Goal: Task Accomplishment & Management: Manage account settings

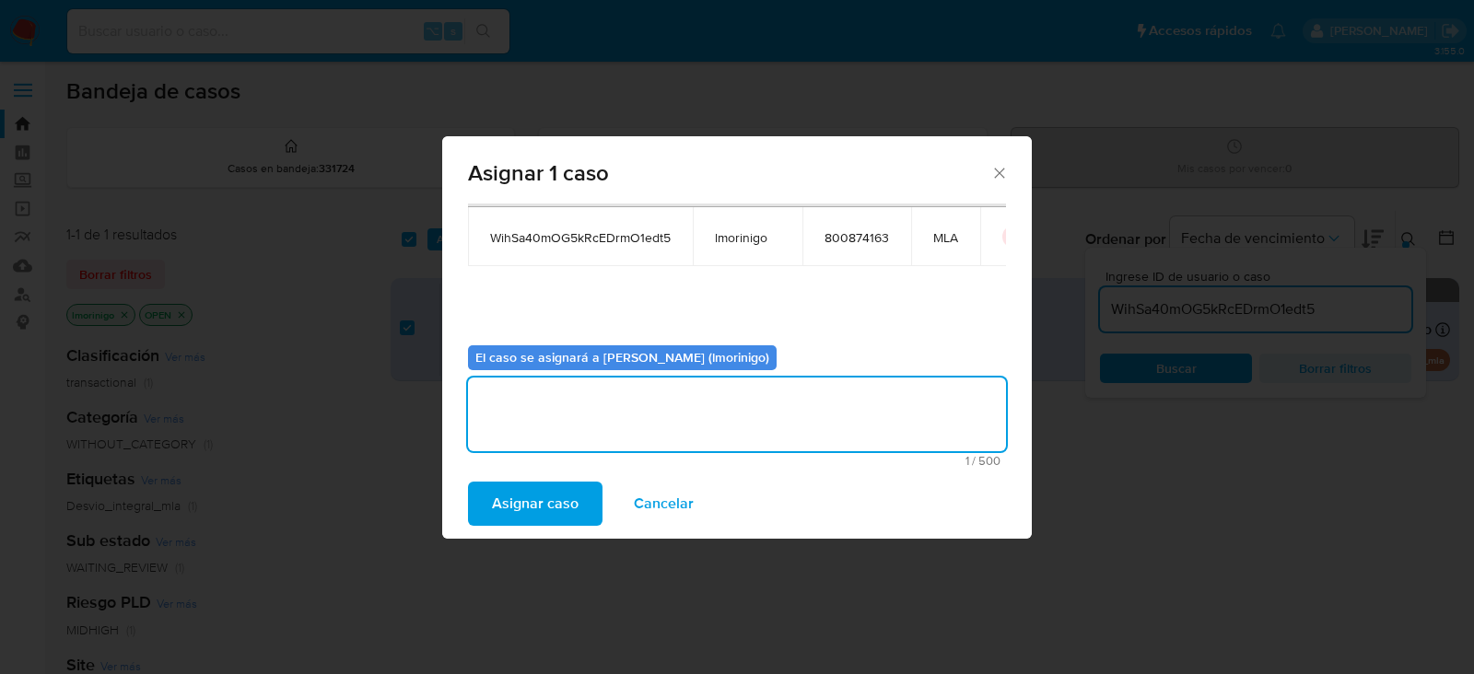
click at [545, 504] on span "Asignar caso" at bounding box center [535, 504] width 87 height 41
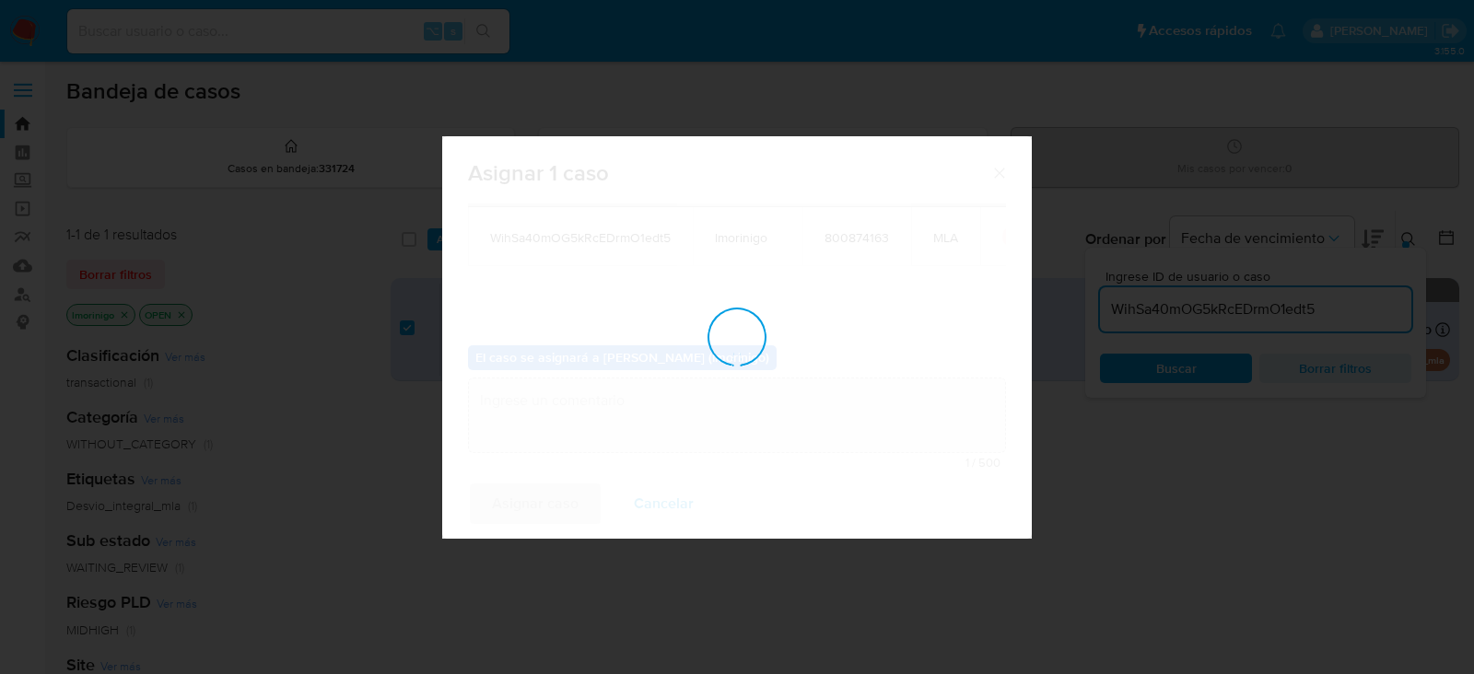
checkbox input "false"
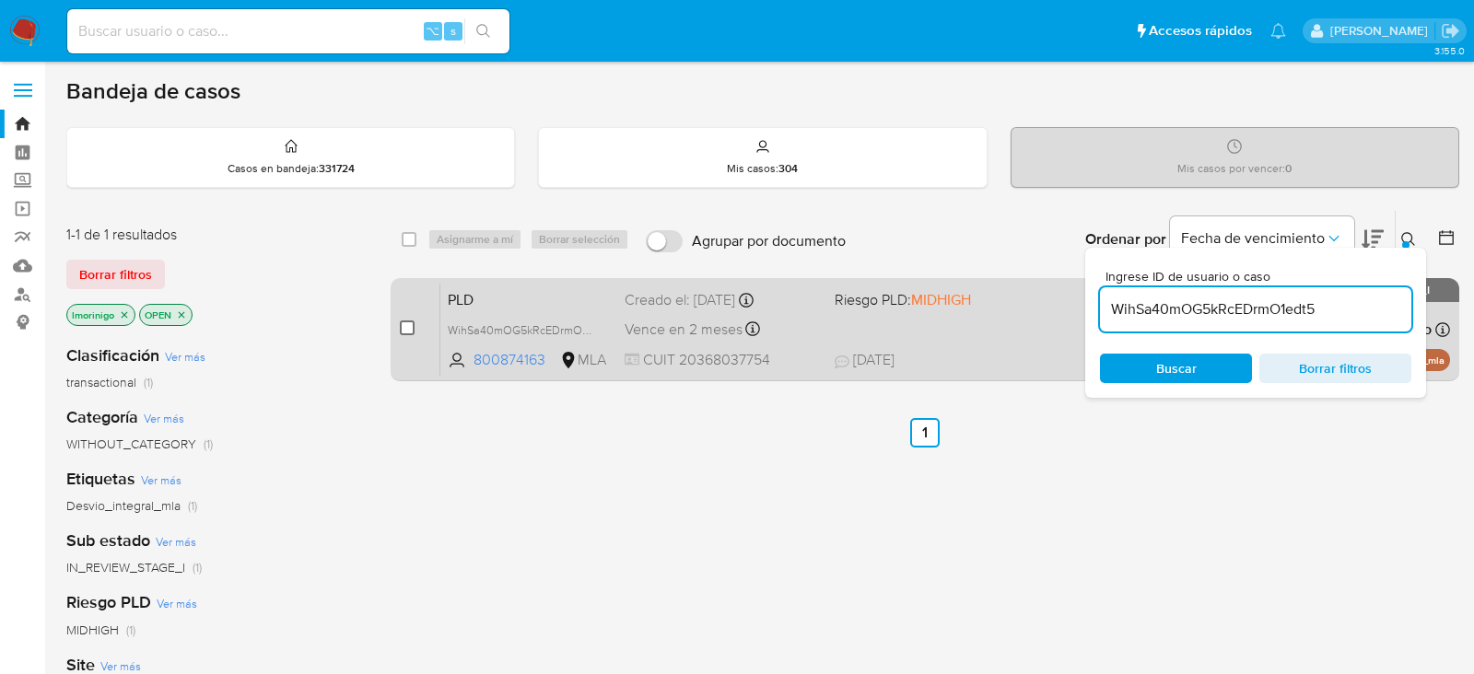
click at [411, 325] on input "checkbox" at bounding box center [407, 328] width 15 height 15
checkbox input "true"
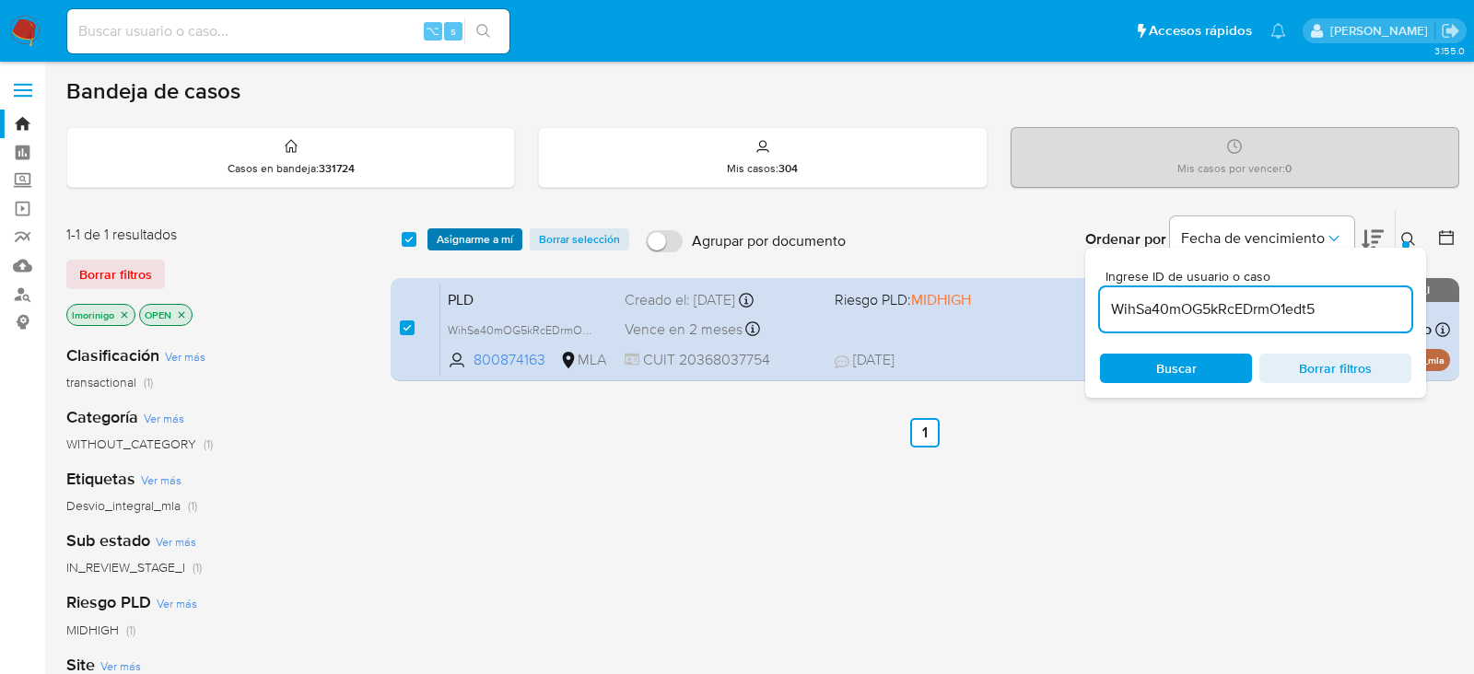
click at [451, 238] on span "Asignarme a mí" at bounding box center [475, 239] width 76 height 18
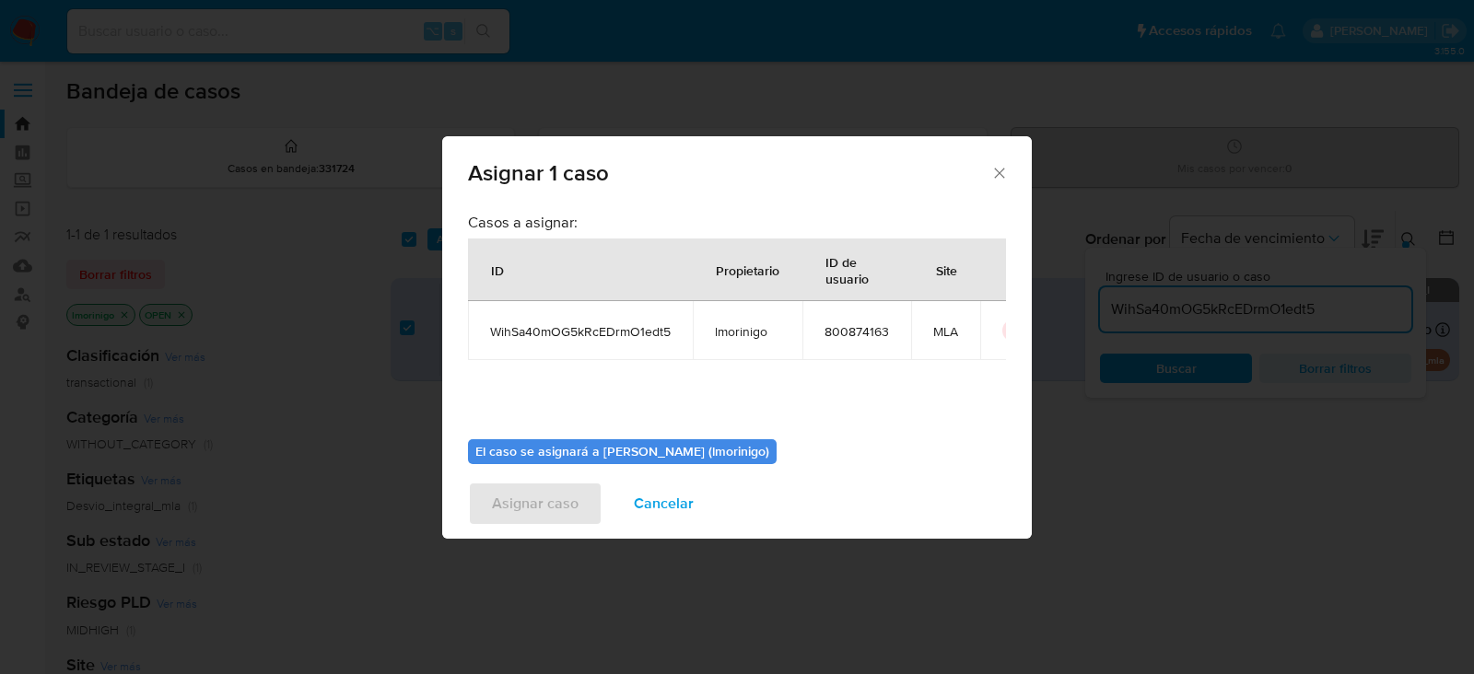
scroll to position [94, 0]
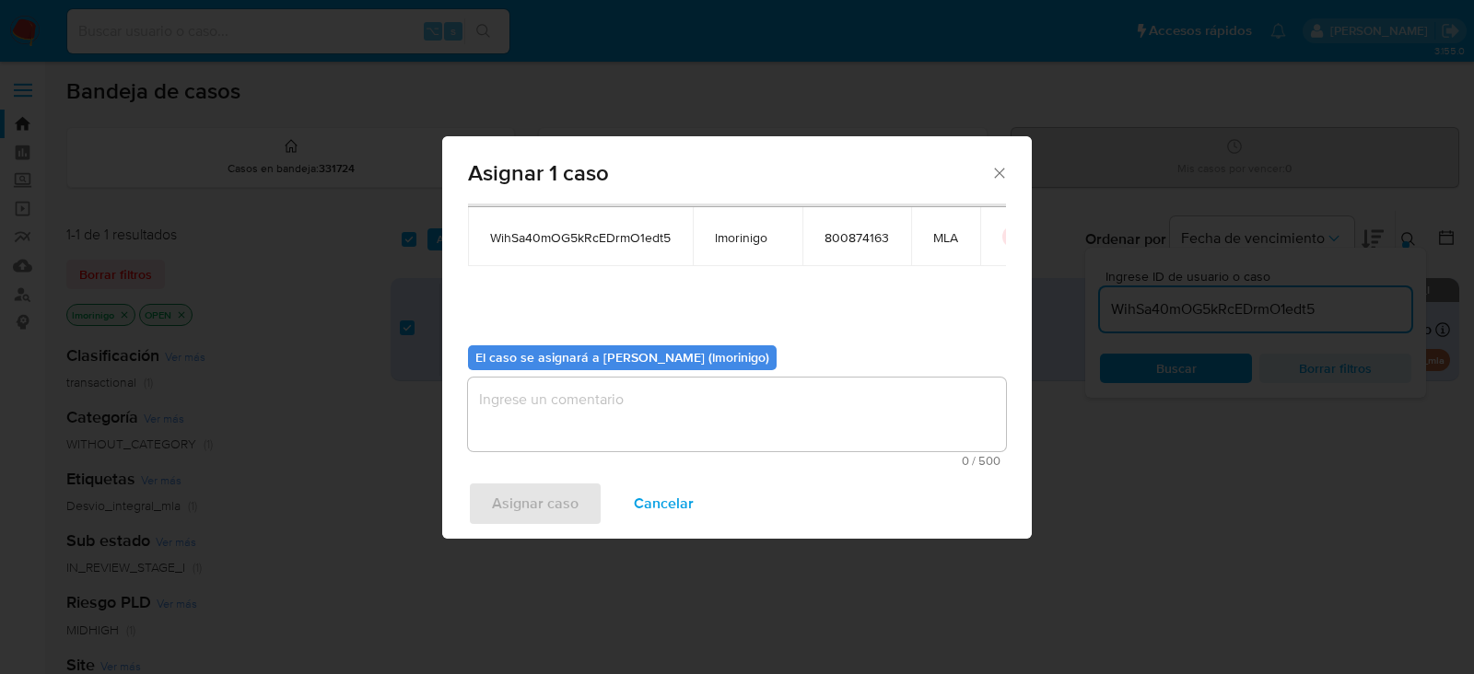
click at [568, 401] on textarea "assign-modal" at bounding box center [737, 415] width 538 height 74
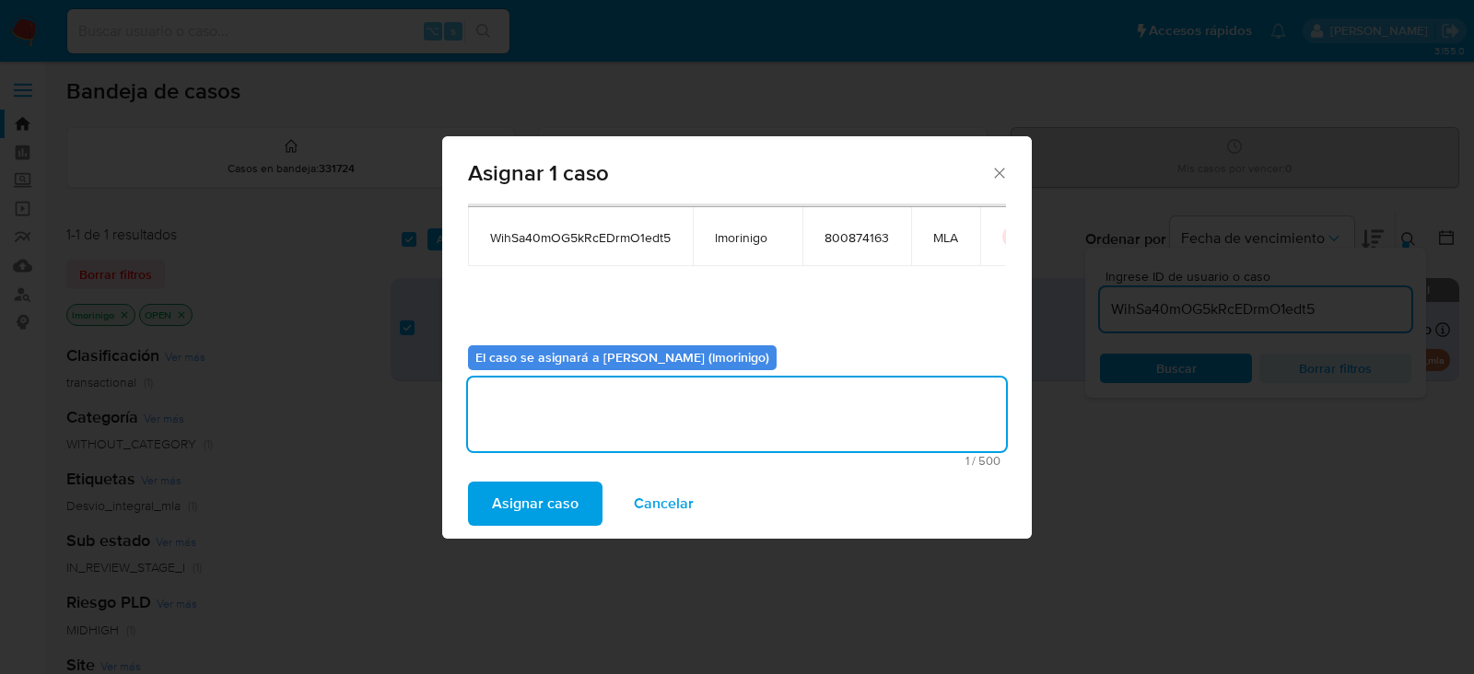
click at [545, 502] on span "Asignar caso" at bounding box center [535, 504] width 87 height 41
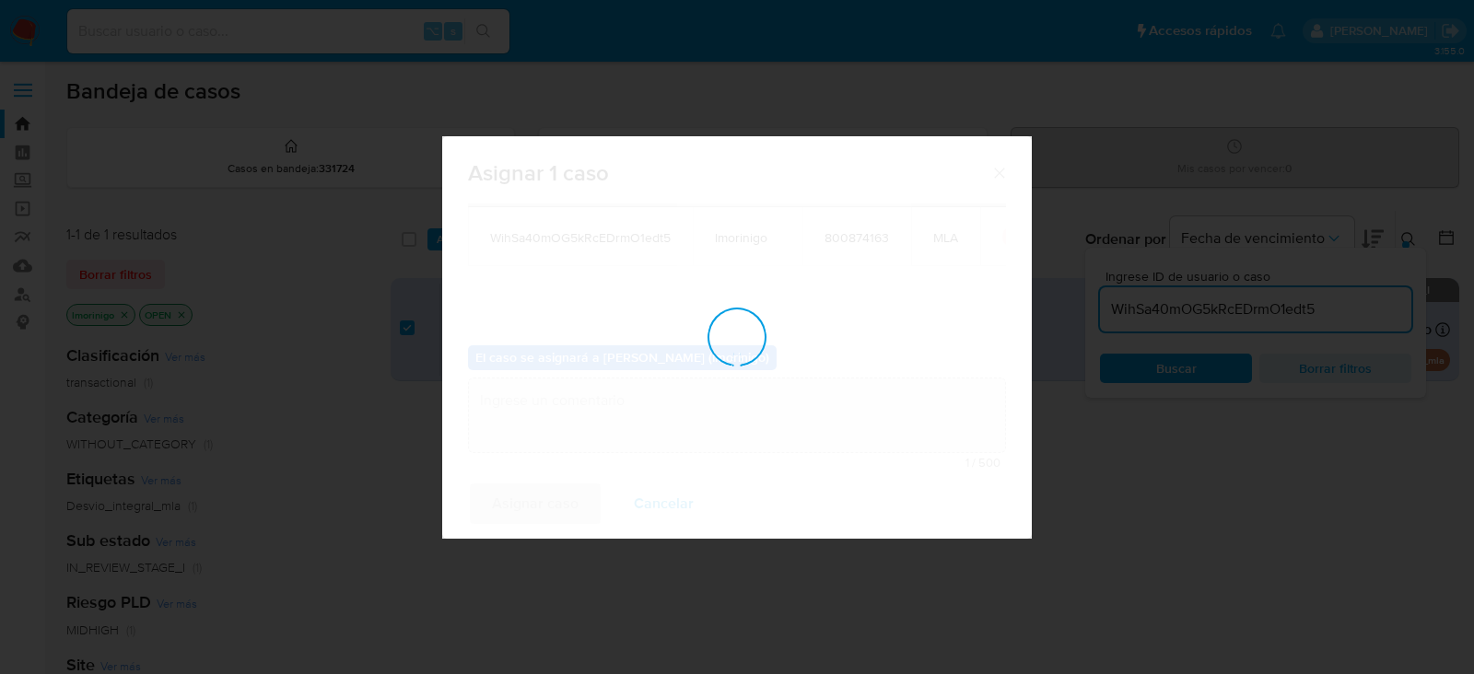
checkbox input "false"
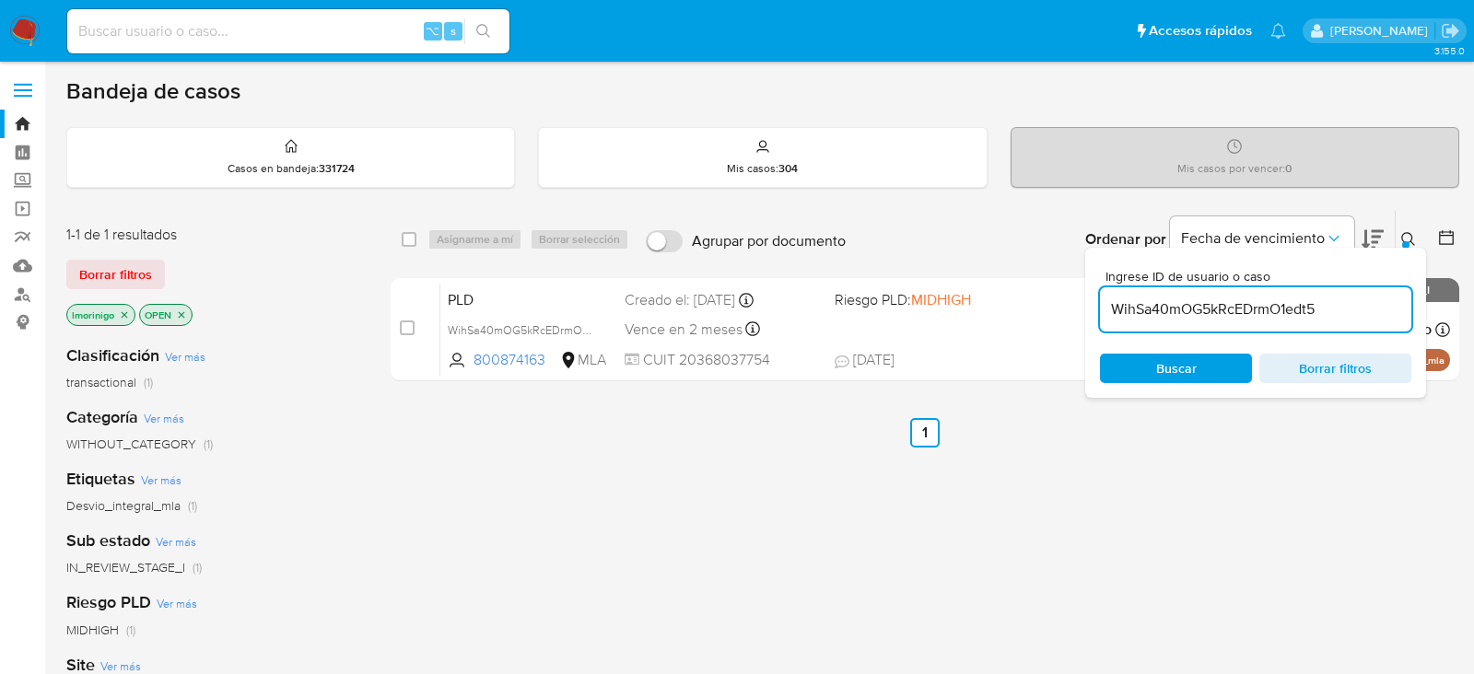
click at [1135, 311] on input "WihSa40mOG5kRcEDrmO1edt5" at bounding box center [1255, 310] width 311 height 24
paste input "kjZXS63Eg7yBcyr7pGLFxprv"
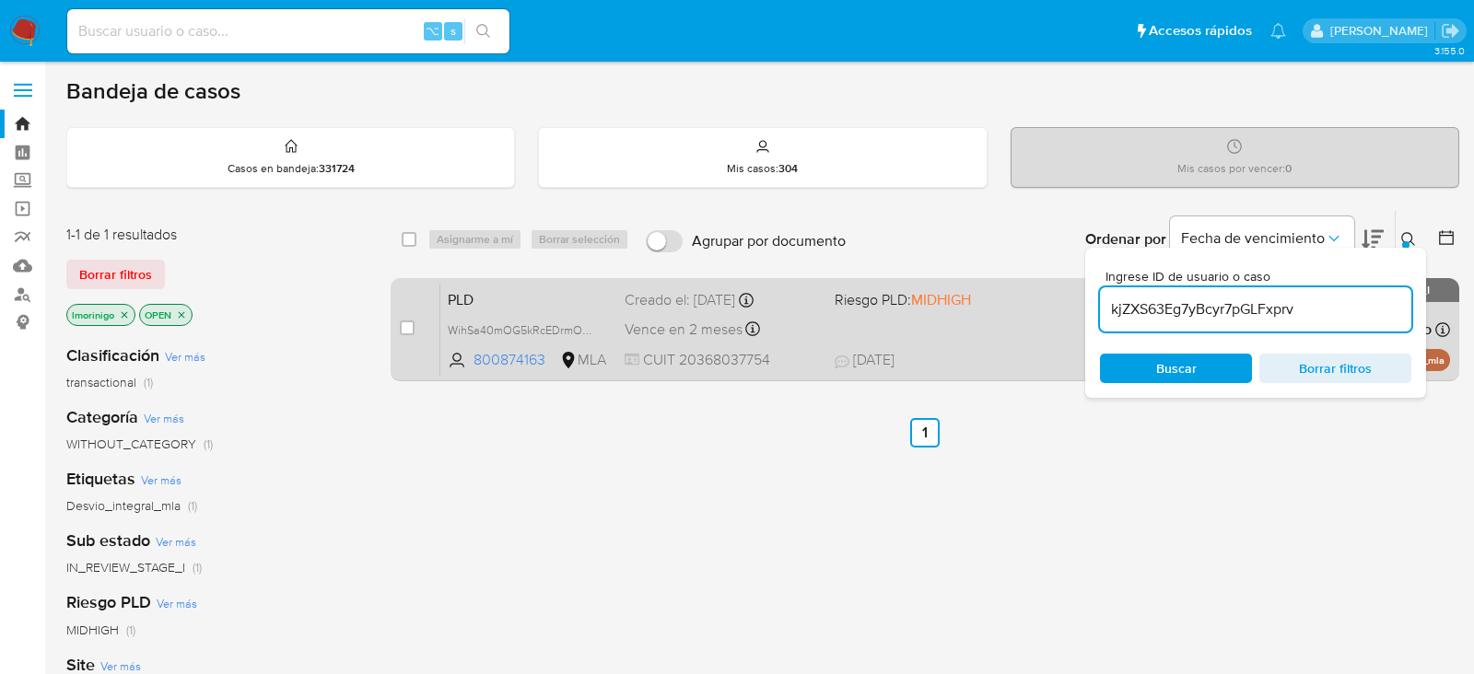
type input "kjZXS63Eg7yBcyr7pGLFxprv"
click at [404, 330] on input "checkbox" at bounding box center [407, 328] width 15 height 15
checkbox input "true"
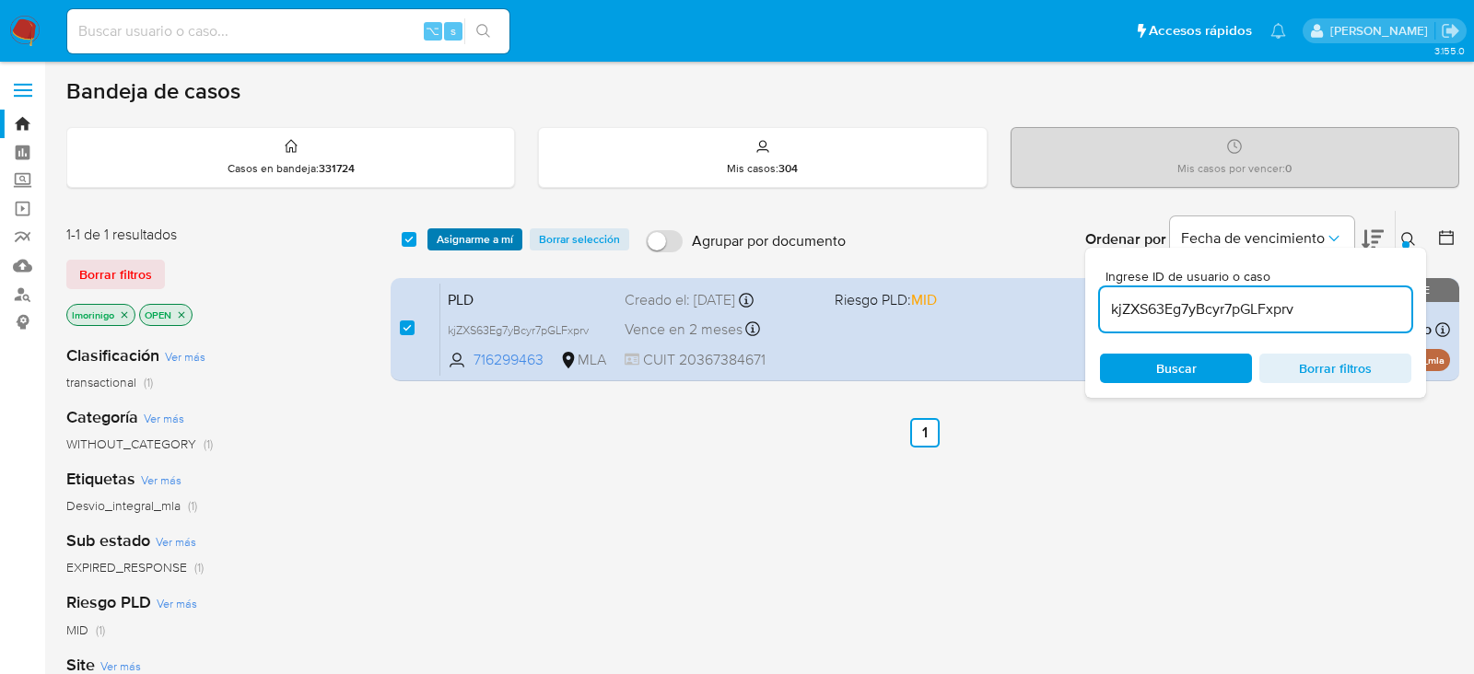
click at [475, 240] on span "Asignarme a mí" at bounding box center [475, 239] width 76 height 18
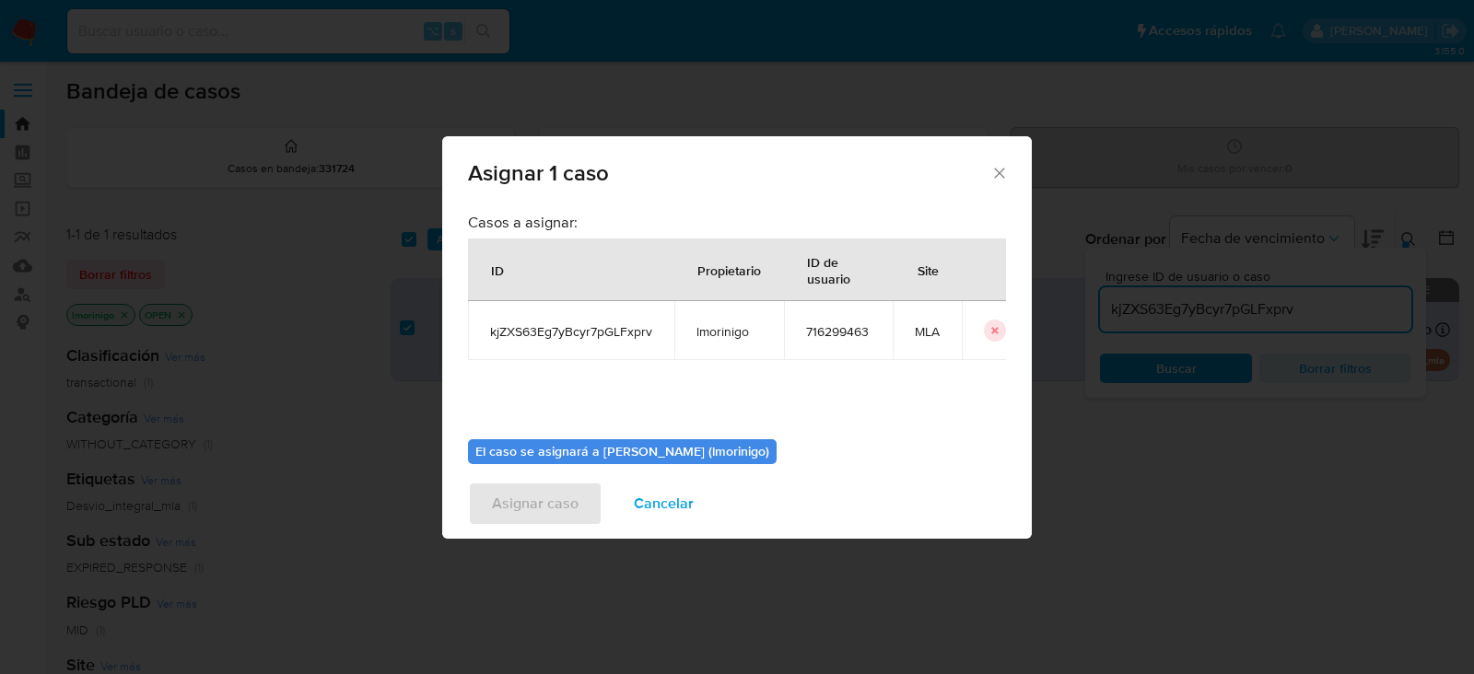
scroll to position [94, 0]
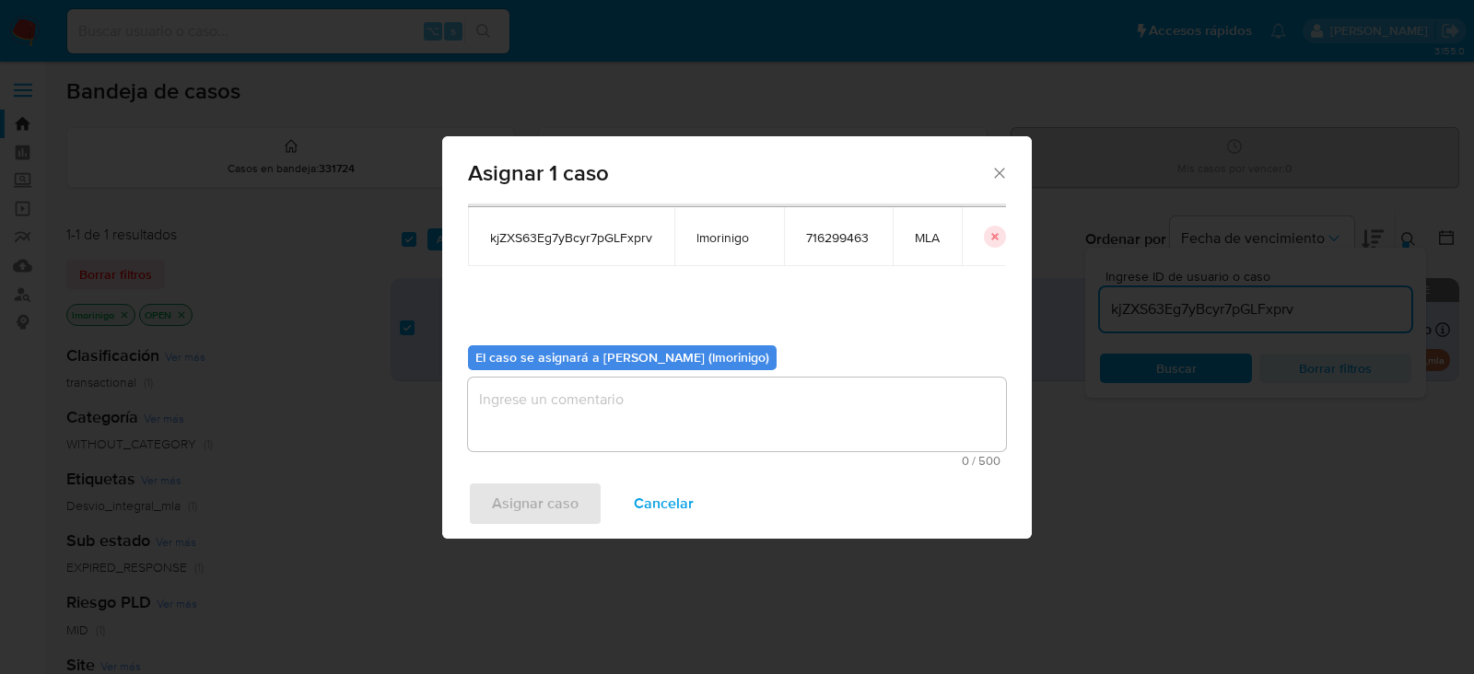
click at [553, 417] on textarea "assign-modal" at bounding box center [737, 415] width 538 height 74
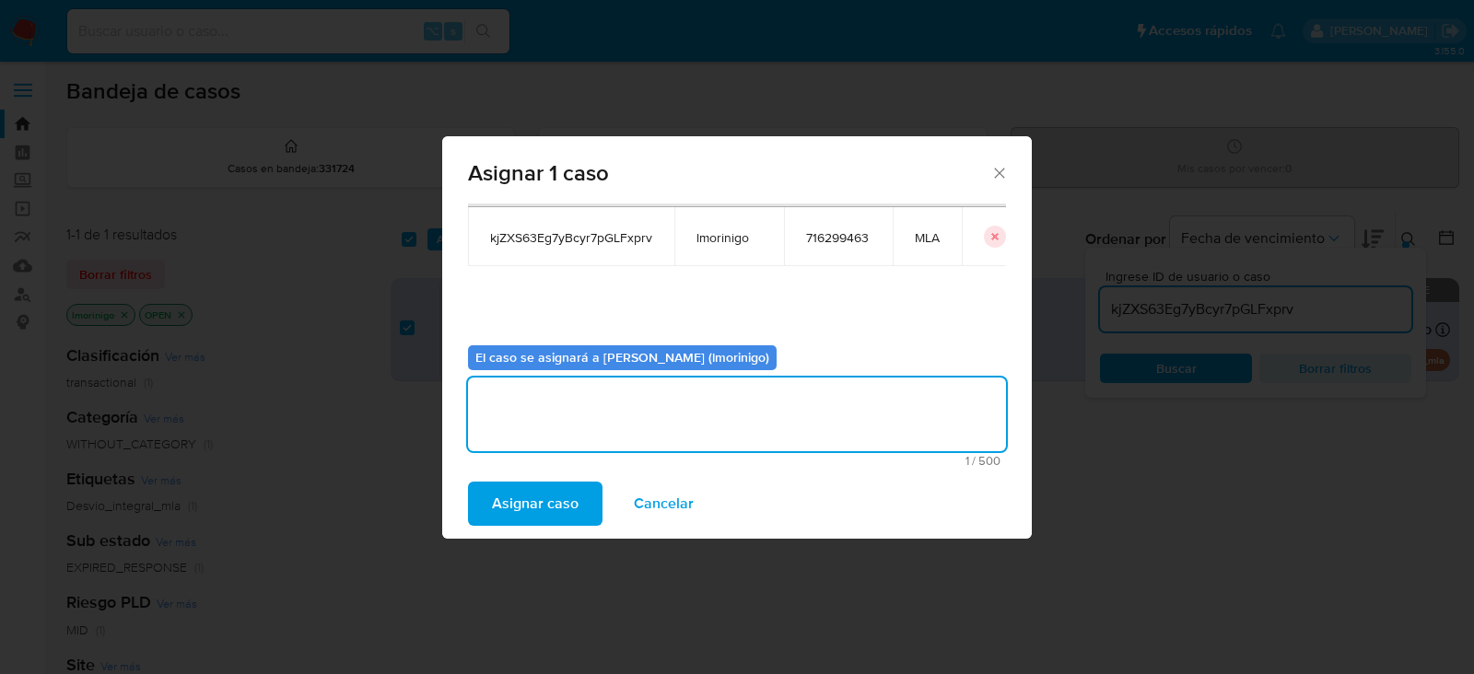
click at [524, 494] on span "Asignar caso" at bounding box center [535, 504] width 87 height 41
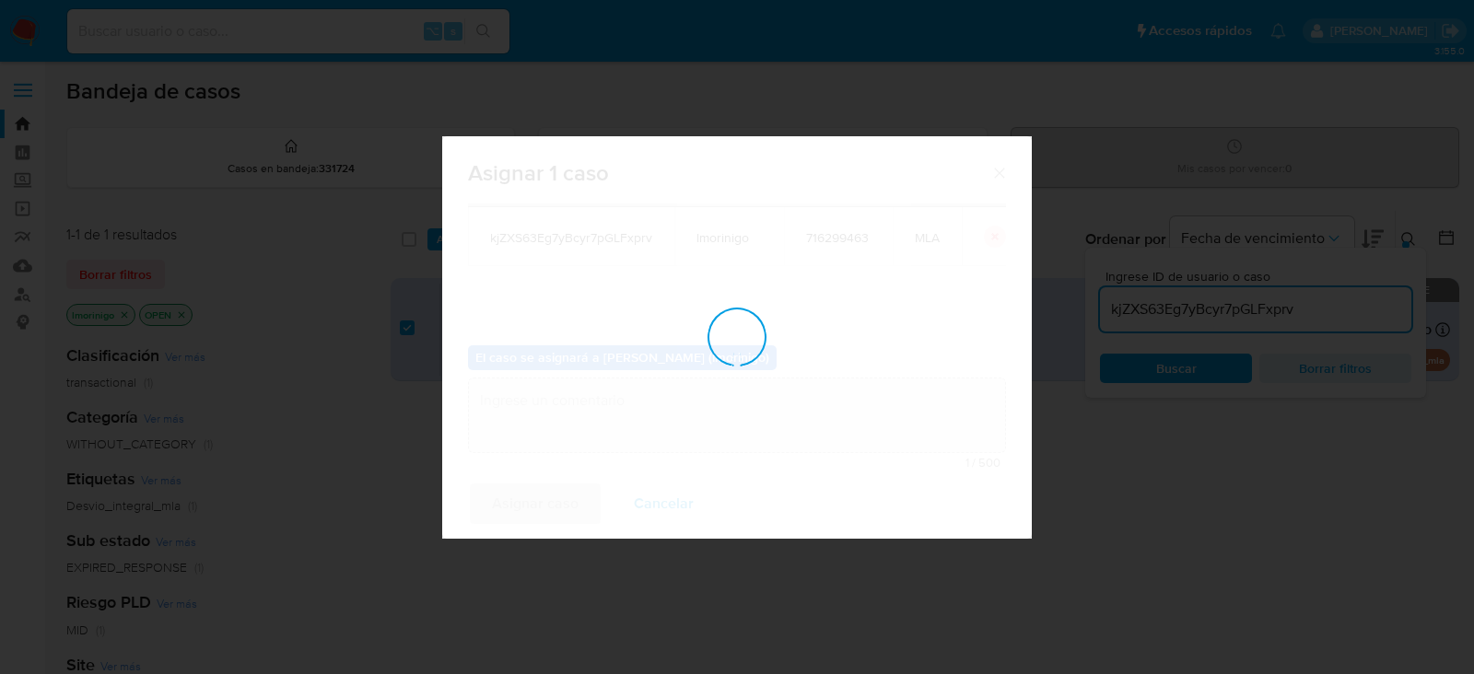
checkbox input "false"
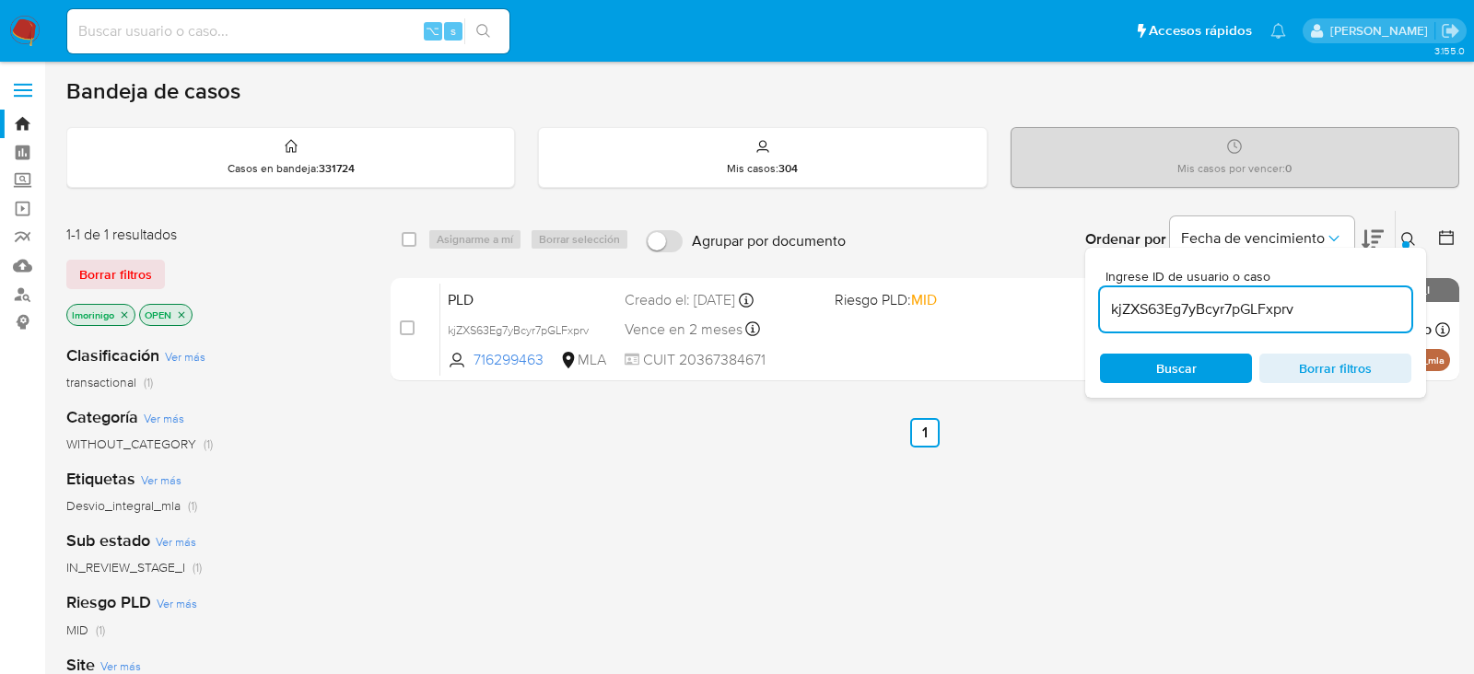
click at [1159, 306] on input "kjZXS63Eg7yBcyr7pGLFxprv" at bounding box center [1255, 310] width 311 height 24
paste input "l2fyqReKxIs7XMQiqZgC42QS"
type input "l2fyqReKxIs7XMQiqZgC42QS"
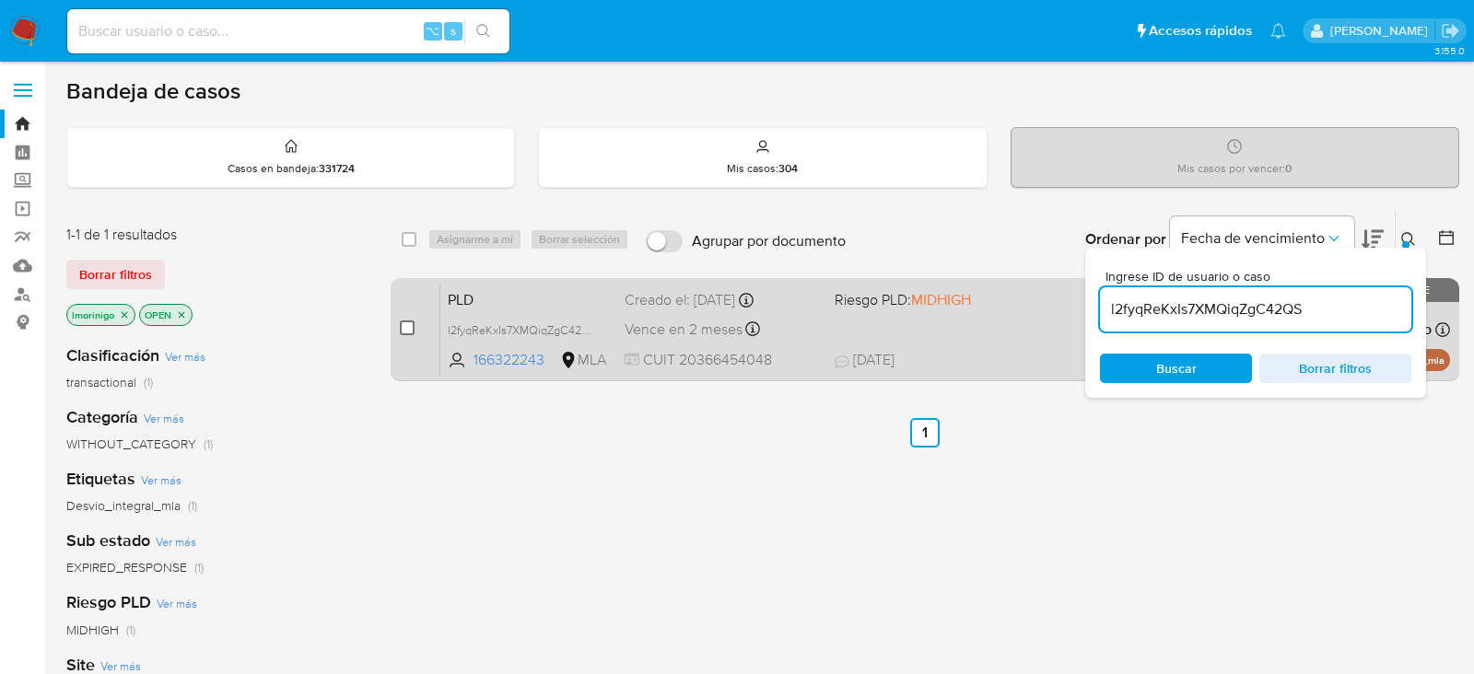
click at [403, 328] on input "checkbox" at bounding box center [407, 328] width 15 height 15
checkbox input "true"
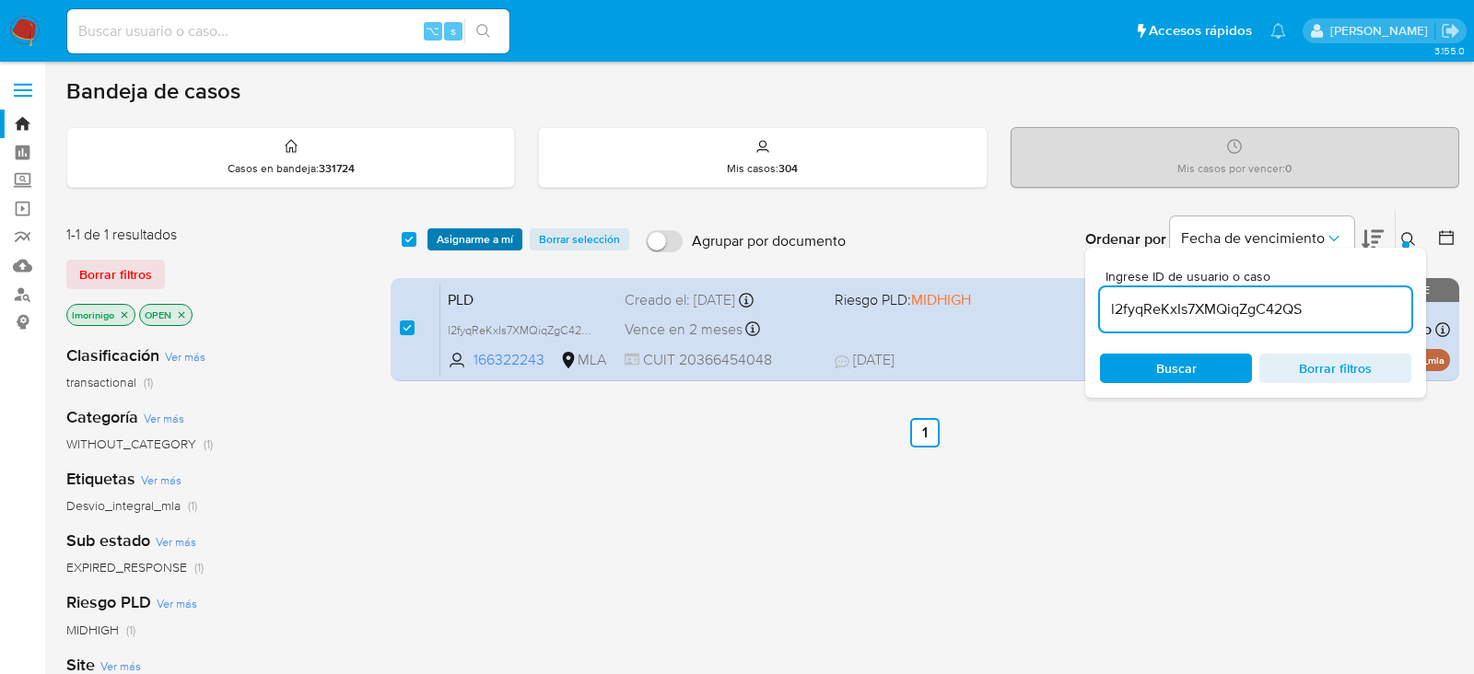
click at [464, 248] on span "Asignarme a mí" at bounding box center [475, 239] width 76 height 18
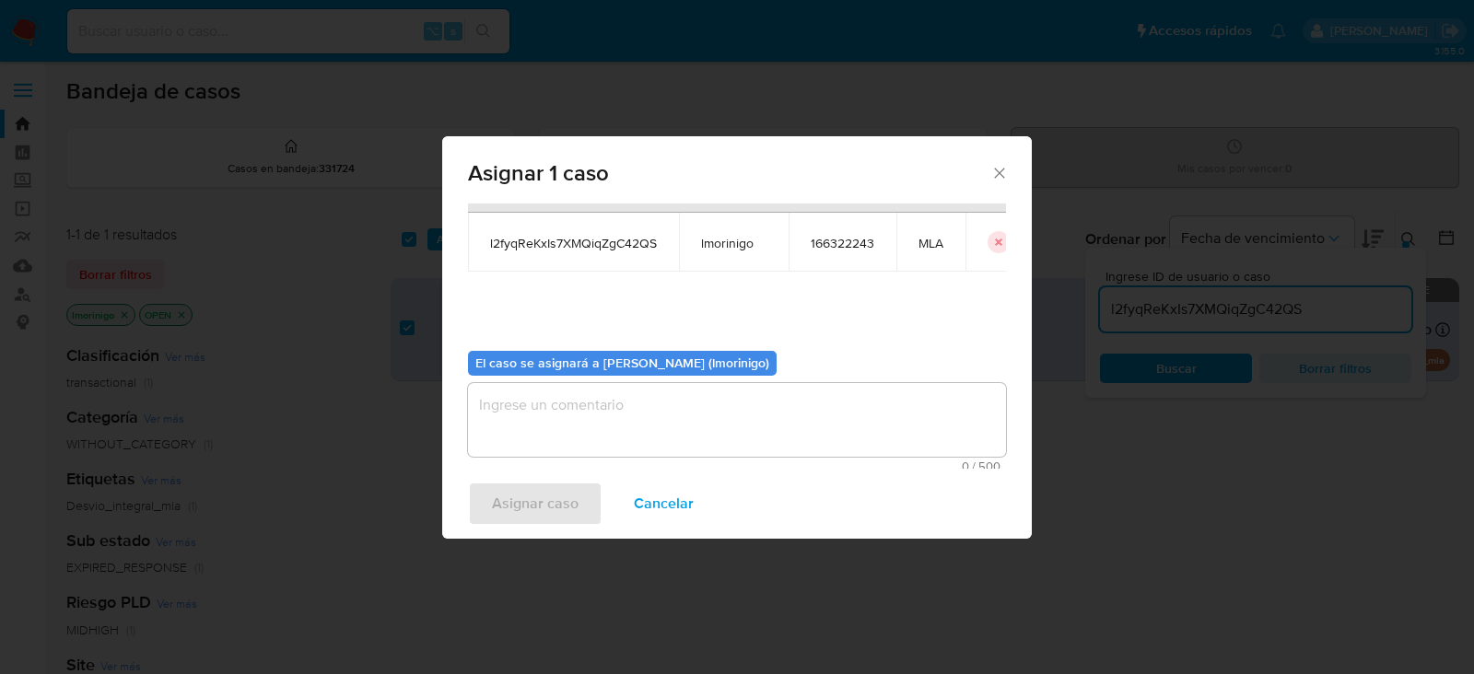
scroll to position [94, 0]
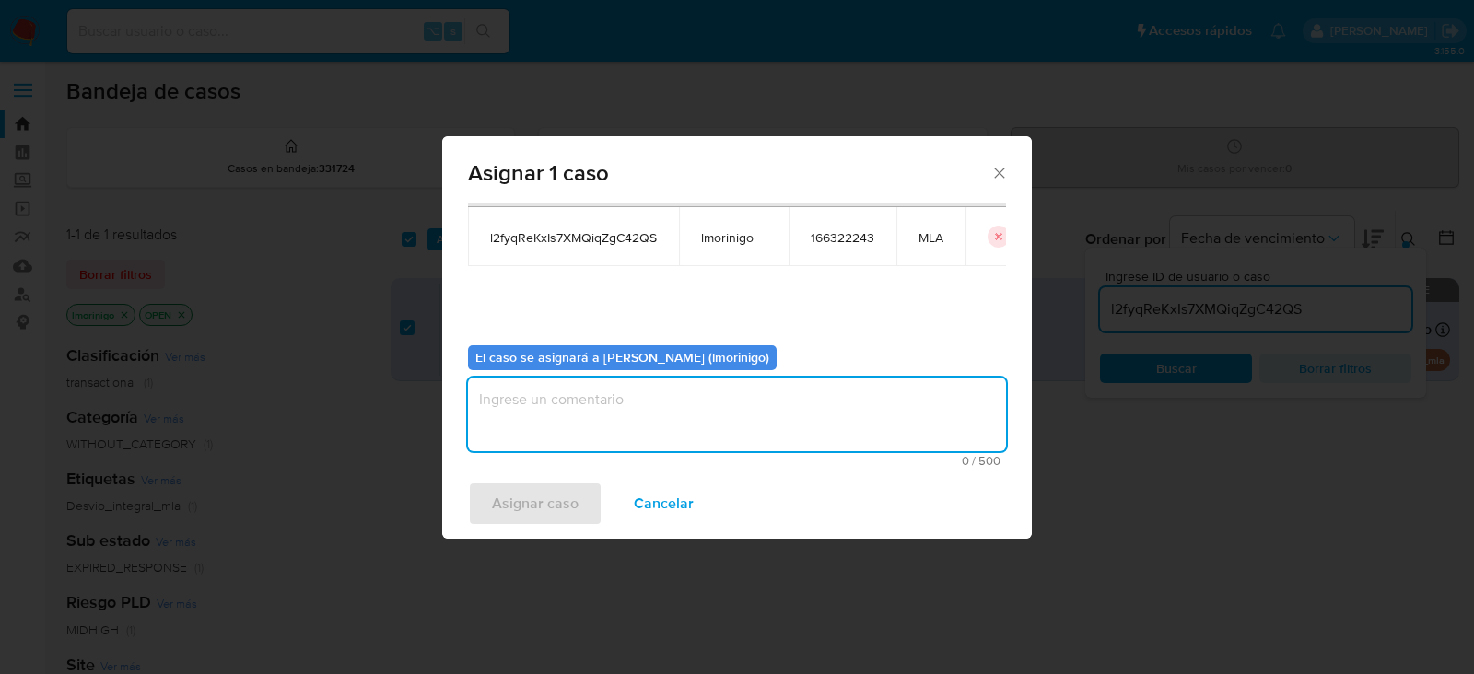
click at [660, 427] on textarea "assign-modal" at bounding box center [737, 415] width 538 height 74
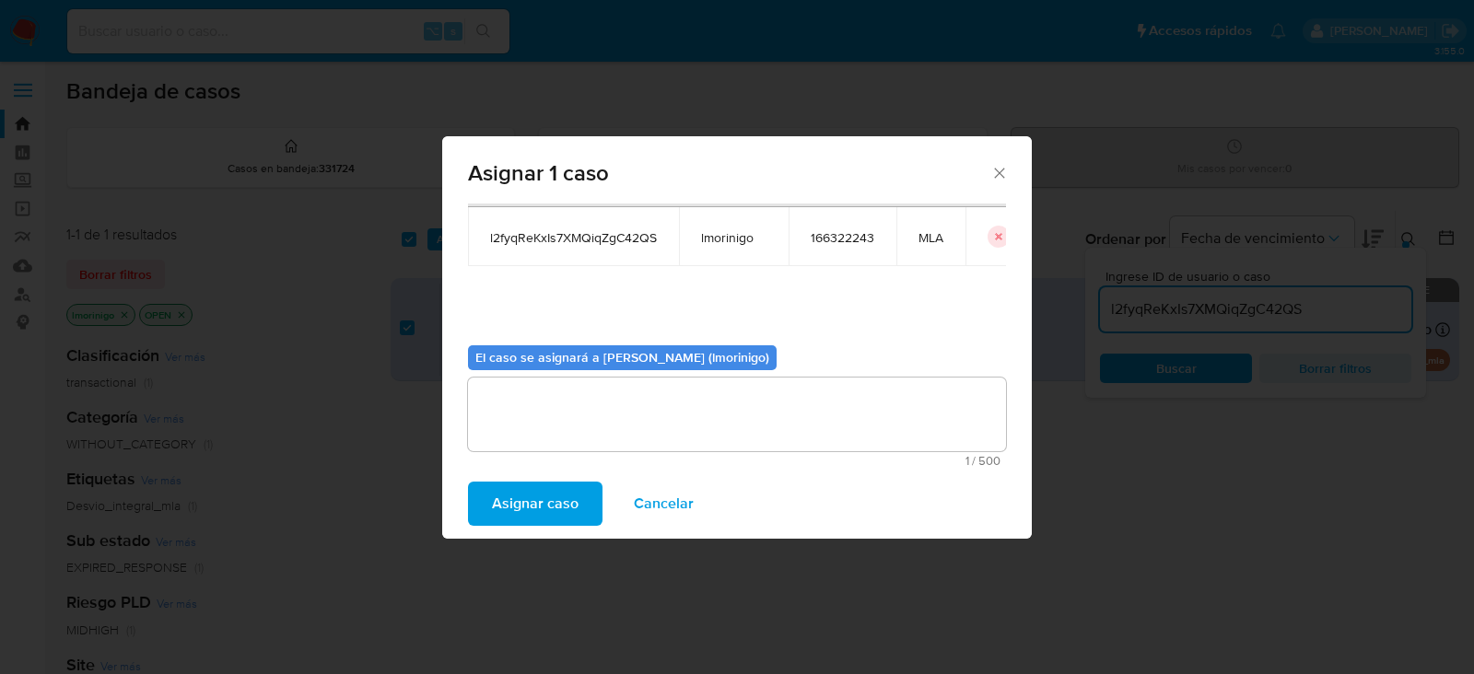
click at [518, 490] on span "Asignar caso" at bounding box center [535, 504] width 87 height 41
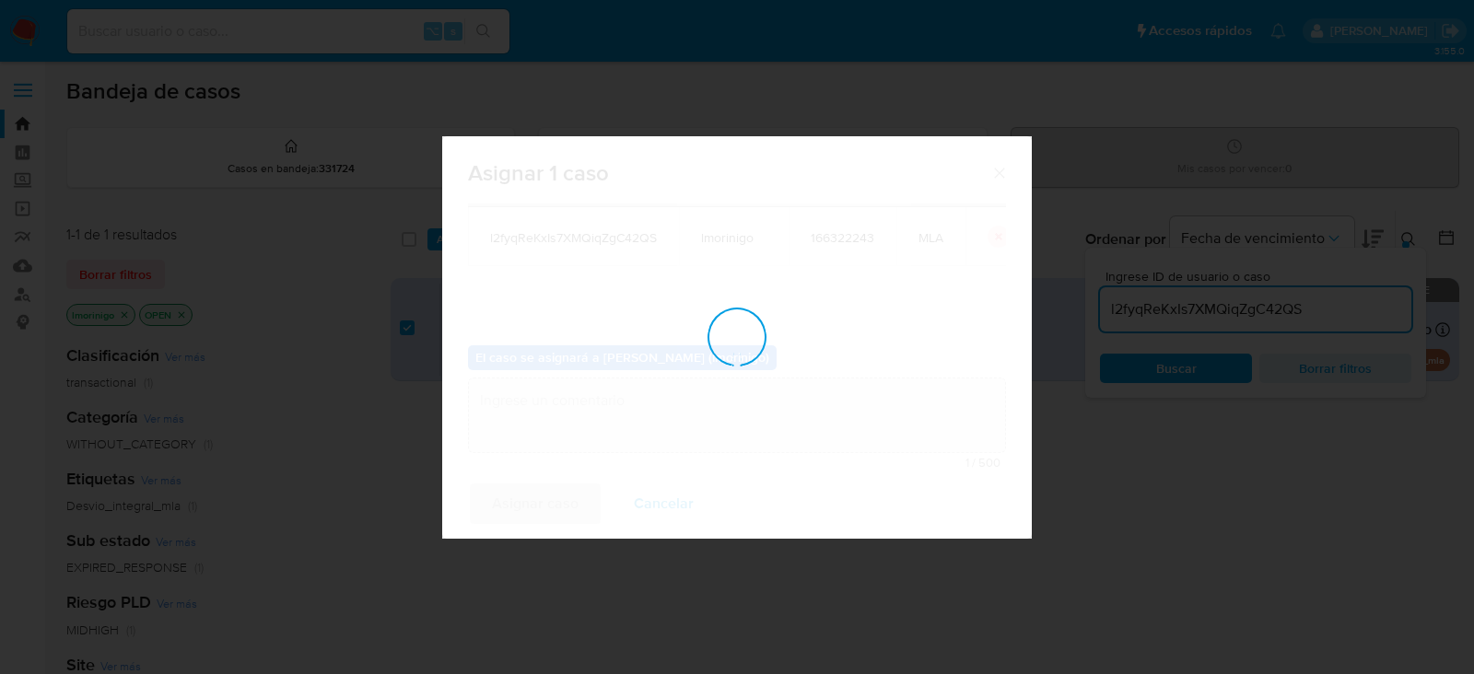
checkbox input "false"
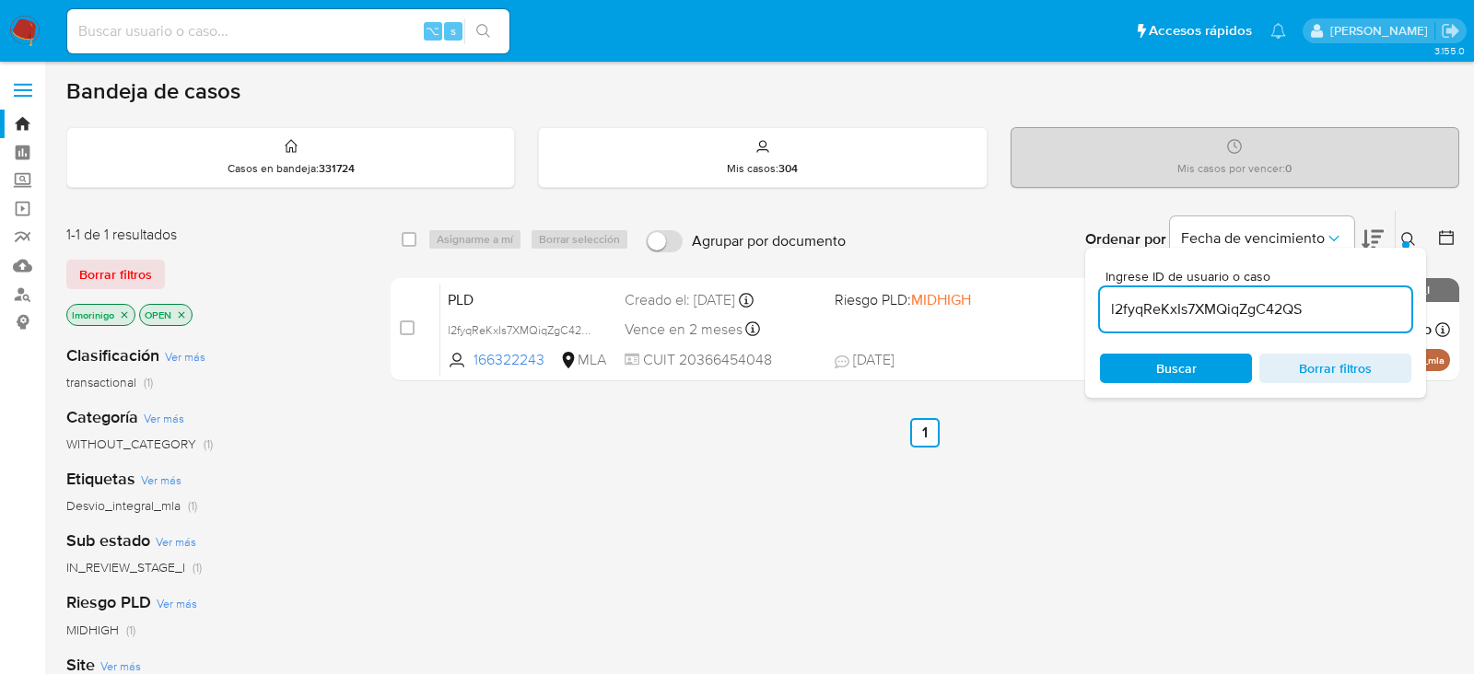
click at [728, 527] on div "select-all-cases-checkbox Asignarme a mí Borrar selección Agrupar por documento…" at bounding box center [925, 627] width 1069 height 835
click at [1136, 298] on input "l2fyqReKxIs7XMQiqZgC42QS" at bounding box center [1255, 310] width 311 height 24
paste input "CLcUYKFcxKDUXasNXMRDya7I"
type input "CLcUYKFcxKDUXasNXMRDya7I"
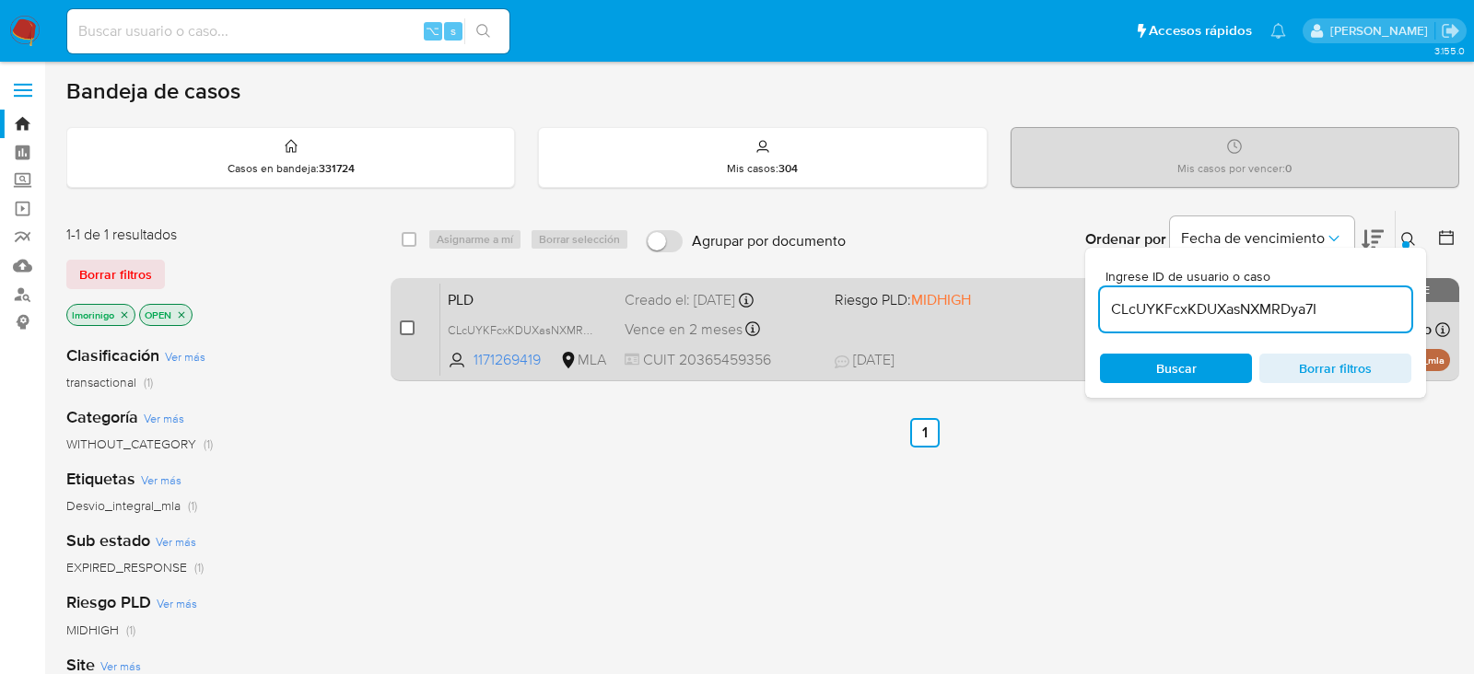
click at [406, 328] on input "checkbox" at bounding box center [407, 328] width 15 height 15
checkbox input "true"
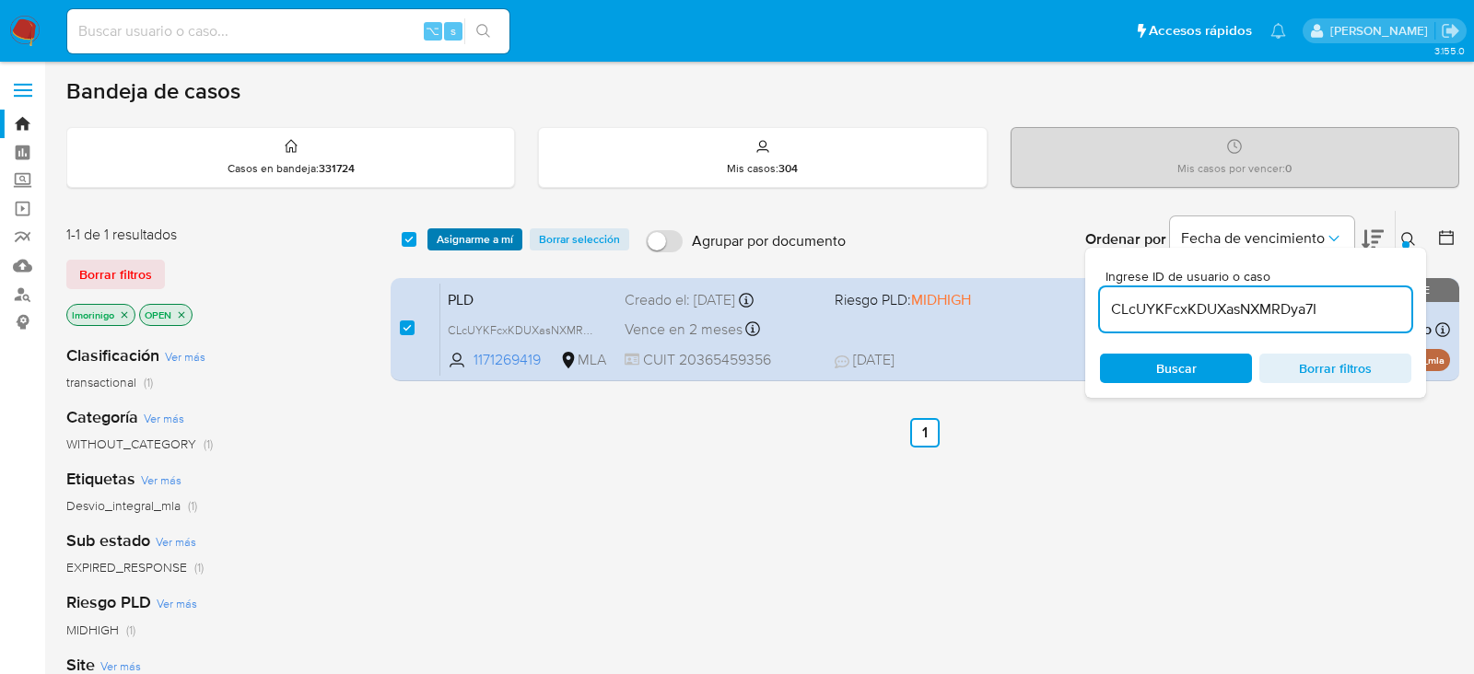
click at [481, 230] on span "Asignarme a mí" at bounding box center [475, 239] width 76 height 18
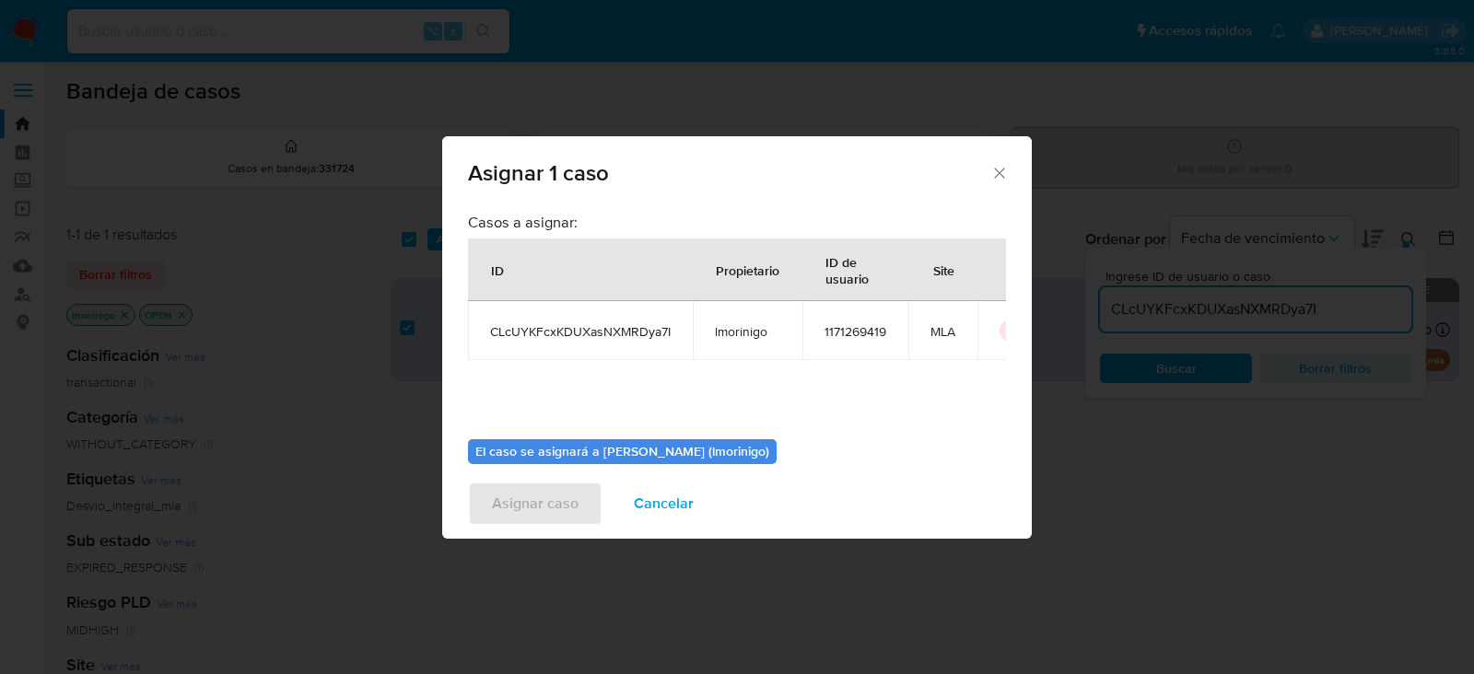
scroll to position [94, 0]
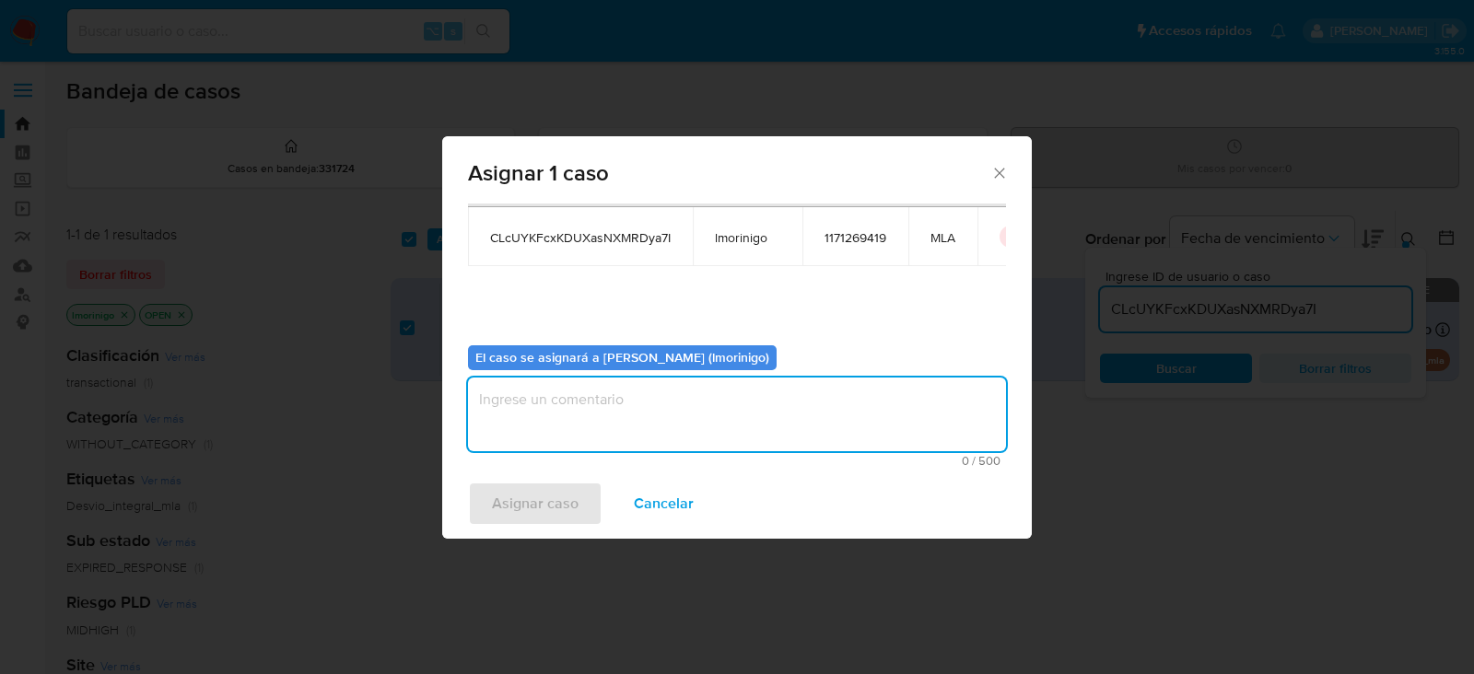
click at [651, 401] on textarea "assign-modal" at bounding box center [737, 415] width 538 height 74
click at [530, 488] on span "Asignar caso" at bounding box center [535, 504] width 87 height 41
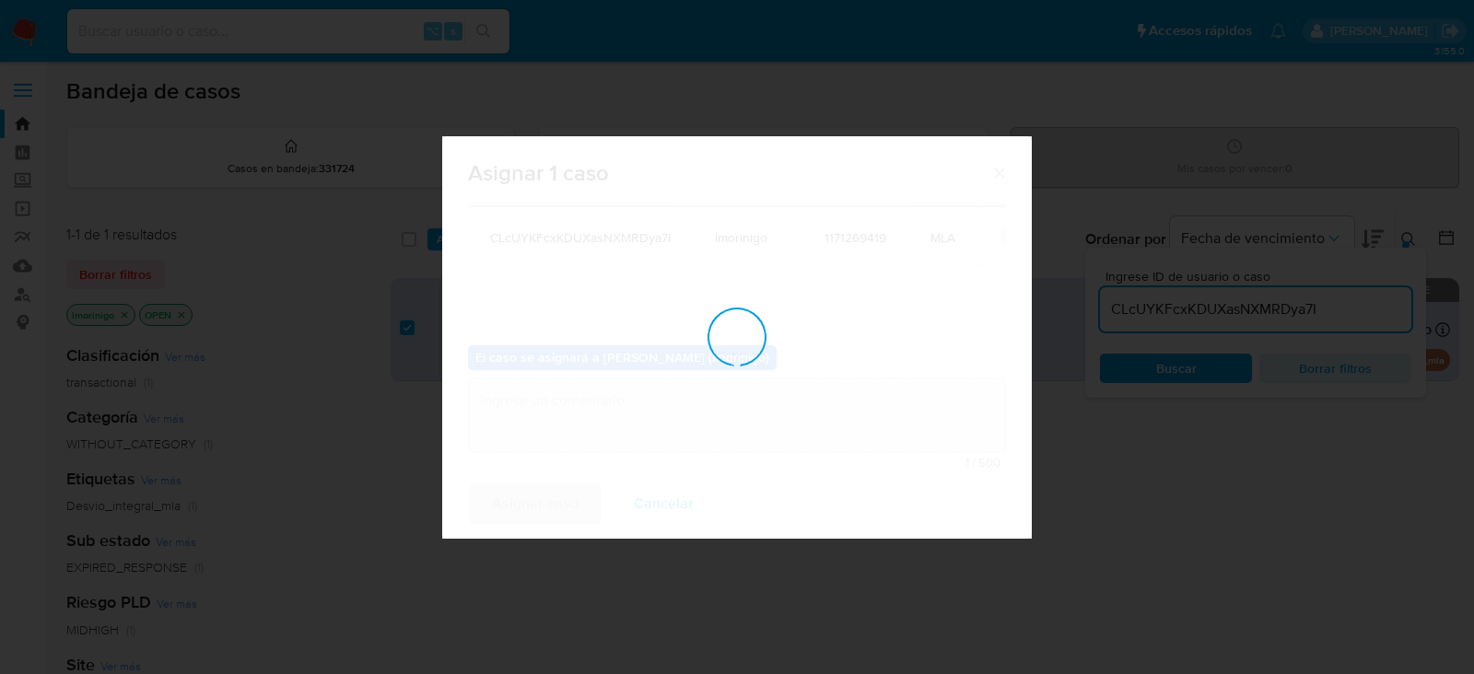
checkbox input "false"
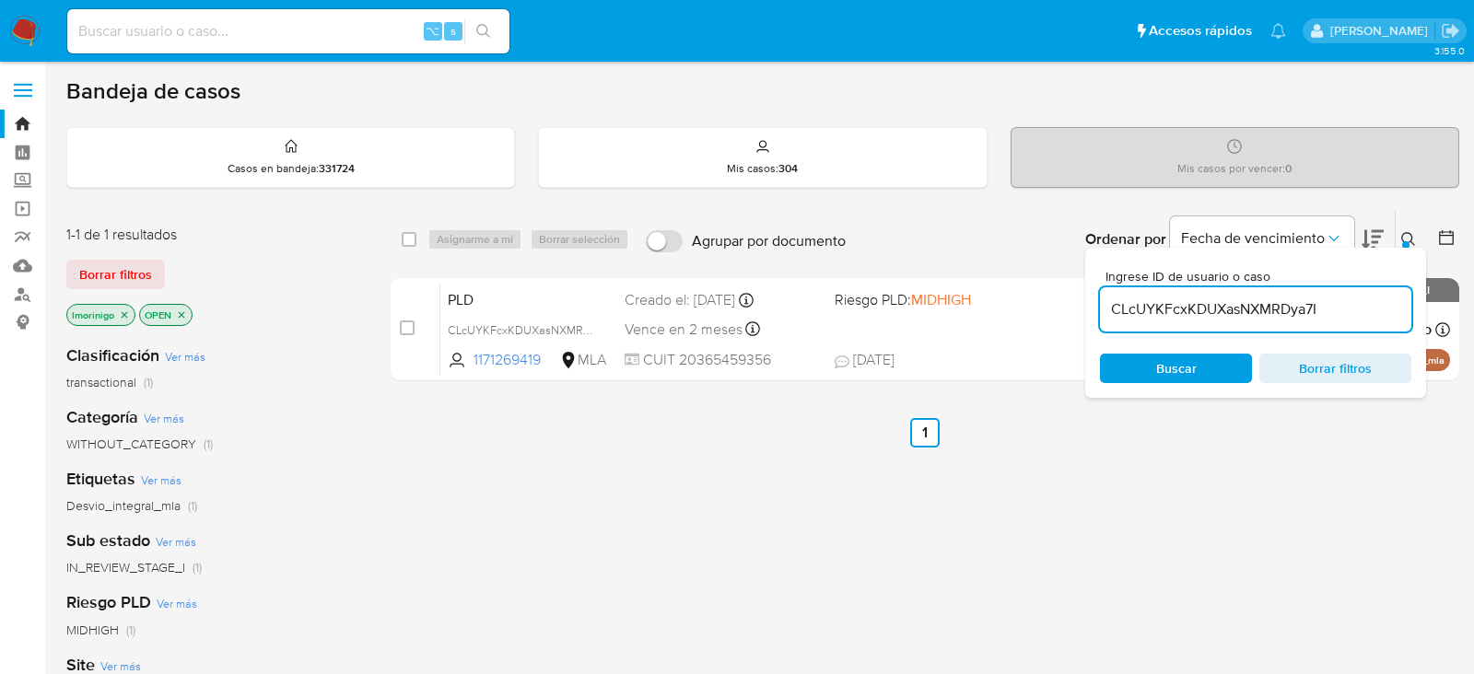
click at [1173, 311] on input "CLcUYKFcxKDUXasNXMRDya7I" at bounding box center [1255, 310] width 311 height 24
click at [1172, 311] on input "CLcUYKFcxKDUXasNXMRDya7I" at bounding box center [1255, 310] width 311 height 24
paste input "V9ciZfCbqUIvG0uuy6jRM0Fo"
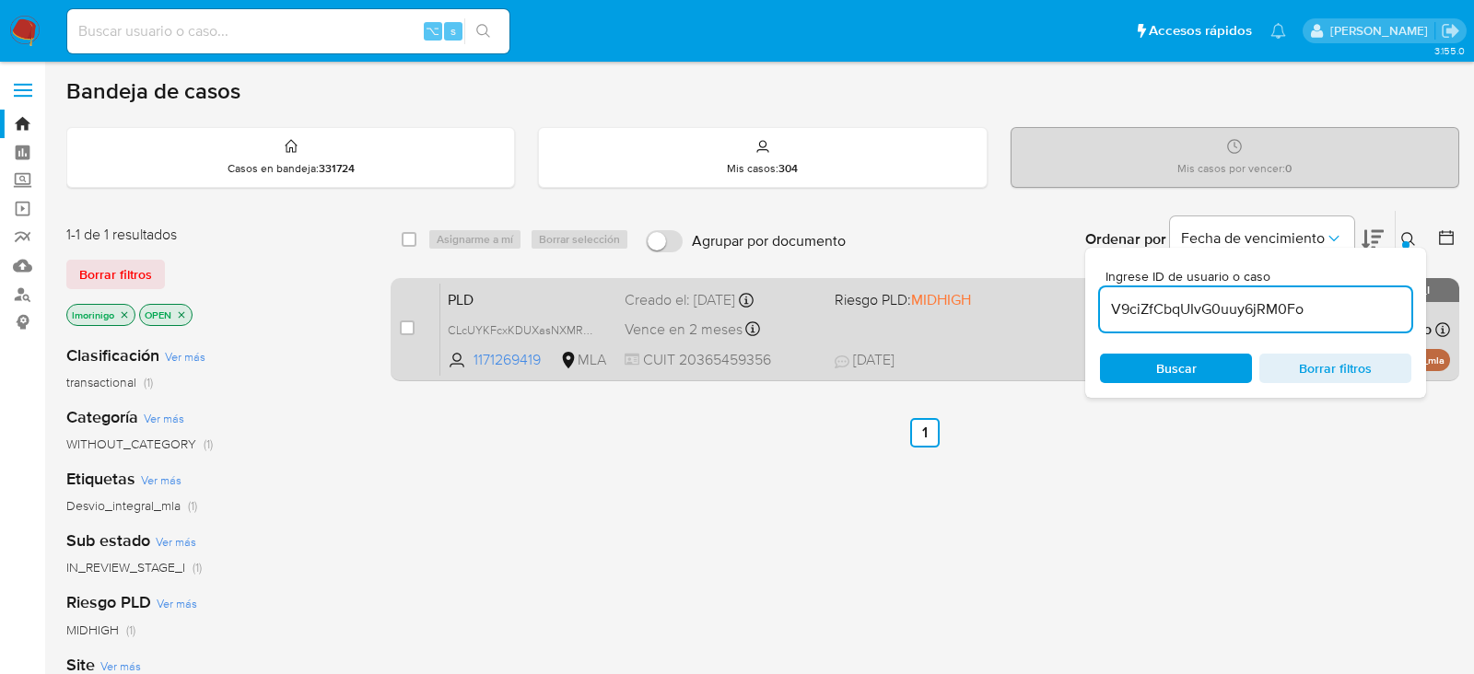
type input "V9ciZfCbqUIvG0uuy6jRM0Fo"
click at [404, 327] on input "checkbox" at bounding box center [407, 328] width 15 height 15
checkbox input "true"
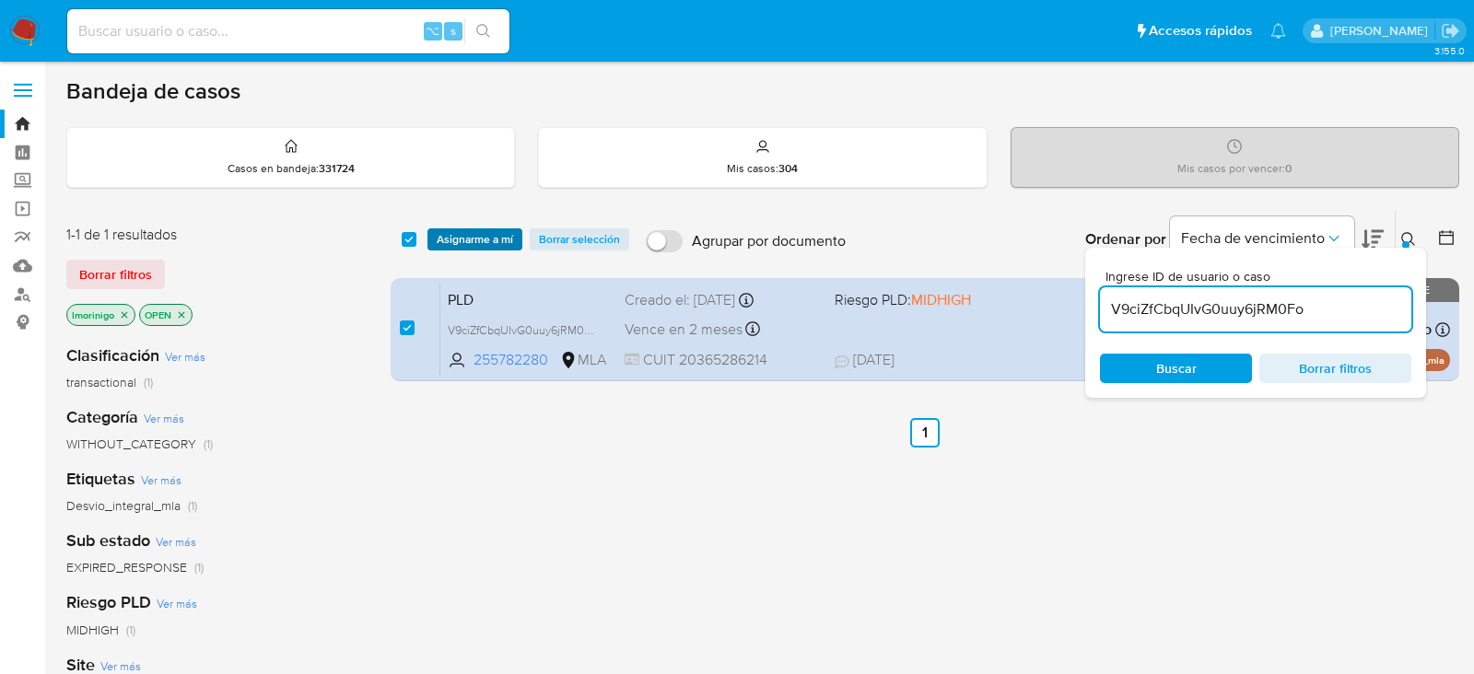
click at [468, 233] on span "Asignarme a mí" at bounding box center [475, 239] width 76 height 18
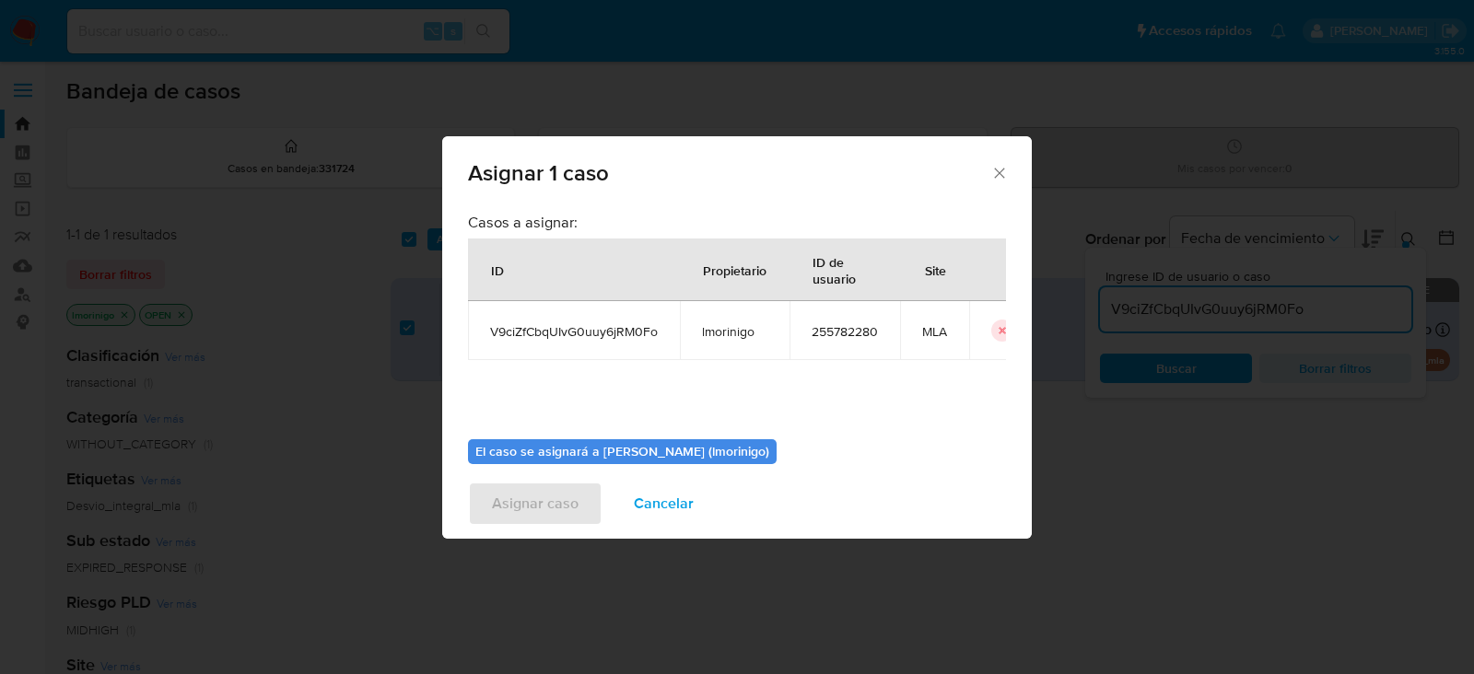
scroll to position [94, 0]
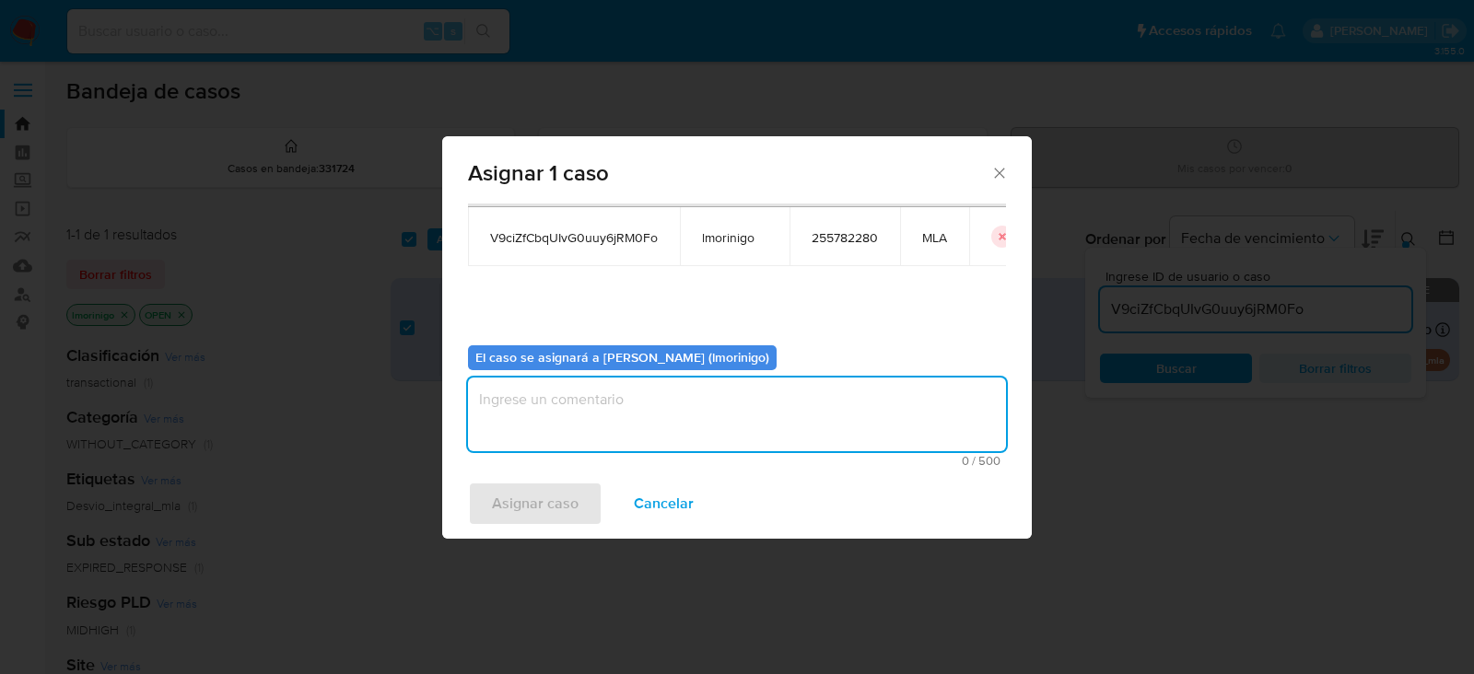
click at [669, 391] on textarea "assign-modal" at bounding box center [737, 415] width 538 height 74
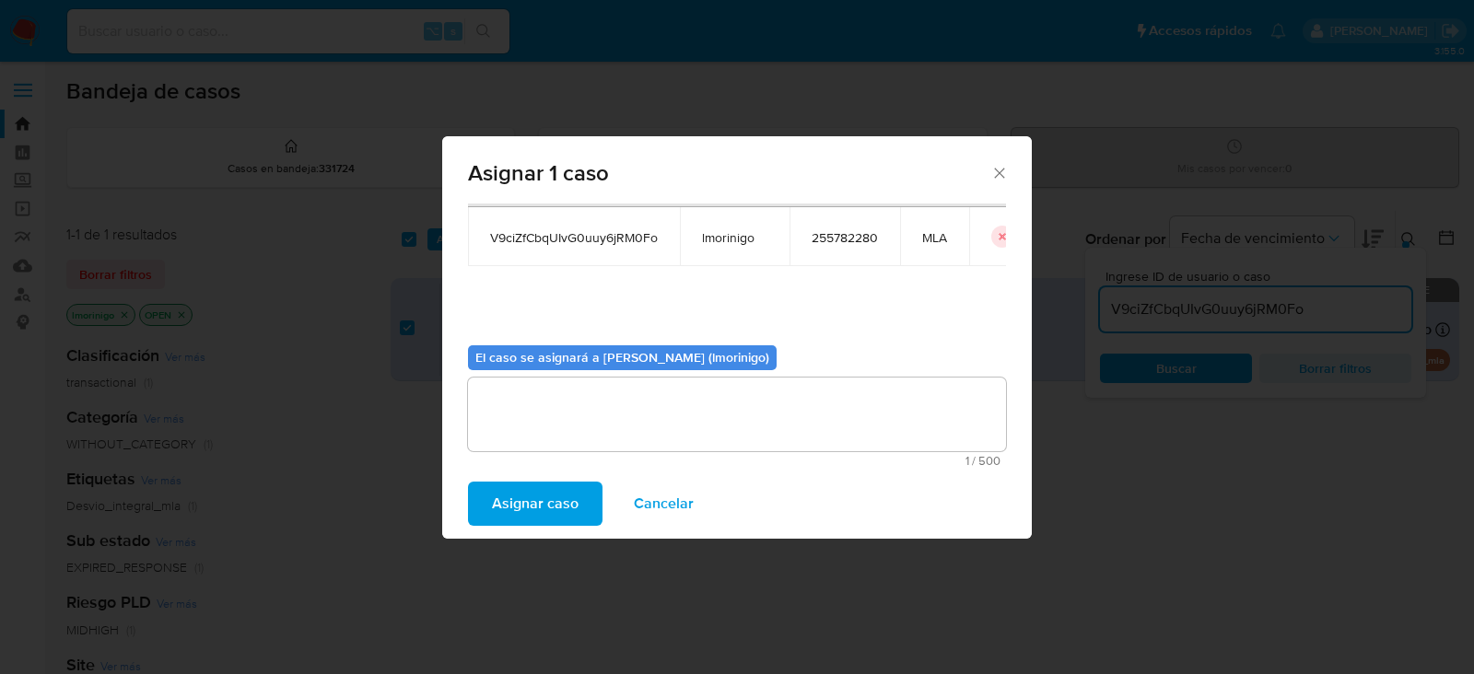
click at [538, 494] on span "Asignar caso" at bounding box center [535, 504] width 87 height 41
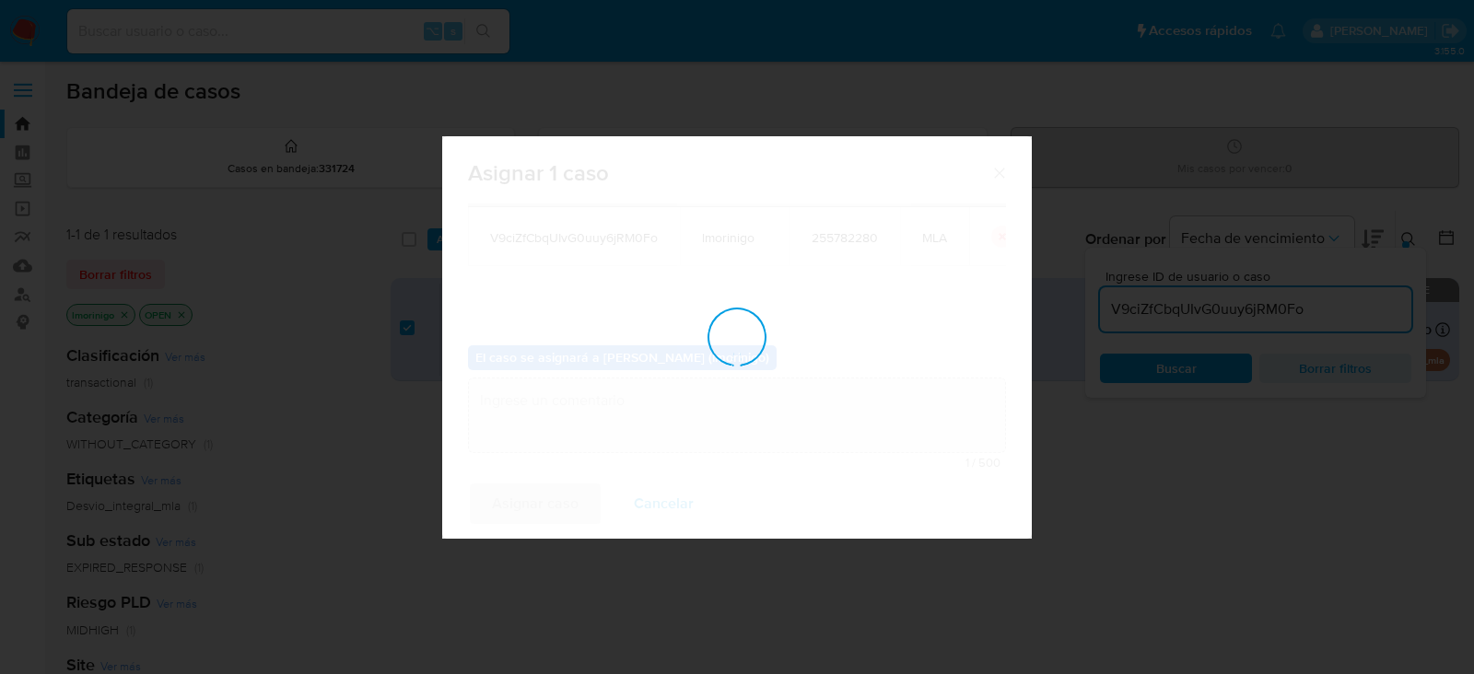
checkbox input "false"
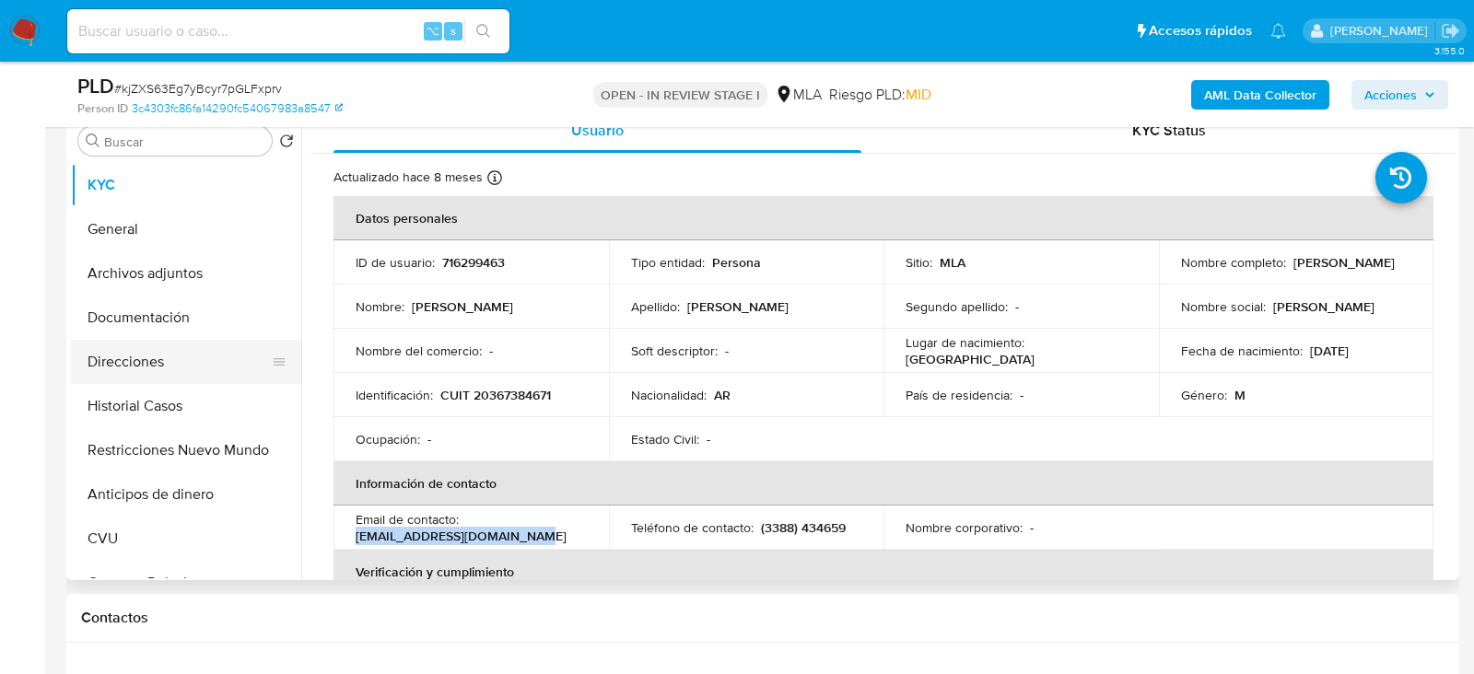
click at [123, 372] on button "Direcciones" at bounding box center [179, 362] width 216 height 44
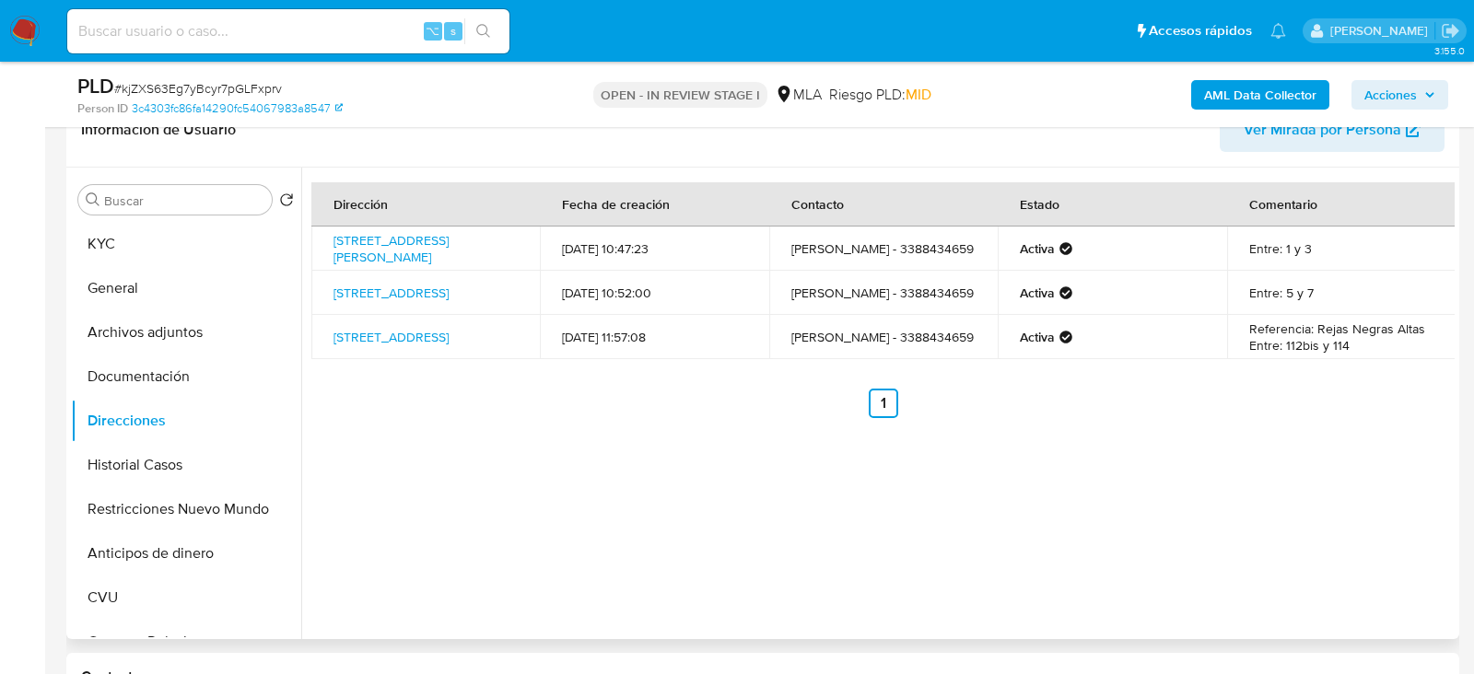
scroll to position [309, 0]
click at [205, 232] on button "KYC" at bounding box center [179, 246] width 216 height 44
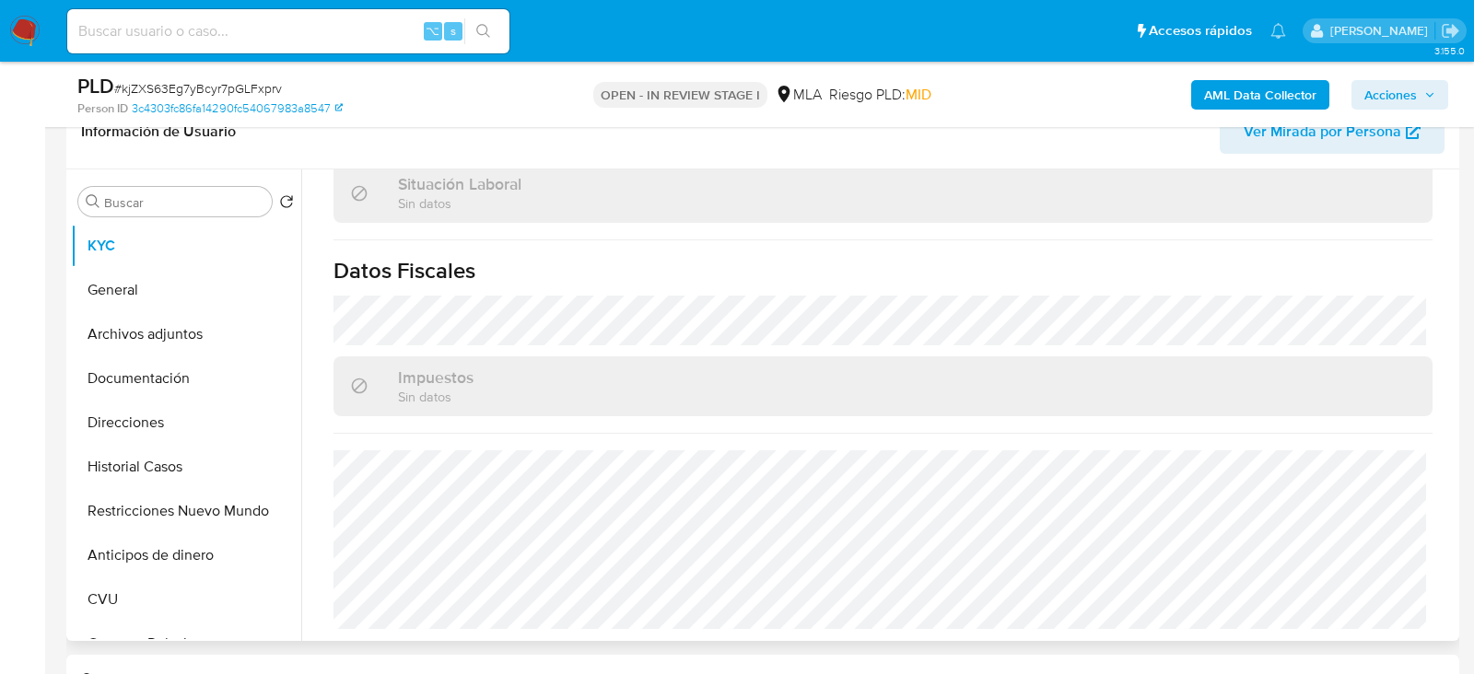
scroll to position [965, 0]
click at [151, 329] on button "Archivos adjuntos" at bounding box center [179, 334] width 216 height 44
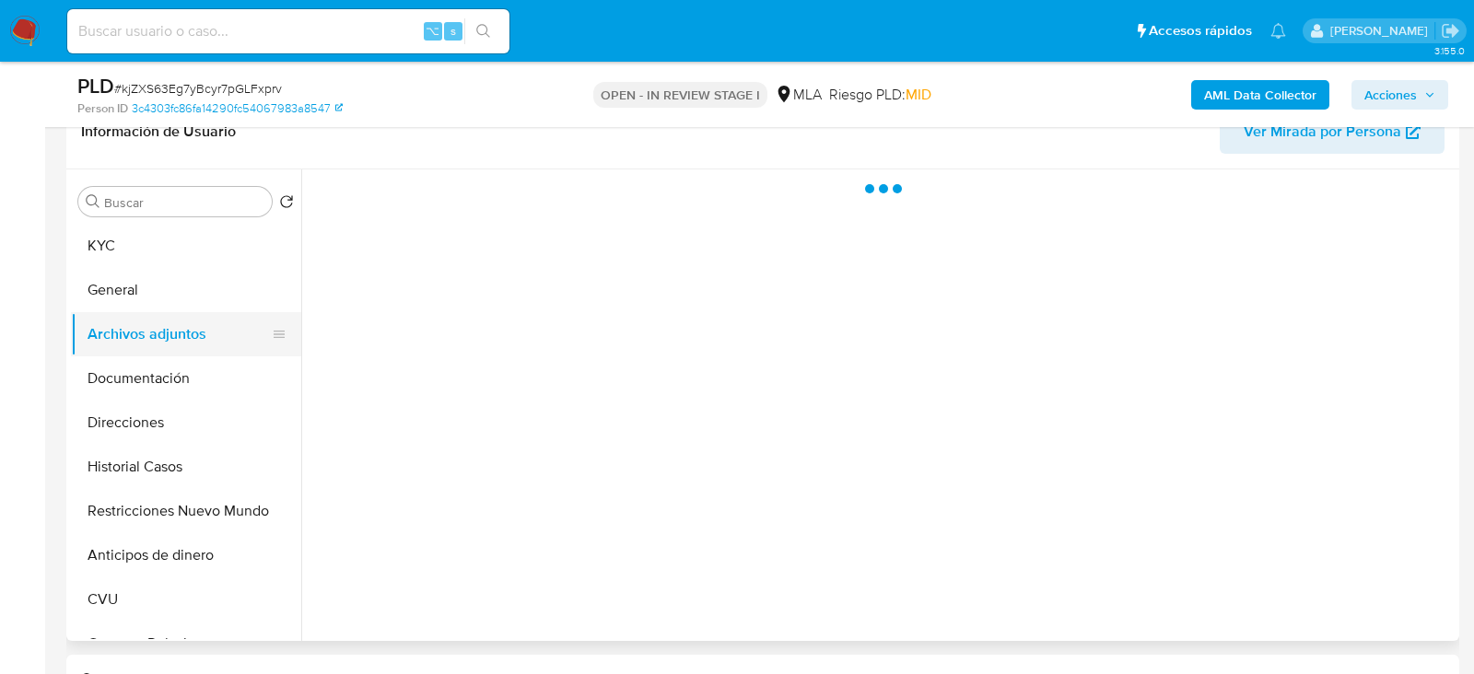
scroll to position [0, 0]
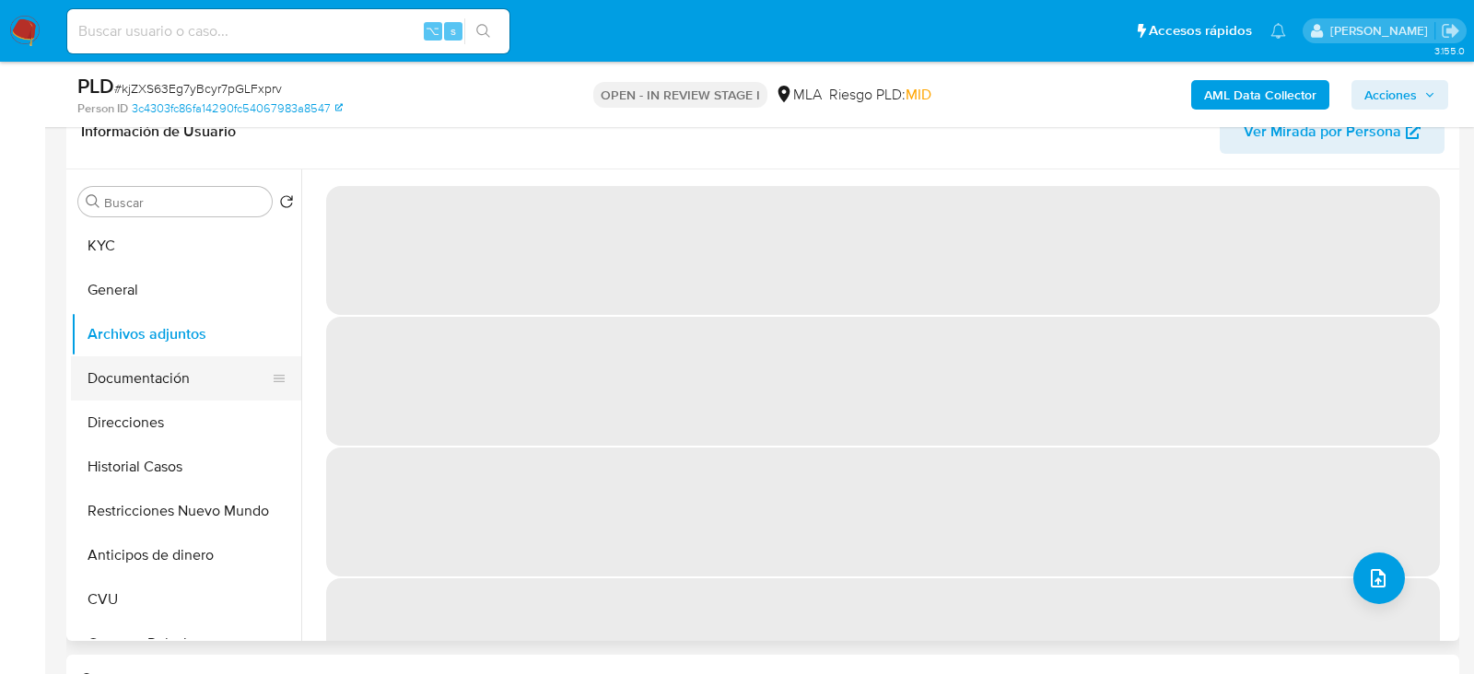
click at [173, 357] on button "Documentación" at bounding box center [179, 379] width 216 height 44
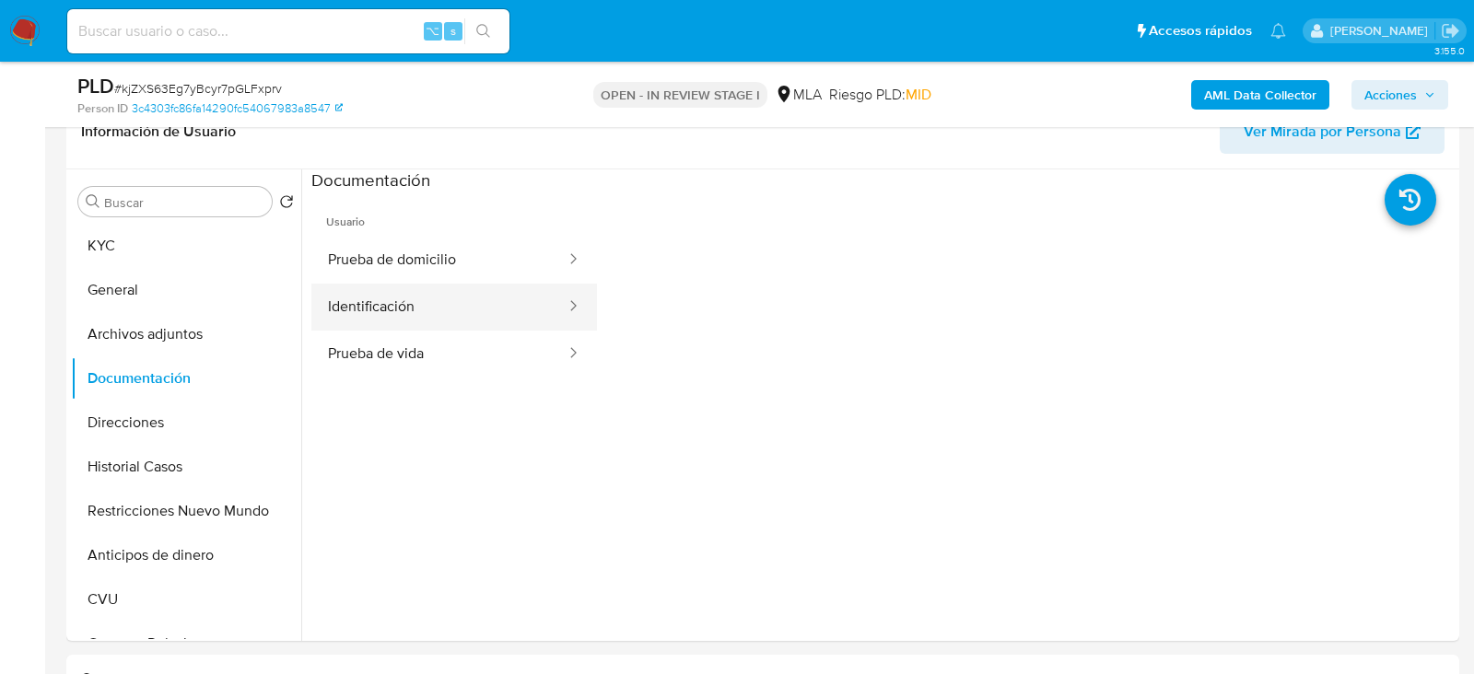
click at [427, 295] on button "Identificación" at bounding box center [439, 307] width 256 height 47
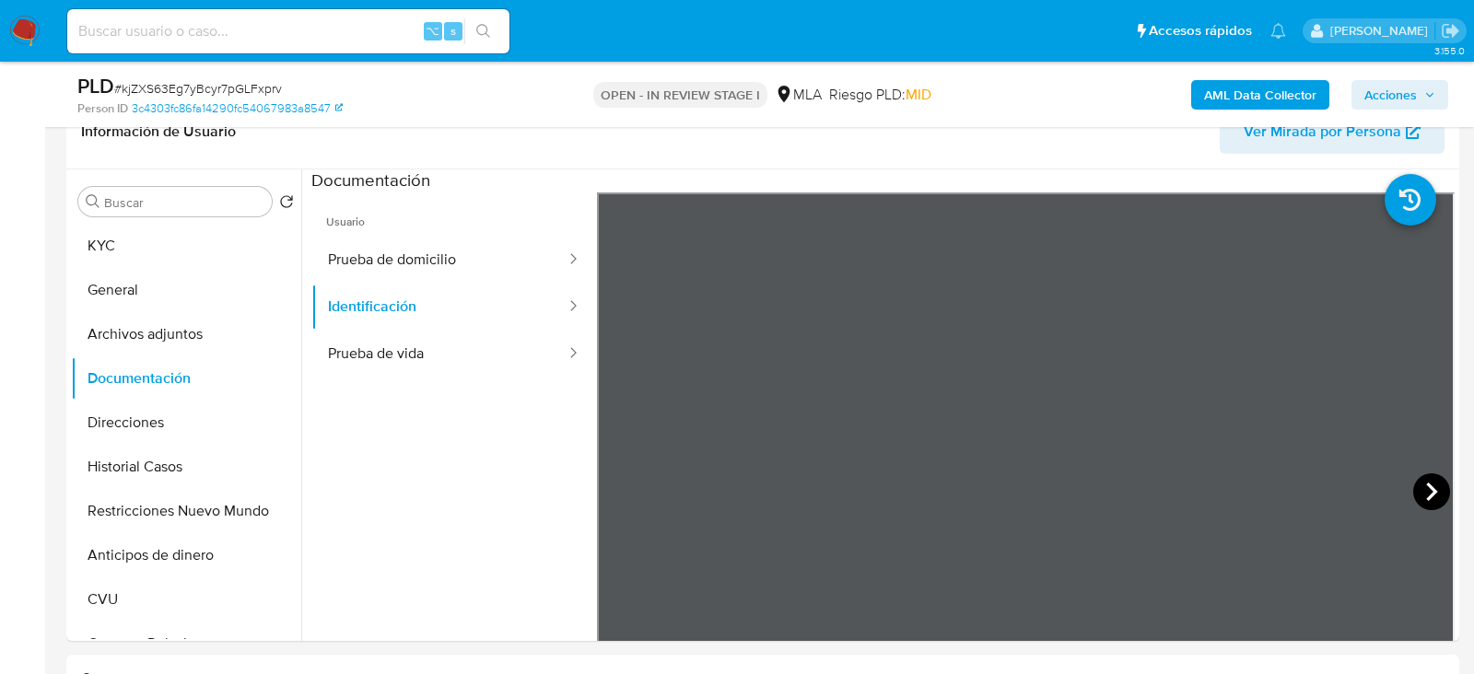
click at [1423, 499] on icon at bounding box center [1431, 492] width 37 height 37
click at [114, 235] on button "KYC" at bounding box center [179, 246] width 216 height 44
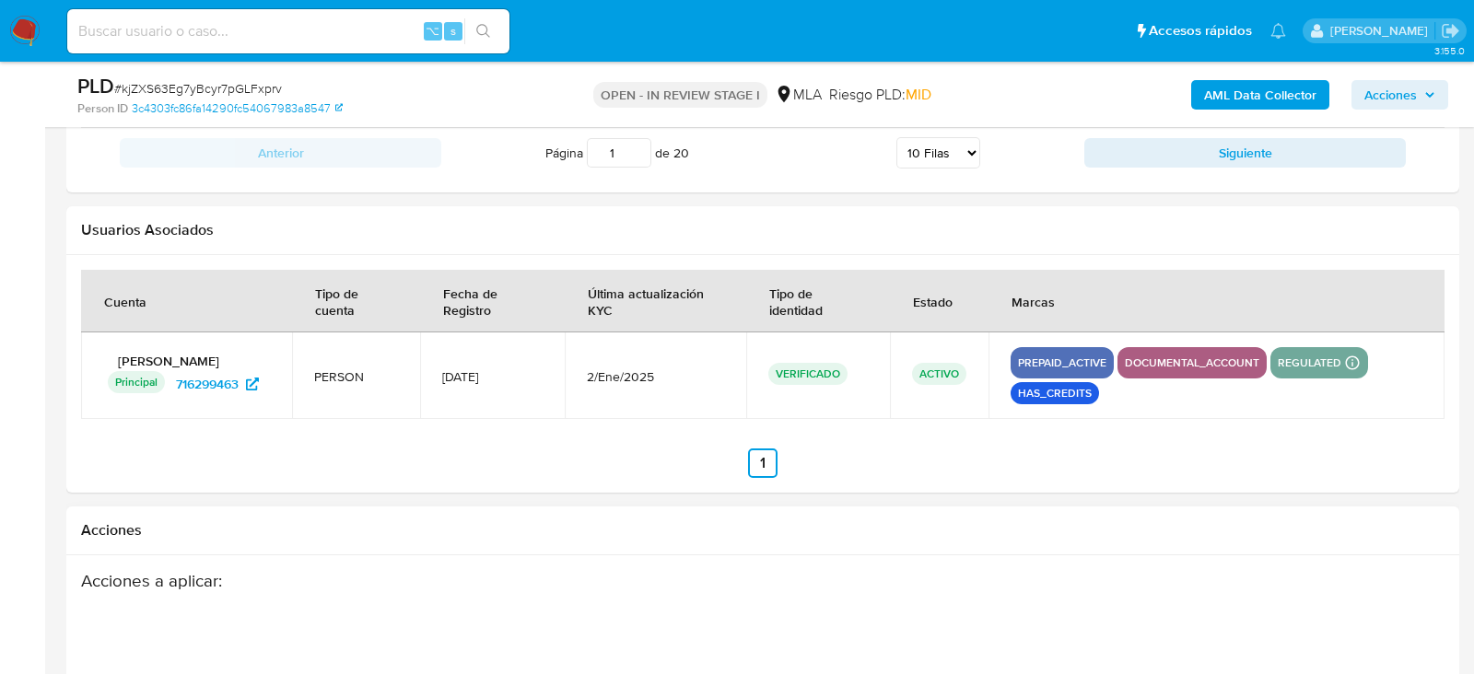
scroll to position [3271, 0]
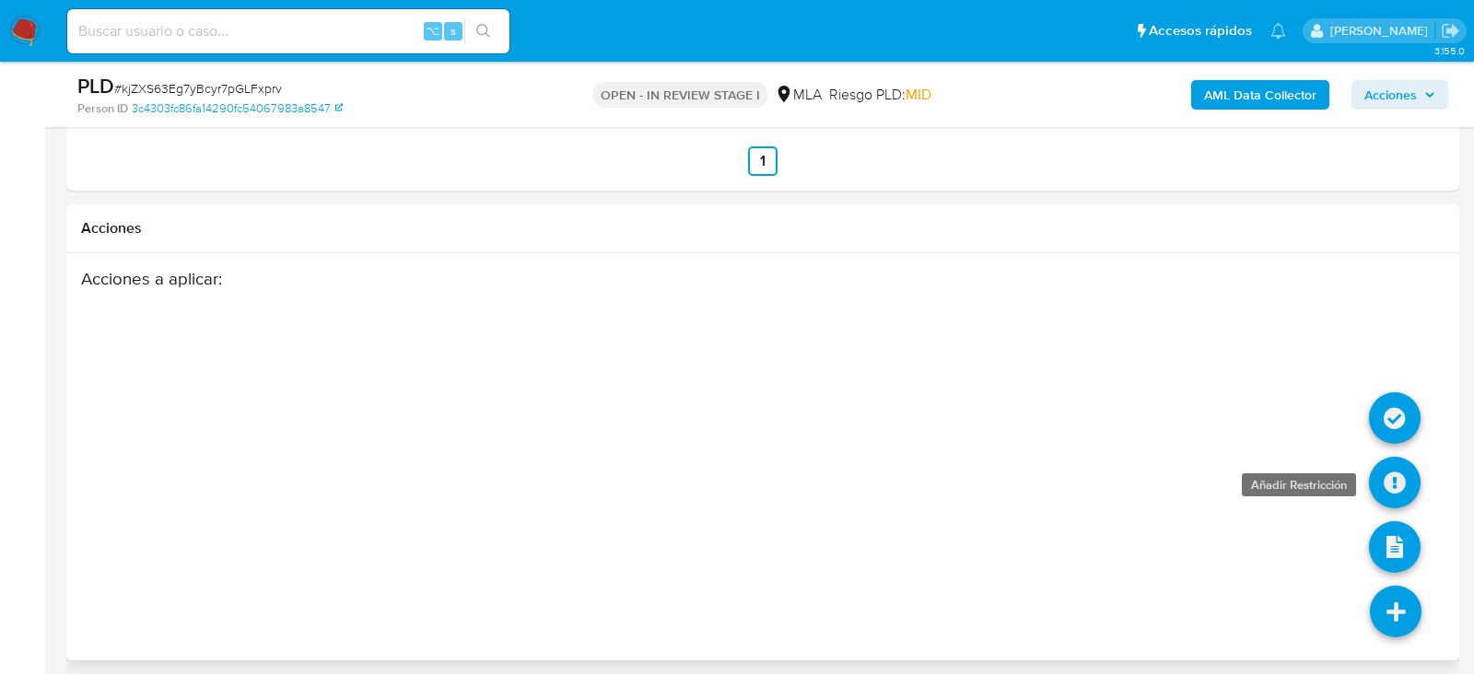
click at [1394, 475] on icon at bounding box center [1395, 483] width 52 height 52
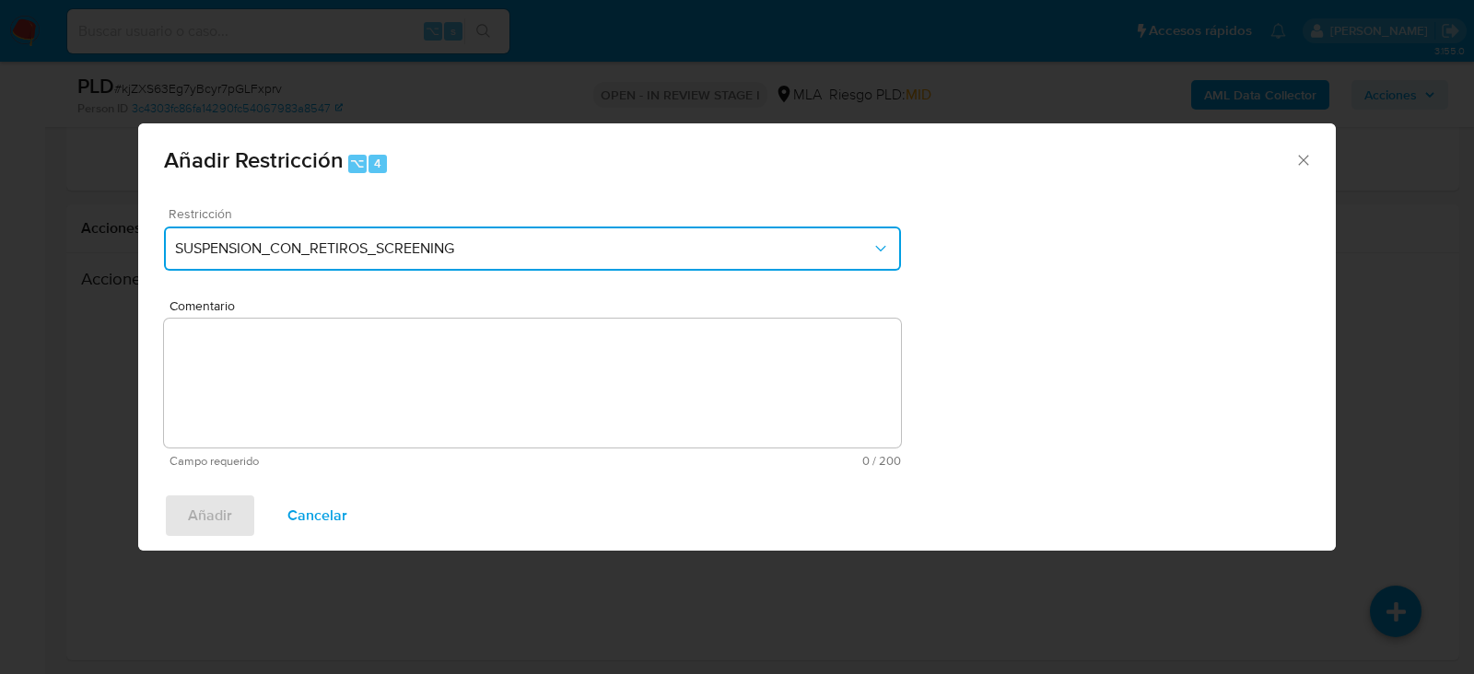
click at [521, 262] on button "SUSPENSION_CON_RETIROS_SCREENING" at bounding box center [532, 249] width 737 height 44
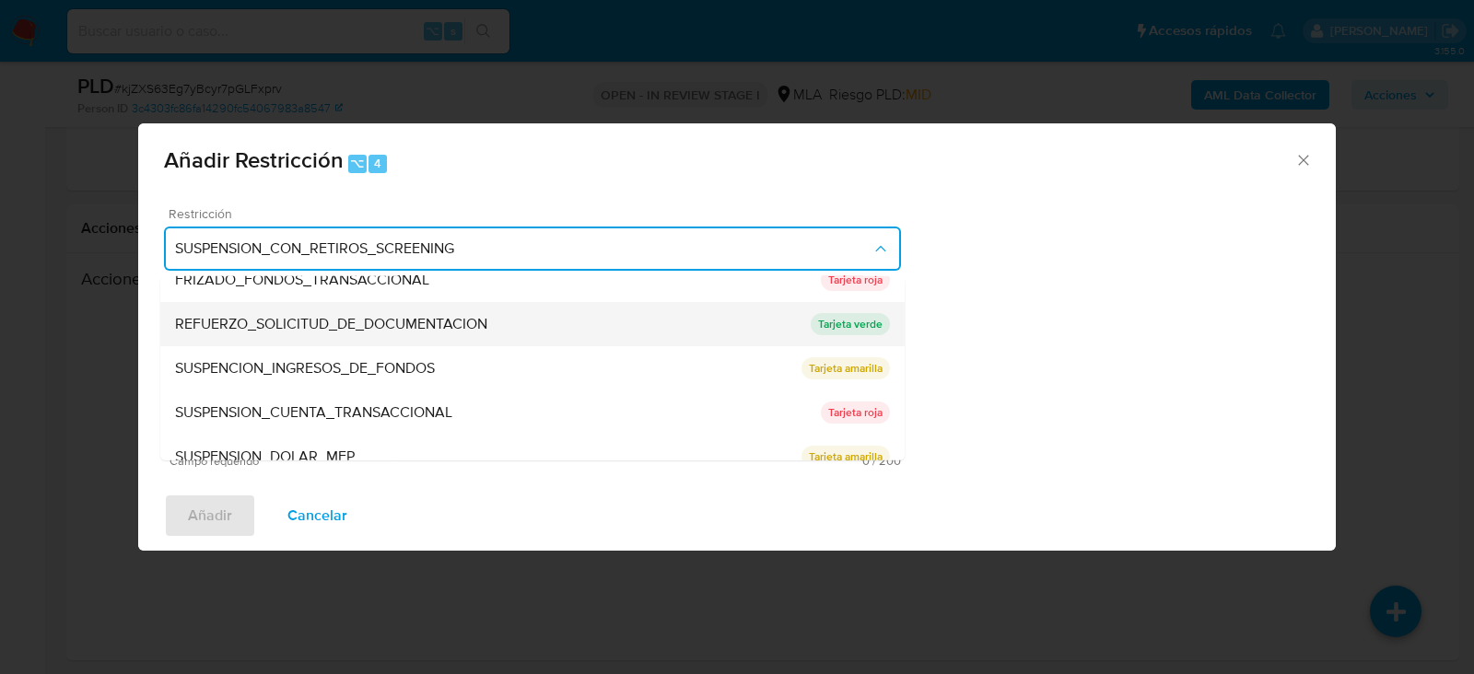
scroll to position [390, 0]
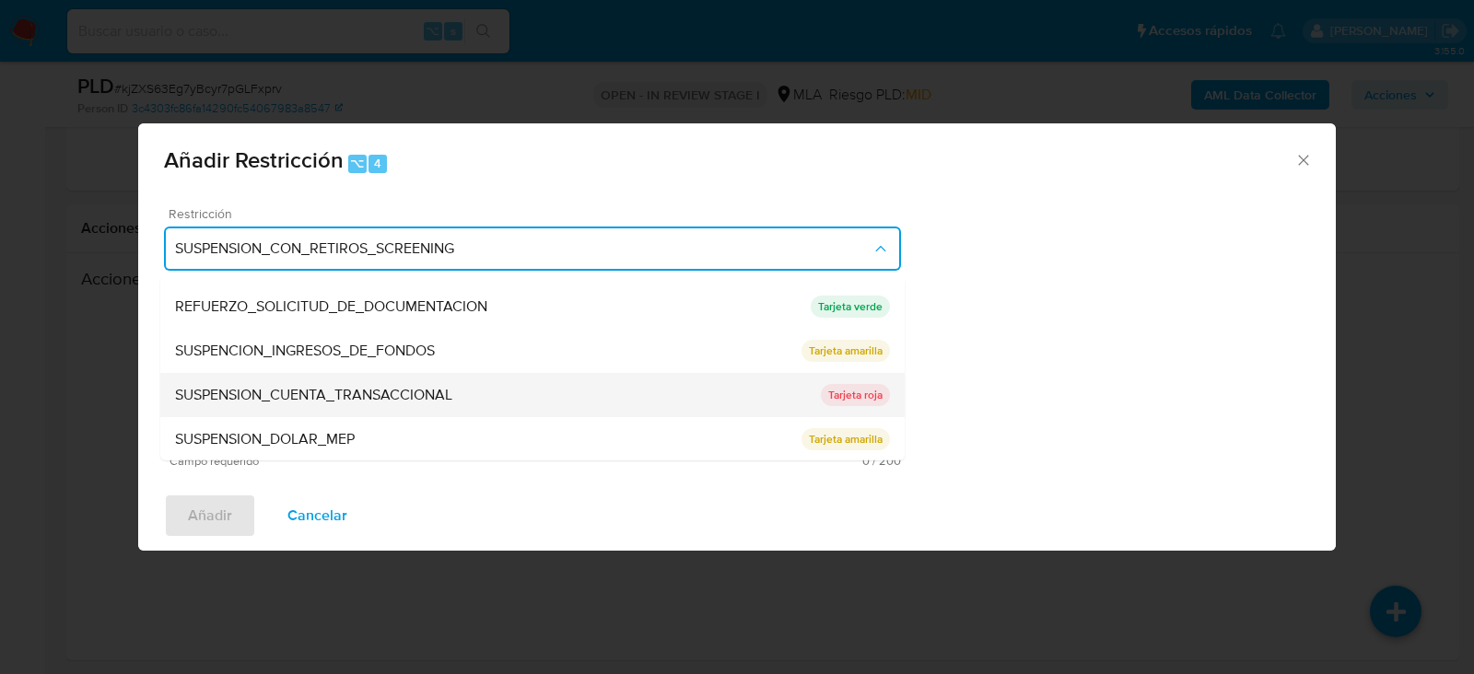
click at [431, 388] on span "SUSPENSION_CUENTA_TRANSACCIONAL" at bounding box center [313, 395] width 277 height 18
click at [431, 388] on textarea "Comentario" at bounding box center [532, 383] width 737 height 129
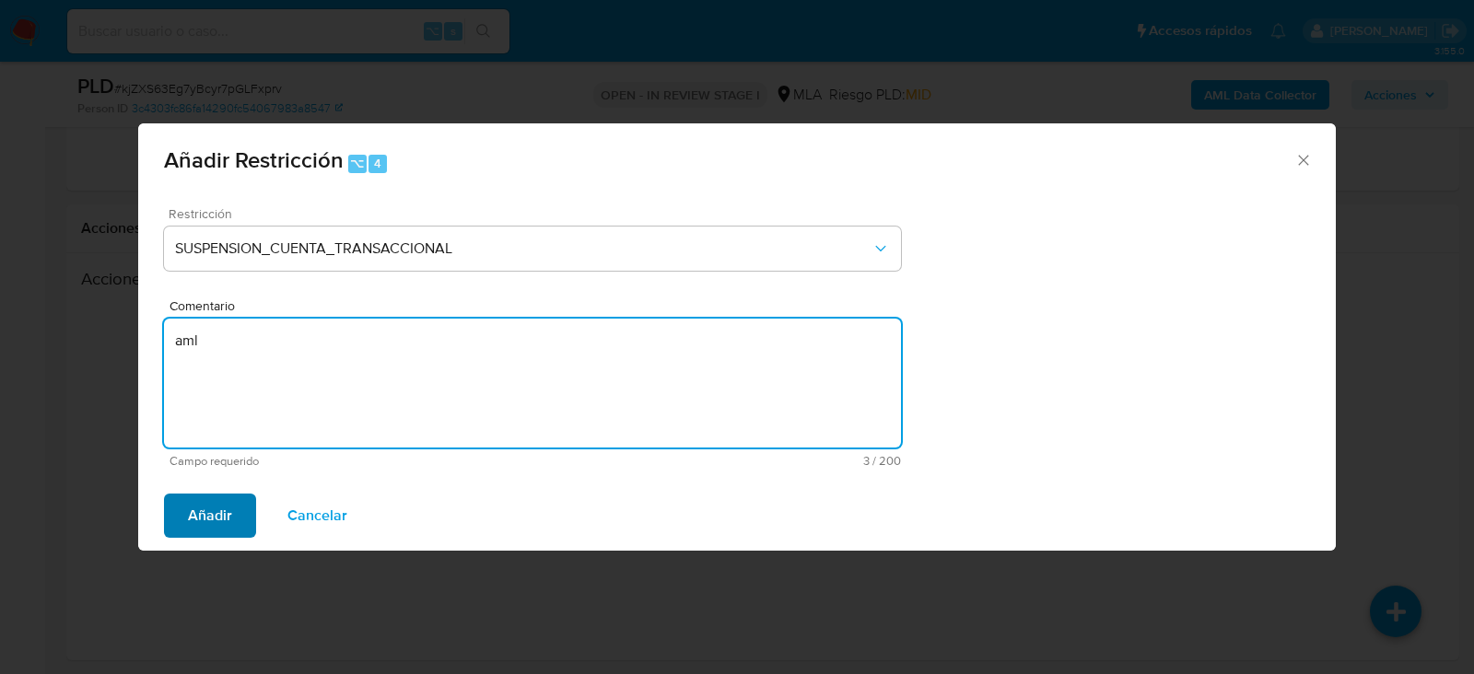
type textarea "aml"
click at [211, 513] on span "Añadir" at bounding box center [210, 516] width 44 height 41
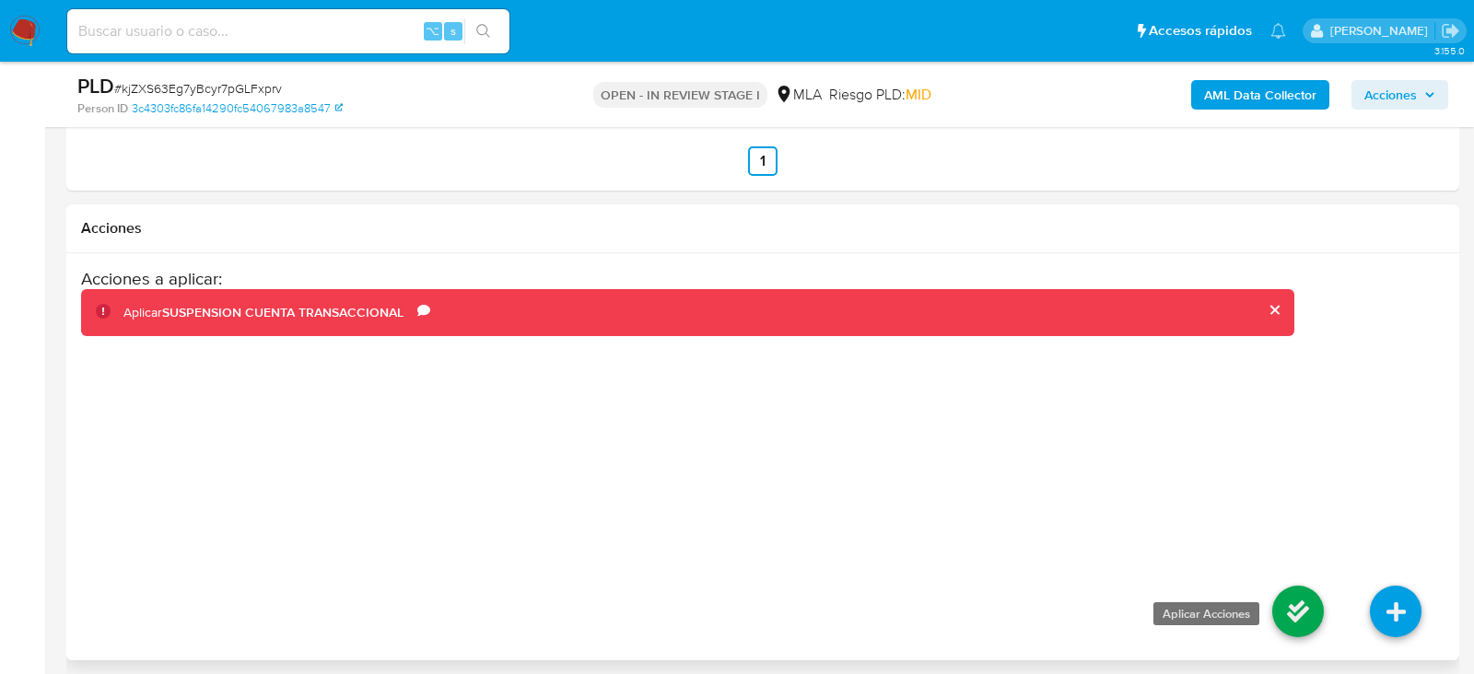
click at [1307, 607] on icon at bounding box center [1298, 612] width 52 height 52
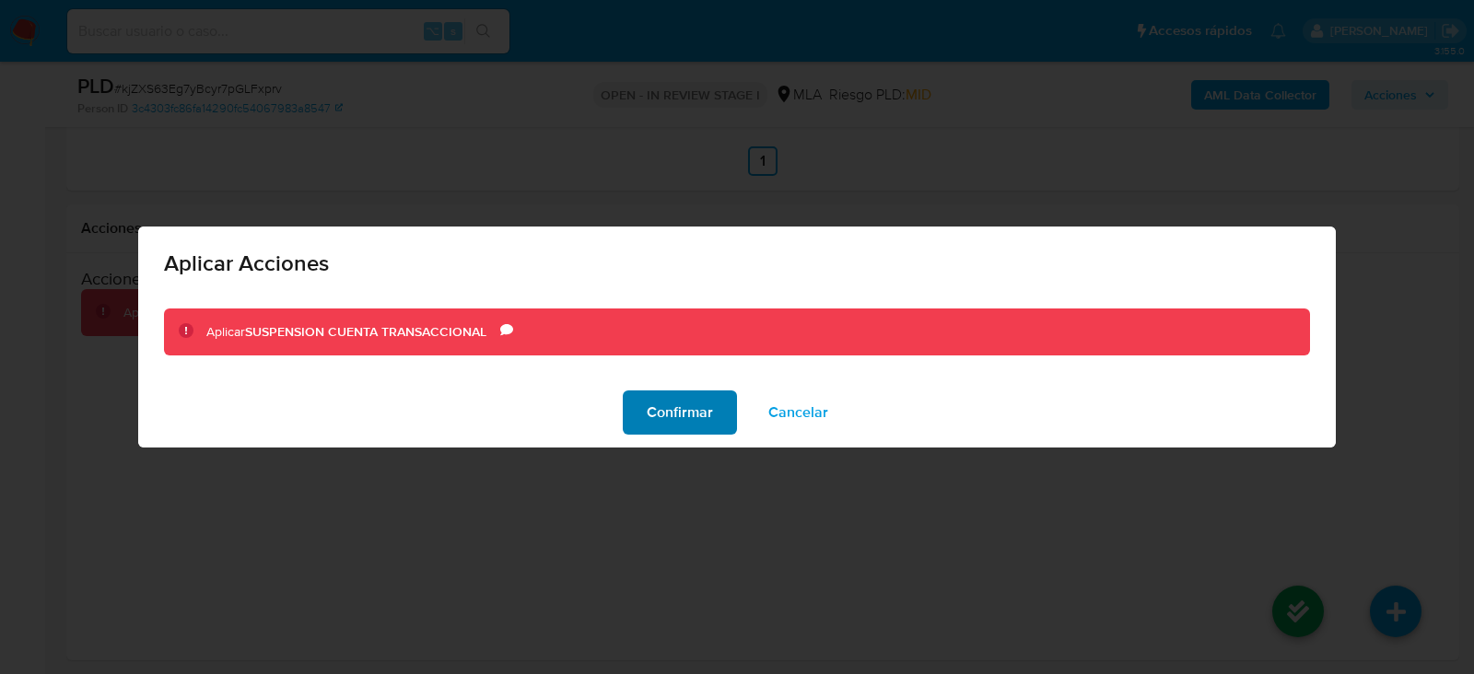
click at [690, 427] on span "Confirmar" at bounding box center [680, 412] width 66 height 41
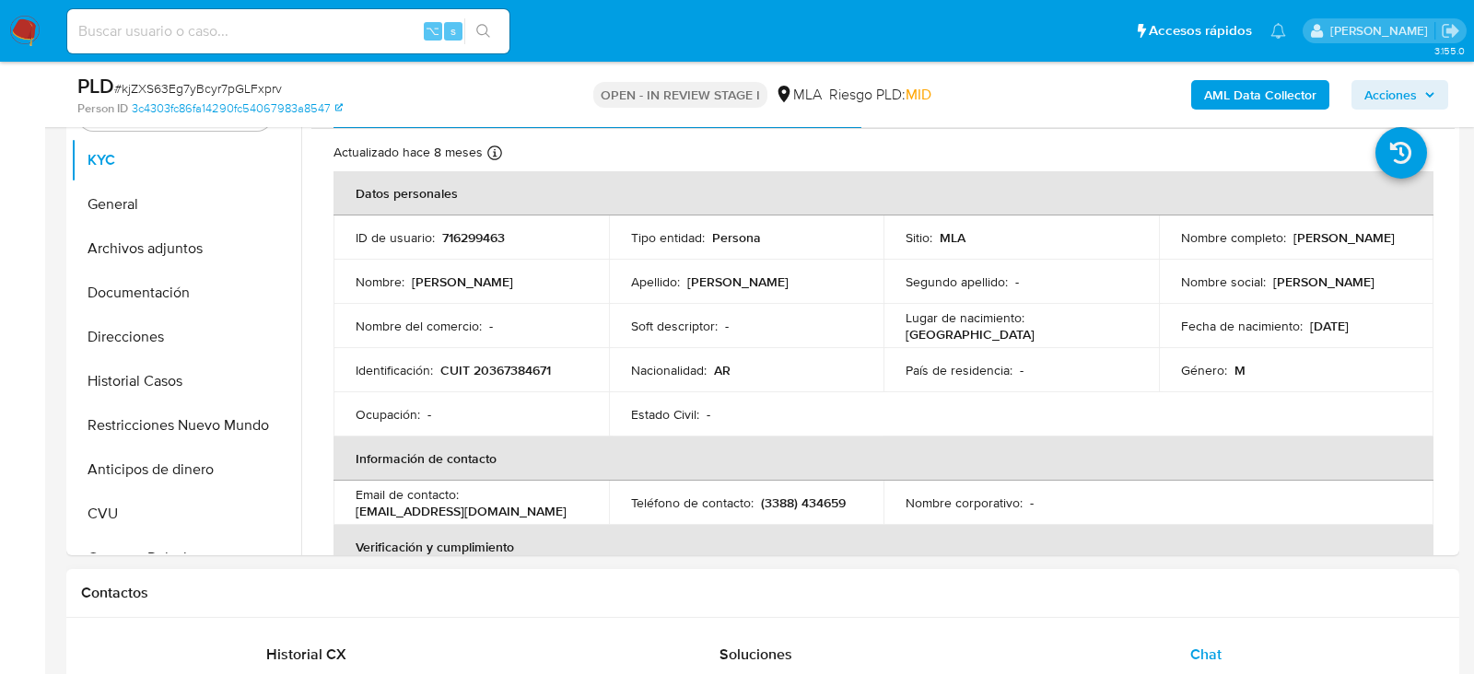
scroll to position [301, 0]
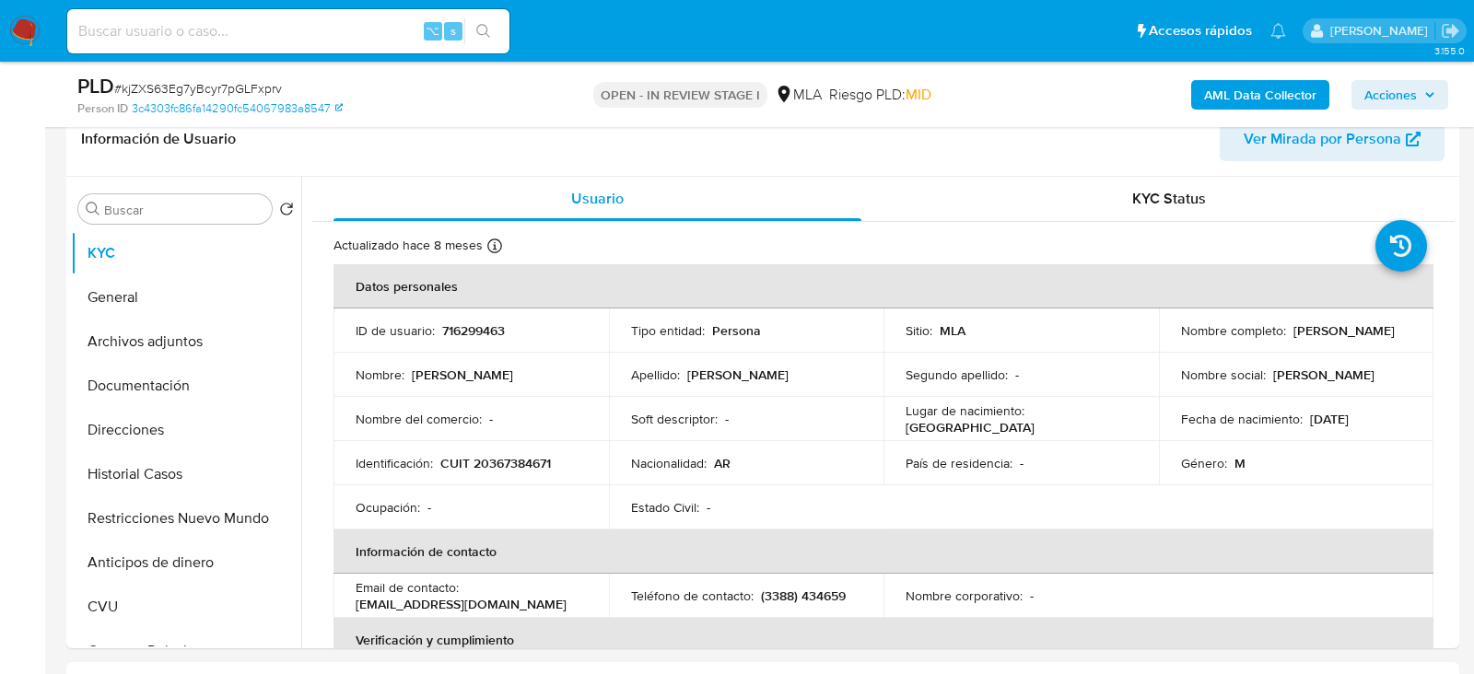
drag, startPoint x: 1175, startPoint y: 341, endPoint x: 1334, endPoint y: 340, distance: 159.4
click at [1334, 339] on div "Nombre completo : Jorge Edmundo Simonetti" at bounding box center [1296, 330] width 231 height 17
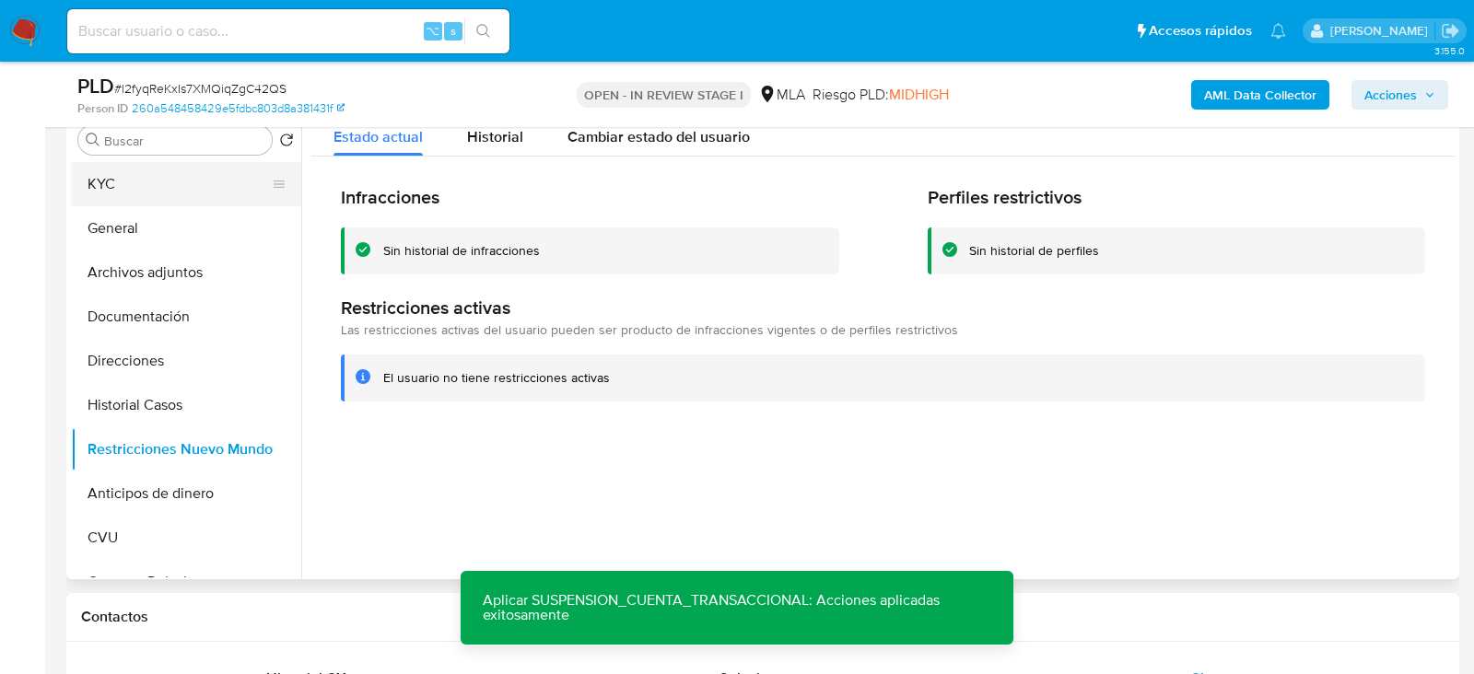
click at [139, 198] on button "KYC" at bounding box center [179, 184] width 216 height 44
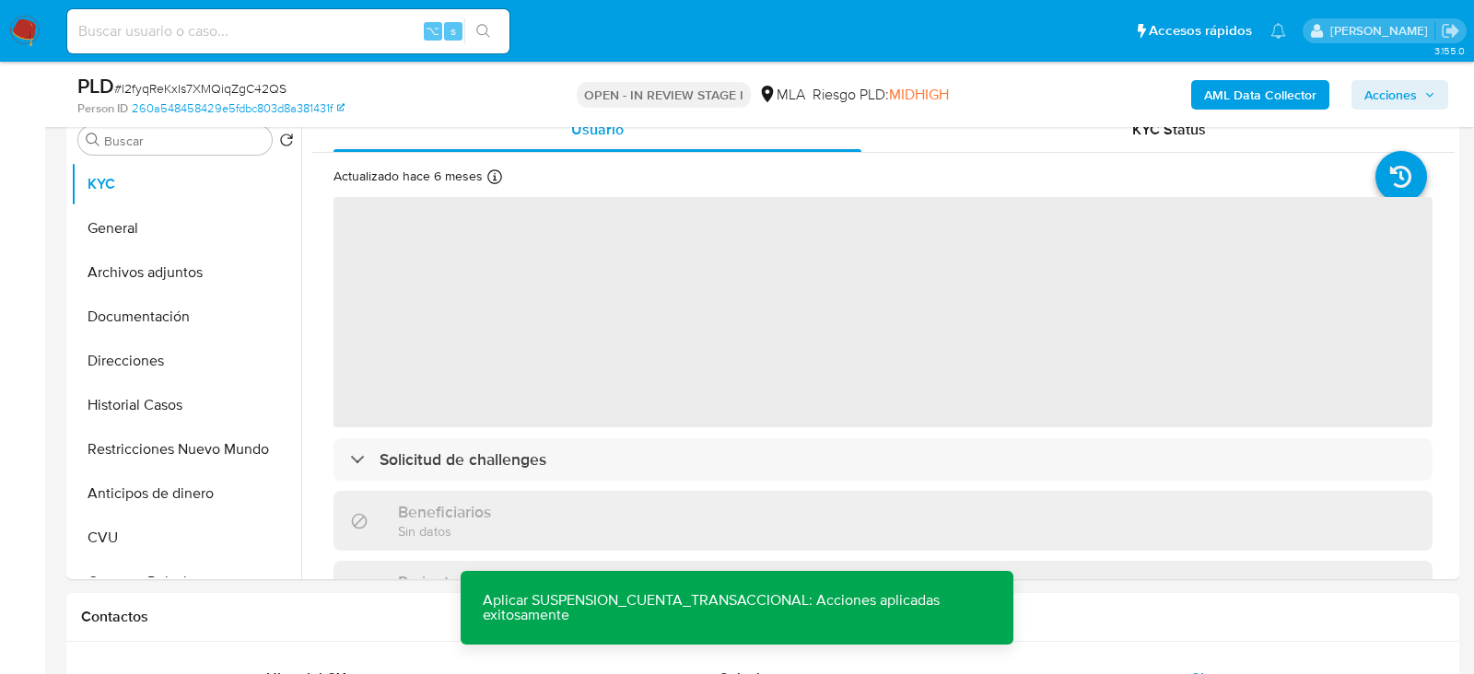
scroll to position [343, 0]
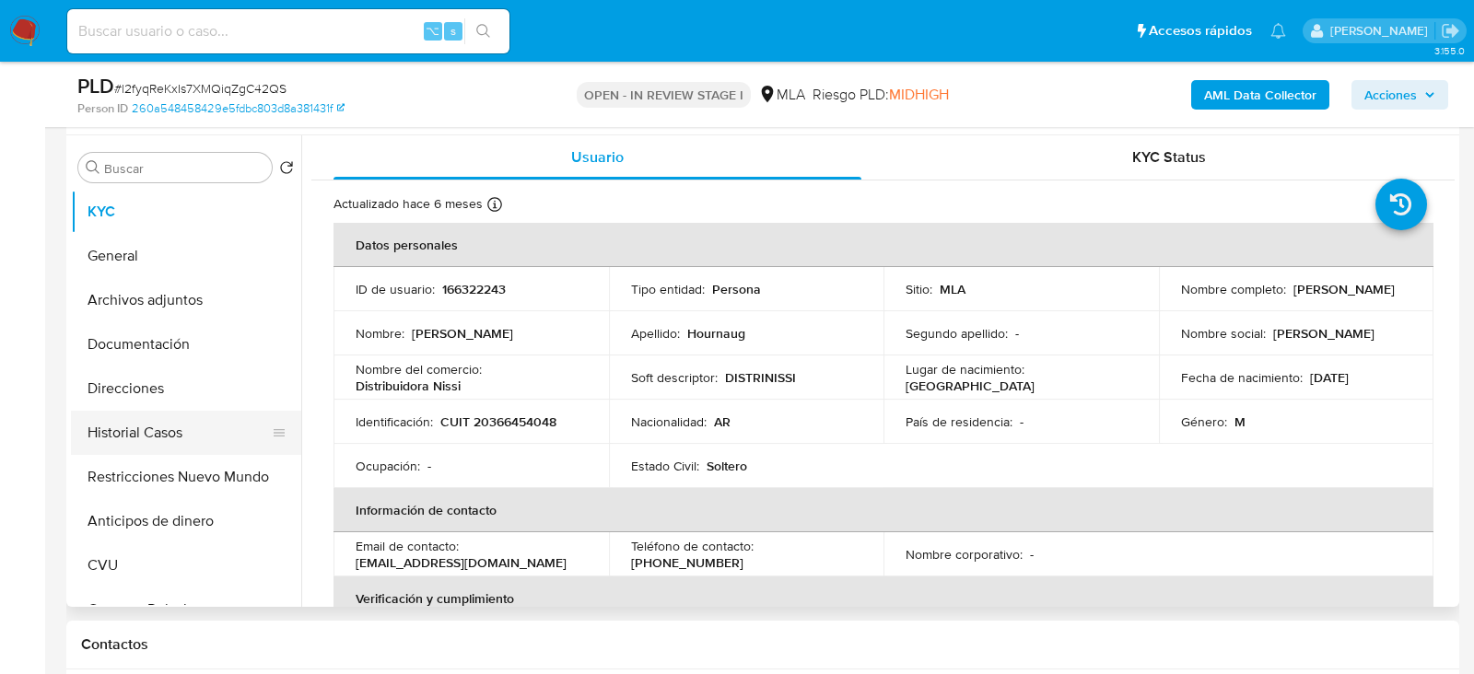
click at [160, 433] on button "Historial Casos" at bounding box center [179, 433] width 216 height 44
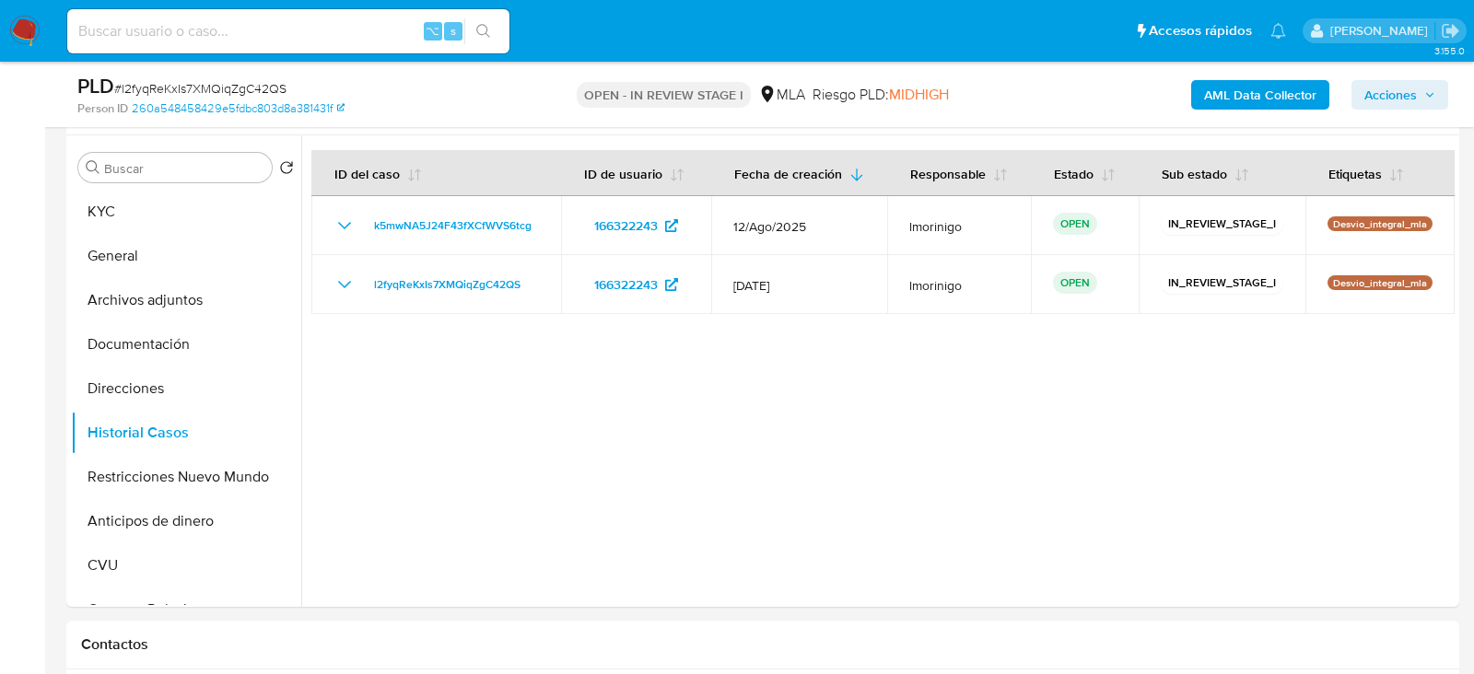
click at [228, 91] on span "# l2fyqReKxIs7XMQiqZgC42QS" at bounding box center [200, 88] width 172 height 18
click at [152, 232] on button "KYC" at bounding box center [179, 212] width 216 height 44
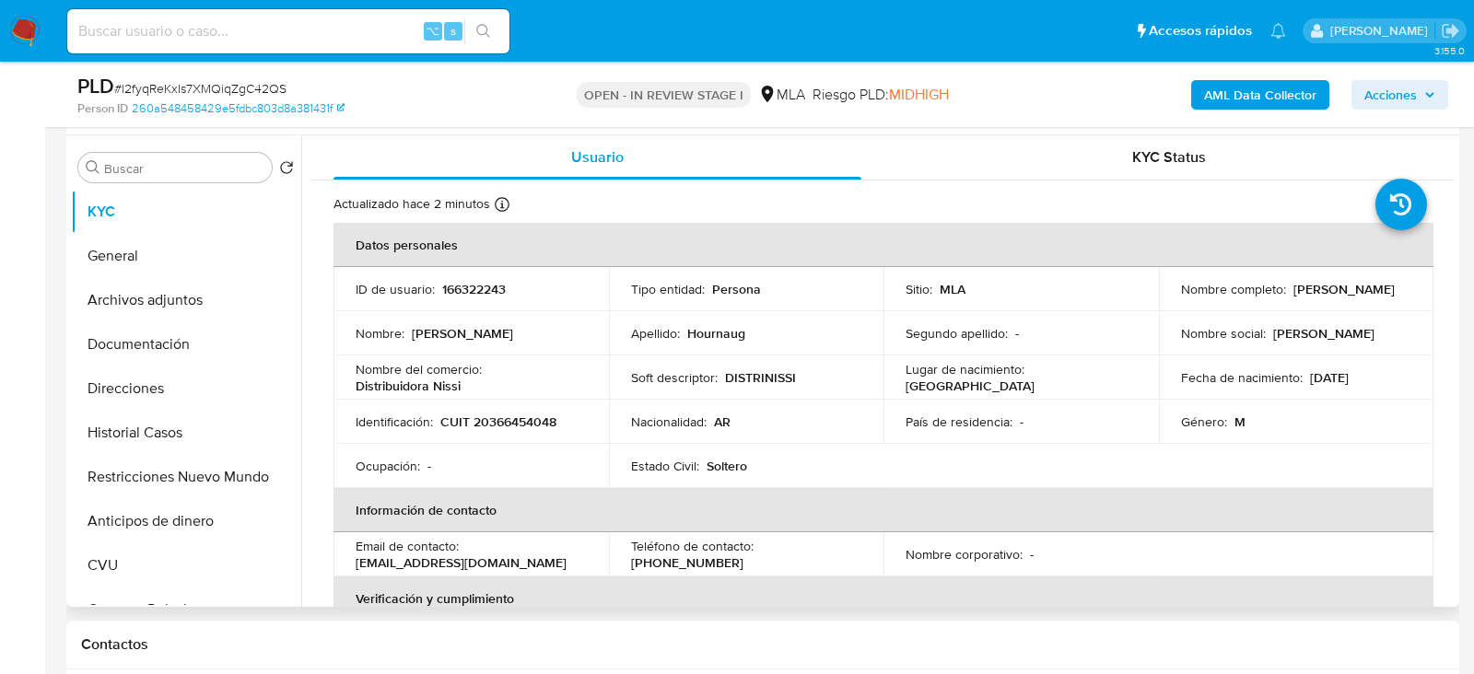
click at [459, 288] on p "166322243" at bounding box center [474, 289] width 64 height 17
copy p "166322243"
click at [523, 420] on p "CUIT 20366454048" at bounding box center [498, 422] width 116 height 17
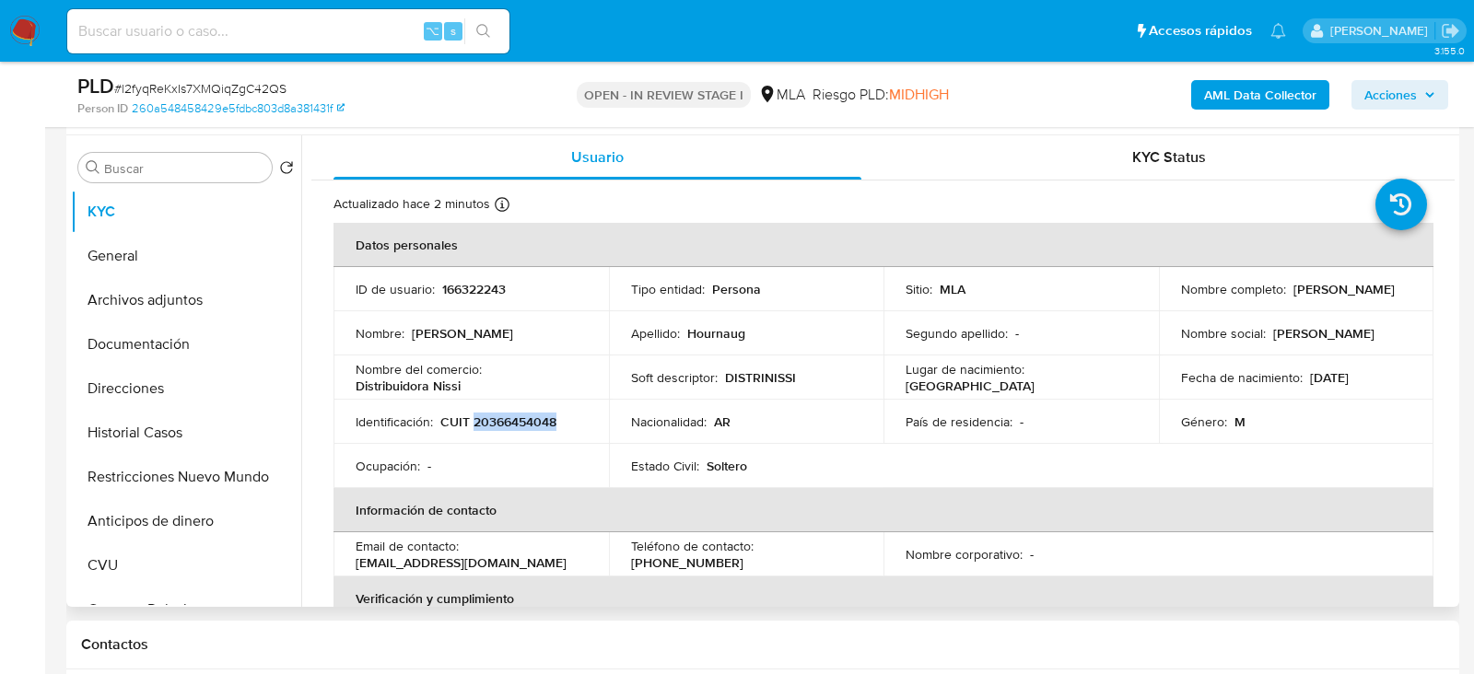
copy p "20366454048"
click at [147, 420] on button "Historial Casos" at bounding box center [179, 433] width 216 height 44
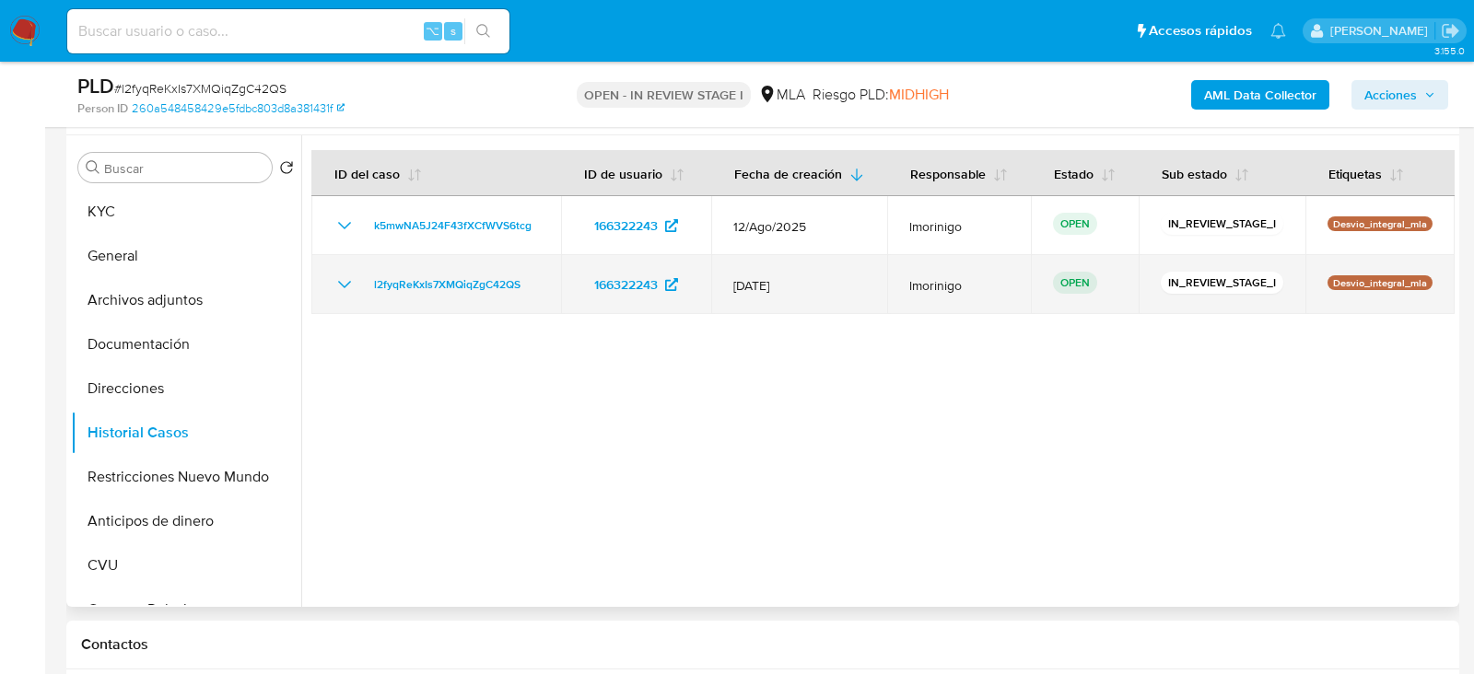
click at [533, 296] on div "l2fyqReKxIs7XMQiqZgC42QS" at bounding box center [435, 285] width 205 height 22
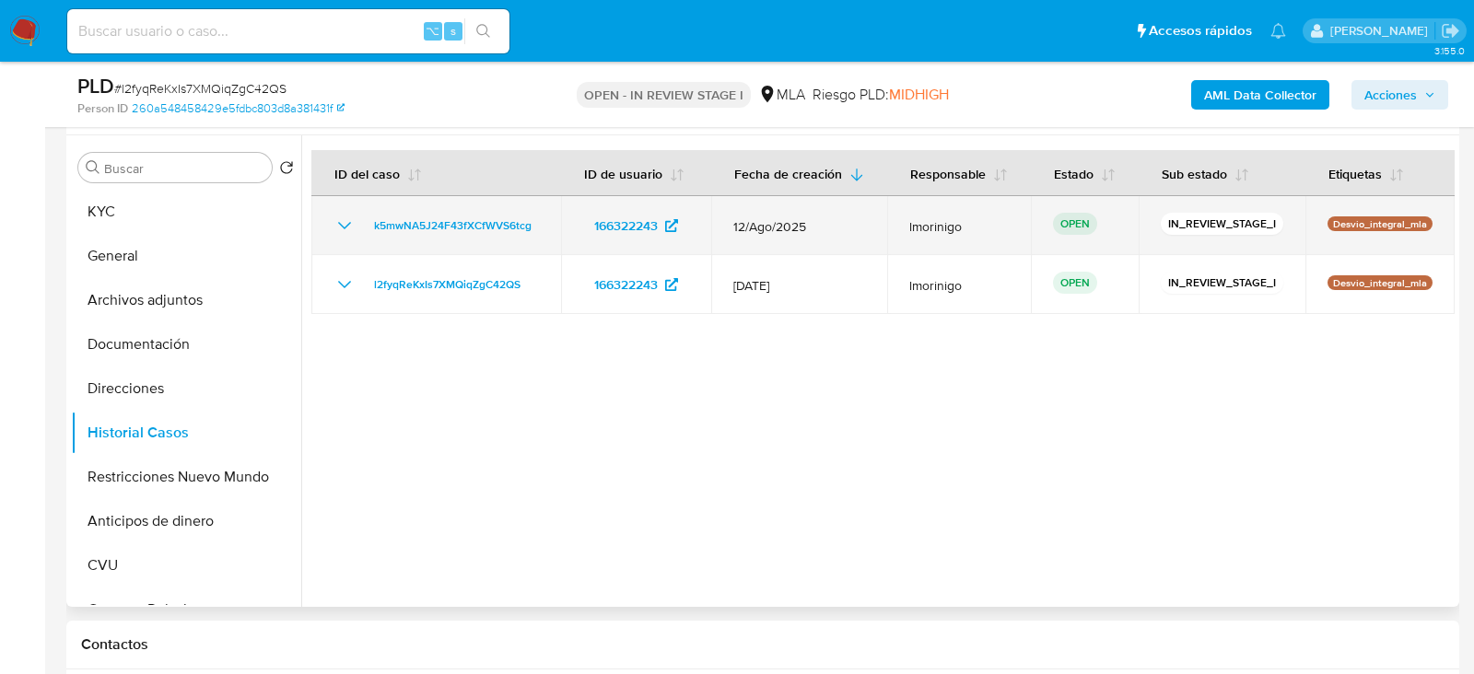
click at [546, 241] on td "k5mwNA5J24F43fXCfWVS6tcg" at bounding box center [436, 225] width 250 height 59
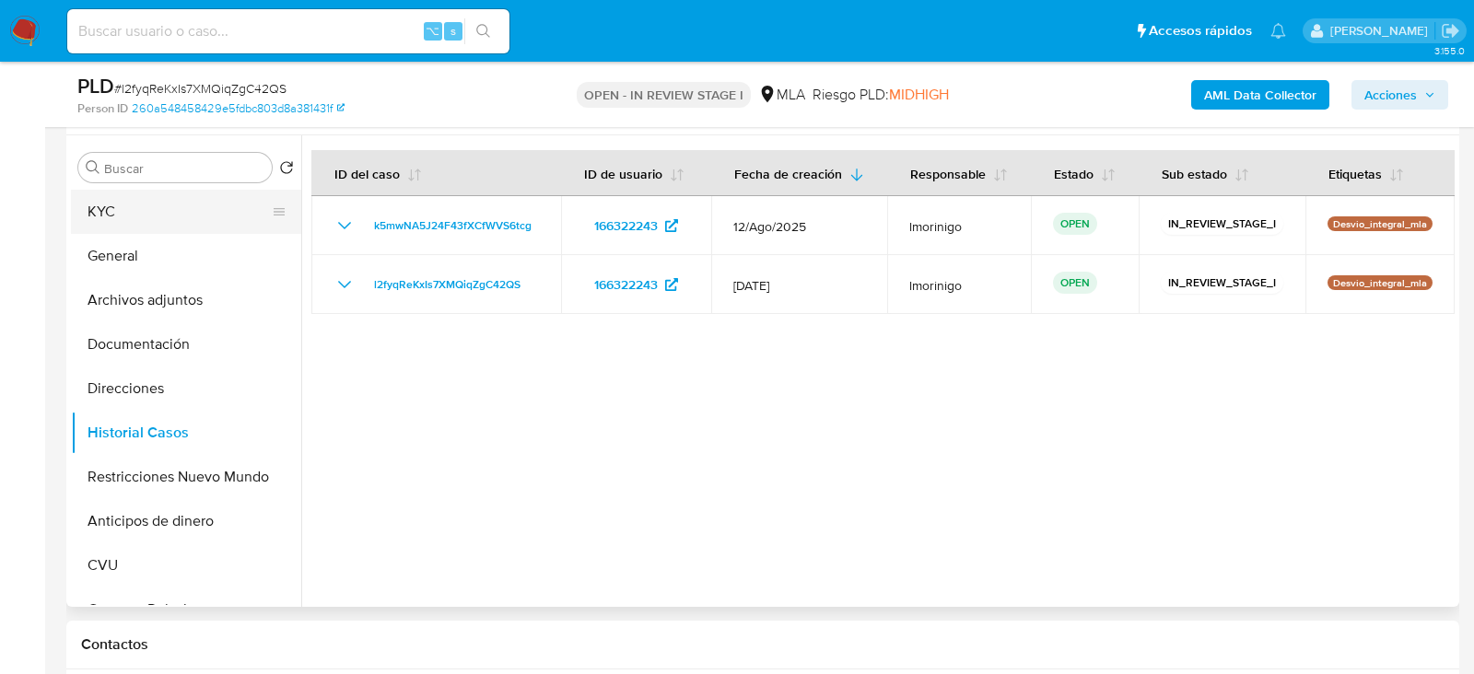
click at [166, 214] on button "KYC" at bounding box center [179, 212] width 216 height 44
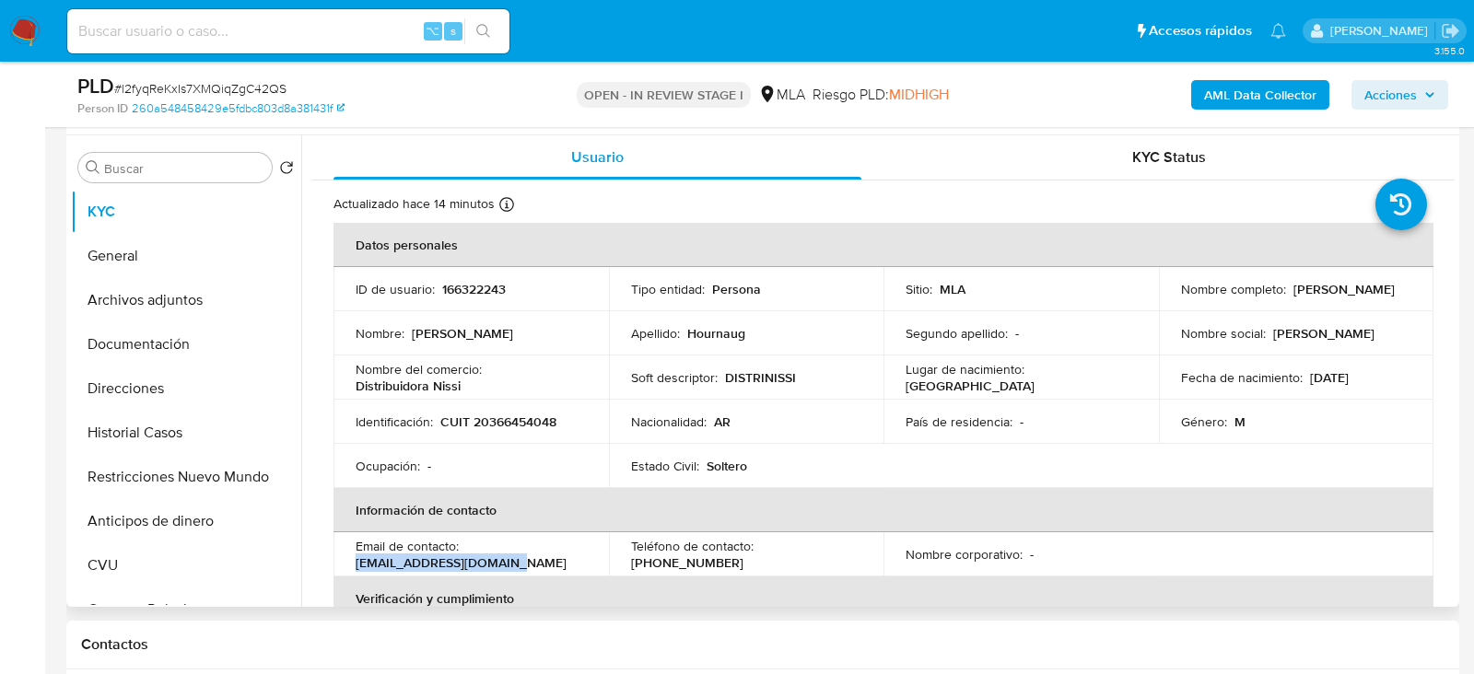
drag, startPoint x: 354, startPoint y: 562, endPoint x: 526, endPoint y: 561, distance: 172.3
click at [526, 561] on td "Email de contacto : hournauglucas@gmail.com" at bounding box center [470, 554] width 275 height 44
copy p "[EMAIL_ADDRESS][DOMAIN_NAME]"
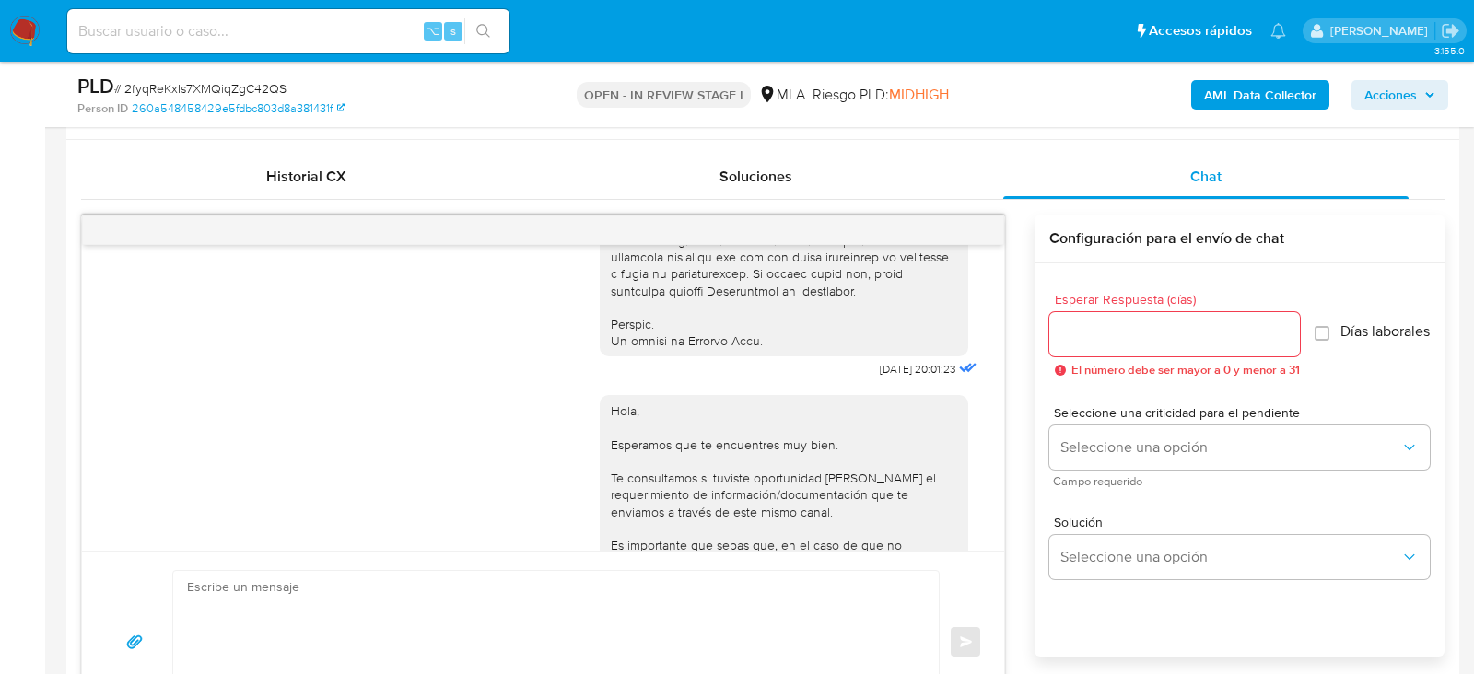
scroll to position [895, 0]
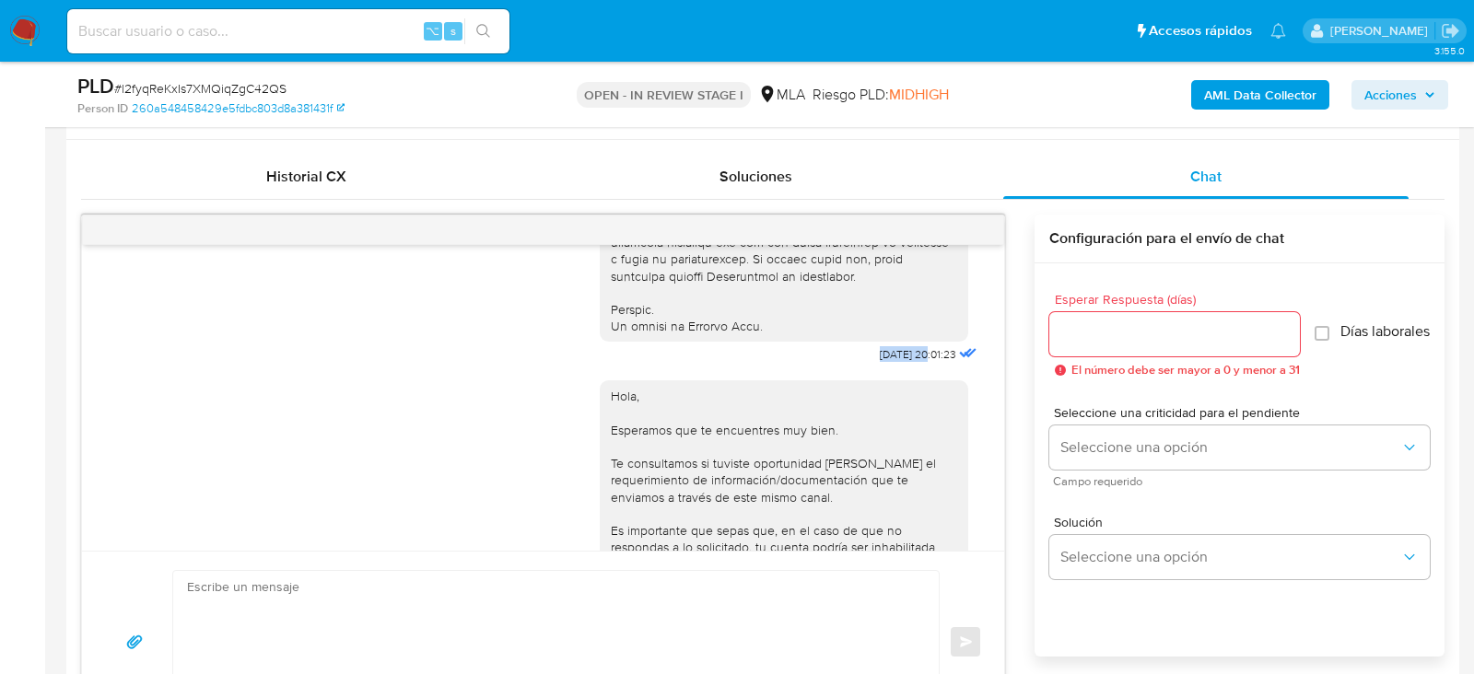
drag, startPoint x: 908, startPoint y: 384, endPoint x: 856, endPoint y: 384, distance: 52.5
drag, startPoint x: 913, startPoint y: 386, endPoint x: 856, endPoint y: 386, distance: 57.1
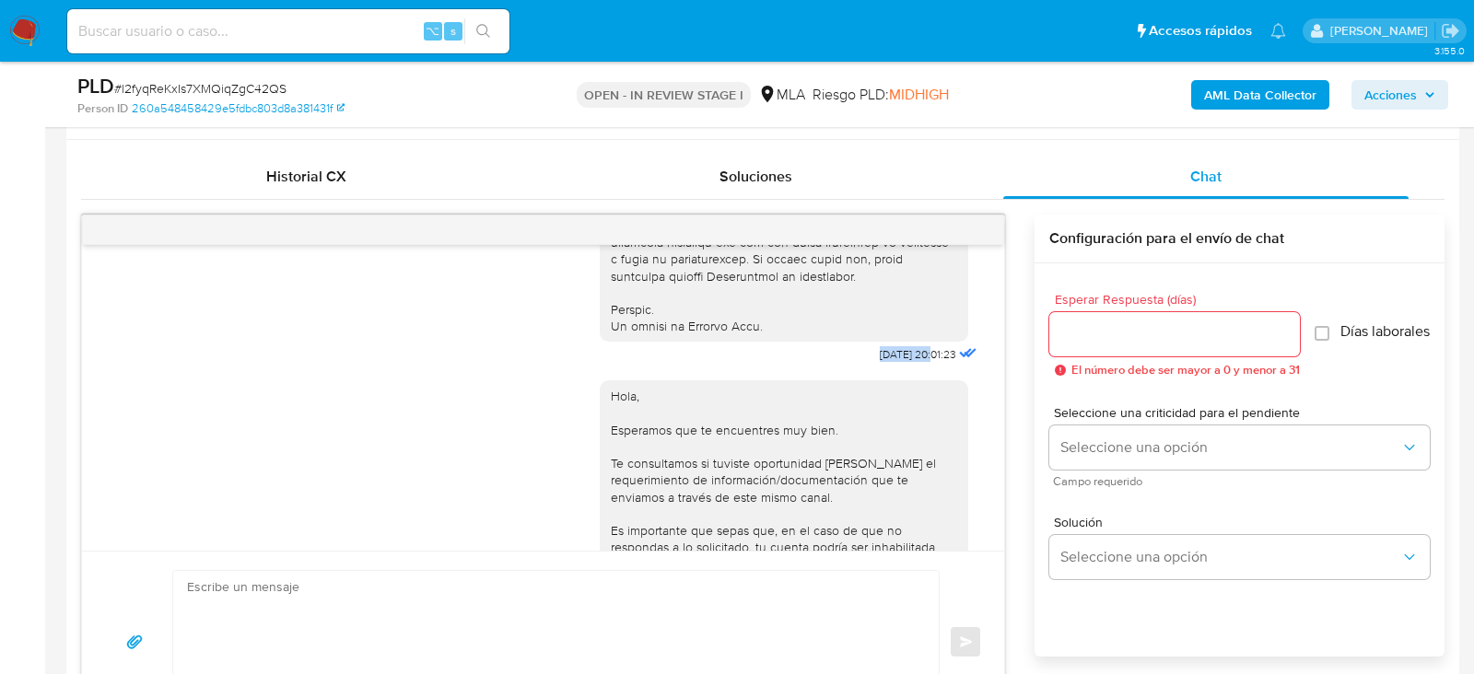
copy span "17/07/2025"
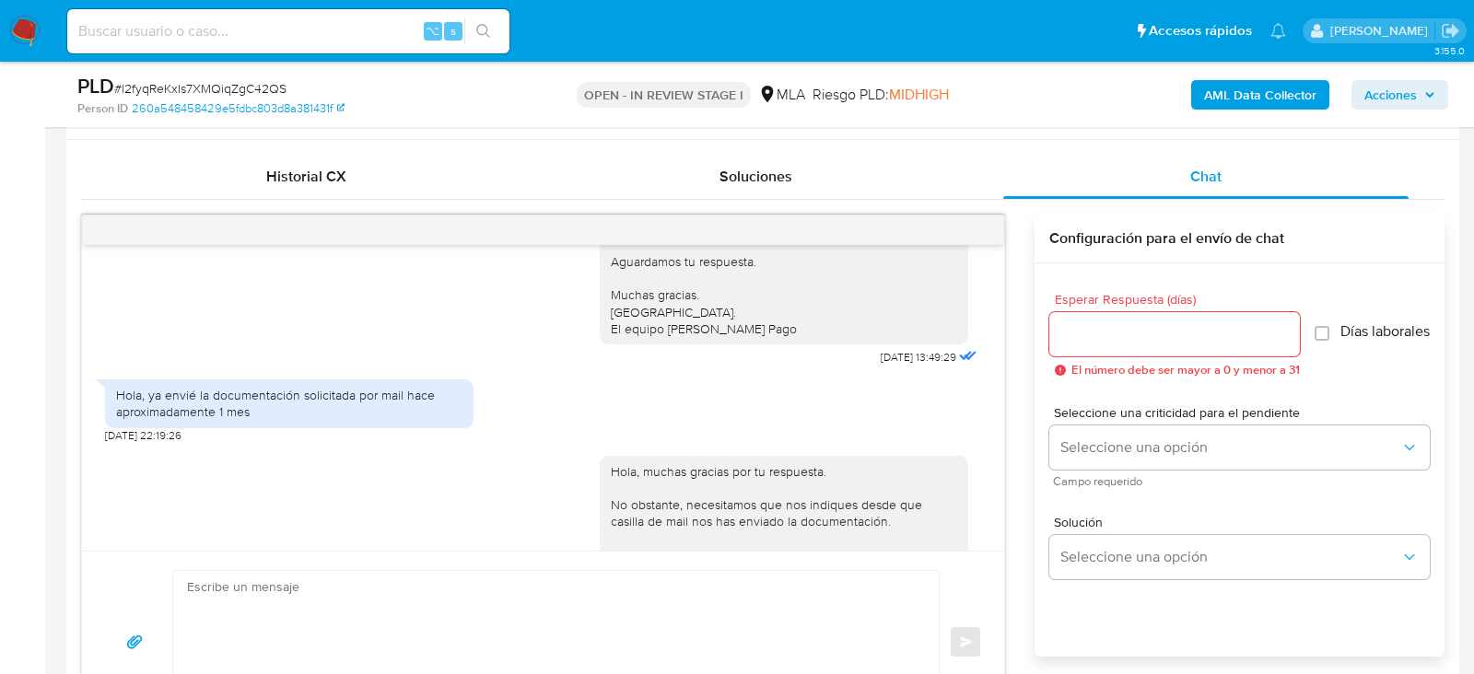
scroll to position [1268, 0]
drag, startPoint x: 911, startPoint y: 397, endPoint x: 860, endPoint y: 397, distance: 50.7
click at [881, 361] on span "21/07/2025 13:49:29" at bounding box center [919, 353] width 76 height 15
copy span "21/07/2025"
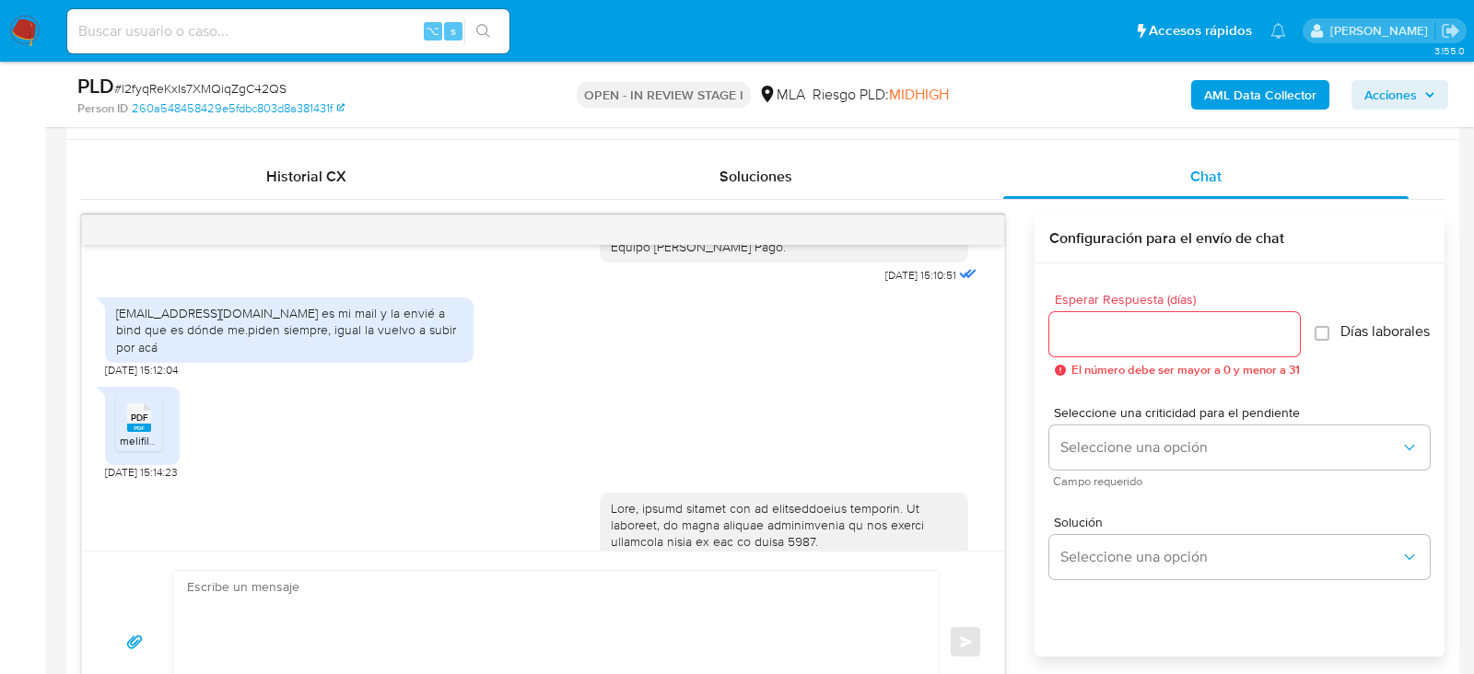
scroll to position [1756, 0]
drag, startPoint x: 919, startPoint y: 319, endPoint x: 862, endPoint y: 319, distance: 57.1
click at [862, 289] on div "Hola, muchas gracias por tu respuesta. No obstante, necesitamos que nos indique…" at bounding box center [790, 120] width 381 height 338
copy span "31/07/2025"
drag, startPoint x: 157, startPoint y: 502, endPoint x: 109, endPoint y: 502, distance: 47.9
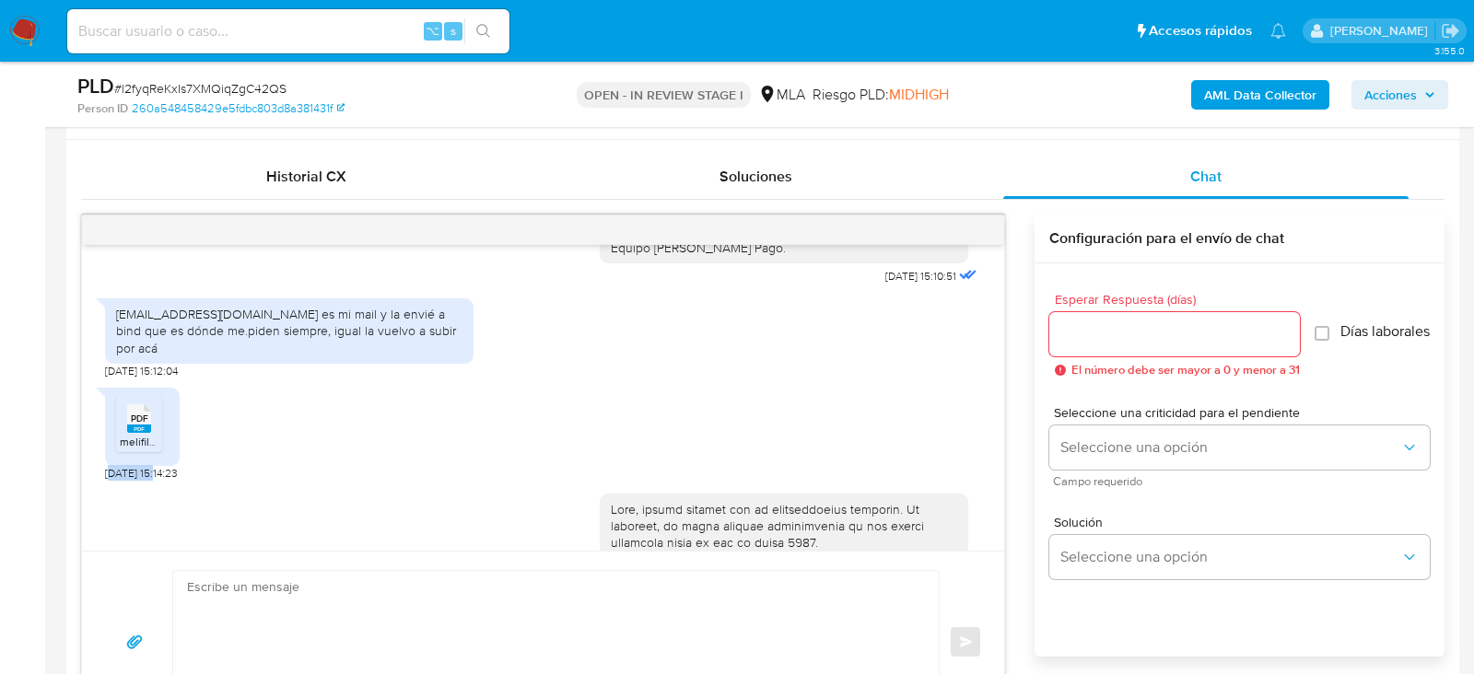
click at [109, 481] on span "31/07/2025 15:14:23" at bounding box center [141, 473] width 73 height 15
copy span "1/07/2025"
copy span "31/07/2025"
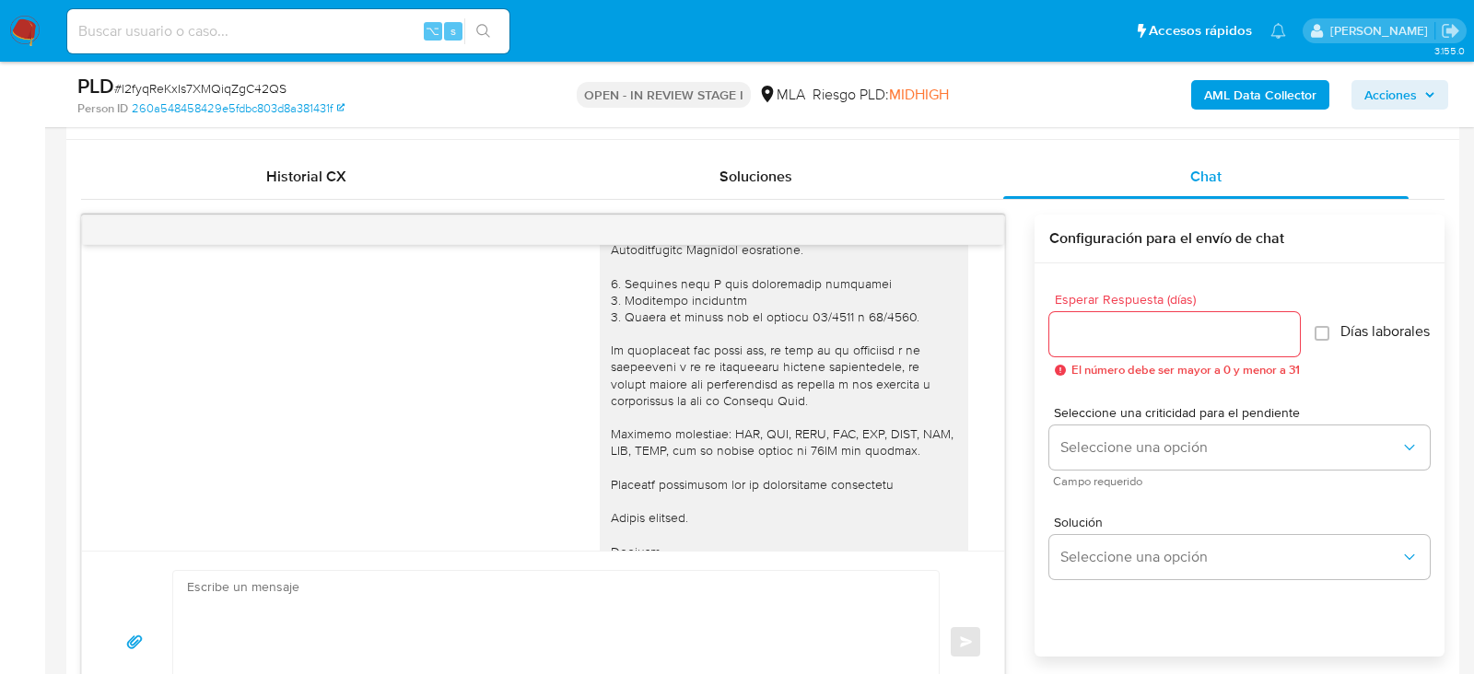
scroll to position [2318, 0]
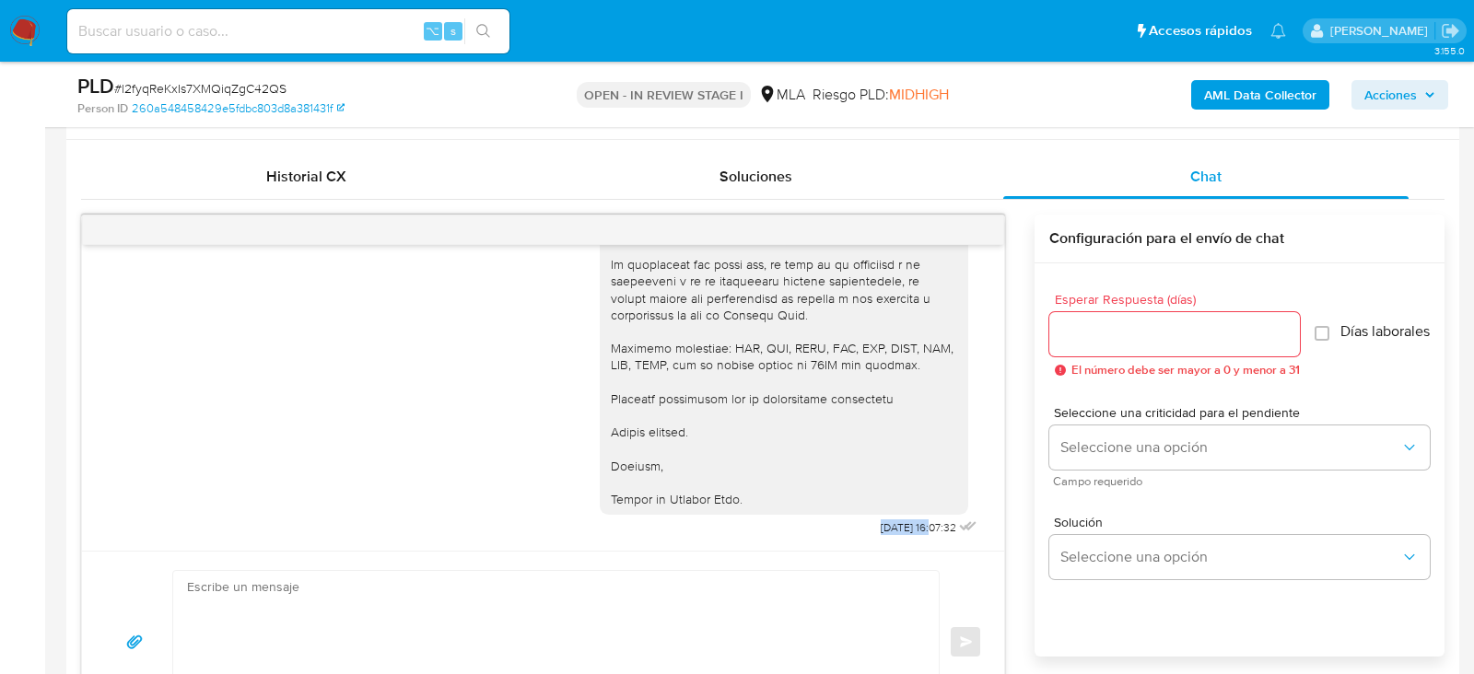
drag, startPoint x: 915, startPoint y: 525, endPoint x: 852, endPoint y: 521, distance: 62.8
click at [852, 521] on div "12/08/2025 16:07:32" at bounding box center [790, 246] width 381 height 590
copy span "12/08/2025"
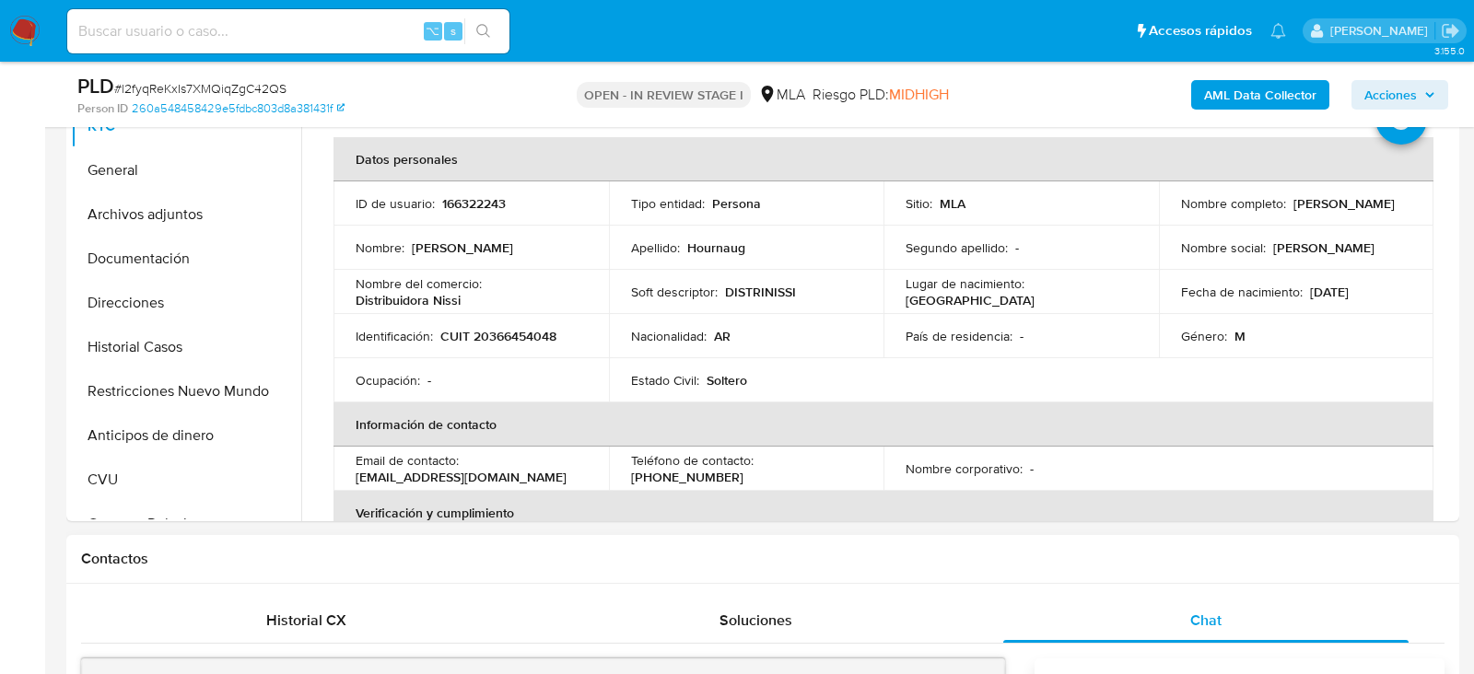
scroll to position [333, 0]
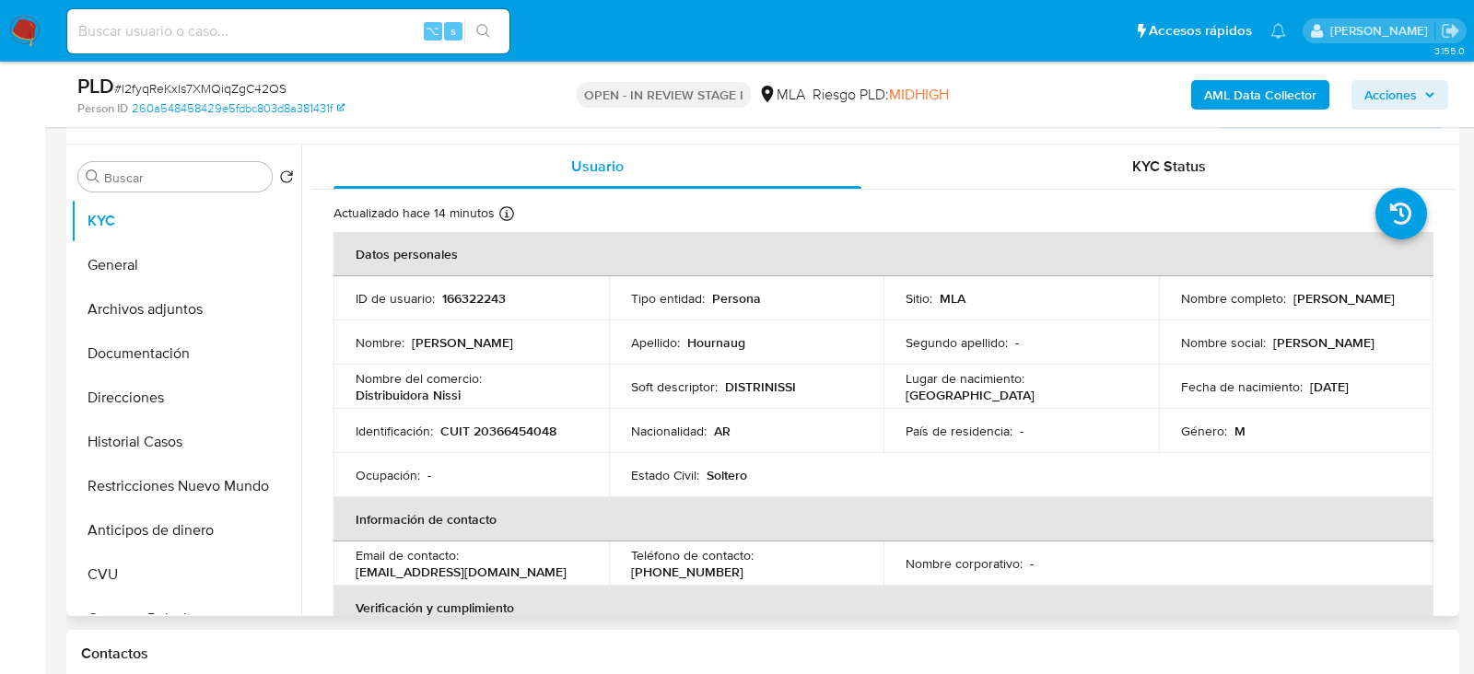
drag, startPoint x: 1173, startPoint y: 306, endPoint x: 1330, endPoint y: 307, distance: 157.5
click at [1330, 307] on td "Nombre completo : Lucas Javier Hournaug" at bounding box center [1296, 298] width 275 height 44
click at [163, 297] on button "Archivos adjuntos" at bounding box center [179, 309] width 216 height 44
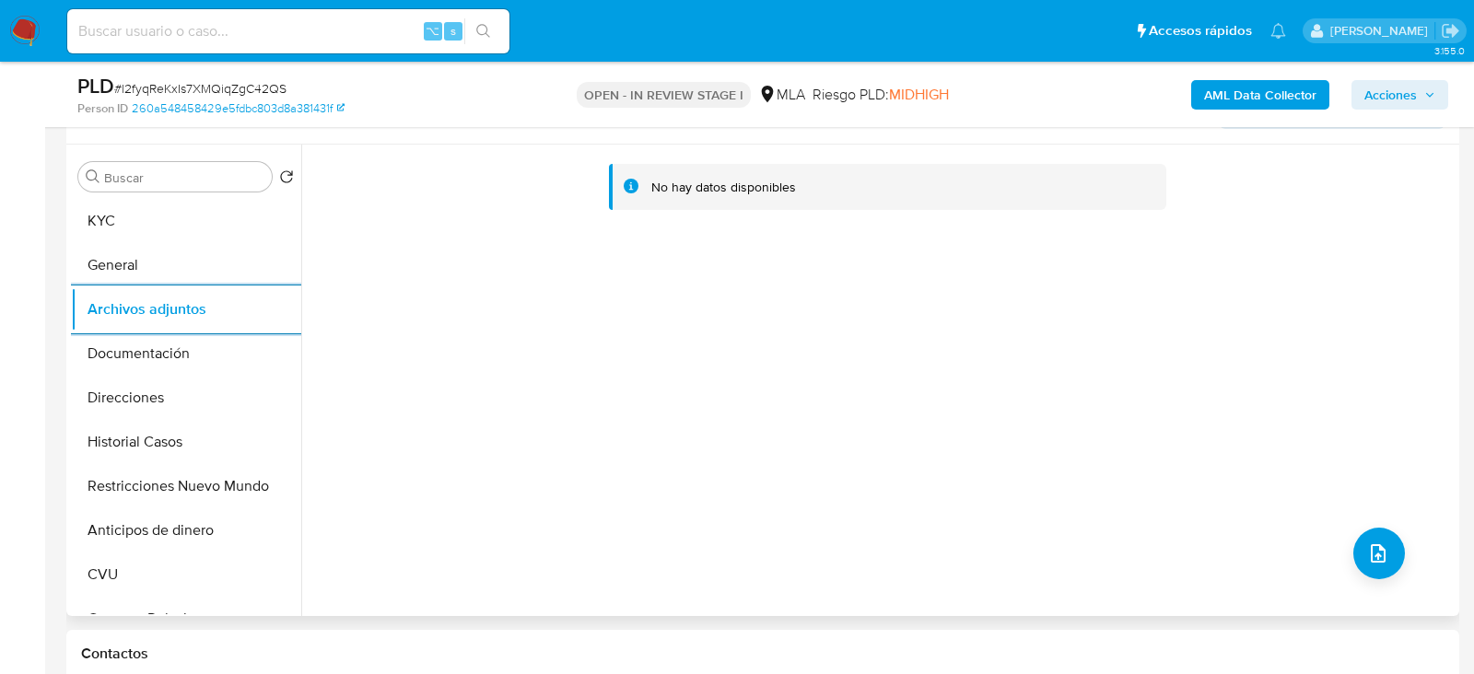
scroll to position [338, 0]
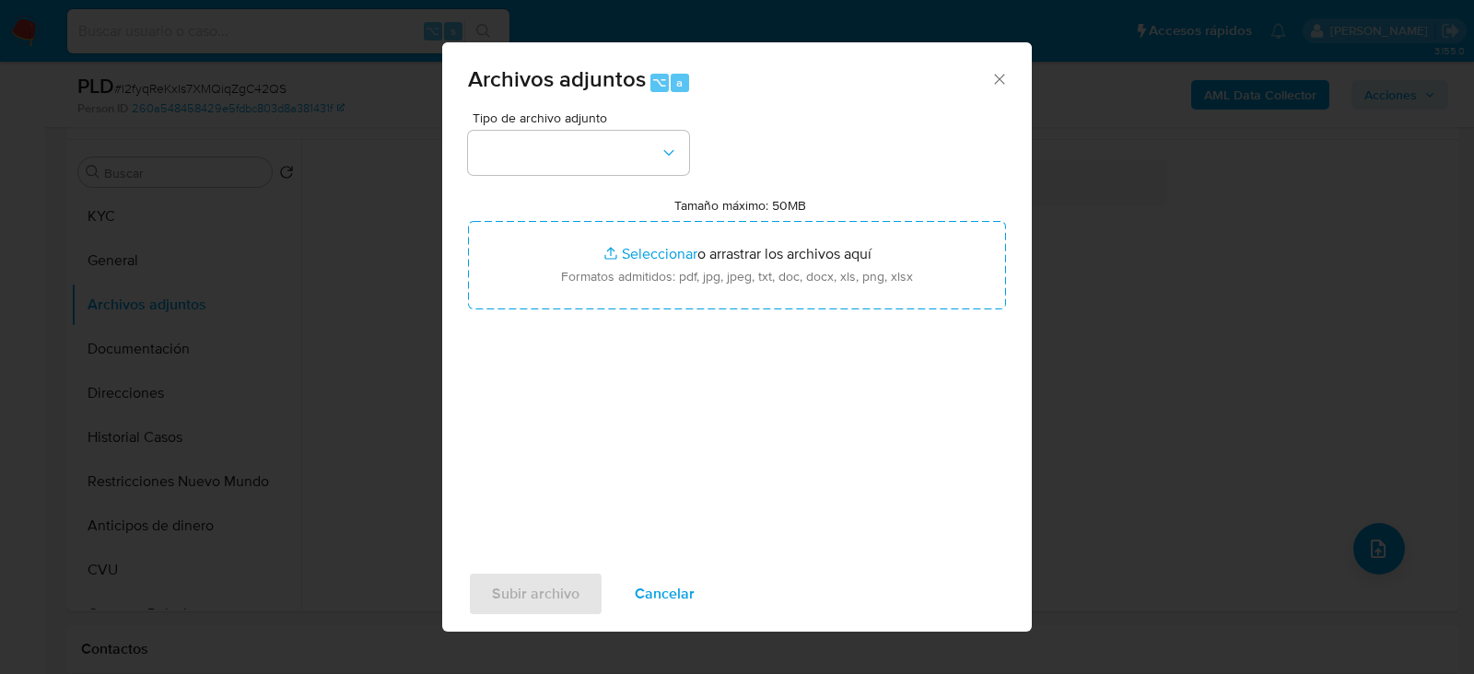
click at [579, 201] on div "Tamaño máximo: 50MB Seleccionar archivos Seleccionar o arrastrar los archivos a…" at bounding box center [737, 253] width 538 height 112
click at [579, 170] on button "button" at bounding box center [578, 153] width 221 height 44
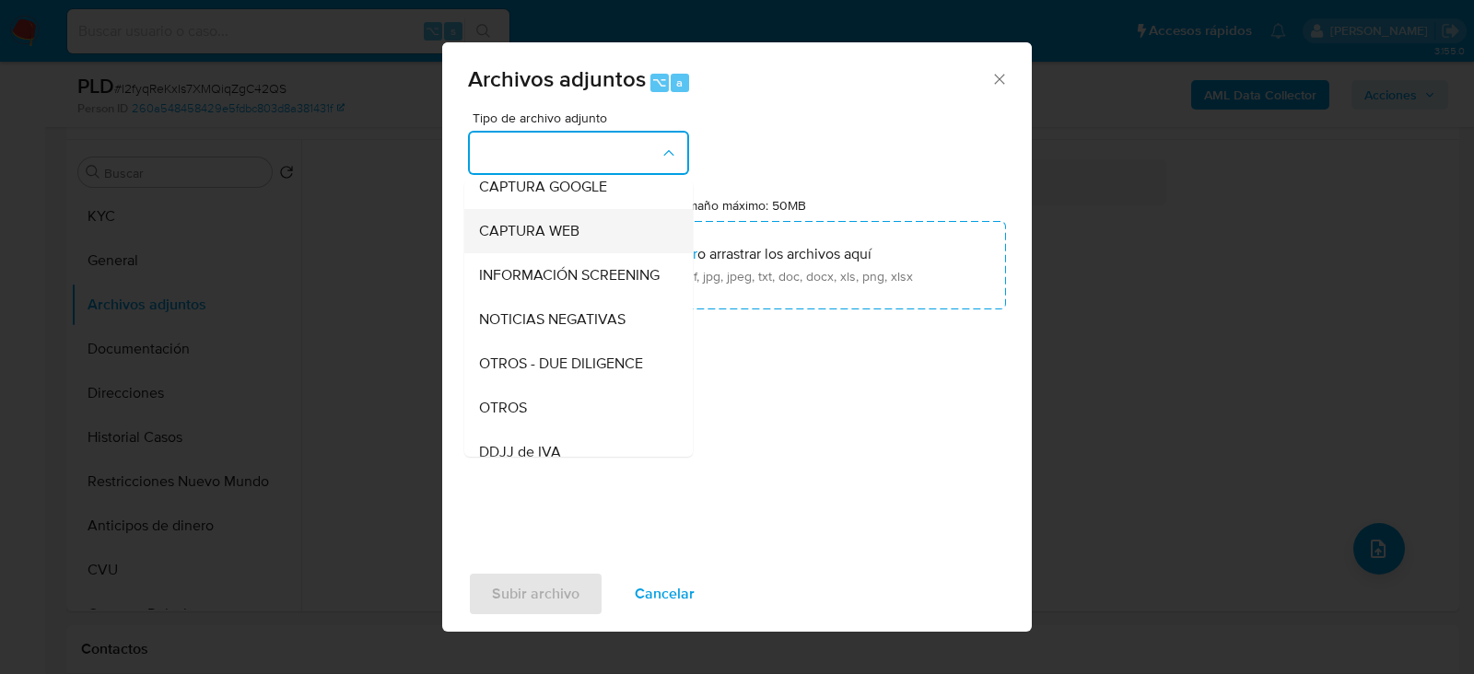
scroll to position [162, 0]
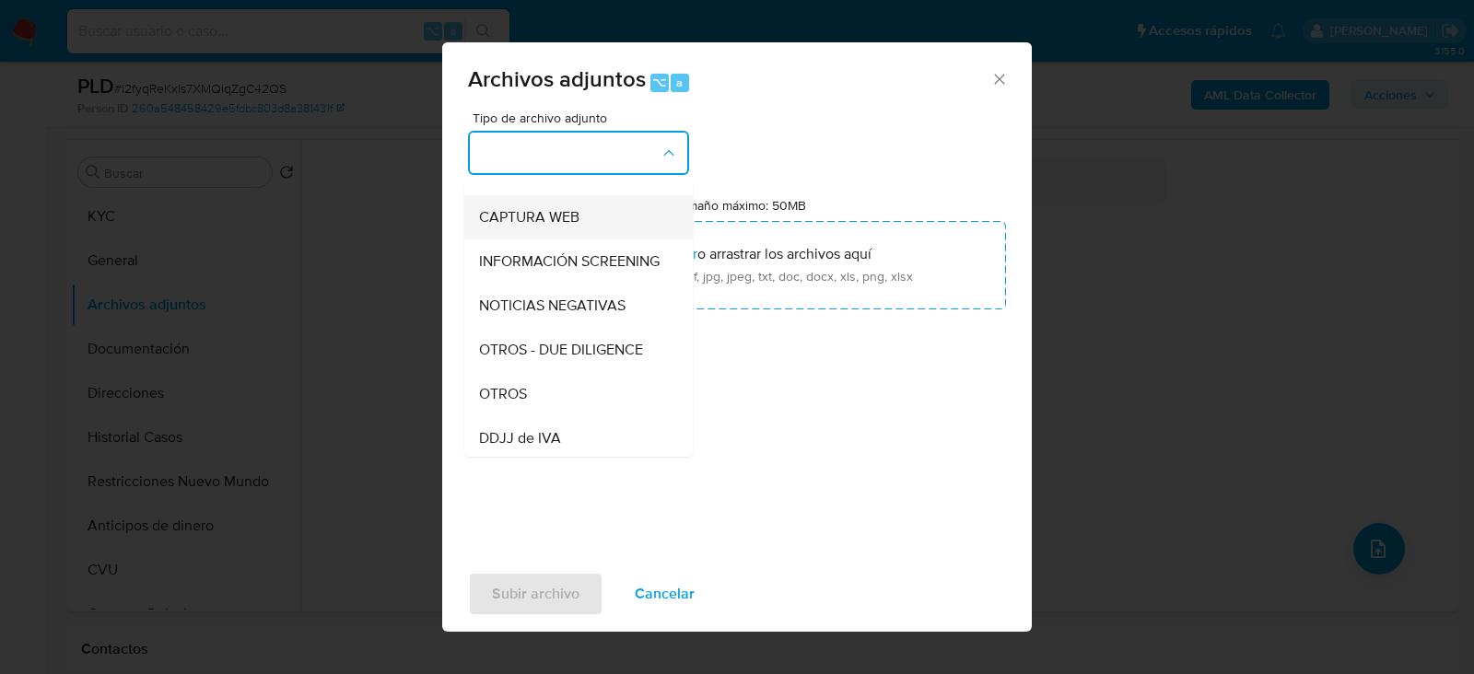
click at [544, 384] on div "OTROS" at bounding box center [573, 393] width 188 height 44
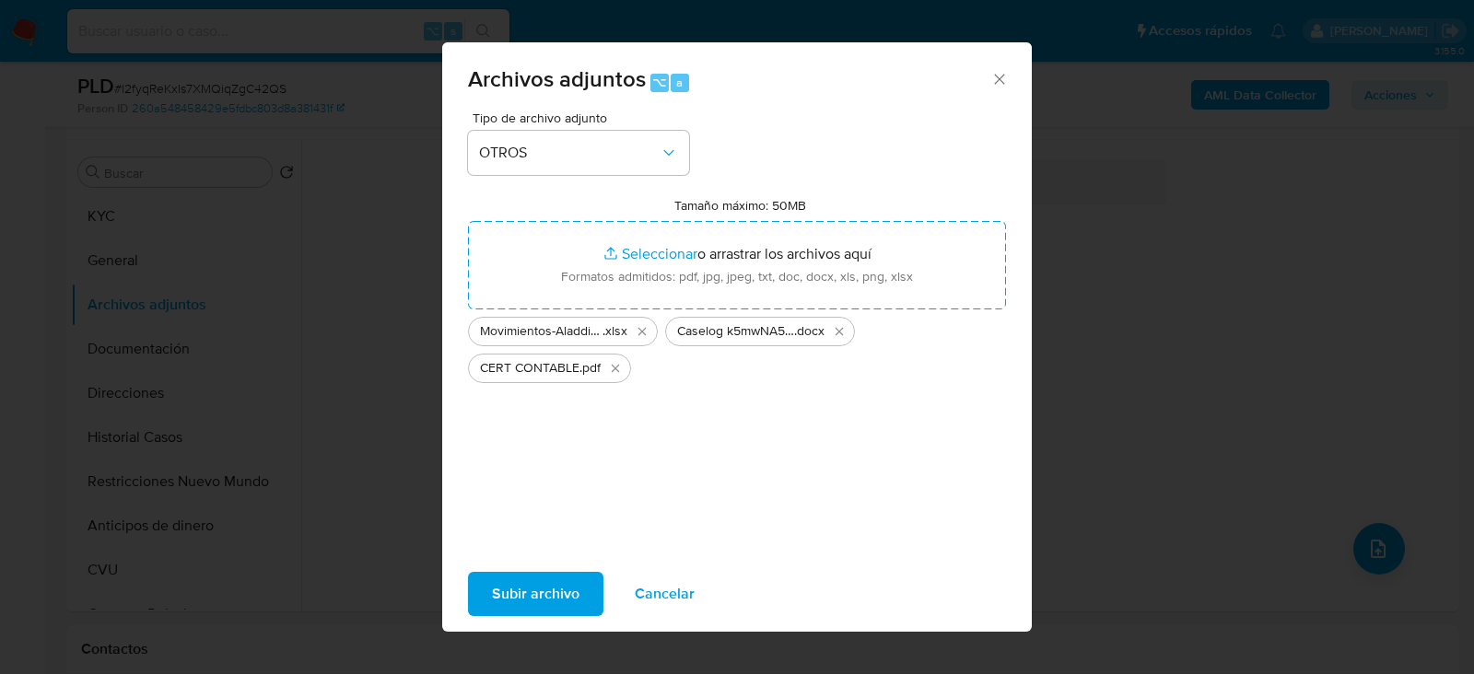
click at [540, 578] on span "Subir archivo" at bounding box center [536, 594] width 88 height 41
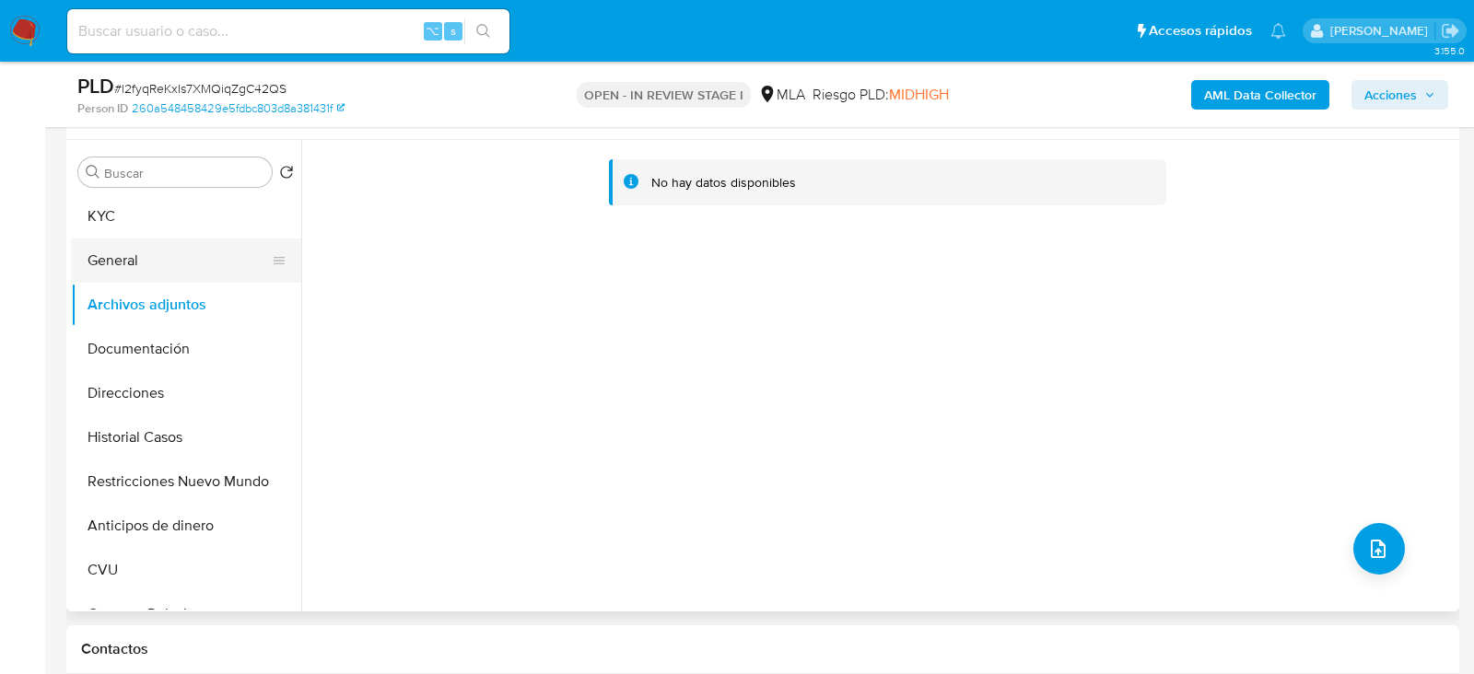
click at [105, 276] on button "General" at bounding box center [179, 261] width 216 height 44
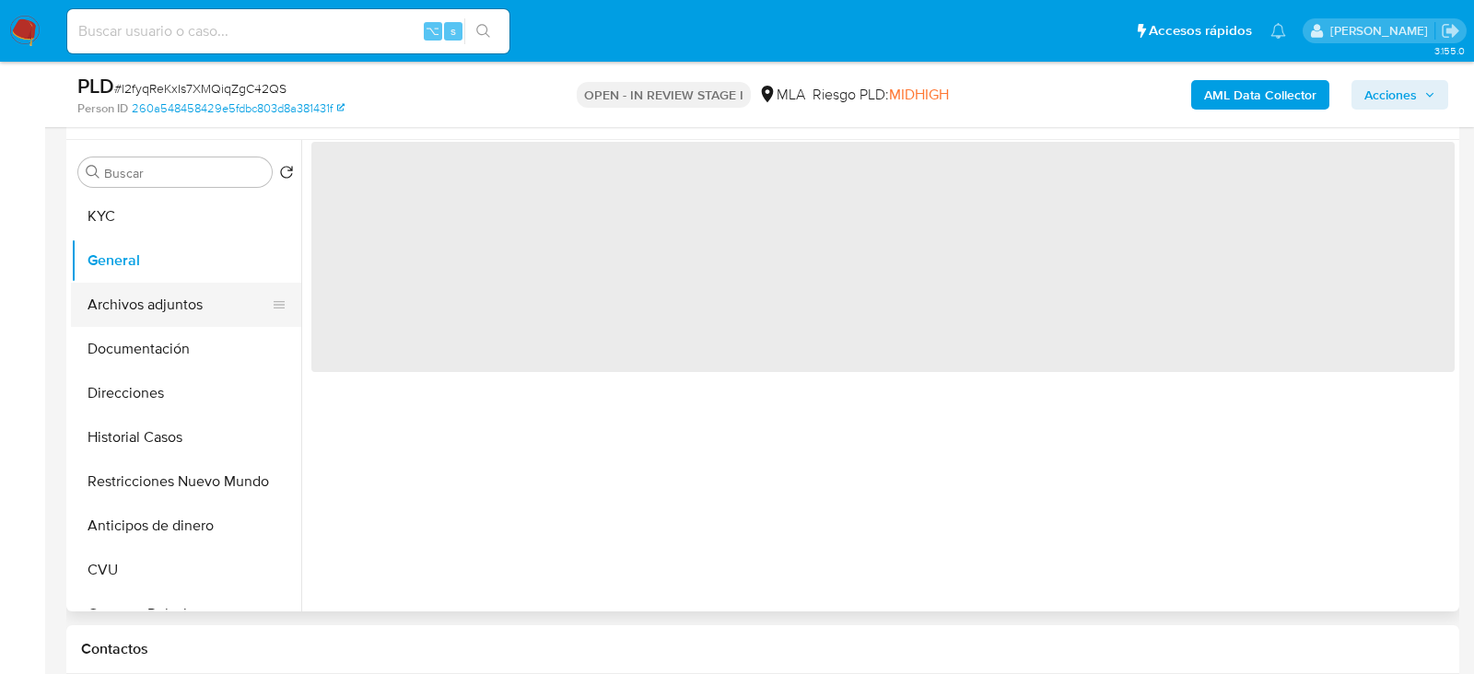
click at [114, 287] on button "Archivos adjuntos" at bounding box center [179, 305] width 216 height 44
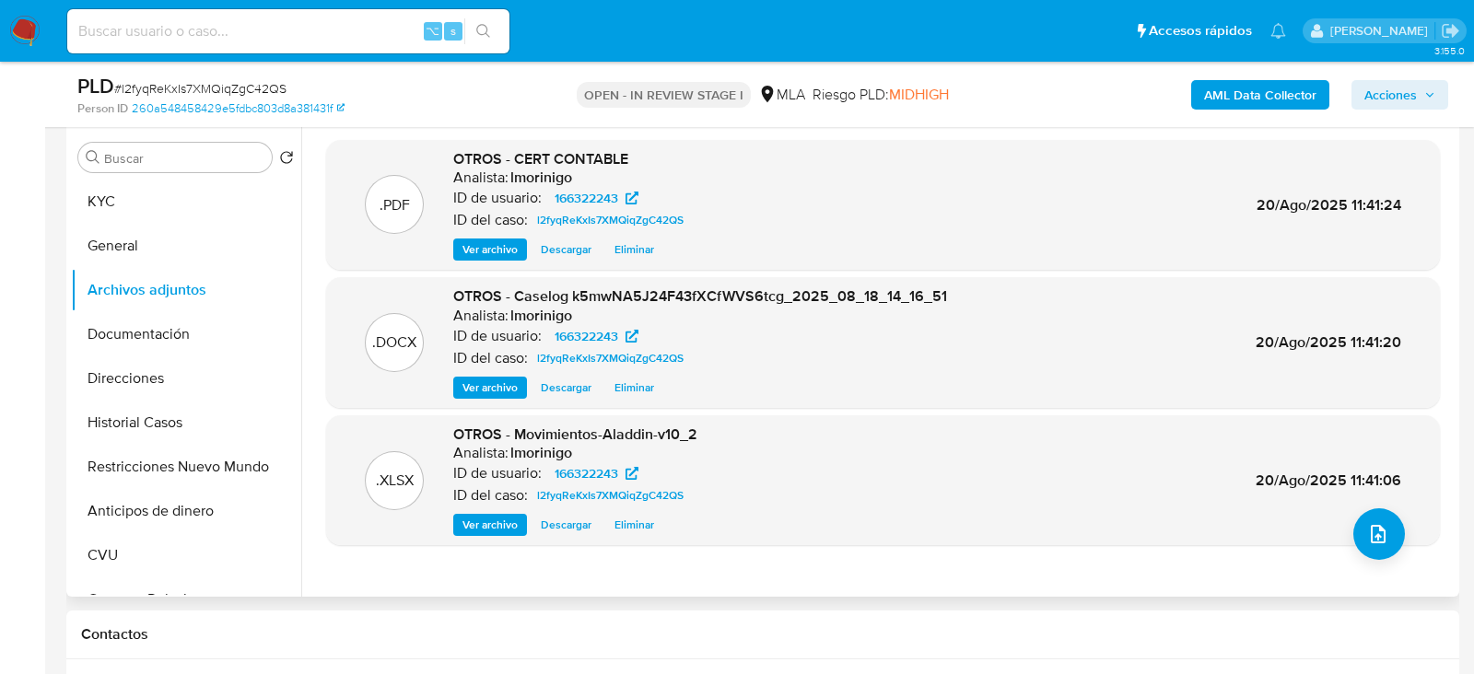
scroll to position [329, 0]
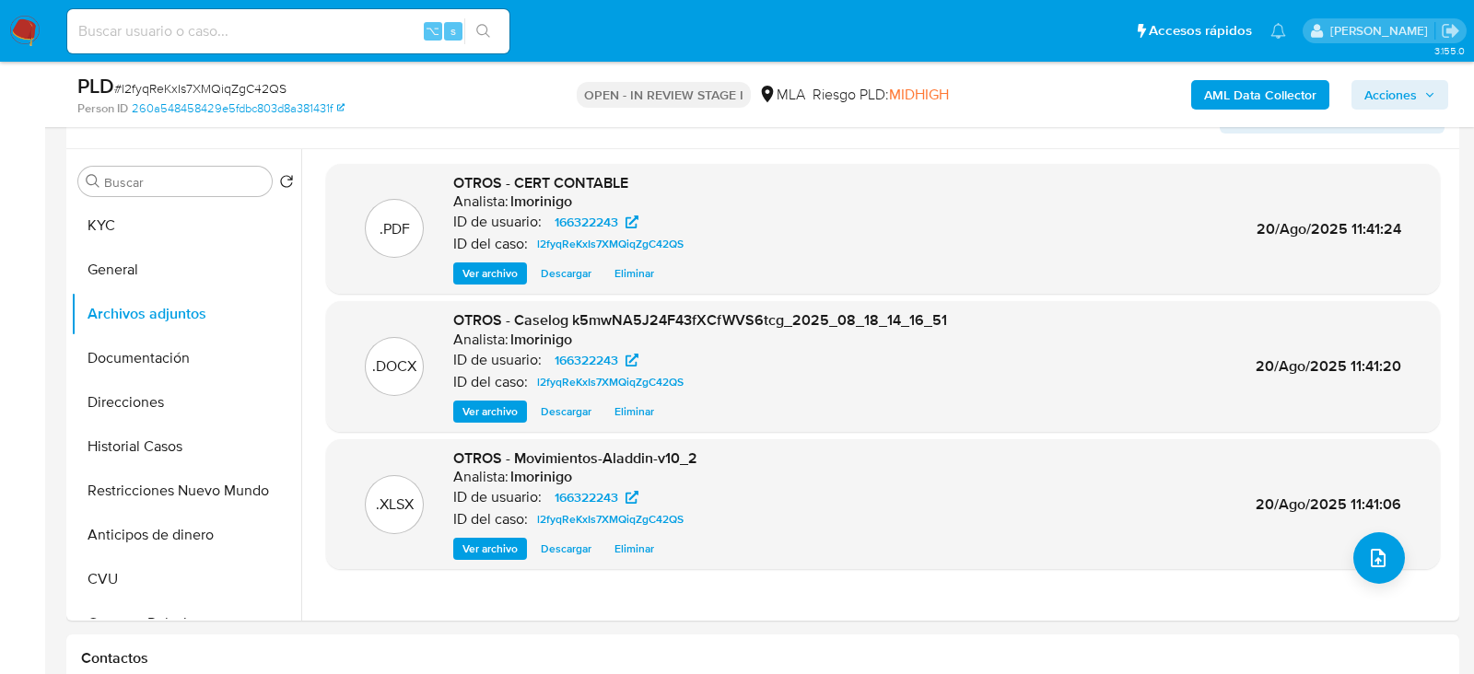
click at [1276, 110] on div "AML Data Collector Acciones" at bounding box center [1222, 94] width 452 height 43
click at [1256, 96] on b "AML Data Collector" at bounding box center [1260, 94] width 112 height 29
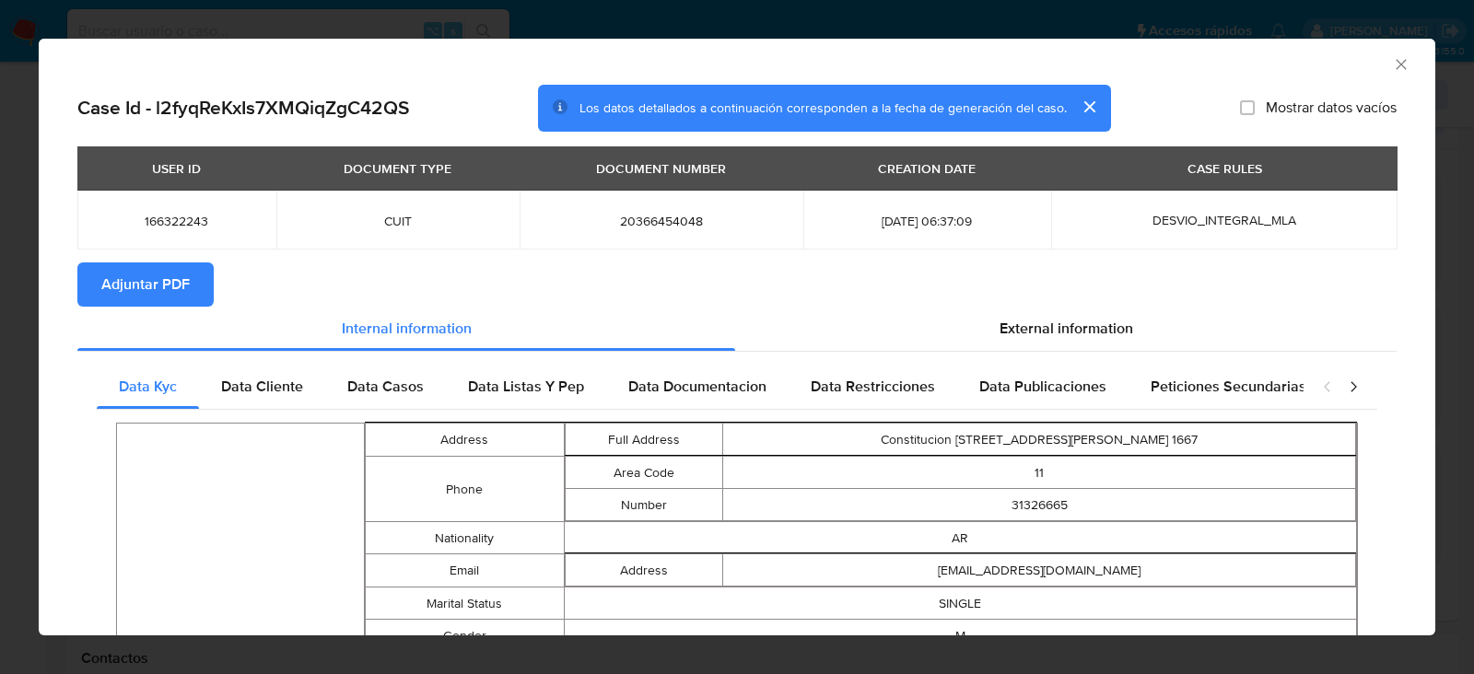
click at [164, 295] on span "Adjuntar PDF" at bounding box center [145, 284] width 88 height 41
click at [1411, 60] on div "AML Data Collector" at bounding box center [737, 62] width 1397 height 46
click at [1402, 64] on icon "Cerrar ventana" at bounding box center [1401, 64] width 18 height 18
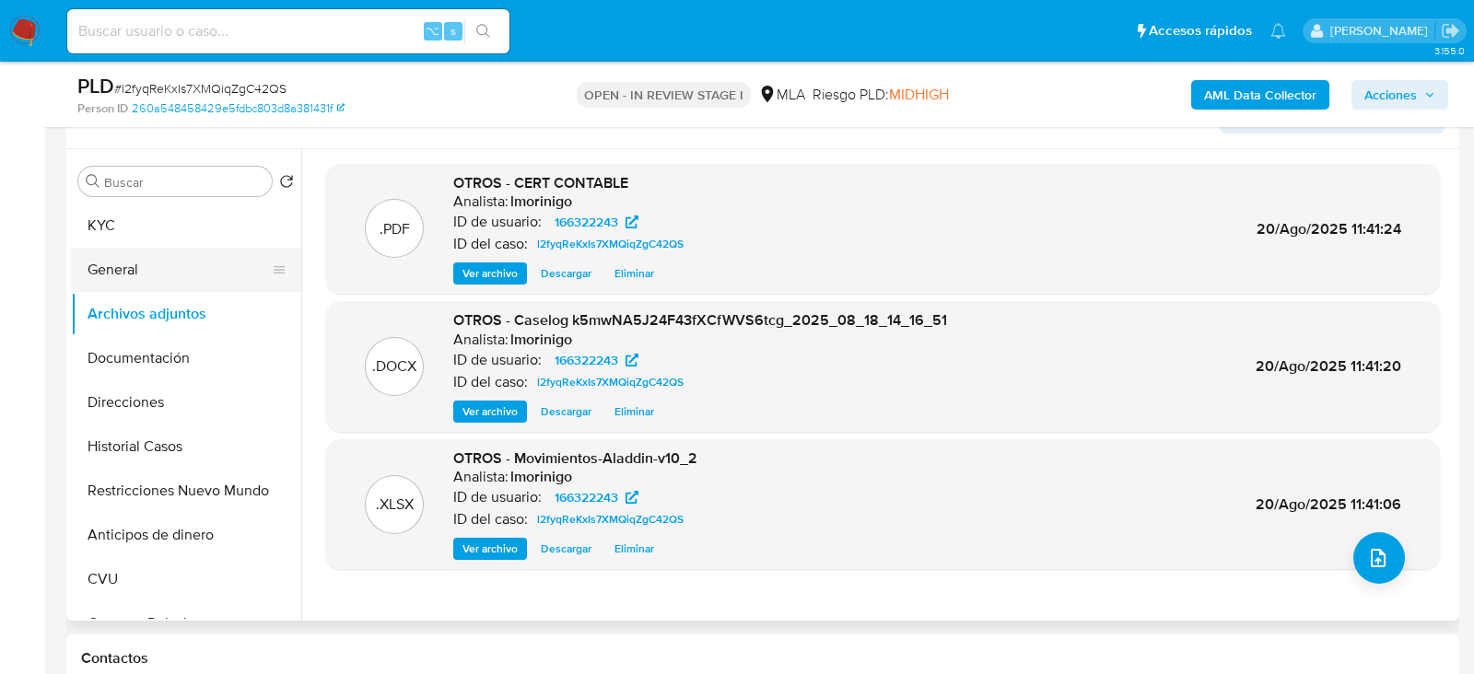
click at [151, 252] on button "General" at bounding box center [179, 270] width 216 height 44
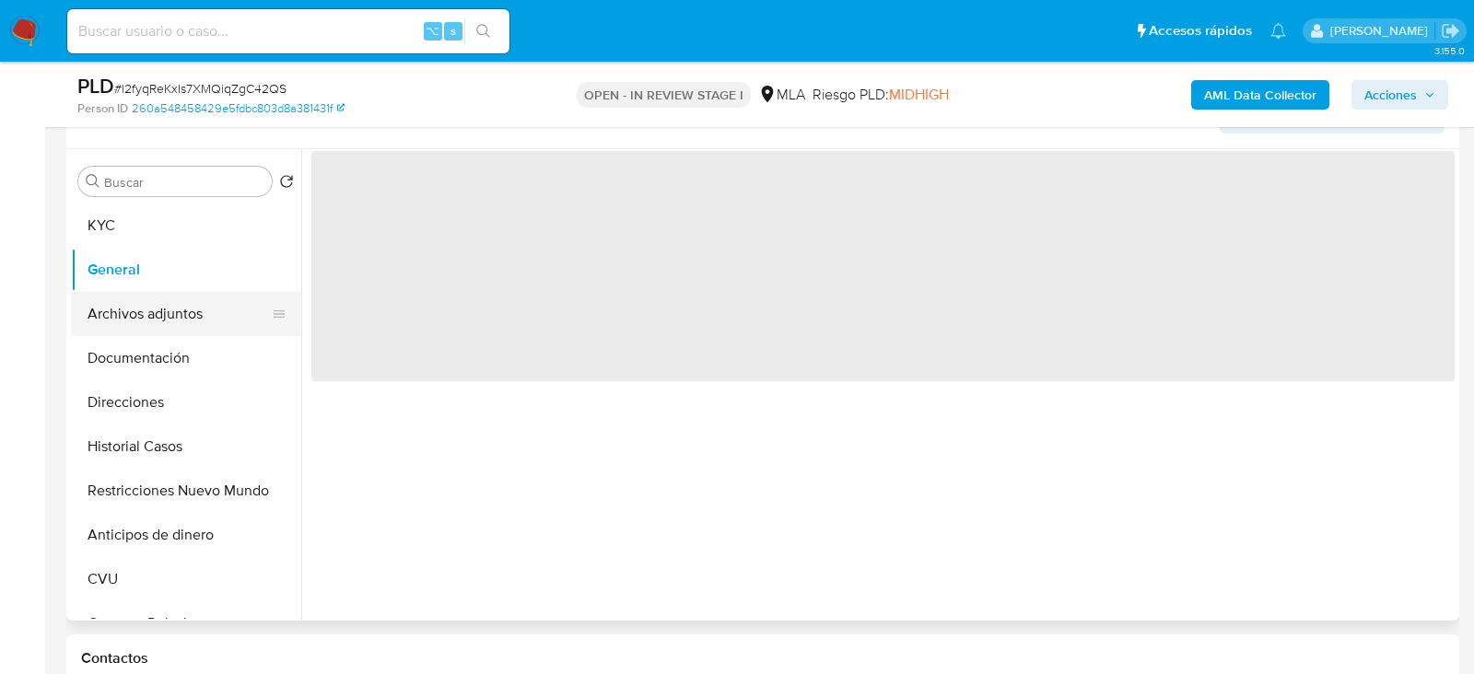
click at [151, 293] on button "Archivos adjuntos" at bounding box center [179, 314] width 216 height 44
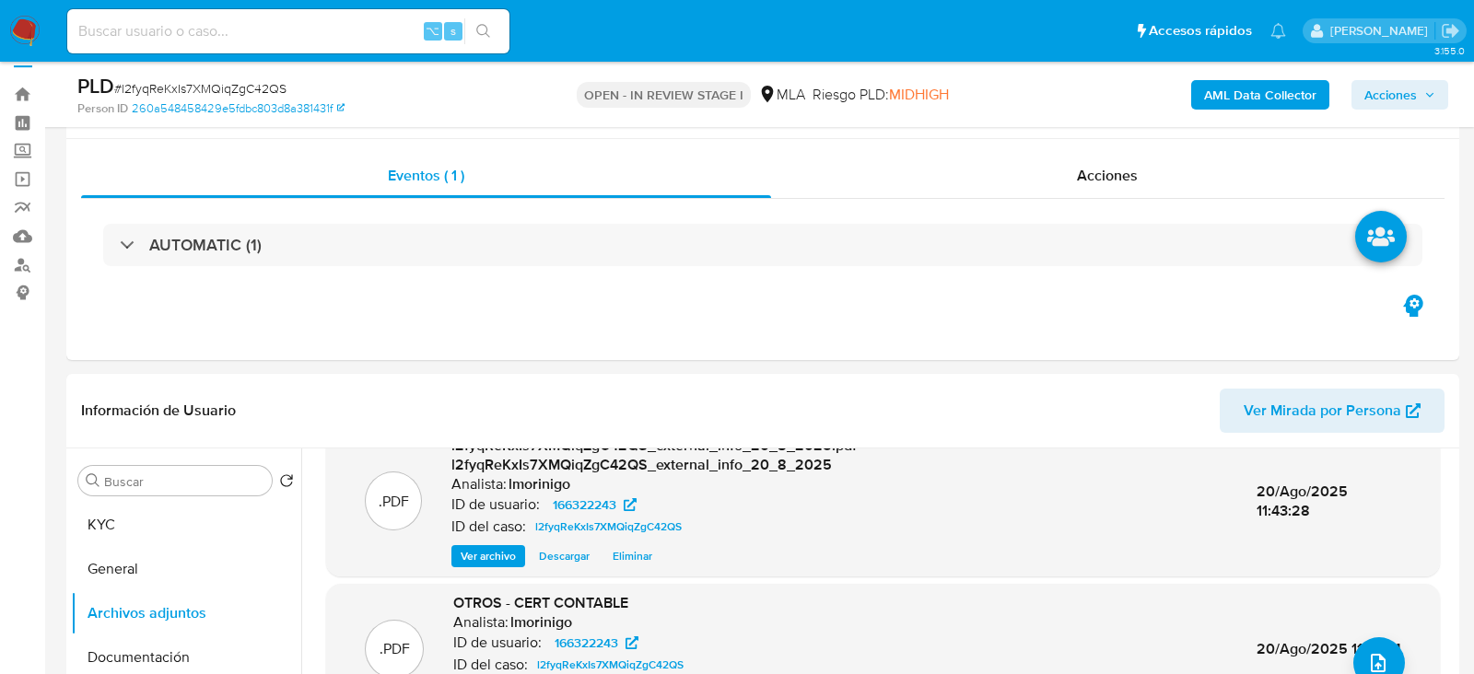
scroll to position [0, 0]
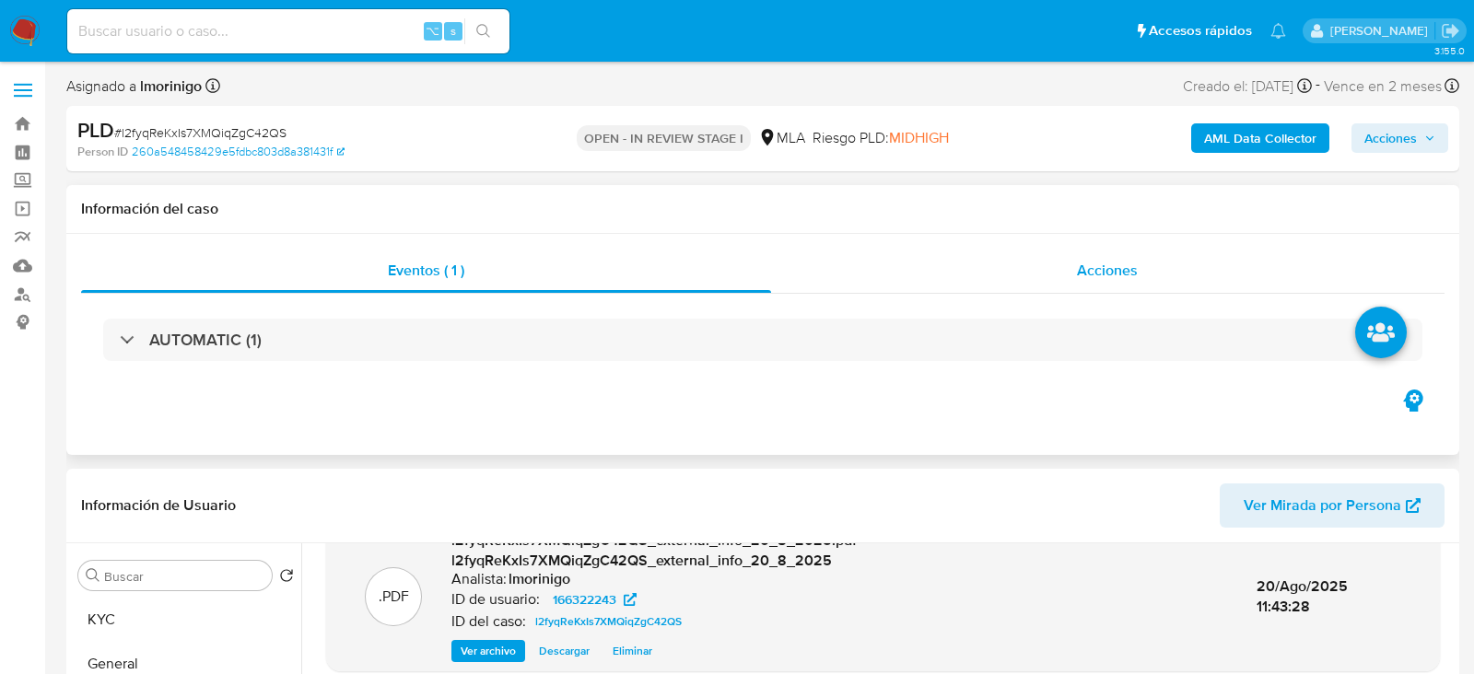
click at [1078, 275] on span "Acciones" at bounding box center [1107, 270] width 61 height 21
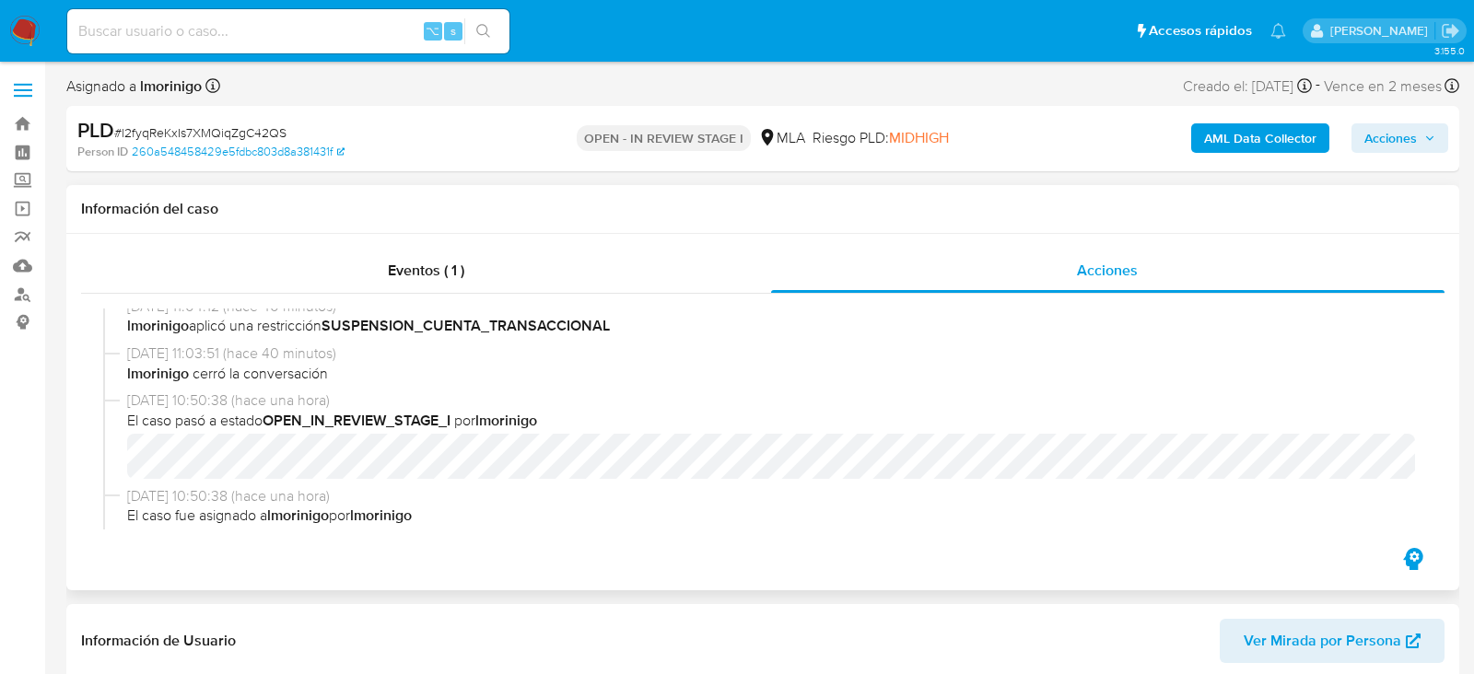
scroll to position [261, 0]
click at [1390, 148] on span "Acciones" at bounding box center [1390, 137] width 53 height 29
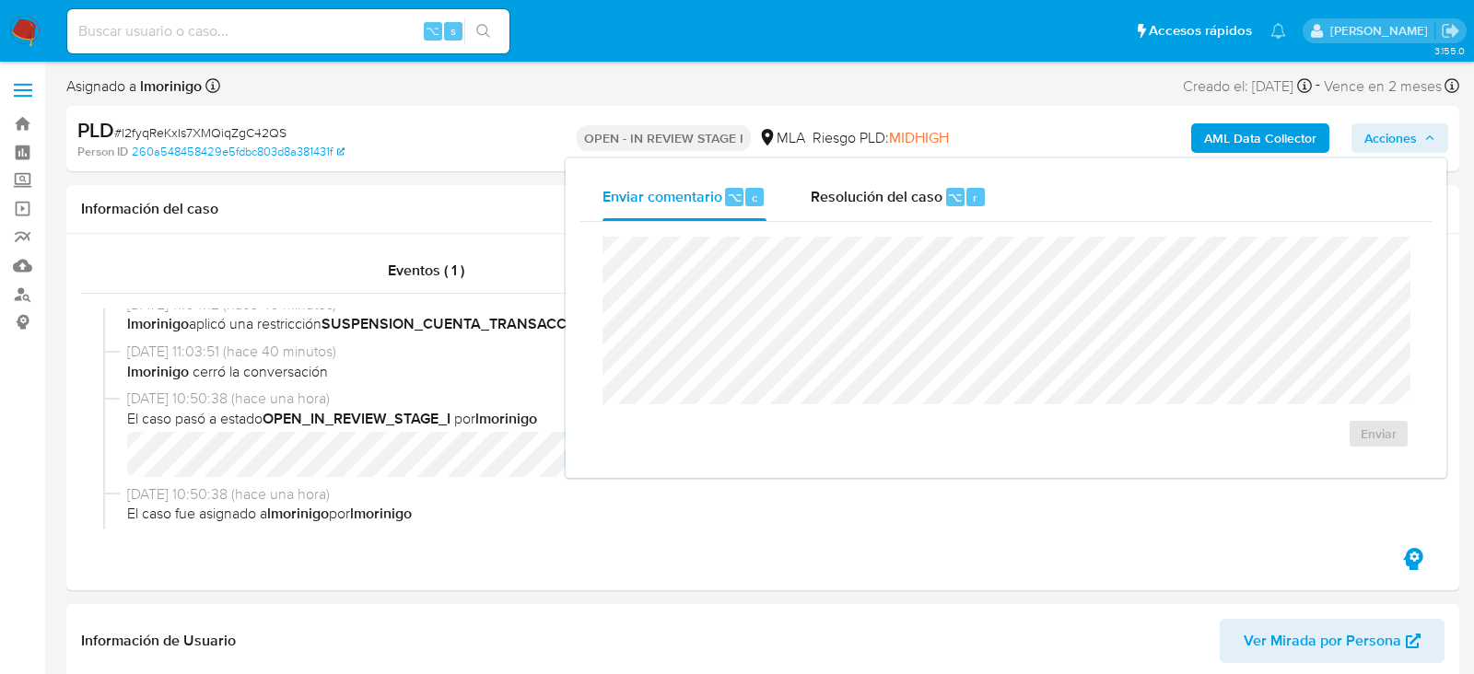
click at [872, 222] on div "Enviar" at bounding box center [1005, 342] width 851 height 241
click at [872, 201] on span "Resolución del caso" at bounding box center [877, 196] width 132 height 21
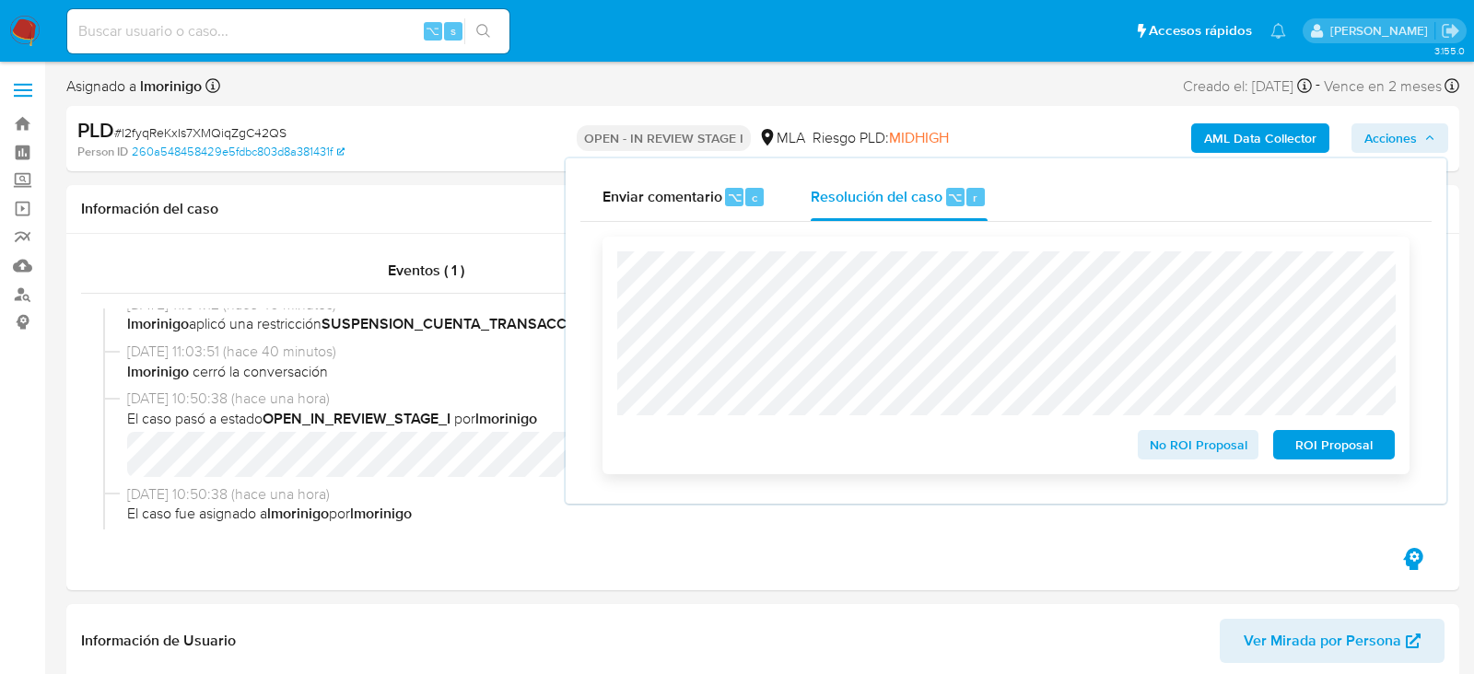
click at [1304, 444] on span "ROI Proposal" at bounding box center [1334, 445] width 96 height 26
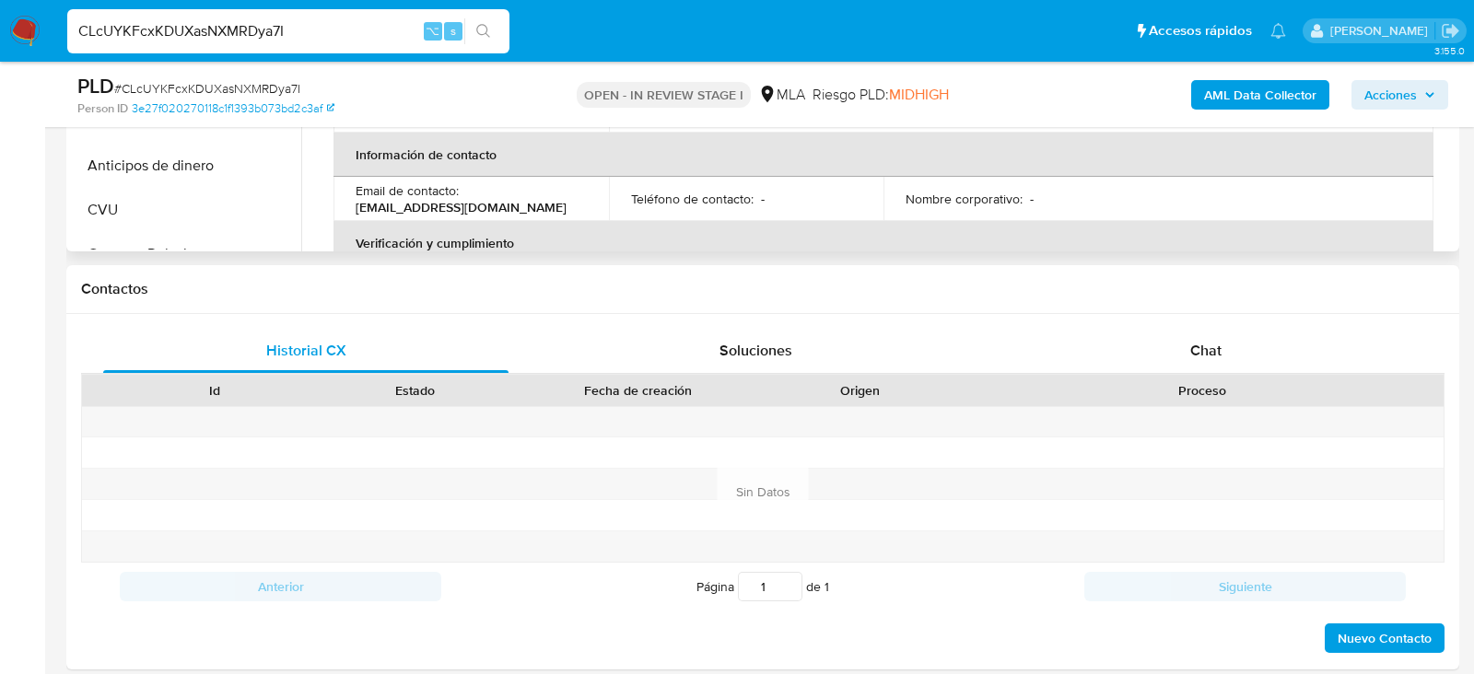
click at [529, 211] on p "[EMAIL_ADDRESS][DOMAIN_NAME]" at bounding box center [461, 207] width 211 height 17
click at [564, 208] on div "Email de contacto : [EMAIL_ADDRESS][DOMAIN_NAME]" at bounding box center [471, 198] width 231 height 33
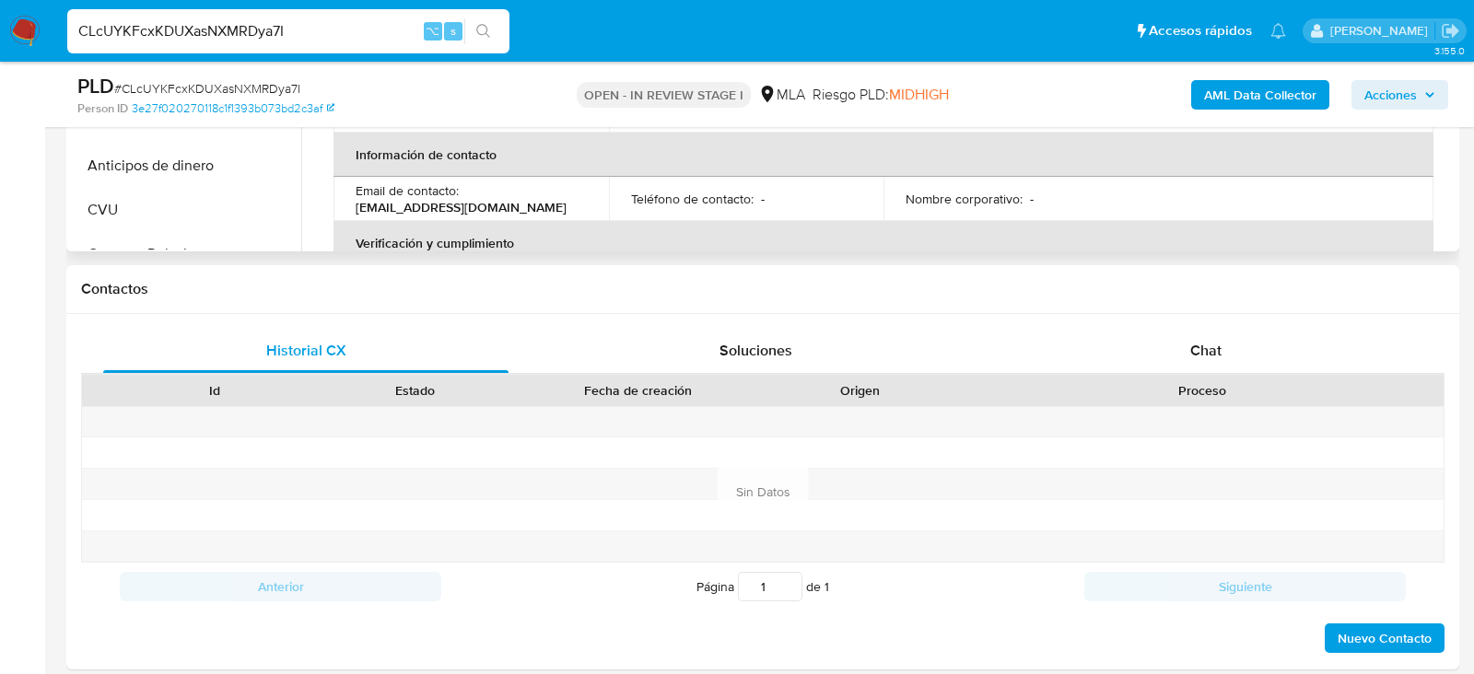
drag, startPoint x: 556, startPoint y: 208, endPoint x: 352, endPoint y: 203, distance: 203.7
click at [352, 203] on td "Email de contacto : [EMAIL_ADDRESS][DOMAIN_NAME]" at bounding box center [470, 199] width 275 height 44
copy p "[EMAIL_ADDRESS][DOMAIN_NAME]"
click at [1191, 321] on div "Historial CX Soluciones Chat Id Estado Fecha de creación Origen Proceso Anterio…" at bounding box center [762, 492] width 1393 height 356
click at [1191, 334] on div "Chat" at bounding box center [1205, 351] width 405 height 44
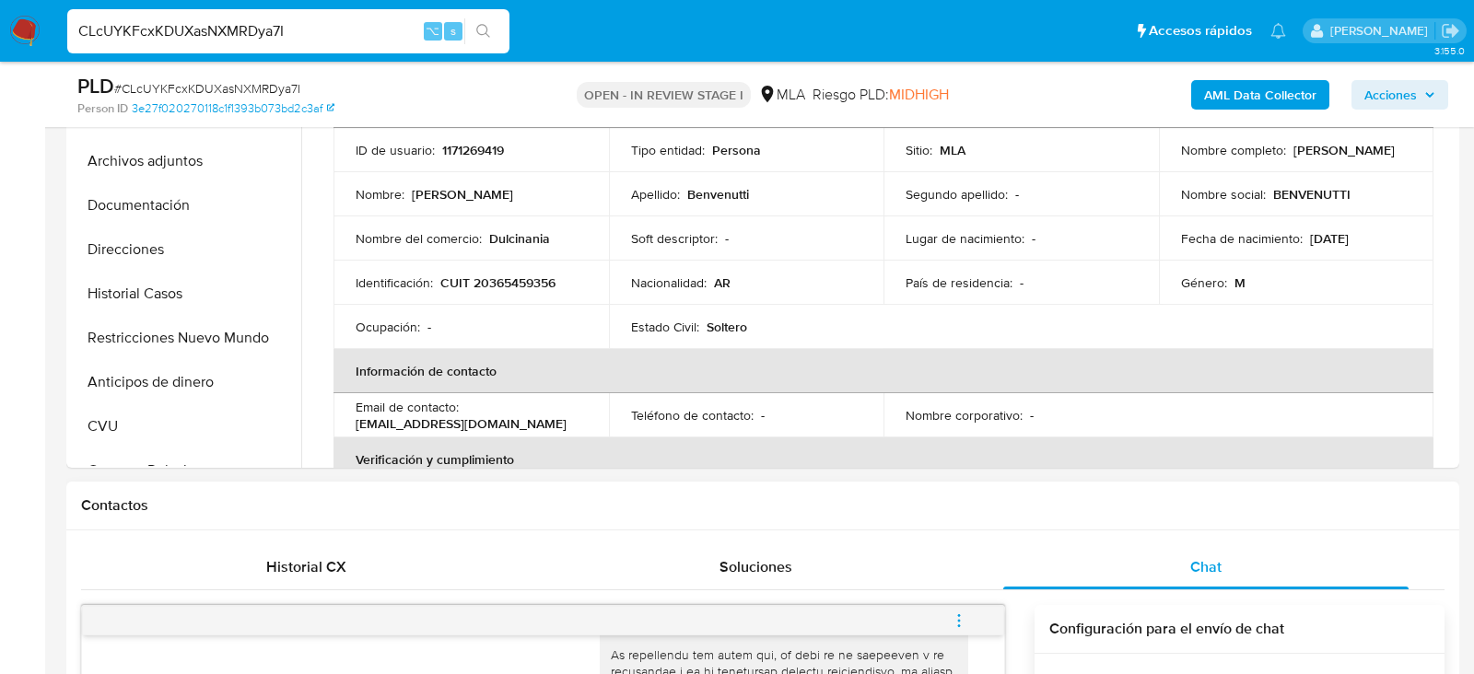
scroll to position [270, 0]
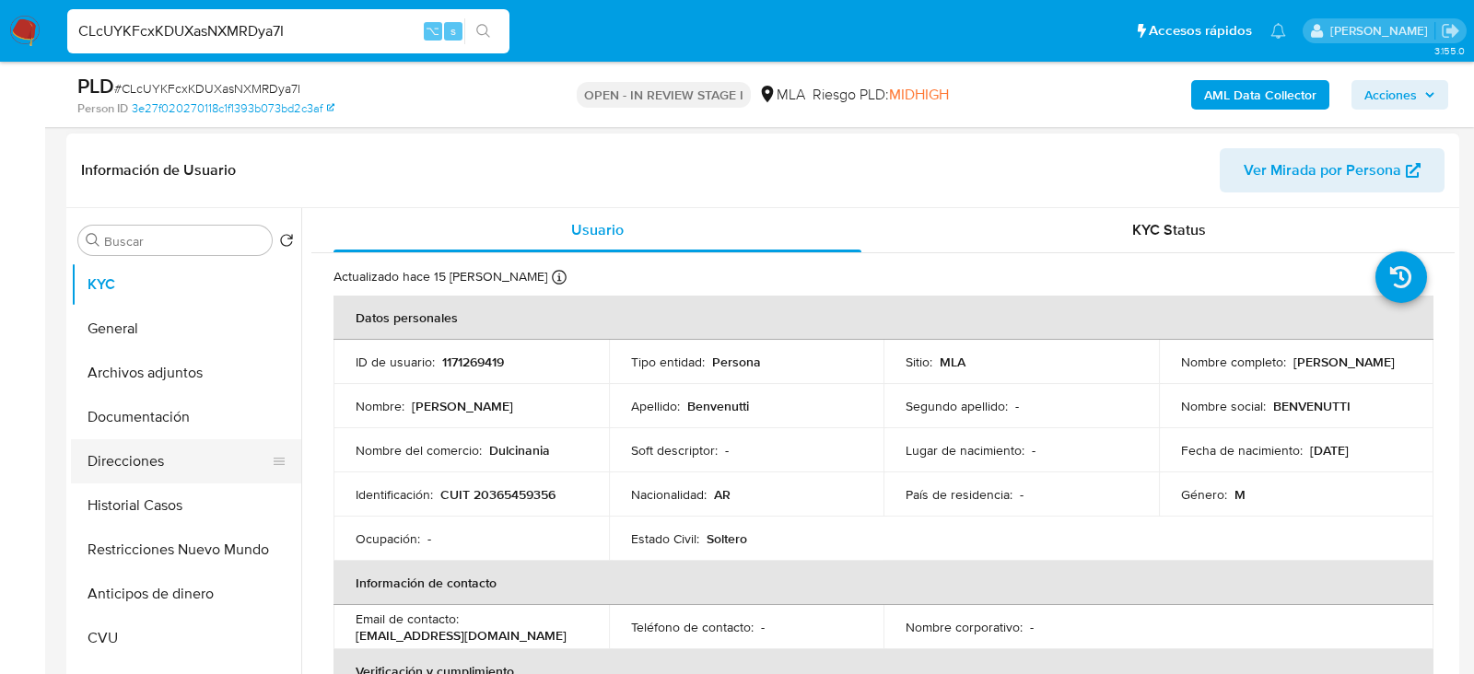
click at [171, 462] on button "Direcciones" at bounding box center [179, 461] width 216 height 44
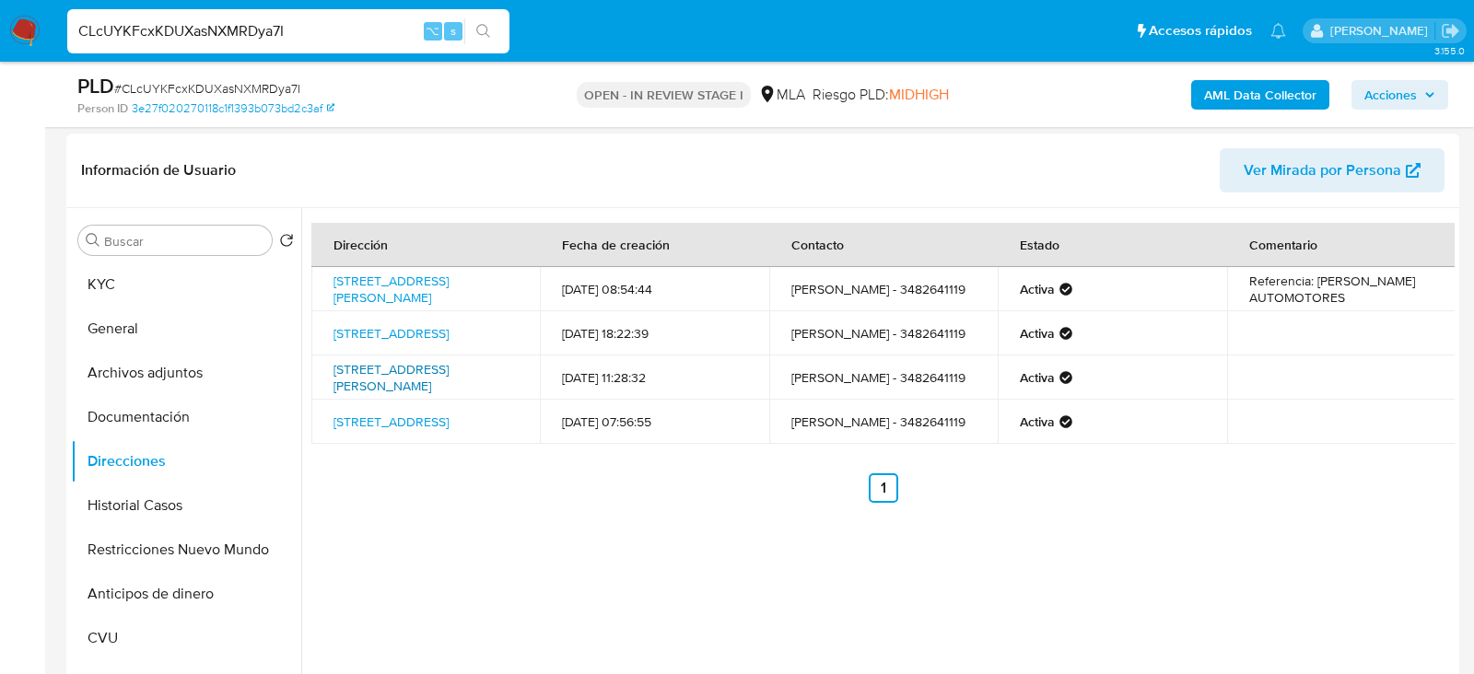
click at [406, 395] on link "[STREET_ADDRESS][PERSON_NAME]" at bounding box center [390, 377] width 115 height 35
click at [122, 285] on button "KYC" at bounding box center [179, 285] width 216 height 44
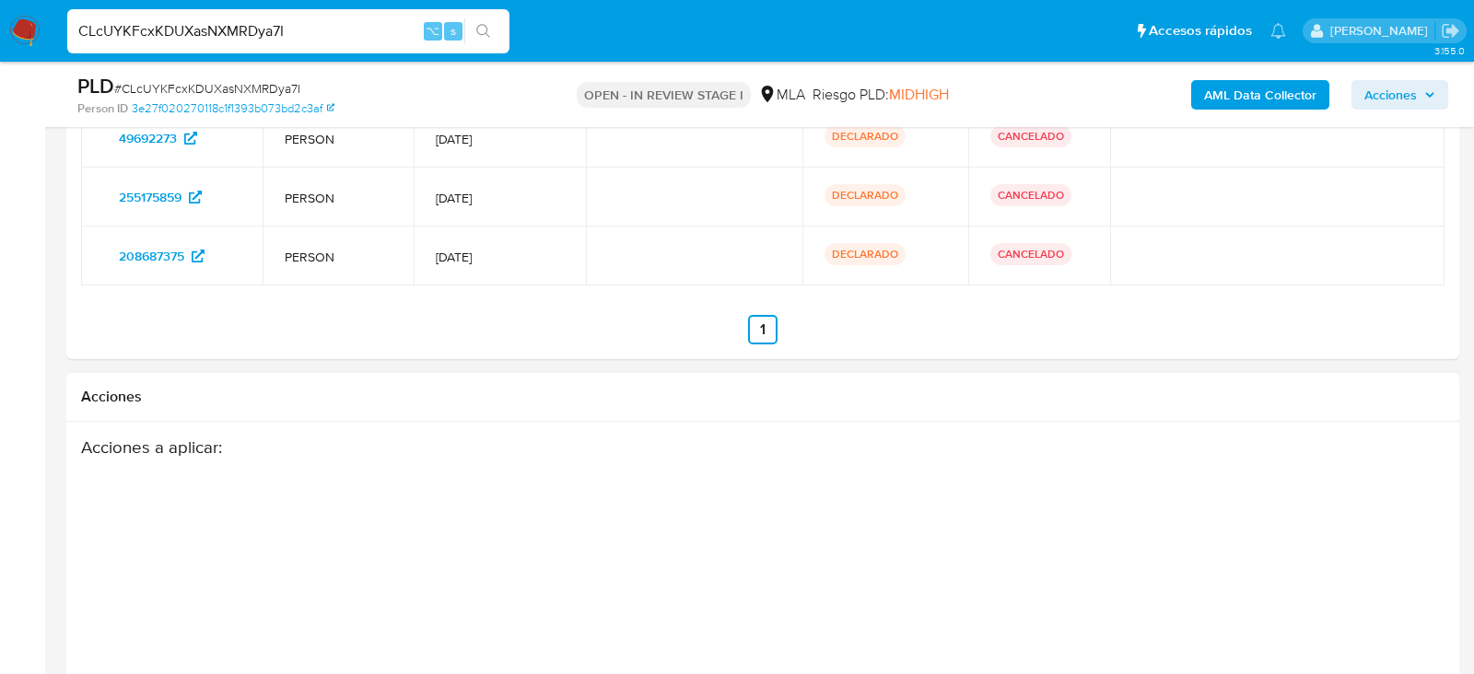
scroll to position [3405, 0]
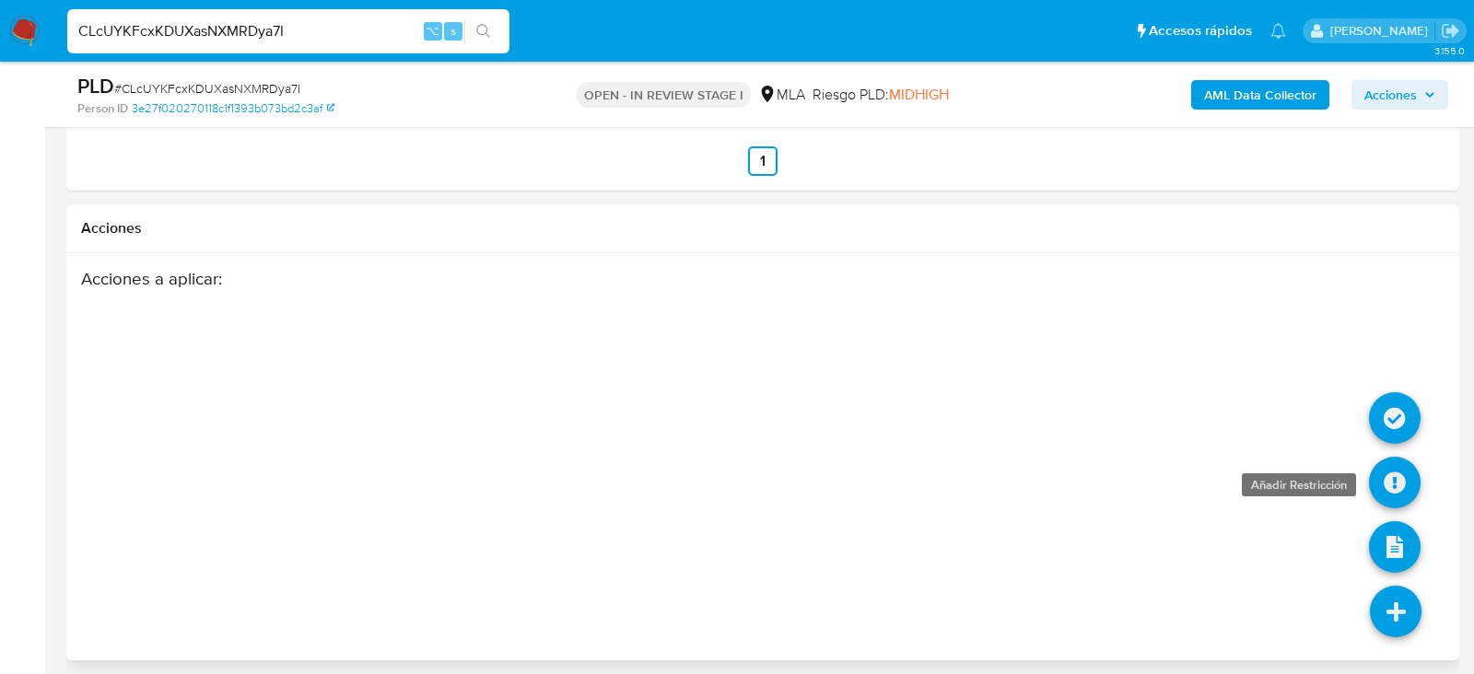
click at [1399, 472] on icon at bounding box center [1395, 483] width 52 height 52
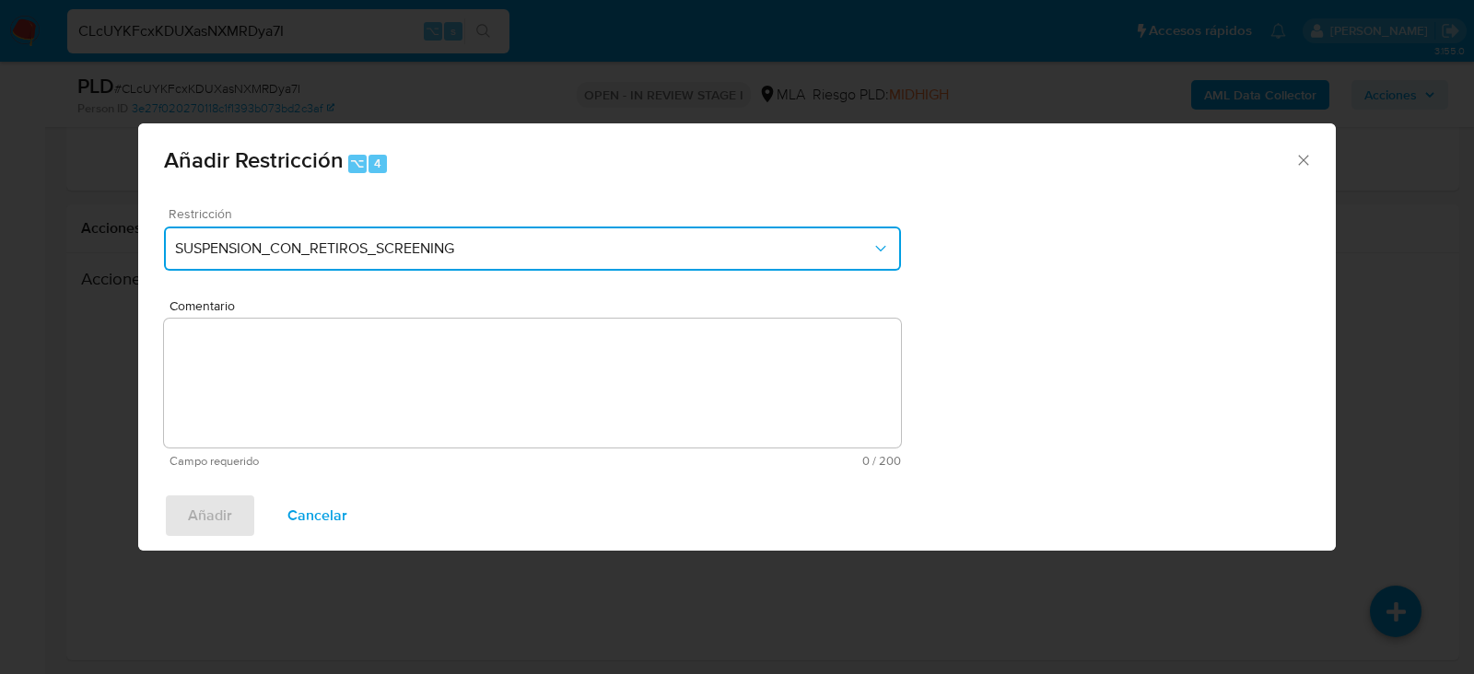
click at [546, 245] on span "SUSPENSION_CON_RETIROS_SCREENING" at bounding box center [523, 249] width 696 height 18
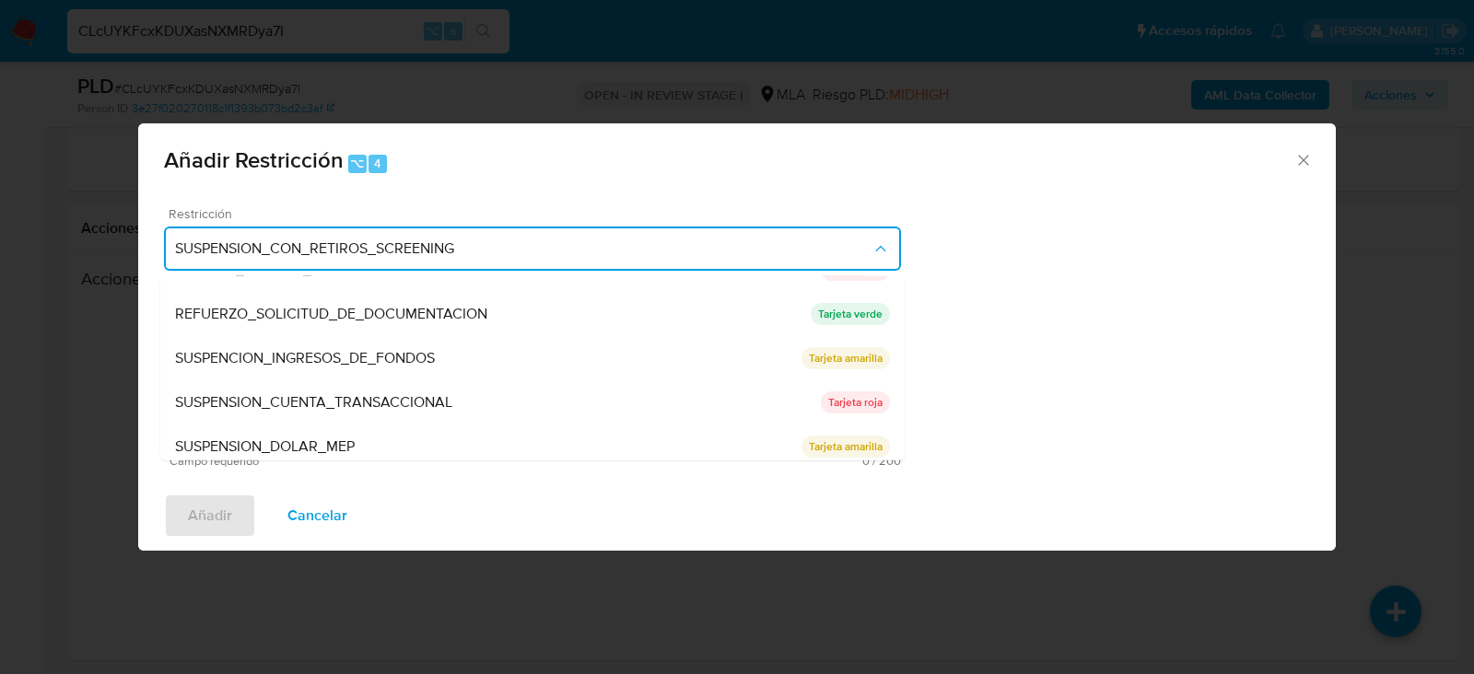
scroll to position [390, 0]
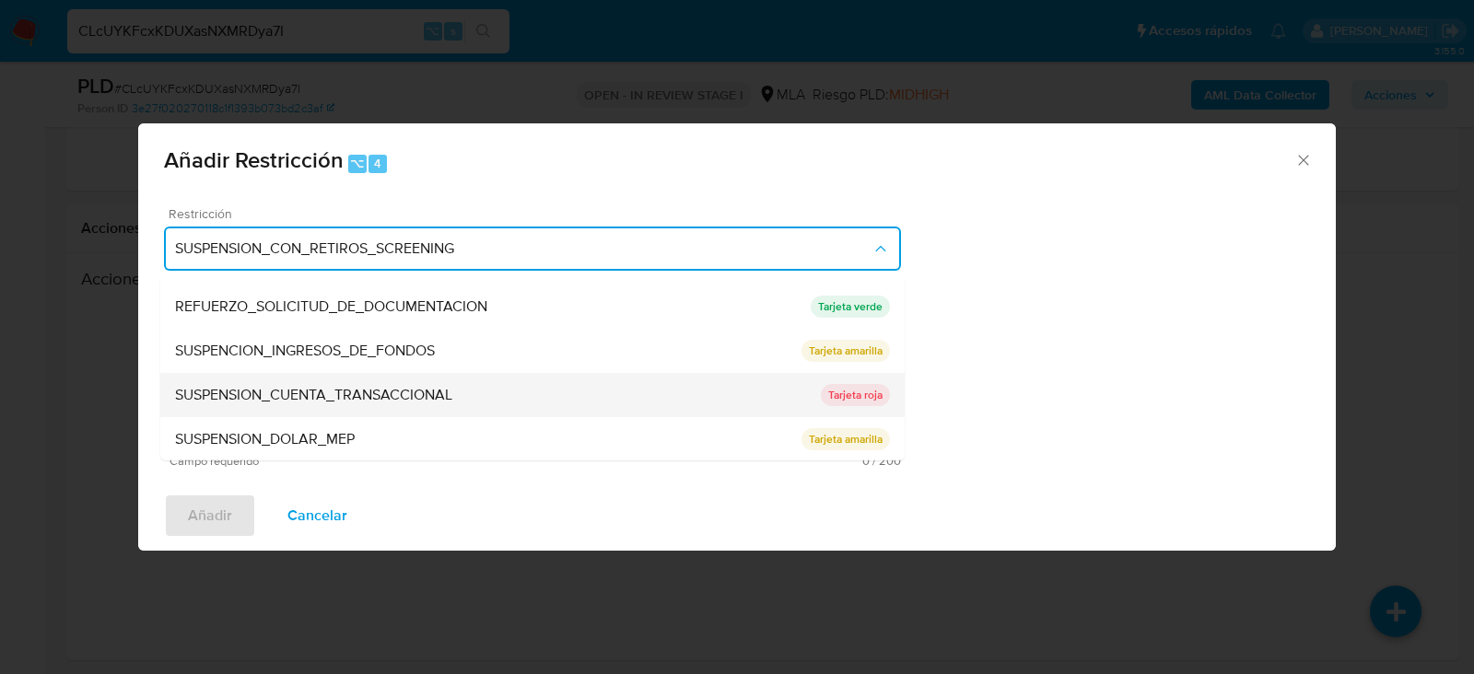
click at [392, 395] on span "SUSPENSION_CUENTA_TRANSACCIONAL" at bounding box center [313, 395] width 277 height 18
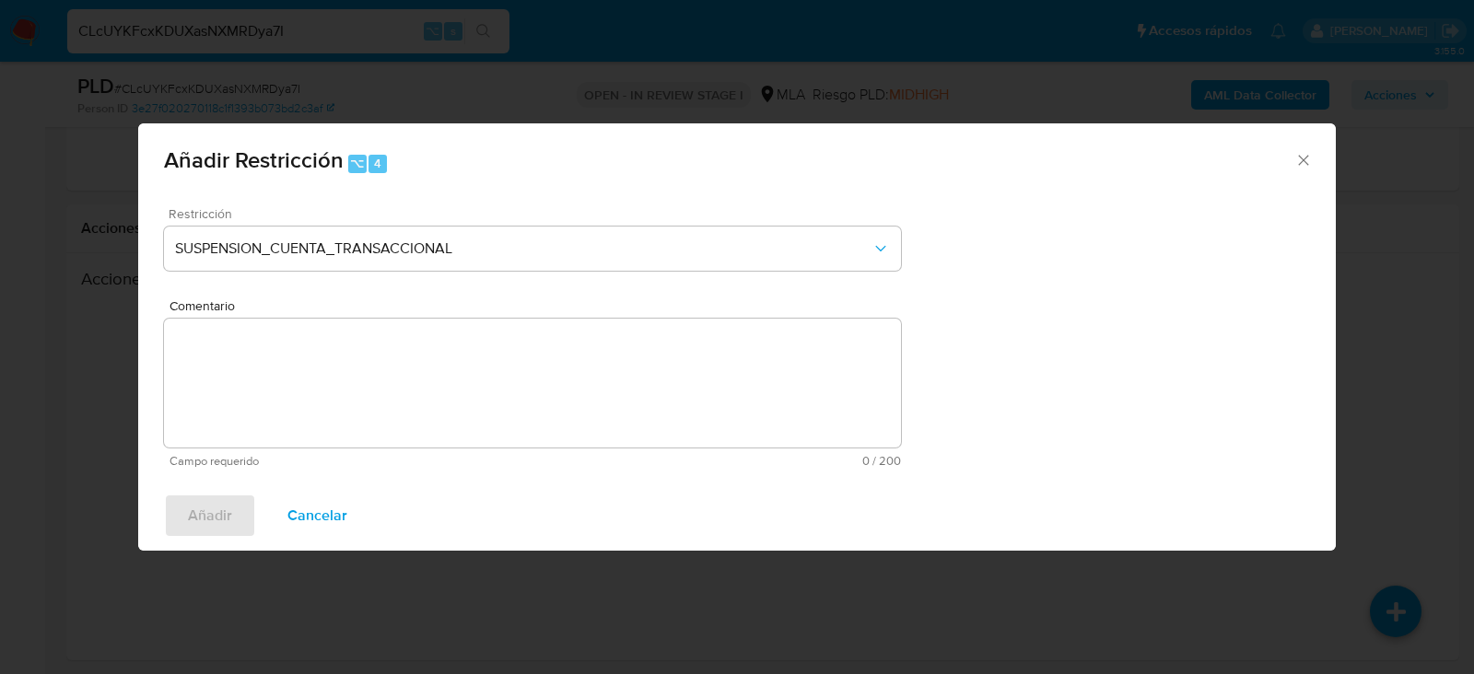
click at [392, 395] on textarea "Comentario" at bounding box center [532, 383] width 737 height 129
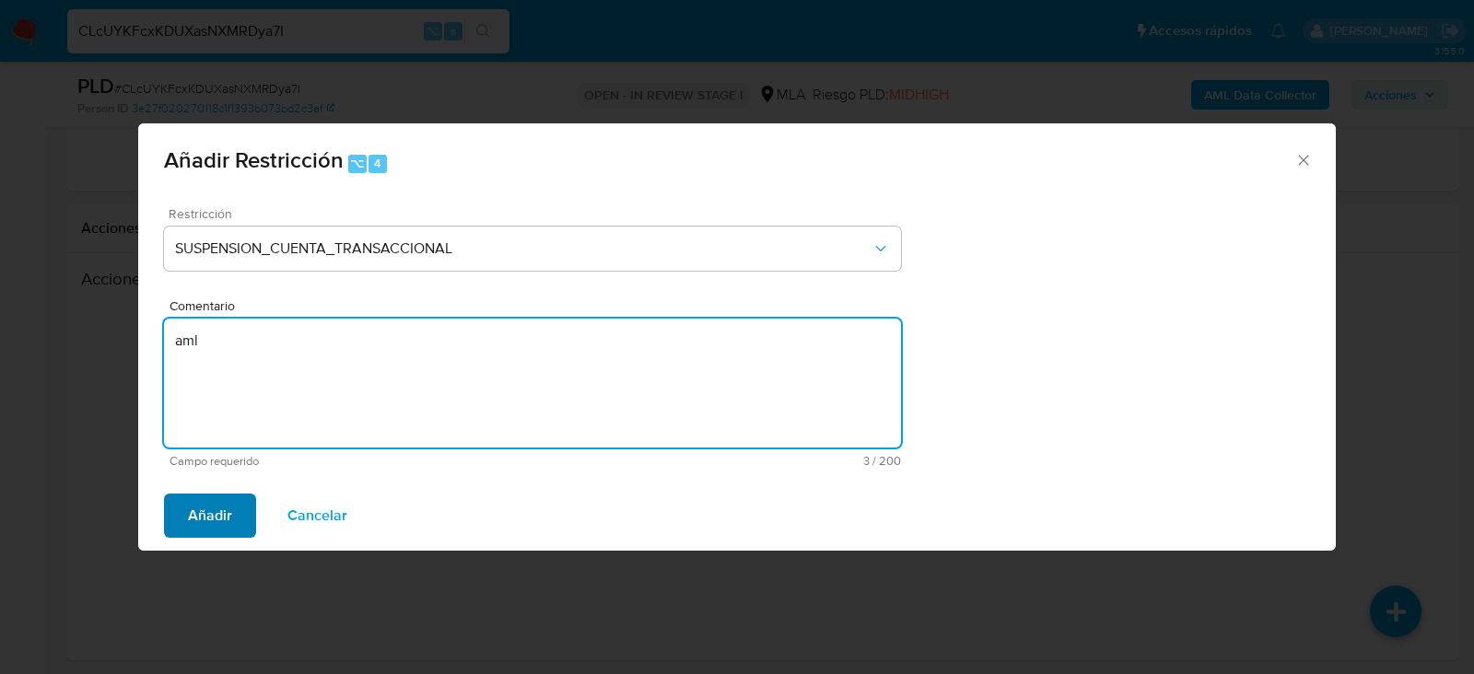
type textarea "aml"
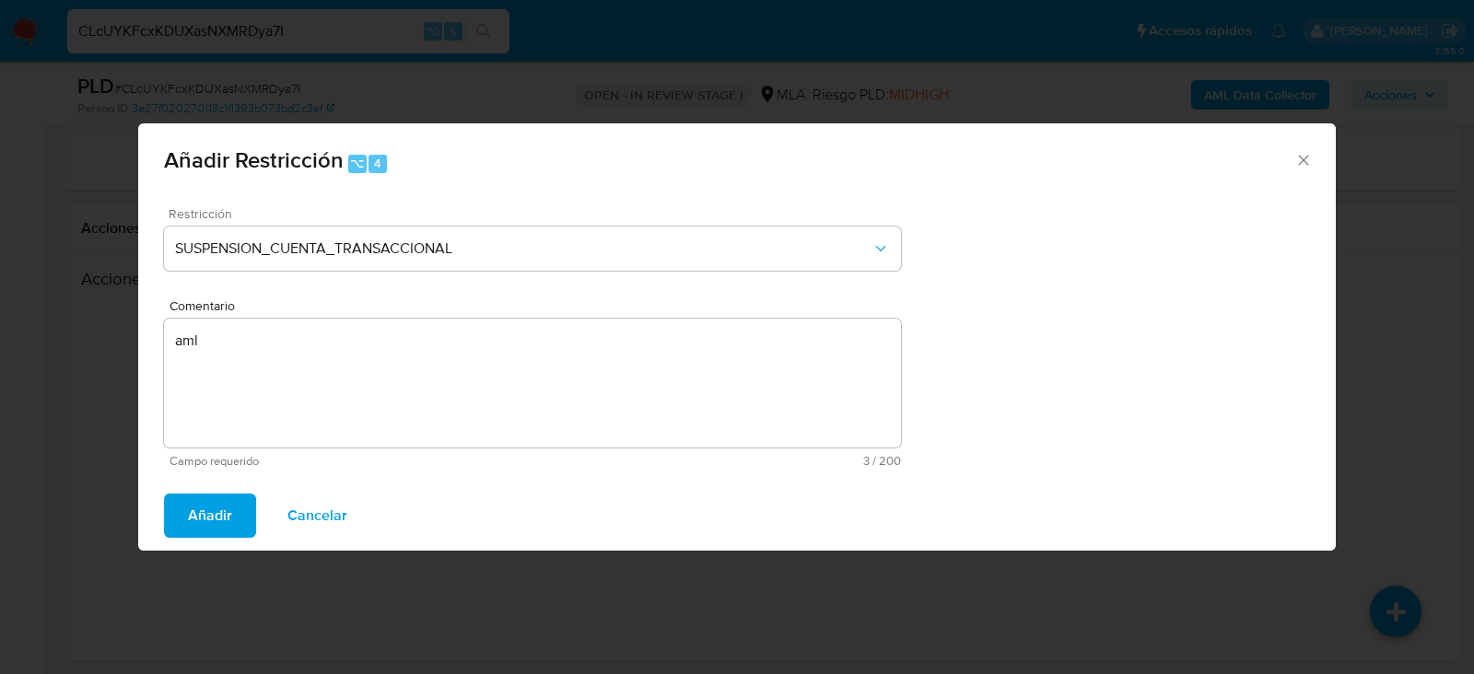
click at [199, 529] on span "Añadir" at bounding box center [210, 516] width 44 height 41
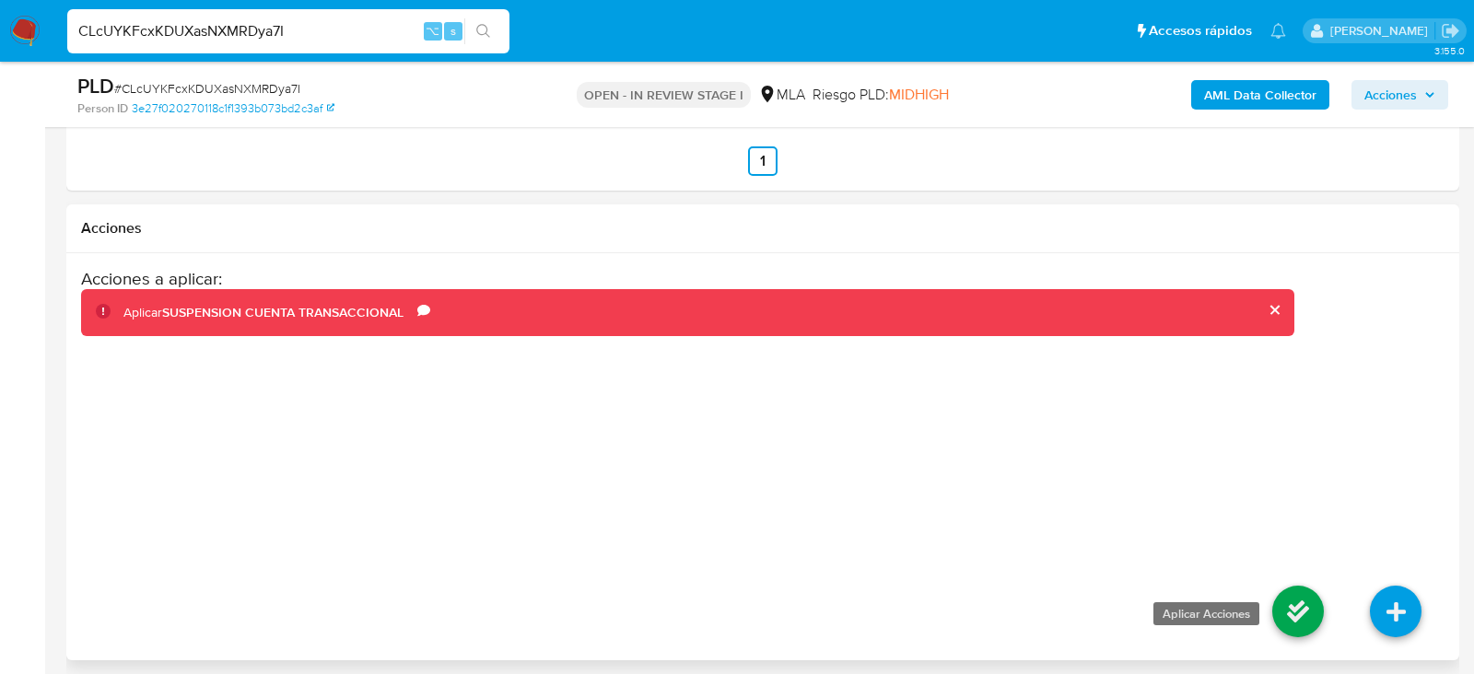
click at [1318, 602] on icon at bounding box center [1298, 612] width 52 height 52
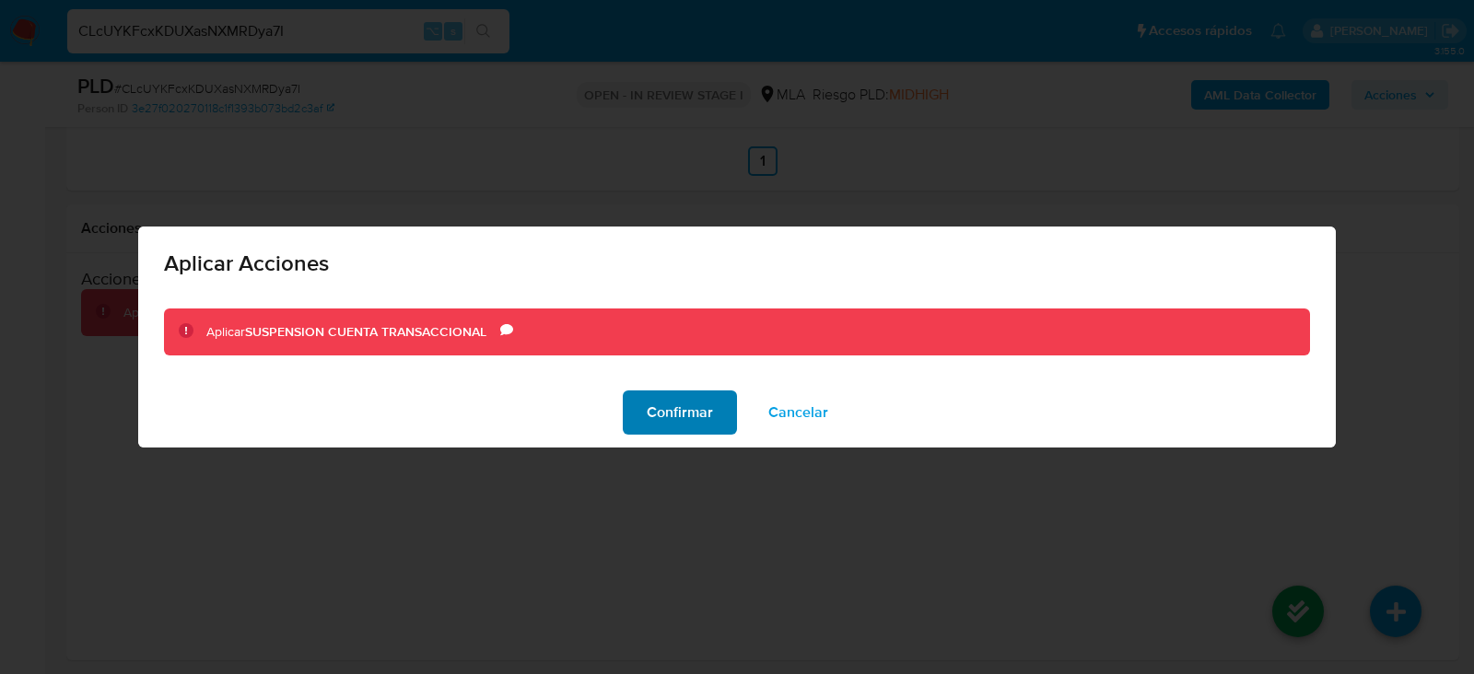
click at [664, 413] on span "Confirmar" at bounding box center [680, 412] width 66 height 41
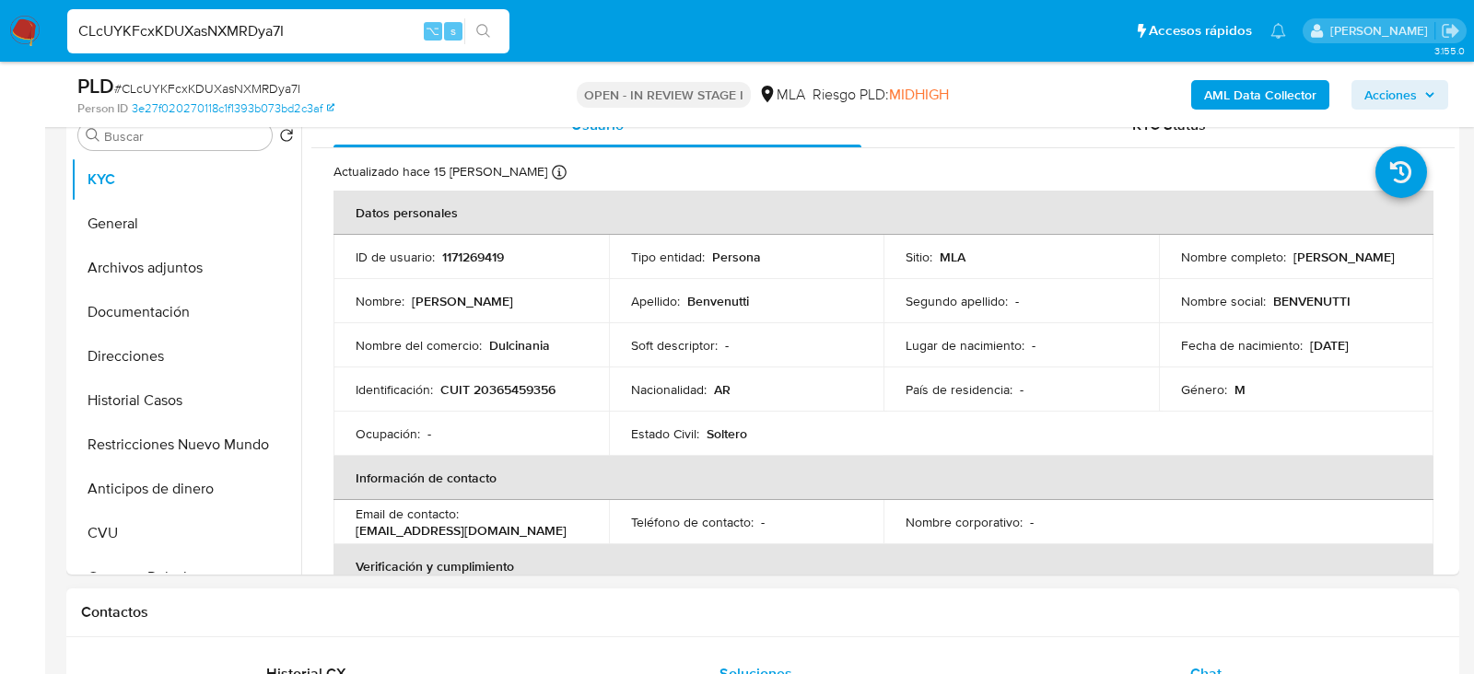
scroll to position [343, 0]
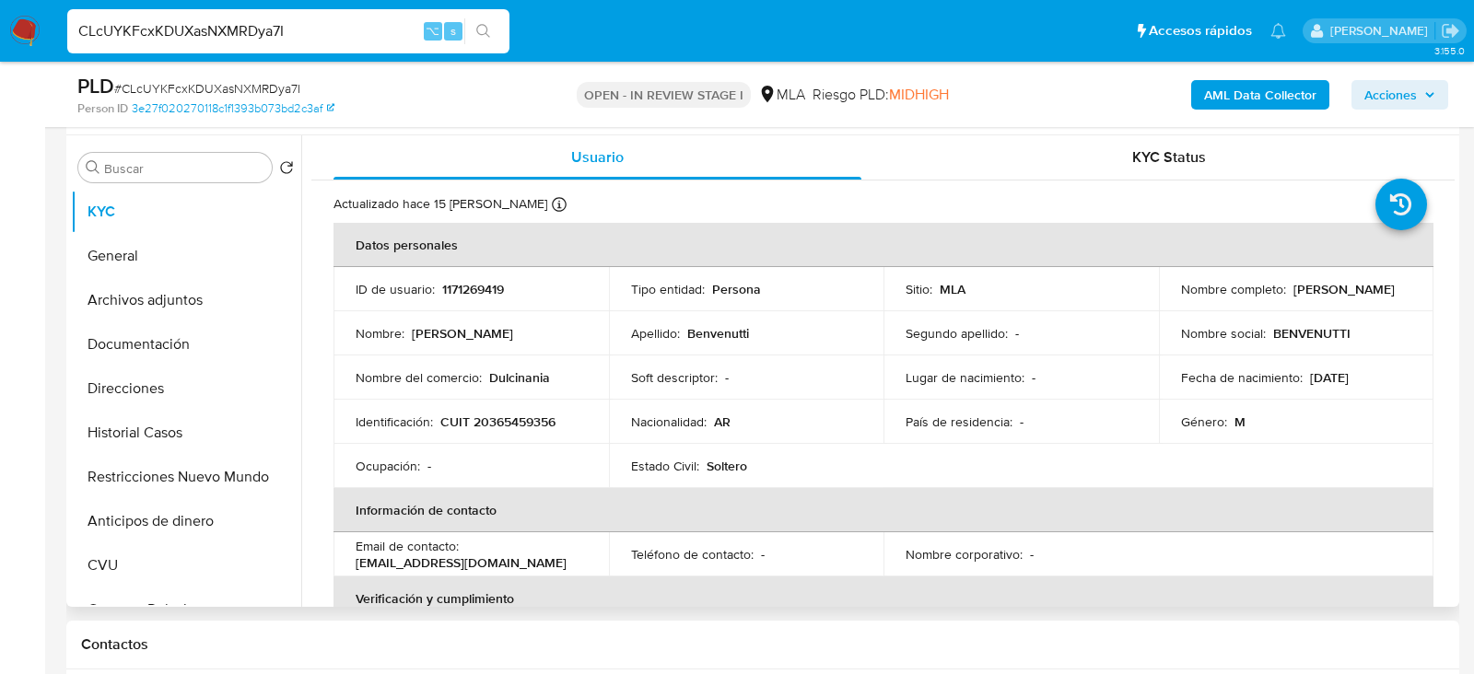
drag, startPoint x: 1172, startPoint y: 291, endPoint x: 1295, endPoint y: 293, distance: 123.5
click at [1295, 293] on td "Nombre completo : [PERSON_NAME]" at bounding box center [1296, 289] width 275 height 44
click at [275, 43] on div "CLcUYKFcxKDUXasNXMRDya7I ⌥ s" at bounding box center [288, 31] width 442 height 44
click at [275, 35] on input "CLcUYKFcxKDUXasNXMRDya7I" at bounding box center [288, 31] width 442 height 24
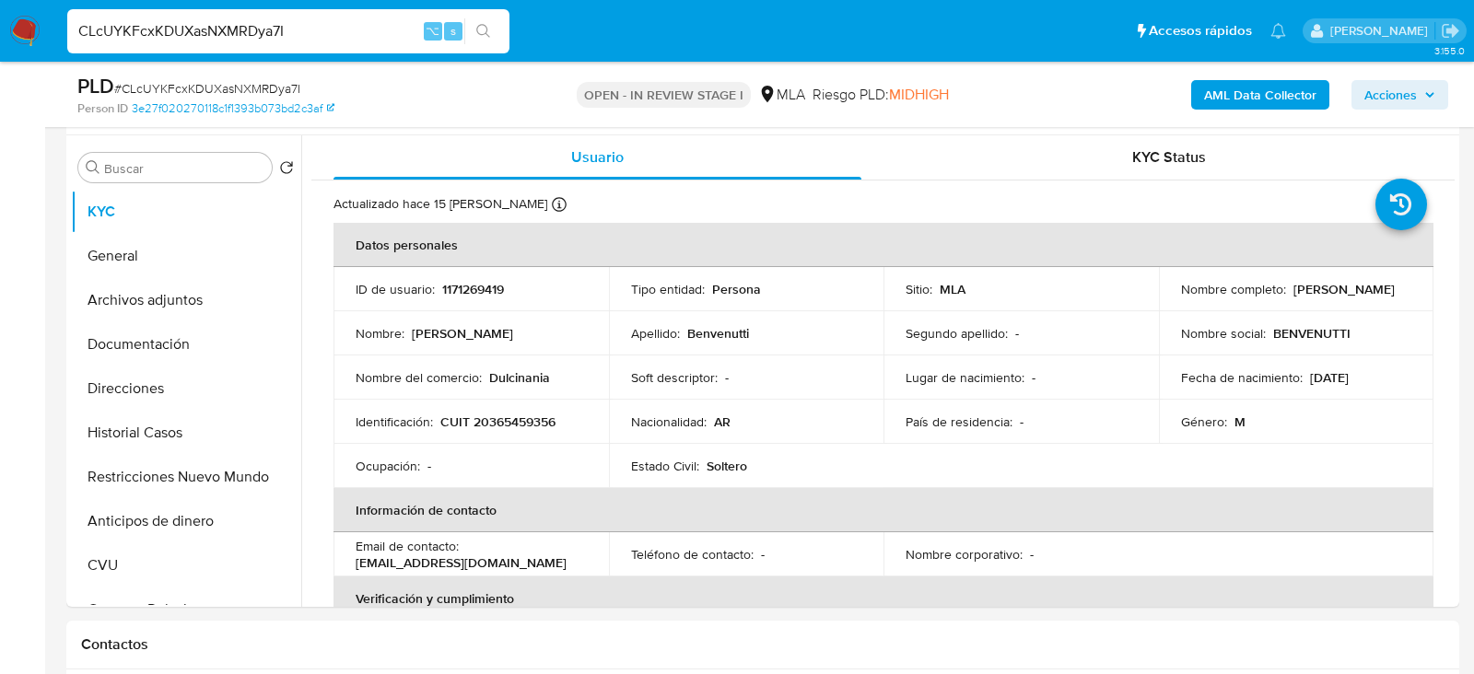
click at [275, 35] on input "CLcUYKFcxKDUXasNXMRDya7I" at bounding box center [288, 31] width 442 height 24
paste input "V9ciZfCbqUIvG0uuy6jRM0Fo"
type input "V9ciZfCbqUIvG0uuy6jRM0Fo"
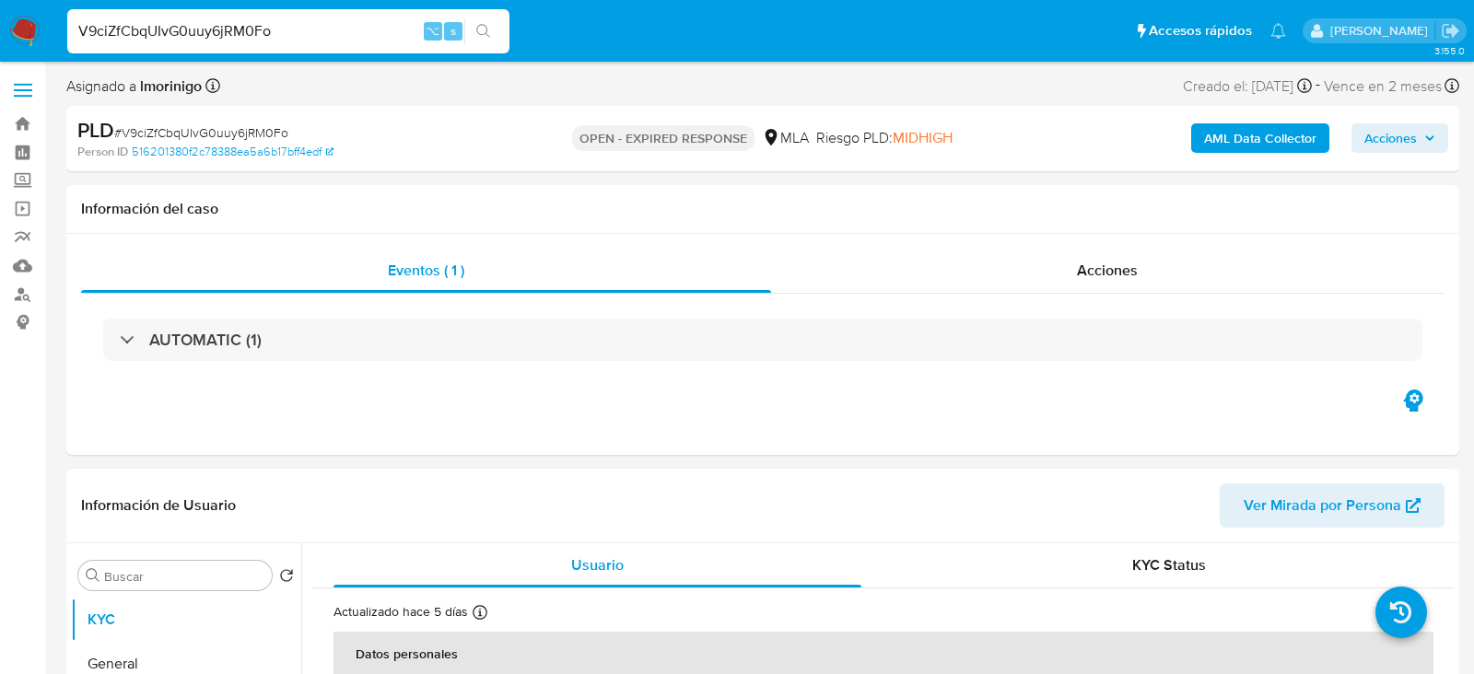
select select "10"
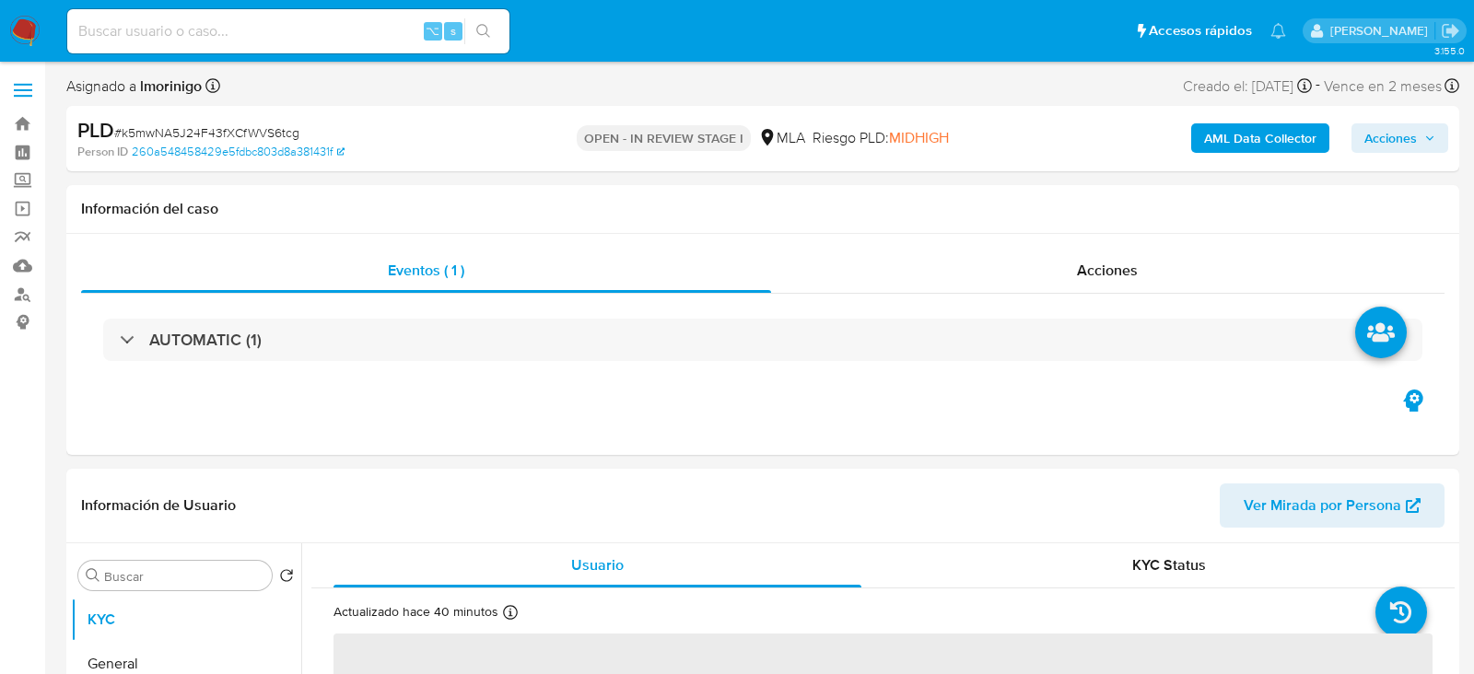
click at [1389, 142] on span "Acciones" at bounding box center [1390, 137] width 53 height 29
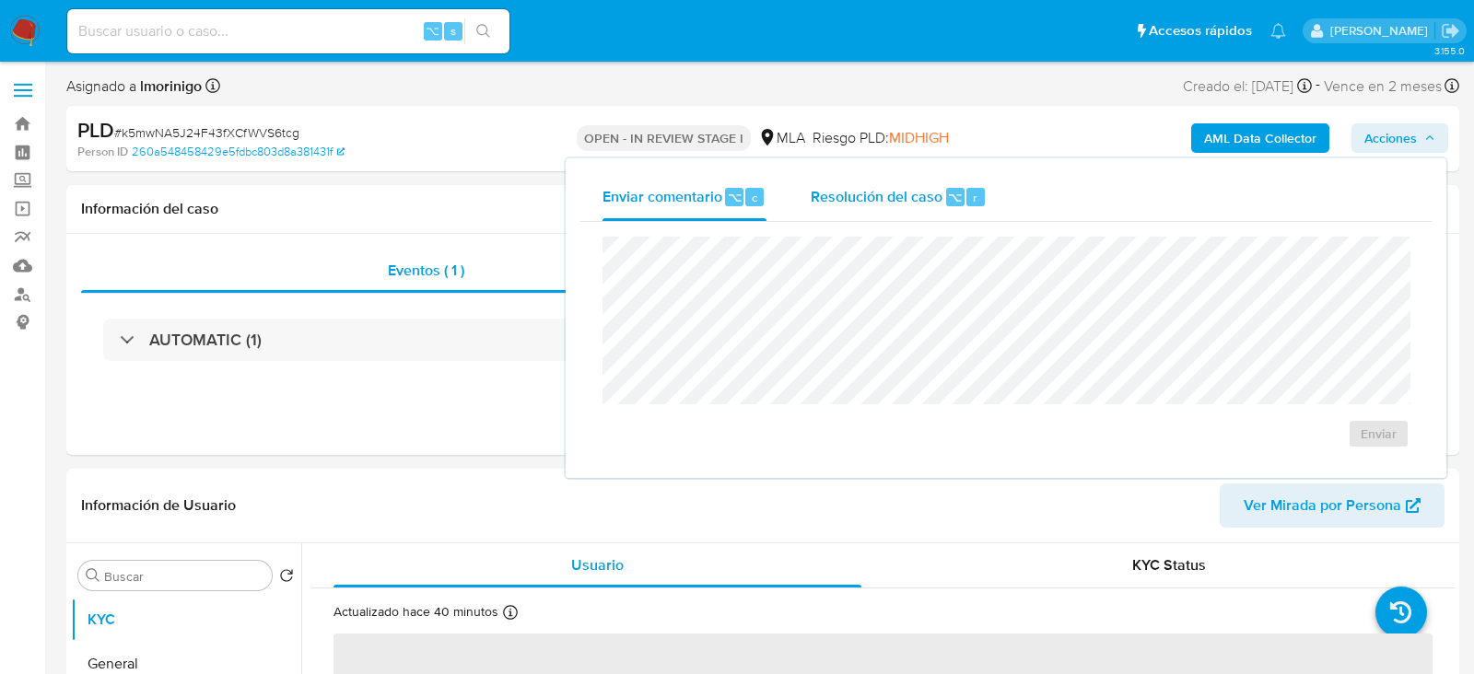
select select "10"
click at [853, 194] on span "Resolución del caso" at bounding box center [877, 196] width 132 height 21
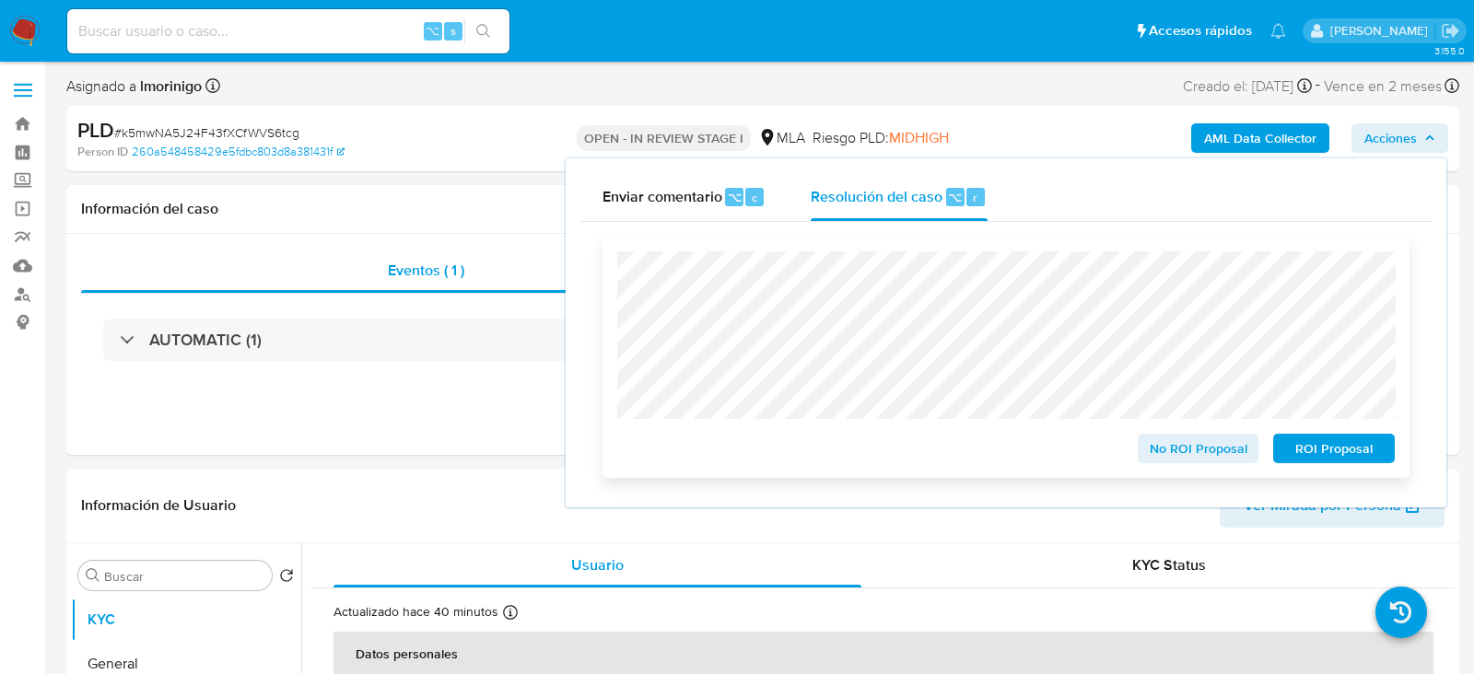
click at [1317, 459] on span "ROI Proposal" at bounding box center [1334, 449] width 96 height 26
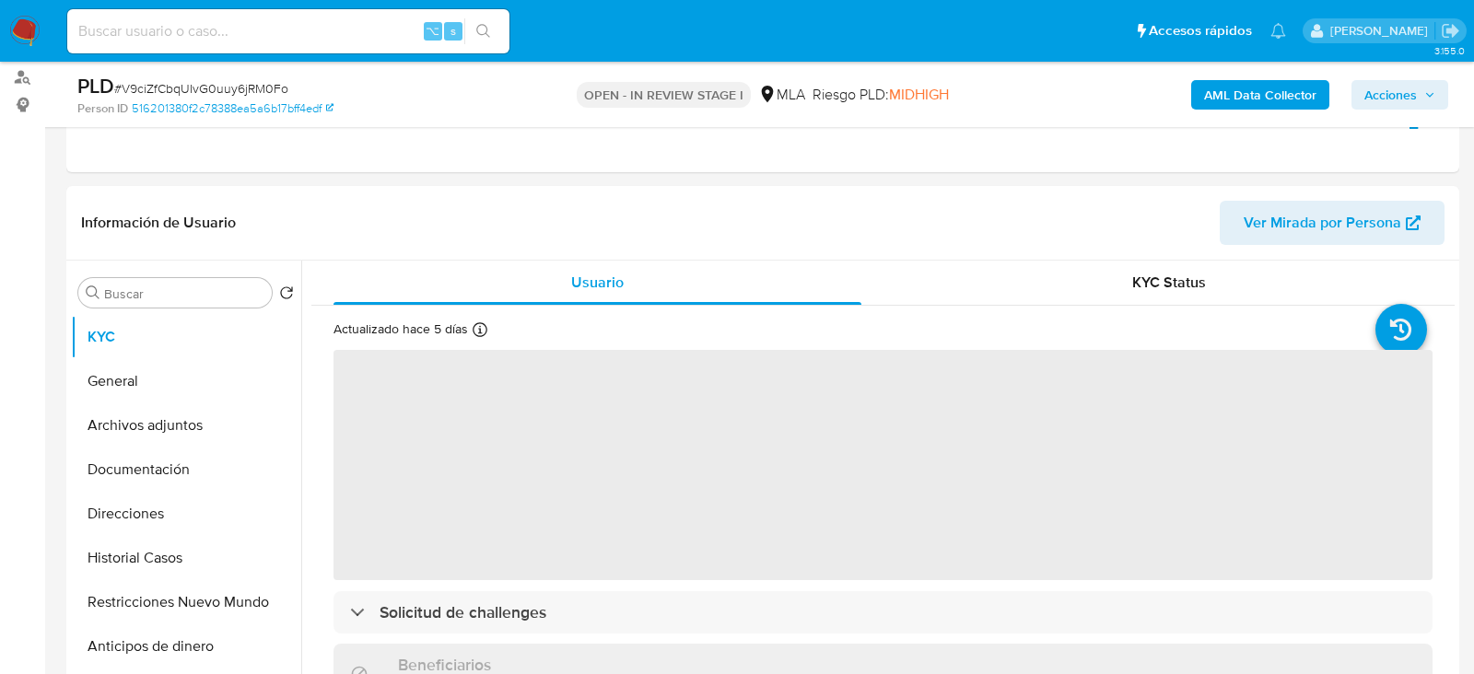
scroll to position [335, 0]
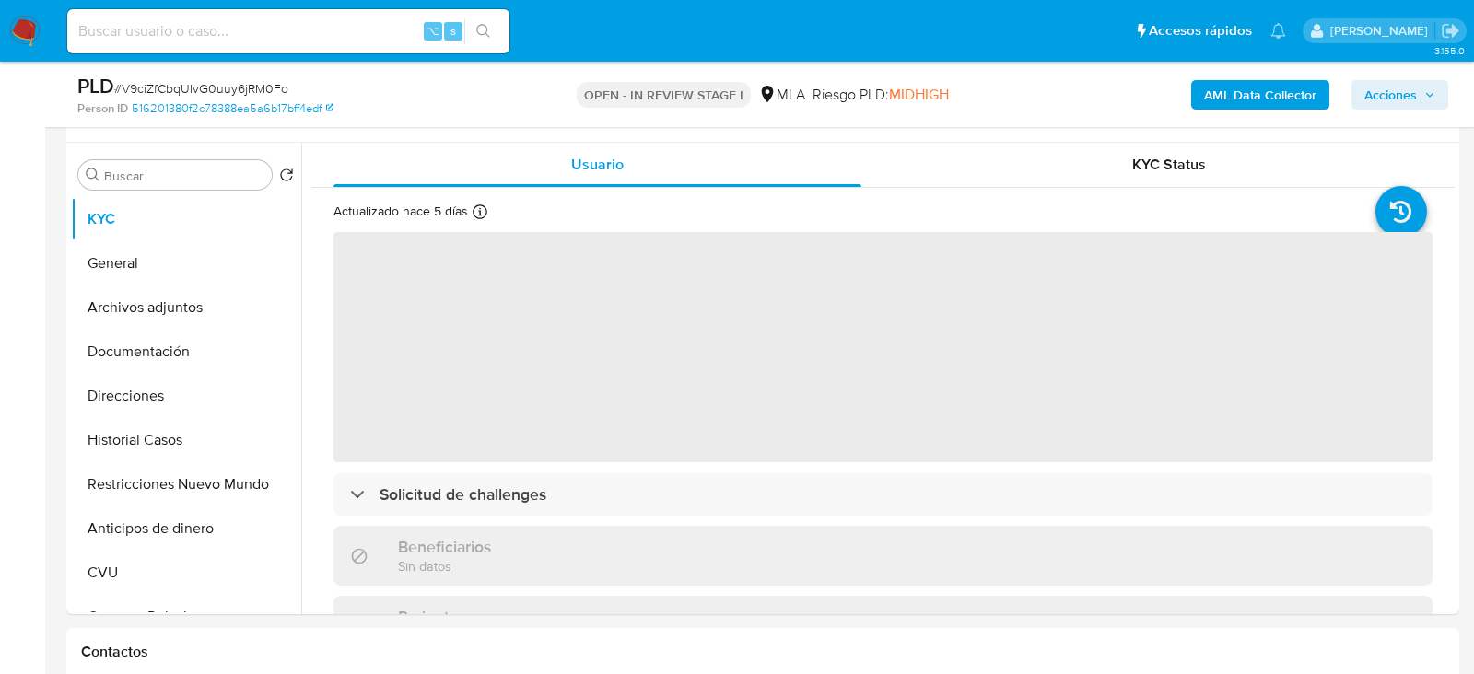
select select "10"
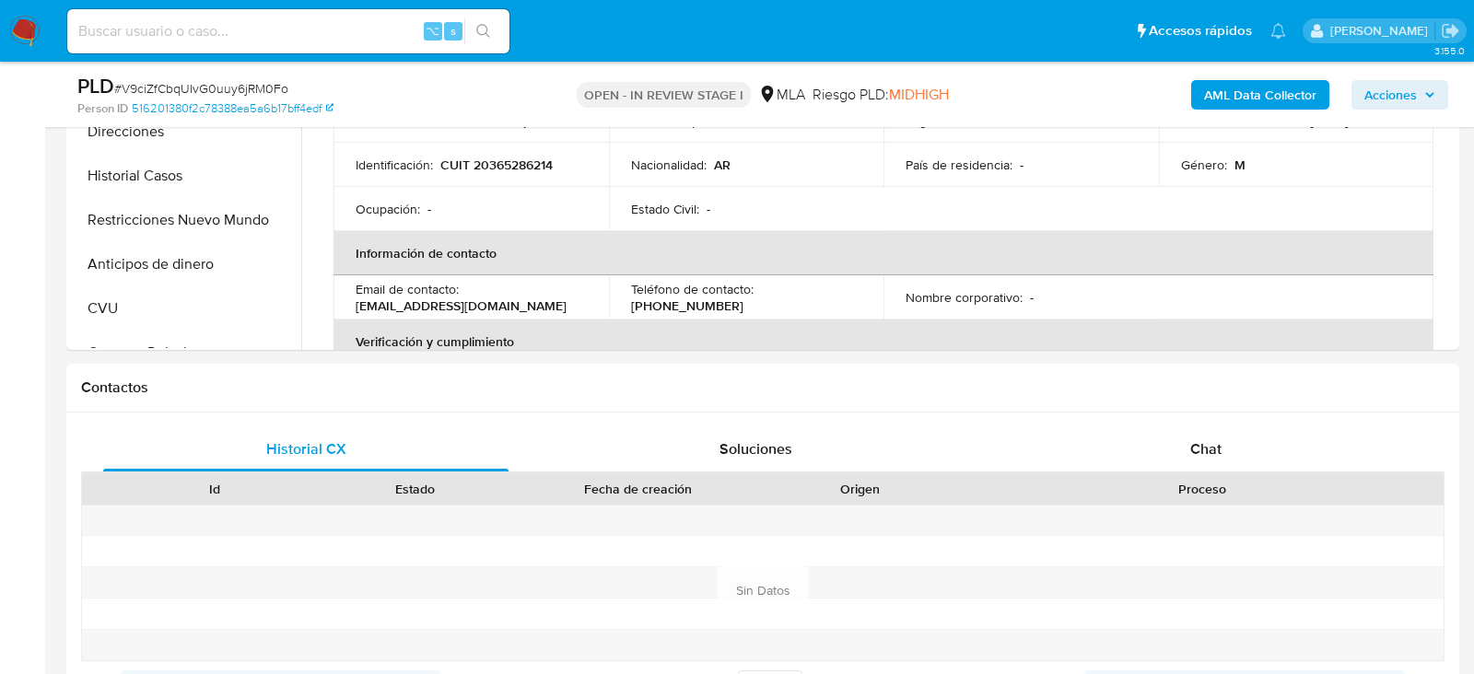
scroll to position [833, 0]
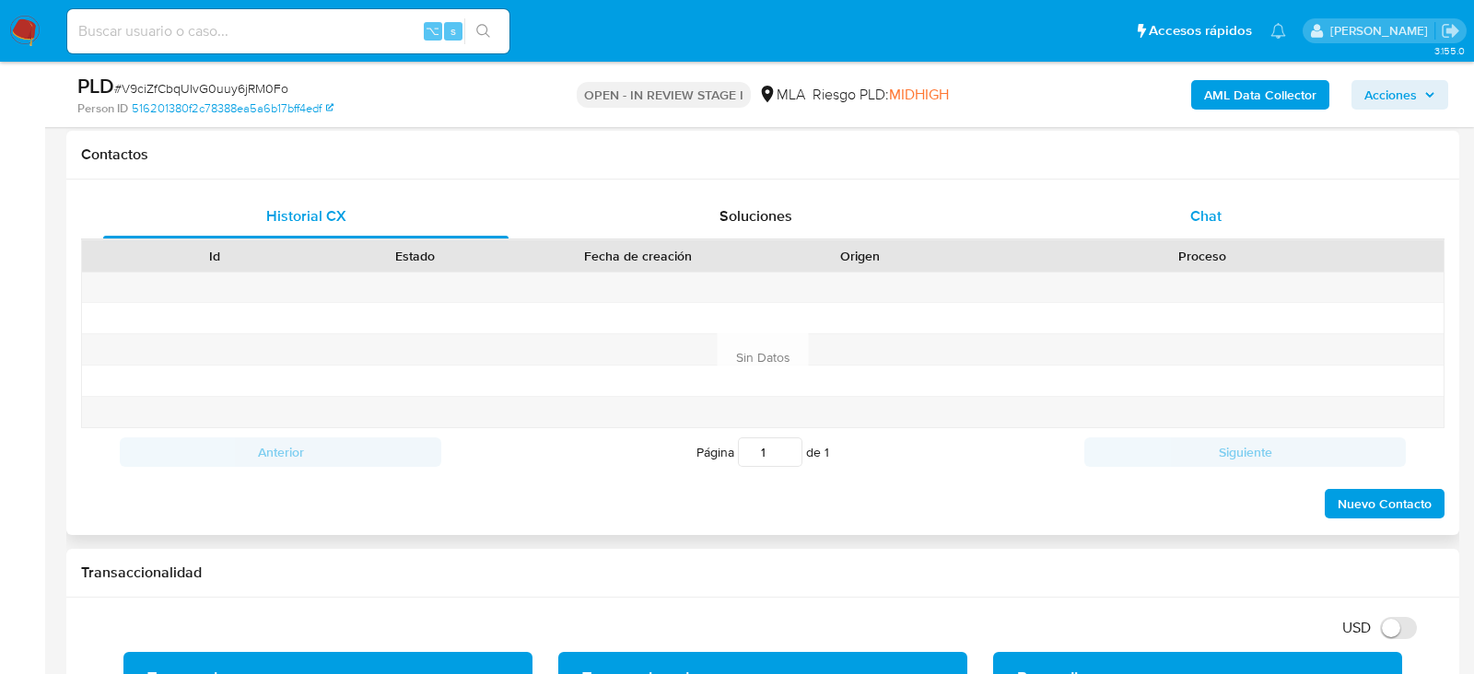
click at [1093, 200] on div "Chat" at bounding box center [1205, 216] width 405 height 44
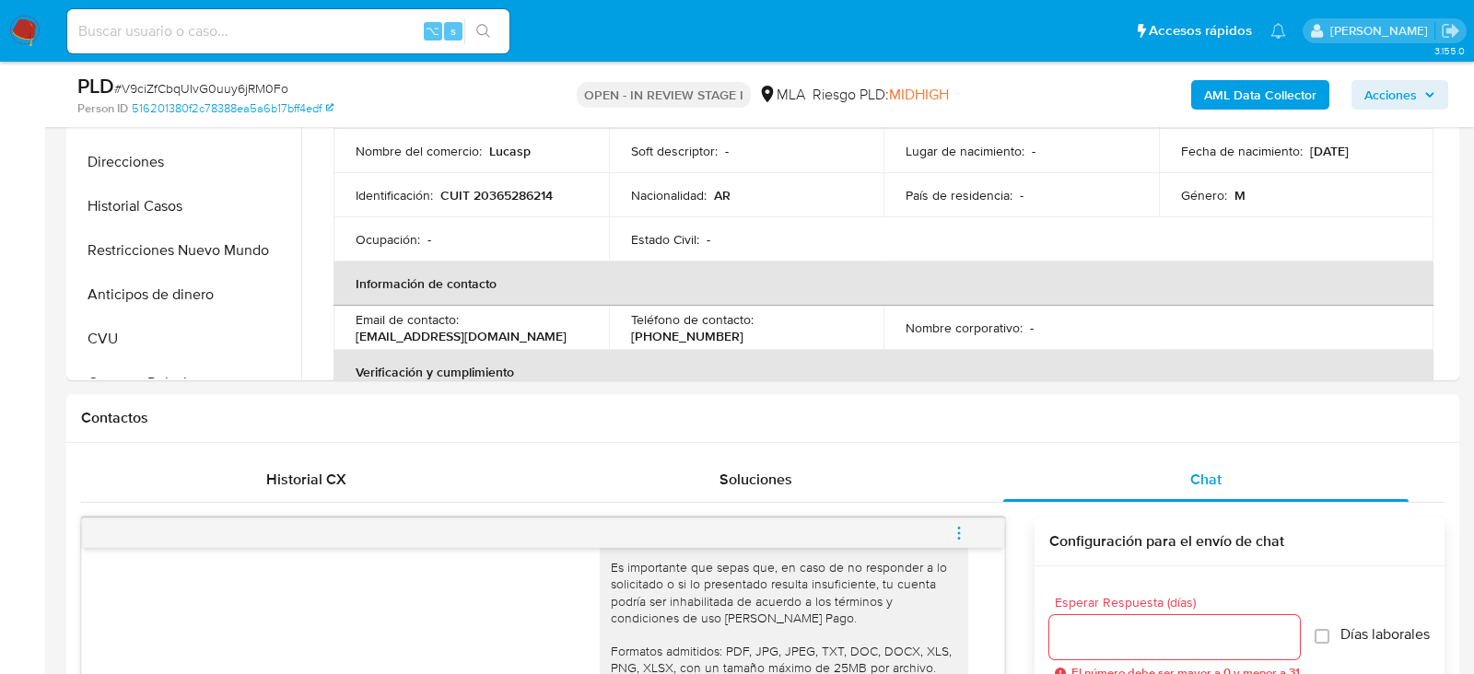
scroll to position [574, 0]
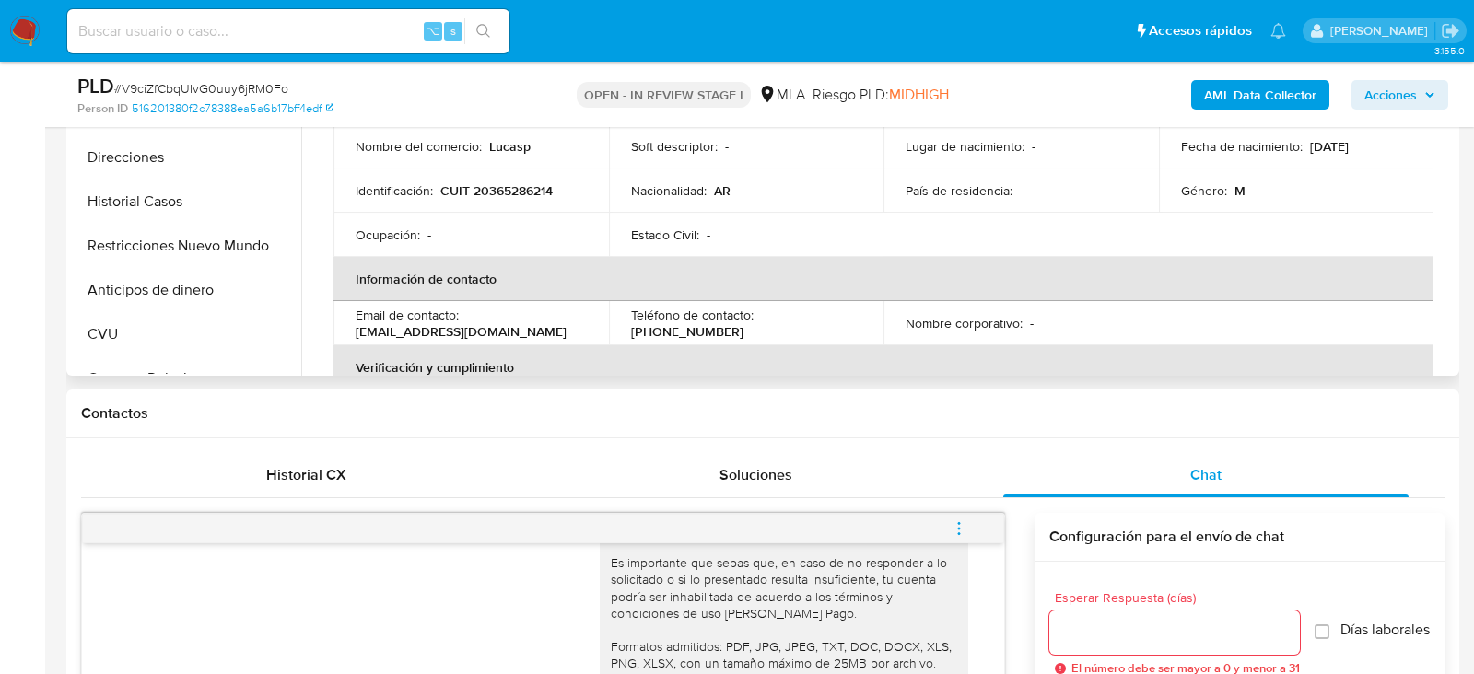
click at [434, 333] on p "[EMAIL_ADDRESS][DOMAIN_NAME]" at bounding box center [461, 331] width 211 height 17
drag, startPoint x: 507, startPoint y: 333, endPoint x: 355, endPoint y: 332, distance: 152.0
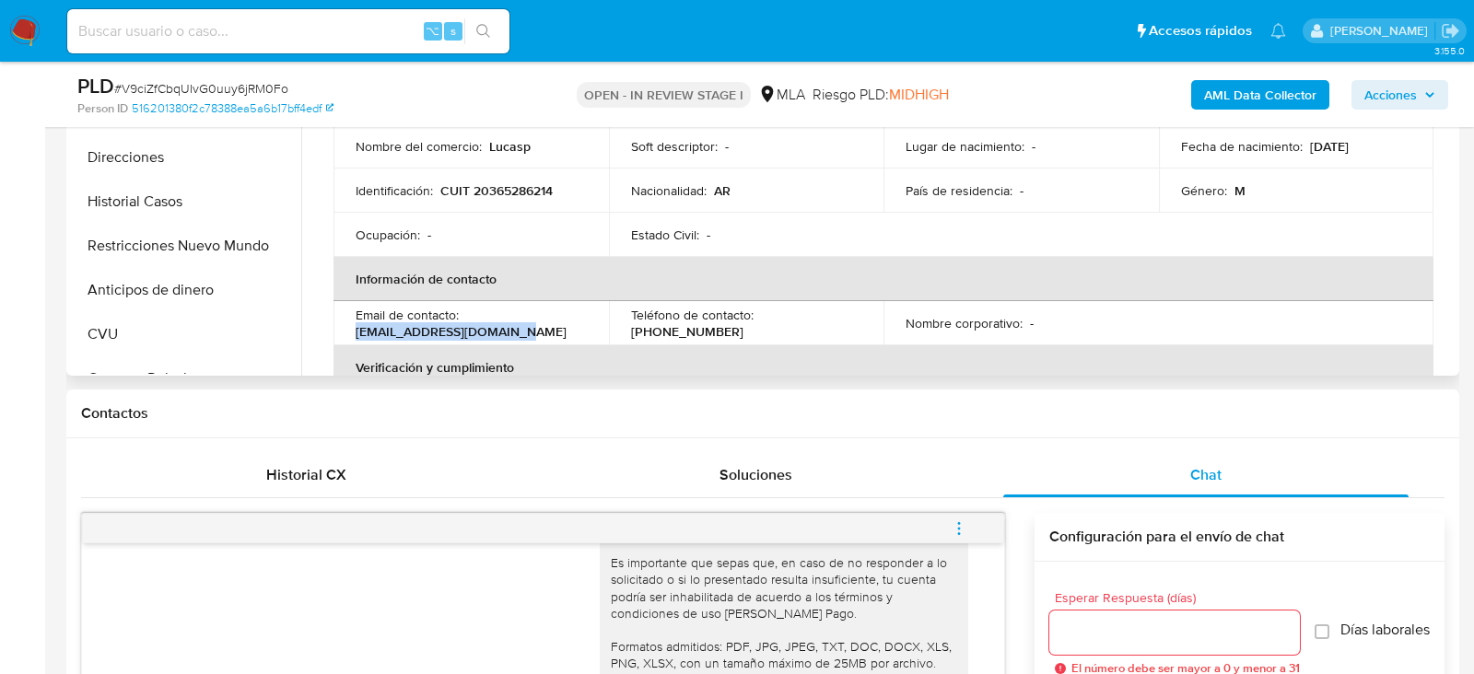
click at [356, 332] on div "Email de contacto : [EMAIL_ADDRESS][DOMAIN_NAME]" at bounding box center [471, 323] width 231 height 33
copy p "[EMAIL_ADDRESS][DOMAIN_NAME]"
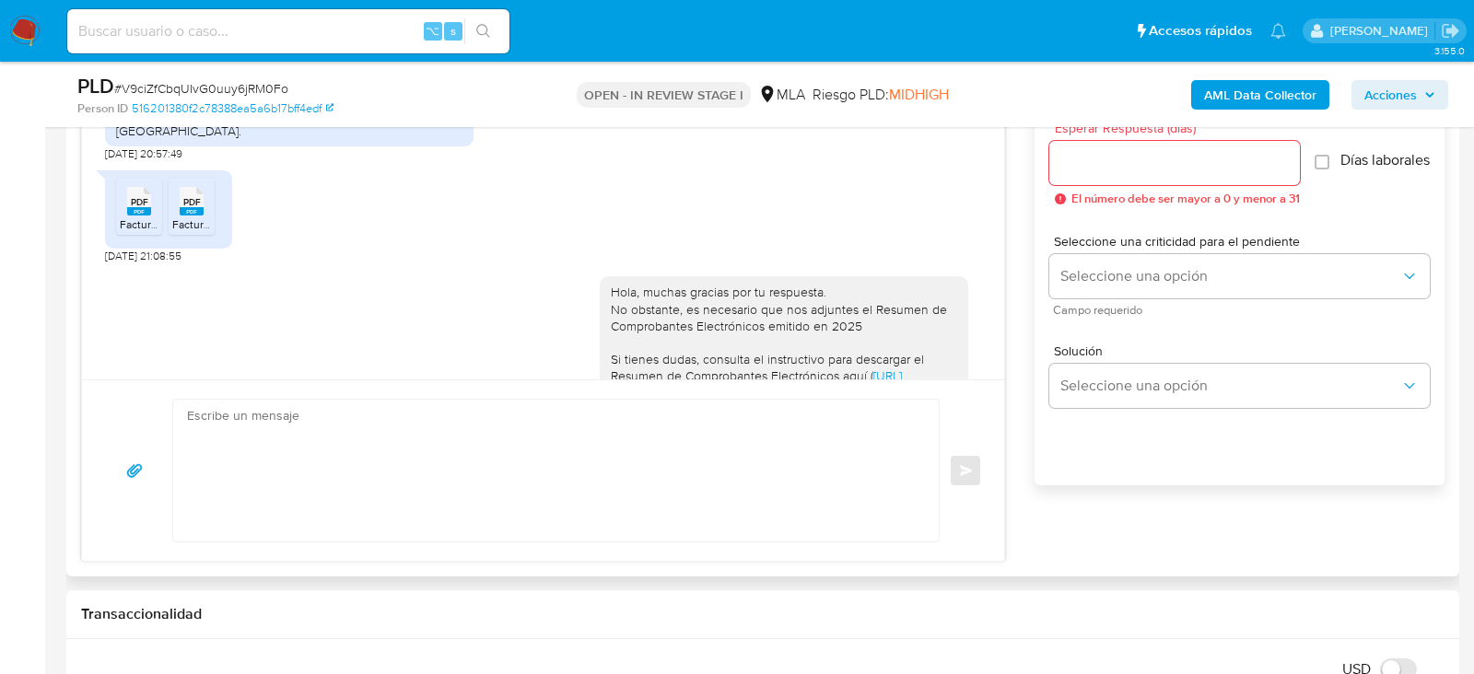
scroll to position [1182, 0]
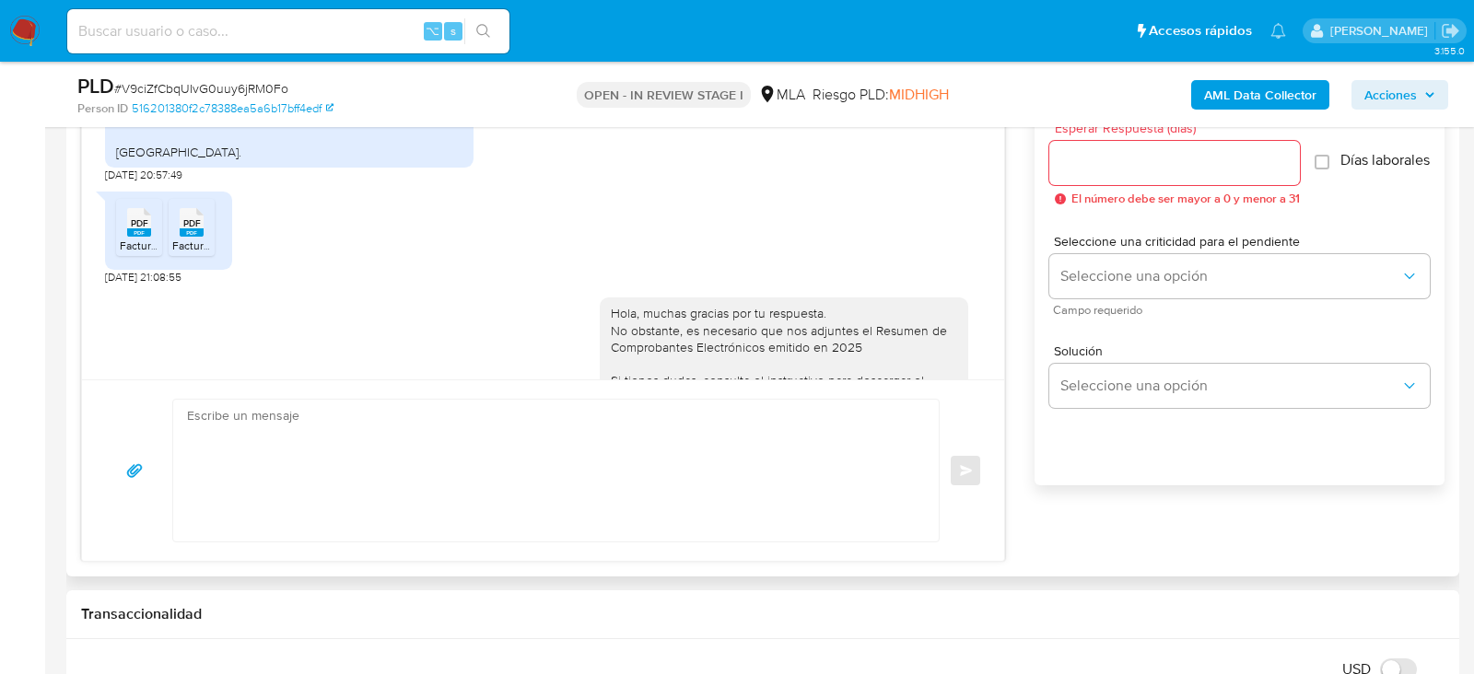
click at [127, 239] on icon "PDF" at bounding box center [139, 222] width 24 height 32
click at [184, 253] on span "Facturacion 2024.pdf" at bounding box center [224, 246] width 105 height 16
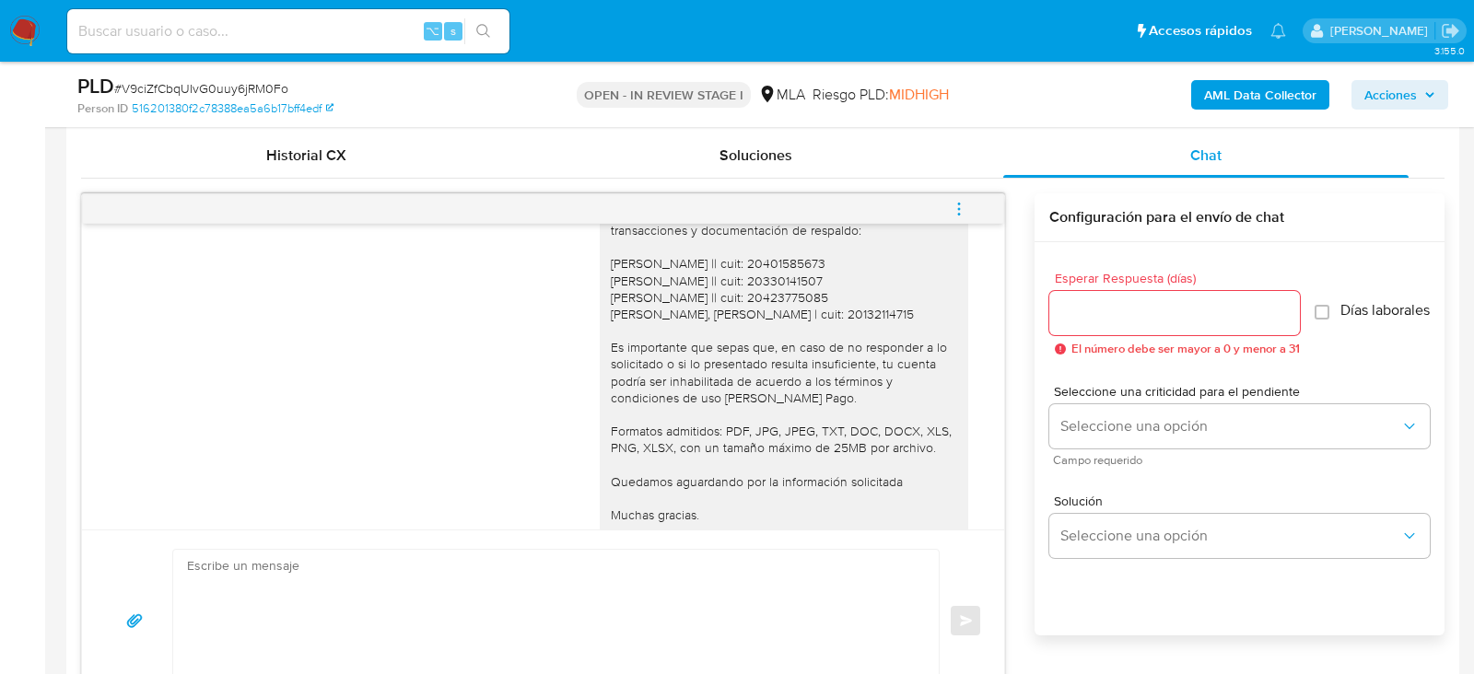
scroll to position [1548, 0]
click at [960, 203] on icon "menu-action" at bounding box center [959, 209] width 17 height 17
click at [887, 171] on li "Cerrar conversación" at bounding box center [834, 171] width 189 height 33
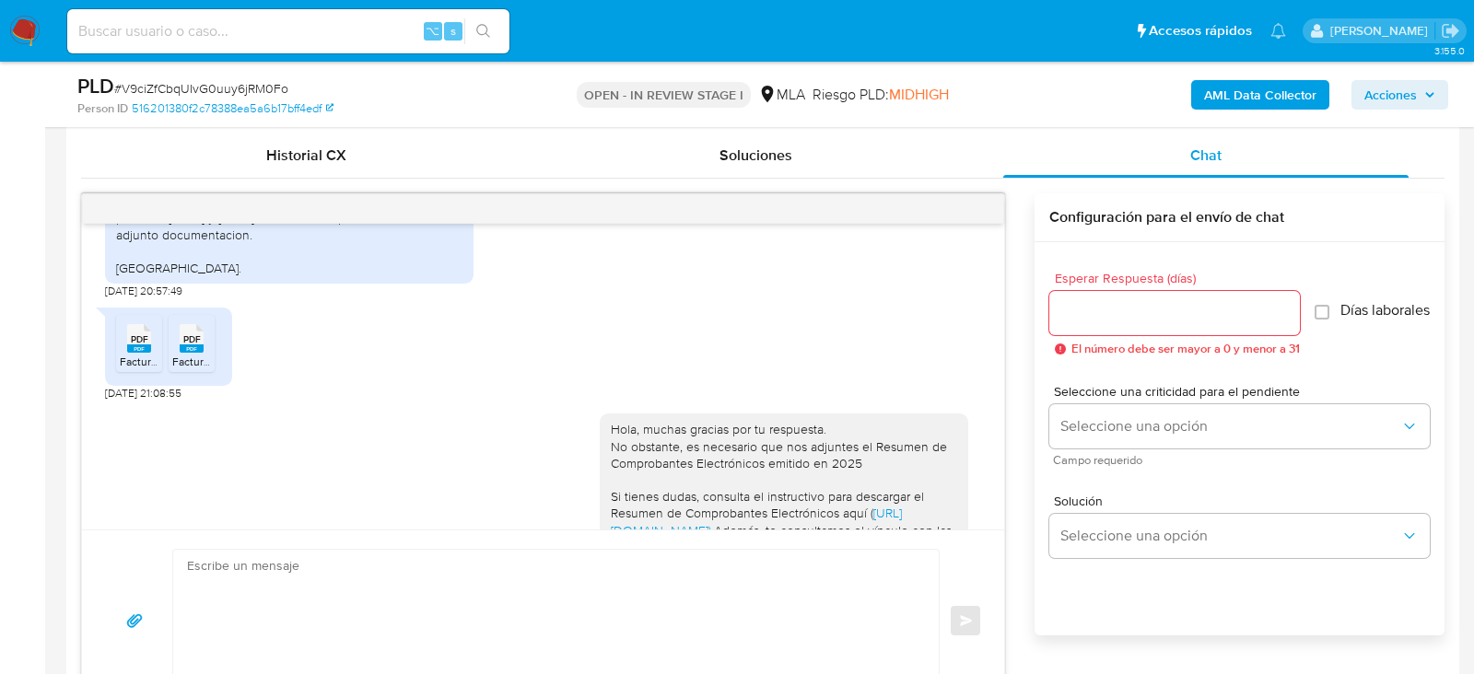
scroll to position [1206, 0]
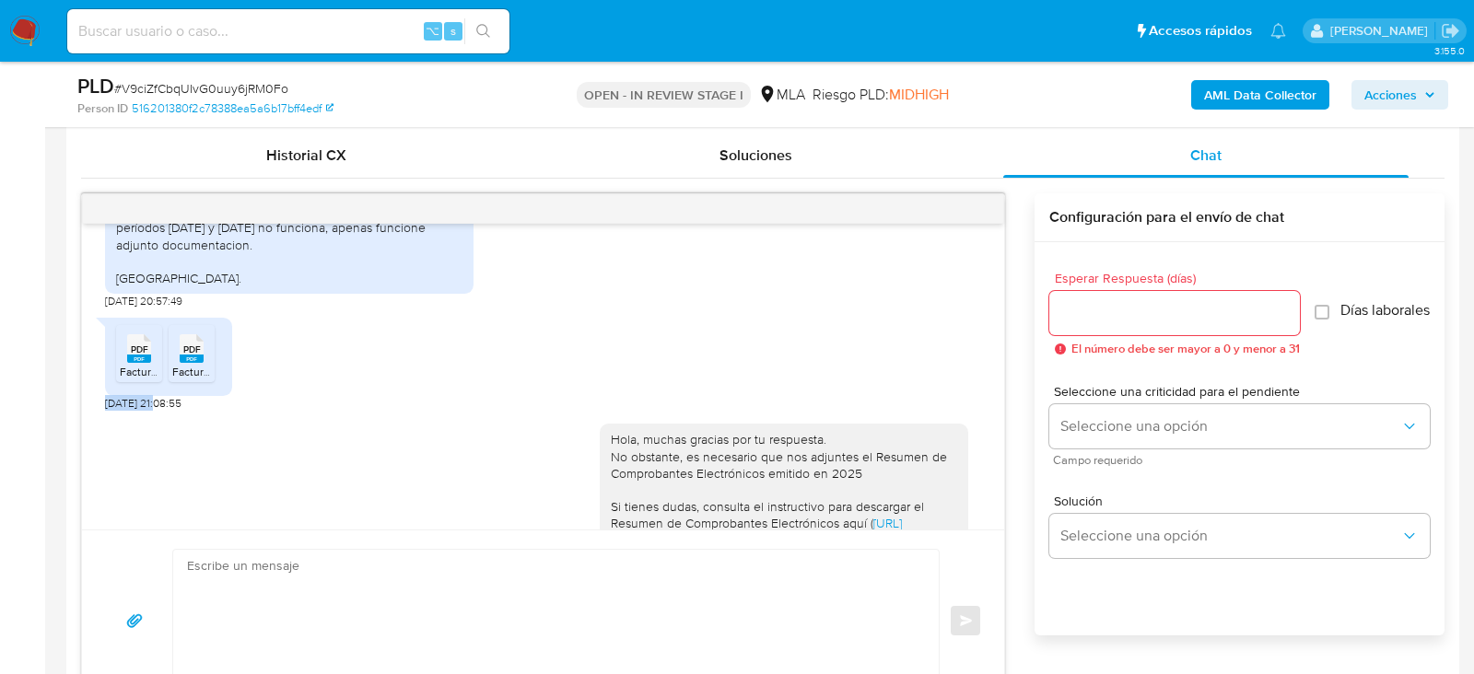
drag, startPoint x: 160, startPoint y: 439, endPoint x: 101, endPoint y: 439, distance: 59.0
click at [101, 439] on div "[DATE] 20:01:25 1. Msa que nada para pagos corrientes, transferencias a amigos …" at bounding box center [543, 377] width 922 height 306
copy span "[DATE]"
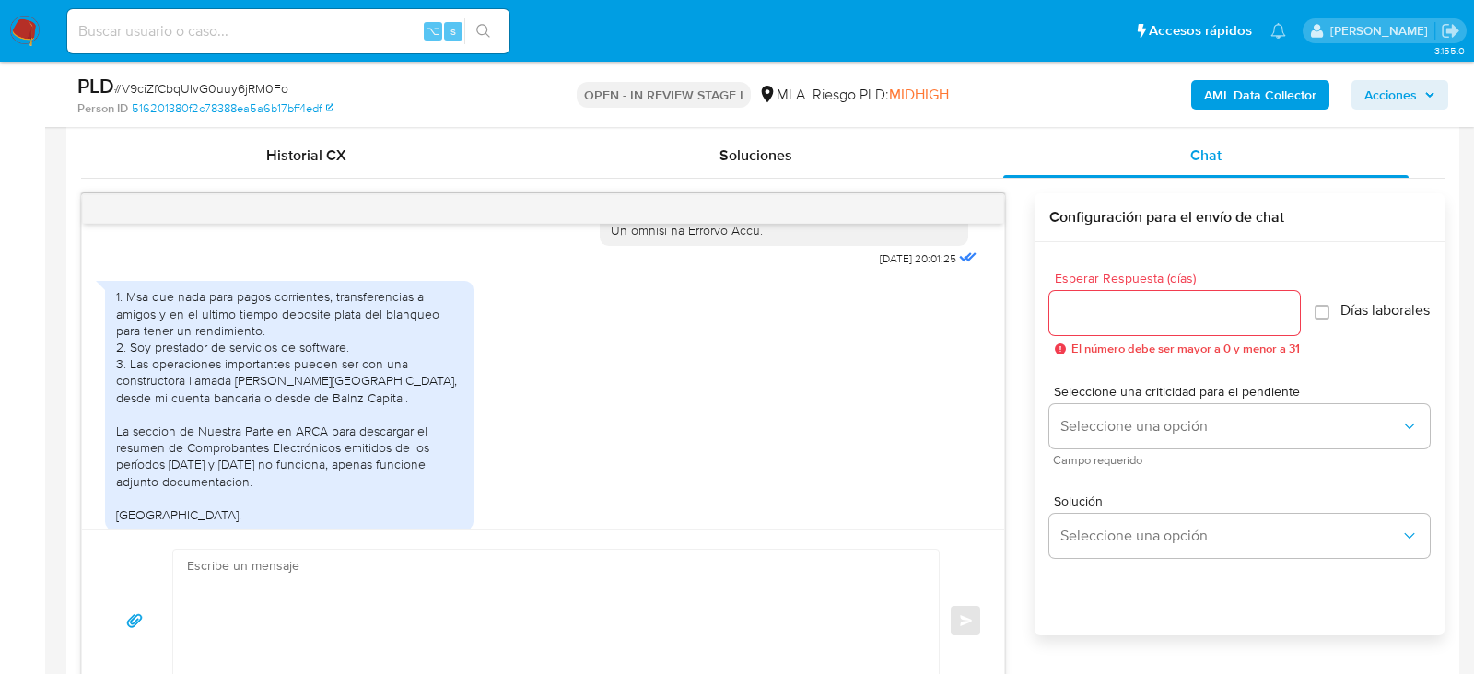
scroll to position [950, 0]
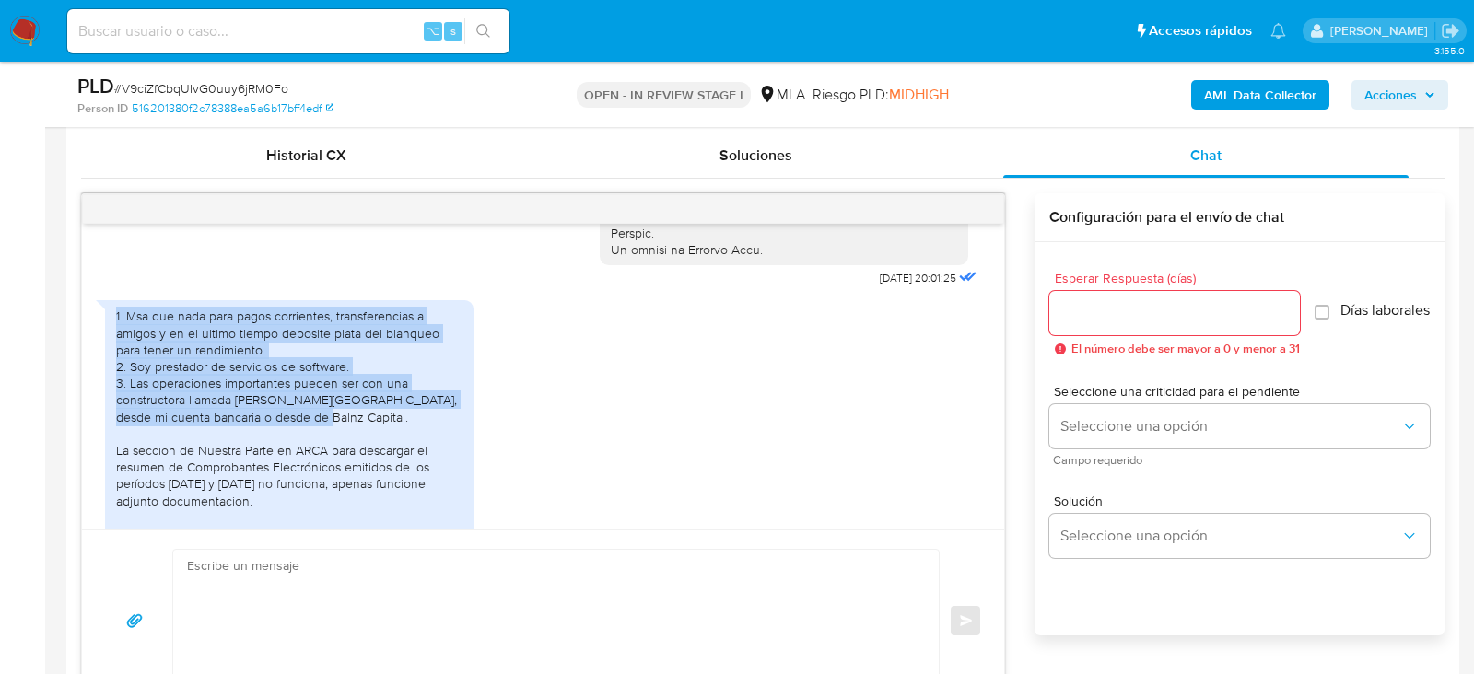
drag, startPoint x: 115, startPoint y: 347, endPoint x: 344, endPoint y: 451, distance: 251.1
click at [344, 451] on div "1. Msa que nada para pagos corrientes, transferencias a amigos y en el ultimo t…" at bounding box center [289, 425] width 346 height 235
copy div "1. Msa que nada para pagos corrientes, transferencias a amigos y en el ultimo t…"
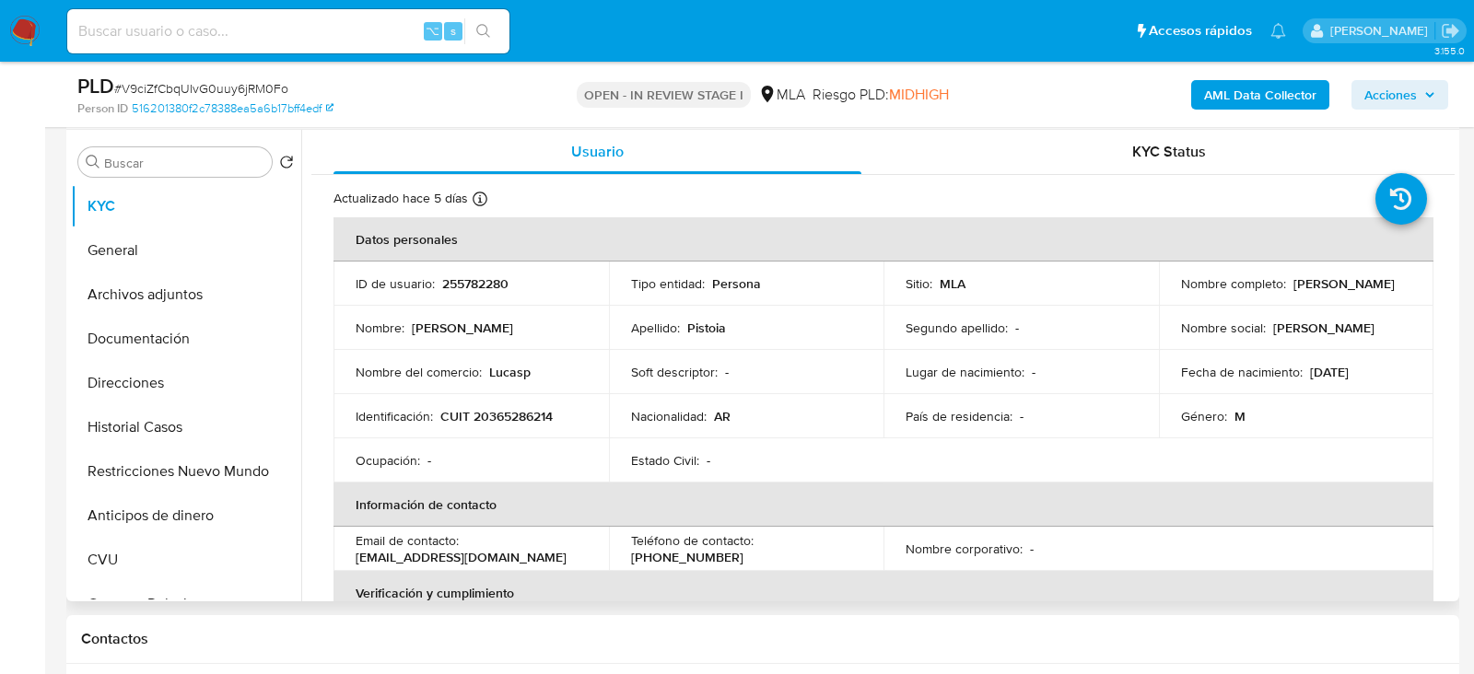
scroll to position [327, 0]
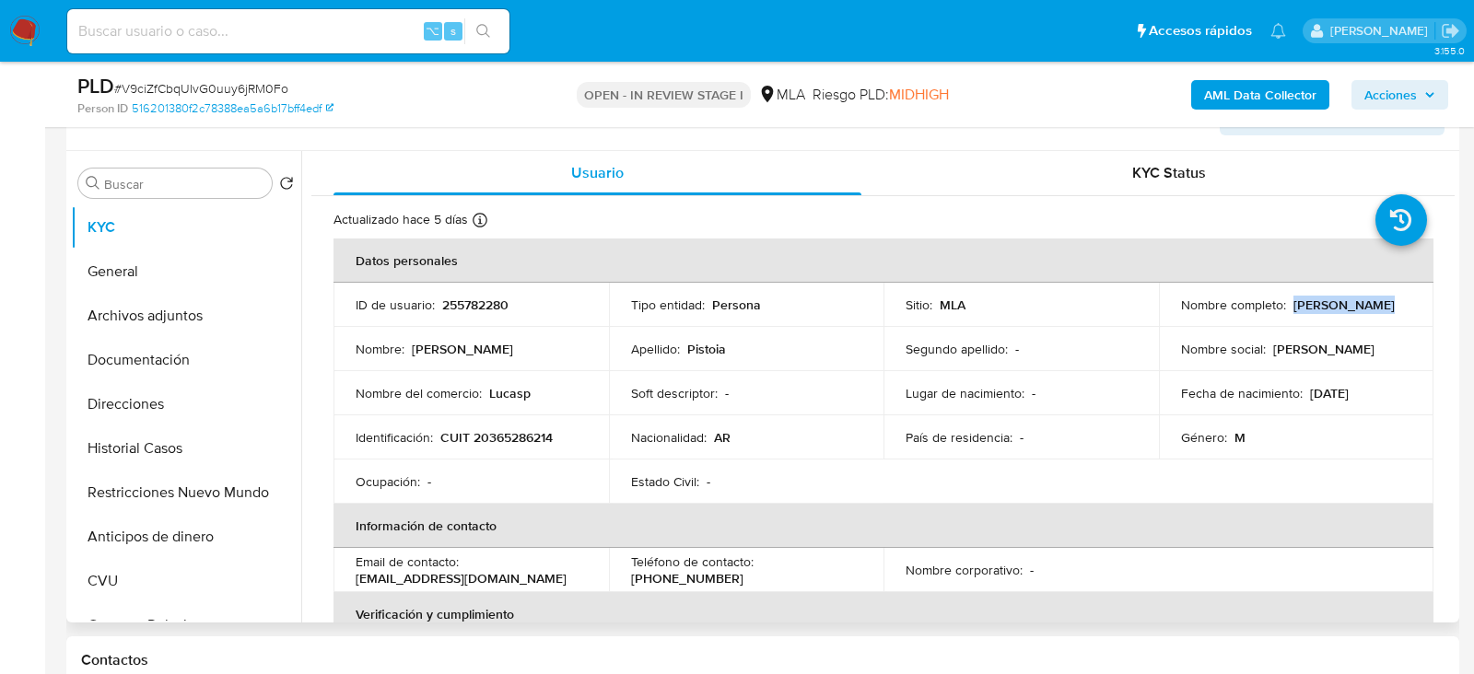
drag, startPoint x: 1288, startPoint y: 301, endPoint x: 1398, endPoint y: 300, distance: 110.6
click at [1398, 301] on div "Nombre completo : [PERSON_NAME]" at bounding box center [1296, 305] width 231 height 17
click at [149, 332] on button "Archivos adjuntos" at bounding box center [179, 316] width 216 height 44
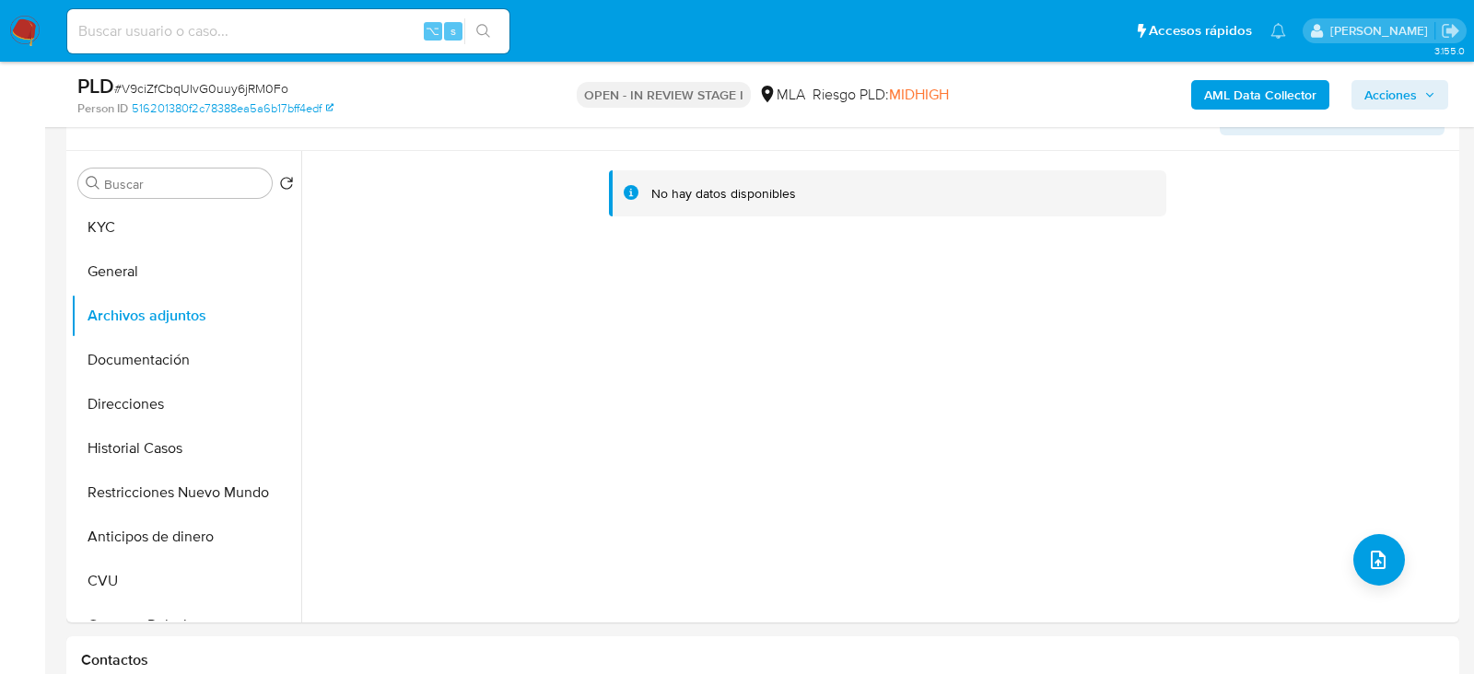
click at [1226, 102] on b "AML Data Collector" at bounding box center [1260, 94] width 112 height 29
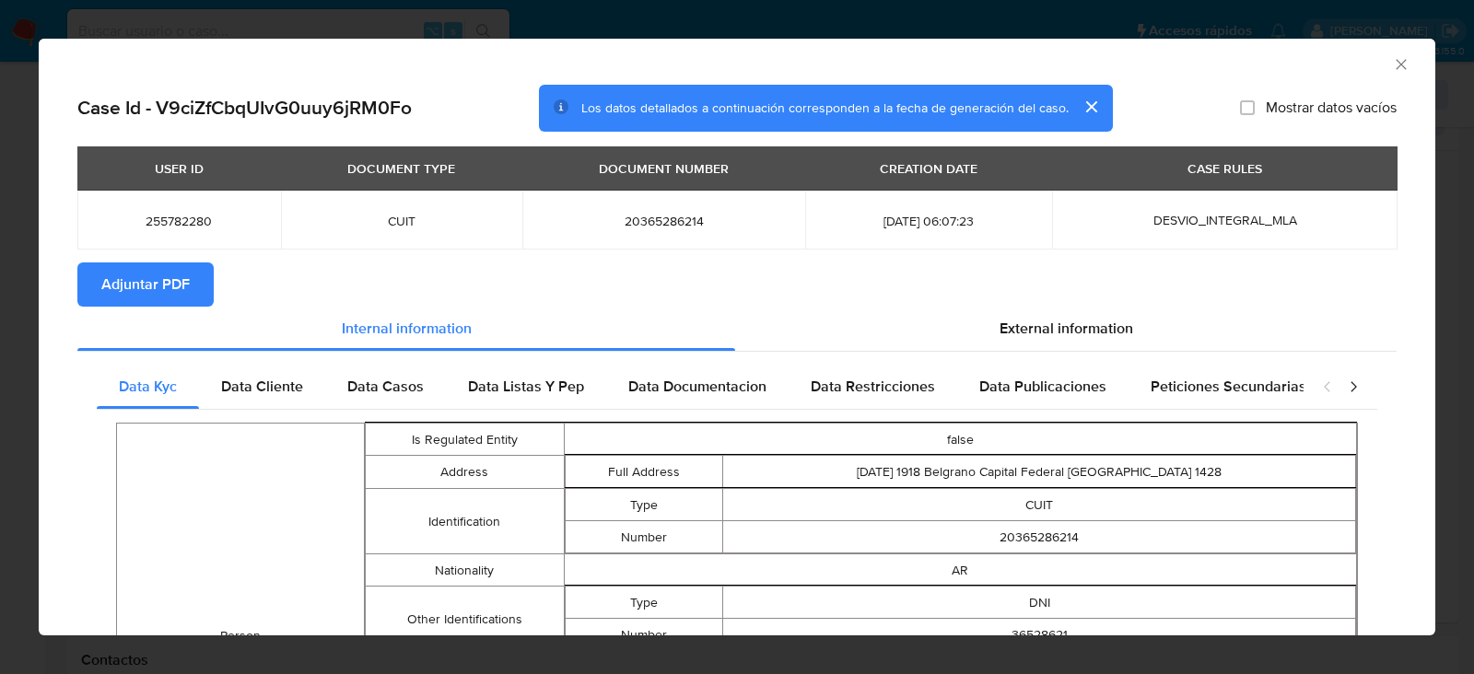
click at [133, 290] on span "Adjuntar PDF" at bounding box center [145, 284] width 88 height 41
click at [1401, 64] on icon "Cerrar ventana" at bounding box center [1401, 64] width 10 height 10
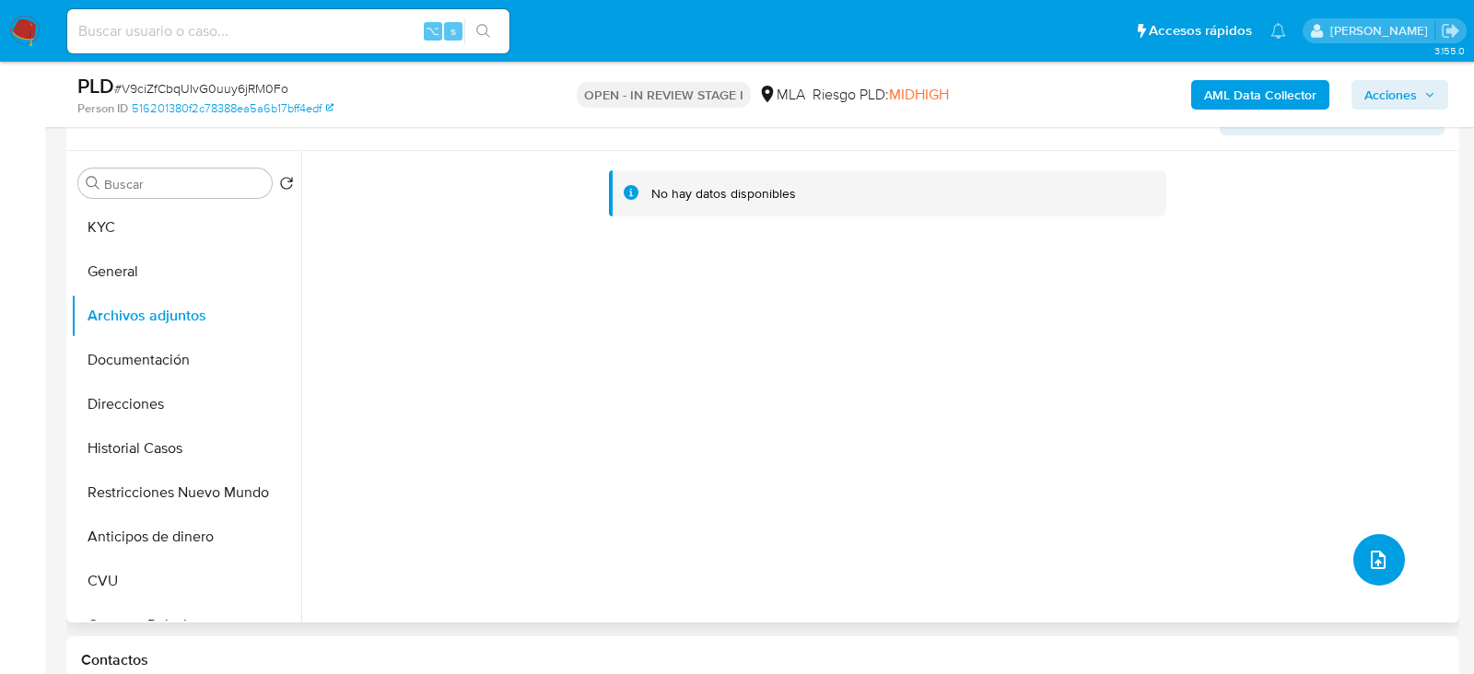
click at [1372, 549] on icon "upload-file" at bounding box center [1378, 560] width 22 height 22
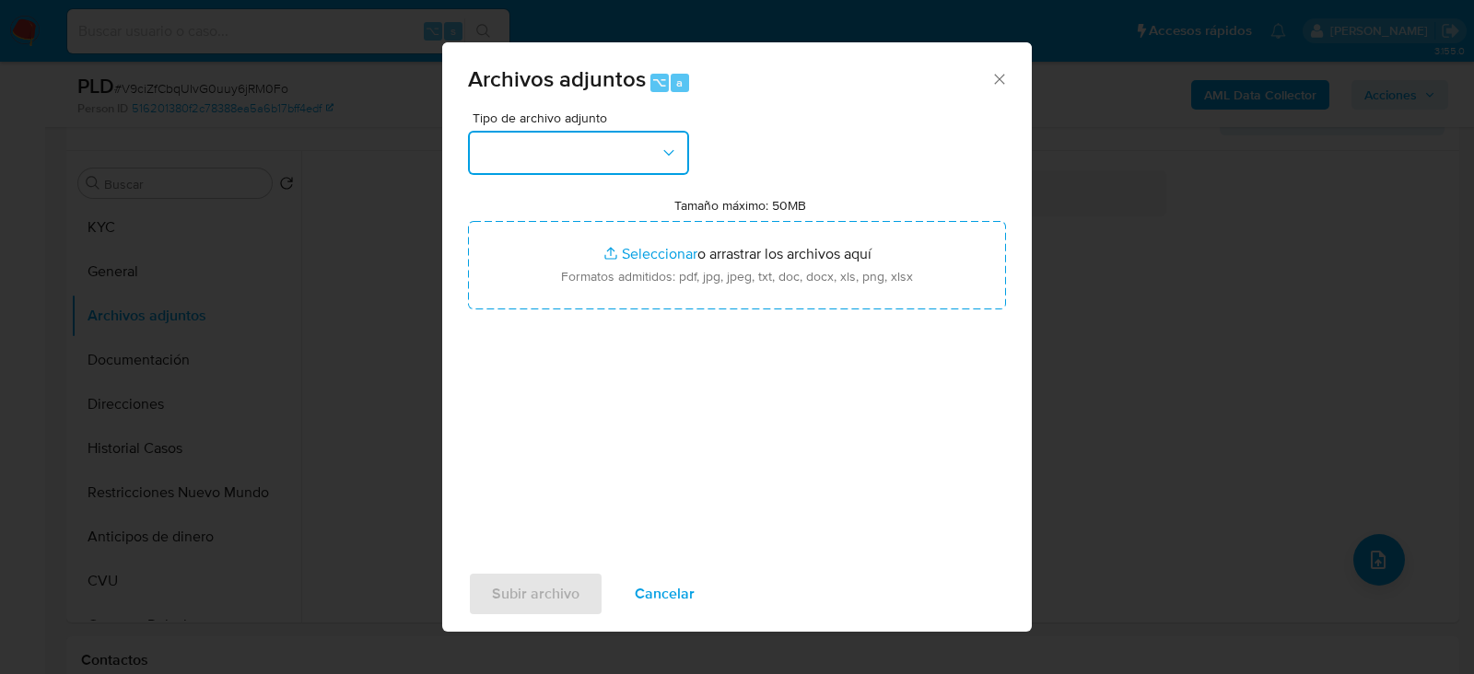
click at [614, 146] on button "button" at bounding box center [578, 153] width 221 height 44
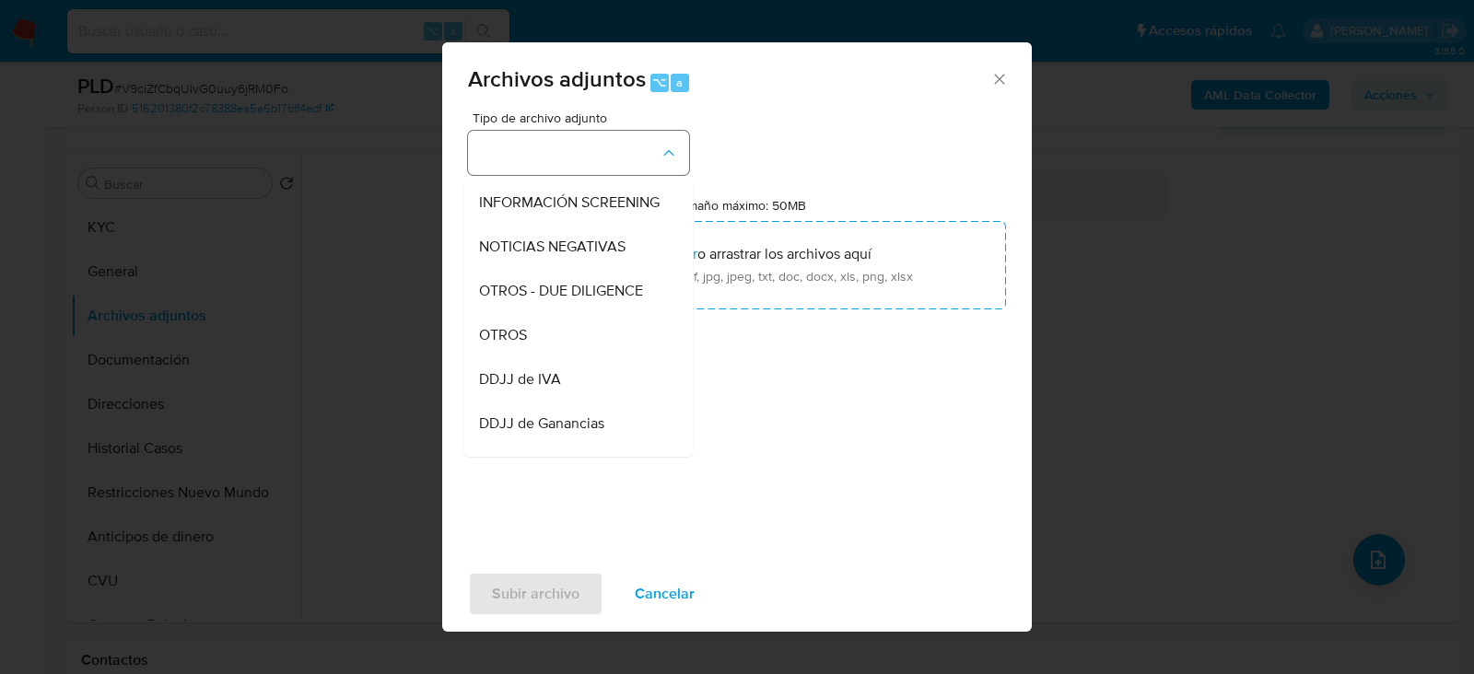
scroll to position [246, 0]
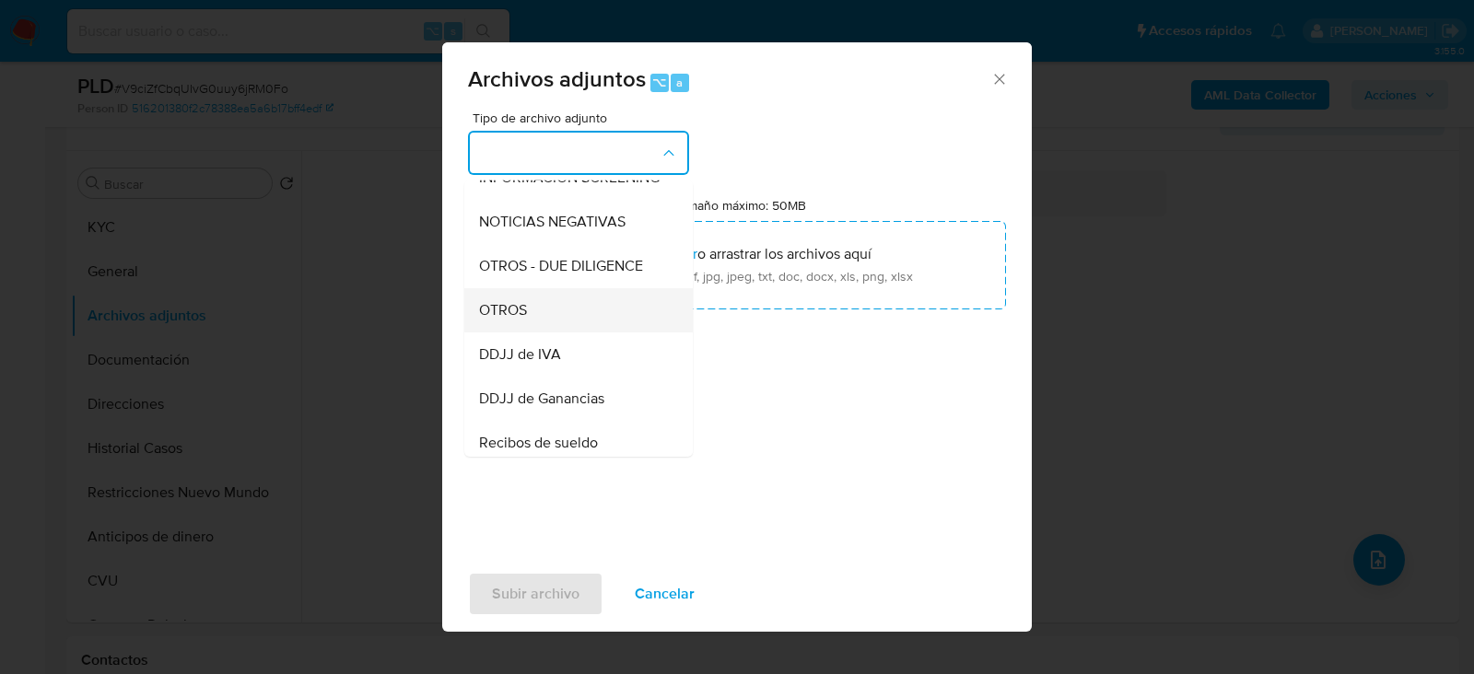
click at [582, 309] on div "OTROS" at bounding box center [573, 309] width 188 height 44
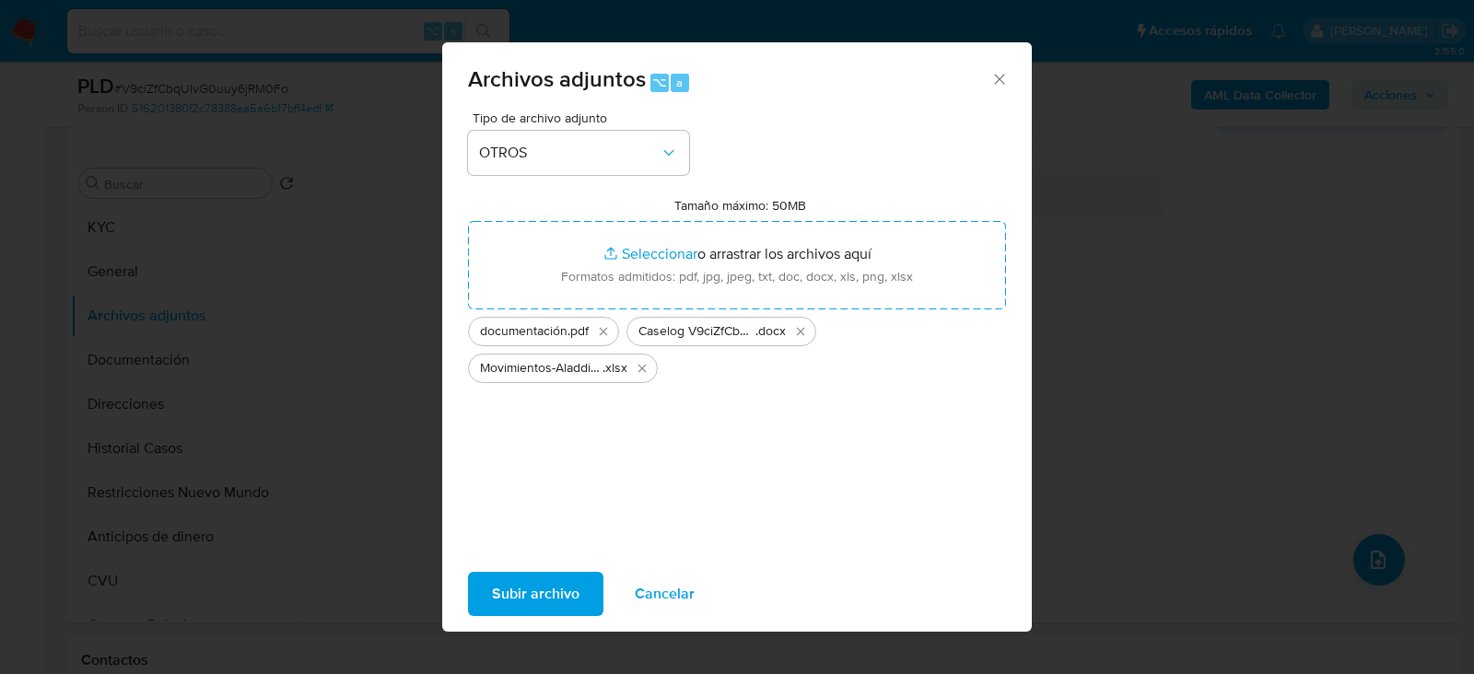
click at [543, 602] on span "Subir archivo" at bounding box center [536, 594] width 88 height 41
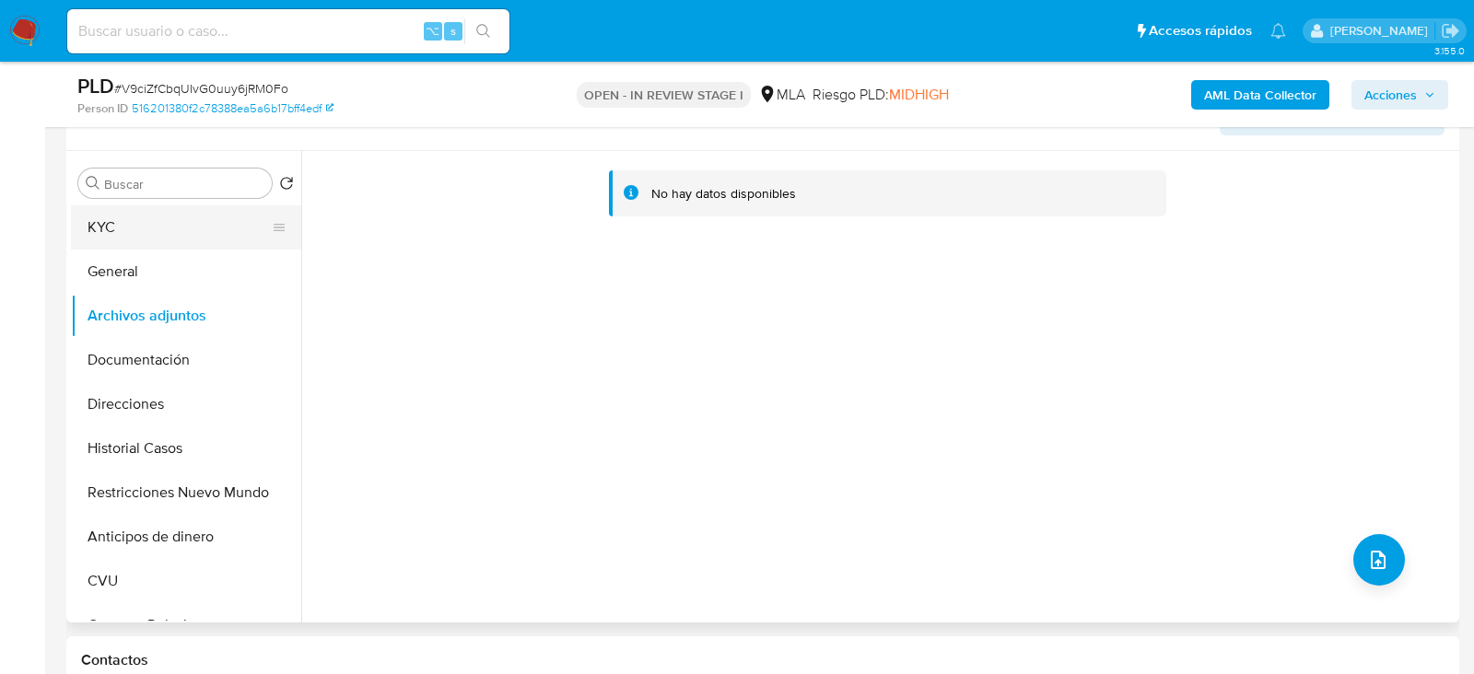
click at [187, 218] on button "KYC" at bounding box center [179, 227] width 216 height 44
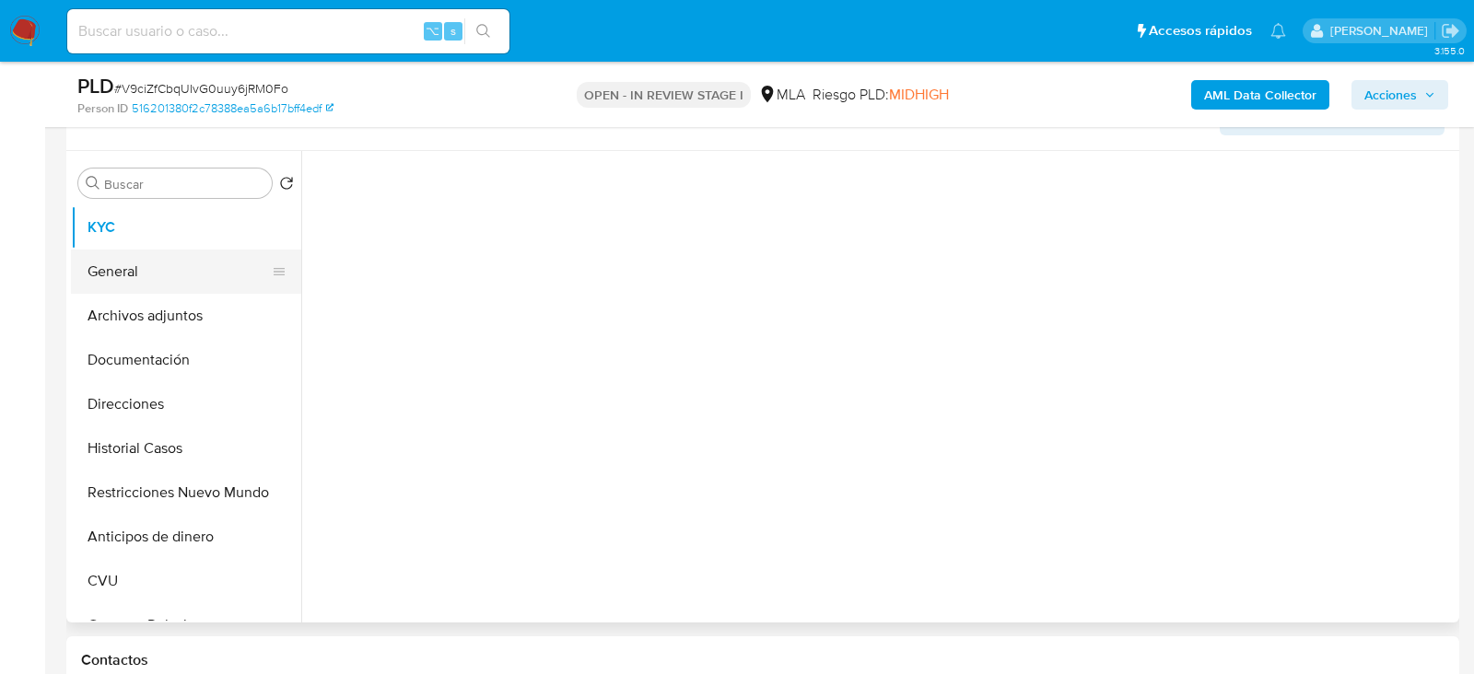
click at [187, 284] on button "General" at bounding box center [179, 272] width 216 height 44
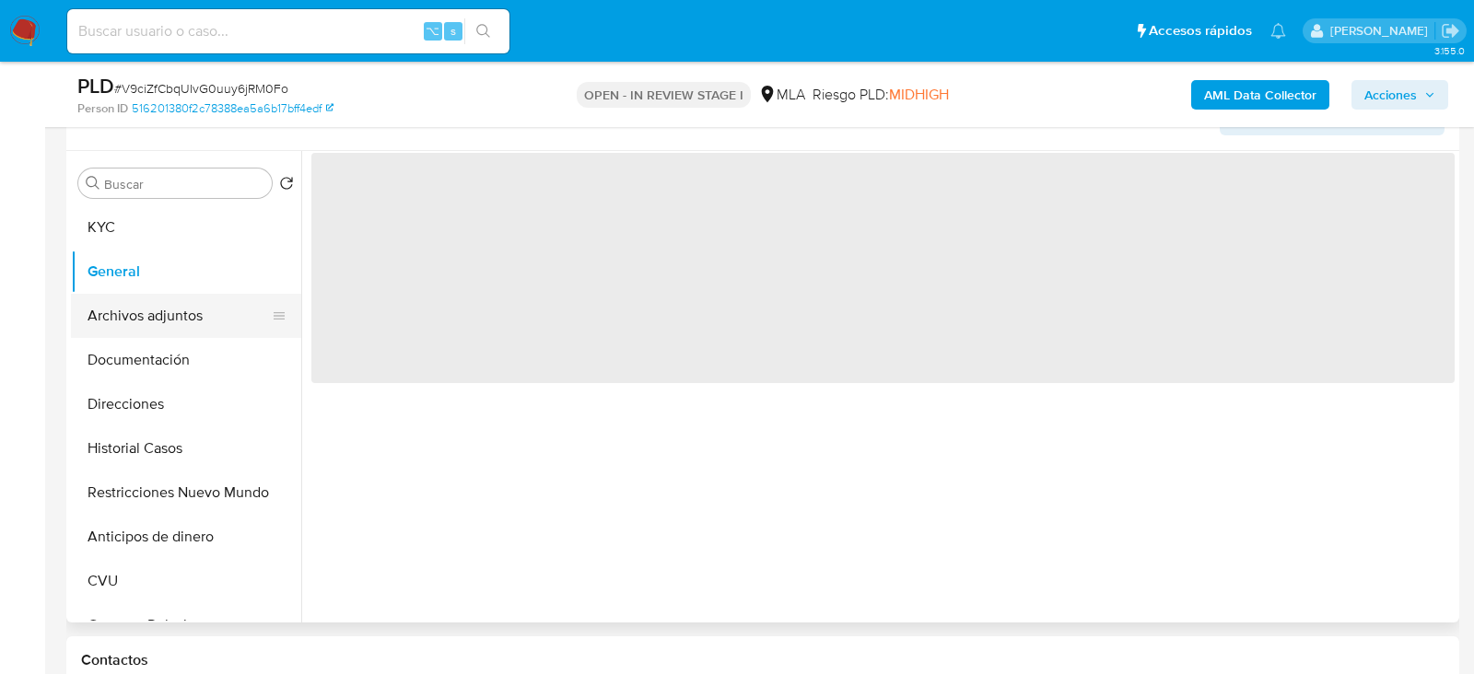
click at [187, 322] on button "Archivos adjuntos" at bounding box center [179, 316] width 216 height 44
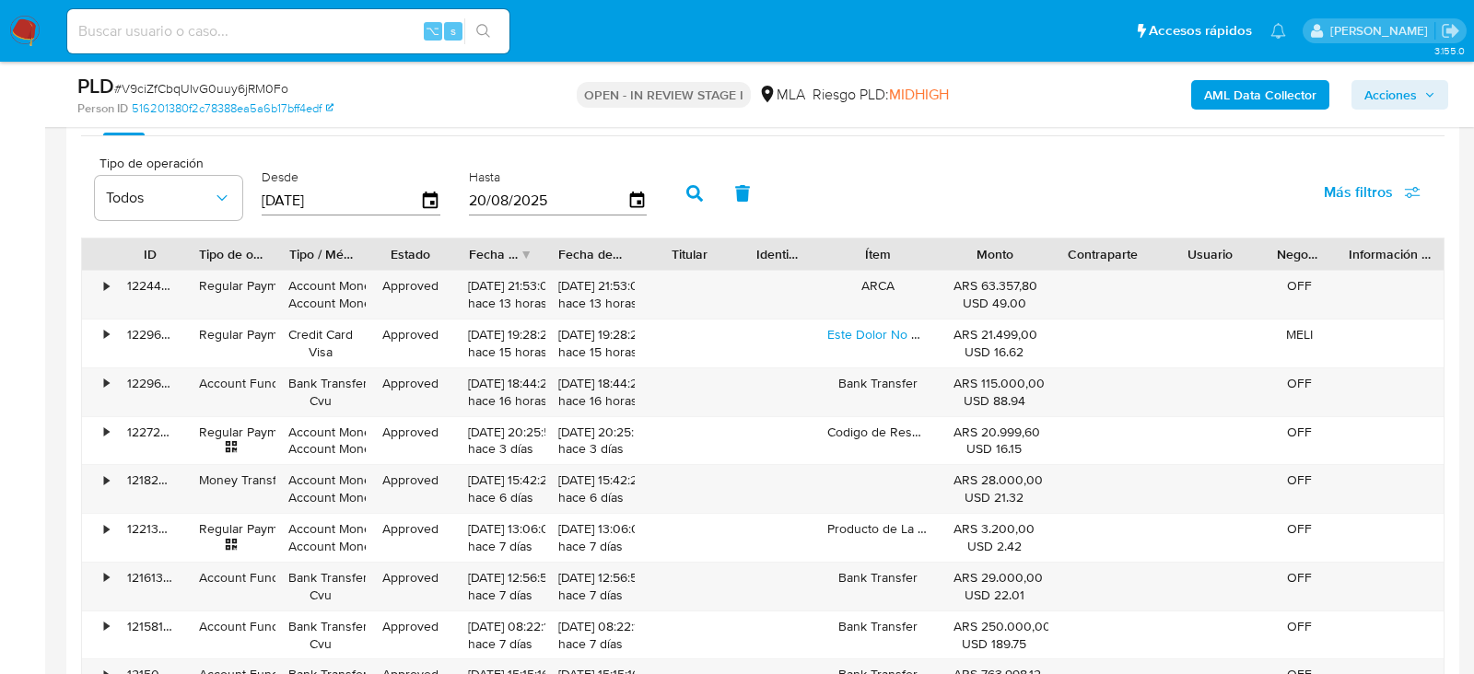
scroll to position [2304, 0]
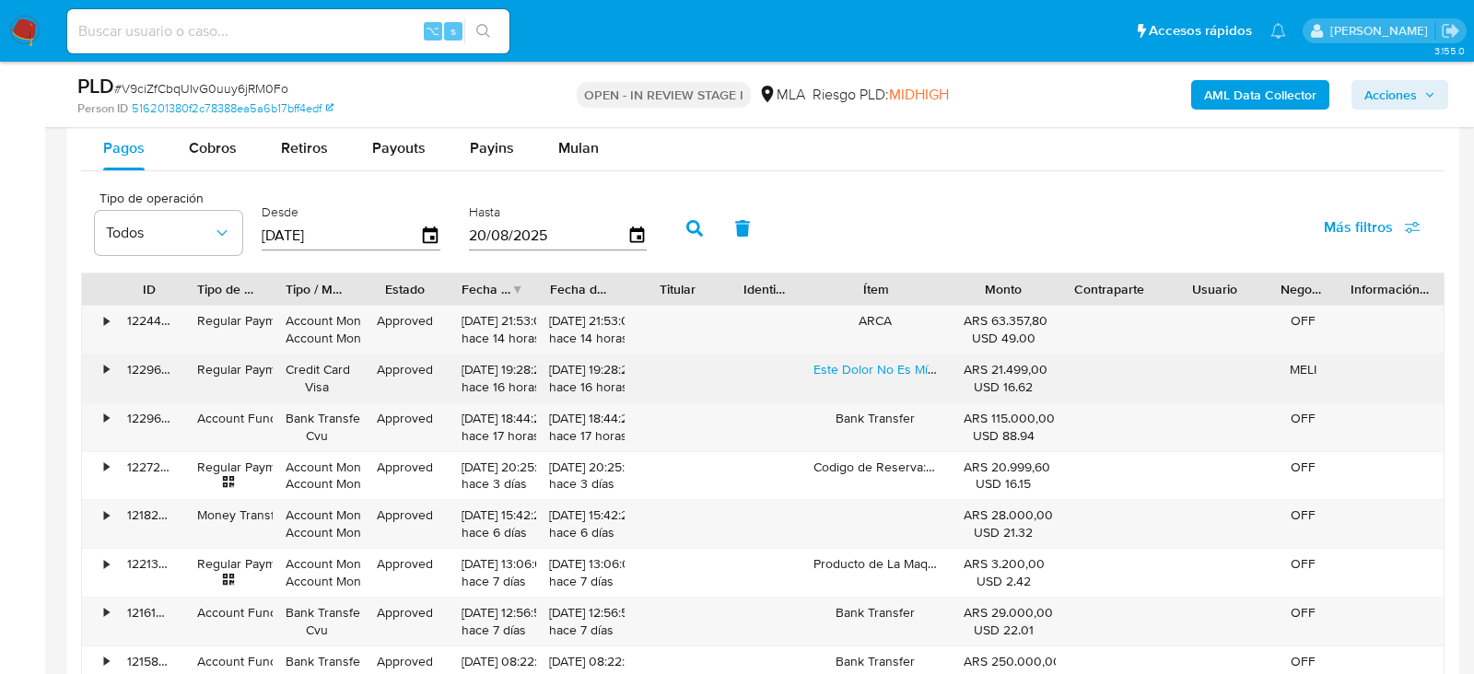
drag, startPoint x: 951, startPoint y: 277, endPoint x: 973, endPoint y: 362, distance: 87.6
click at [973, 362] on div "ID Tipo de operación Tipo / Método Estado Fecha de creación Fecha de aprobación…" at bounding box center [762, 533] width 1363 height 520
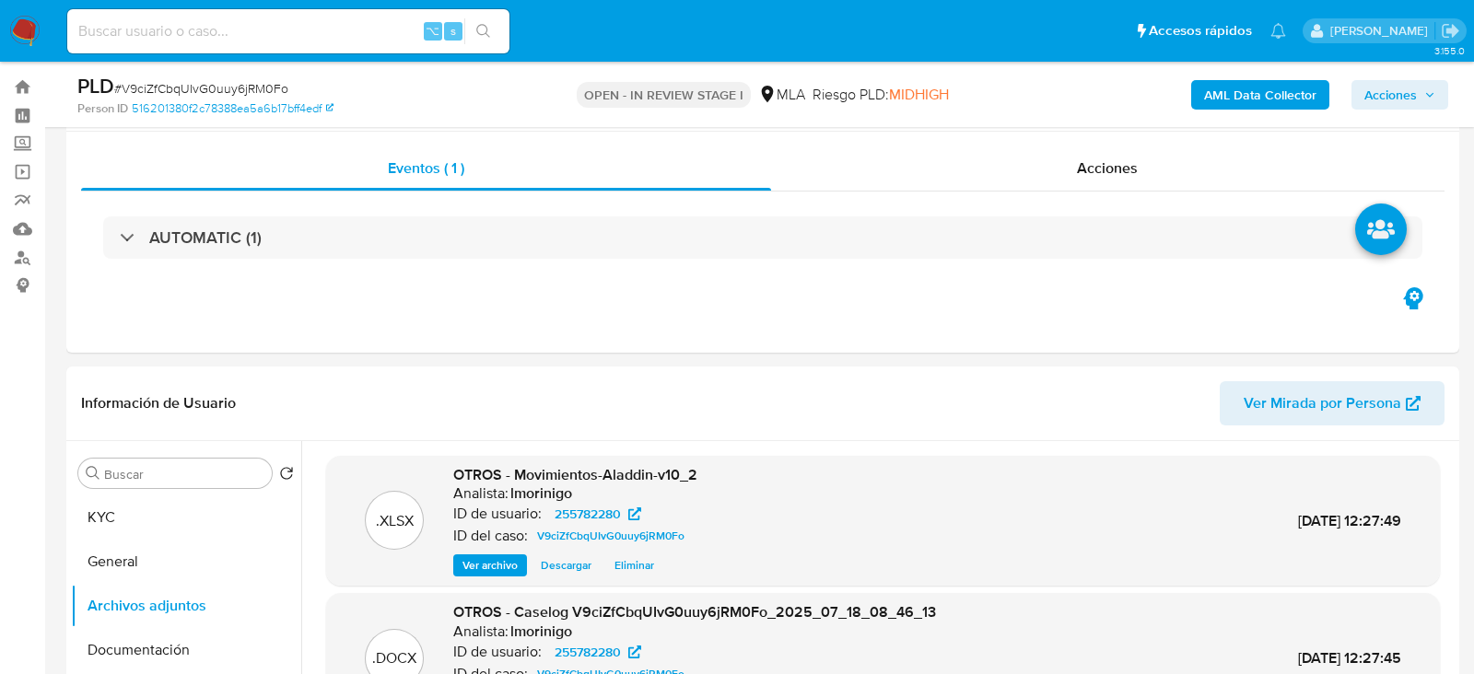
scroll to position [0, 0]
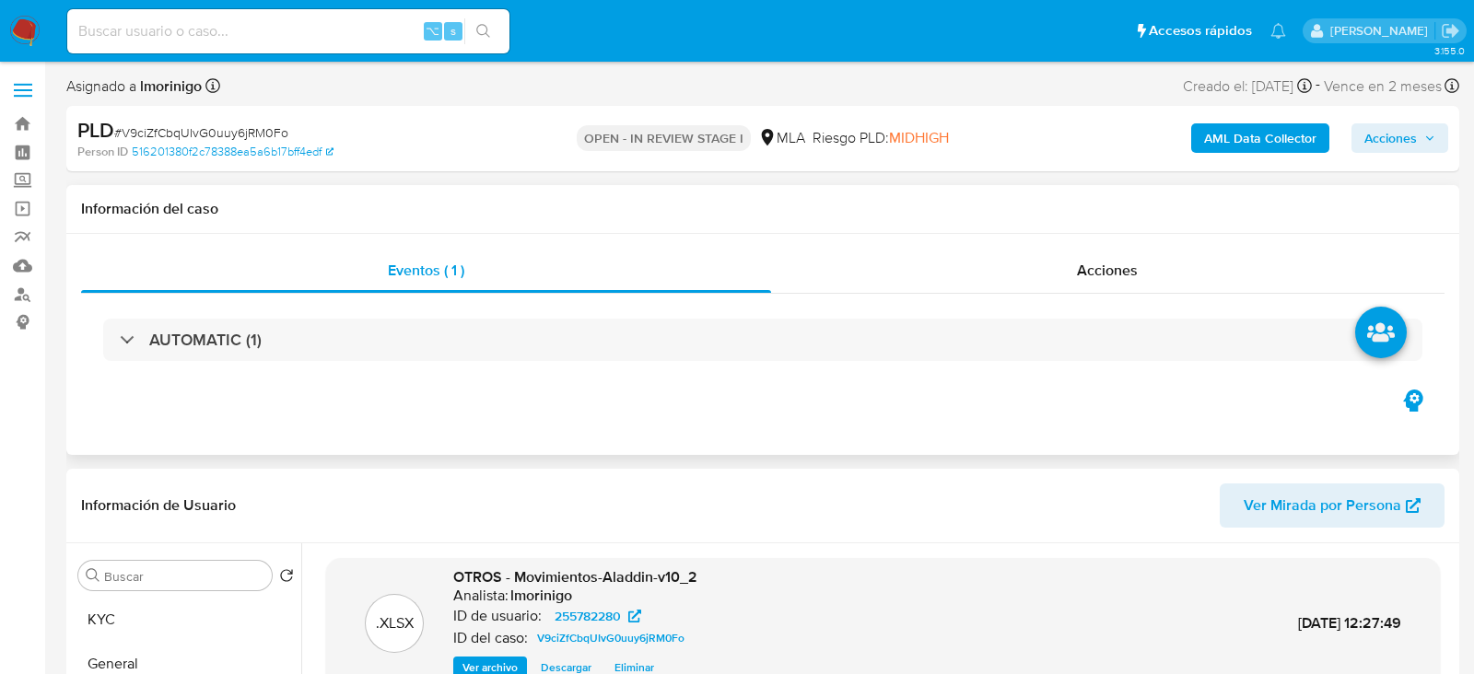
click at [1202, 229] on div "Información del caso" at bounding box center [762, 209] width 1393 height 49
click at [1202, 254] on div "Acciones" at bounding box center [1108, 271] width 674 height 44
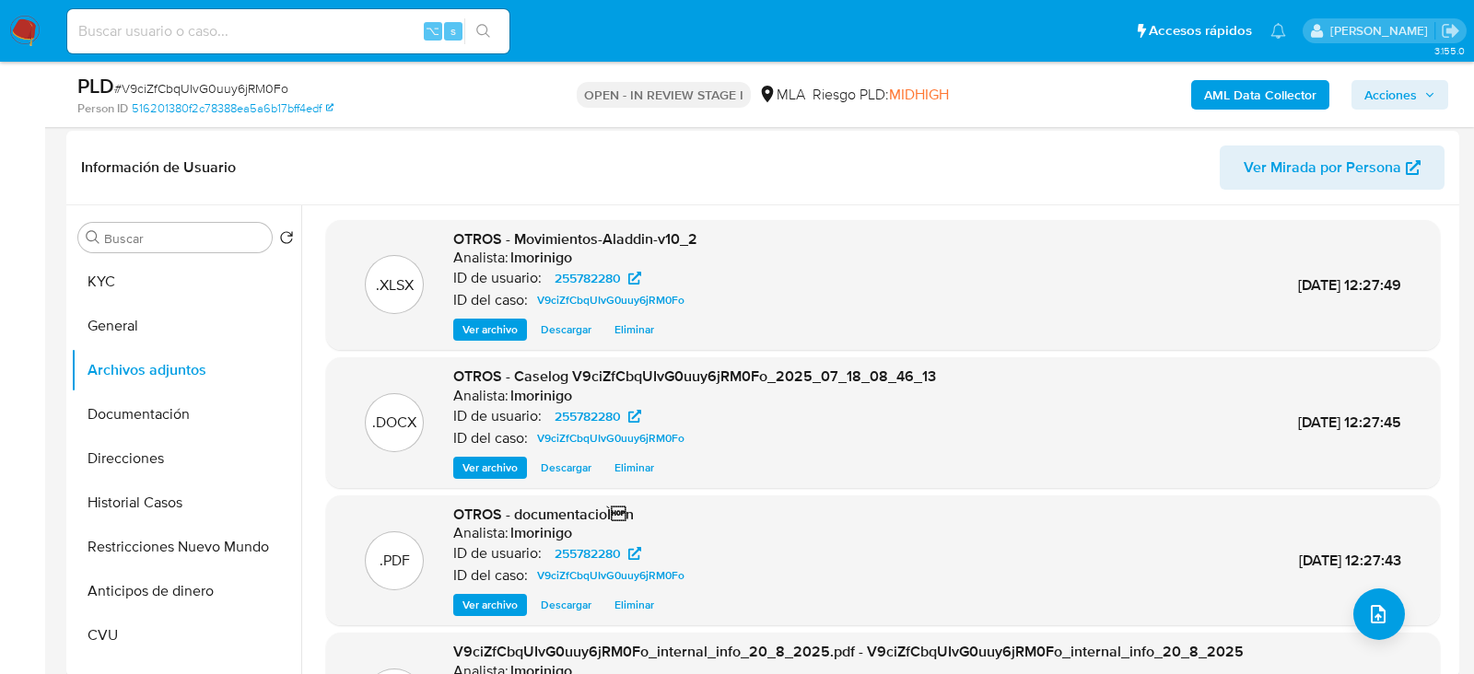
scroll to position [512, 0]
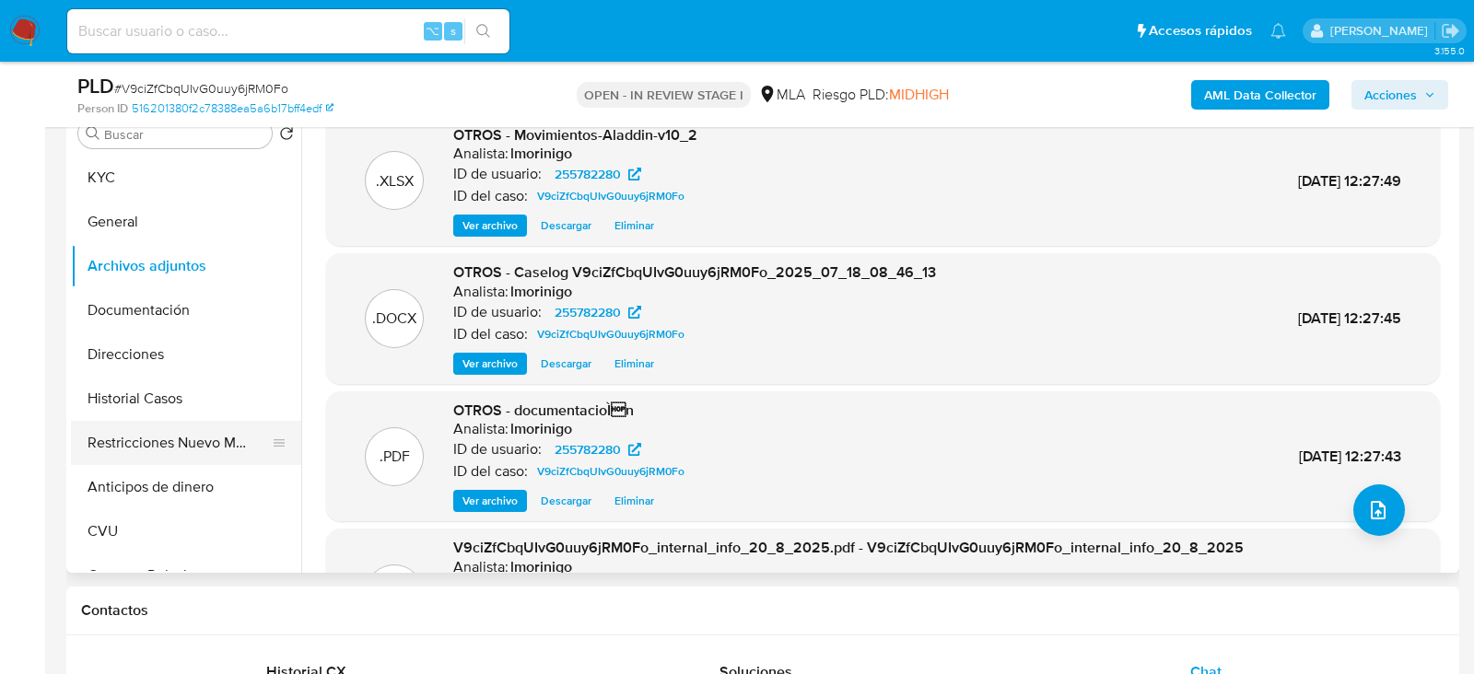
click at [138, 434] on button "Restricciones Nuevo Mundo" at bounding box center [179, 443] width 216 height 44
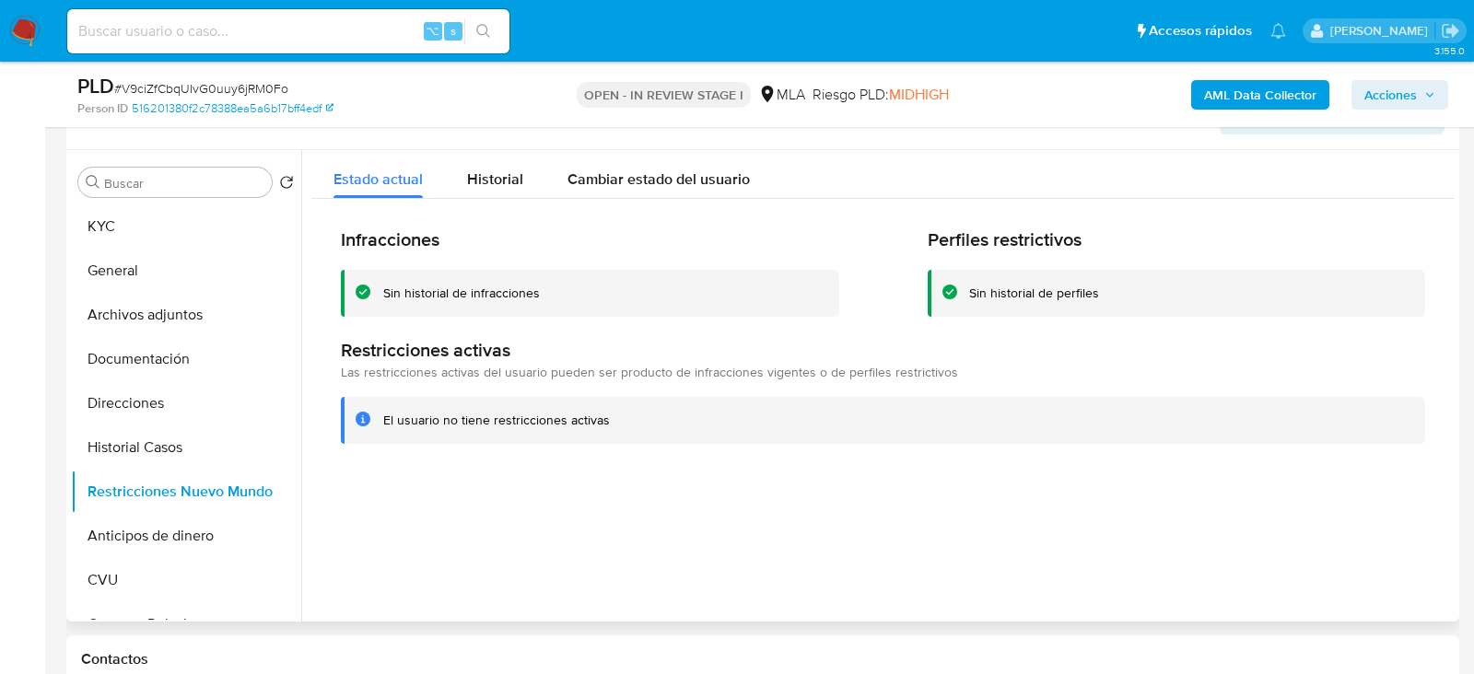
scroll to position [462, 0]
click at [1410, 86] on span "Acciones" at bounding box center [1390, 94] width 53 height 29
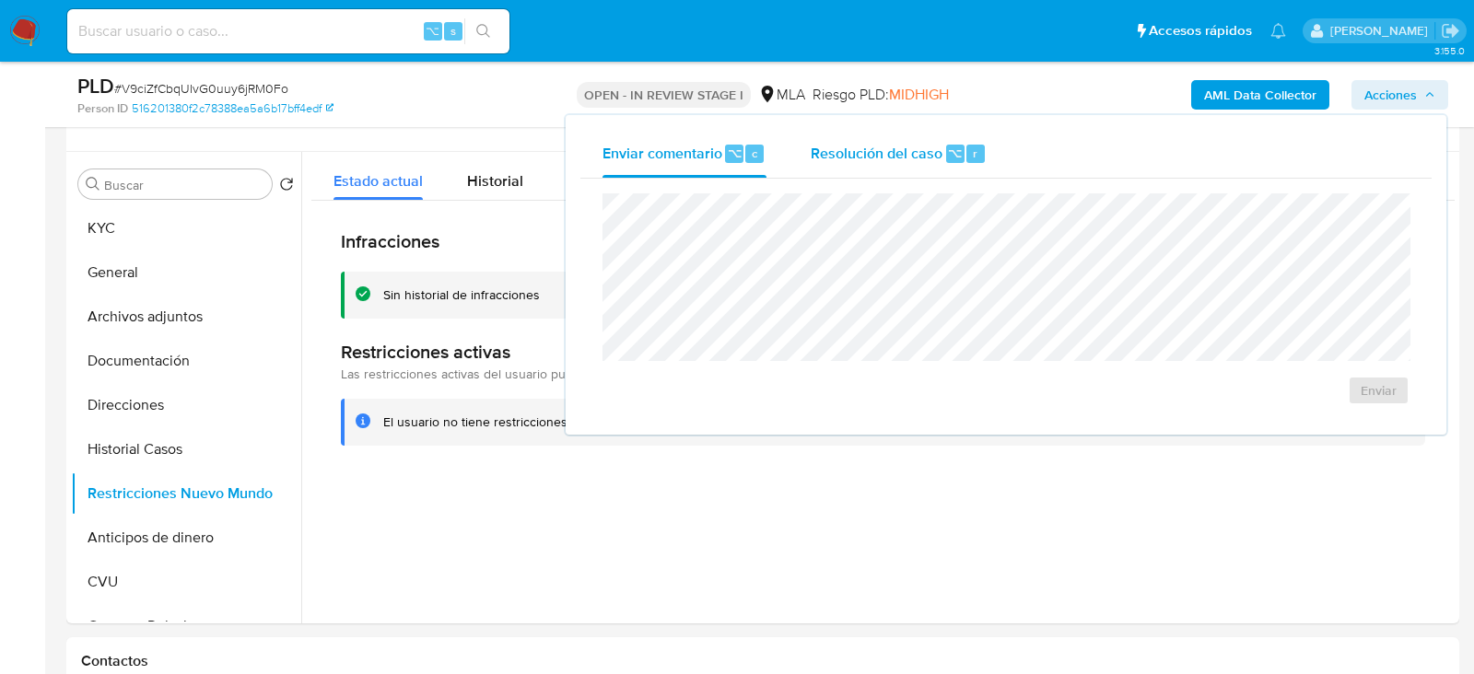
click at [925, 135] on div "Resolución del caso ⌥ r" at bounding box center [899, 154] width 176 height 48
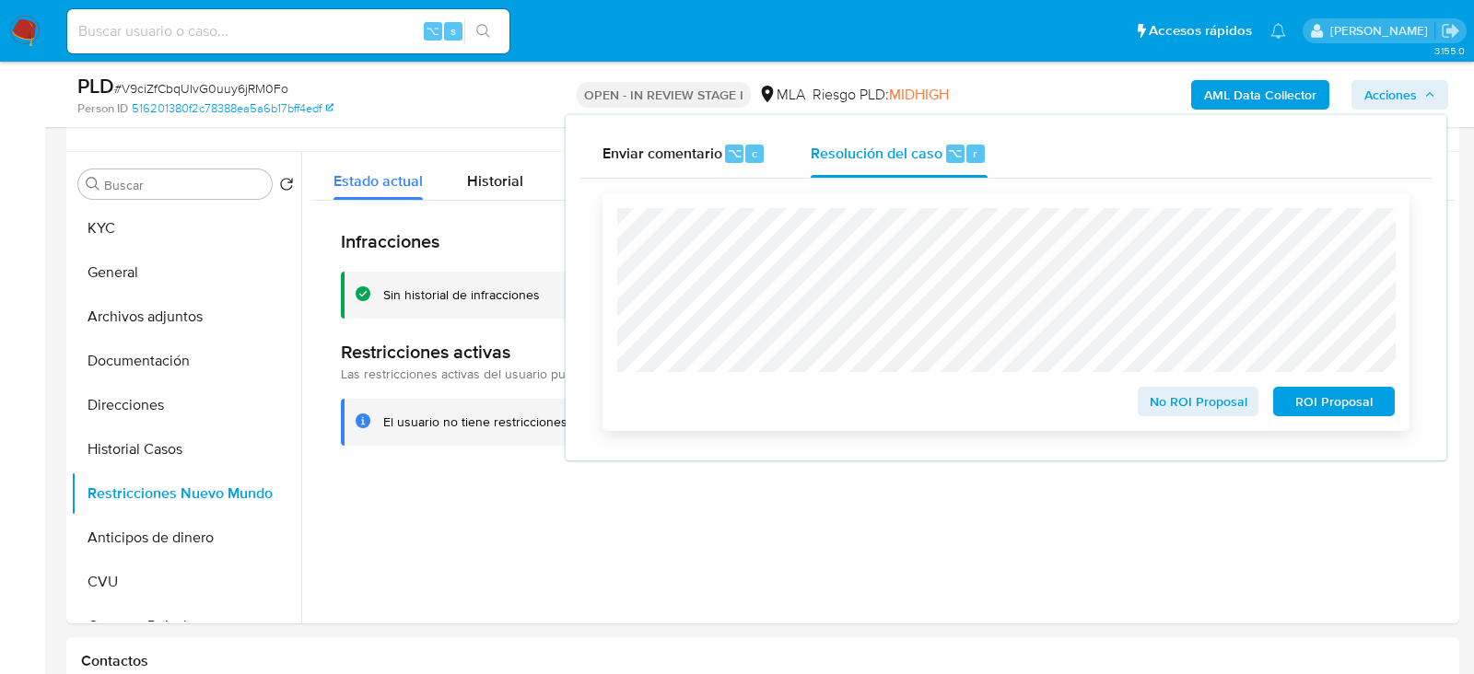
click at [1199, 395] on span "No ROI Proposal" at bounding box center [1199, 402] width 96 height 26
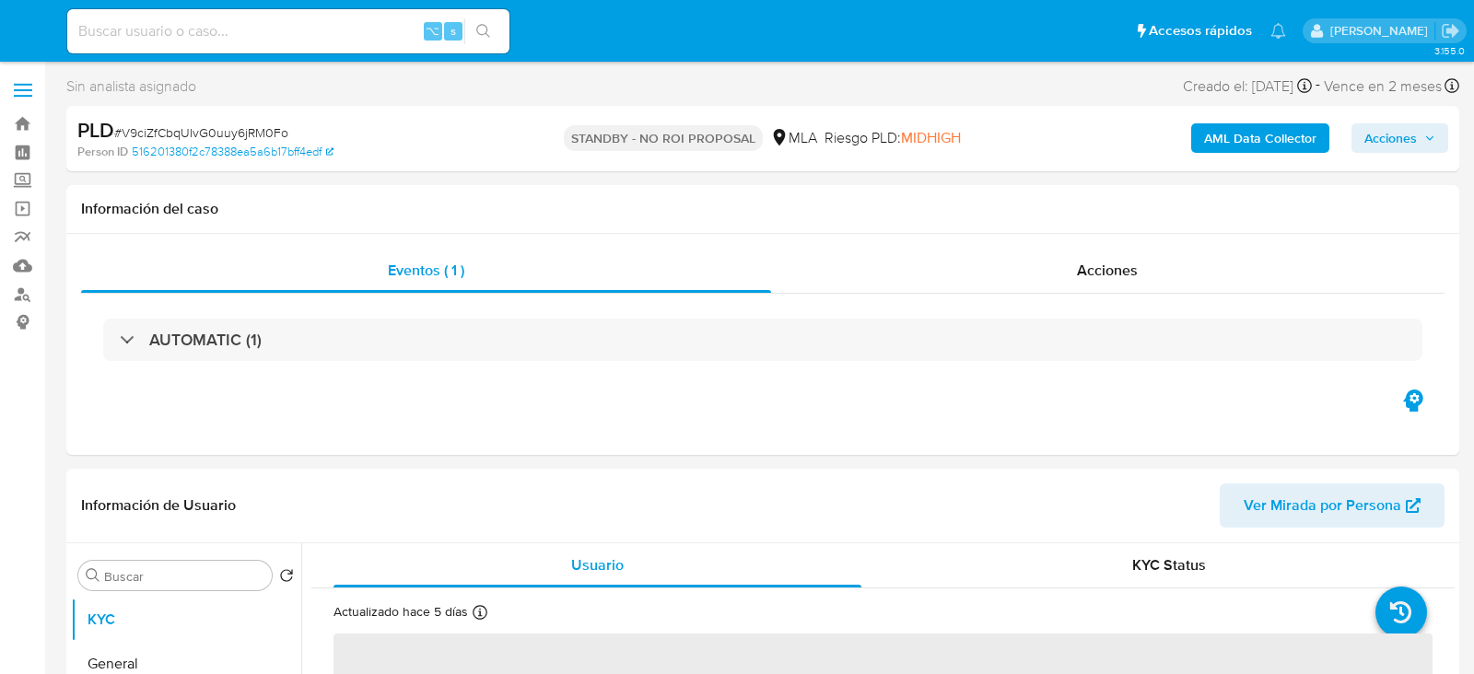
select select "10"
click at [256, 31] on input at bounding box center [288, 31] width 442 height 24
paste input "a6My7yGfIhGUrN6TntB1xlQi"
type input "a6My7yGfIhGUrN6TntB1xlQi"
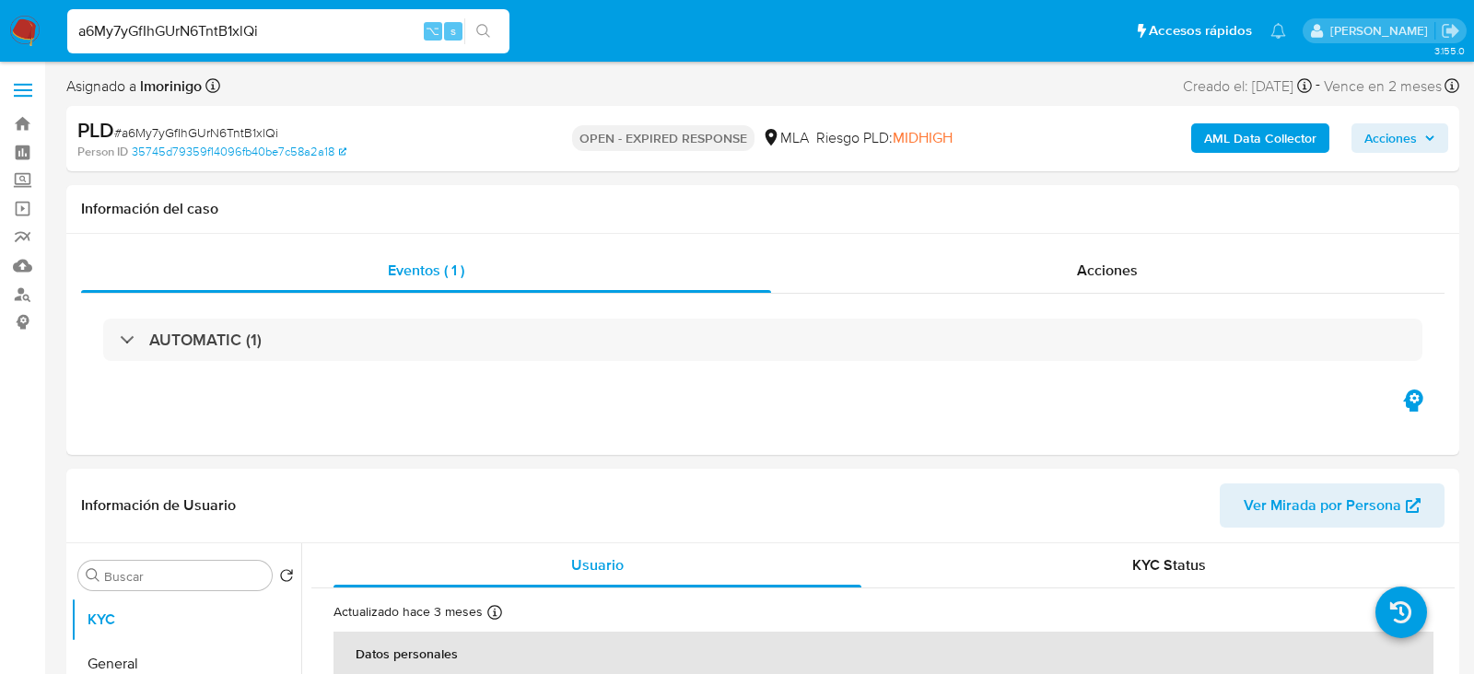
select select "10"
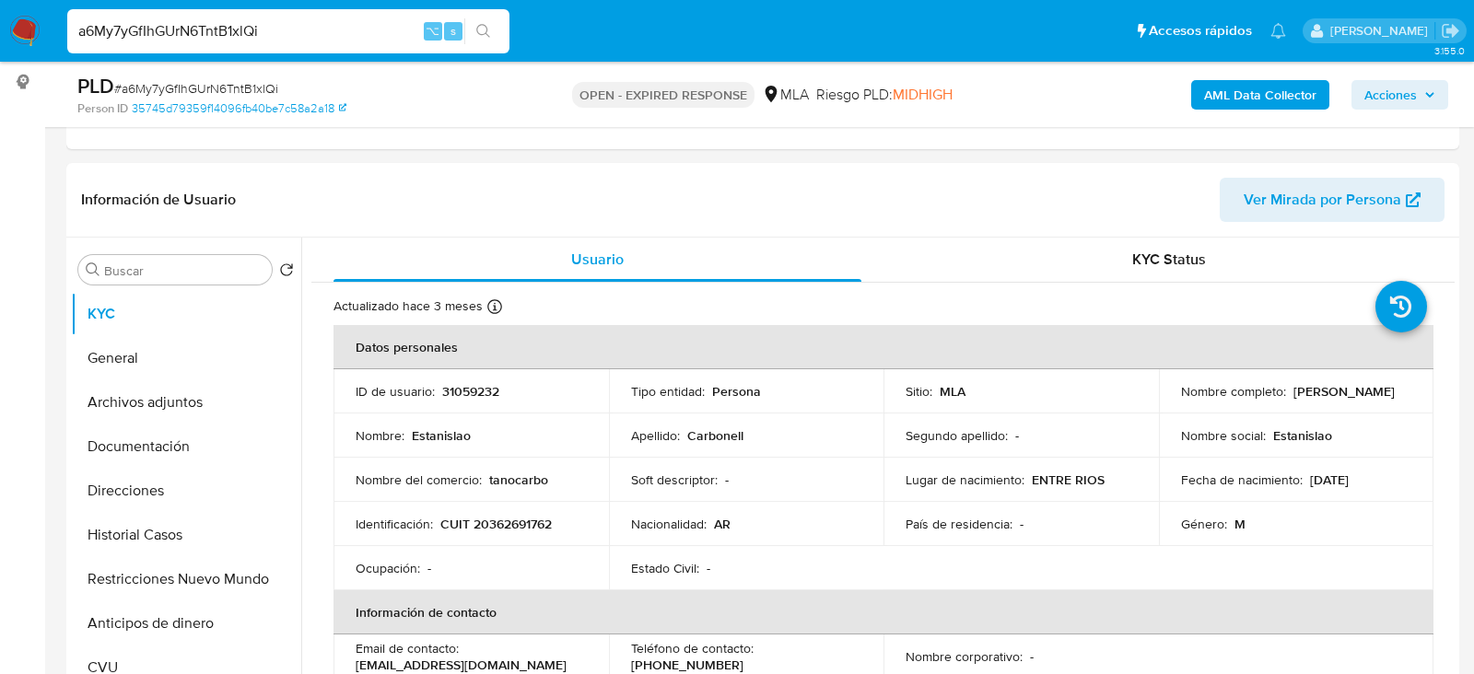
scroll to position [364, 0]
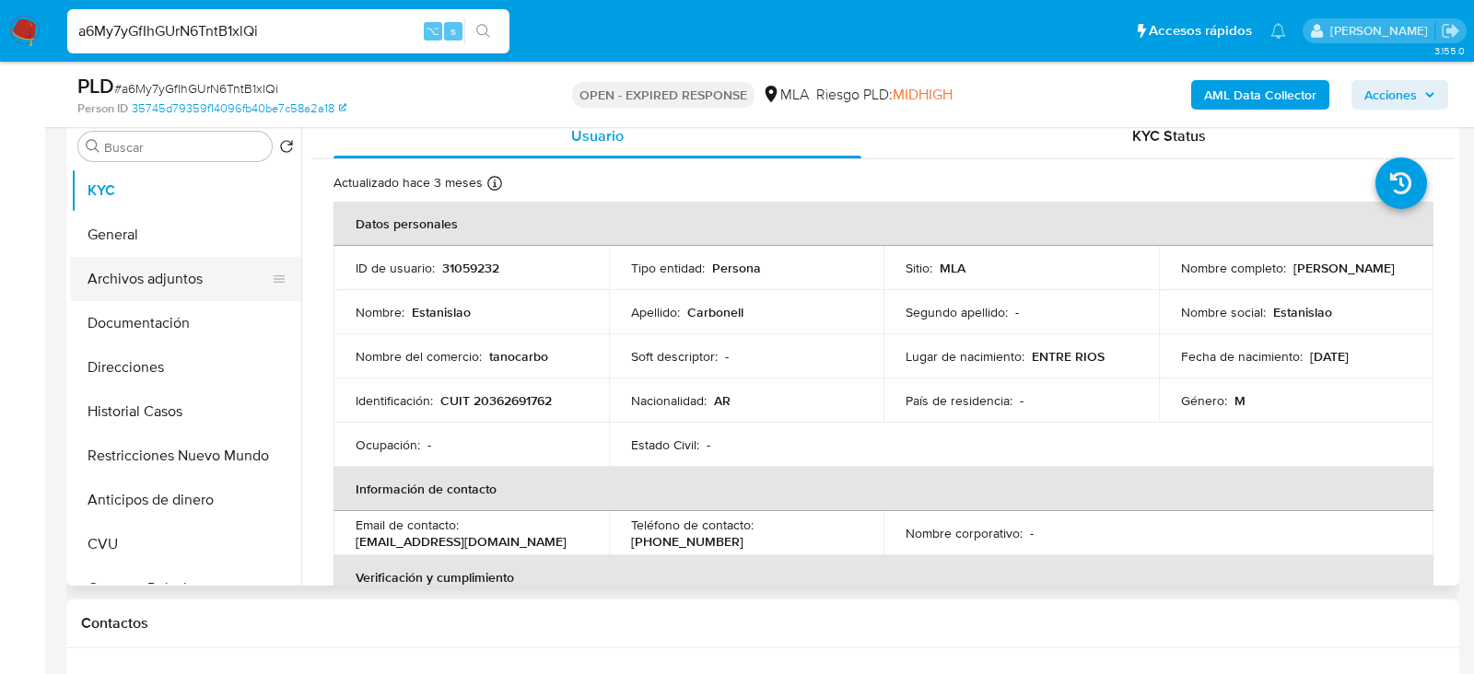
click at [156, 273] on button "Archivos adjuntos" at bounding box center [179, 279] width 216 height 44
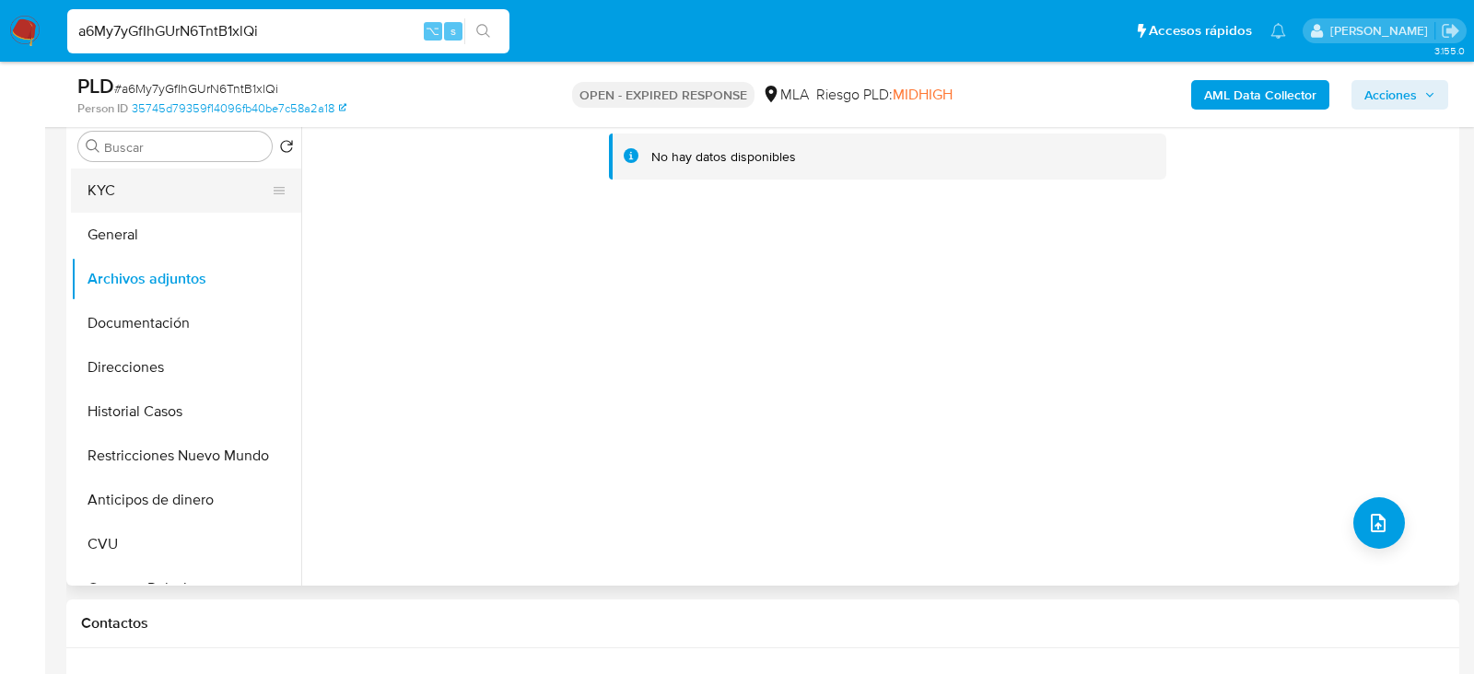
click at [124, 201] on button "KYC" at bounding box center [179, 191] width 216 height 44
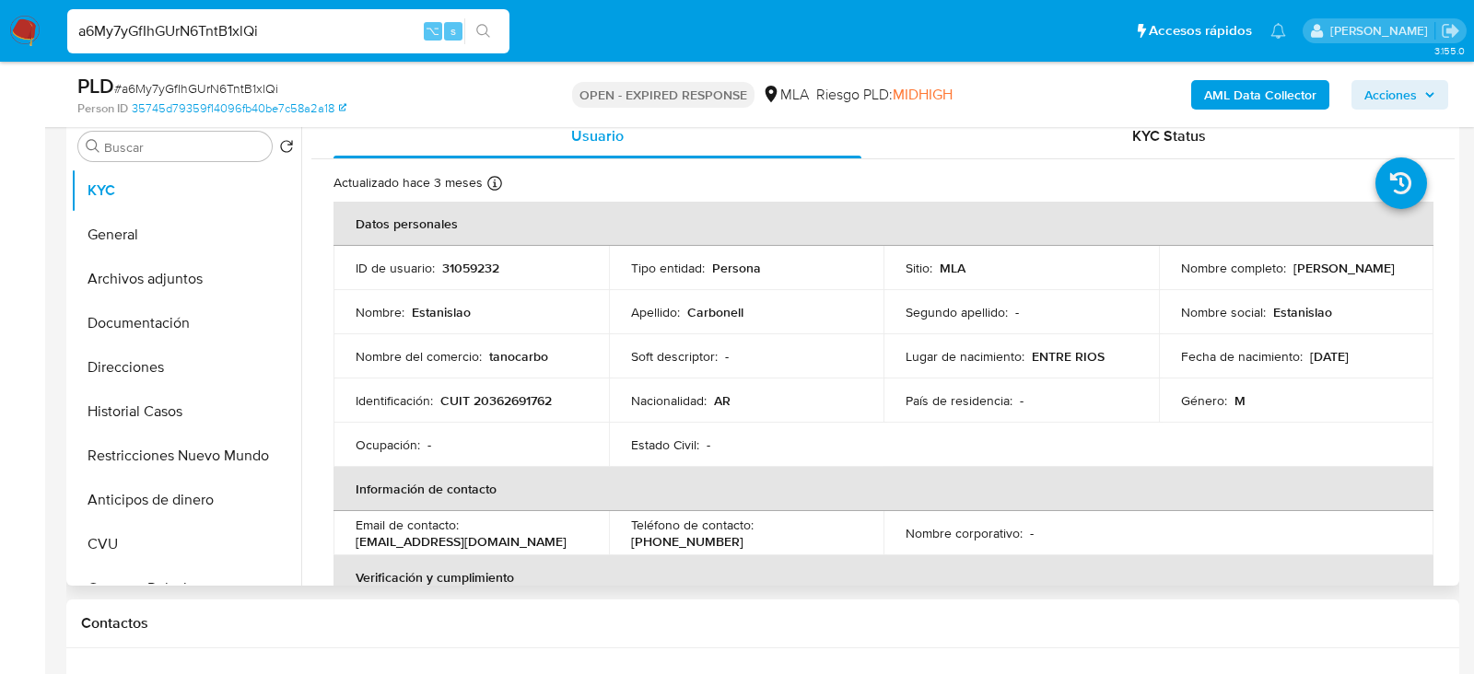
drag, startPoint x: 357, startPoint y: 540, endPoint x: 554, endPoint y: 544, distance: 196.3
click at [554, 544] on p "[EMAIL_ADDRESS][DOMAIN_NAME]" at bounding box center [461, 541] width 211 height 17
copy p "[EMAIL_ADDRESS][DOMAIN_NAME]"
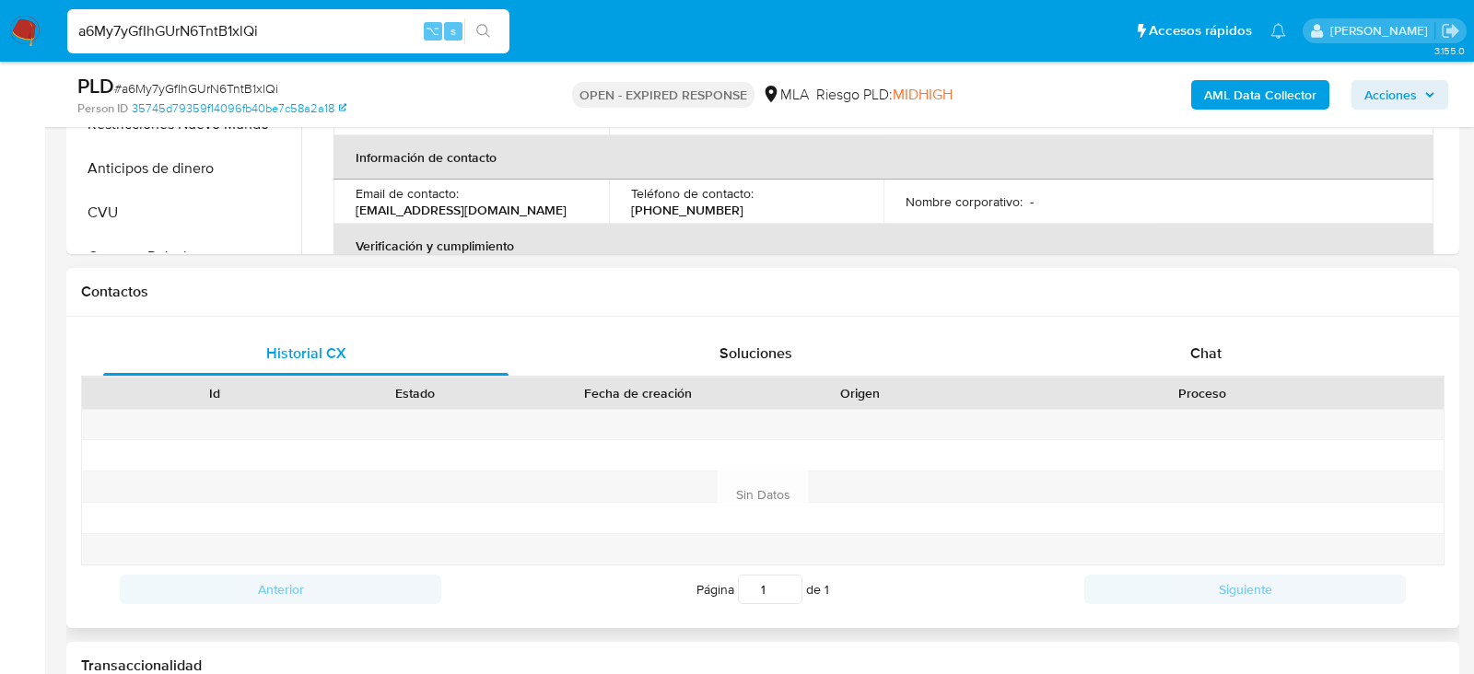
scroll to position [822, 0]
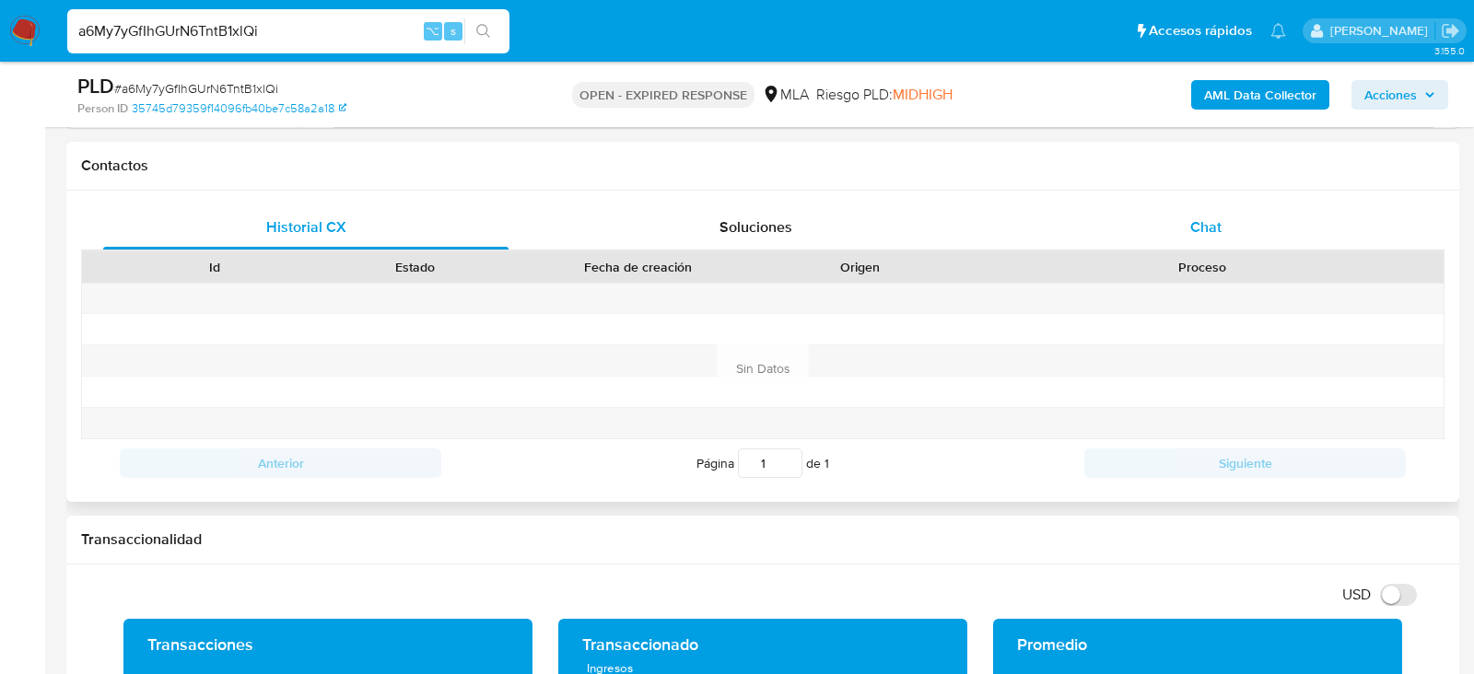
click at [1170, 229] on div "Chat" at bounding box center [1205, 227] width 405 height 44
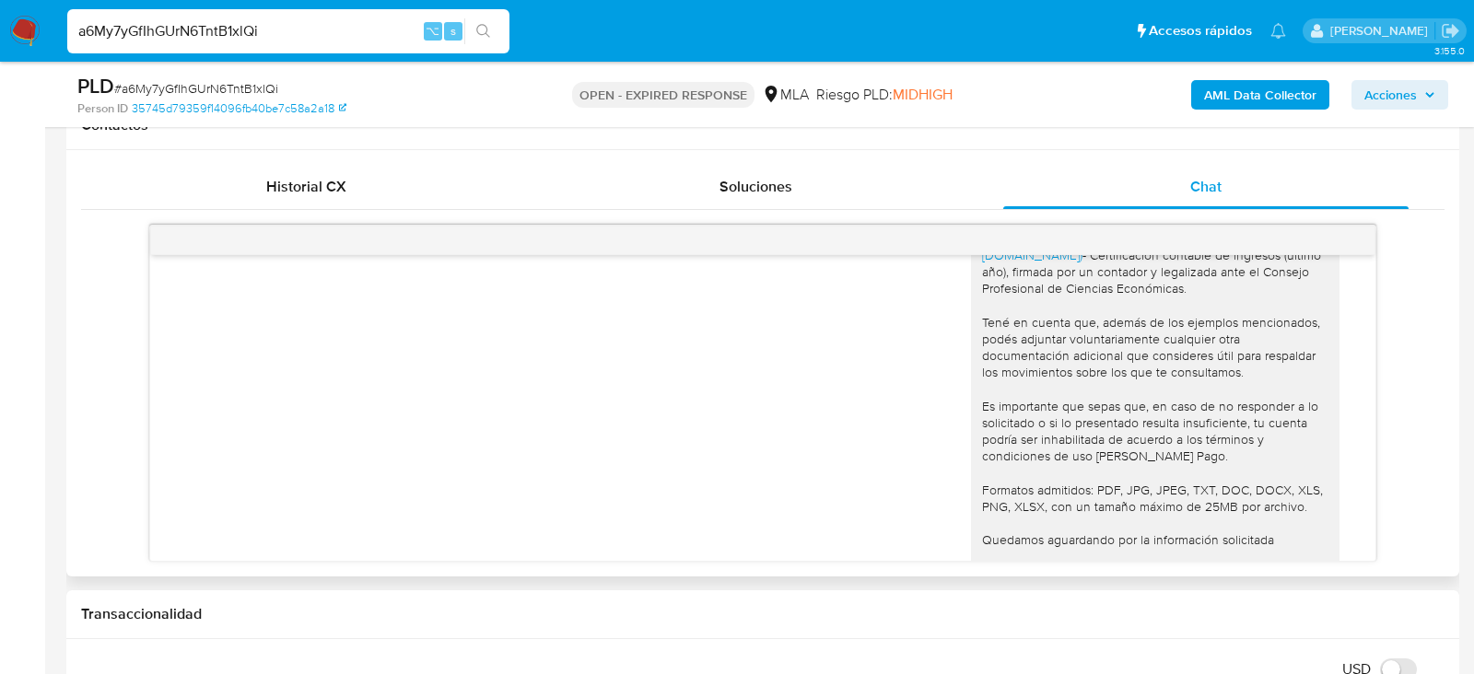
scroll to position [1657, 0]
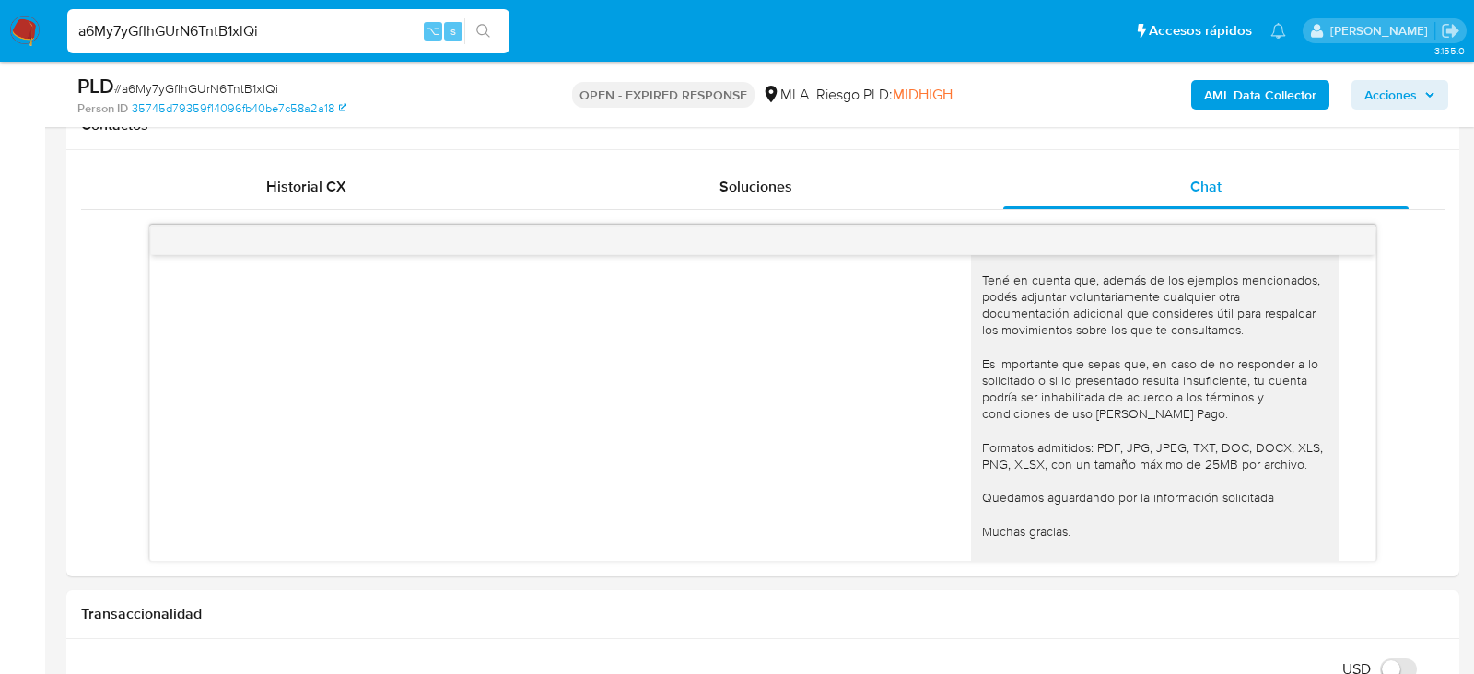
click at [233, 97] on span "# a6My7yGfIhGUrN6TntB1xlQi" at bounding box center [196, 88] width 164 height 18
copy span "a6My7yGfIhGUrN6TntB1xlQi"
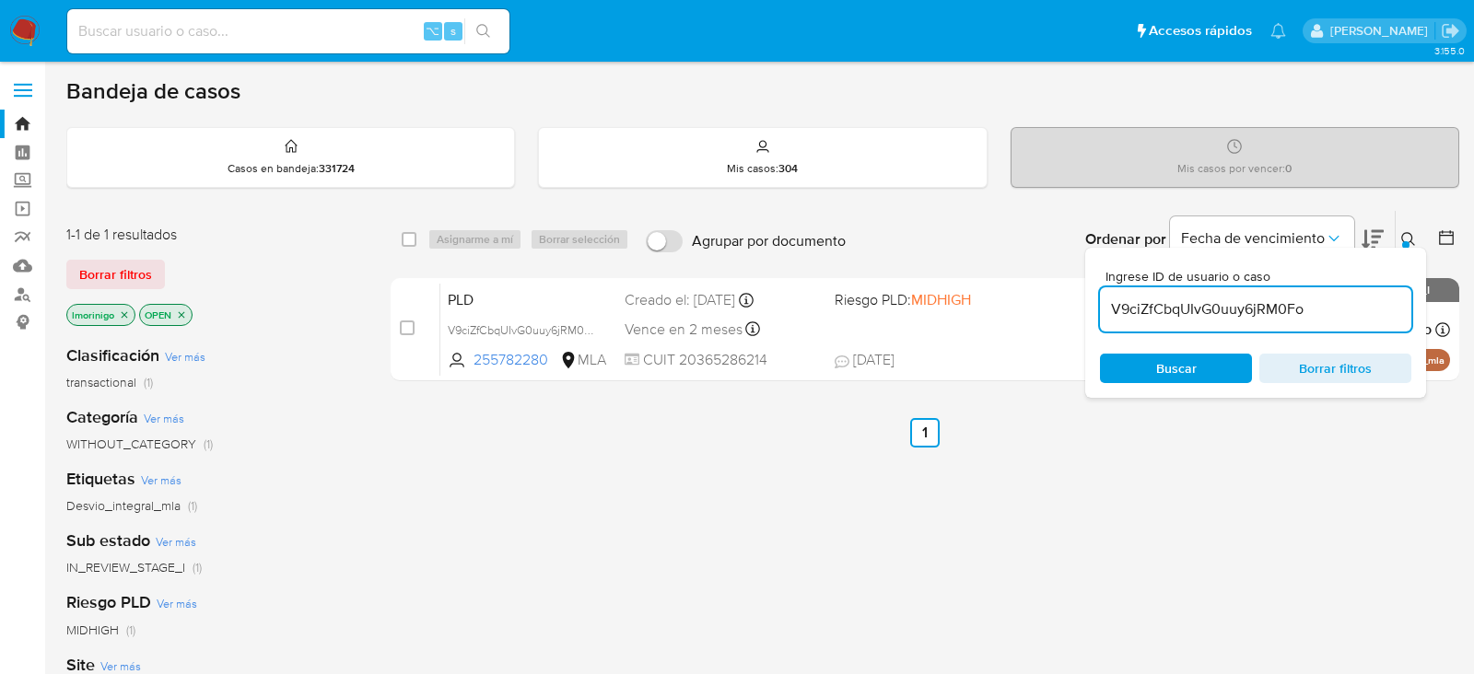
click at [1137, 310] on input "V9ciZfCbqUIvG0uuy6jRM0Fo" at bounding box center [1255, 310] width 311 height 24
paste input "a6My7yGfIhGUrN6TntB1xlQi"
type input "a6My7yGfIhGUrN6TntB1xlQi"
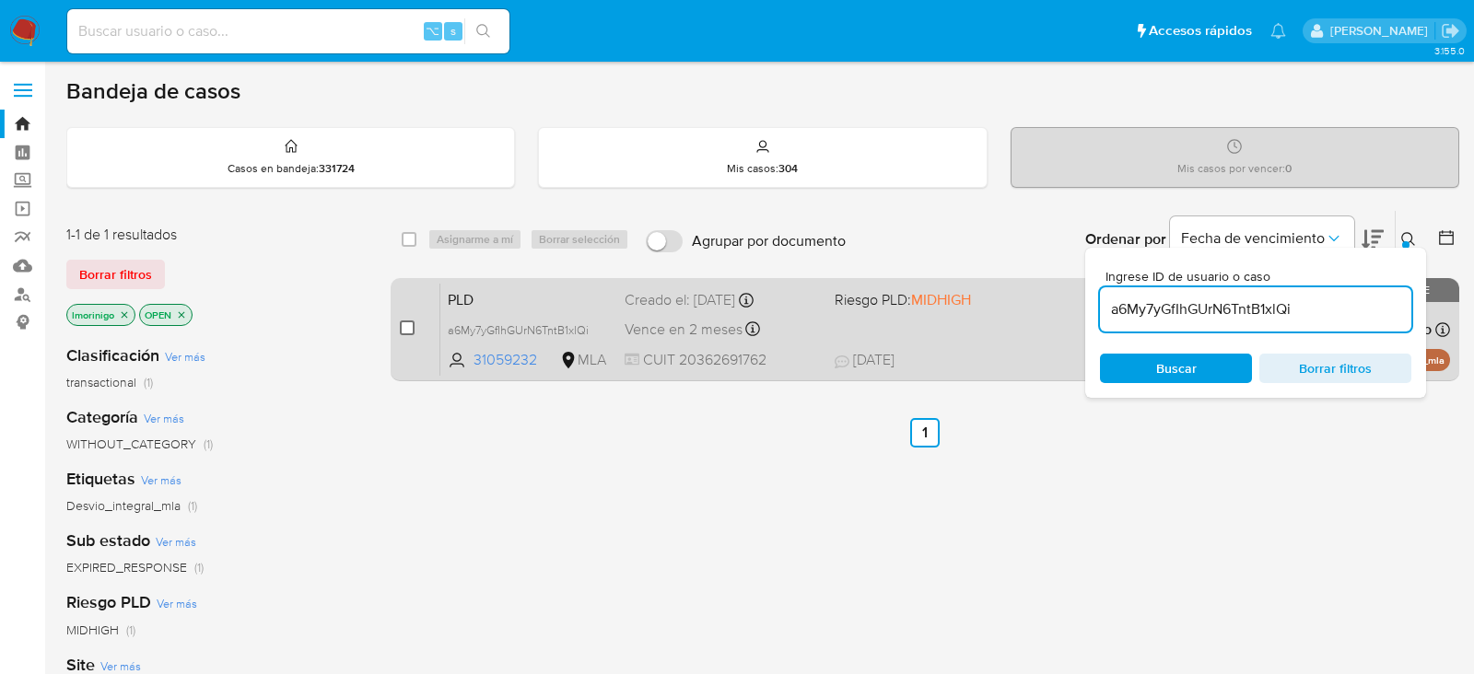
click at [406, 328] on input "checkbox" at bounding box center [407, 328] width 15 height 15
checkbox input "true"
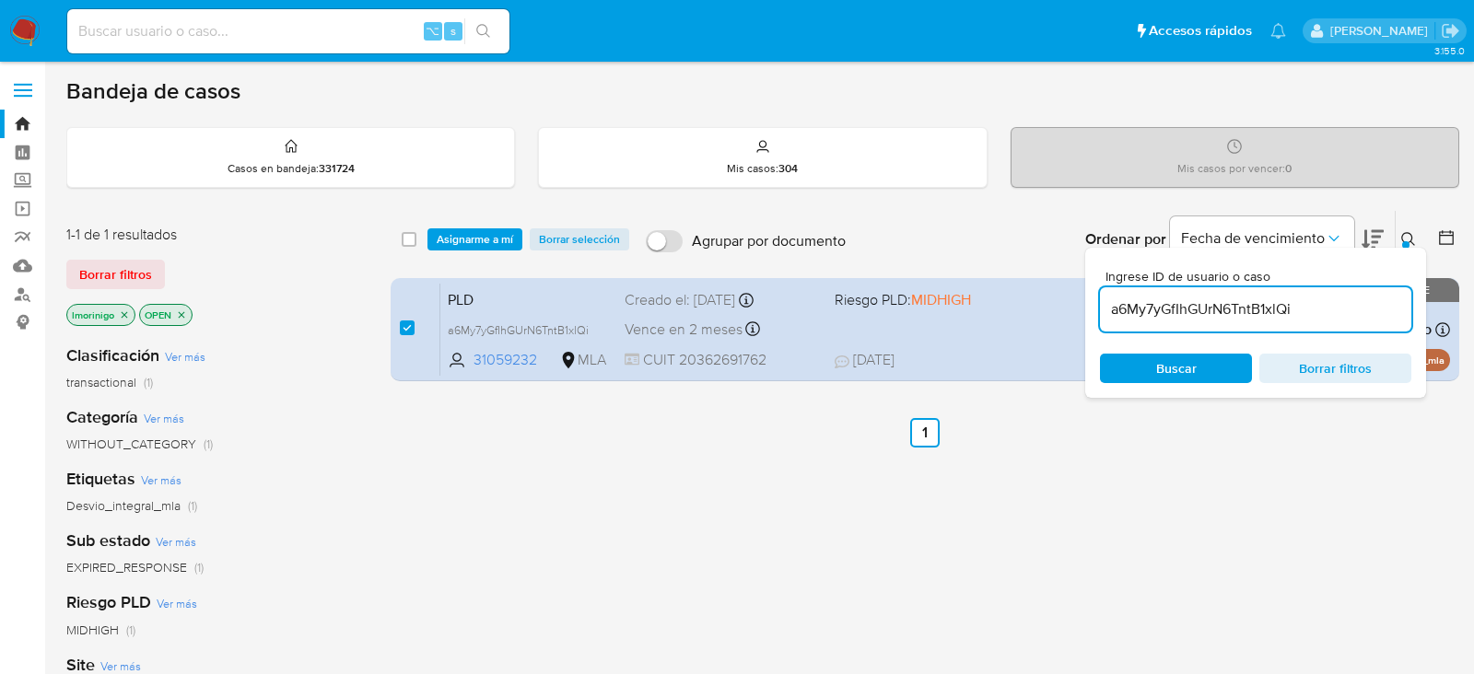
click at [482, 253] on div "select-all-cases-checkbox Asignarme a mí Borrar selección Agrupar por documento…" at bounding box center [925, 239] width 1069 height 57
click at [491, 247] on span "Asignarme a mí" at bounding box center [475, 239] width 76 height 18
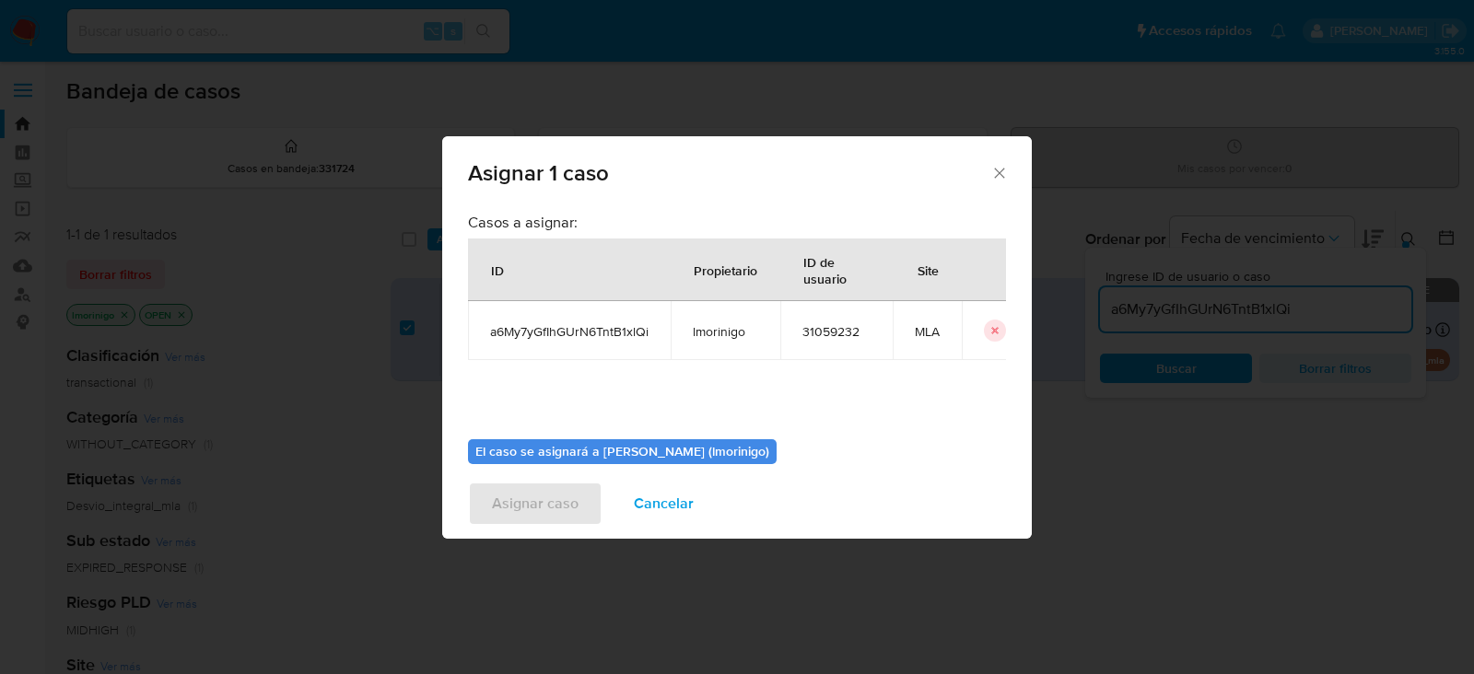
scroll to position [94, 0]
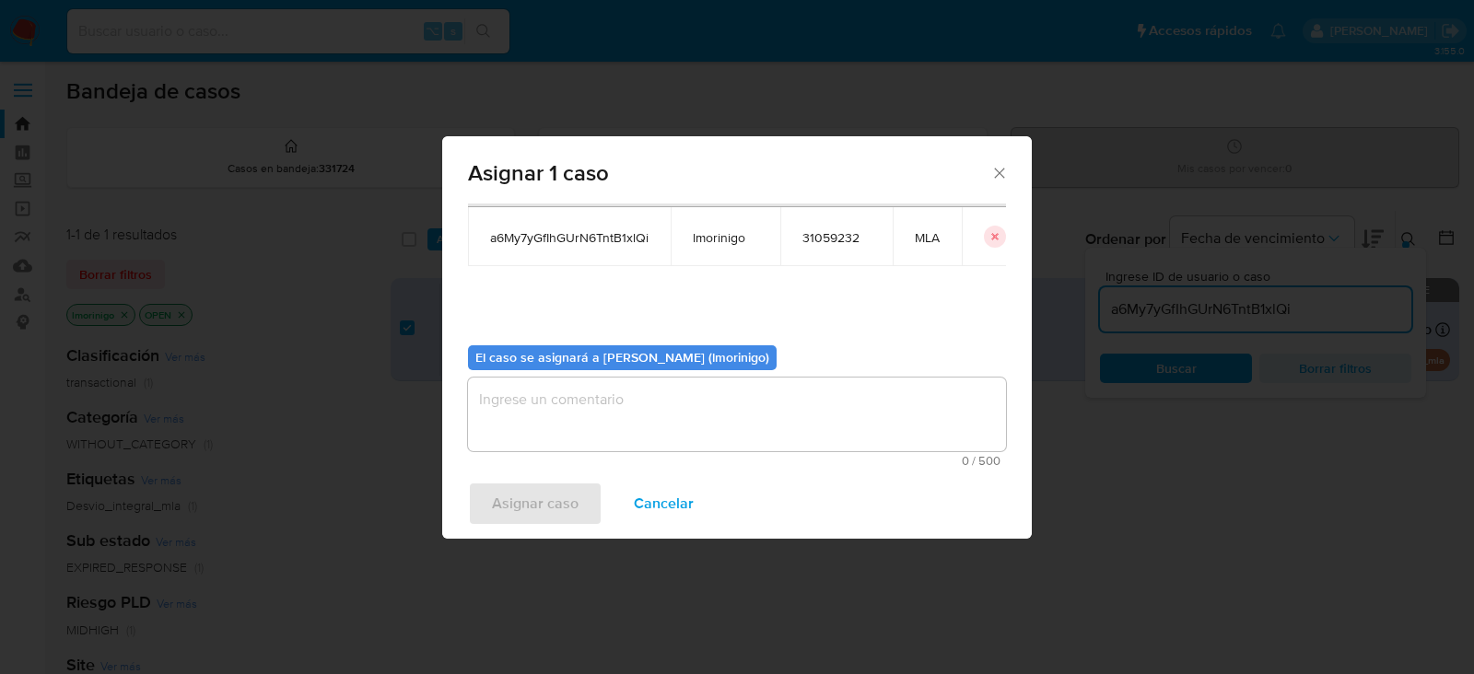
click at [630, 414] on textarea "assign-modal" at bounding box center [737, 415] width 538 height 74
click at [511, 504] on span "Asignar caso" at bounding box center [535, 504] width 87 height 41
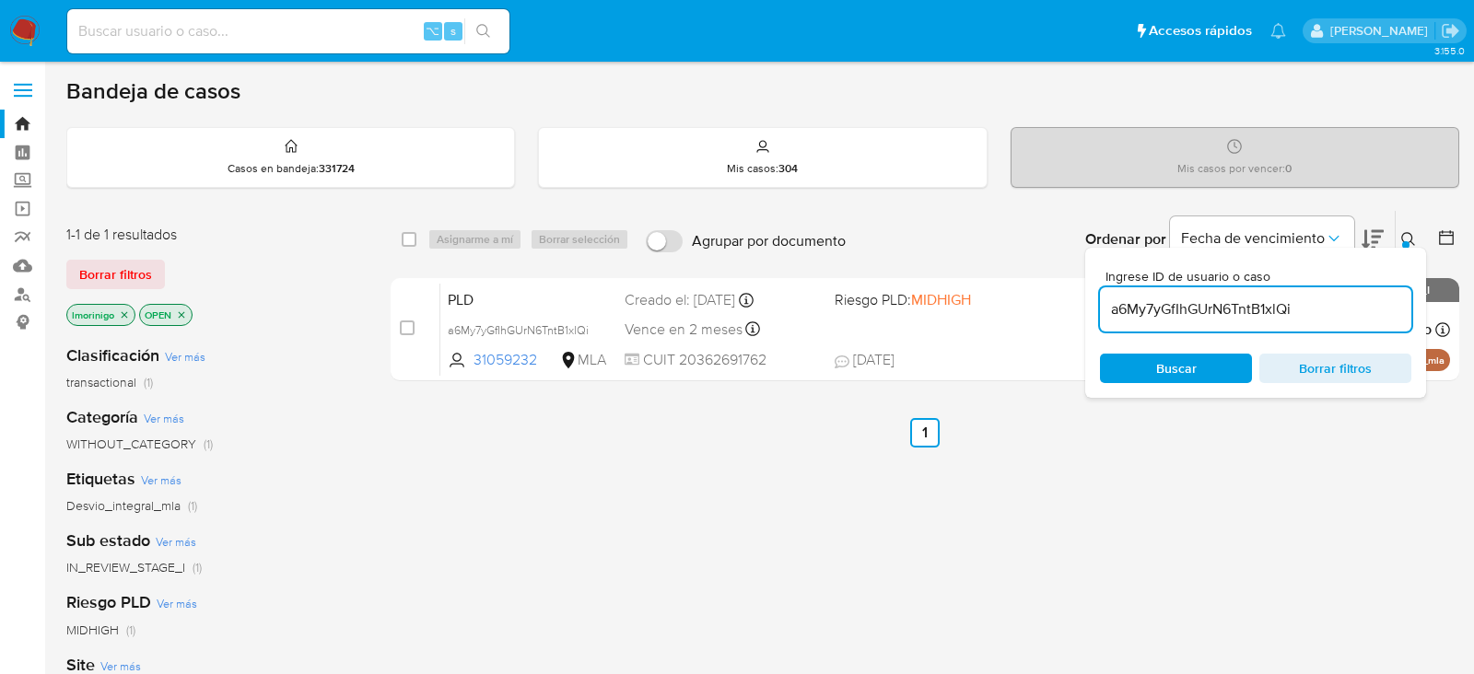
click at [1244, 310] on input "a6My7yGfIhGUrN6TntB1xlQi" at bounding box center [1255, 310] width 311 height 24
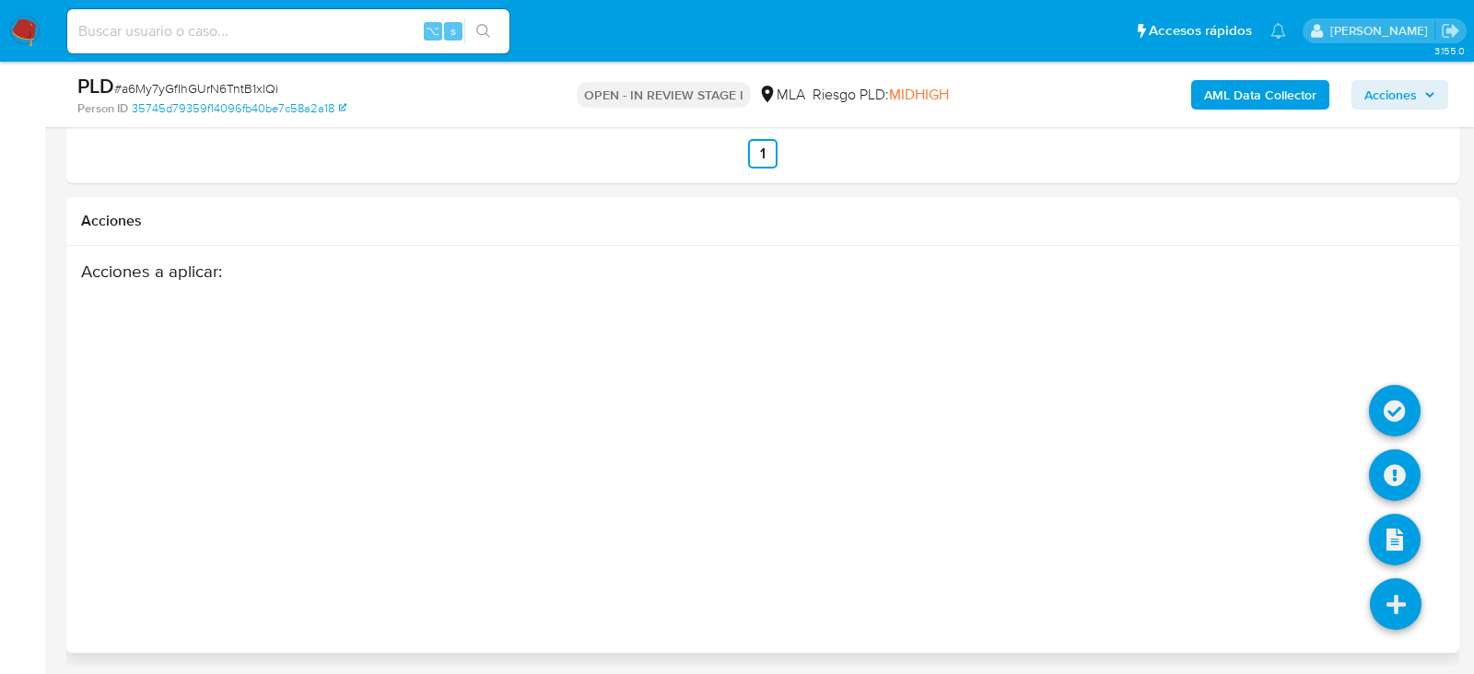
select select "10"
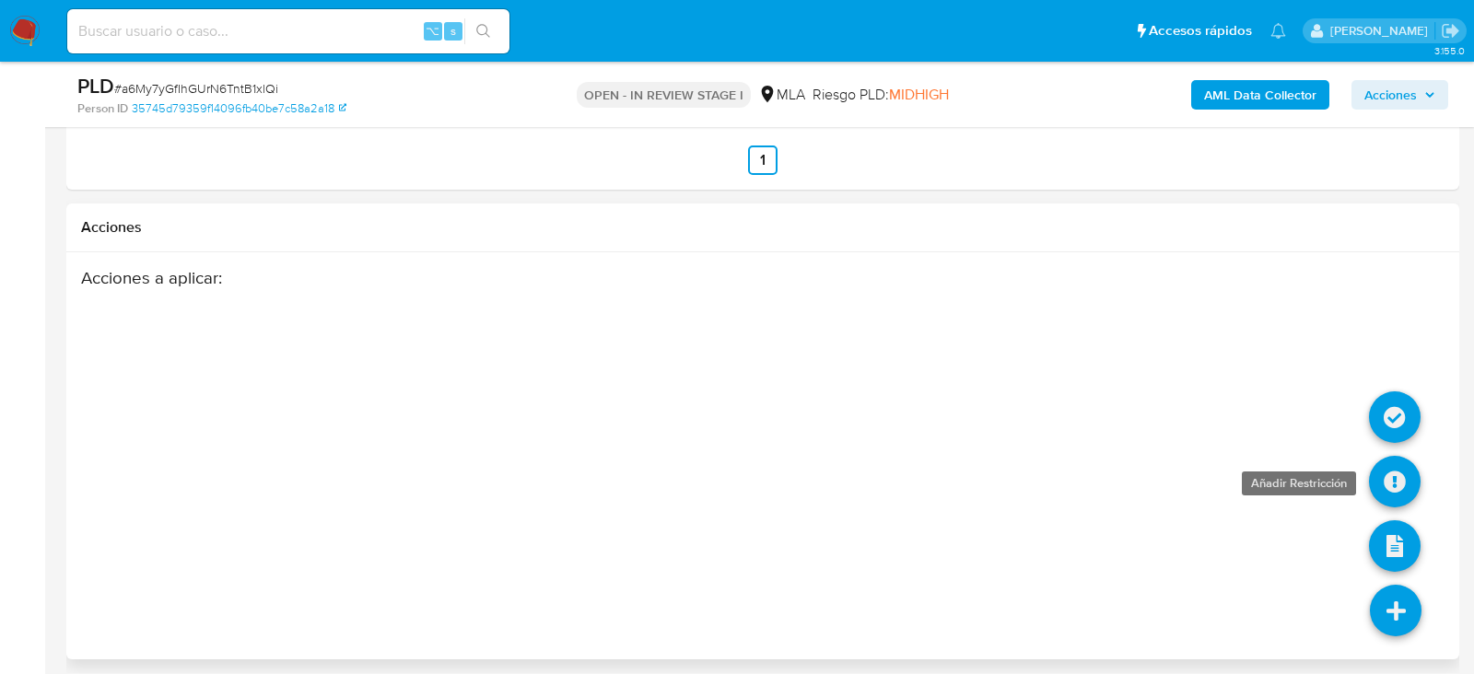
scroll to position [2802, 0]
click at [1396, 471] on icon at bounding box center [1395, 484] width 52 height 52
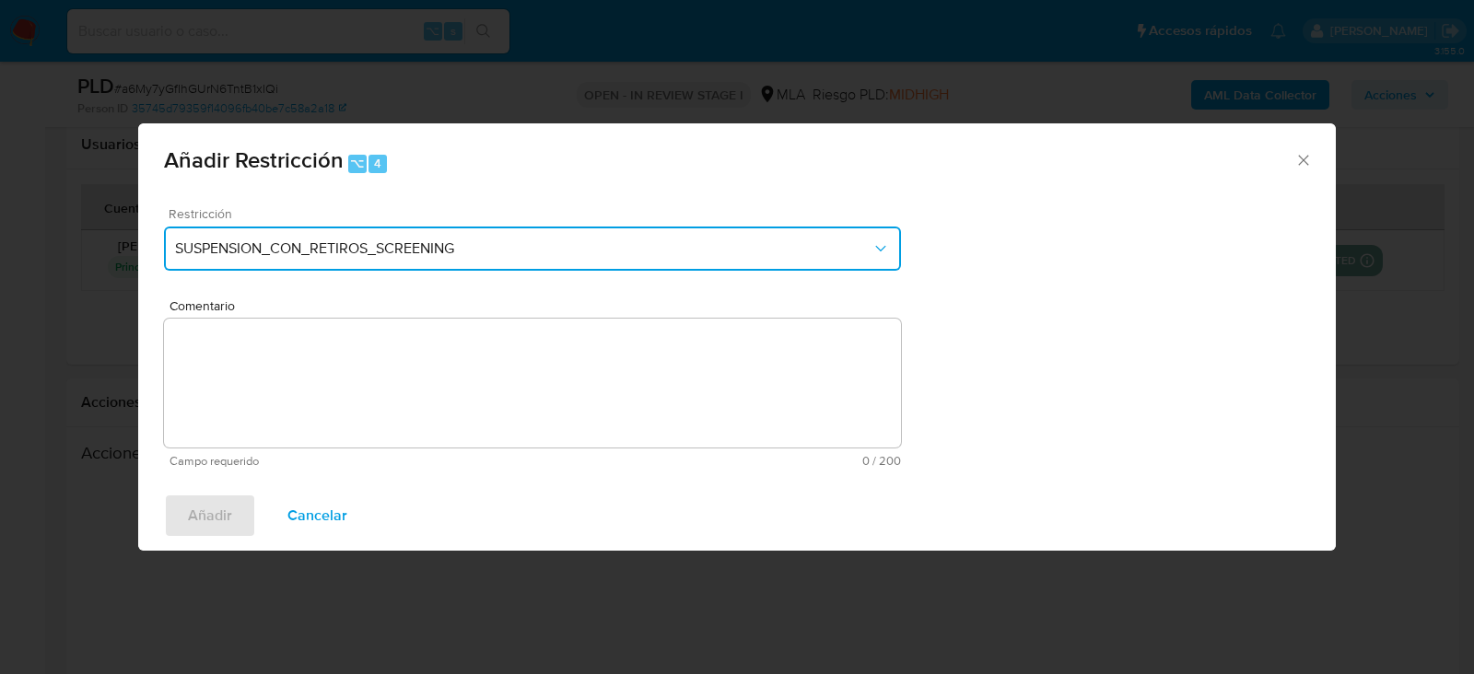
click at [474, 250] on span "SUSPENSION_CON_RETIROS_SCREENING" at bounding box center [523, 249] width 696 height 18
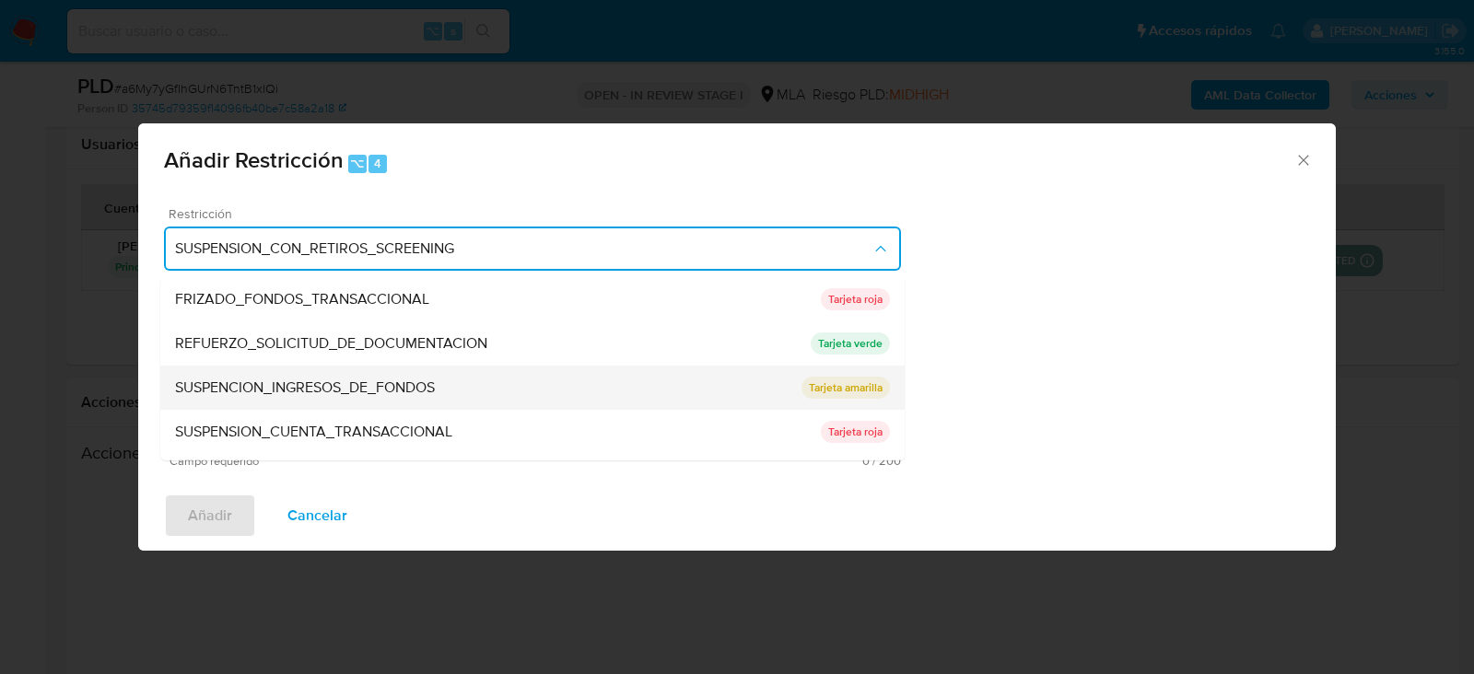
scroll to position [390, 0]
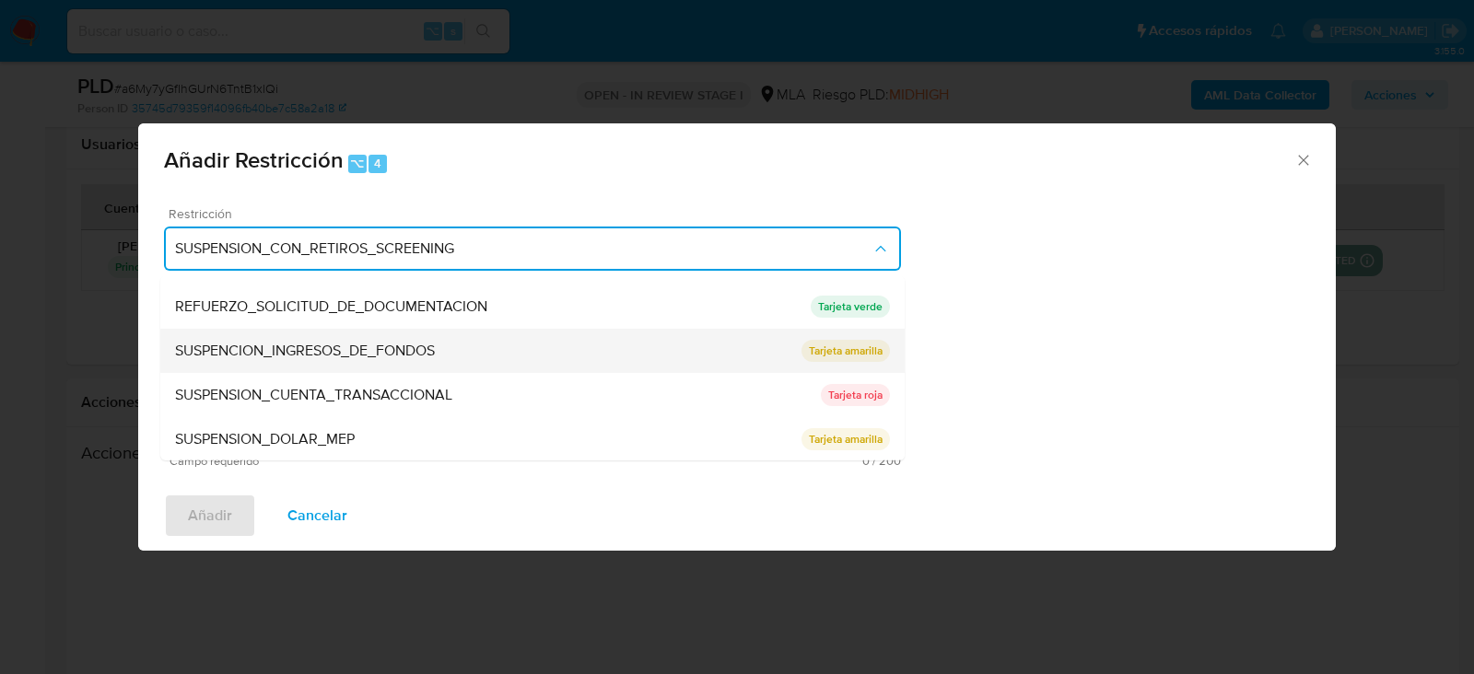
click at [347, 393] on span "SUSPENSION_CUENTA_TRANSACCIONAL" at bounding box center [313, 395] width 277 height 18
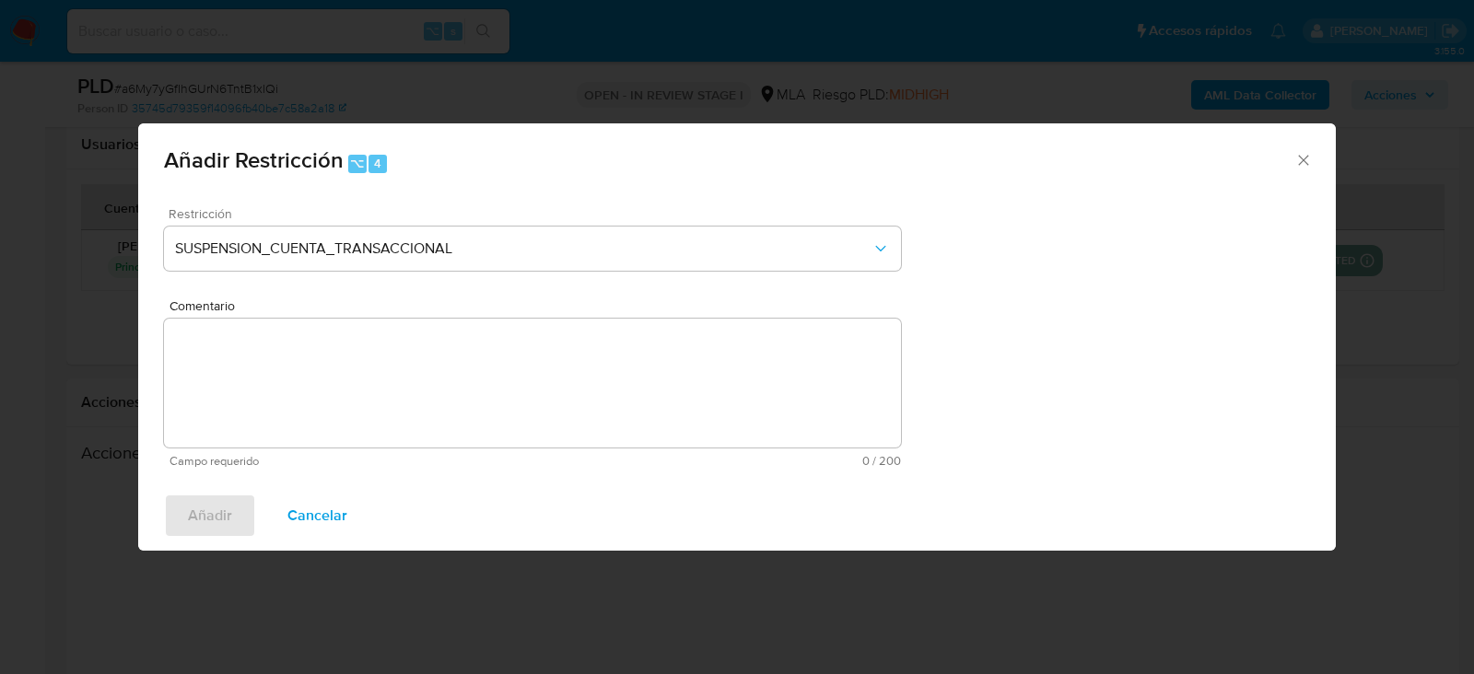
click at [347, 393] on textarea "Comentario" at bounding box center [532, 383] width 737 height 129
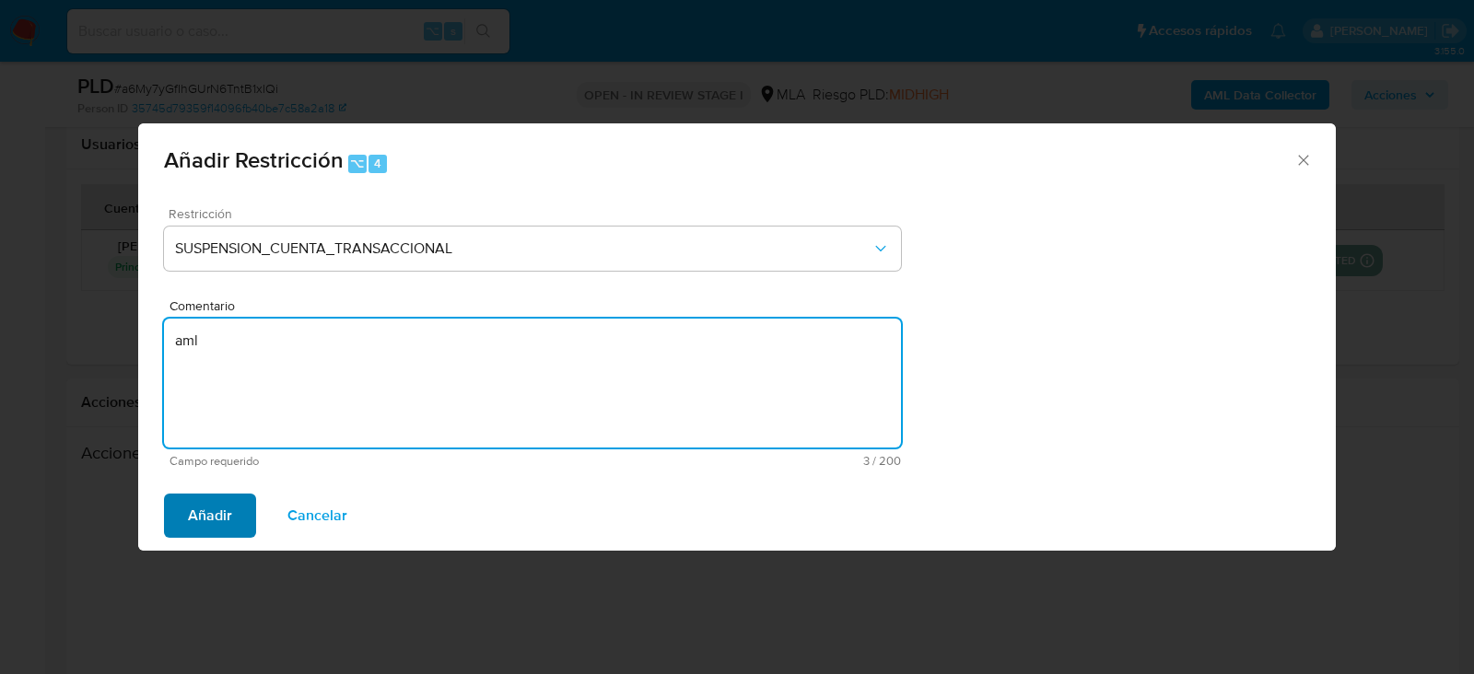
type textarea "aml"
click at [194, 525] on span "Añadir" at bounding box center [210, 516] width 44 height 41
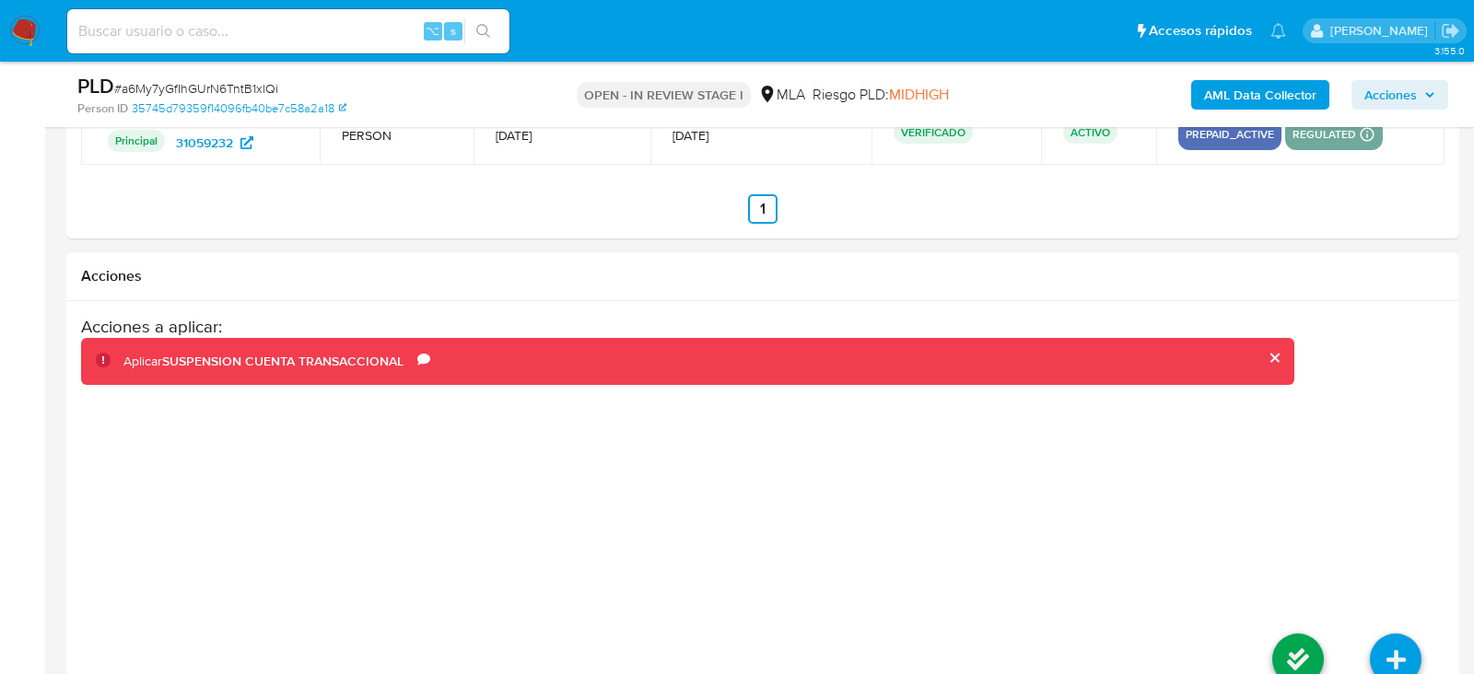
scroll to position [2976, 0]
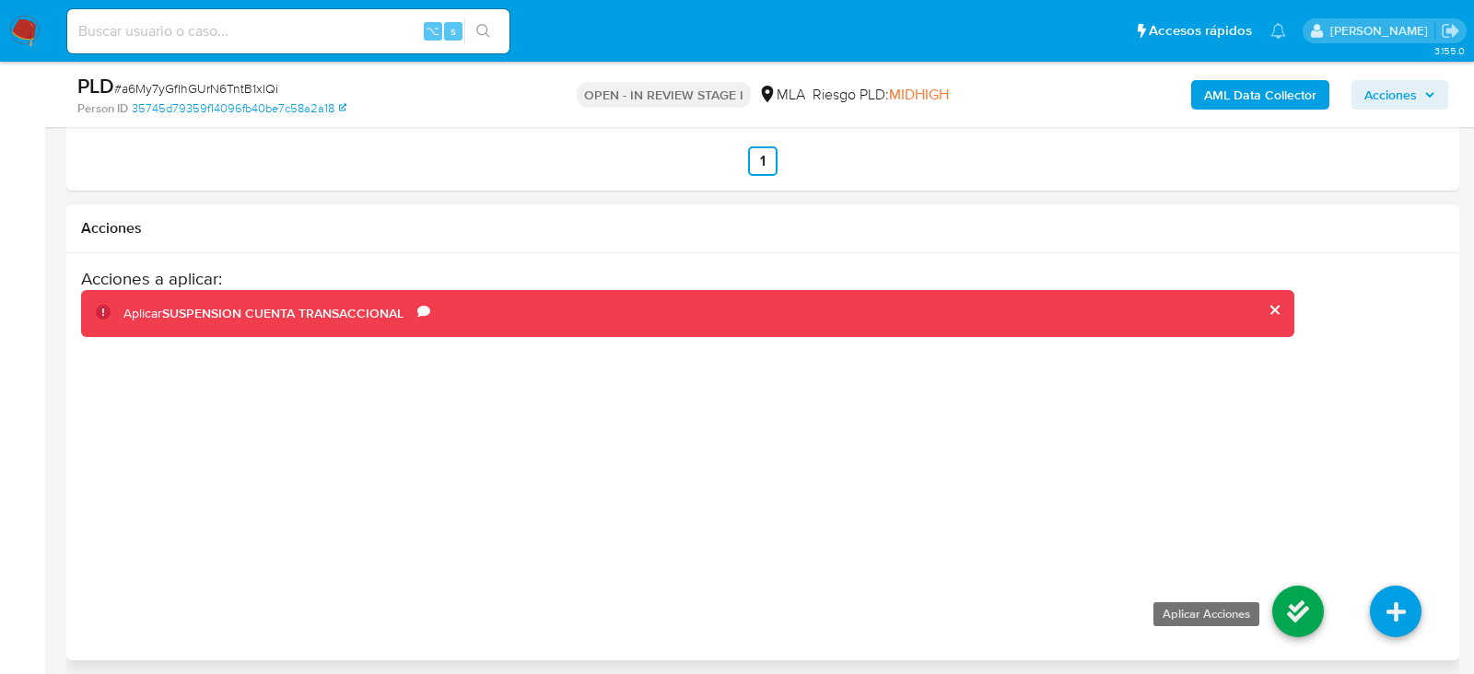
click at [1289, 587] on icon at bounding box center [1298, 612] width 52 height 52
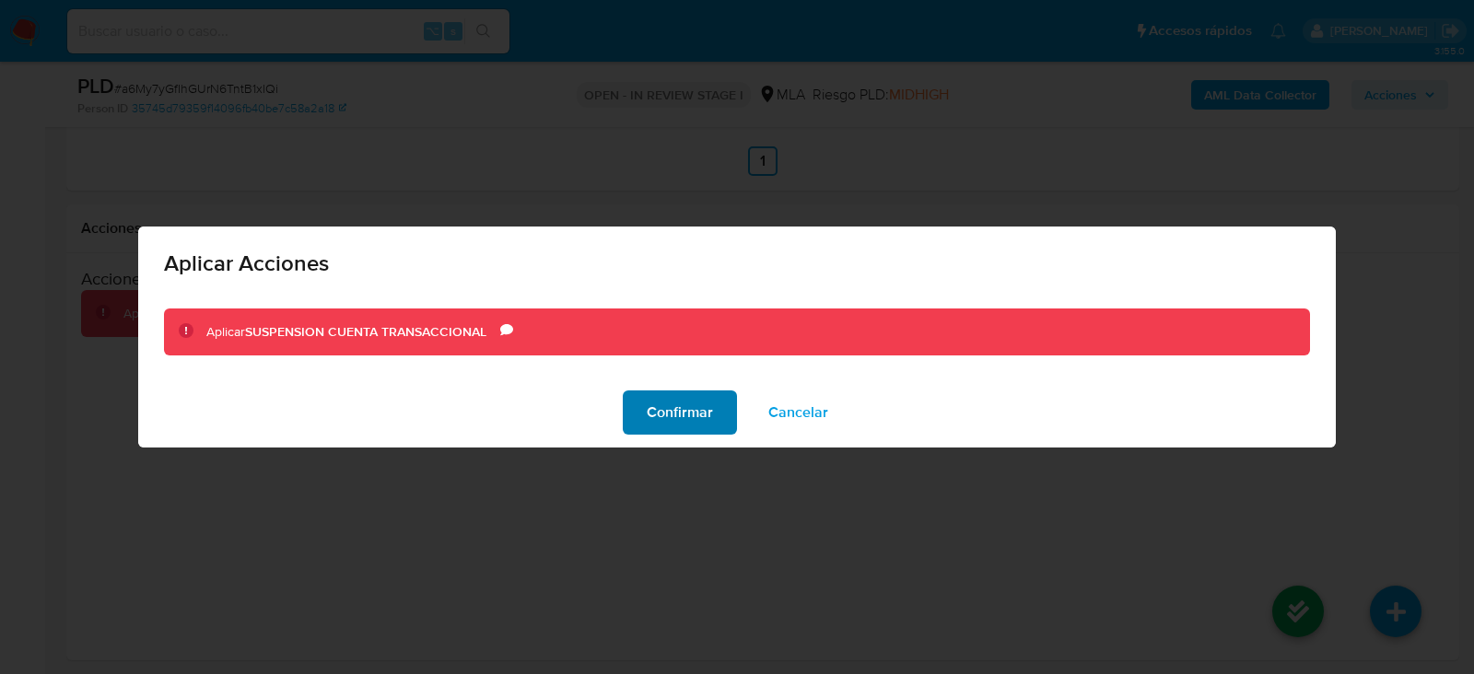
click at [689, 415] on span "Confirmar" at bounding box center [680, 412] width 66 height 41
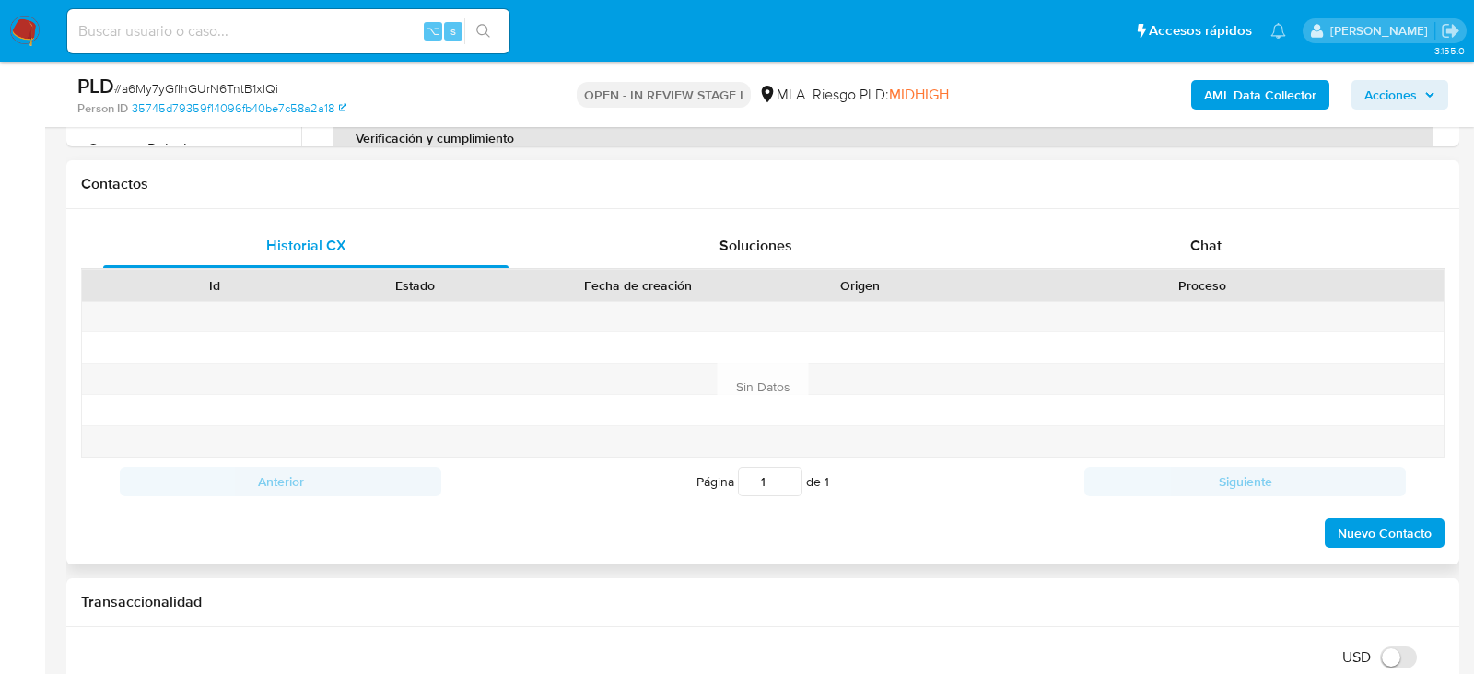
scroll to position [813, 0]
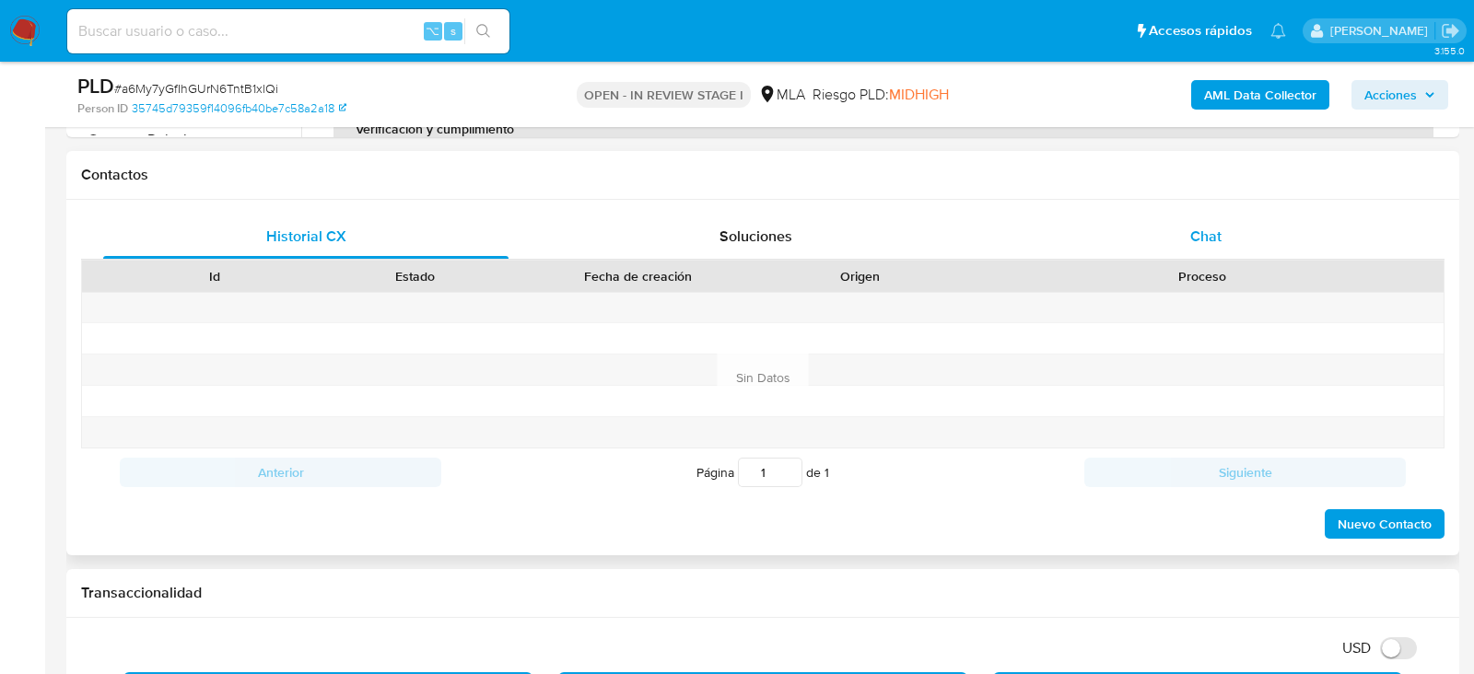
click at [1232, 219] on div "Chat" at bounding box center [1205, 237] width 405 height 44
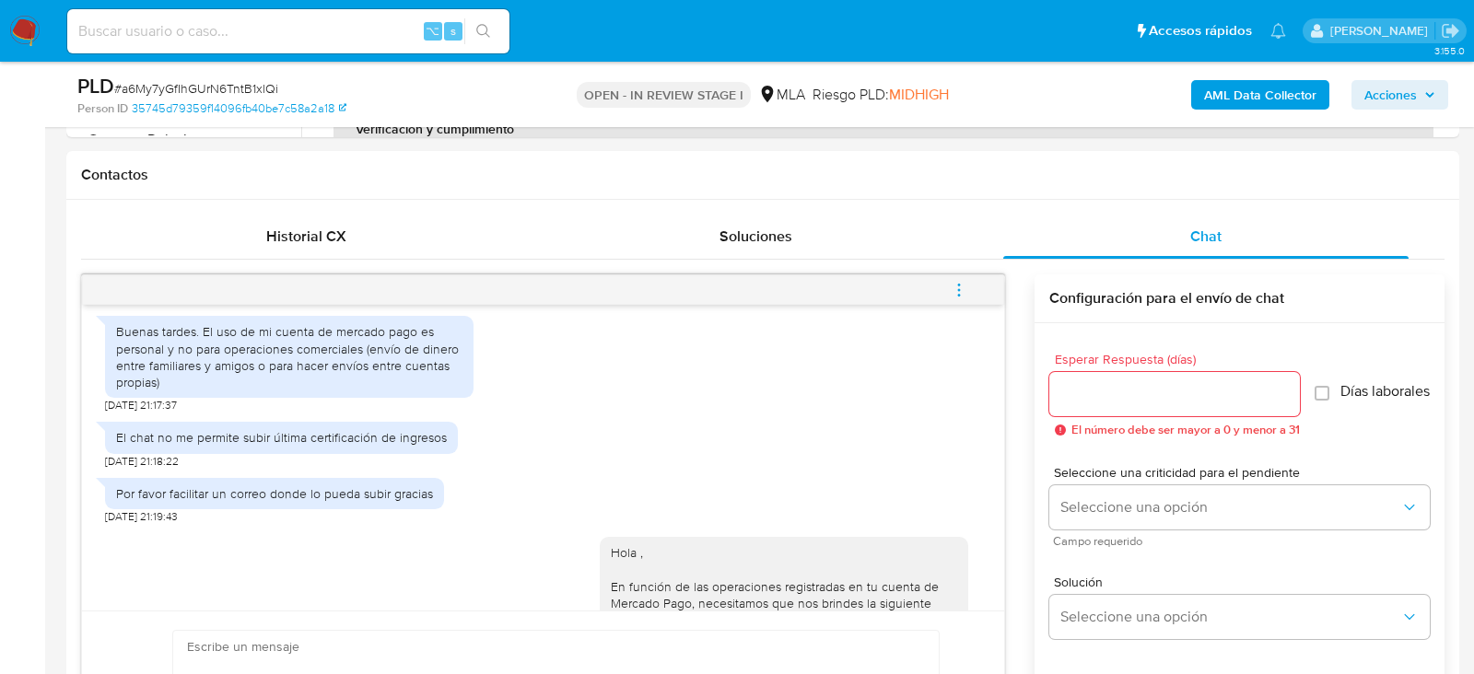
scroll to position [1009, 0]
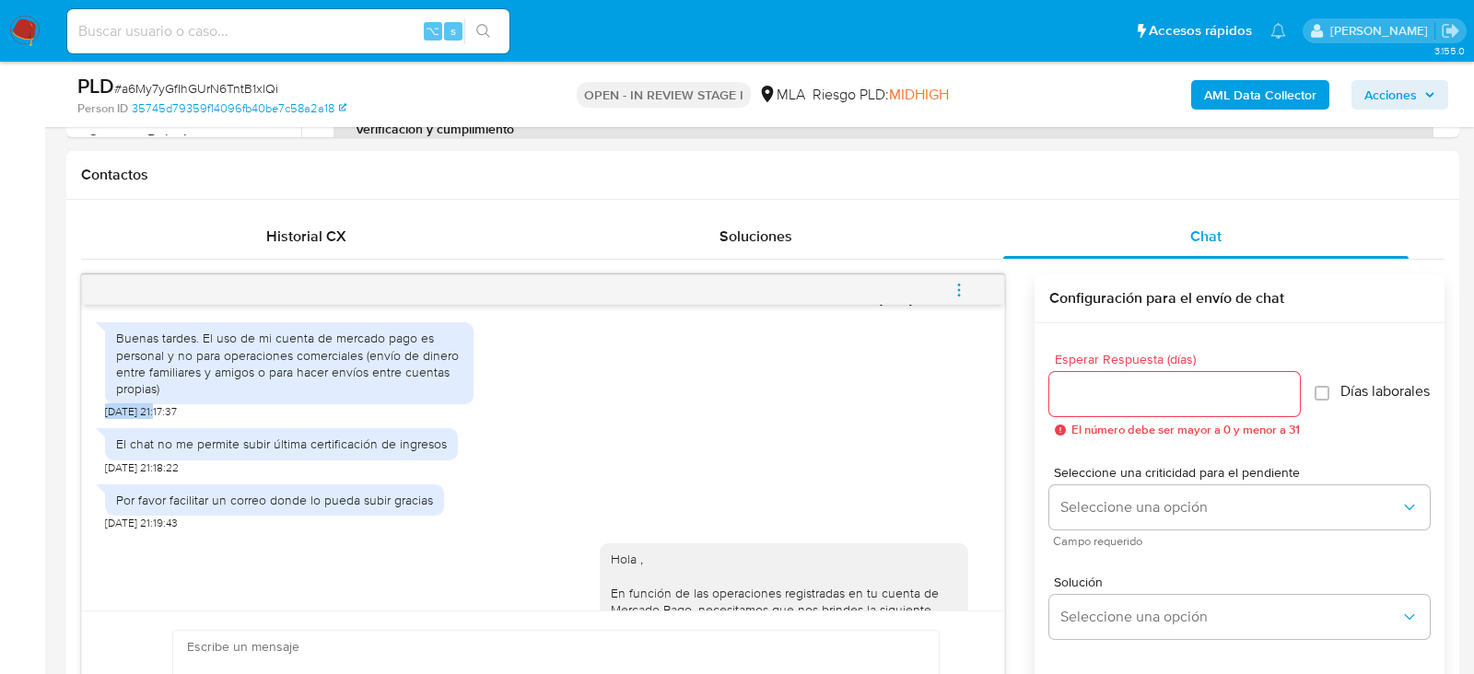
drag, startPoint x: 157, startPoint y: 444, endPoint x: 98, endPoint y: 443, distance: 59.0
click at [98, 443] on div "17/07/2025 20:01:32 Buenas tardes. El uso de mi cuenta de mercado pago es perso…" at bounding box center [543, 458] width 922 height 306
copy span "17/07/2025"
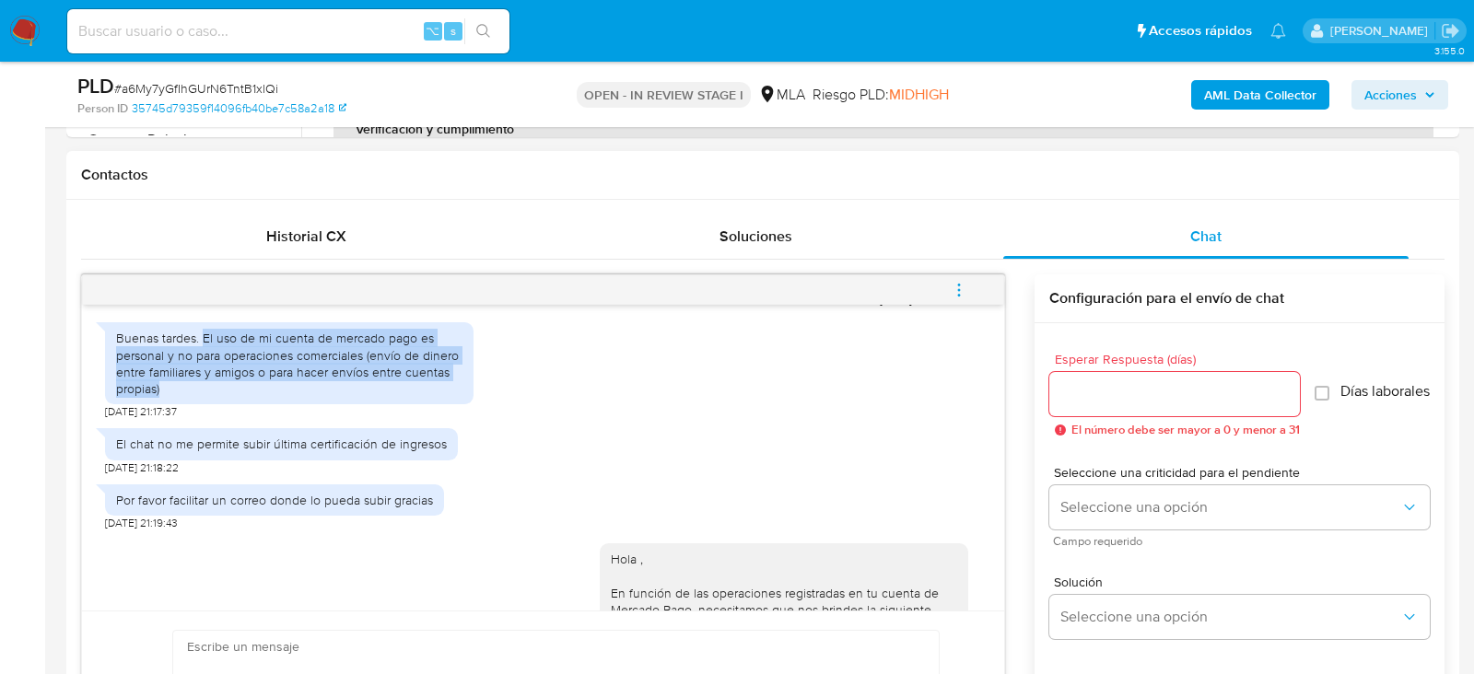
drag, startPoint x: 201, startPoint y: 369, endPoint x: 356, endPoint y: 415, distance: 161.2
click at [356, 397] on div "Buenas tardes. El uso de mi cuenta de mercado pago es personal y no para operac…" at bounding box center [289, 363] width 346 height 67
copy div "El uso de mi cuenta de mercado pago es personal y no para operaciones comercial…"
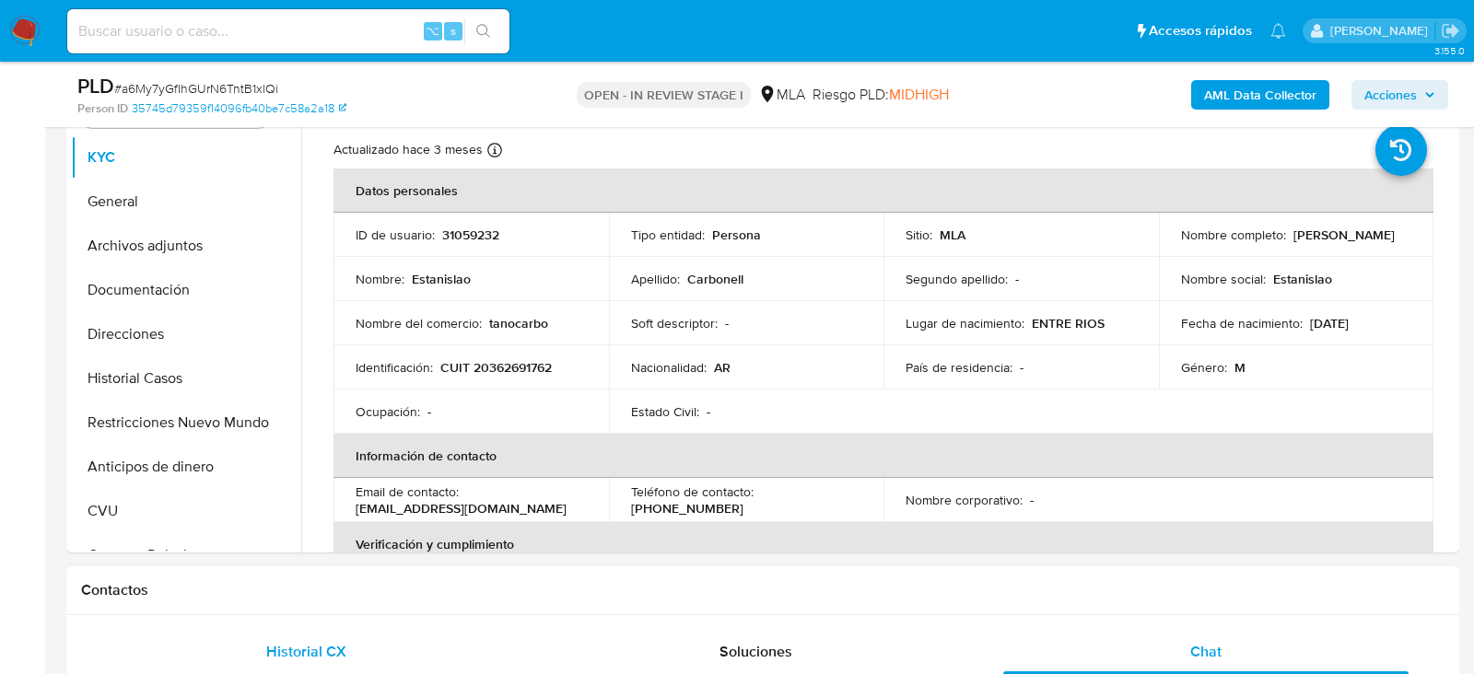
scroll to position [371, 0]
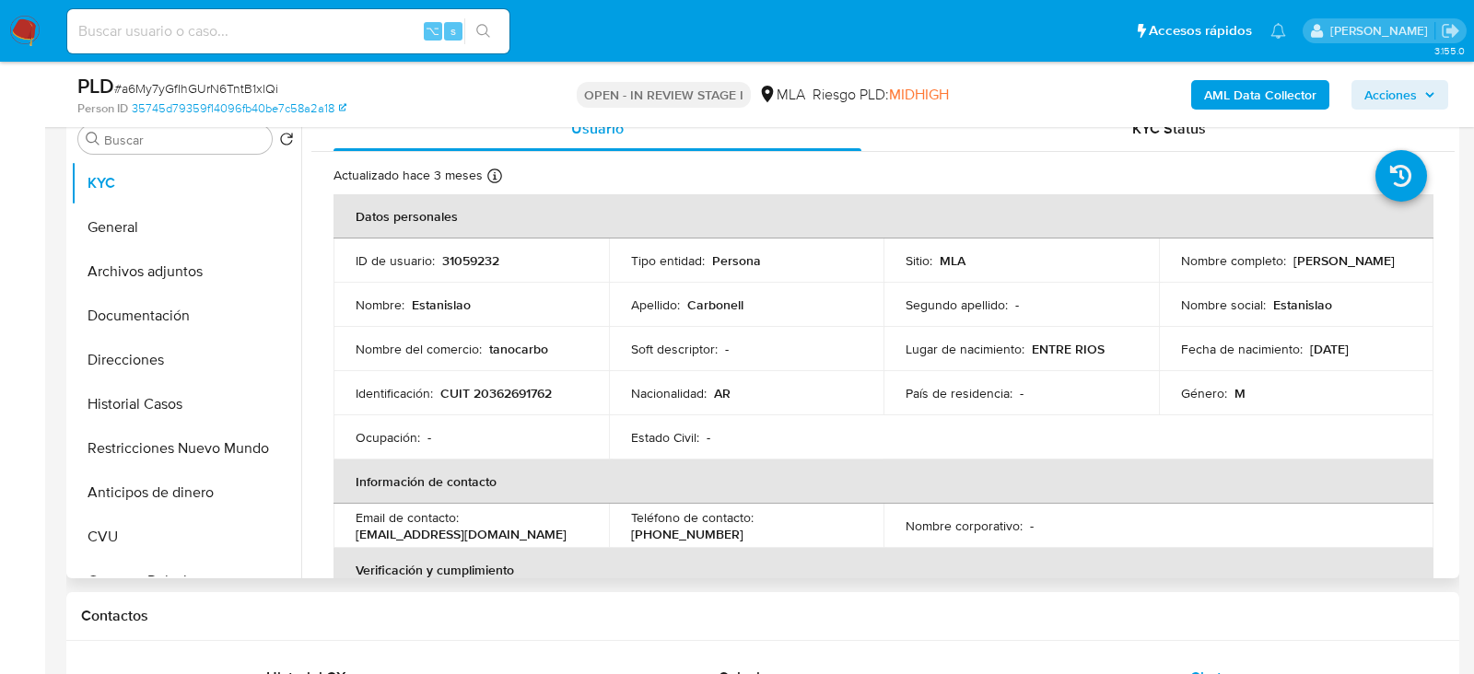
drag, startPoint x: 1176, startPoint y: 265, endPoint x: 1308, endPoint y: 267, distance: 132.7
click at [1308, 267] on div "Nombre completo : Estanislao Carbonell" at bounding box center [1296, 260] width 231 height 17
click at [212, 282] on button "Archivos adjuntos" at bounding box center [179, 272] width 216 height 44
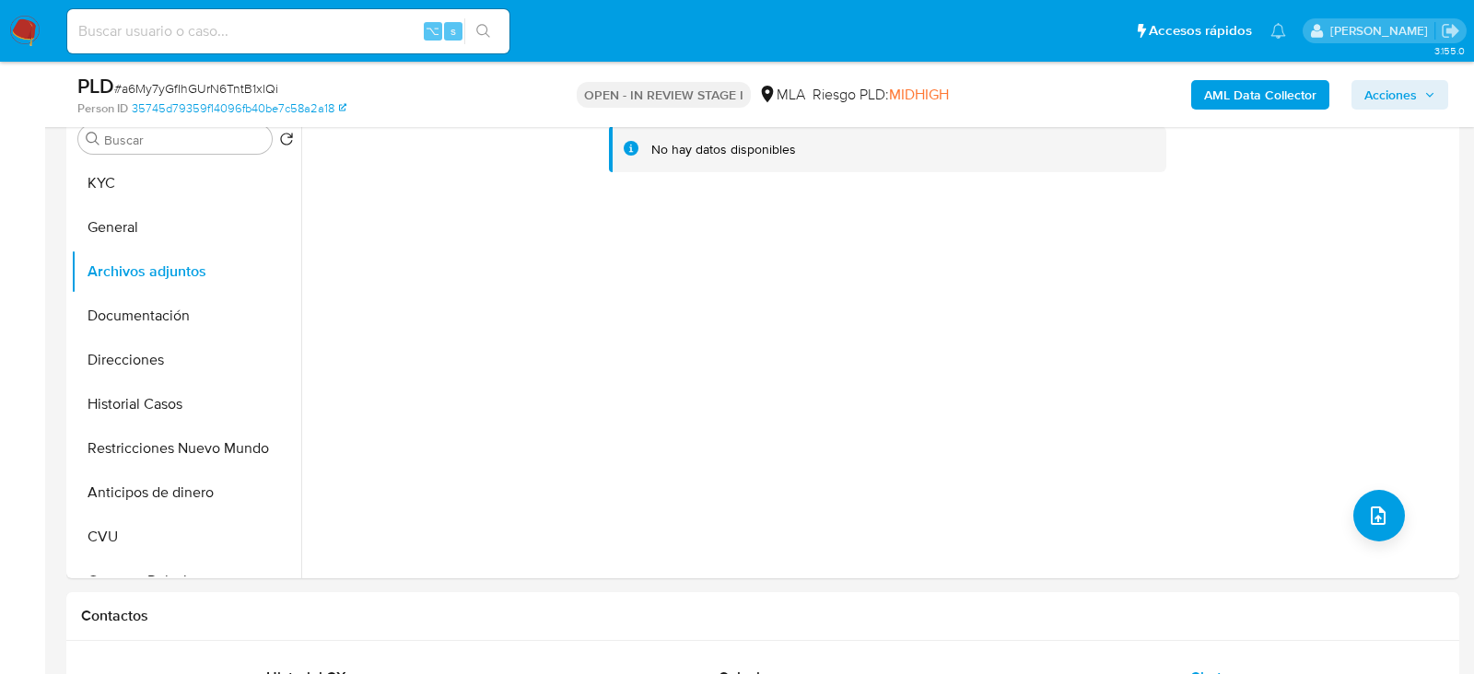
click at [1257, 84] on b "AML Data Collector" at bounding box center [1260, 94] width 112 height 29
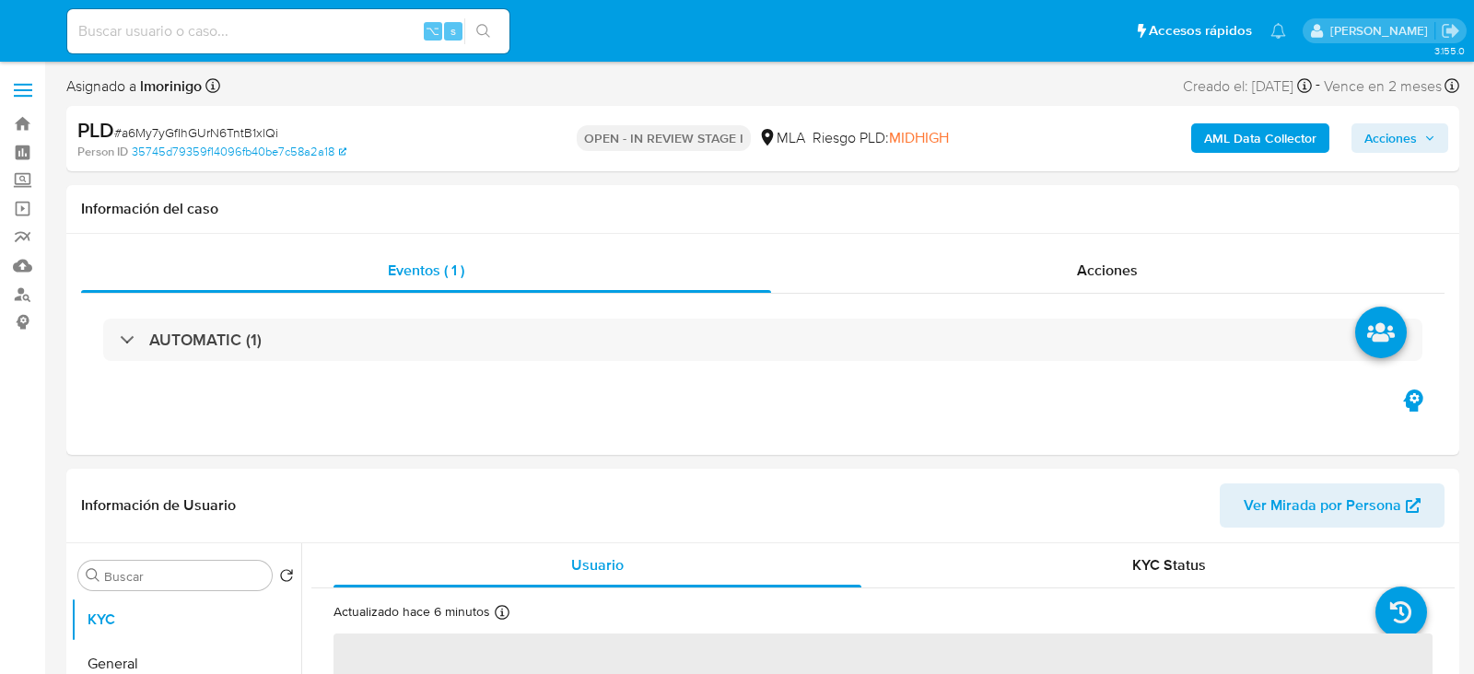
select select "10"
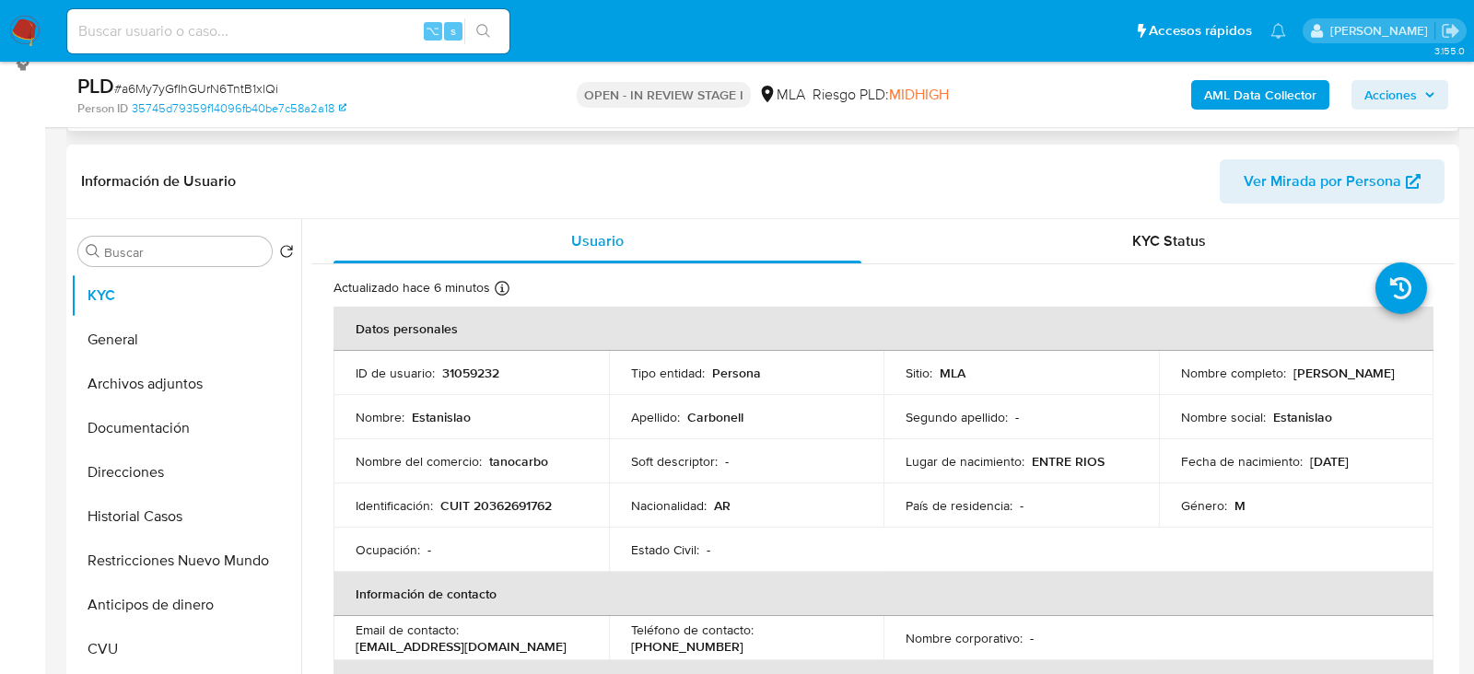
scroll to position [321, 0]
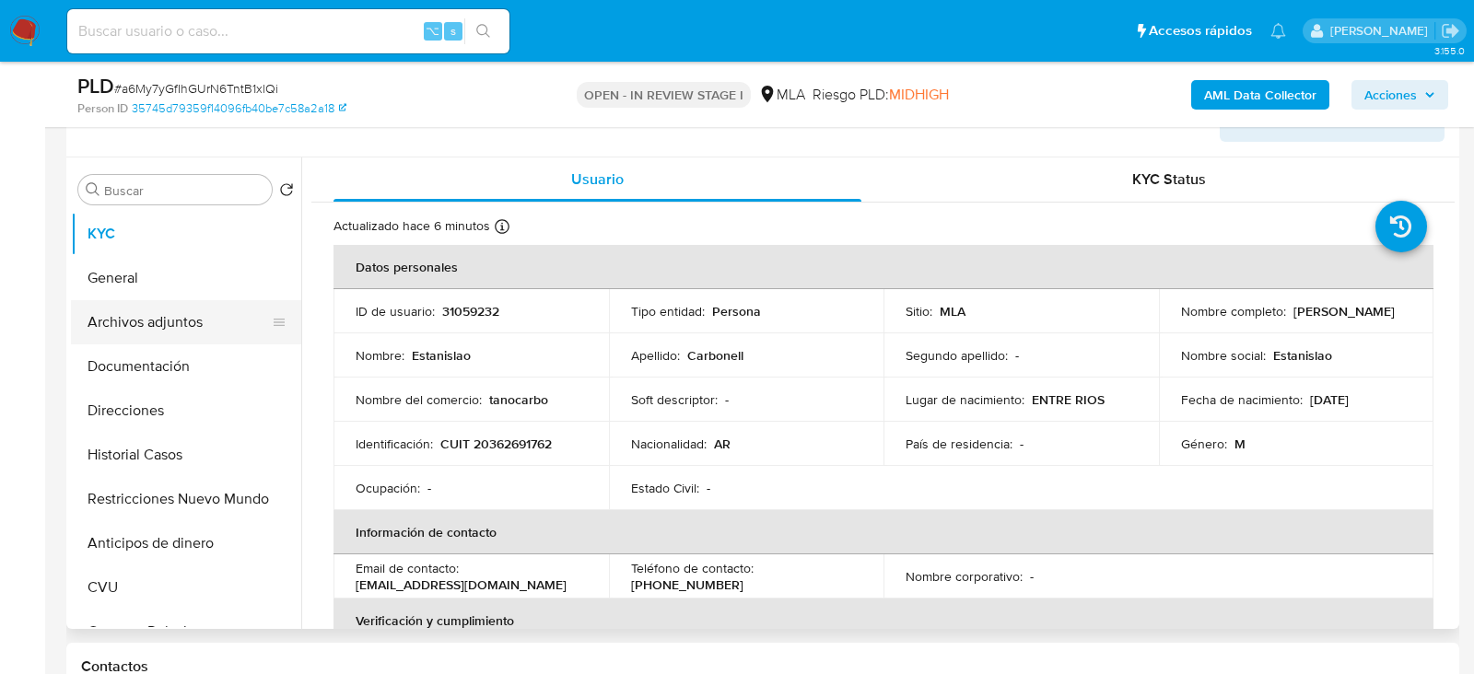
click at [171, 329] on button "Archivos adjuntos" at bounding box center [179, 322] width 216 height 44
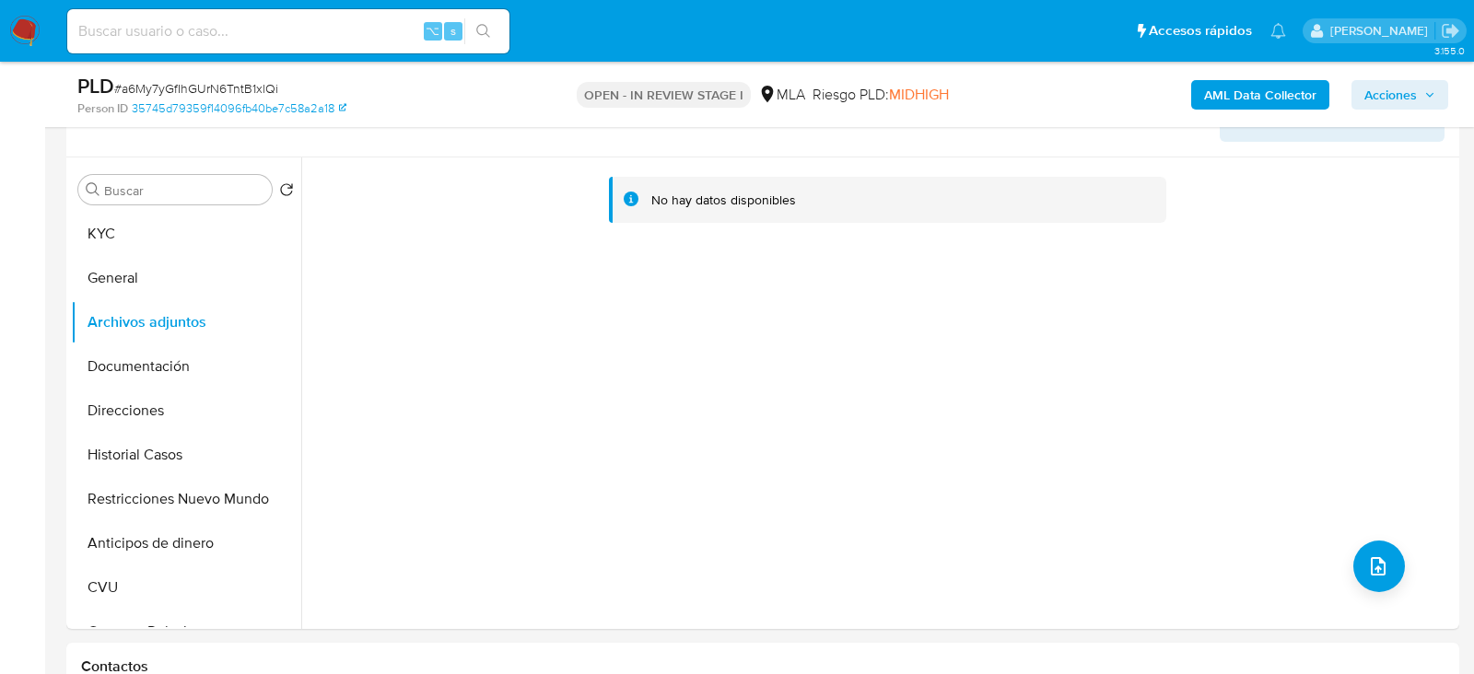
click at [1248, 99] on b "AML Data Collector" at bounding box center [1260, 94] width 112 height 29
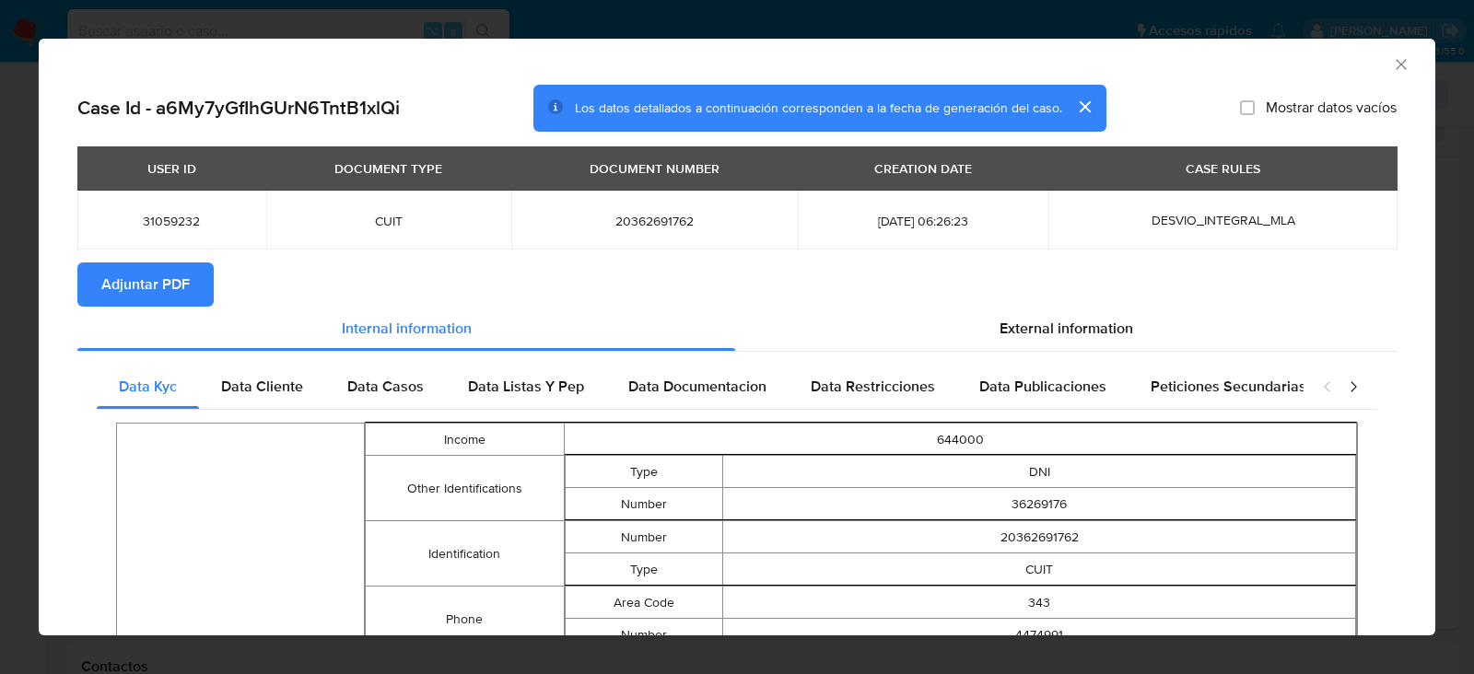
click at [132, 289] on span "Adjuntar PDF" at bounding box center [145, 284] width 88 height 41
click at [1402, 63] on icon "Cerrar ventana" at bounding box center [1401, 64] width 10 height 10
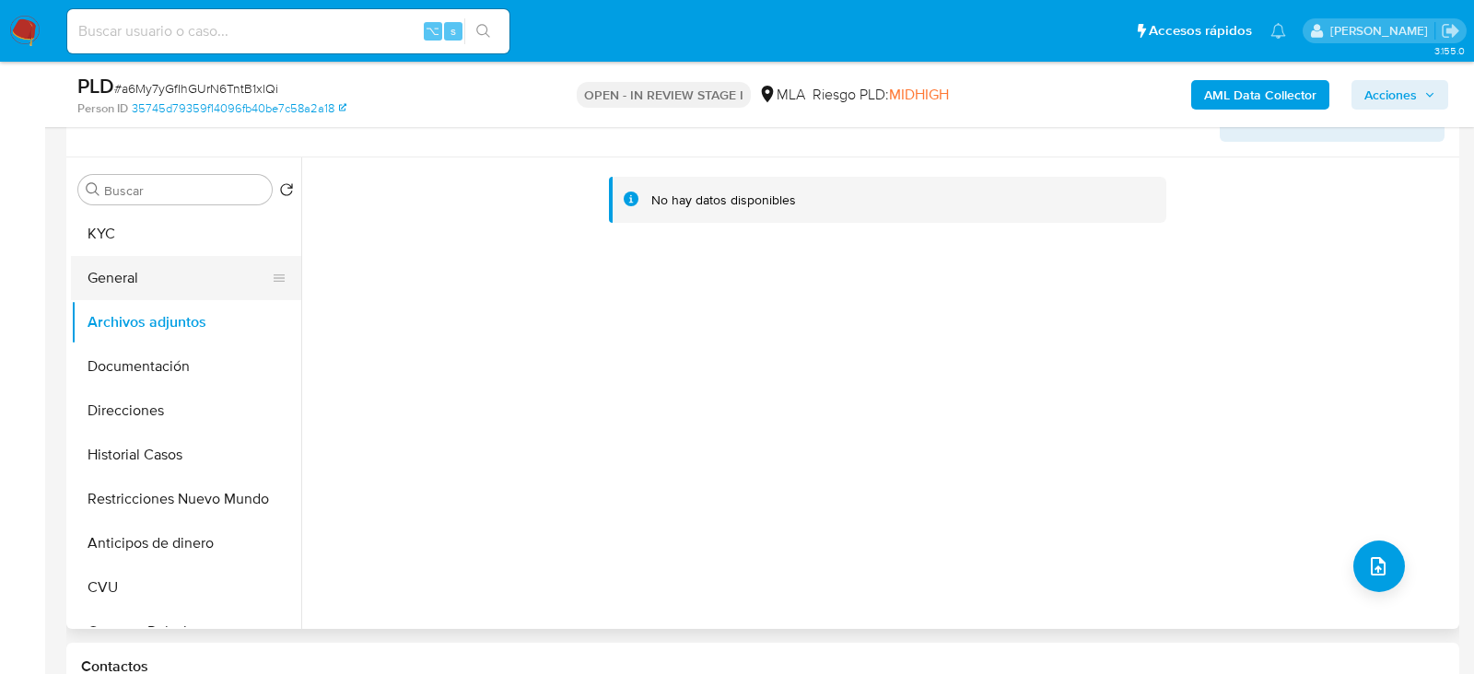
click at [174, 293] on button "General" at bounding box center [179, 278] width 216 height 44
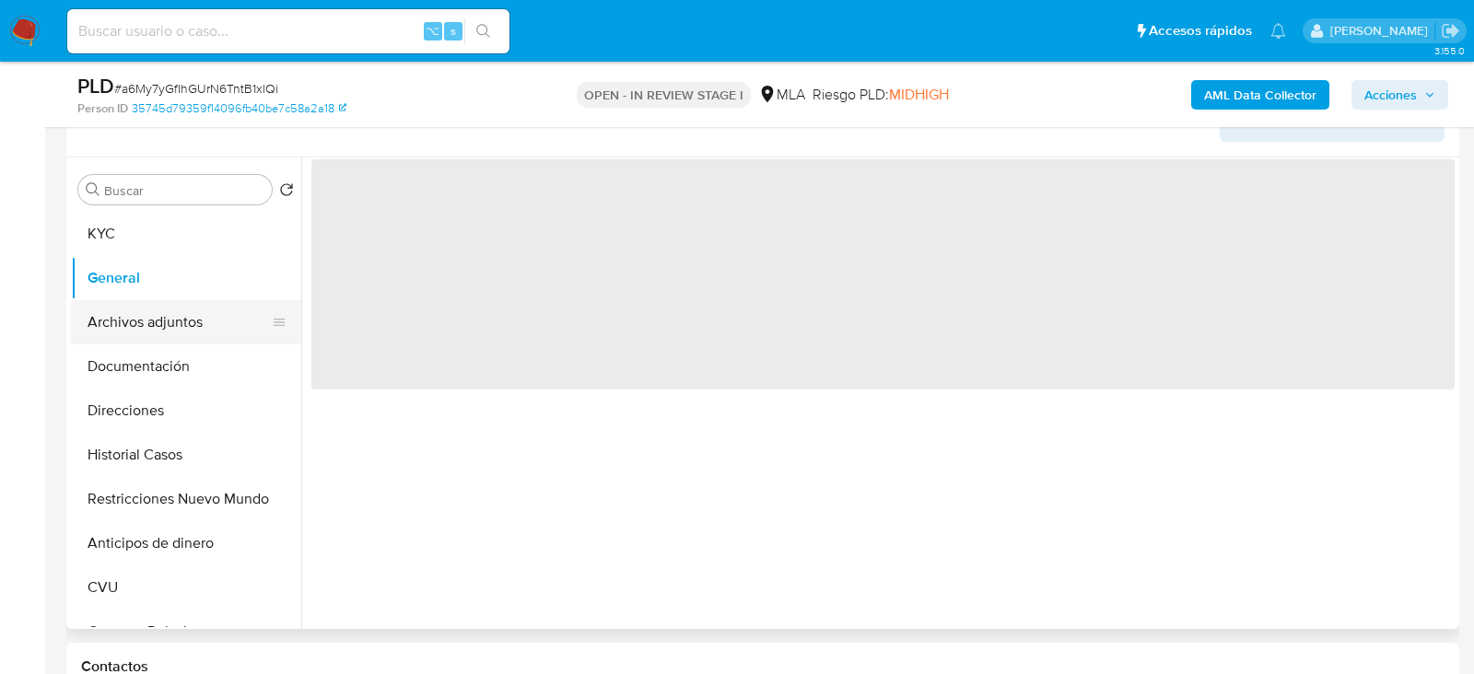
click at [174, 308] on button "Archivos adjuntos" at bounding box center [179, 322] width 216 height 44
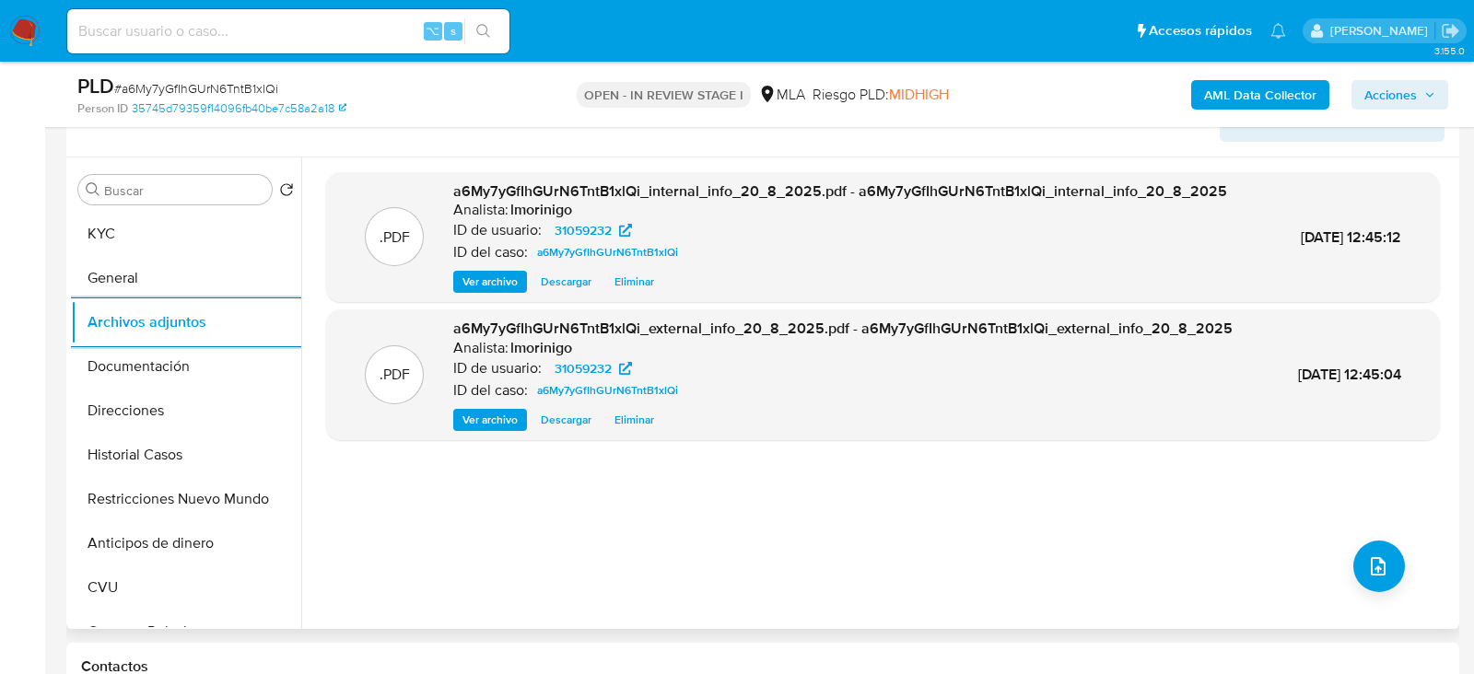
scroll to position [338, 0]
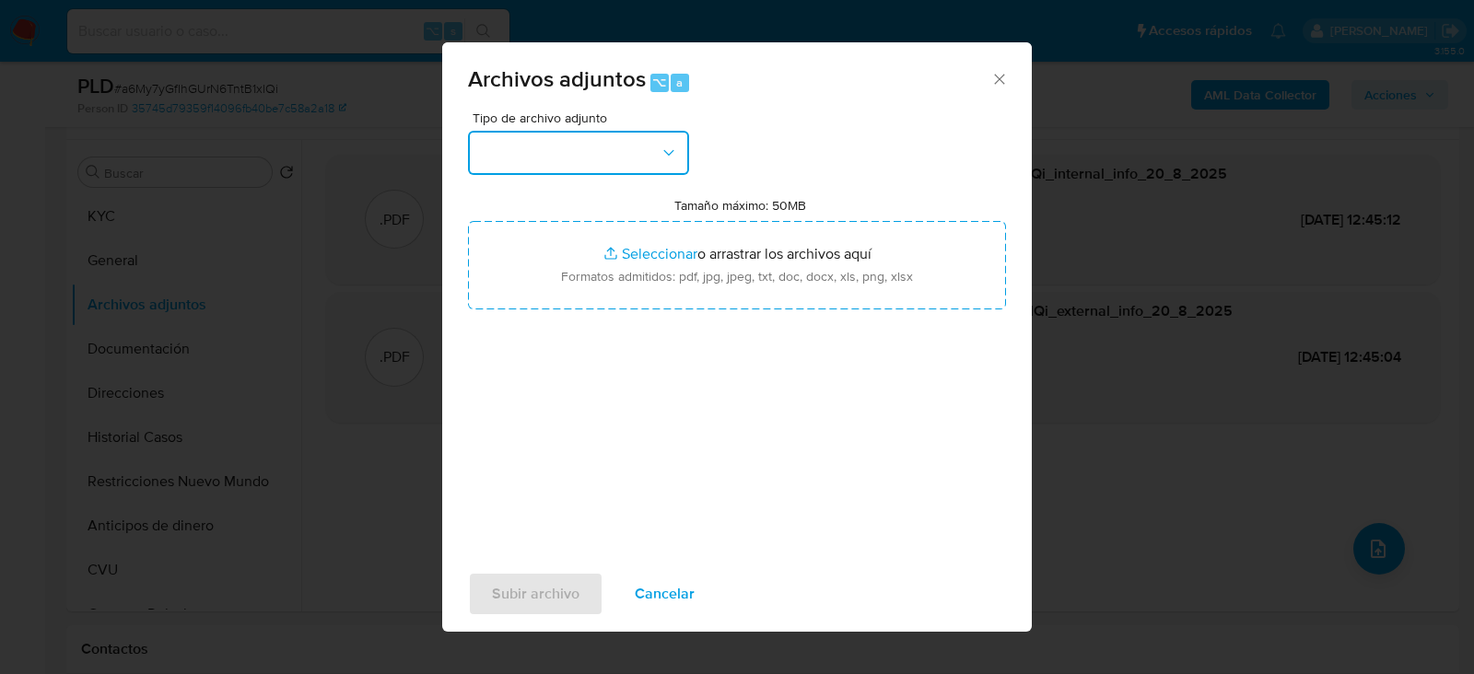
click at [593, 131] on button "button" at bounding box center [578, 153] width 221 height 44
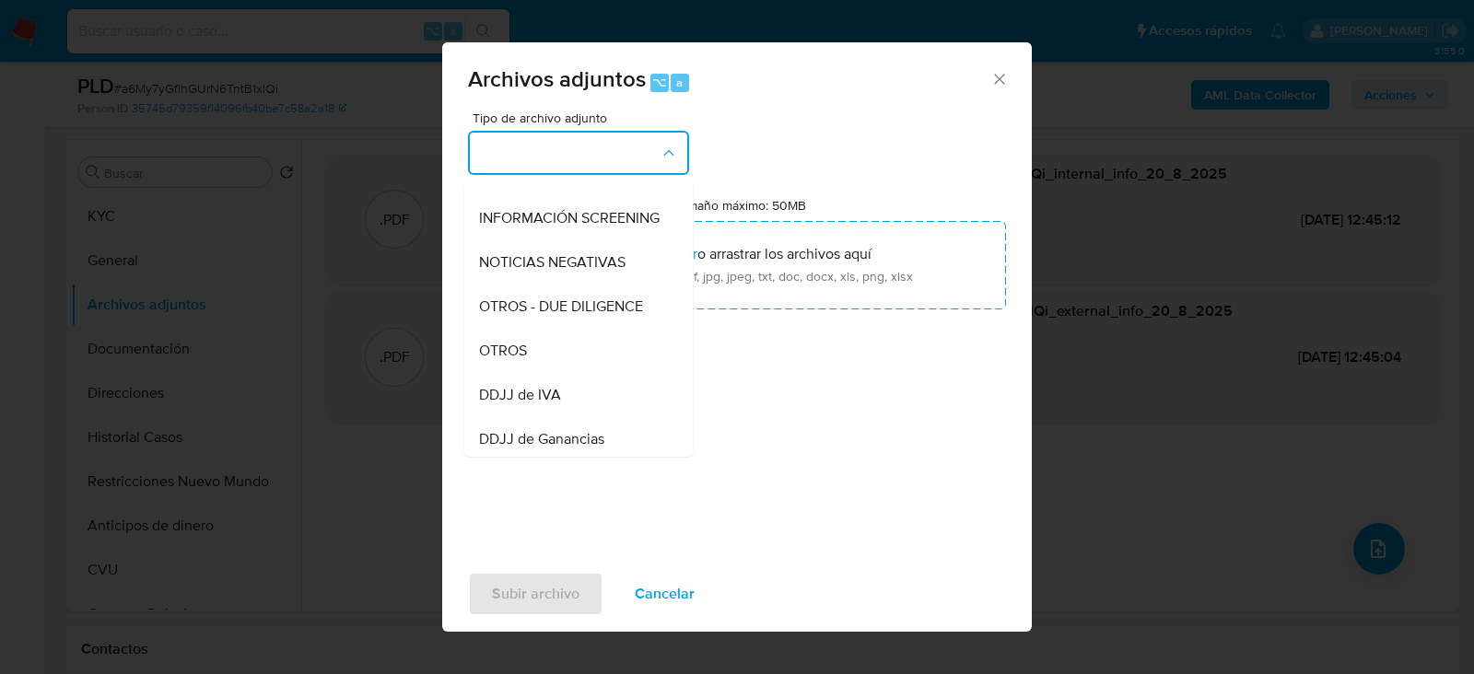
scroll to position [214, 0]
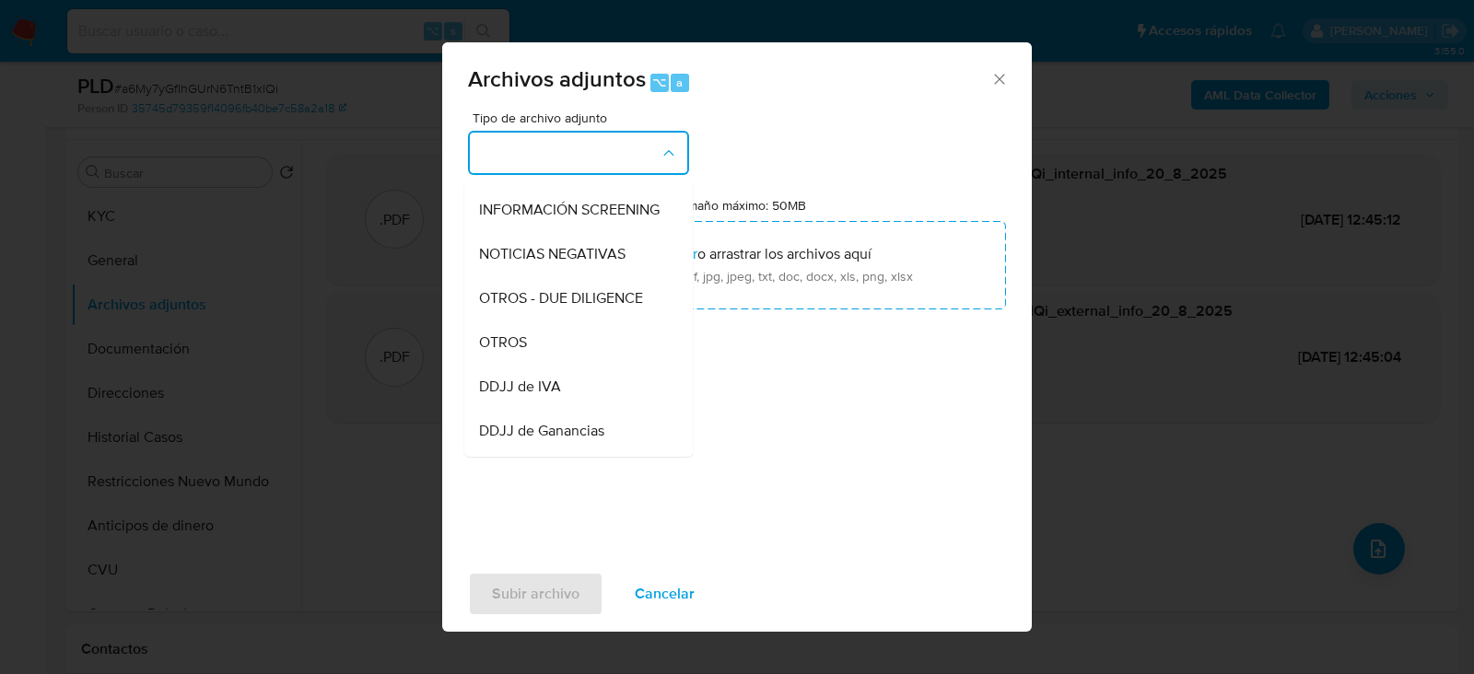
click at [577, 346] on div "OTROS" at bounding box center [573, 342] width 188 height 44
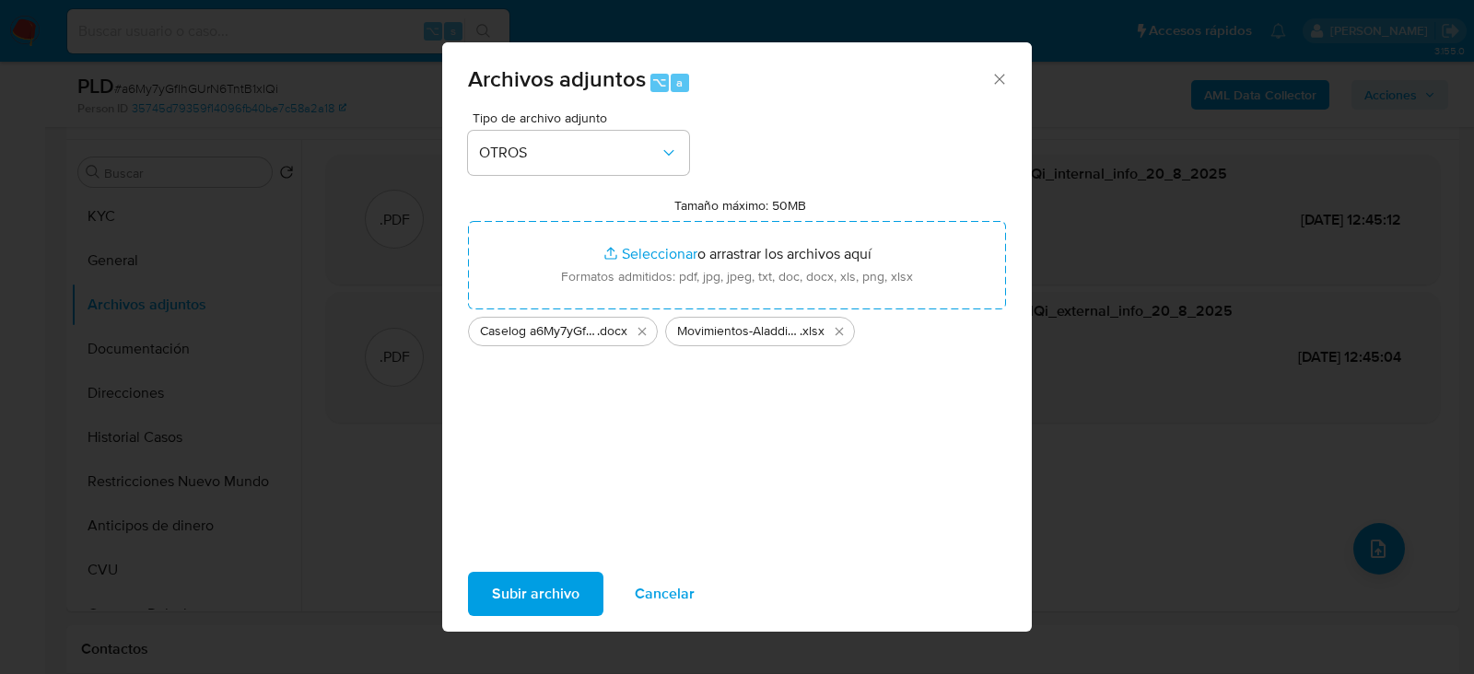
click at [540, 585] on span "Subir archivo" at bounding box center [536, 594] width 88 height 41
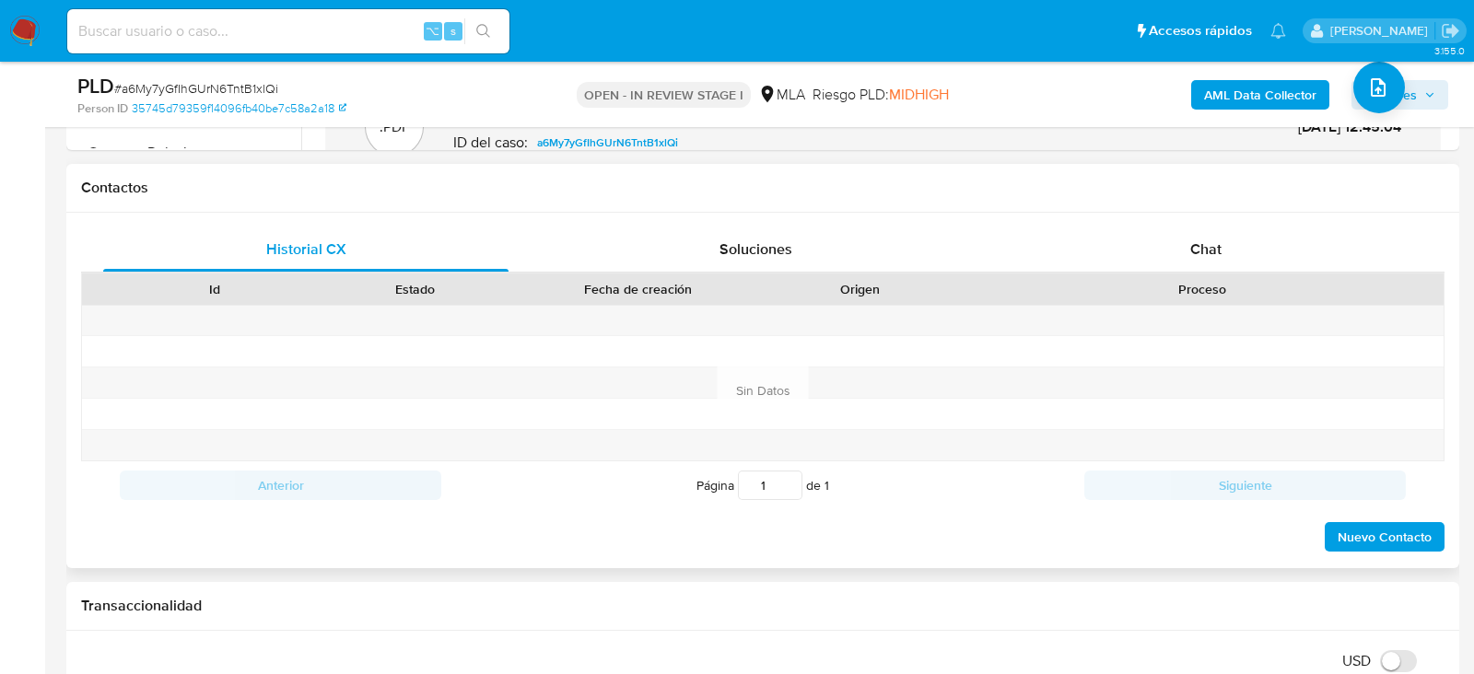
scroll to position [817, 0]
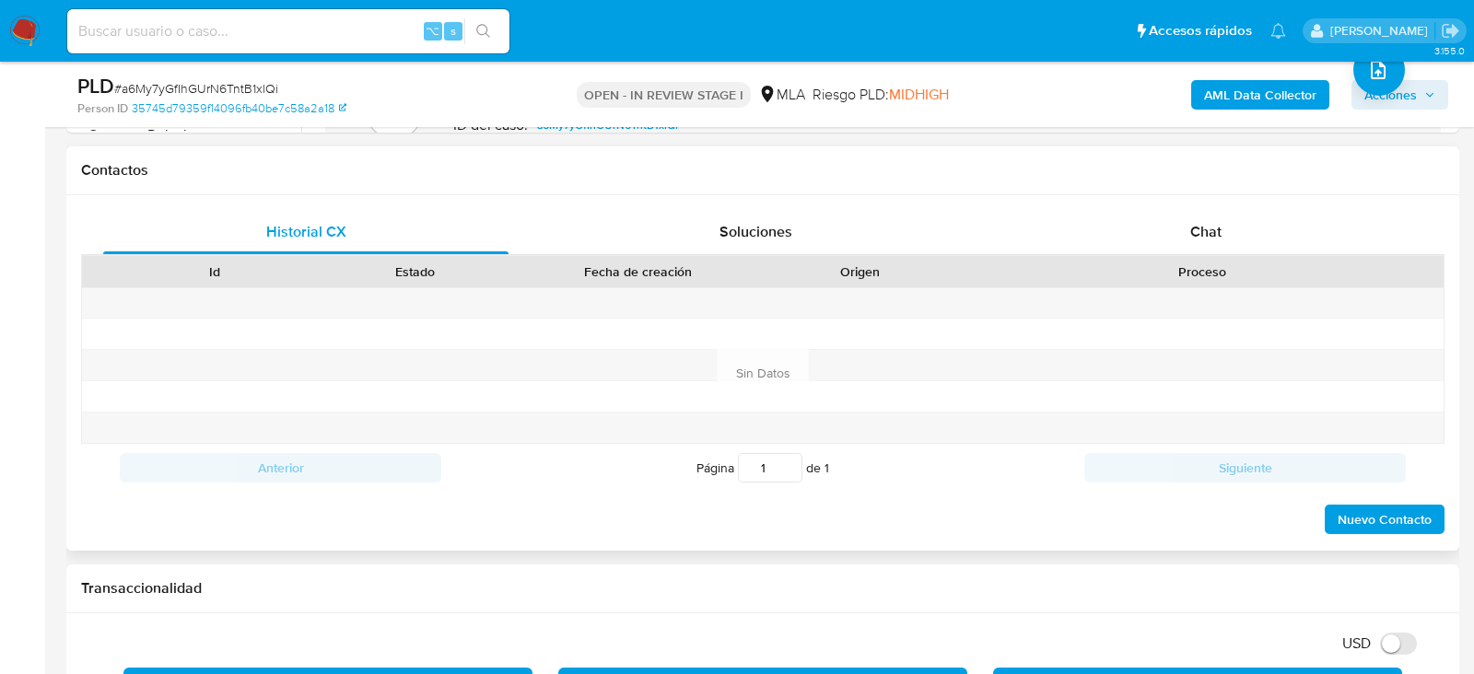
click at [1213, 258] on div "Proceso" at bounding box center [1202, 271] width 483 height 31
click at [1224, 247] on div "Chat" at bounding box center [1205, 232] width 405 height 44
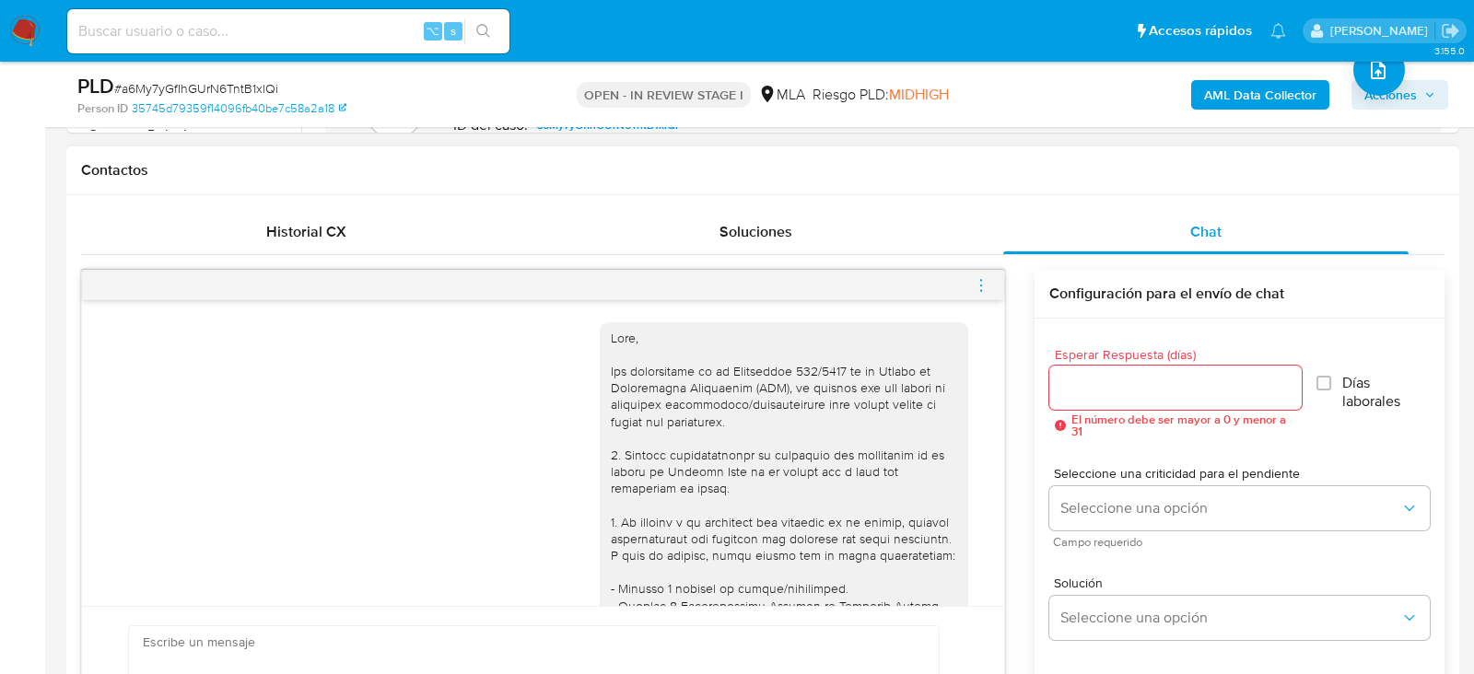
scroll to position [1796, 0]
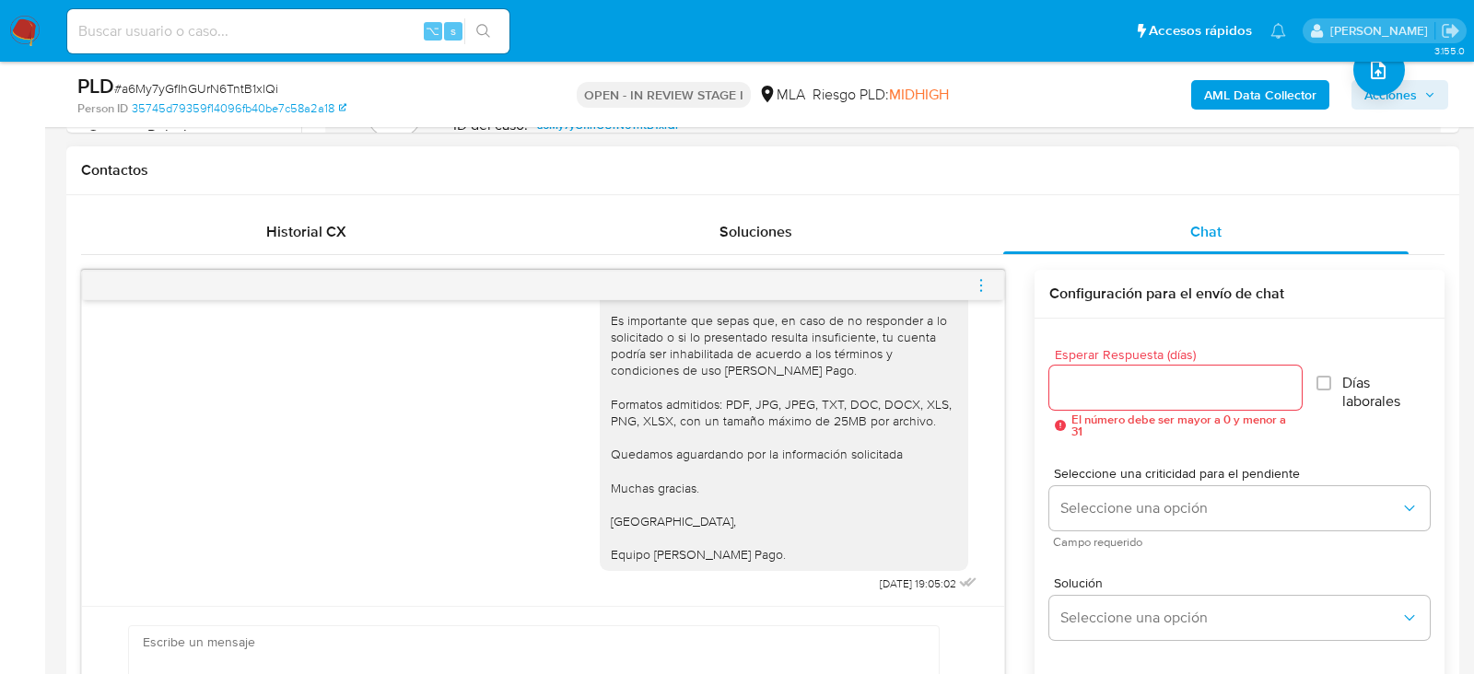
click at [978, 282] on icon "menu-action" at bounding box center [981, 285] width 17 height 17
click at [917, 248] on li "Cerrar conversación" at bounding box center [878, 247] width 189 height 33
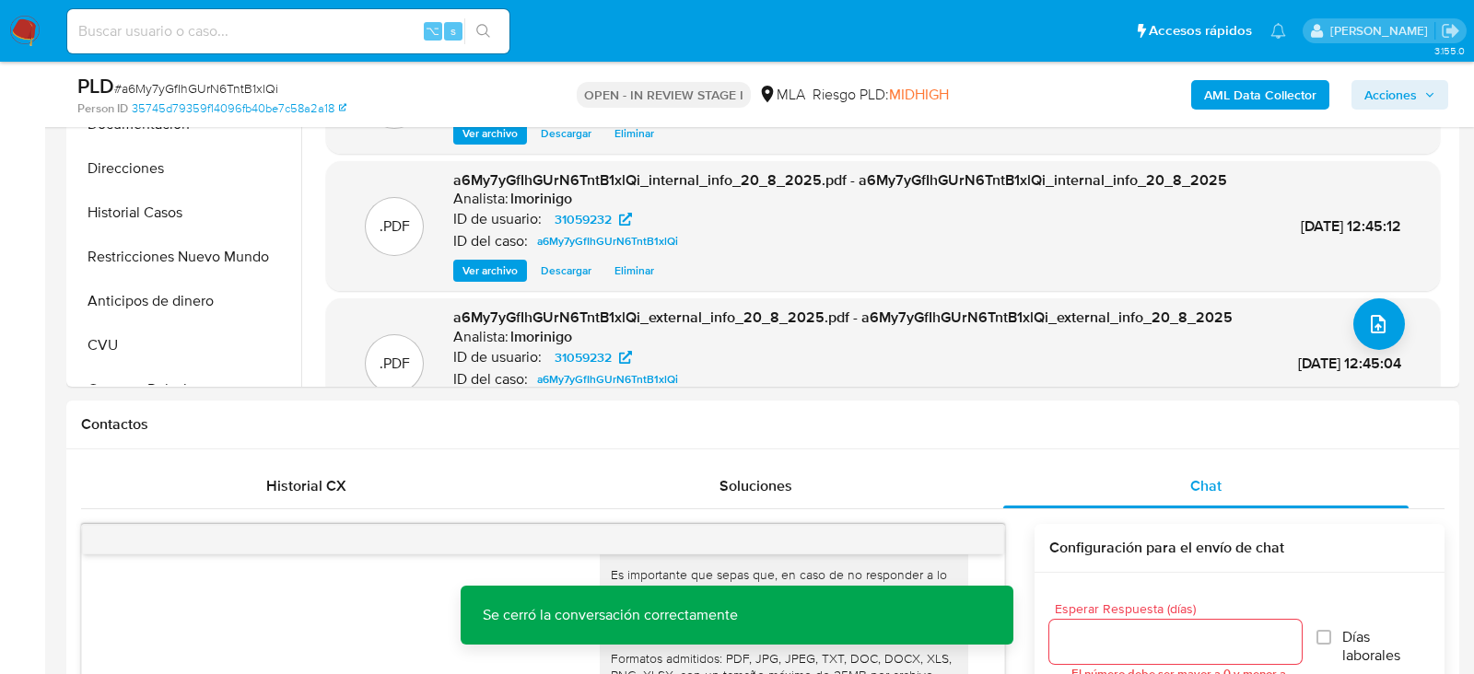
scroll to position [494, 0]
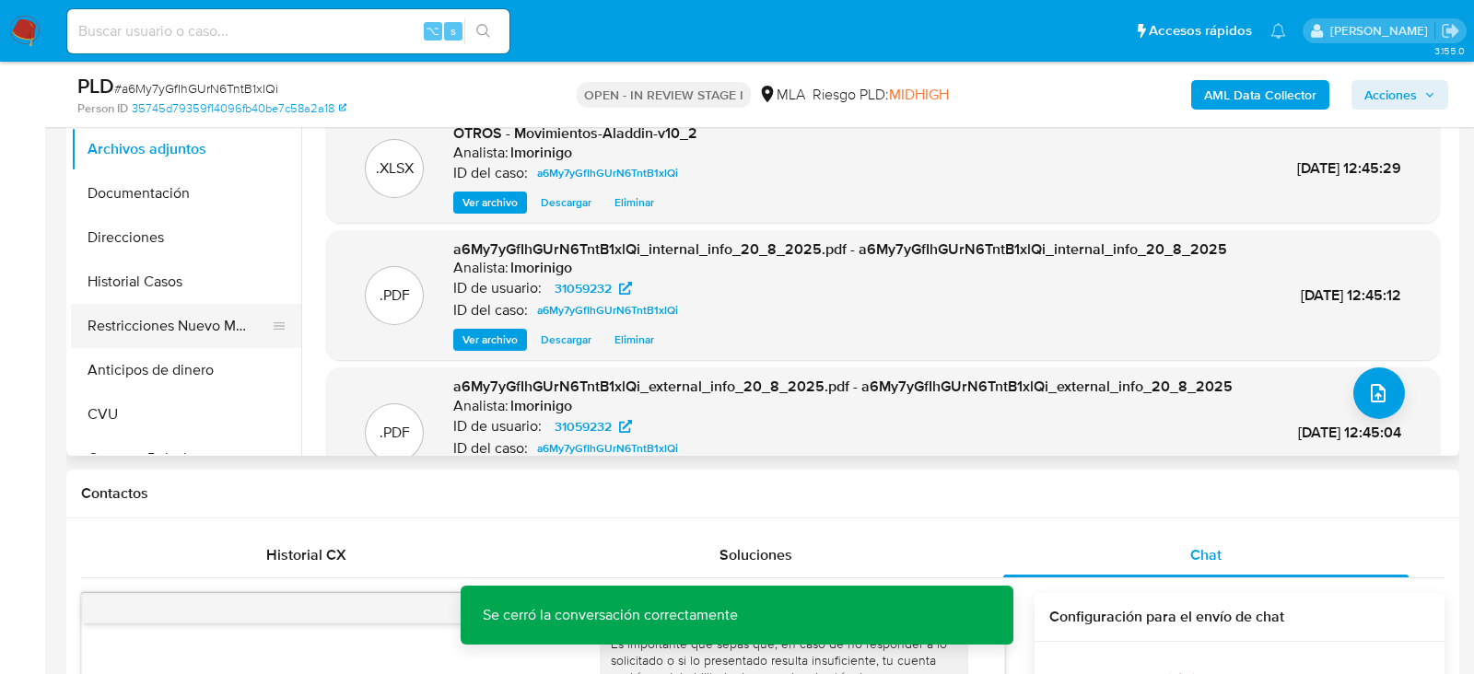
click at [112, 327] on button "Restricciones Nuevo Mundo" at bounding box center [179, 326] width 216 height 44
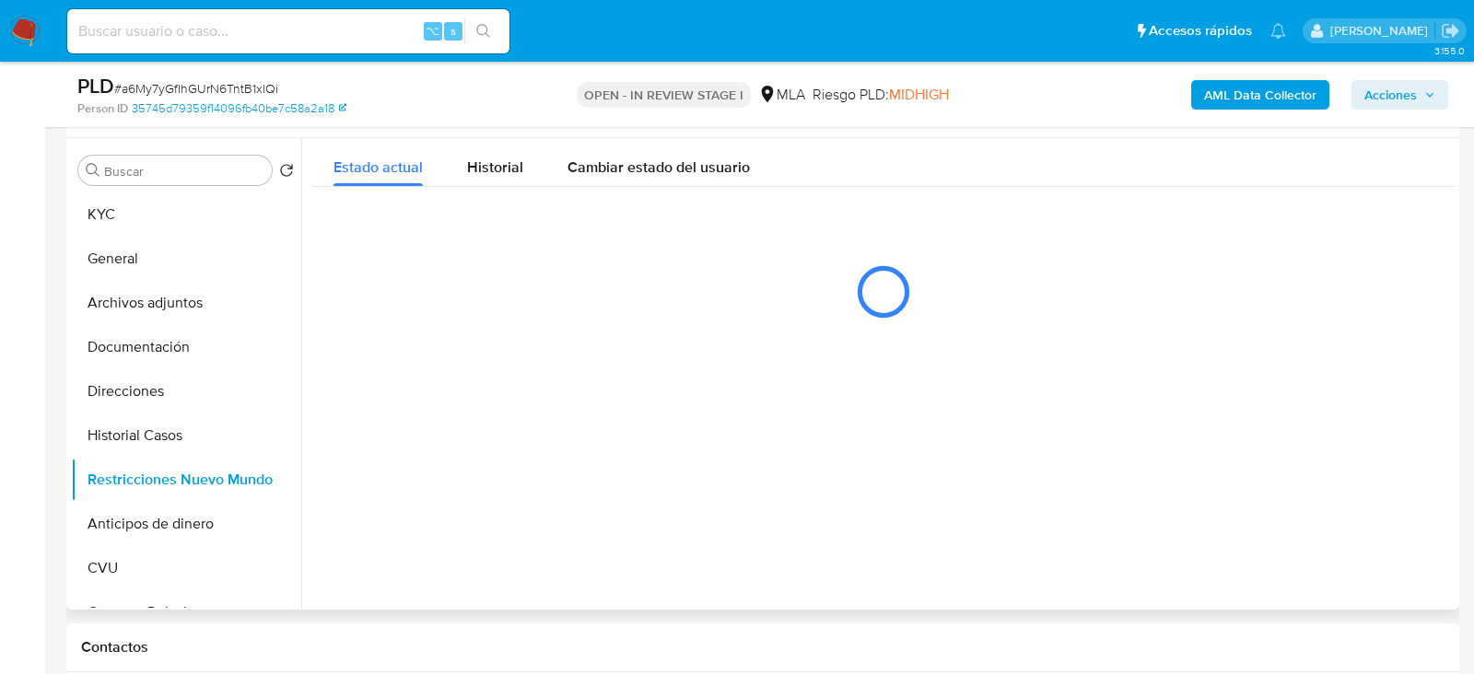
scroll to position [341, 0]
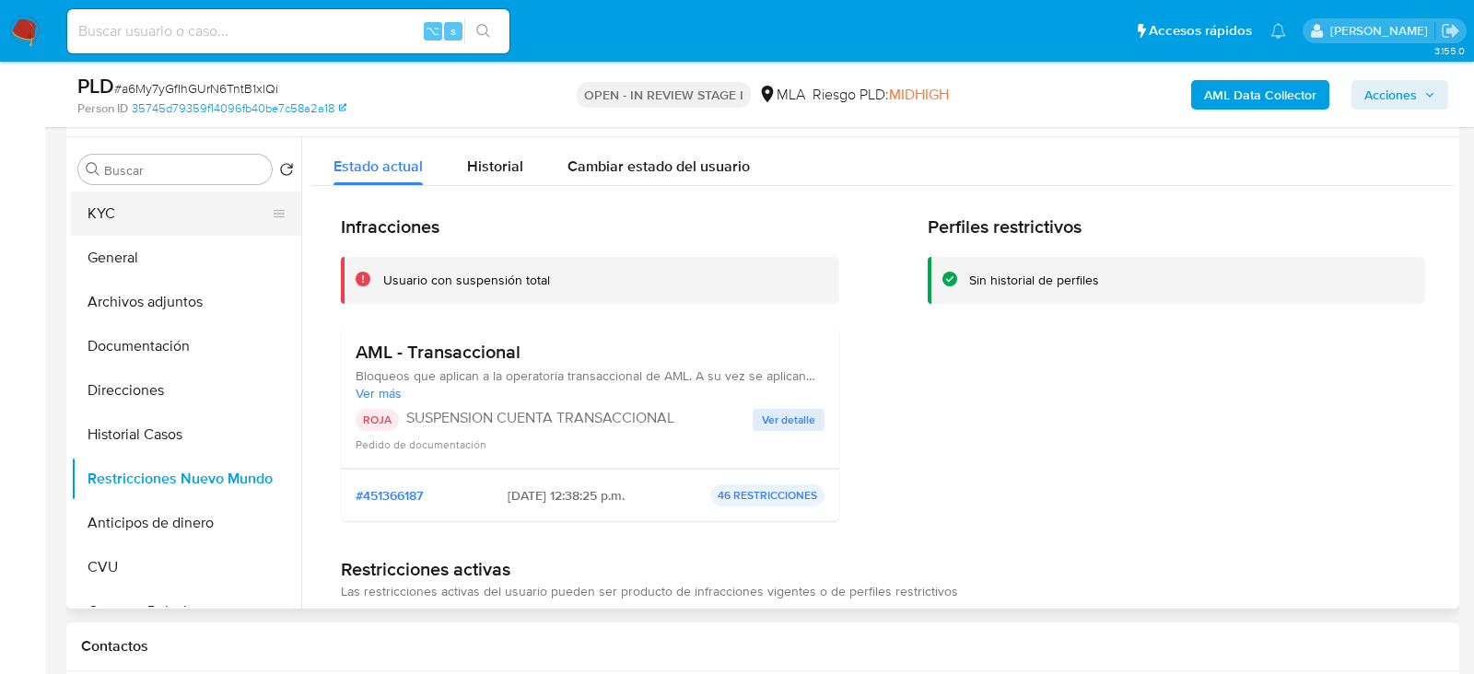
click at [192, 217] on button "KYC" at bounding box center [179, 214] width 216 height 44
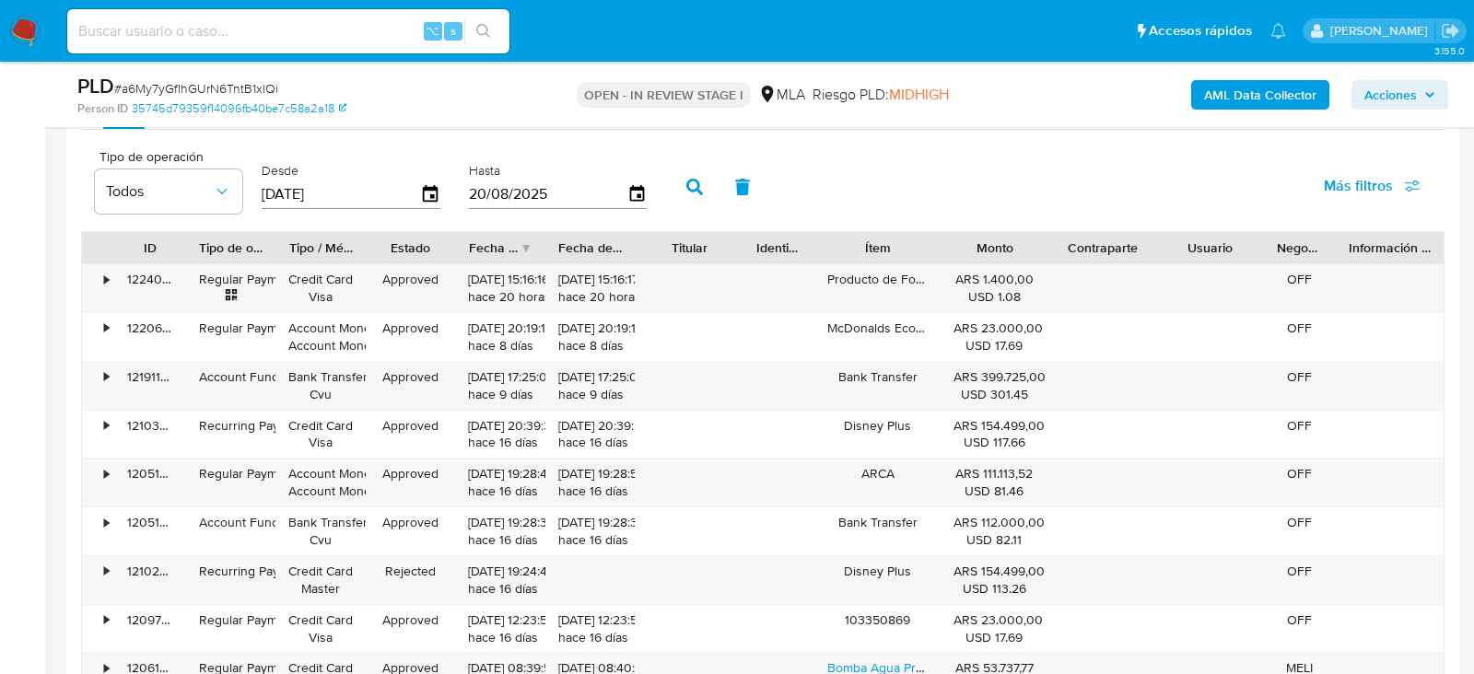
scroll to position [3228, 0]
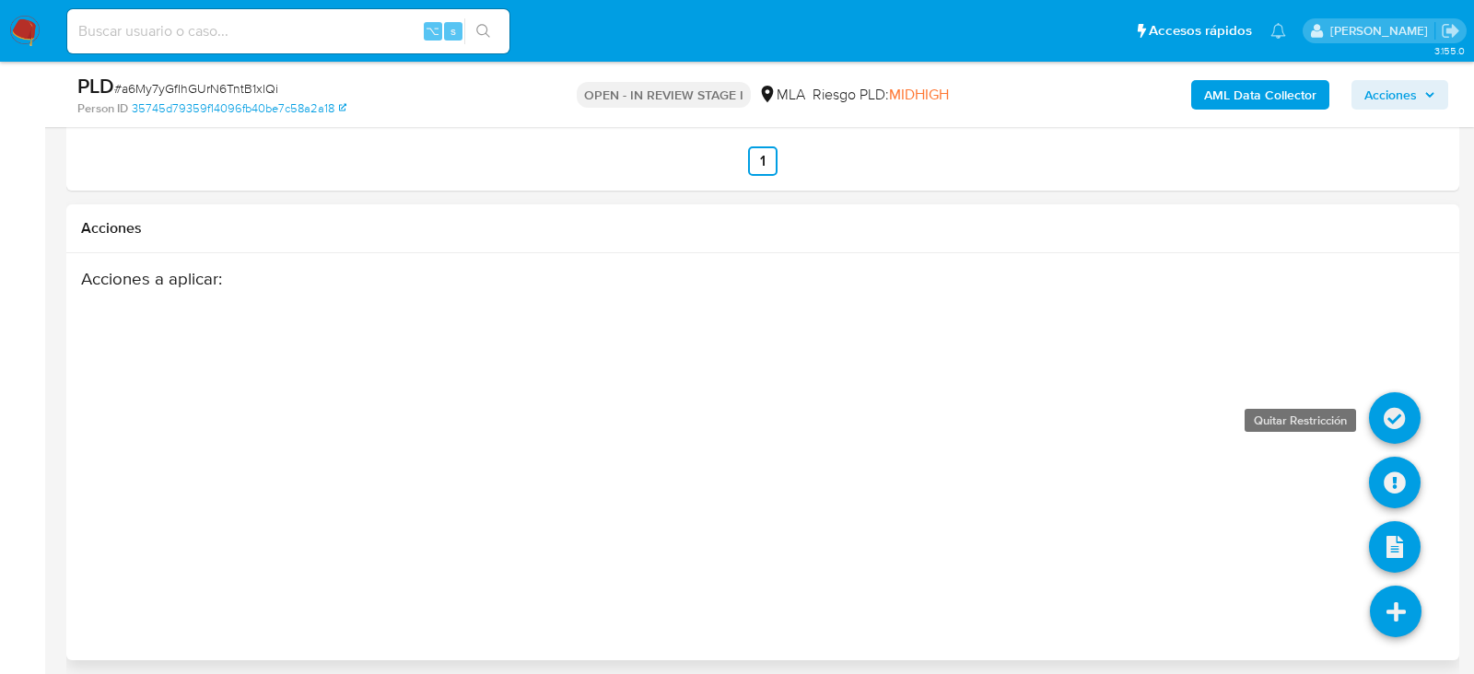
click at [1409, 394] on icon at bounding box center [1395, 418] width 52 height 52
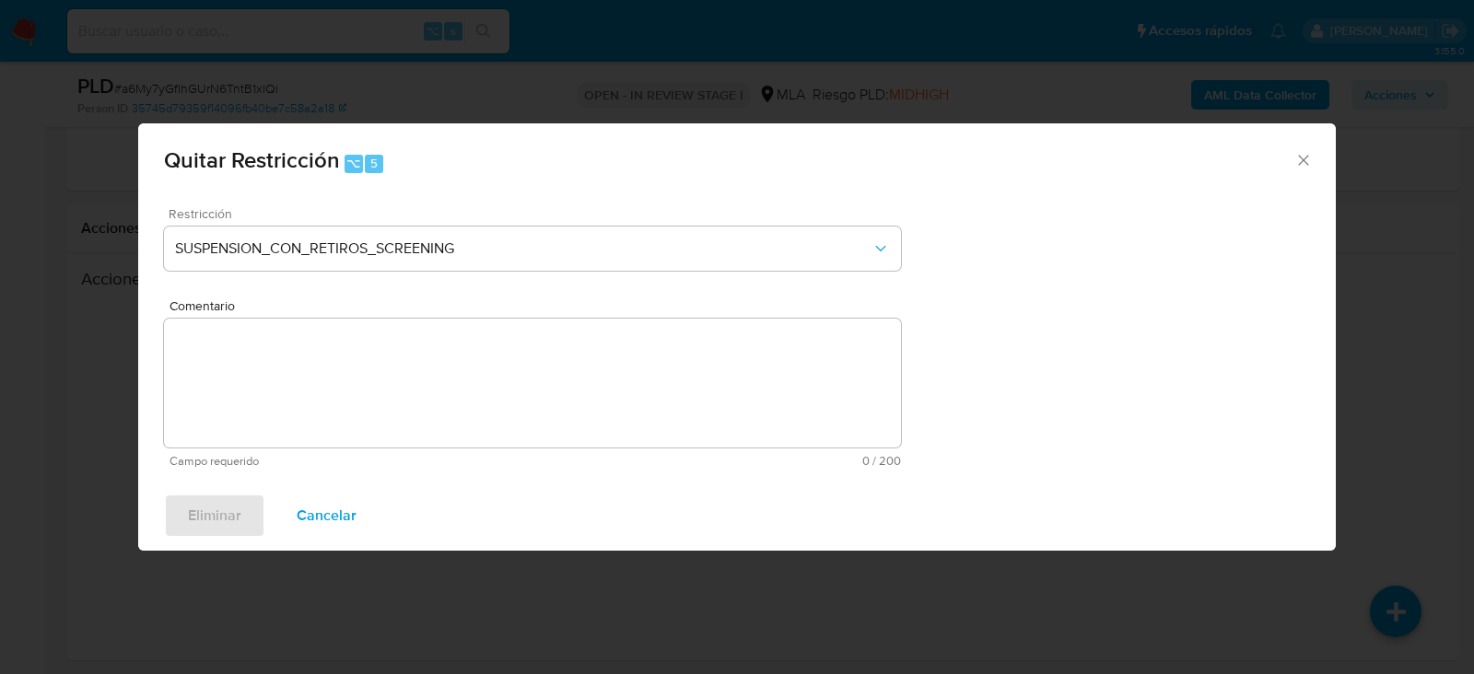
click at [556, 224] on div "Restricción SUSPENSION_CON_RETIROS_SCREENING" at bounding box center [532, 251] width 737 height 88
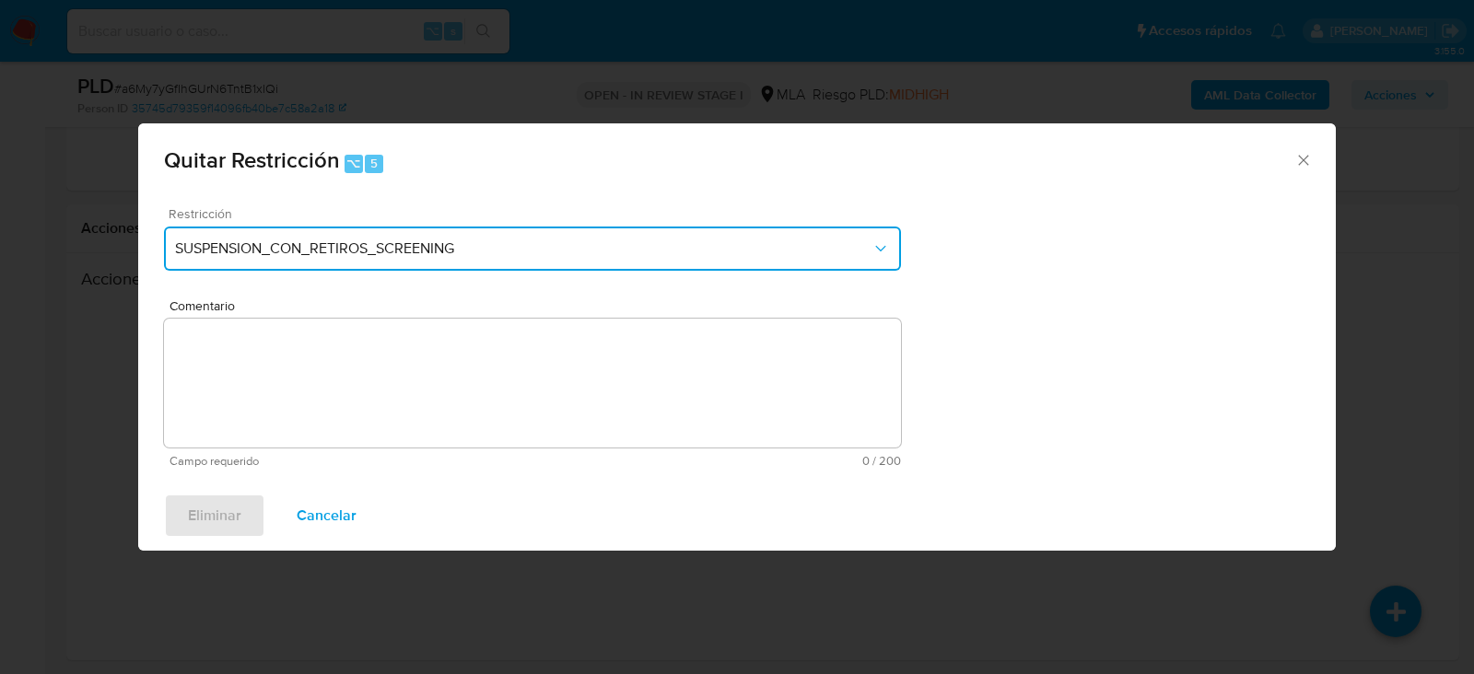
click at [556, 240] on span "SUSPENSION_CON_RETIROS_SCREENING" at bounding box center [523, 249] width 696 height 18
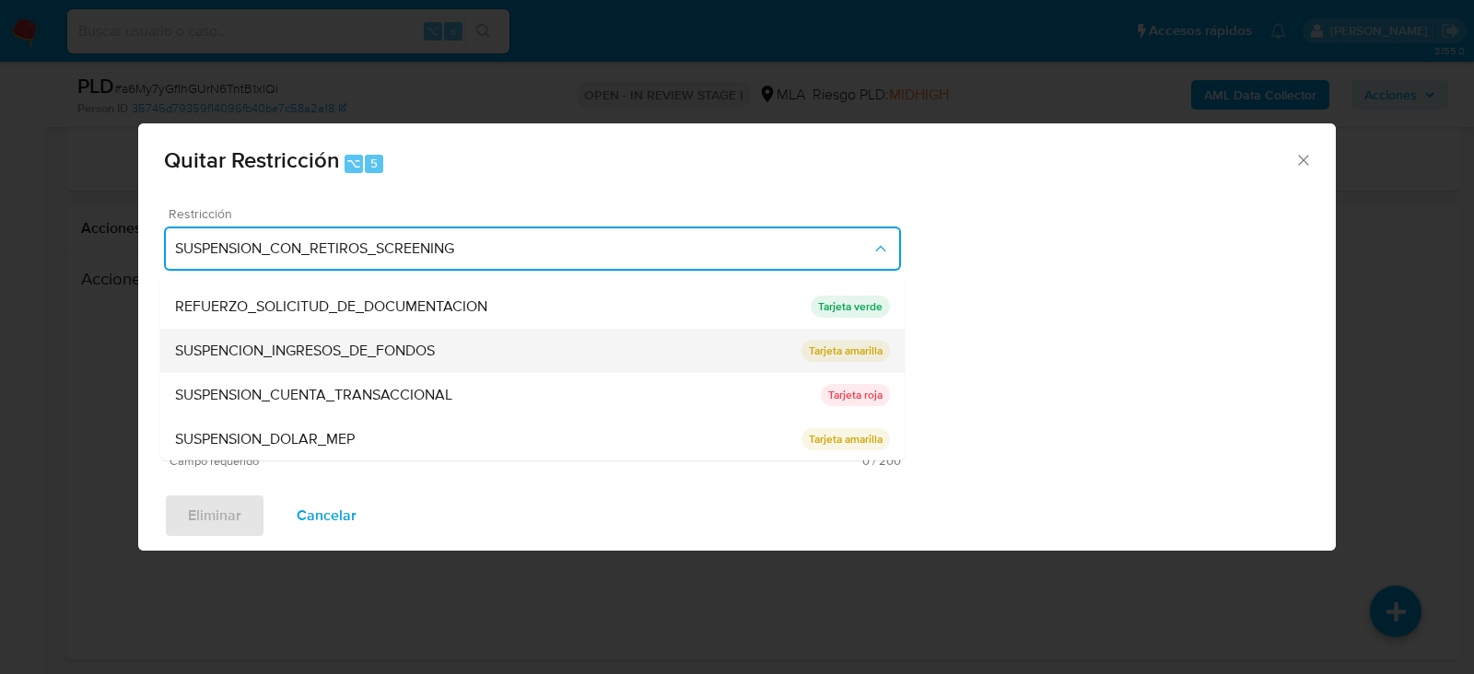
scroll to position [390, 0]
click at [514, 402] on div "SUSPENSION_CUENTA_TRANSACCIONAL" at bounding box center [498, 395] width 646 height 44
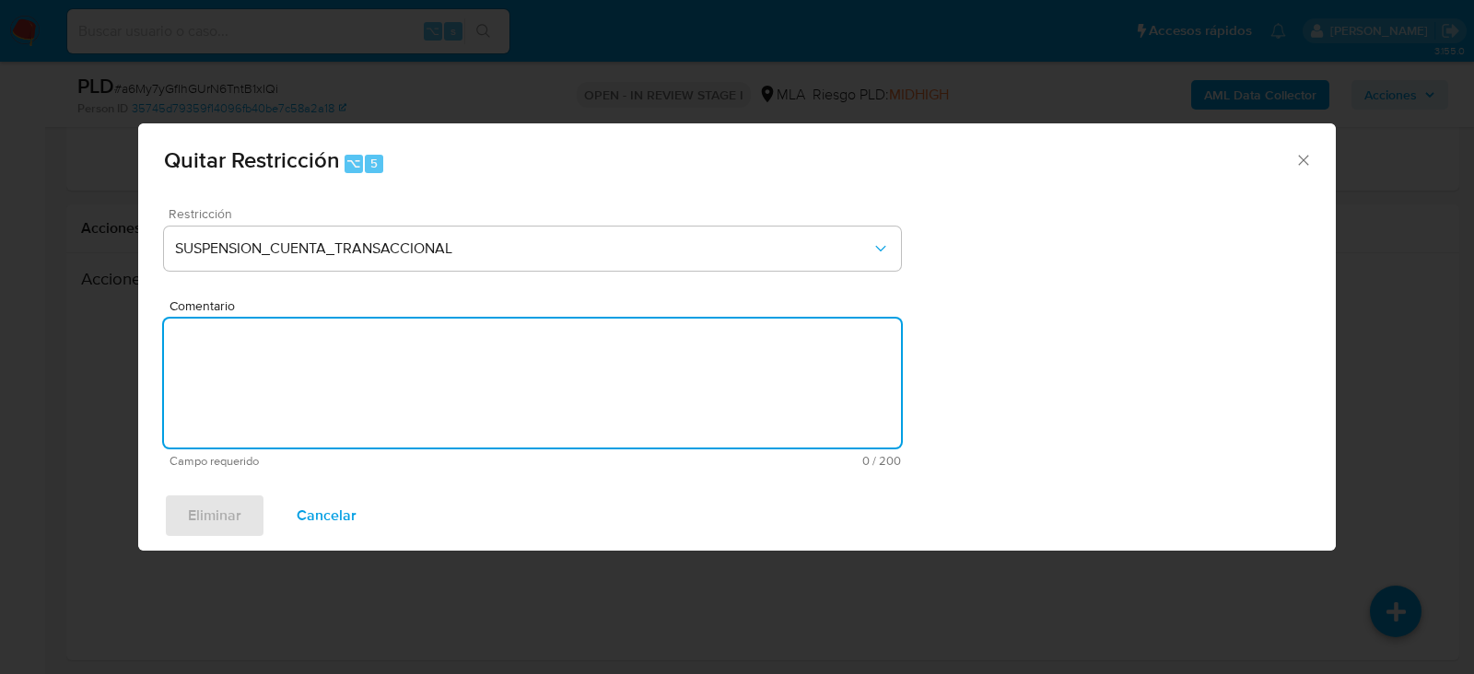
click at [514, 402] on textarea "Comentario" at bounding box center [532, 383] width 737 height 129
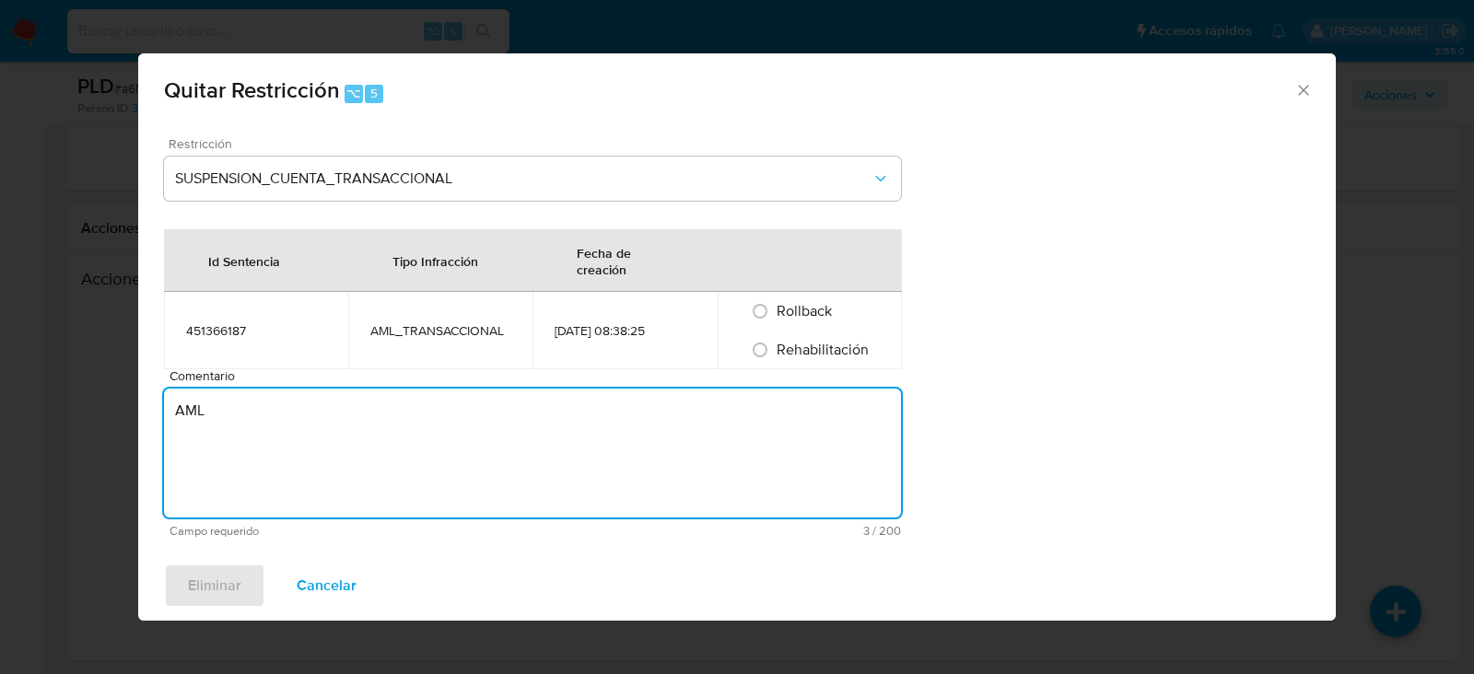
type textarea "AML"
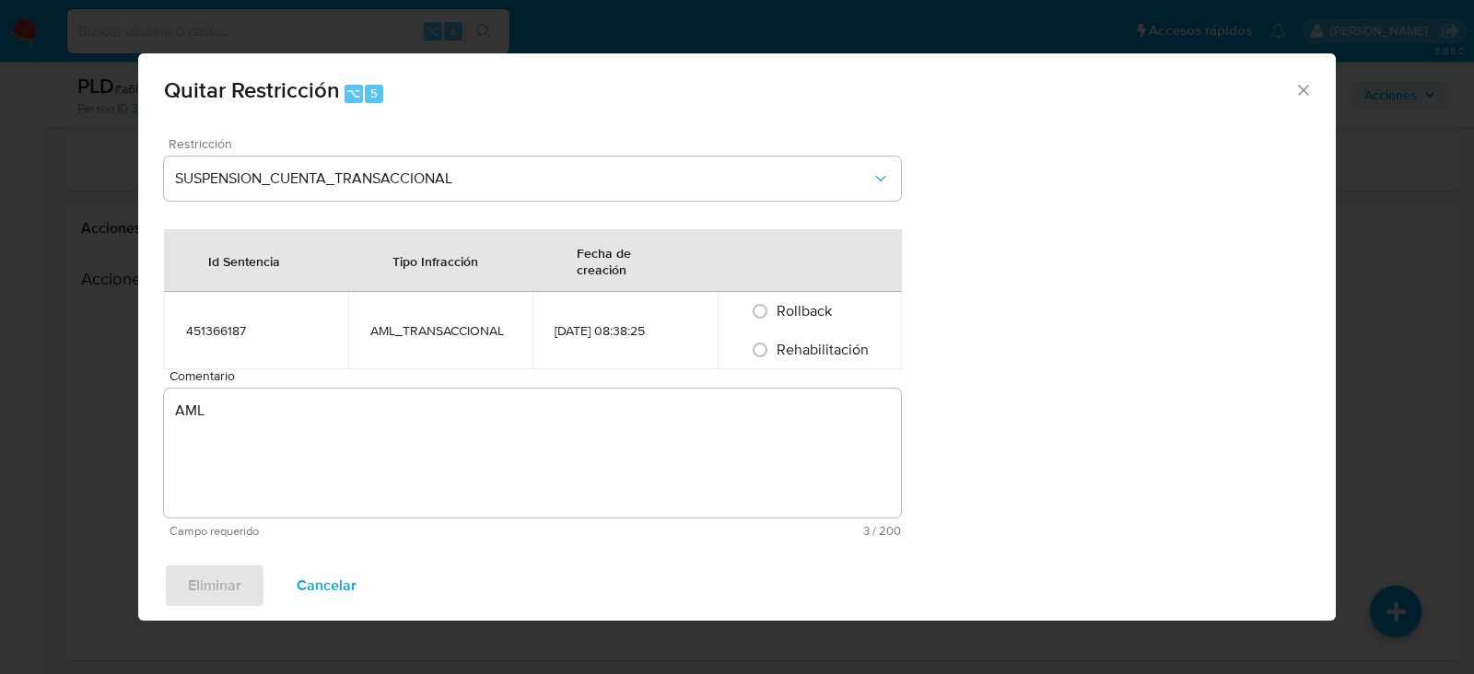
click at [802, 358] on span "Rehabilitación" at bounding box center [823, 349] width 92 height 21
click at [775, 358] on input "Rehabilitación" at bounding box center [759, 349] width 29 height 29
radio input "true"
click at [215, 606] on span "Eliminar" at bounding box center [214, 586] width 53 height 41
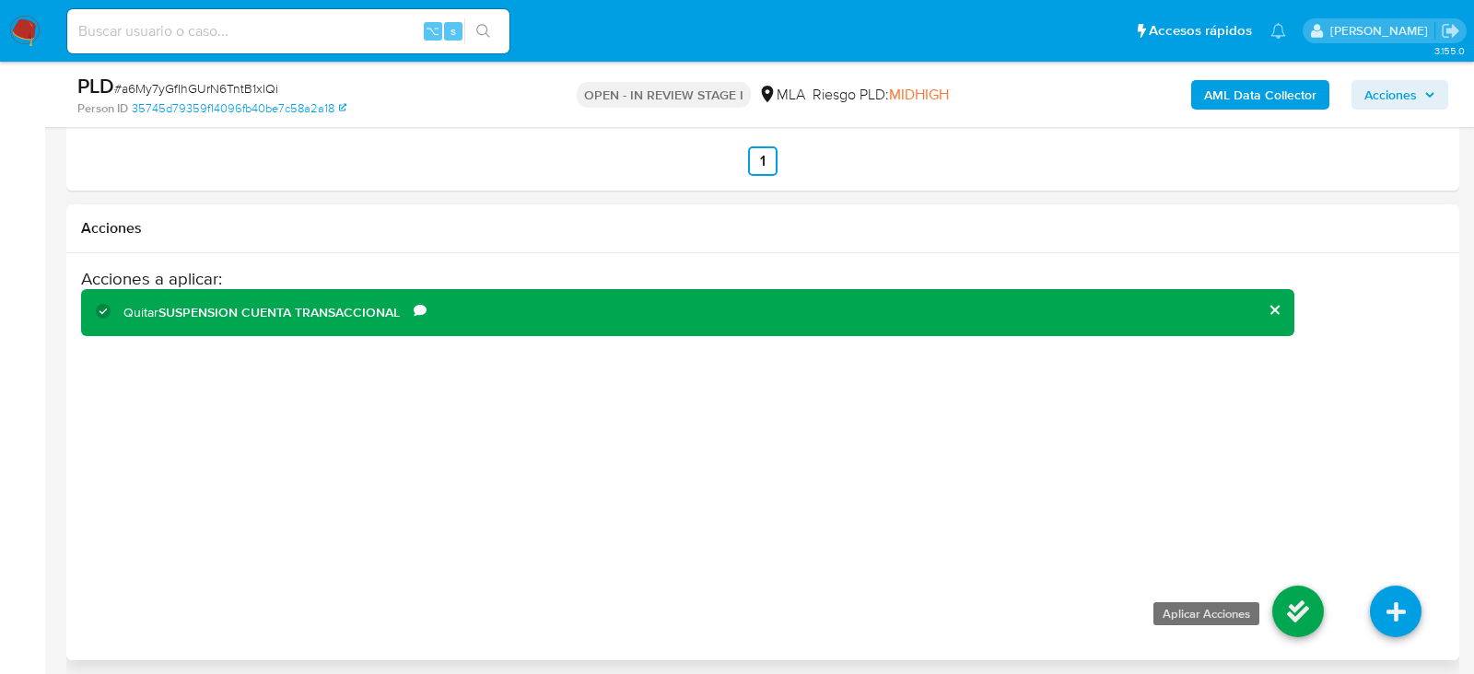
click at [1299, 586] on icon at bounding box center [1298, 612] width 52 height 52
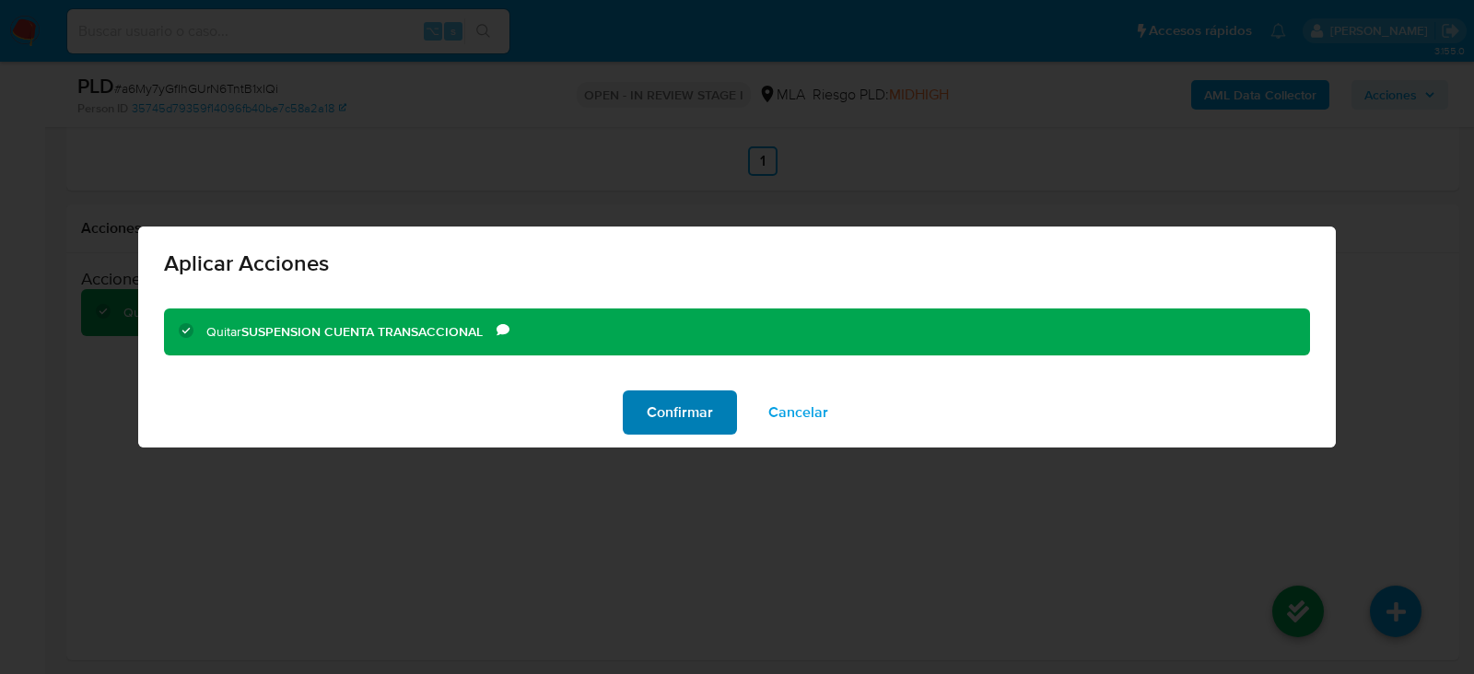
click at [640, 422] on button "Confirmar" at bounding box center [680, 413] width 114 height 44
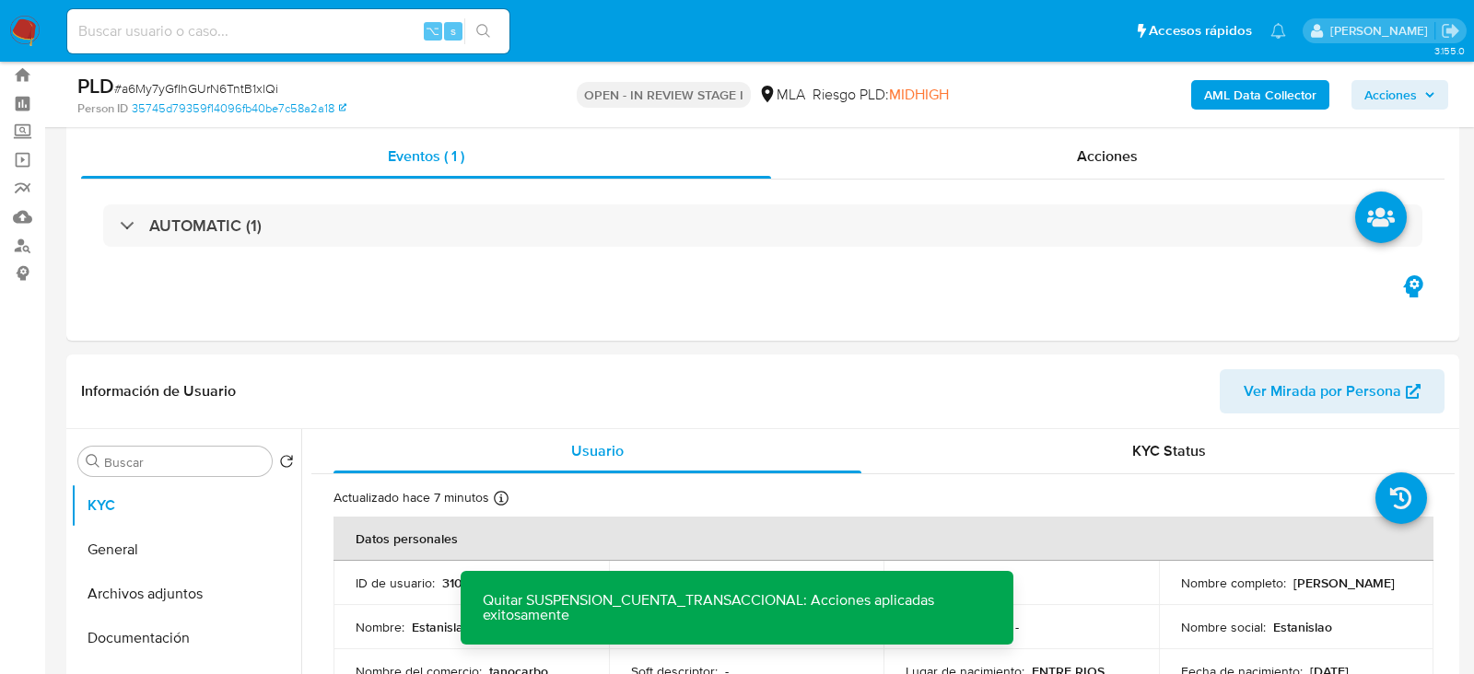
scroll to position [0, 0]
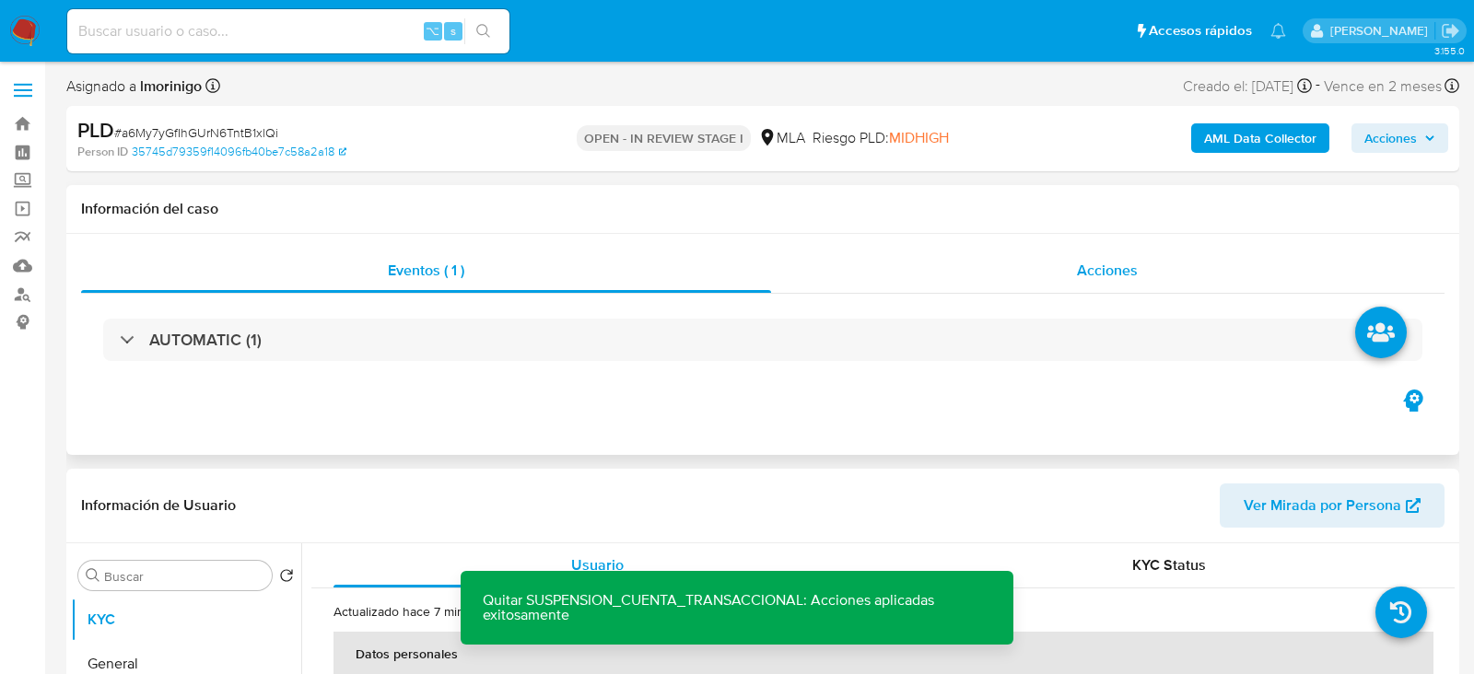
click at [1082, 256] on div "Acciones" at bounding box center [1108, 271] width 674 height 44
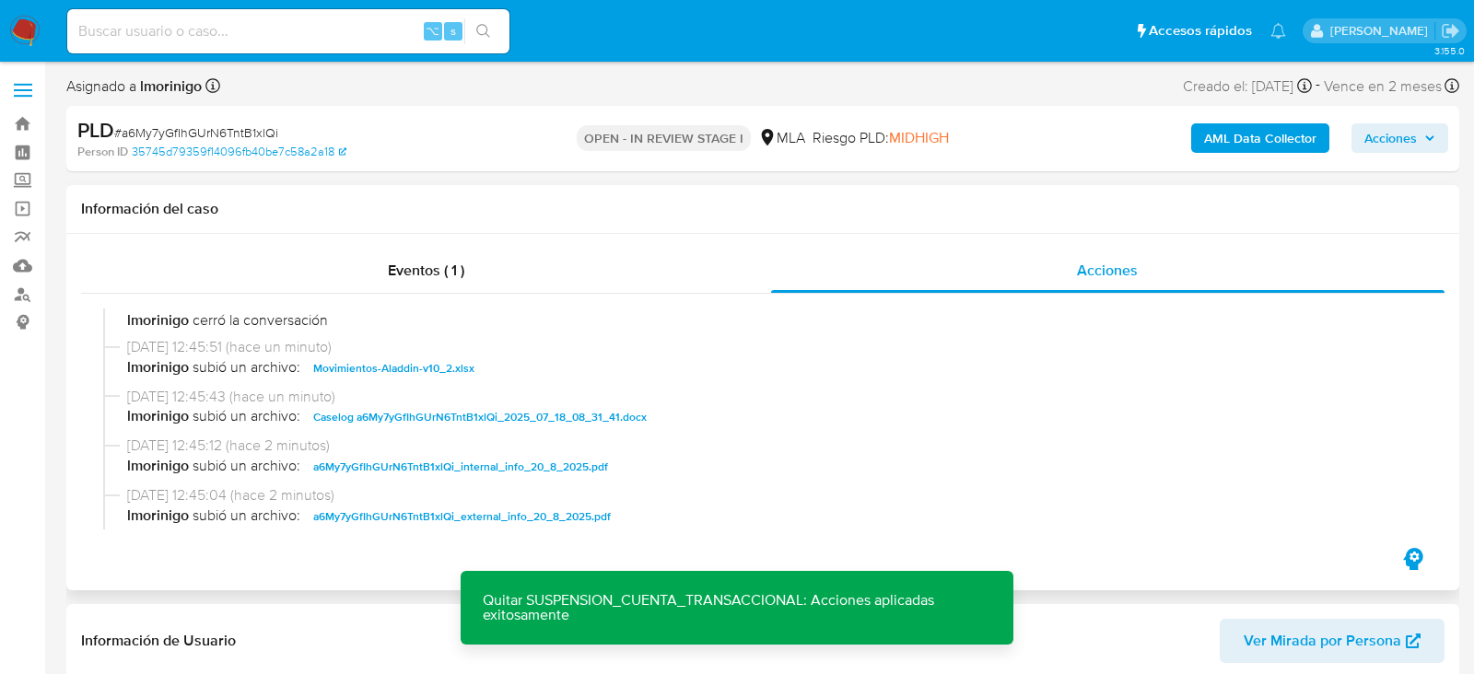
scroll to position [55, 0]
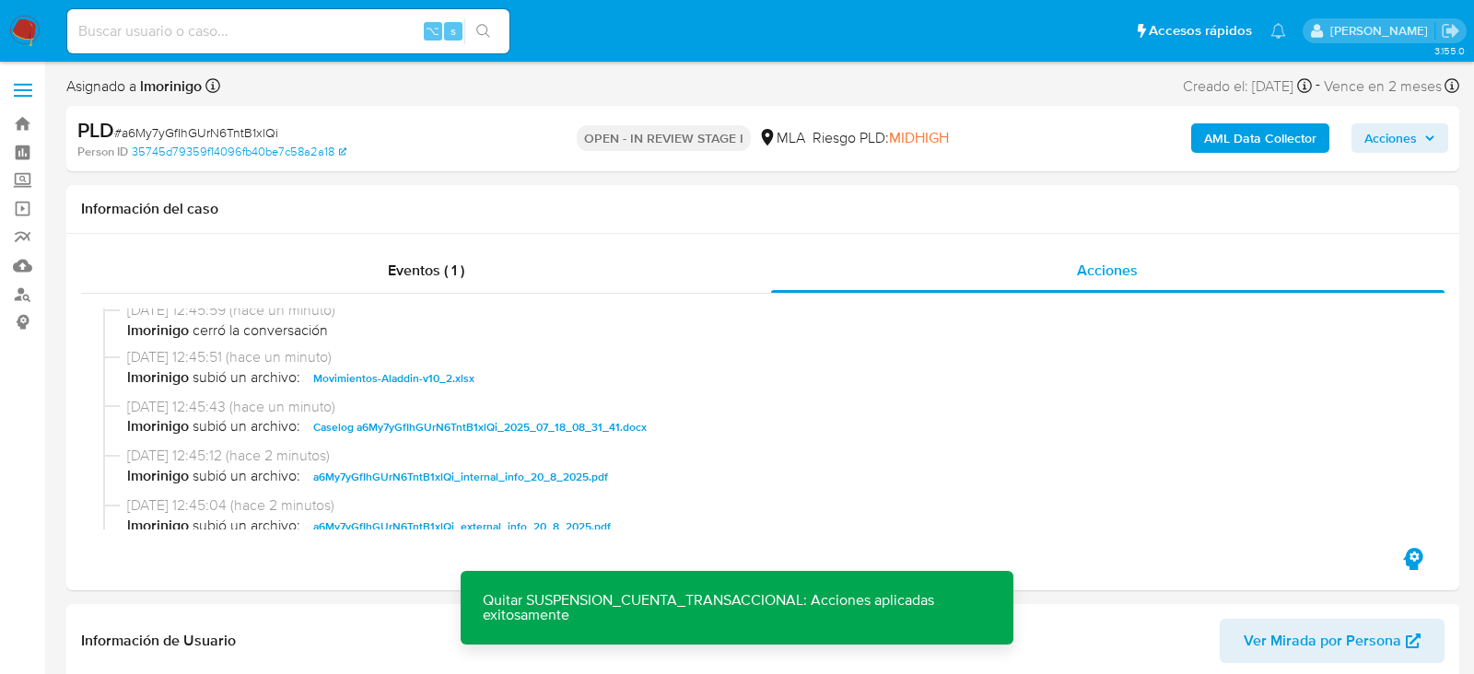
click at [1435, 147] on button "Acciones" at bounding box center [1400, 137] width 97 height 29
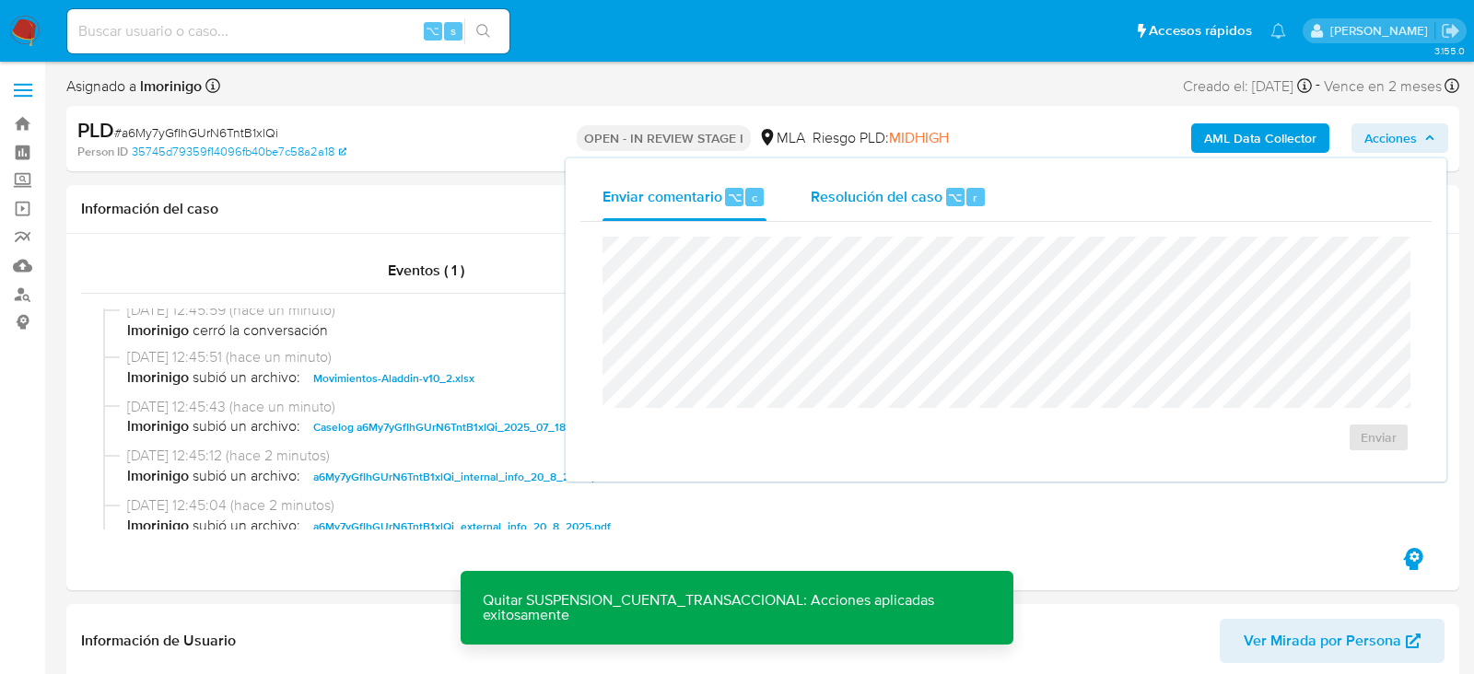
click at [949, 189] on span "⌥" at bounding box center [955, 198] width 14 height 18
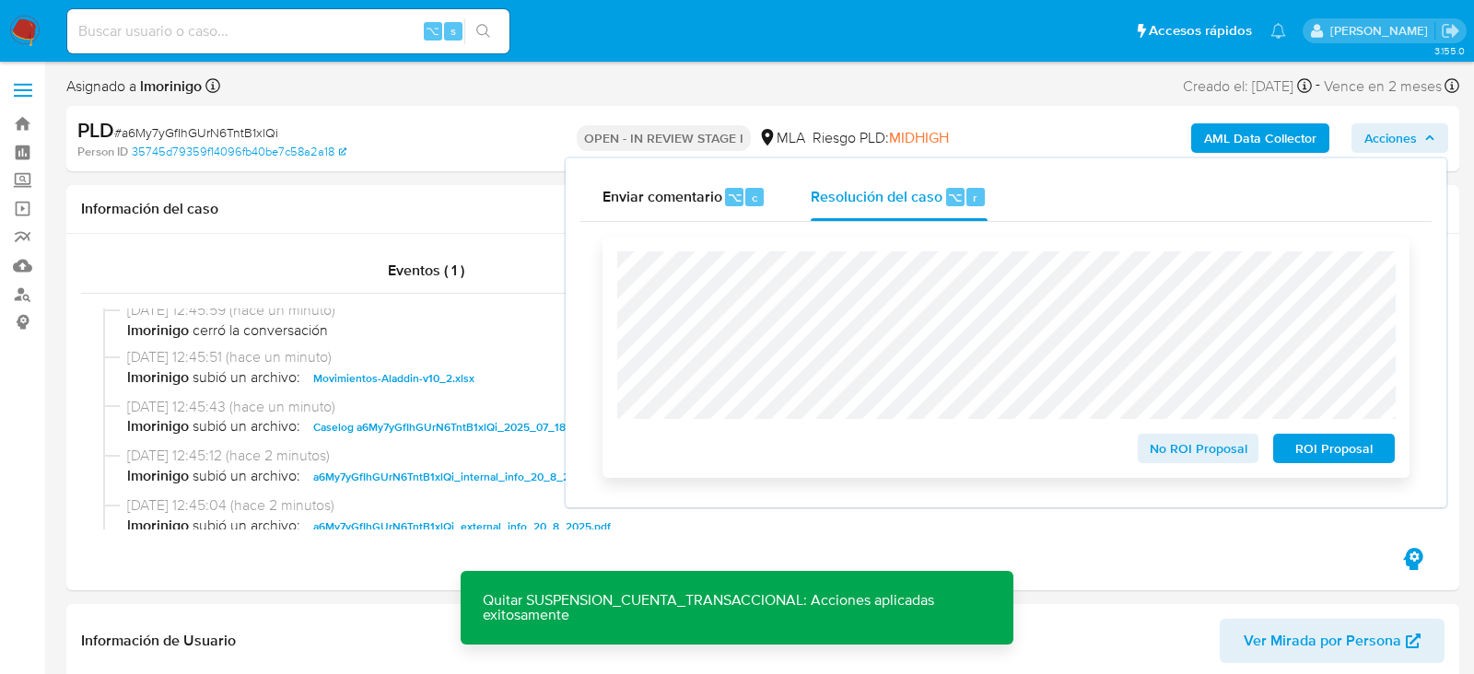
click at [1214, 470] on div "No ROI Proposal ROI Proposal" at bounding box center [1006, 357] width 807 height 241
click at [1200, 460] on span "No ROI Proposal" at bounding box center [1199, 449] width 96 height 26
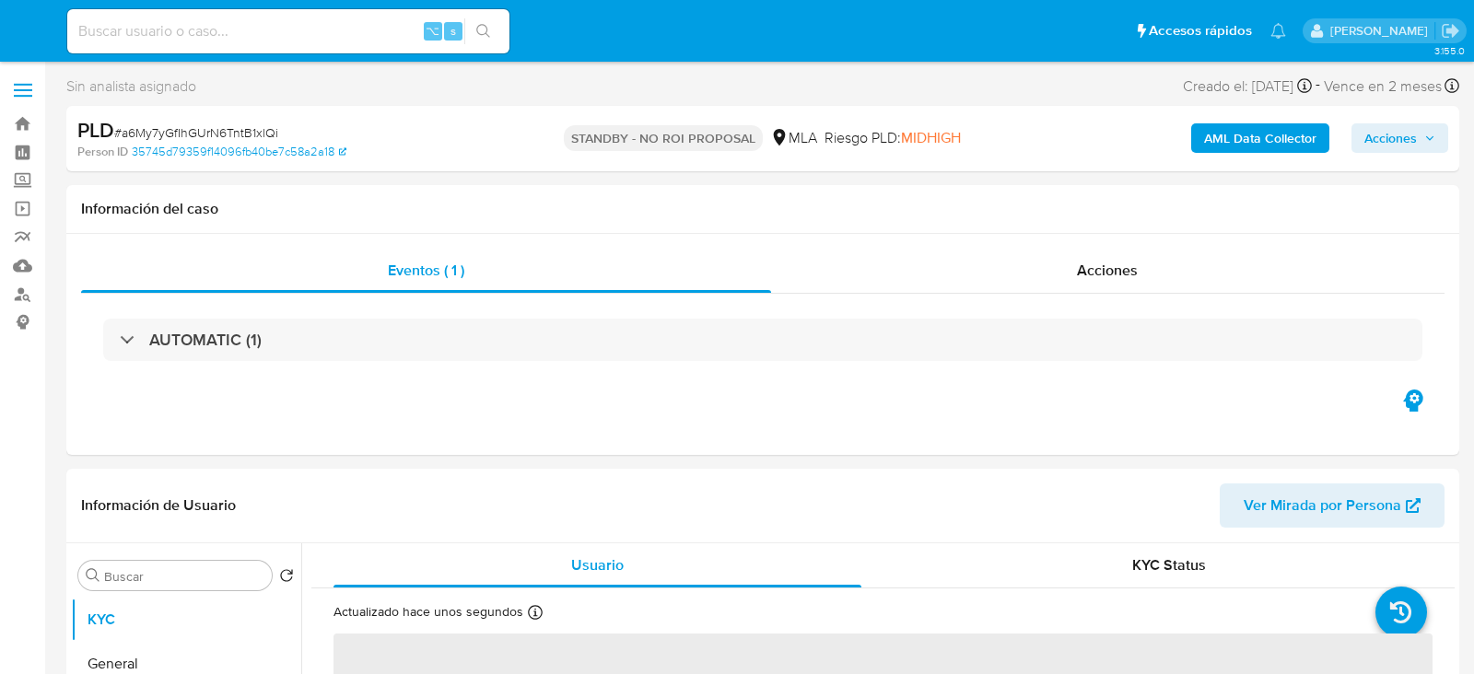
select select "10"
click at [309, 29] on input at bounding box center [288, 31] width 442 height 24
paste input "23i2eobiIxe0nPTeIRRAuwSl"
type input "23i2eobiIxe0nPTeIRRAuwSl"
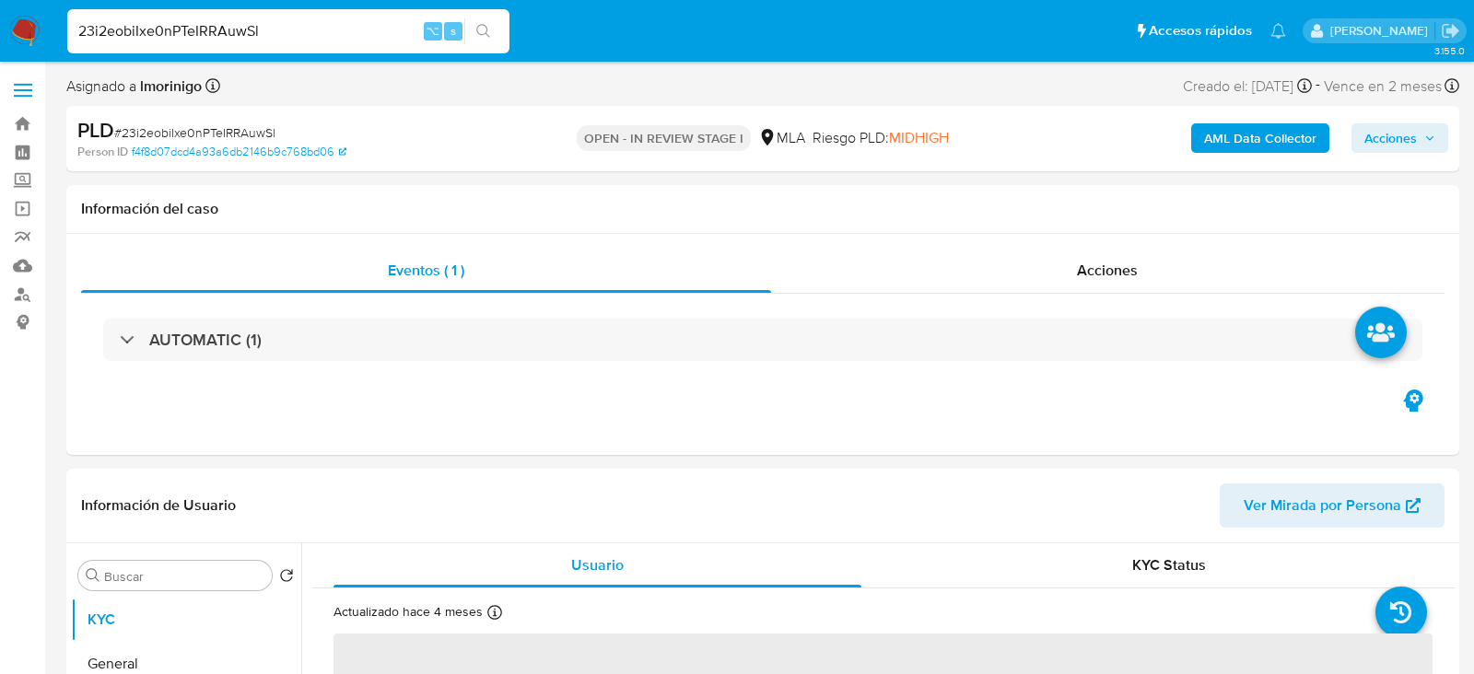
select select "10"
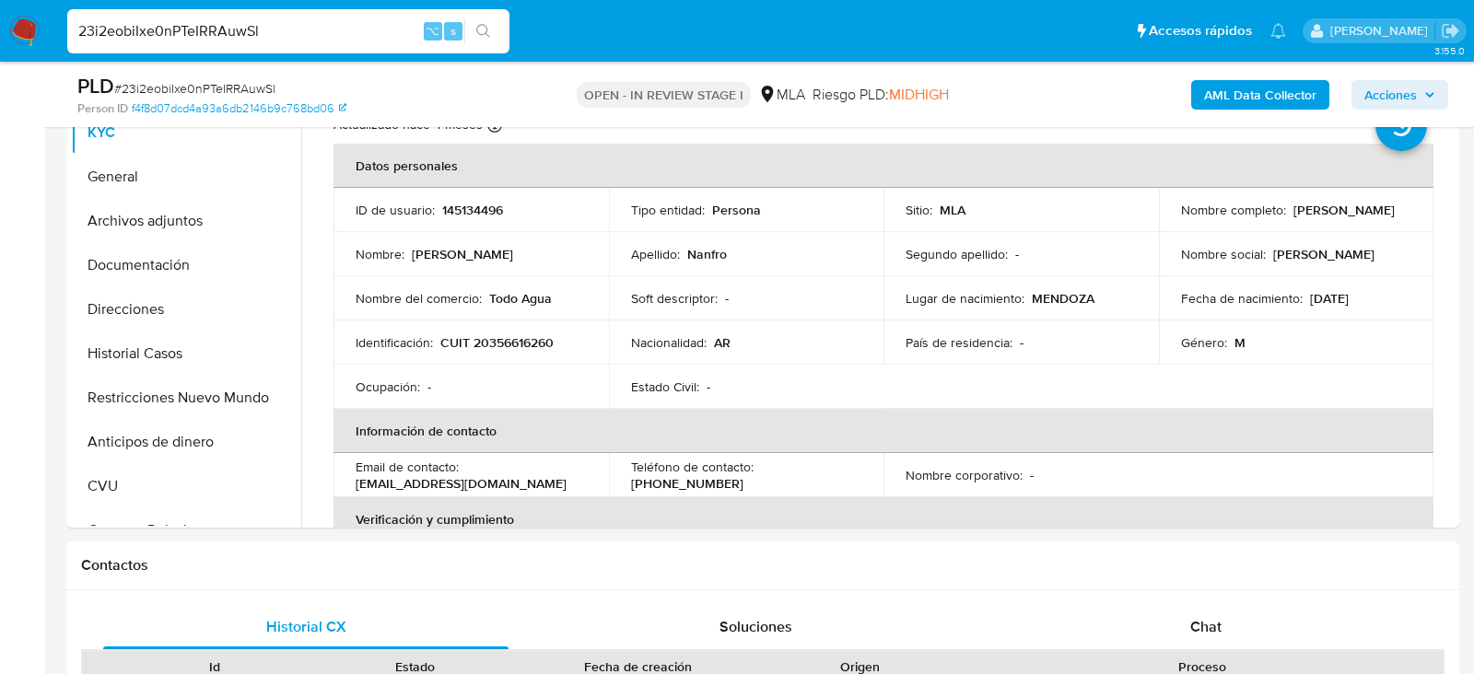
scroll to position [447, 0]
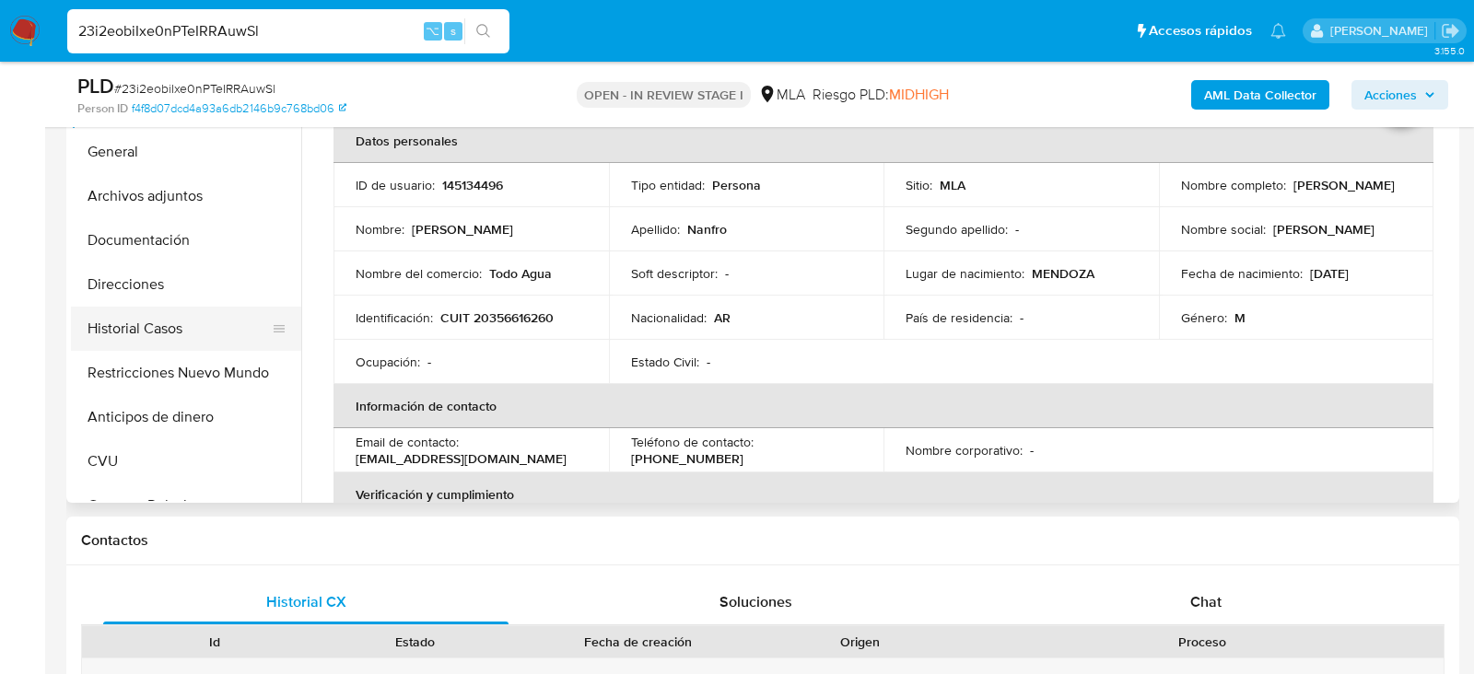
click at [135, 342] on button "Historial Casos" at bounding box center [179, 329] width 216 height 44
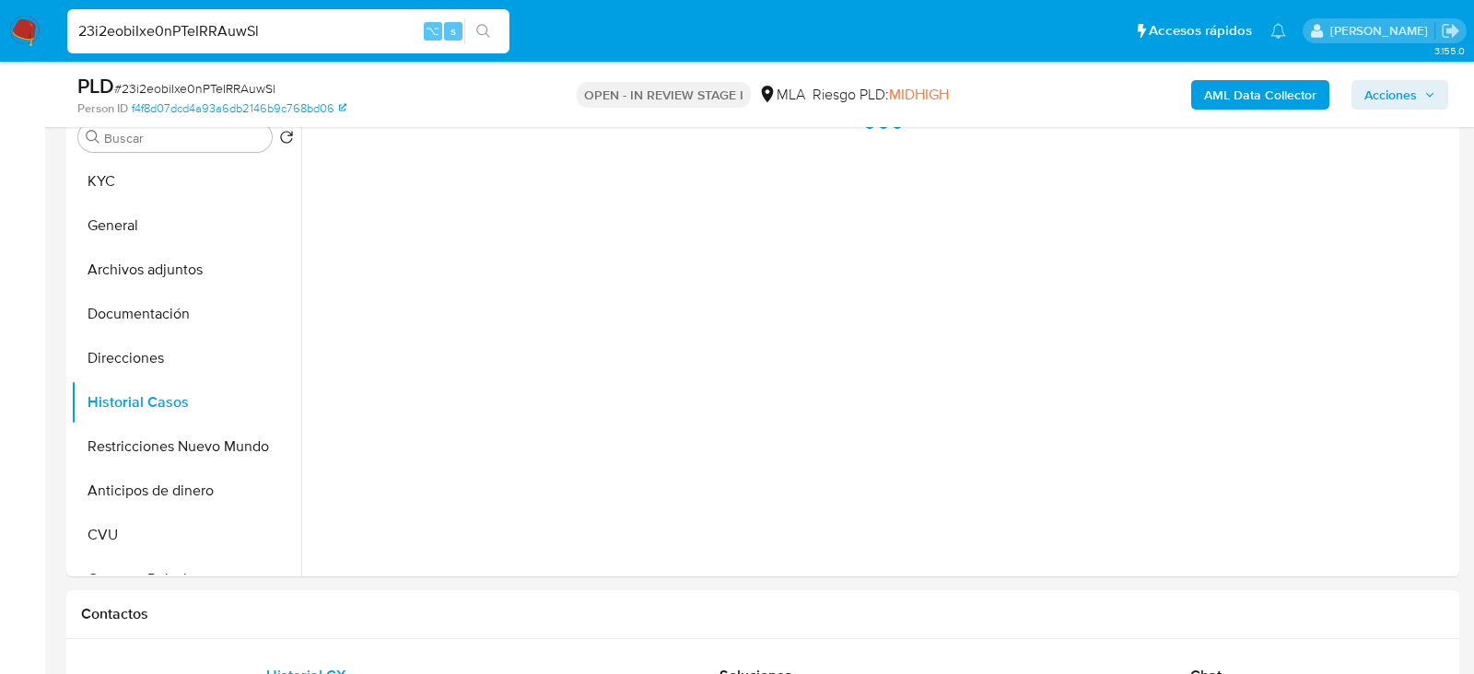
scroll to position [375, 0]
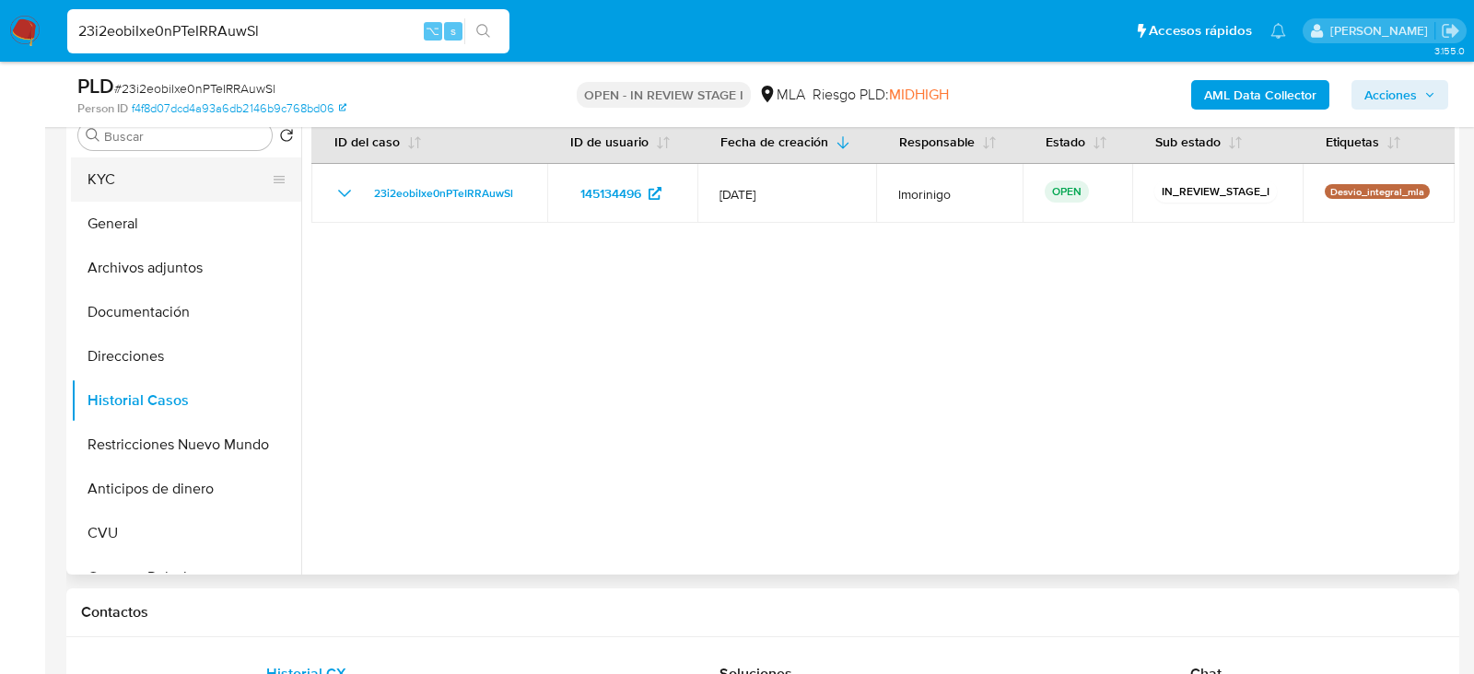
click at [144, 176] on button "KYC" at bounding box center [179, 180] width 216 height 44
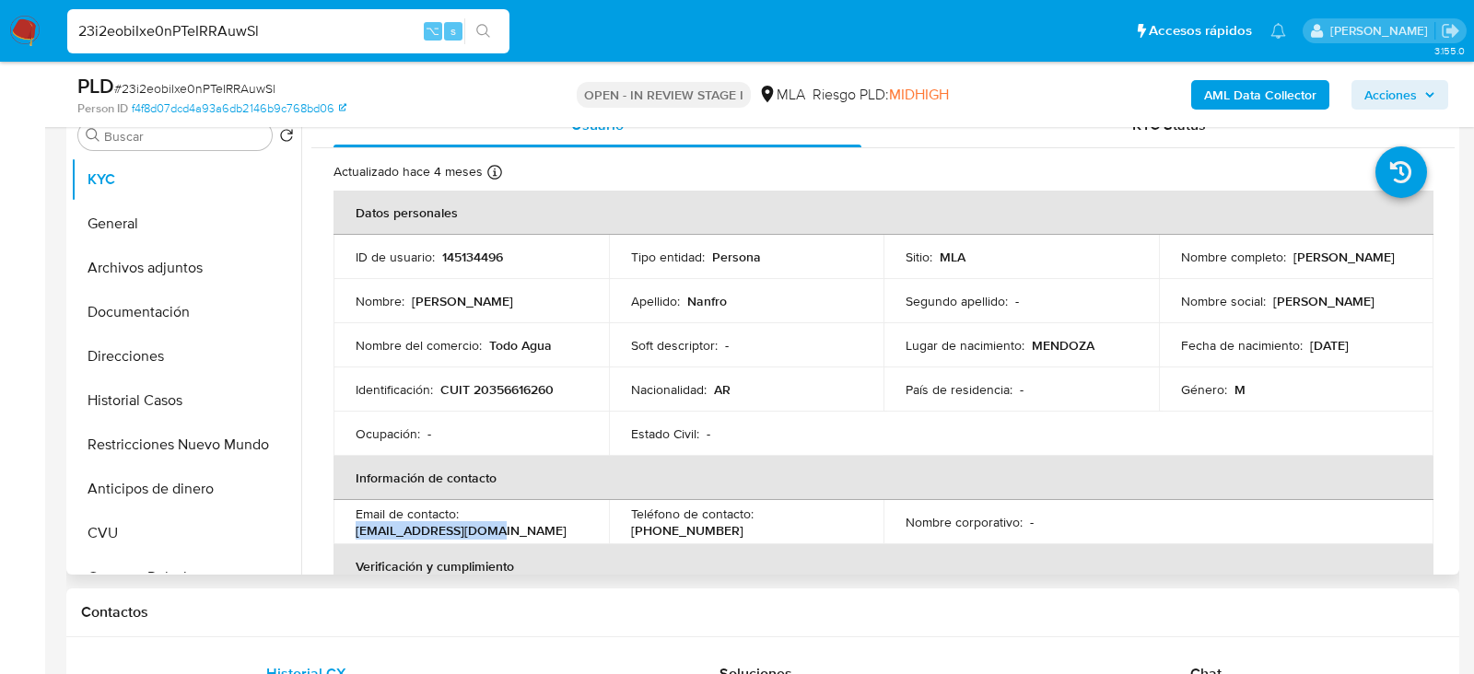
drag, startPoint x: 355, startPoint y: 532, endPoint x: 512, endPoint y: 533, distance: 157.5
click at [513, 534] on div "Email de contacto : [EMAIL_ADDRESS][DOMAIN_NAME]" at bounding box center [471, 522] width 231 height 33
copy p "[EMAIL_ADDRESS][DOMAIN_NAME]"
click at [743, 522] on p "[PHONE_NUMBER]" at bounding box center [687, 530] width 112 height 17
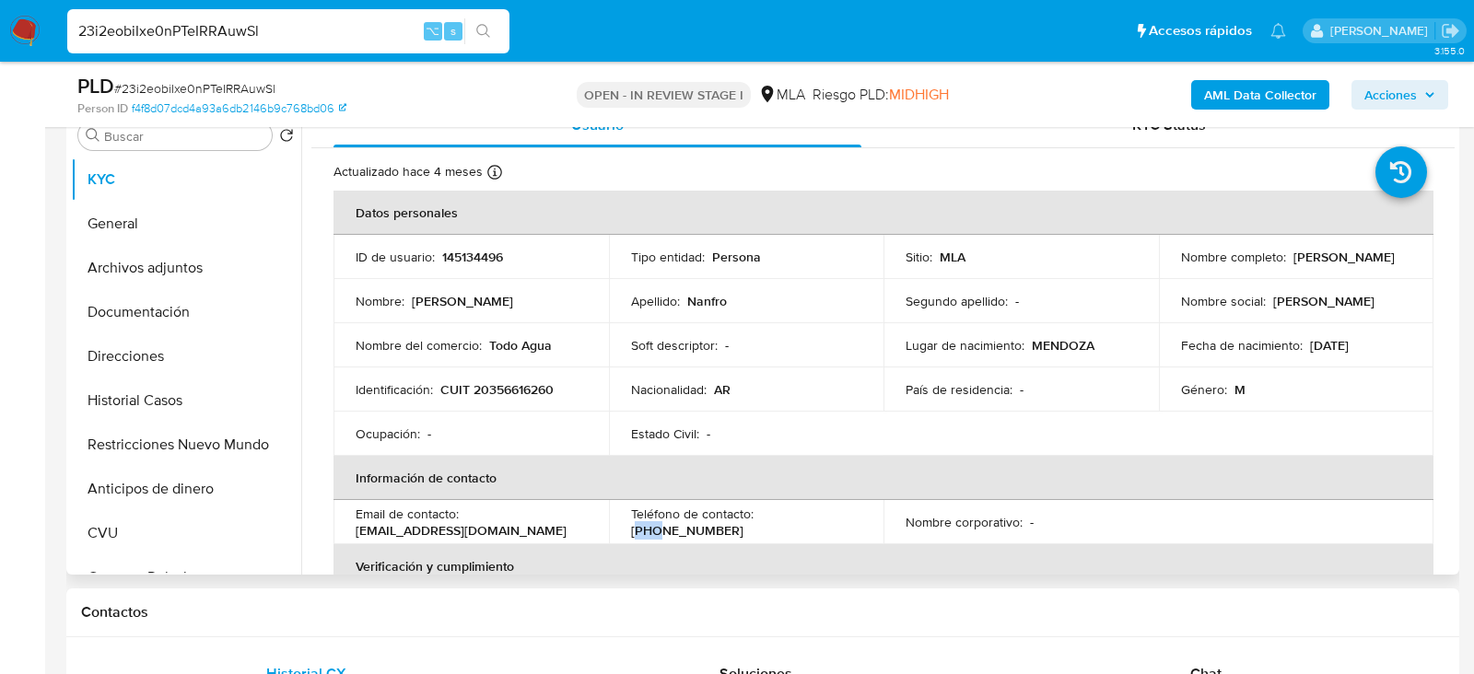
copy p "261"
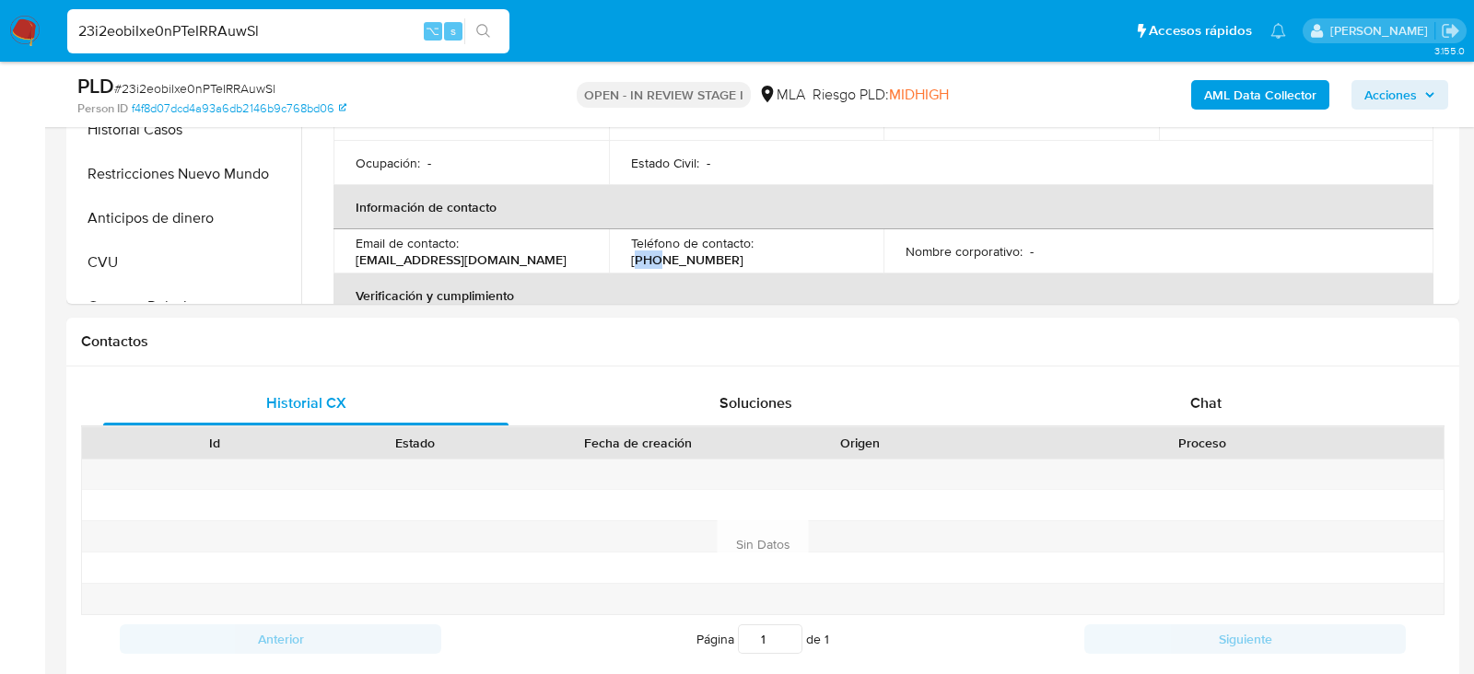
scroll to position [655, 0]
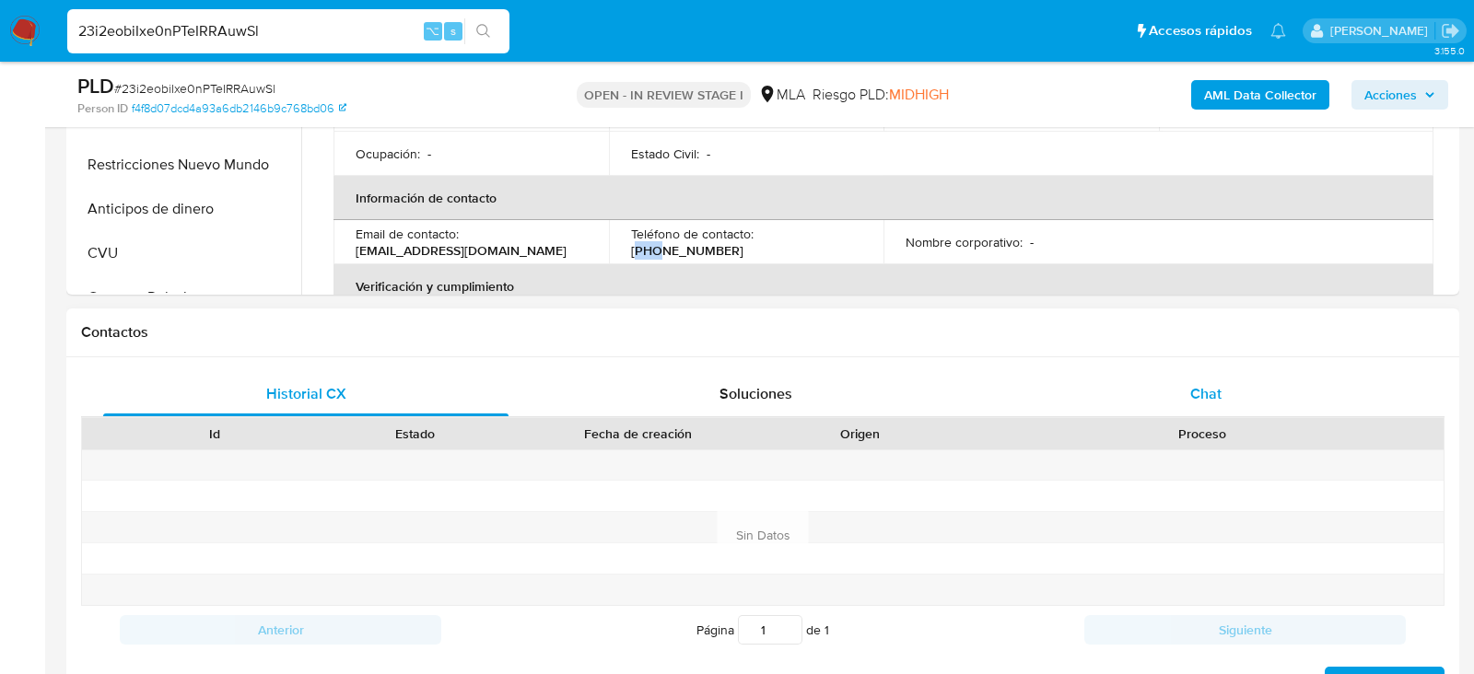
click at [1240, 374] on div "Chat" at bounding box center [1205, 394] width 405 height 44
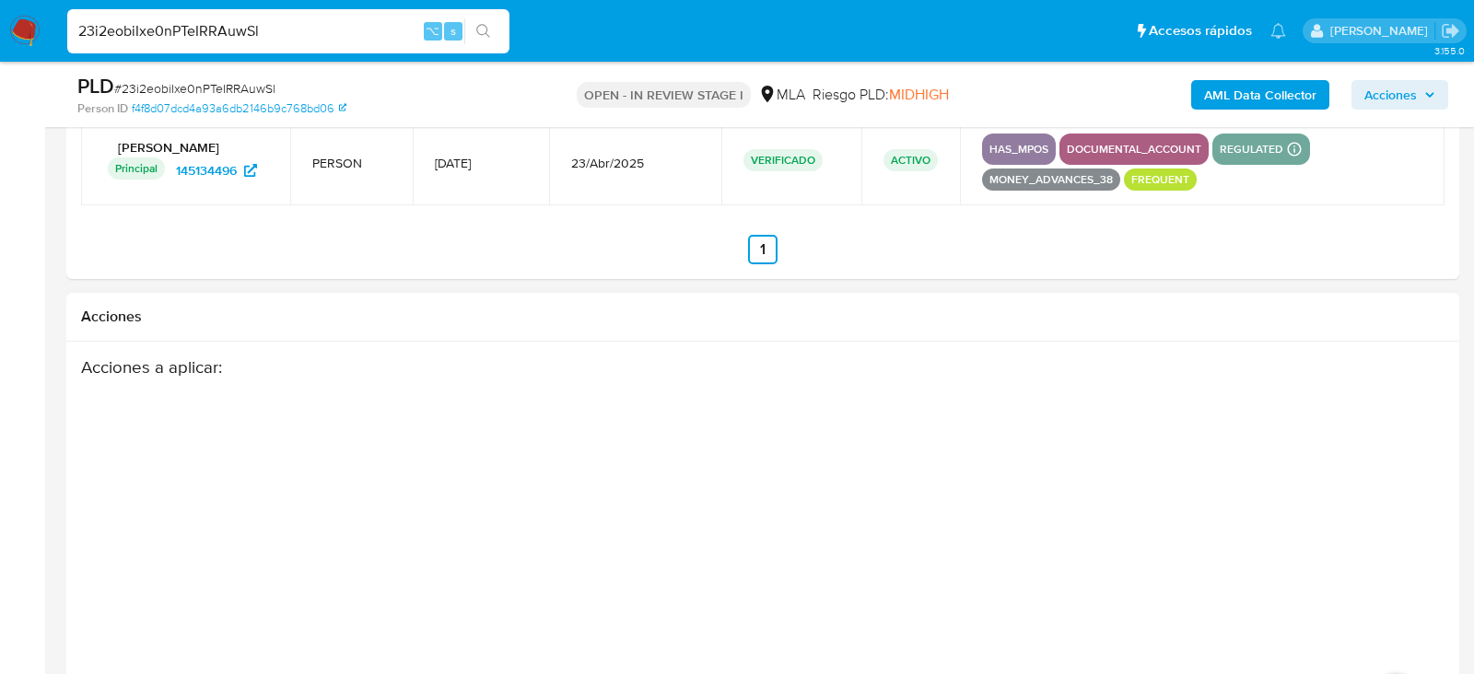
scroll to position [3271, 0]
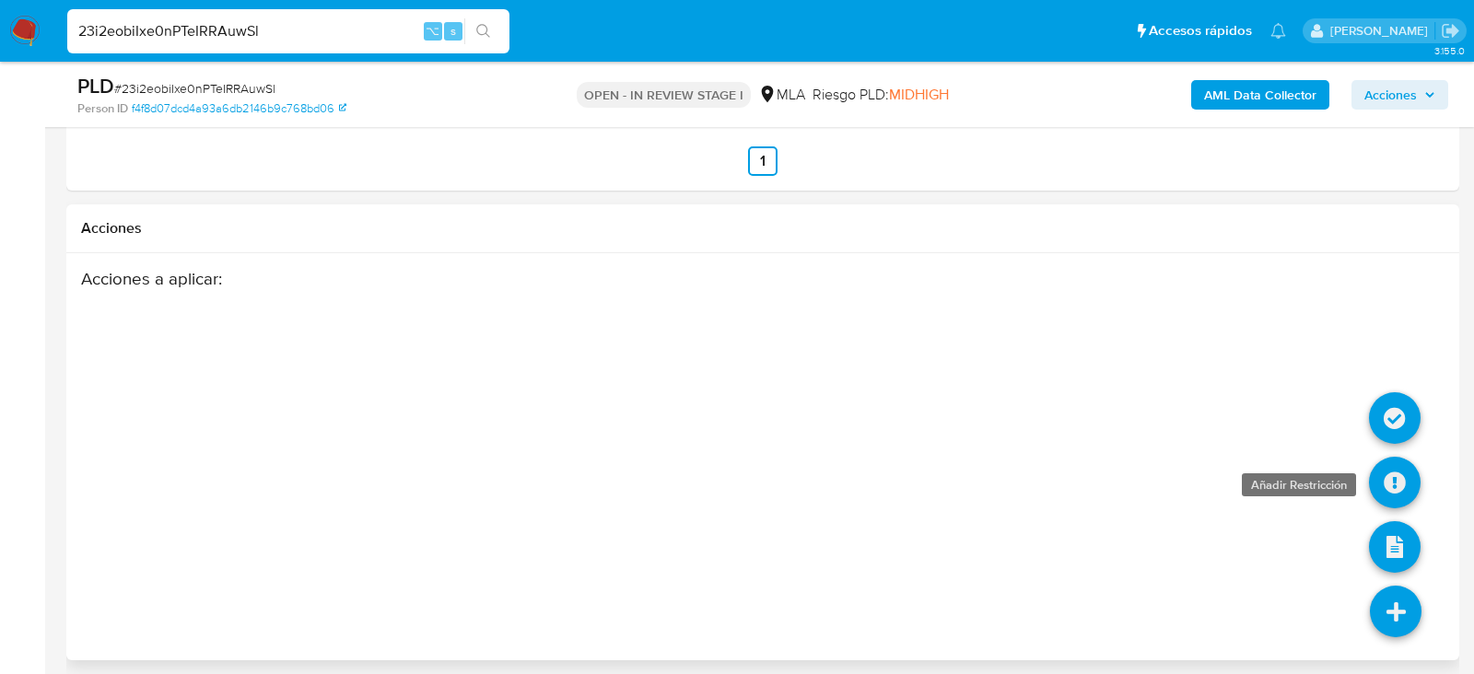
click at [1400, 467] on icon at bounding box center [1395, 483] width 52 height 52
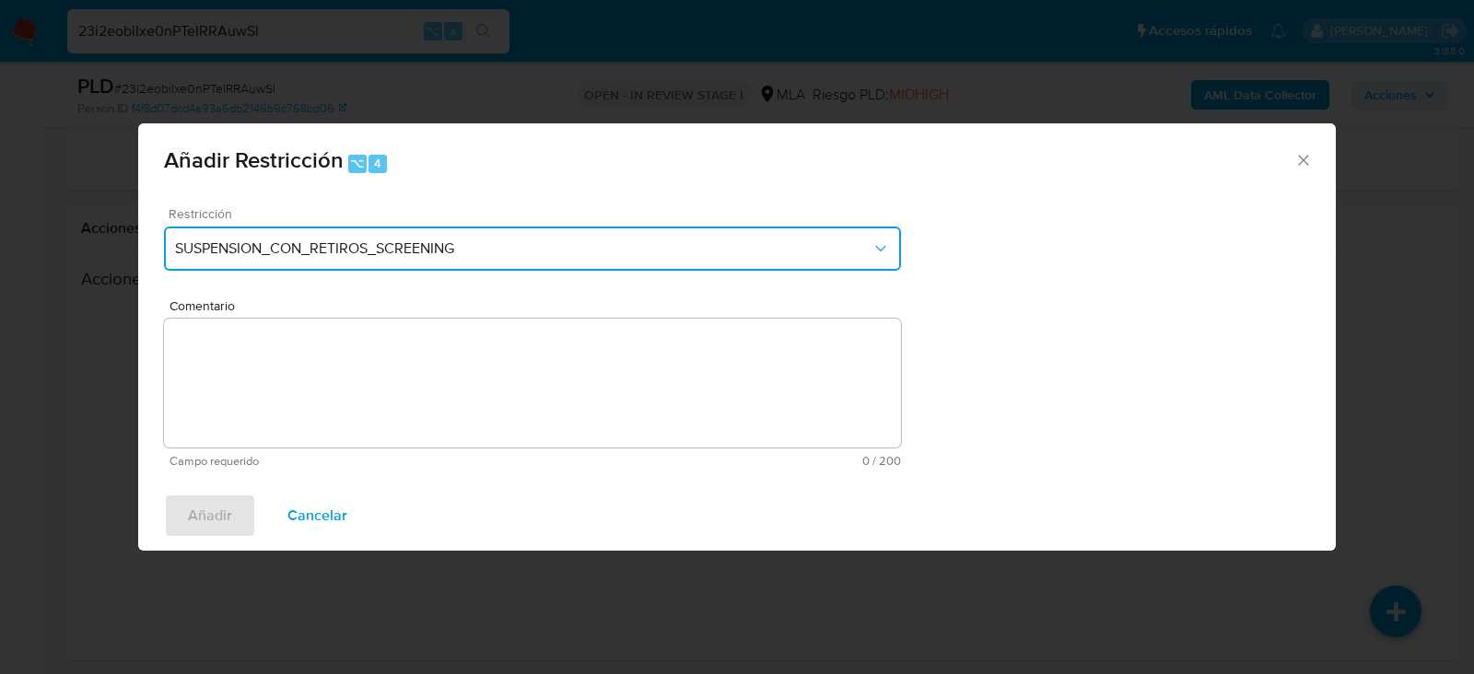
click at [417, 252] on span "SUSPENSION_CON_RETIROS_SCREENING" at bounding box center [523, 249] width 696 height 18
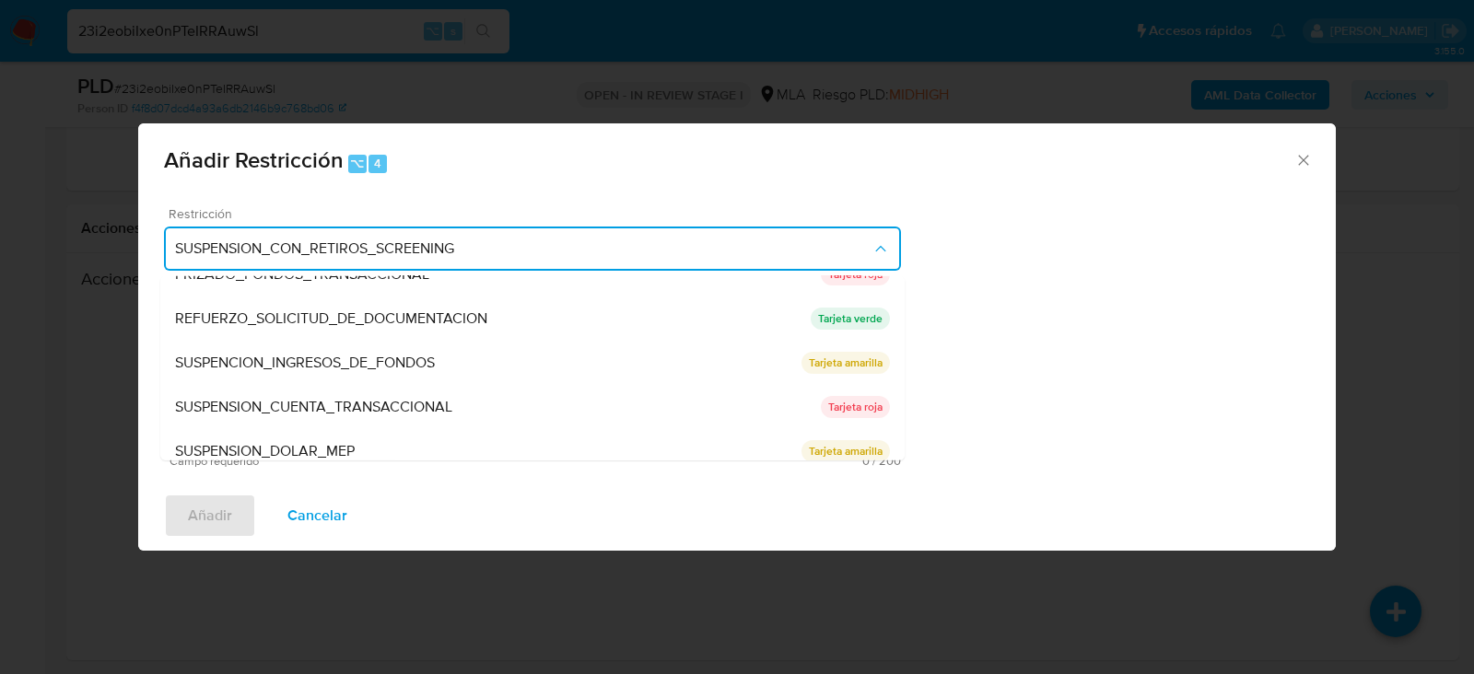
scroll to position [380, 0]
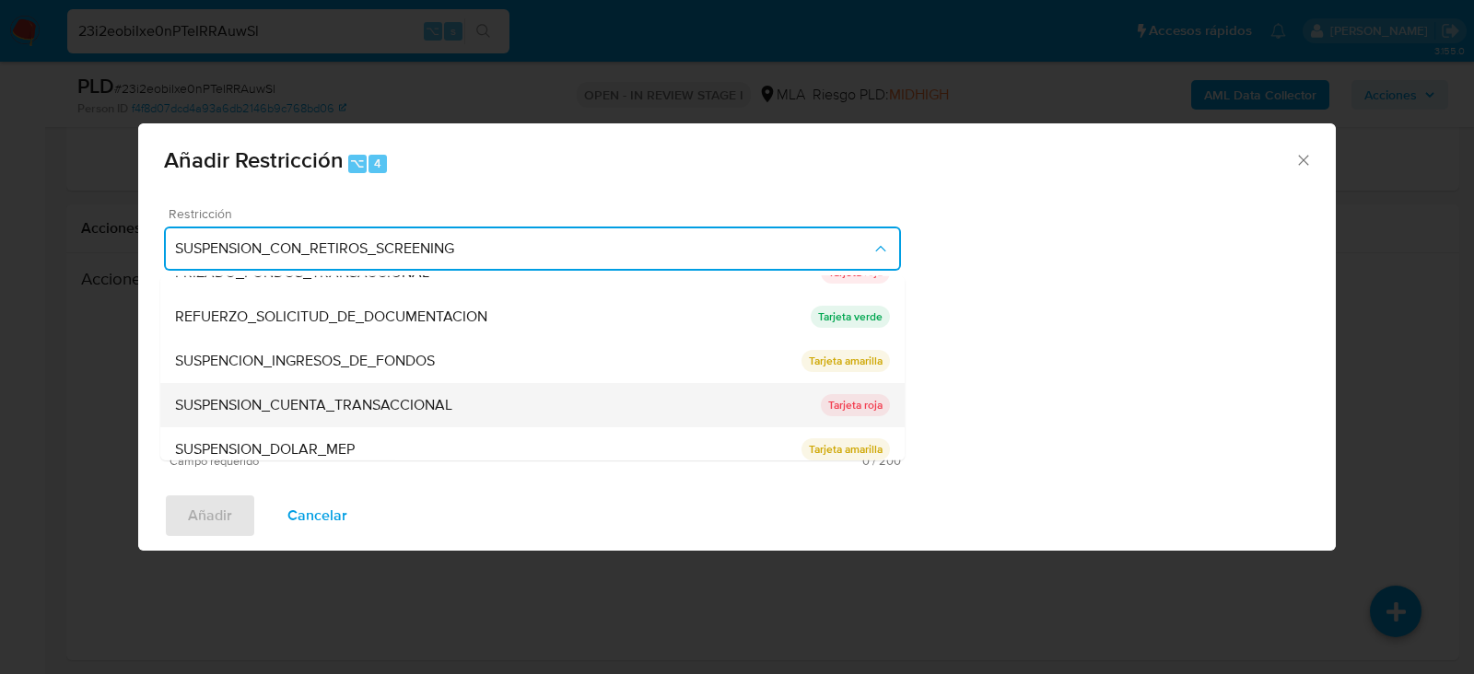
click at [369, 398] on span "SUSPENSION_CUENTA_TRANSACCIONAL" at bounding box center [313, 405] width 277 height 18
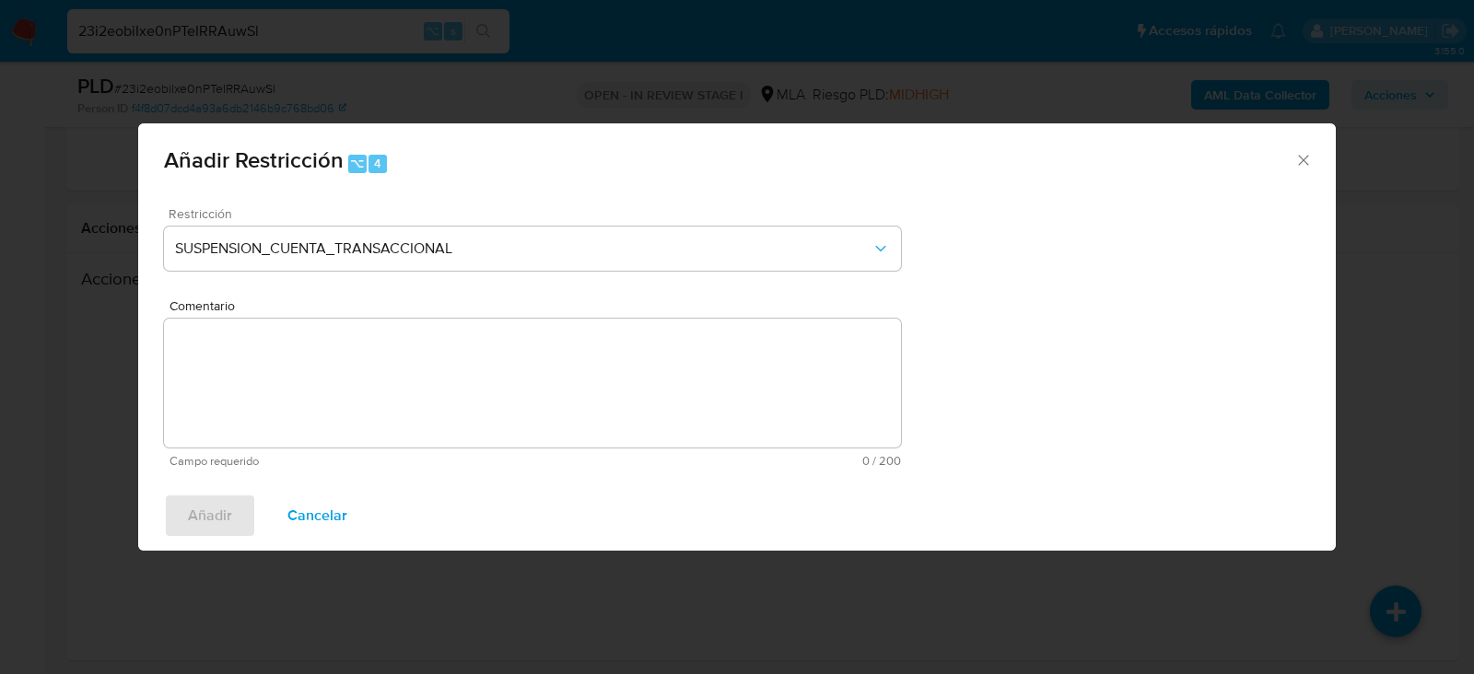
click at [369, 398] on textarea "Comentario" at bounding box center [532, 383] width 737 height 129
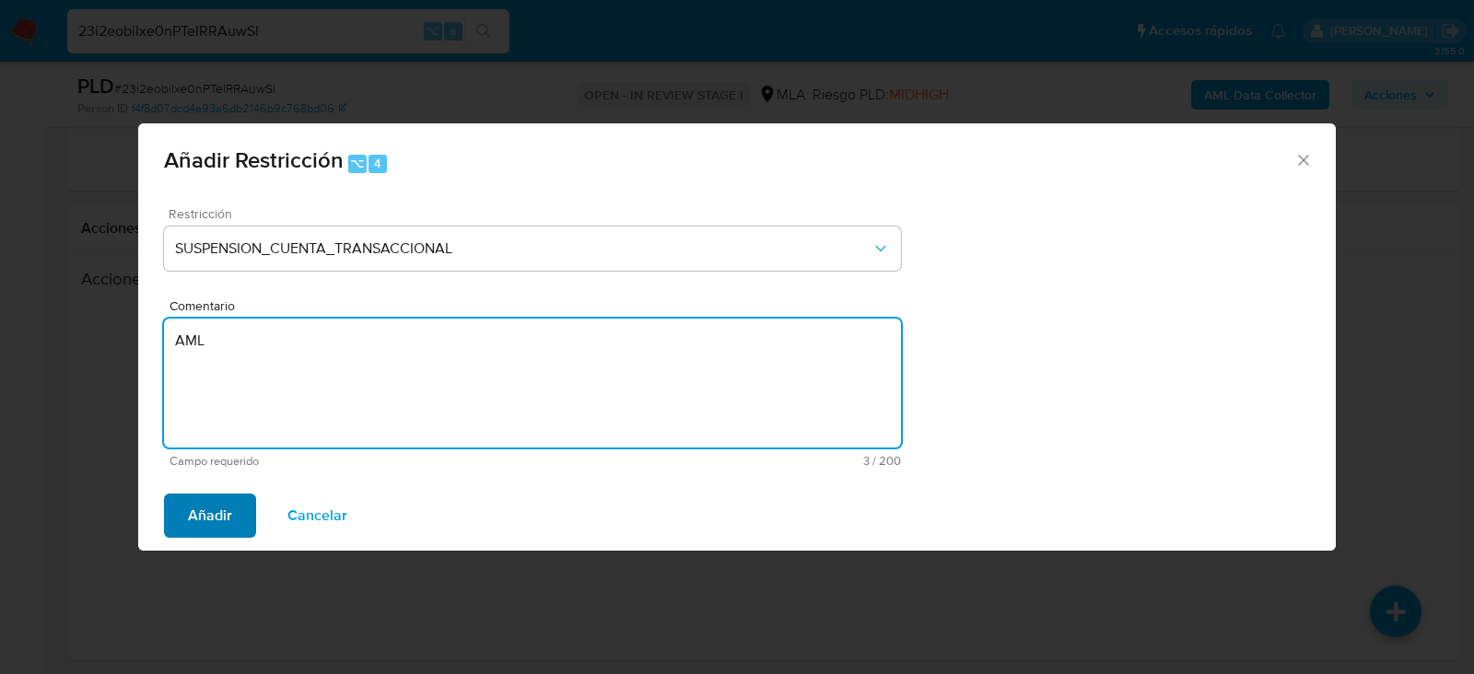
type textarea "AML"
click at [208, 509] on span "Añadir" at bounding box center [210, 516] width 44 height 41
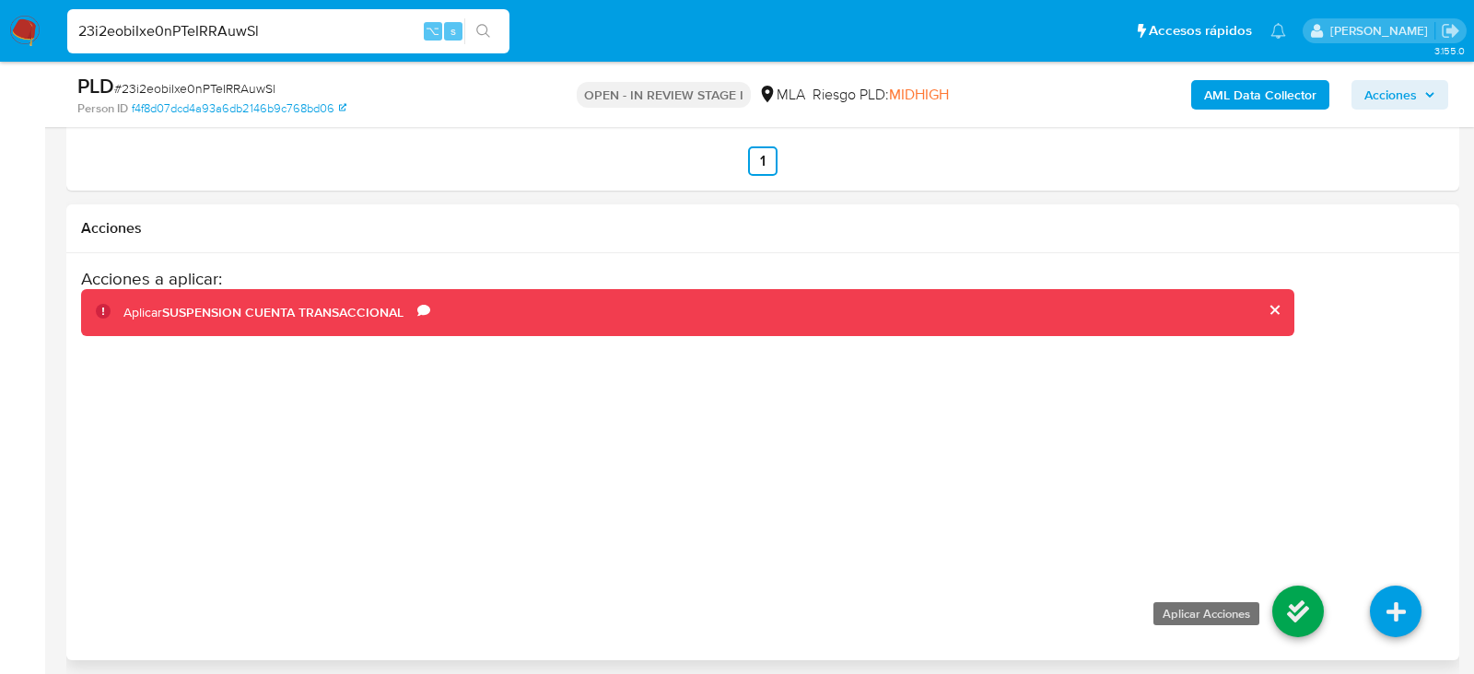
click at [1315, 610] on icon at bounding box center [1298, 612] width 52 height 52
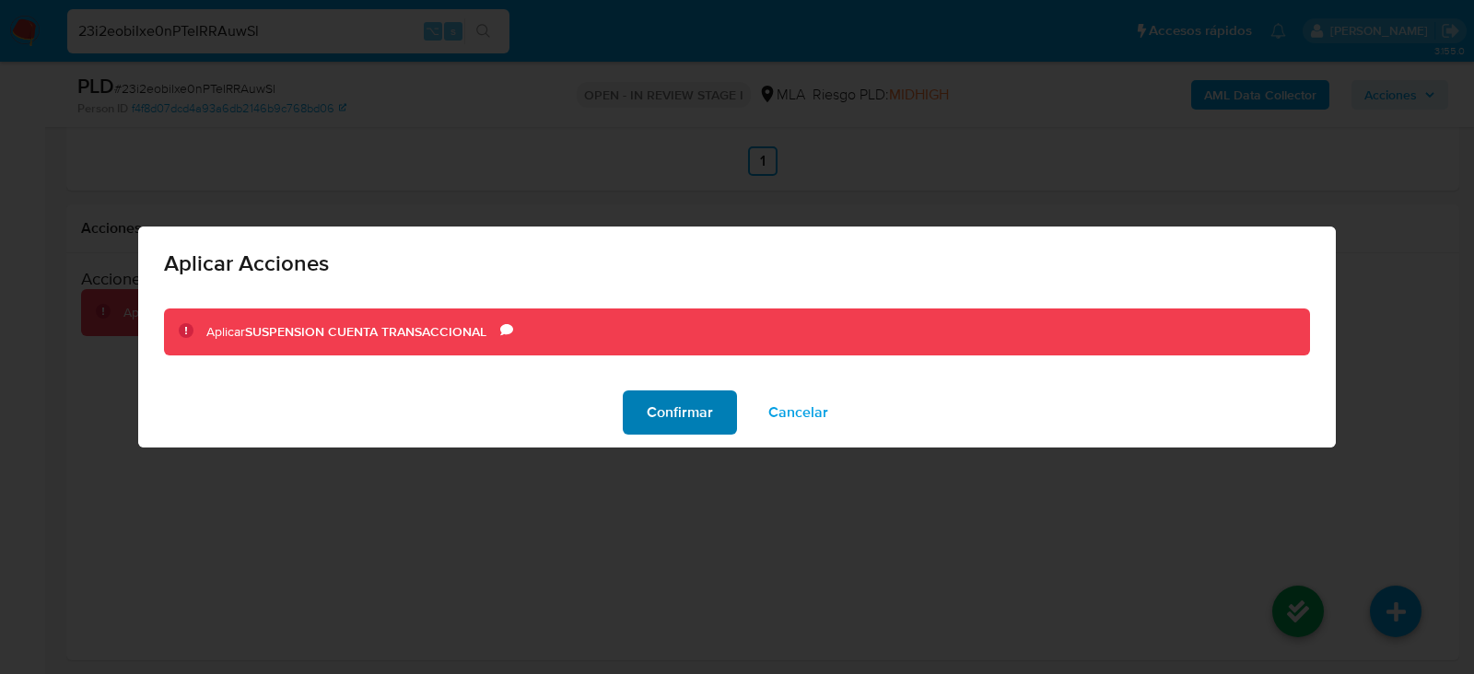
click at [632, 394] on button "Confirmar" at bounding box center [680, 413] width 114 height 44
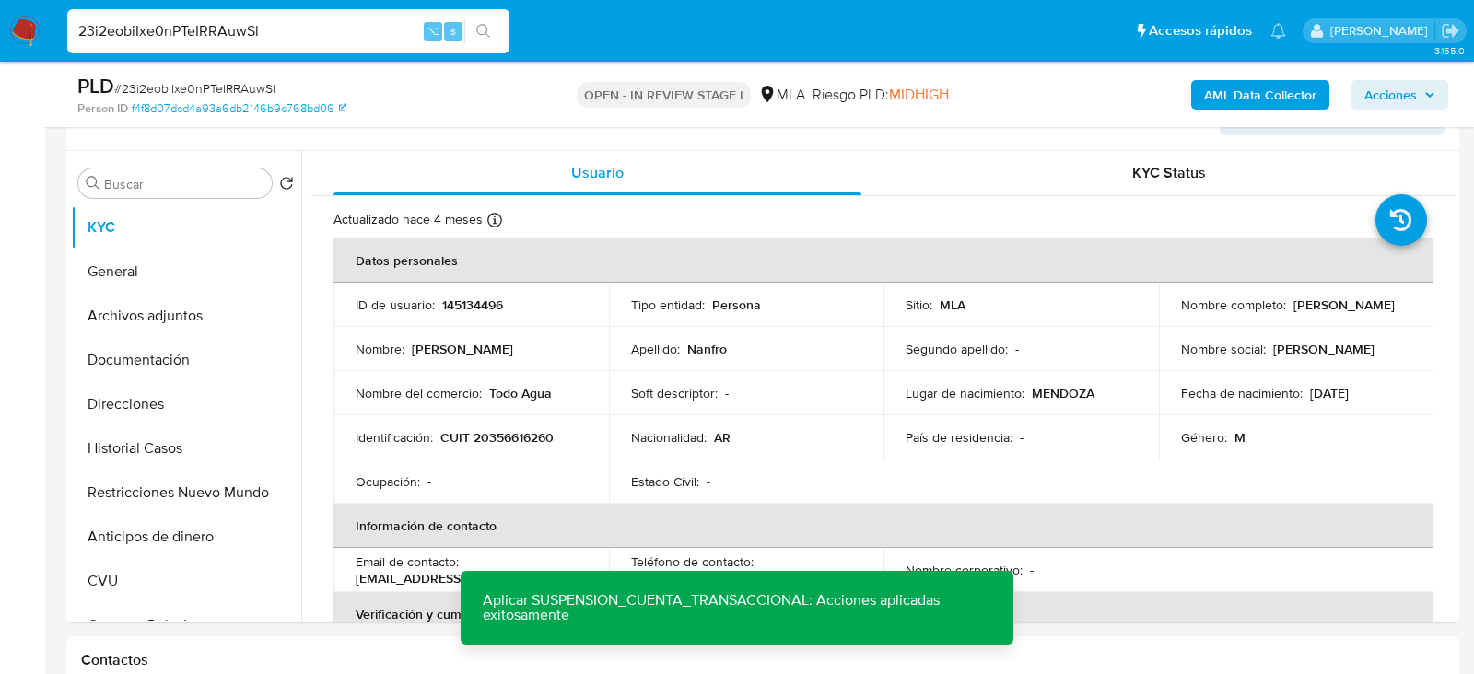
scroll to position [331, 0]
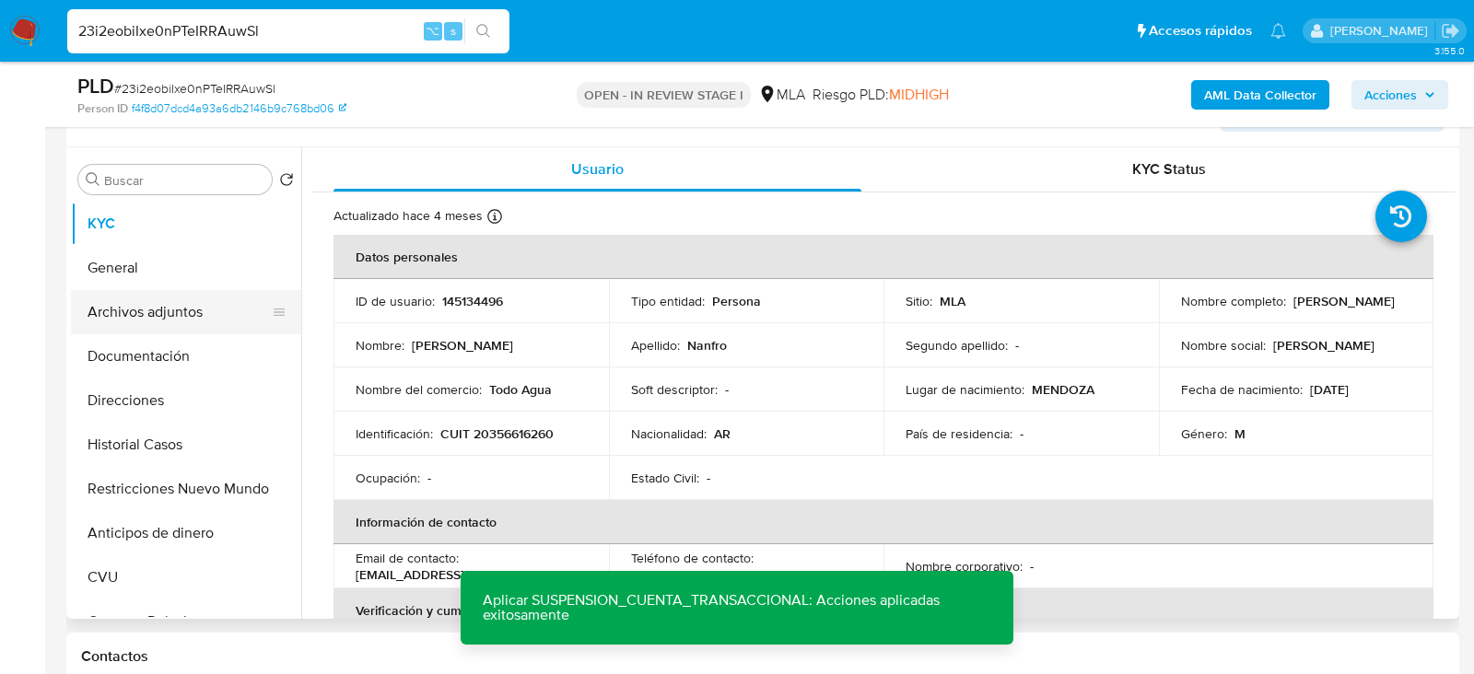
click at [119, 324] on button "Archivos adjuntos" at bounding box center [179, 312] width 216 height 44
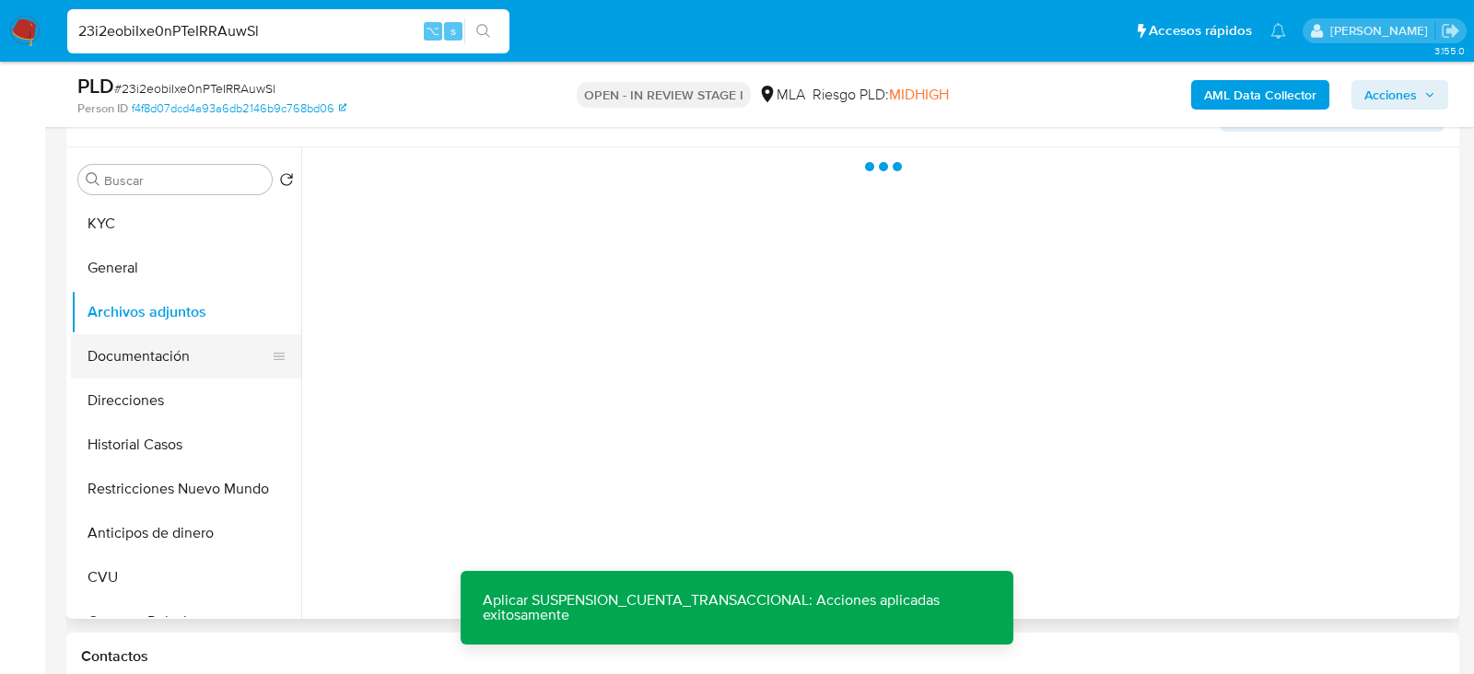
click at [121, 343] on button "Documentación" at bounding box center [179, 356] width 216 height 44
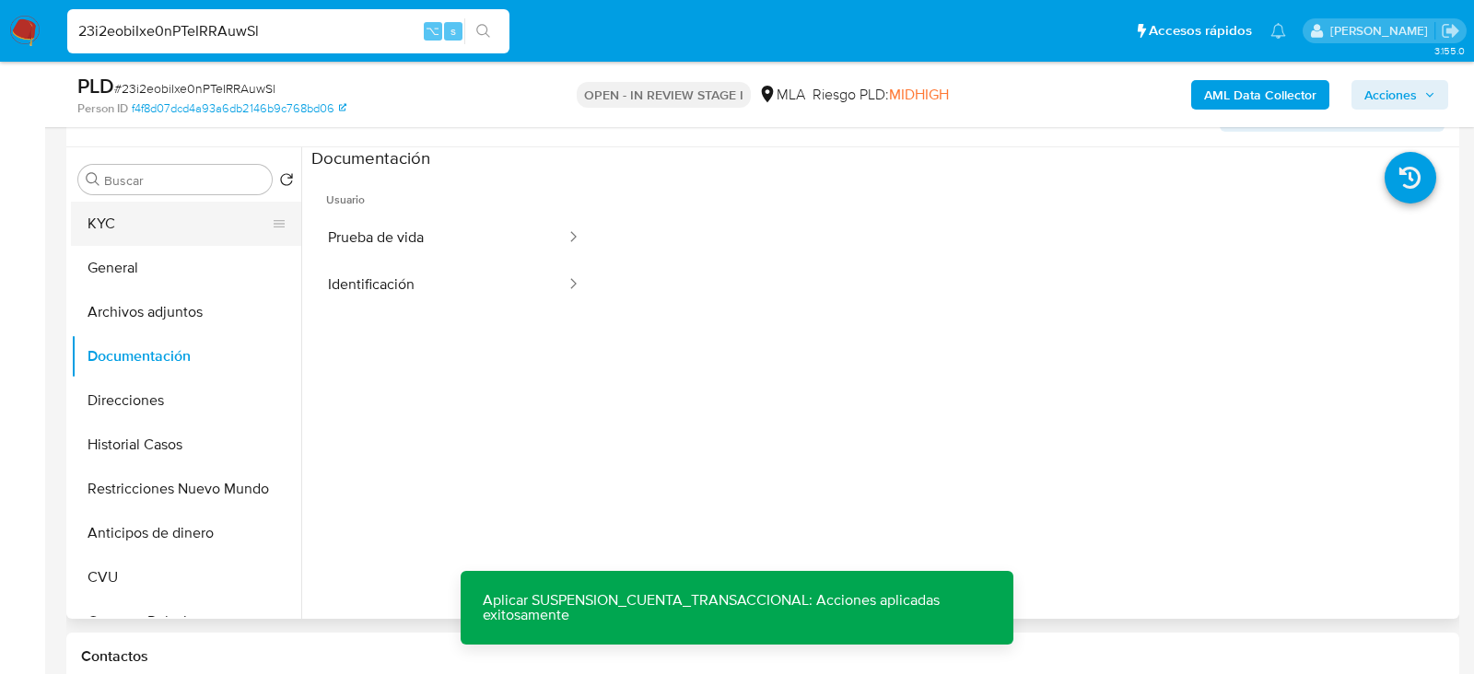
click at [134, 222] on button "KYC" at bounding box center [179, 224] width 216 height 44
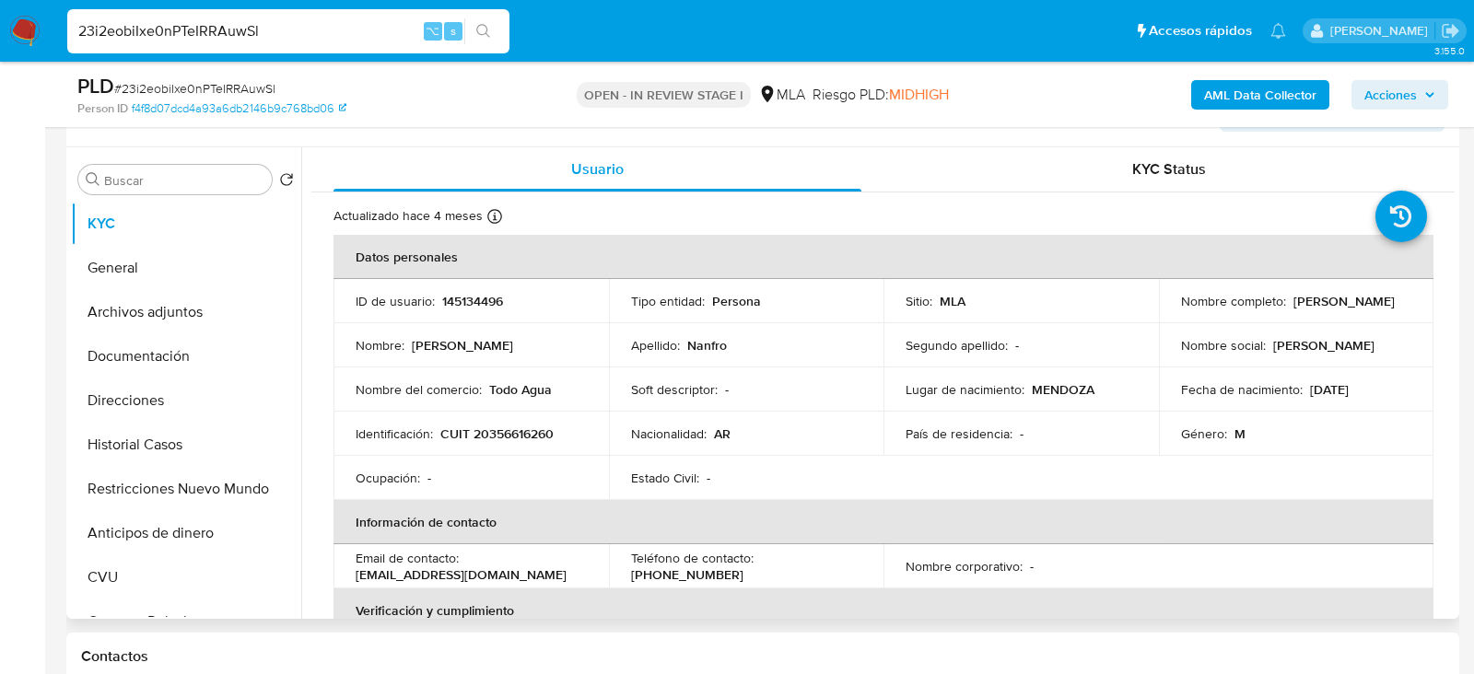
drag, startPoint x: 1313, startPoint y: 315, endPoint x: 1170, endPoint y: 310, distance: 142.9
click at [1170, 310] on td "Nombre completo : Jeremias Daniel Nanfro" at bounding box center [1296, 301] width 275 height 44
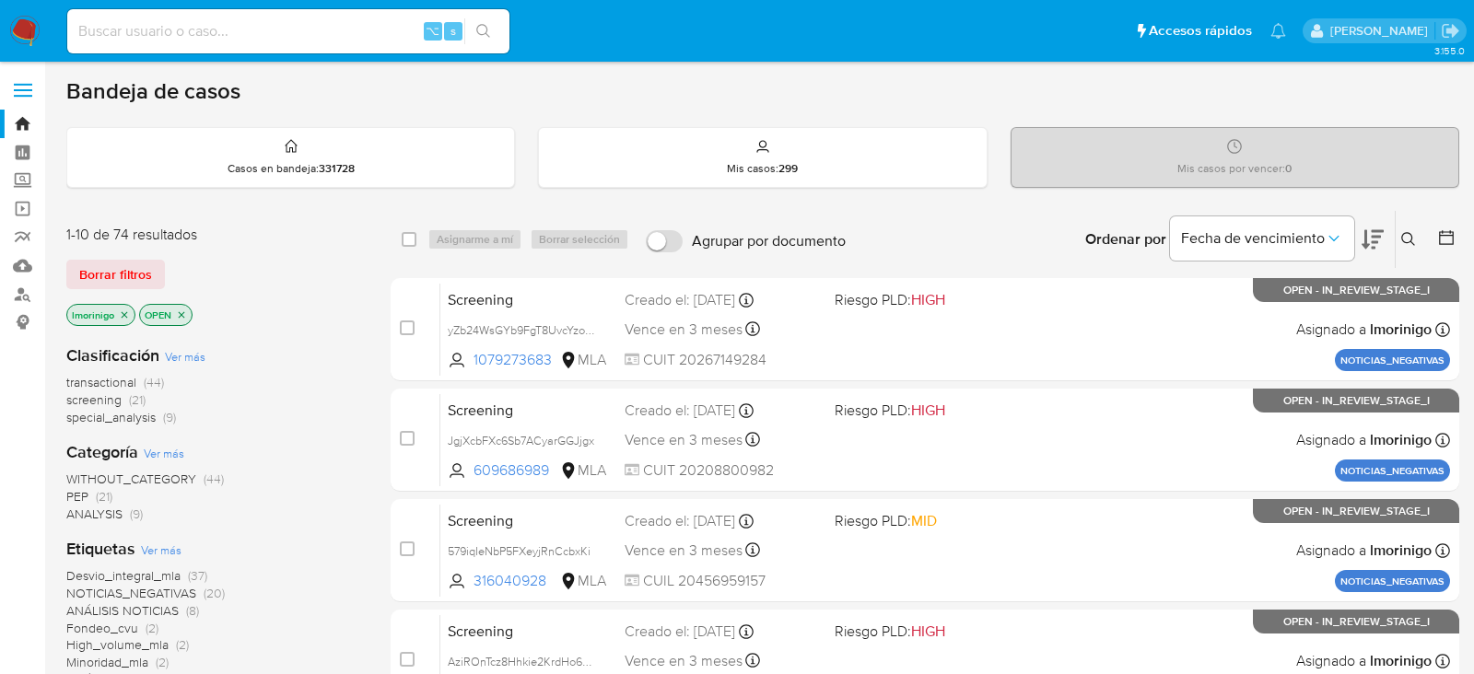
click at [124, 310] on icon "close-filter" at bounding box center [124, 315] width 11 height 11
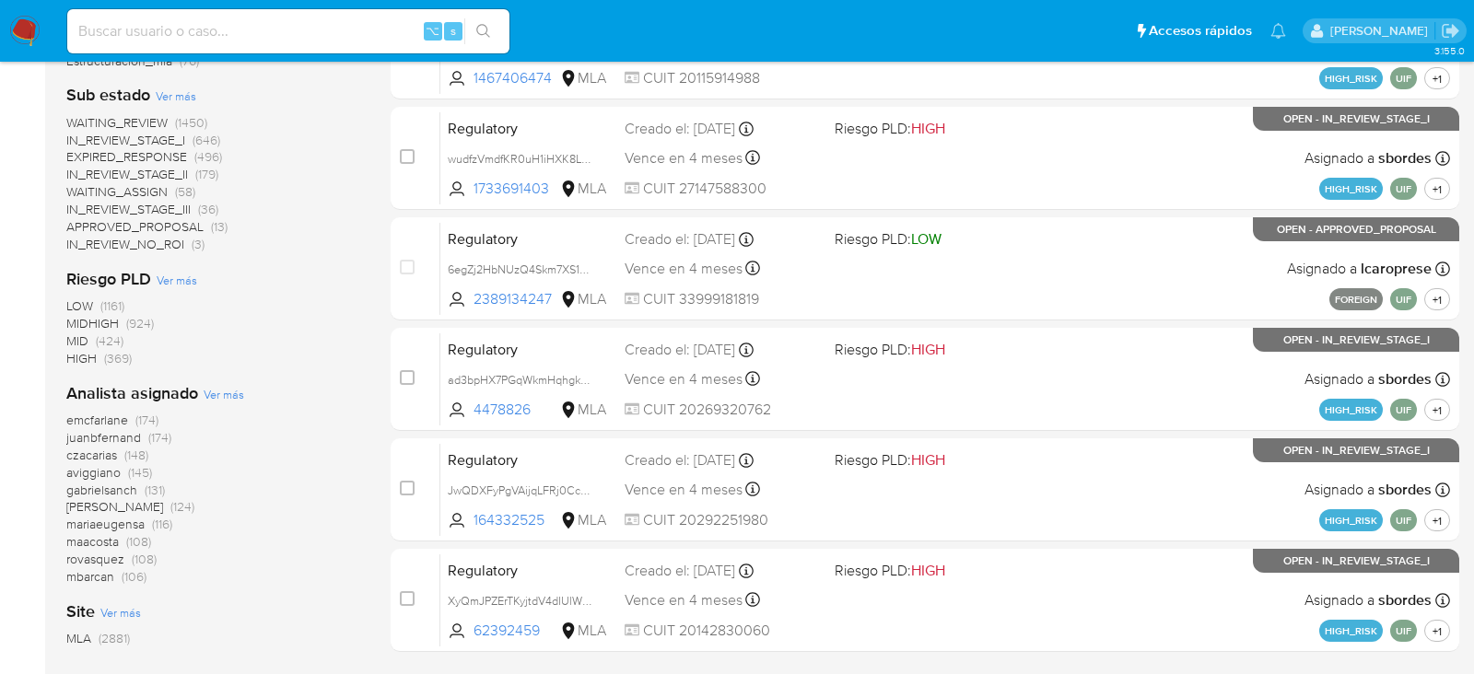
scroll to position [722, 0]
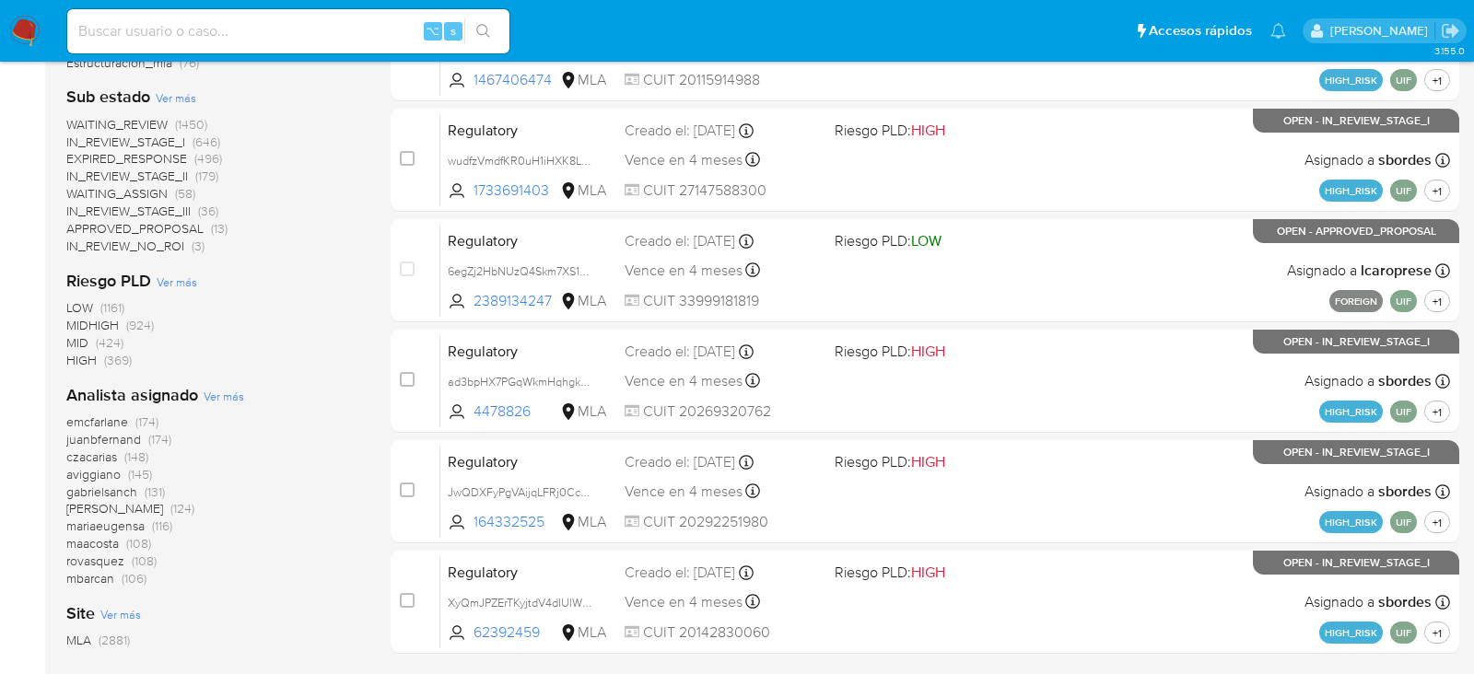
click at [225, 392] on span "Ver más" at bounding box center [224, 396] width 41 height 17
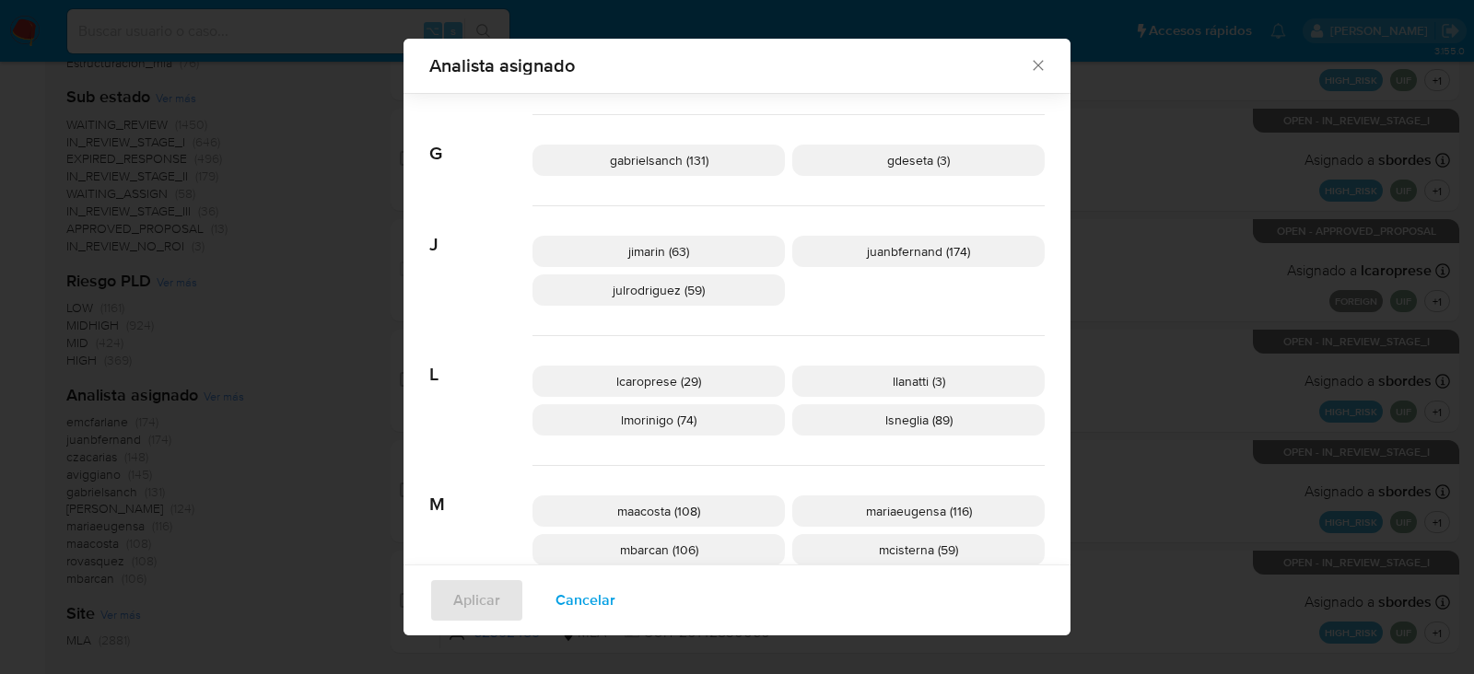
scroll to position [597, 0]
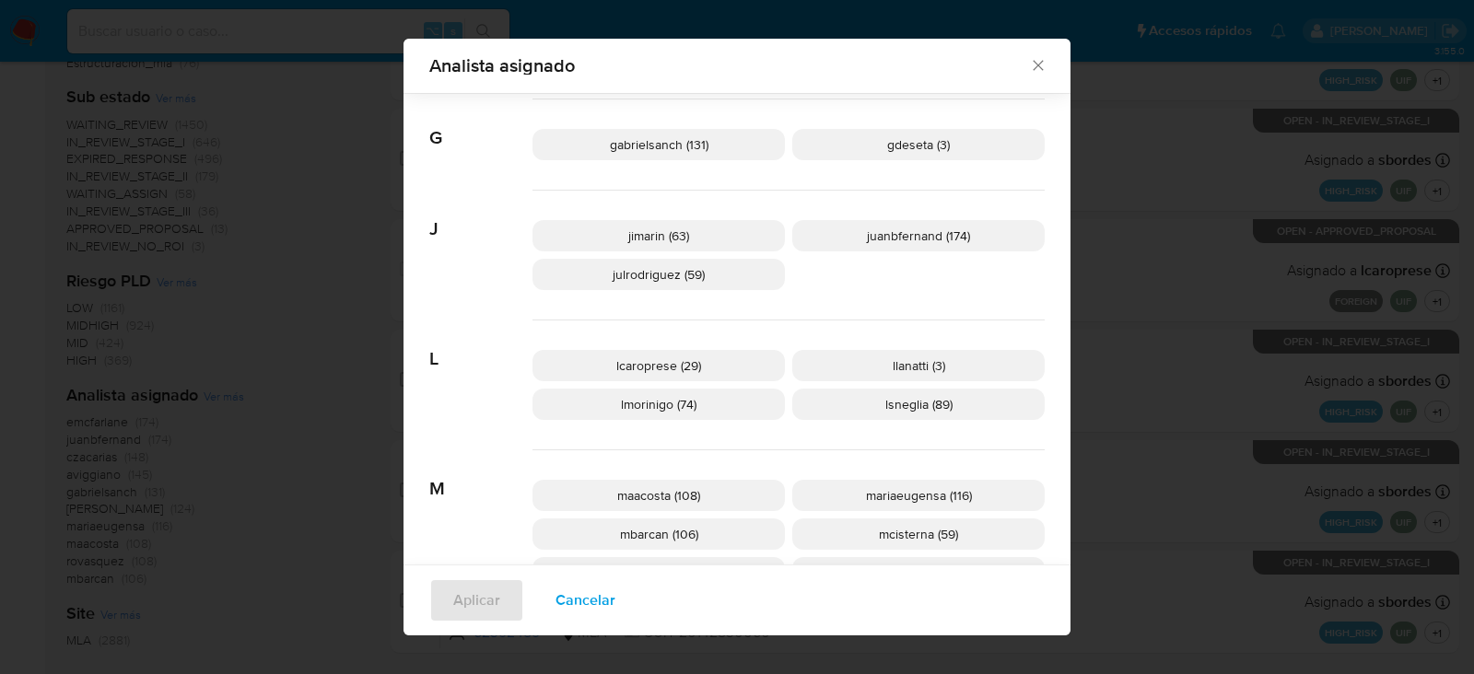
click at [865, 533] on p "mcisterna (59)" at bounding box center [918, 534] width 252 height 31
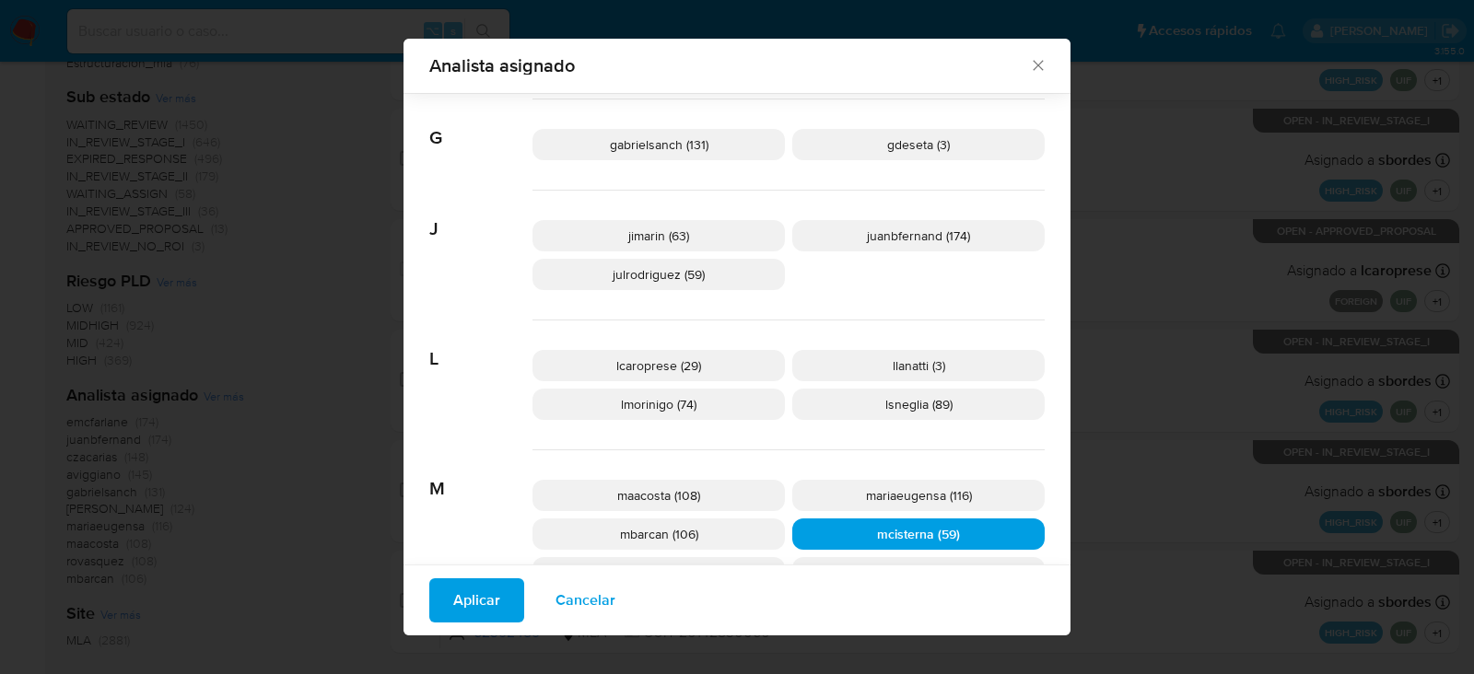
click at [485, 607] on span "Aplicar" at bounding box center [476, 600] width 47 height 41
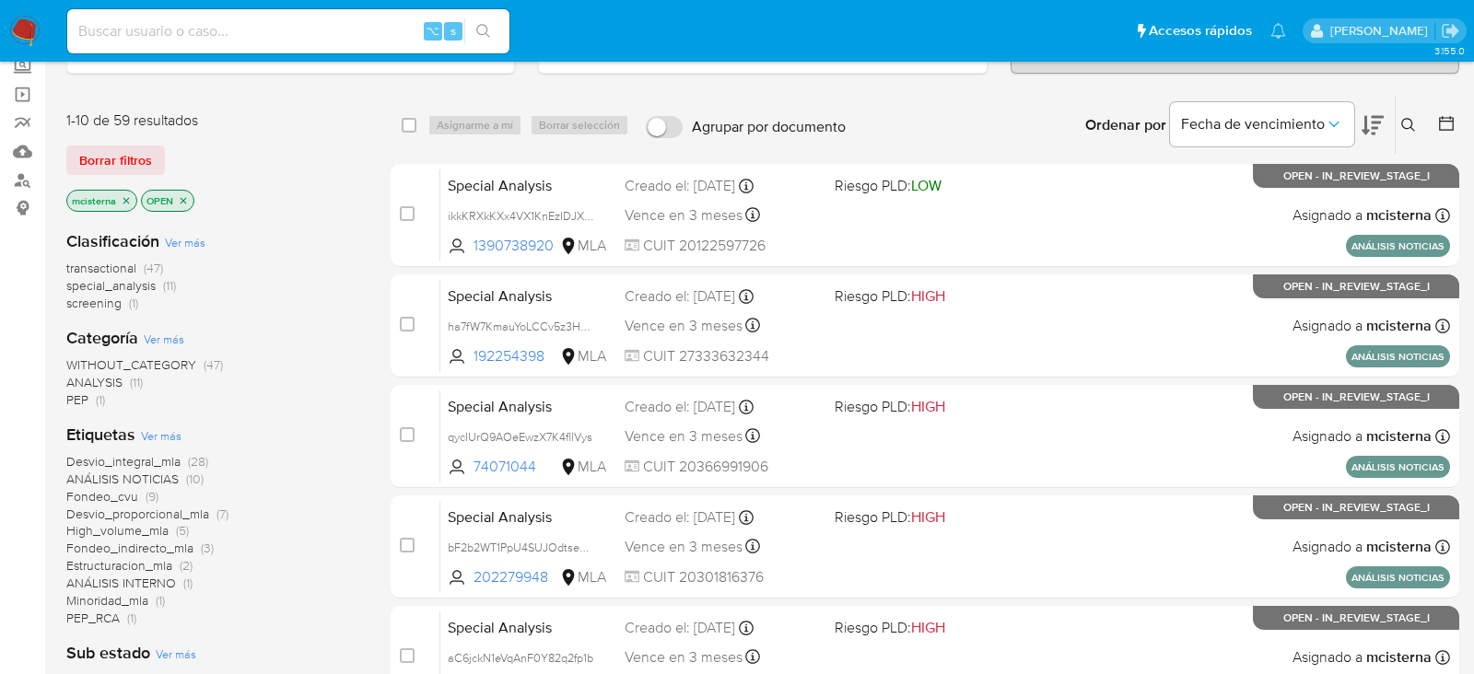
scroll to position [133, 0]
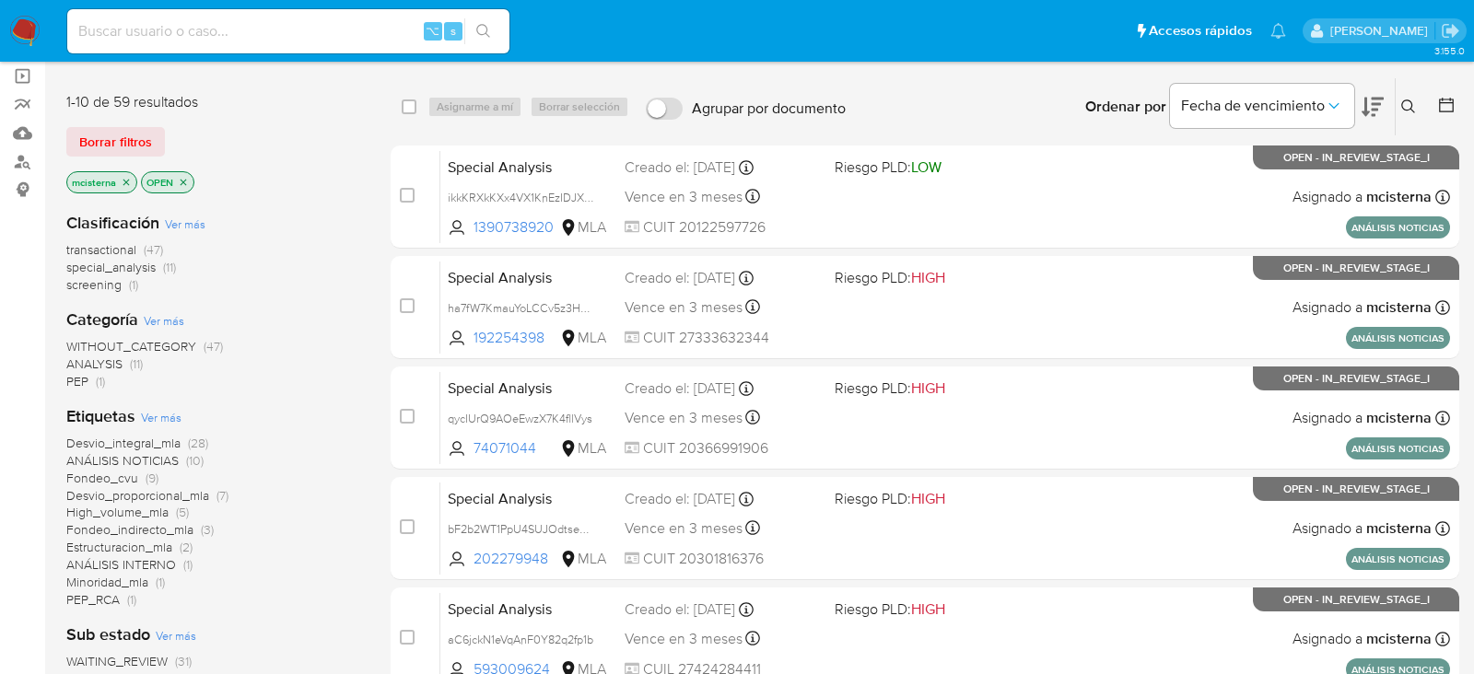
click at [116, 288] on span "screening" at bounding box center [93, 284] width 55 height 18
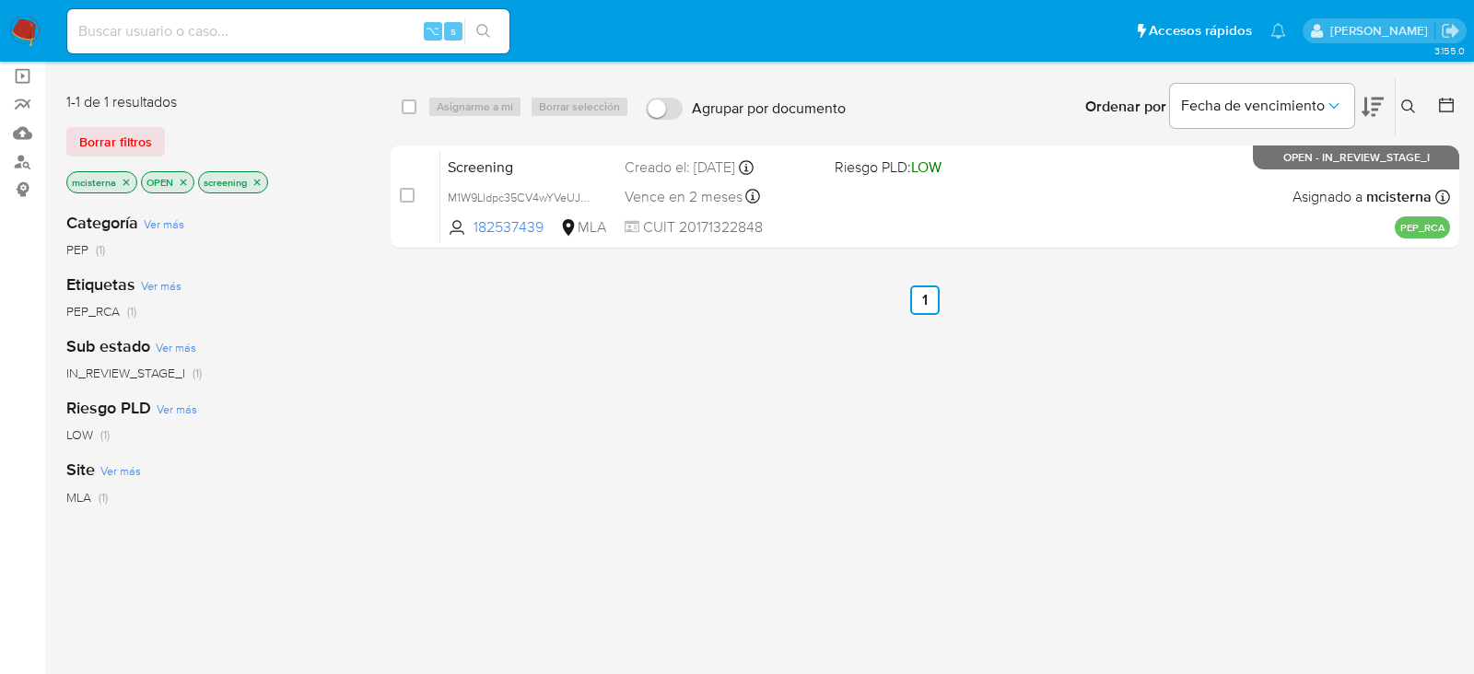
click at [257, 177] on icon "close-filter" at bounding box center [257, 182] width 11 height 11
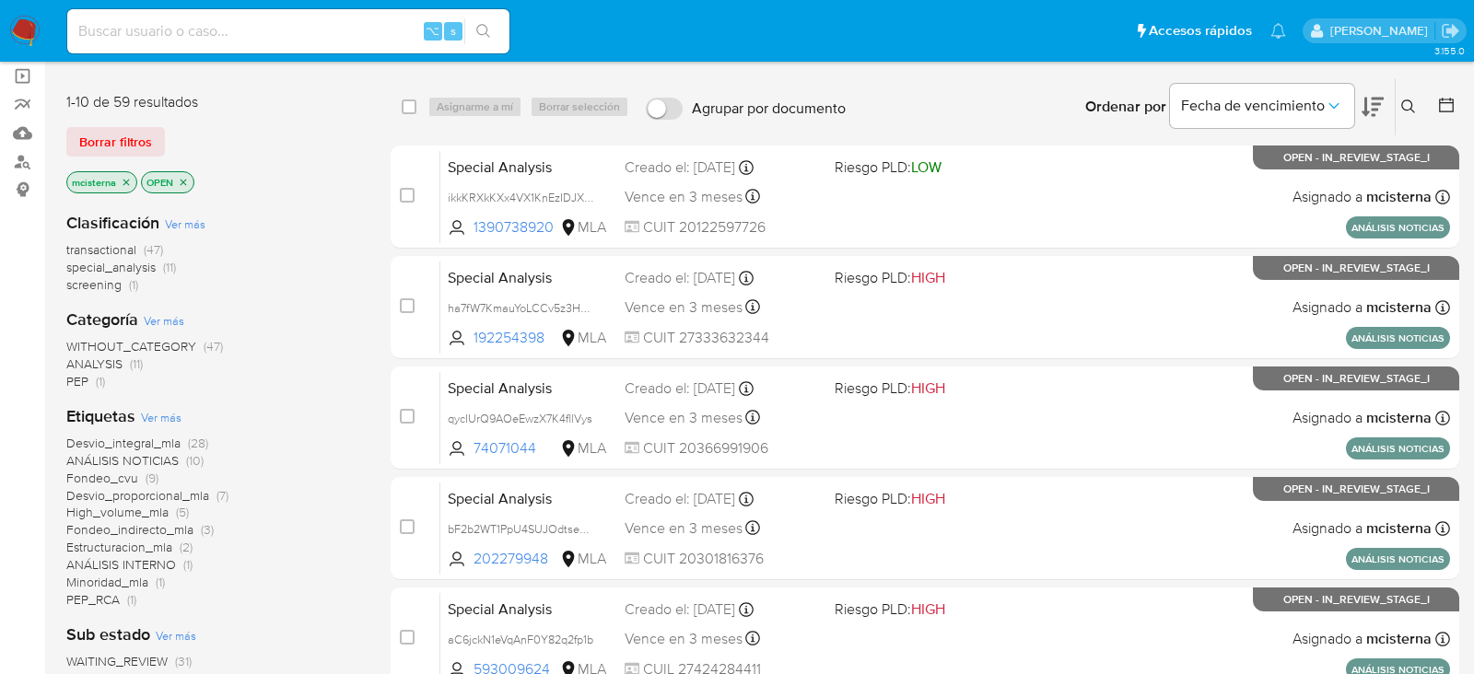
click at [280, 32] on input at bounding box center [288, 31] width 442 height 24
paste input "DYUiSOjS8VUvCbXqK8qXgdM9"
type input "DYUiSOjS8VUvCbXqK8qXgdM9"
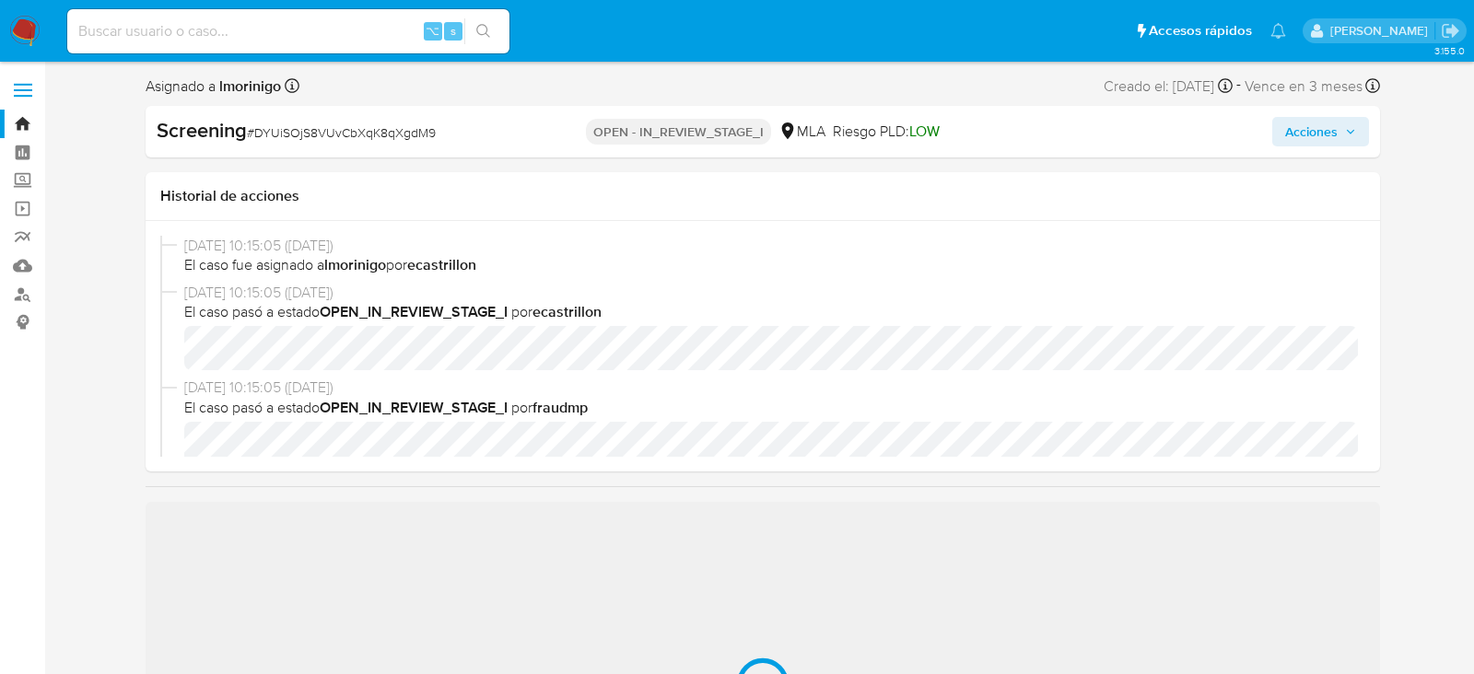
select select "10"
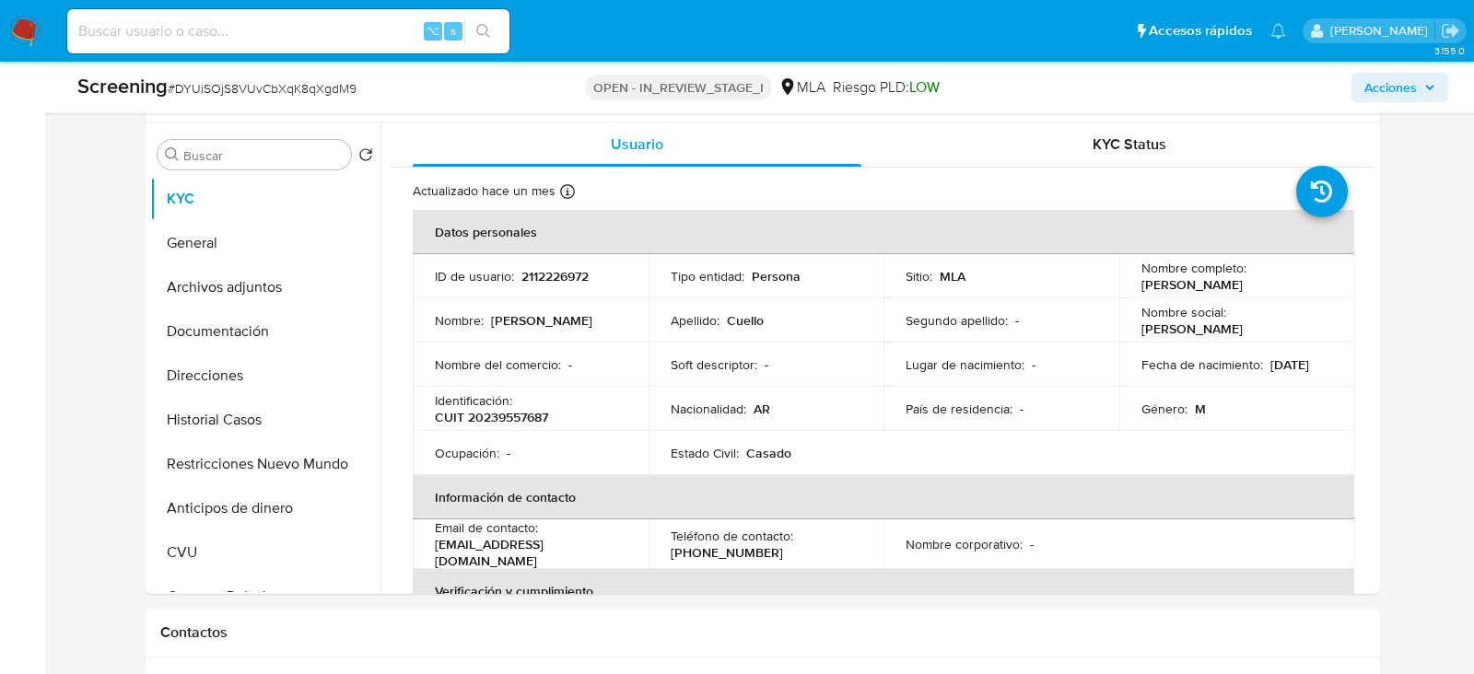
scroll to position [411, 0]
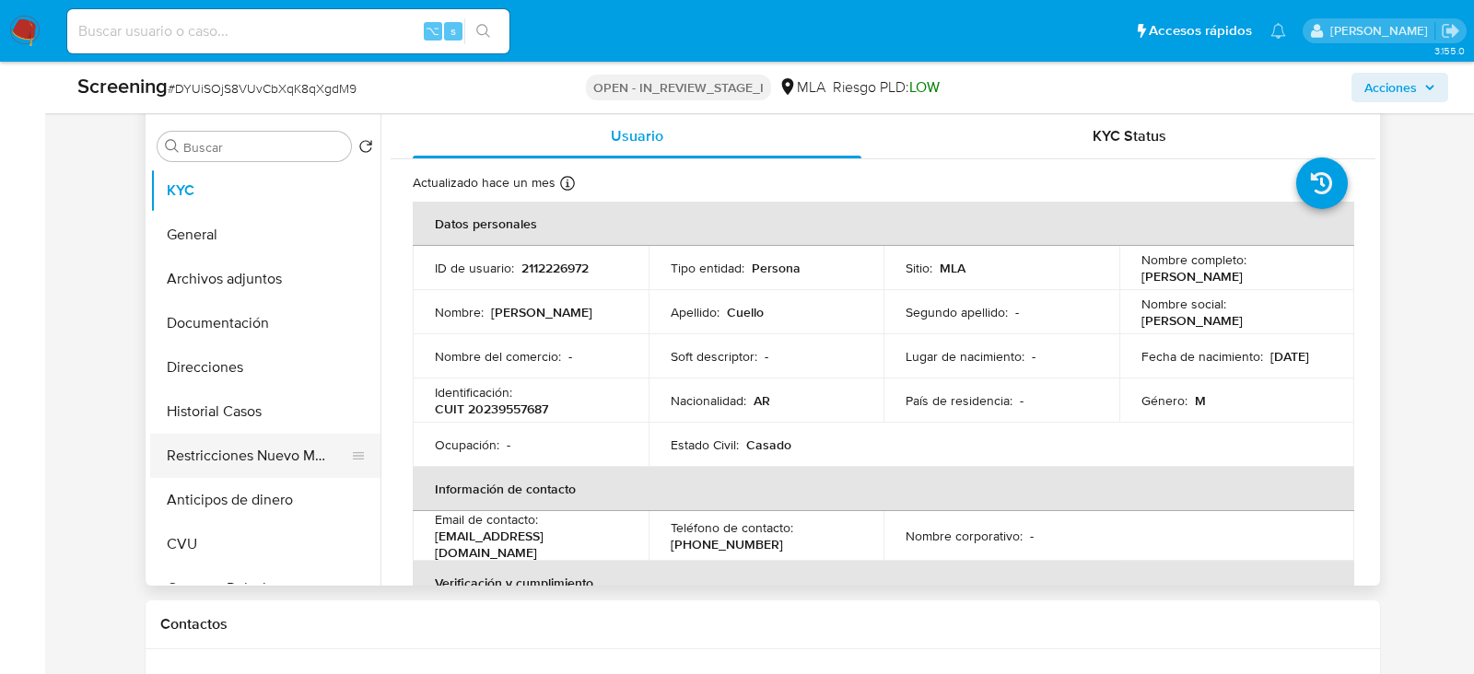
click at [218, 470] on button "Restricciones Nuevo Mundo" at bounding box center [258, 456] width 216 height 44
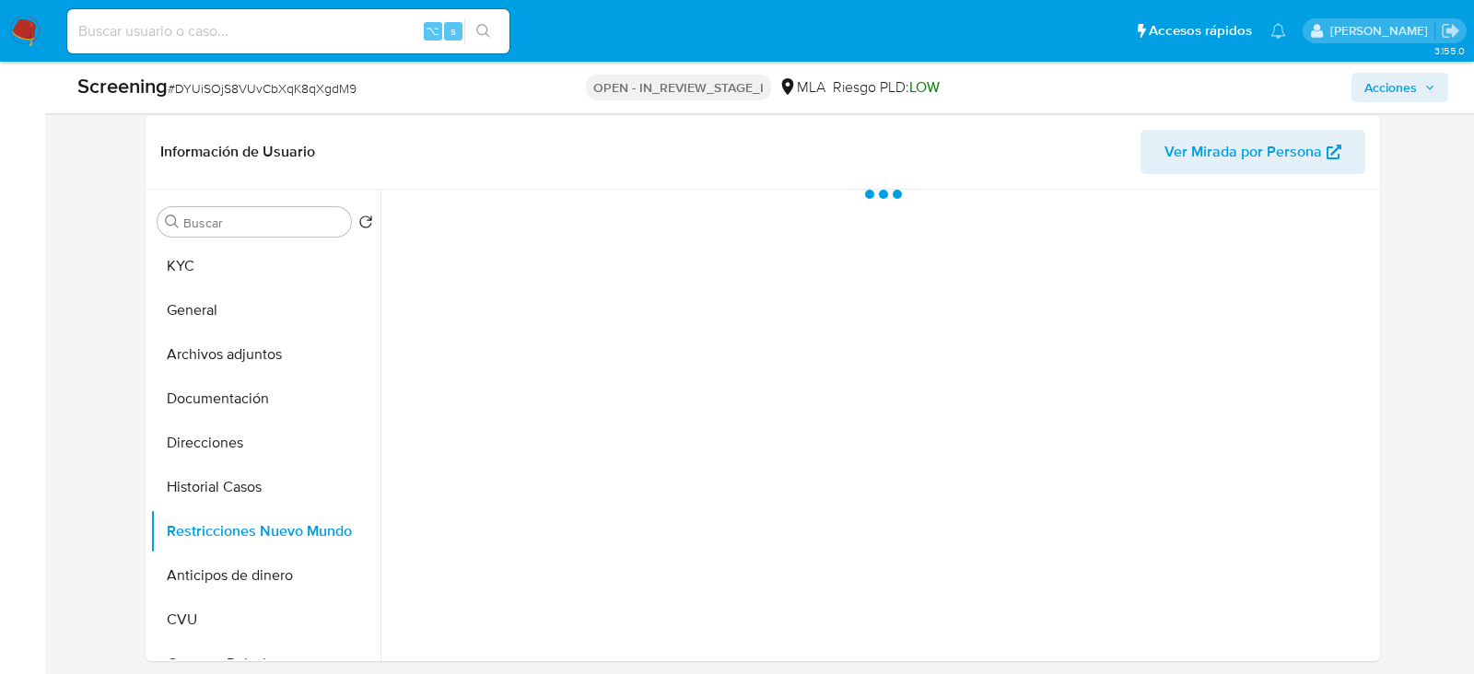
scroll to position [319, 0]
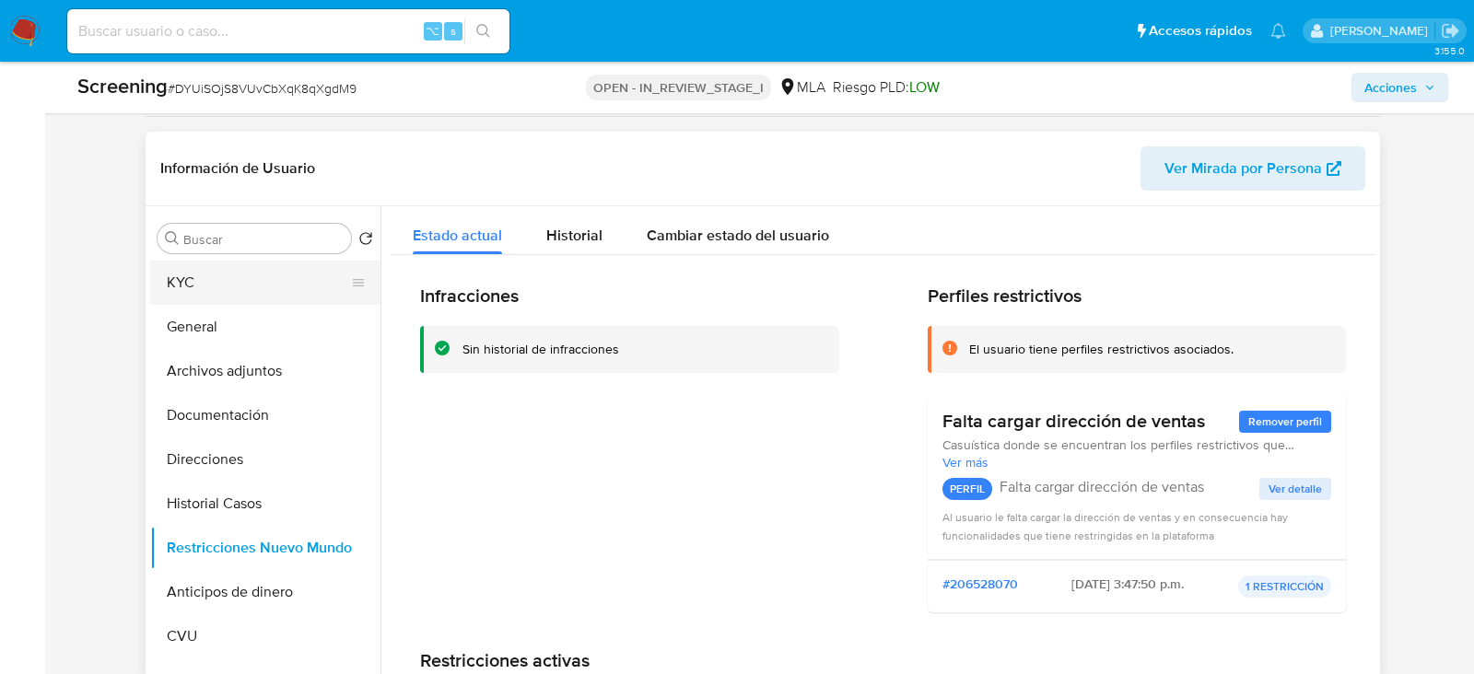
click at [281, 286] on button "KYC" at bounding box center [258, 283] width 216 height 44
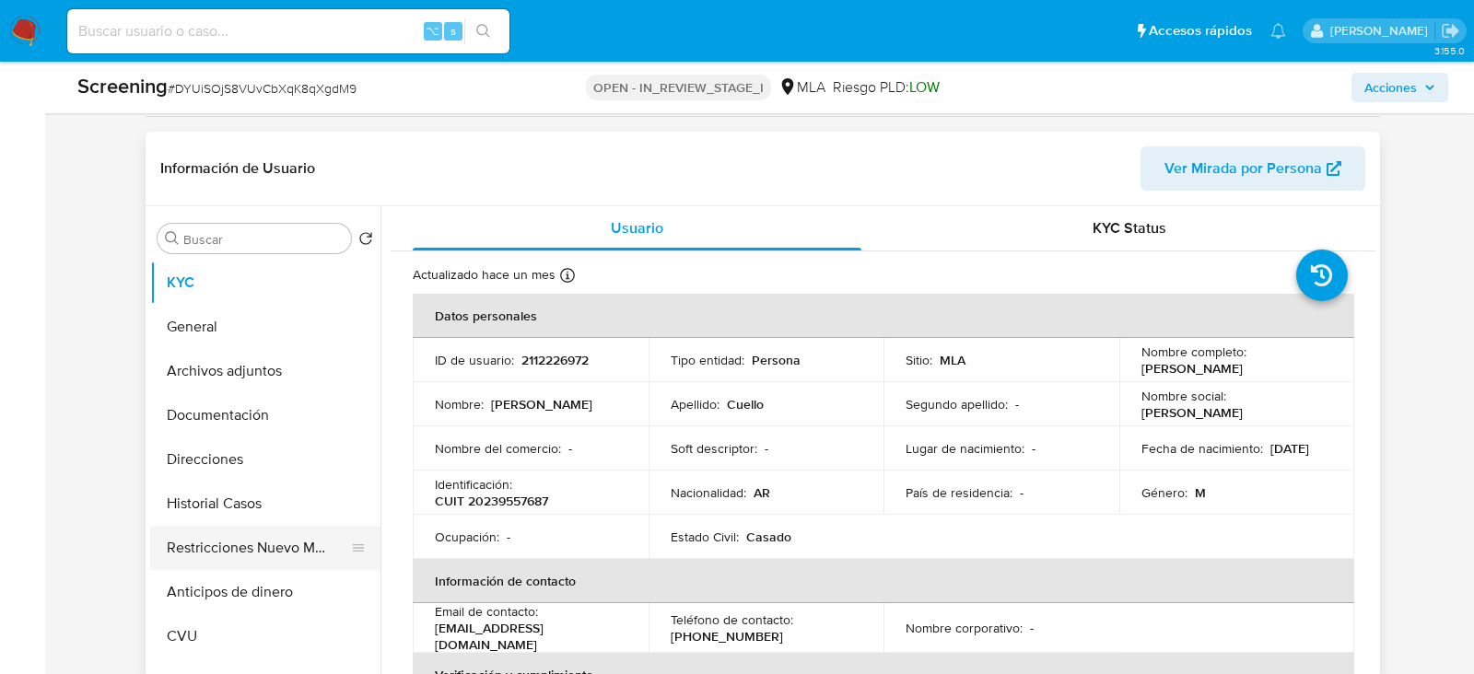
click at [225, 526] on button "Restricciones Nuevo Mundo" at bounding box center [258, 548] width 216 height 44
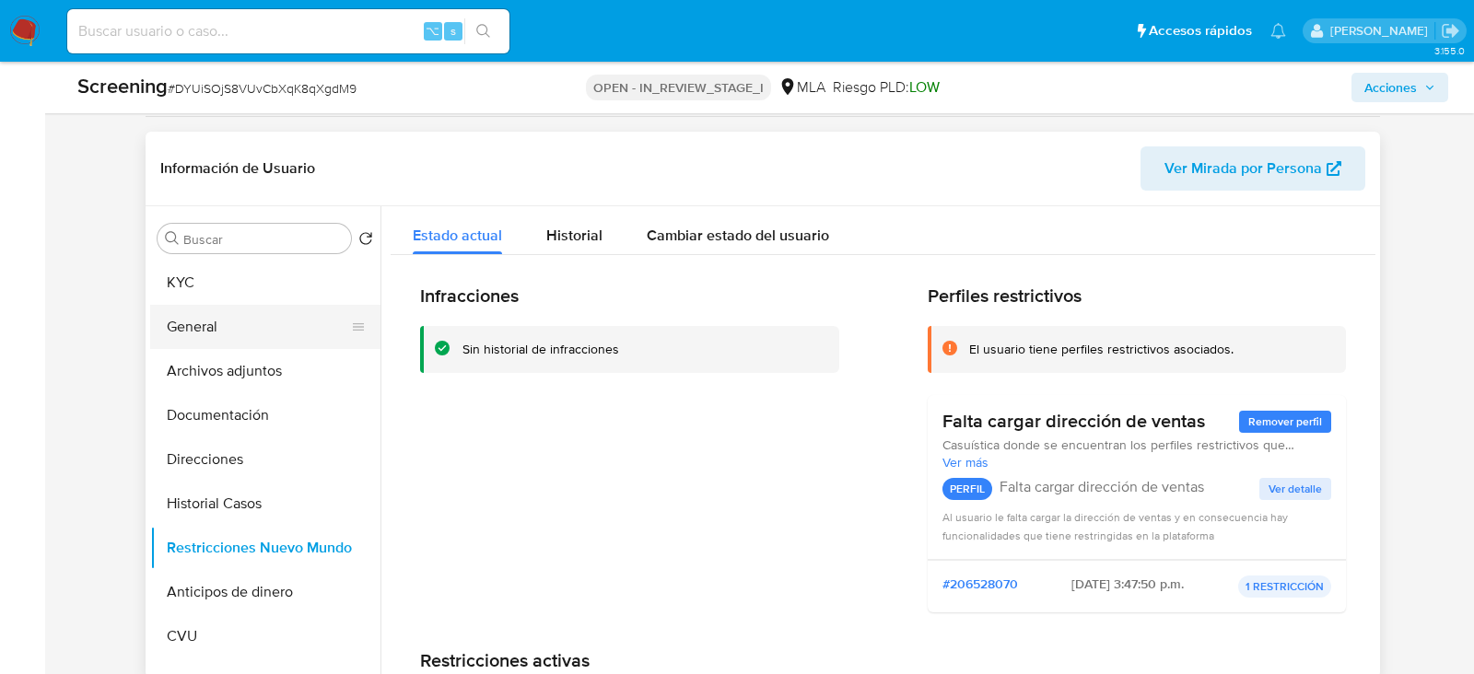
click at [226, 322] on button "General" at bounding box center [258, 327] width 216 height 44
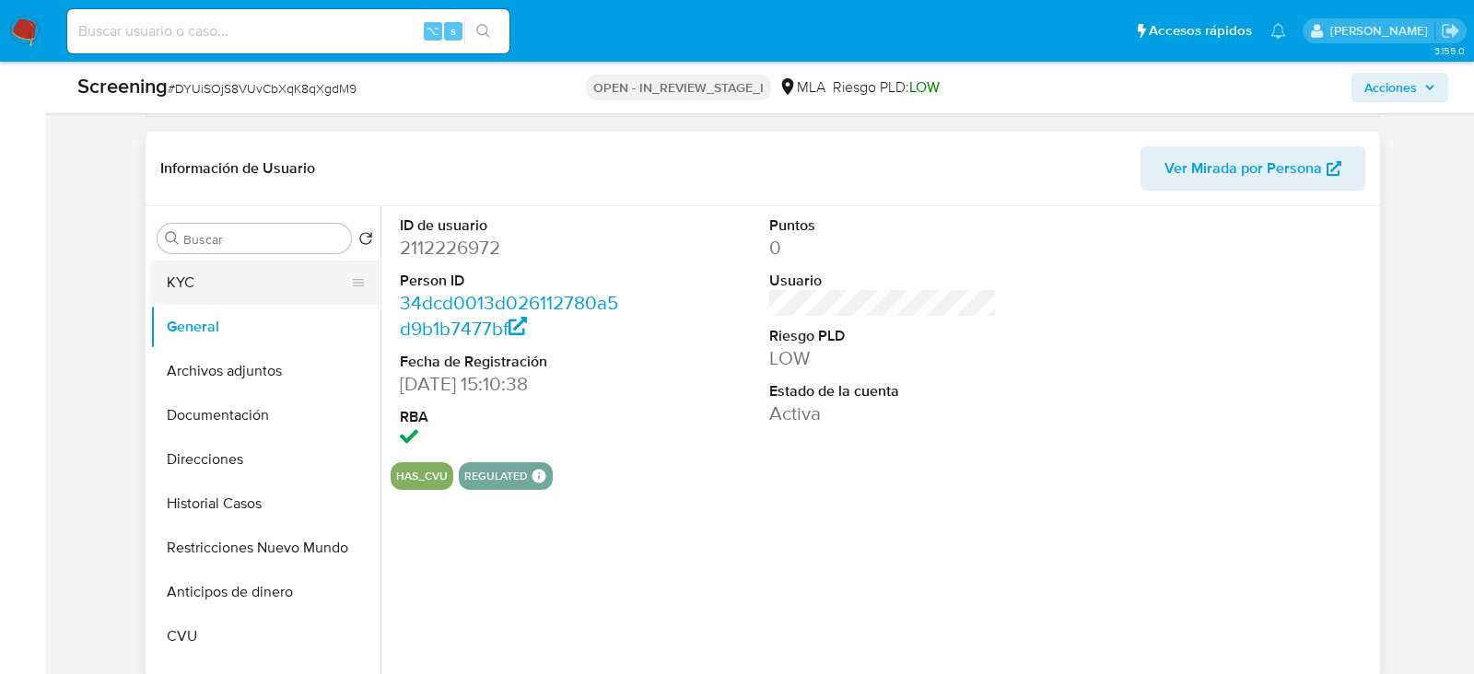
click at [227, 271] on button "KYC" at bounding box center [258, 283] width 216 height 44
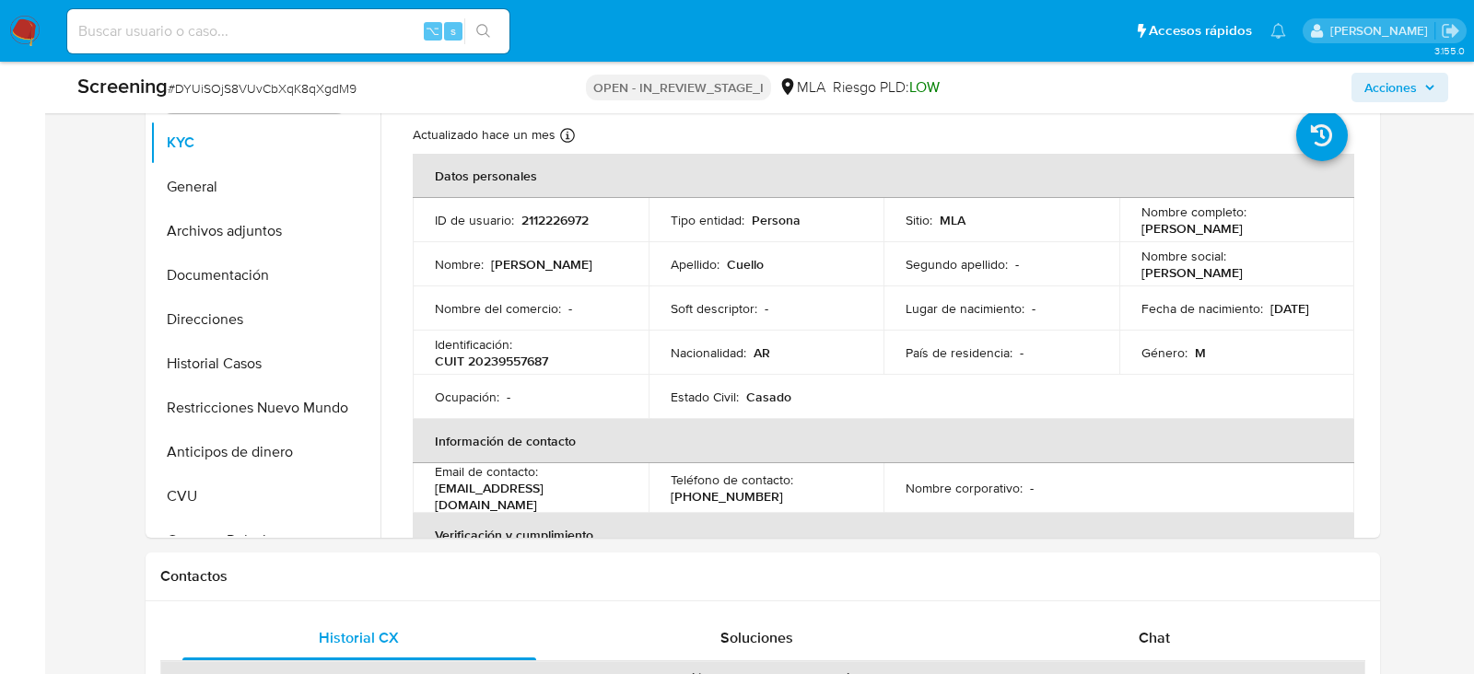
scroll to position [462, 0]
click at [203, 403] on button "Restricciones Nuevo Mundo" at bounding box center [258, 405] width 216 height 44
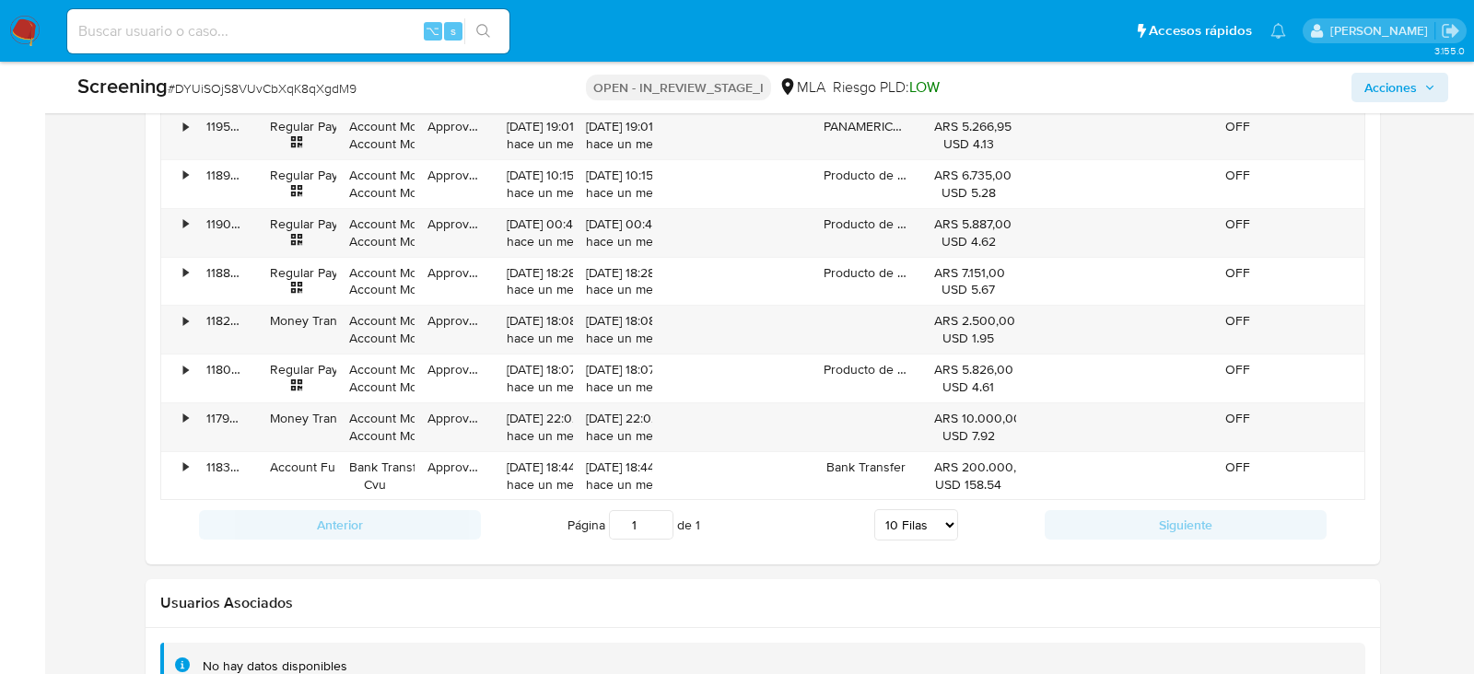
scroll to position [2898, 0]
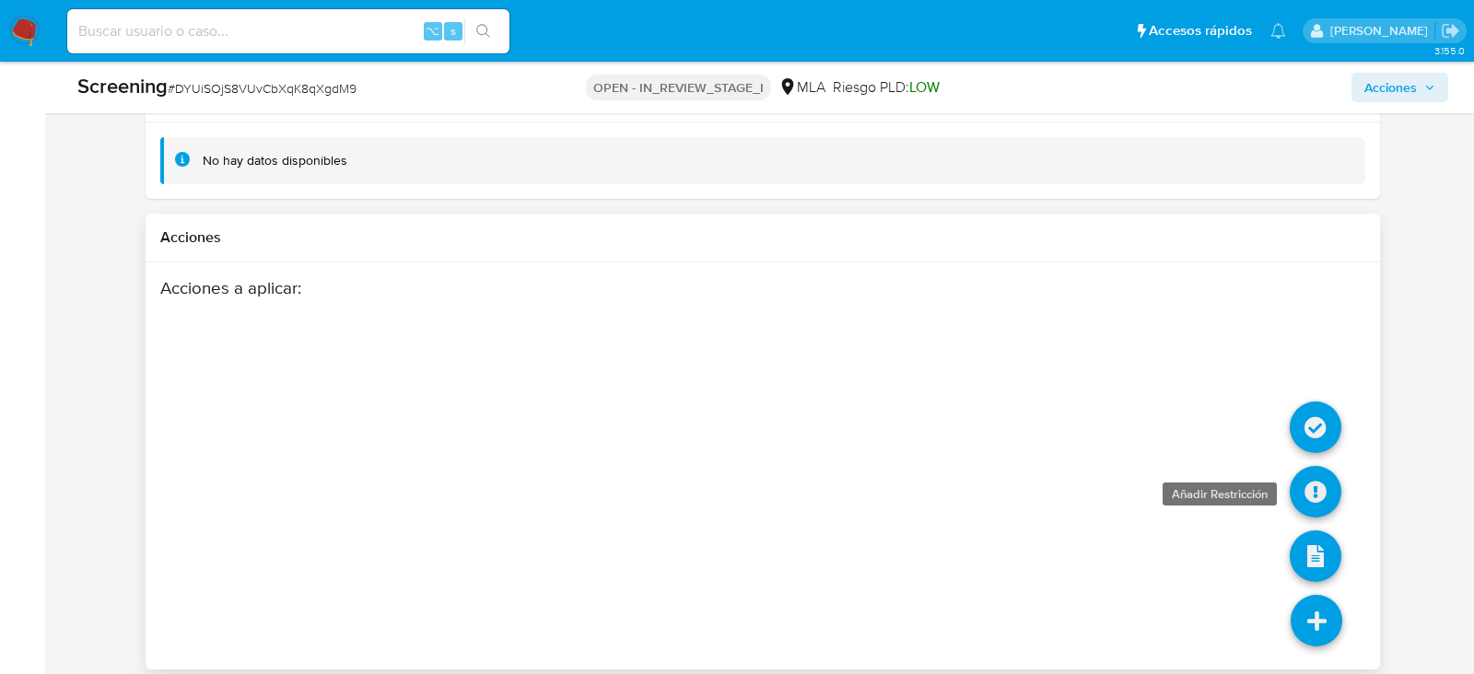
click at [1314, 473] on icon at bounding box center [1316, 492] width 52 height 52
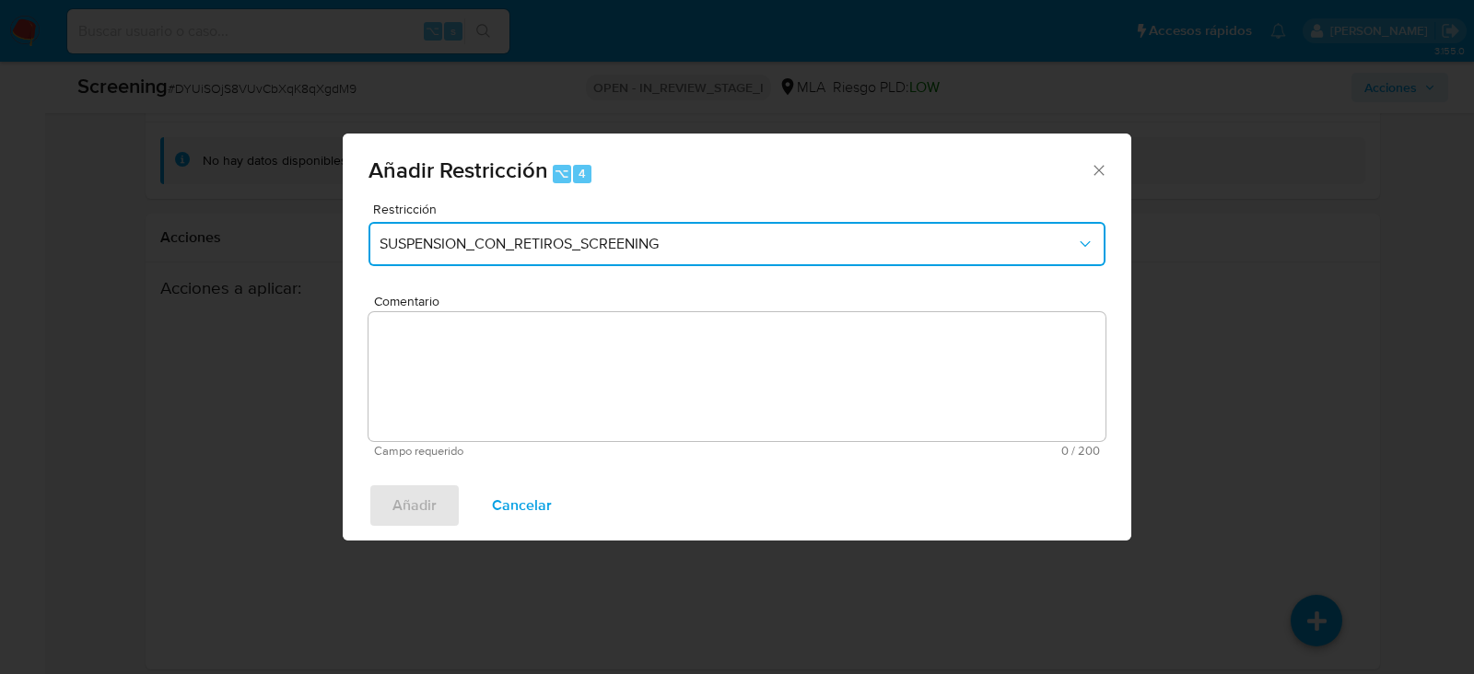
click at [482, 258] on button "SUSPENSION_CON_RETIROS_SCREENING" at bounding box center [737, 244] width 737 height 44
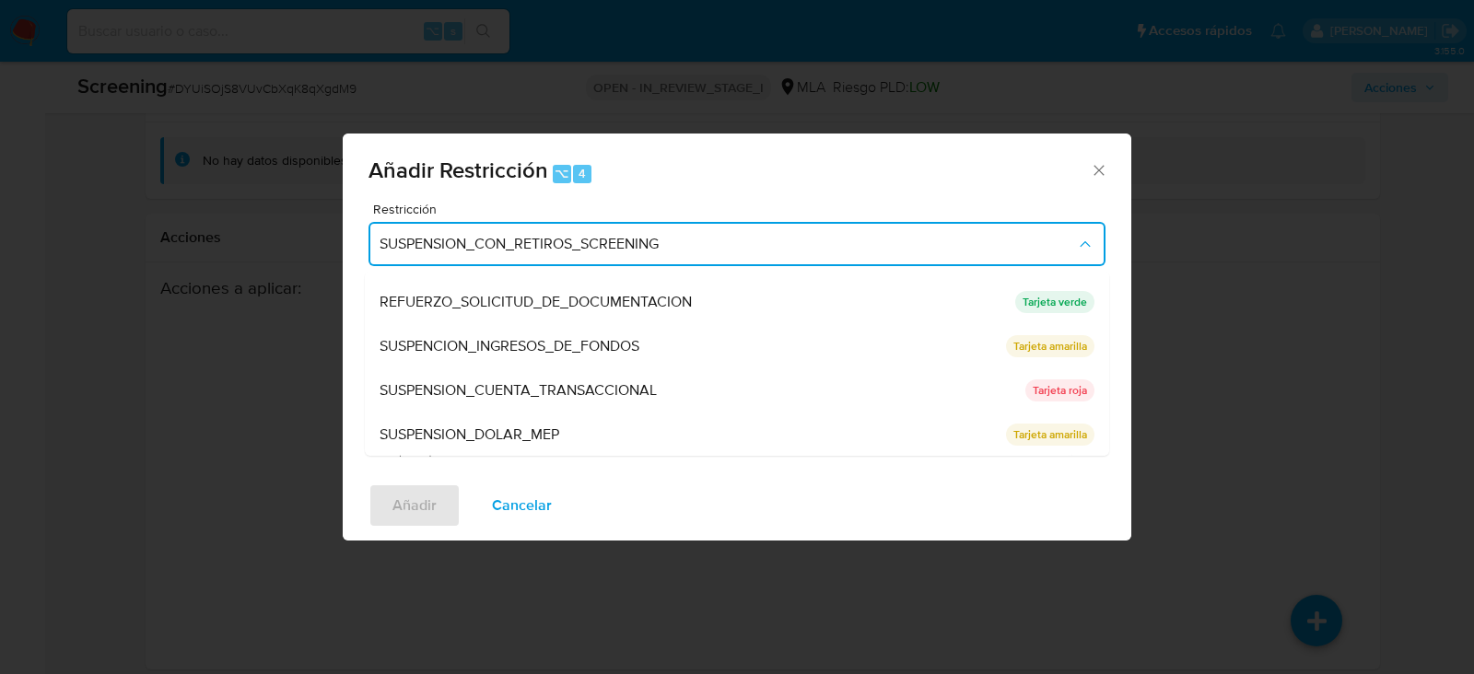
scroll to position [390, 0]
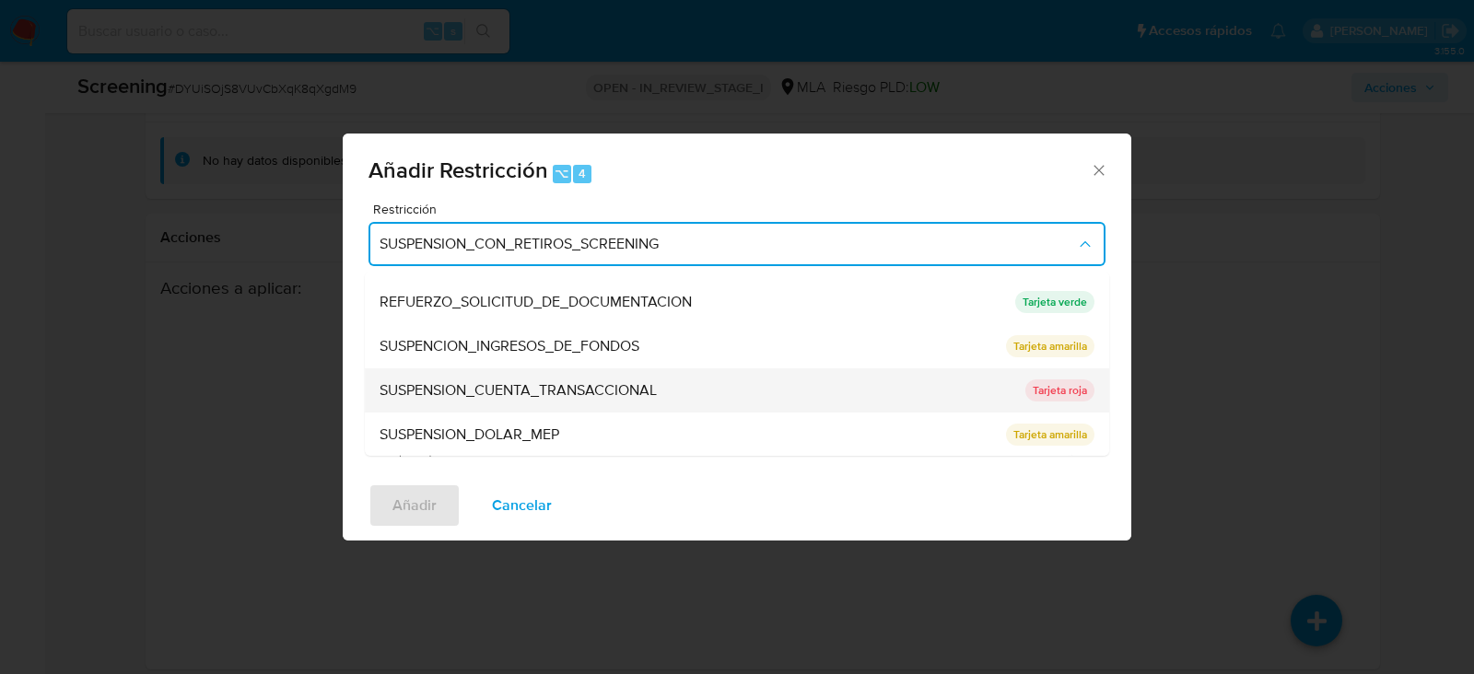
click at [476, 399] on span "SUSPENSION_CUENTA_TRANSACCIONAL" at bounding box center [518, 390] width 277 height 18
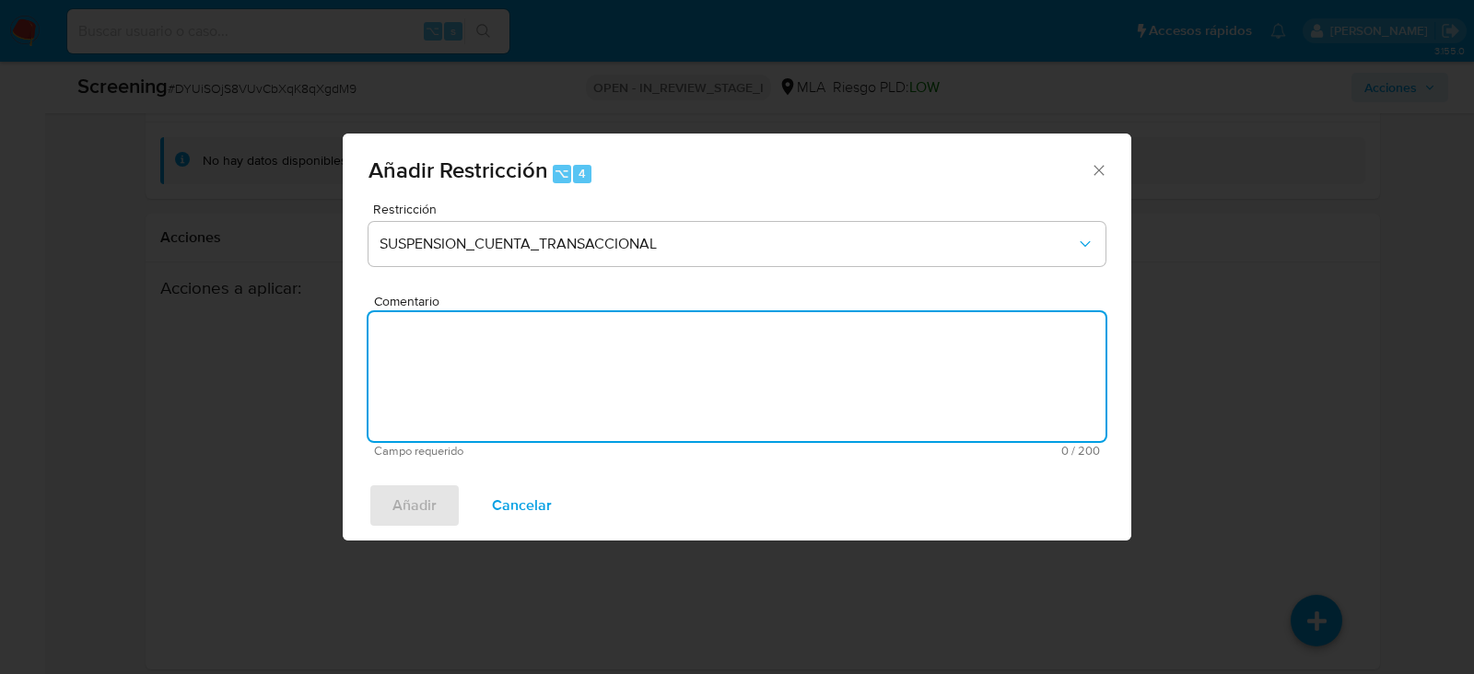
click at [476, 399] on textarea "Comentario" at bounding box center [737, 376] width 737 height 129
type textarea "a"
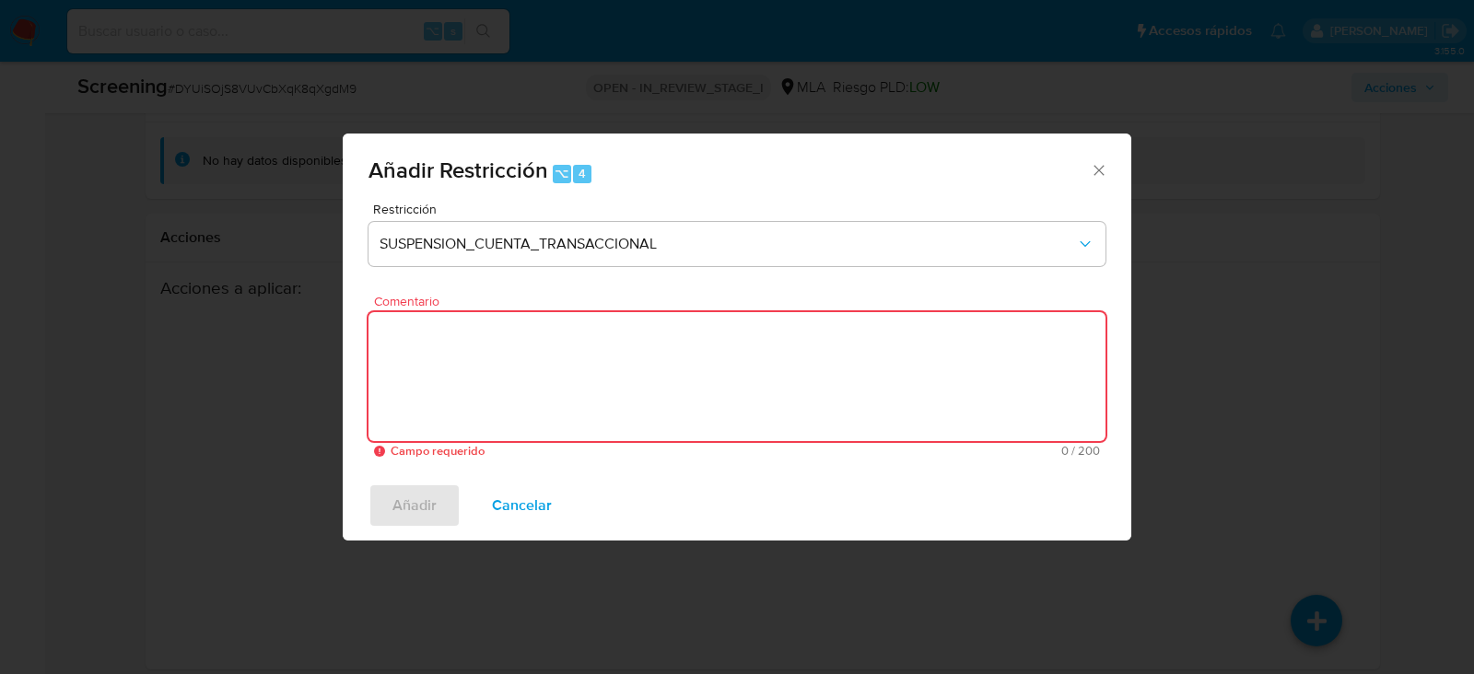
paste textarea "SUSPENSION_CUENTA_TRANSACCIONAL"
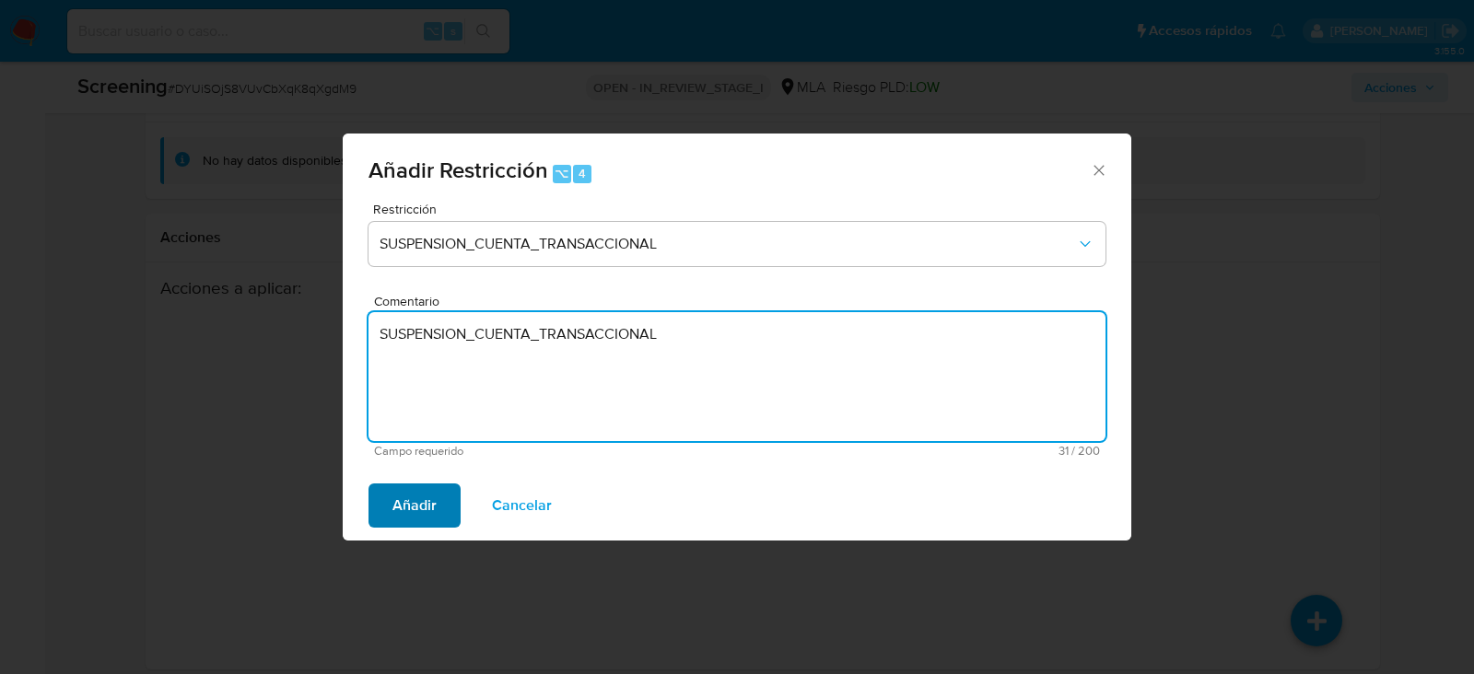
type textarea "SUSPENSION_CUENTA_TRANSACCIONAL"
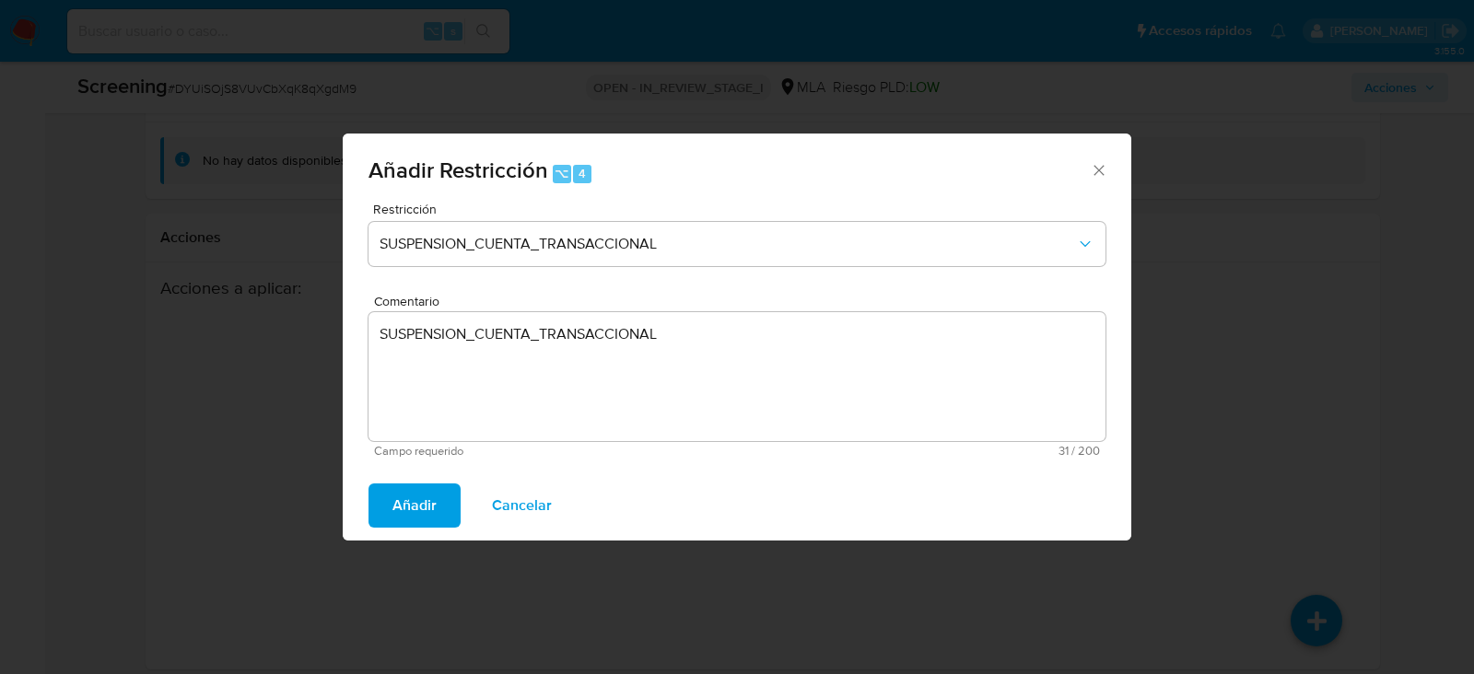
click at [426, 510] on span "Añadir" at bounding box center [414, 506] width 44 height 41
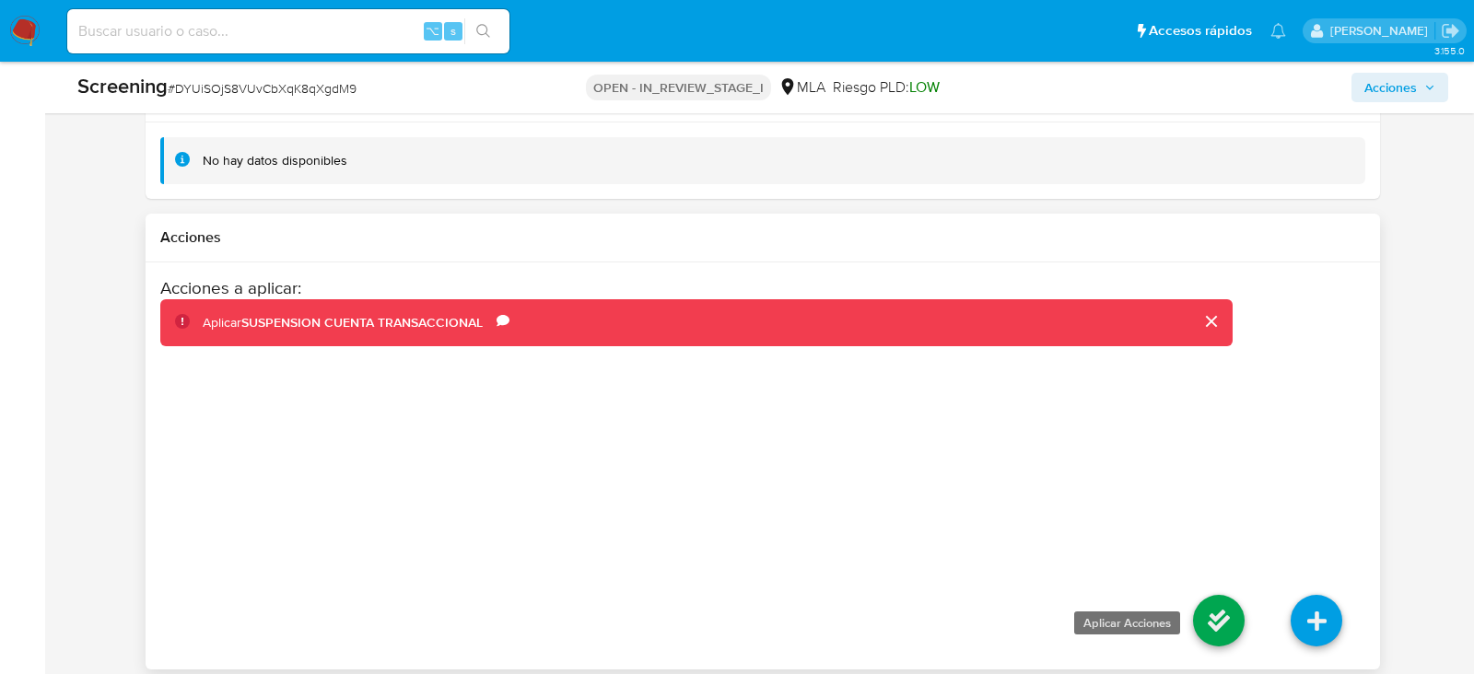
click at [1200, 603] on icon at bounding box center [1219, 621] width 52 height 52
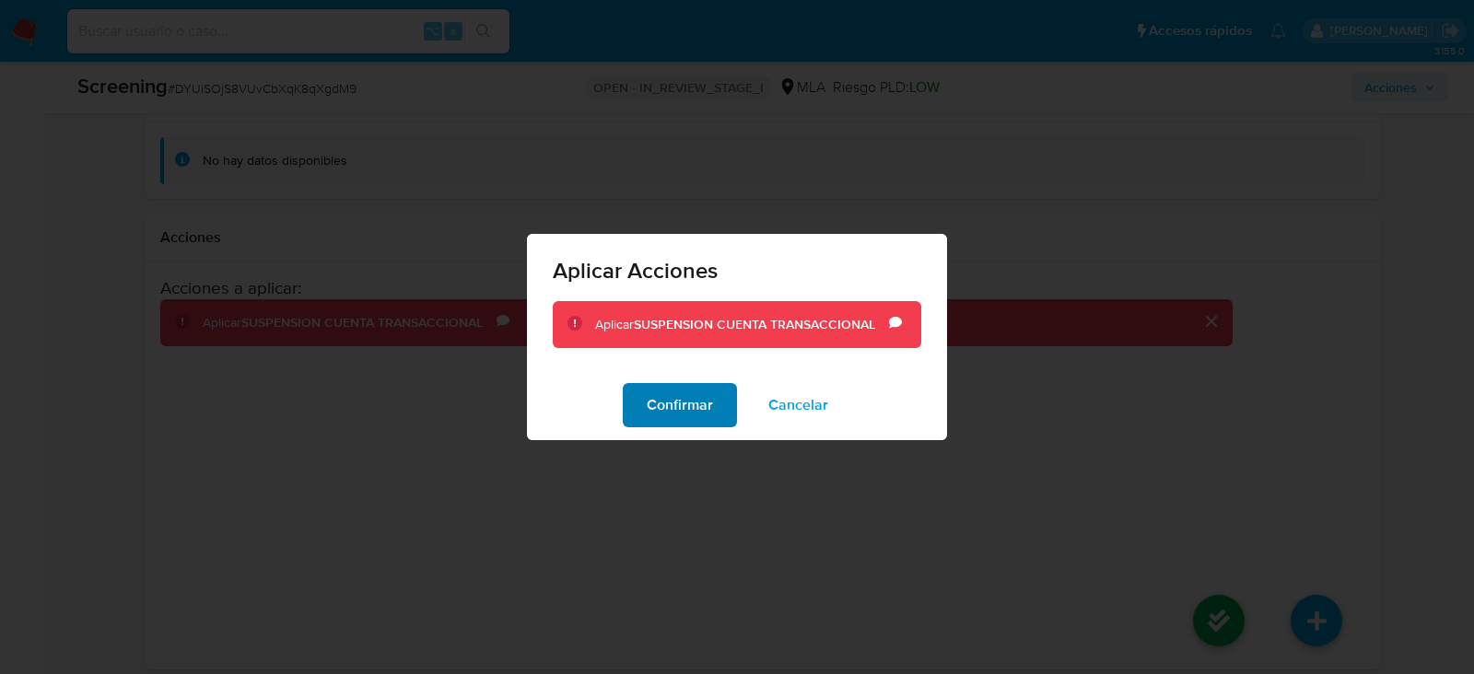
click at [690, 414] on span "Confirmar" at bounding box center [680, 405] width 66 height 41
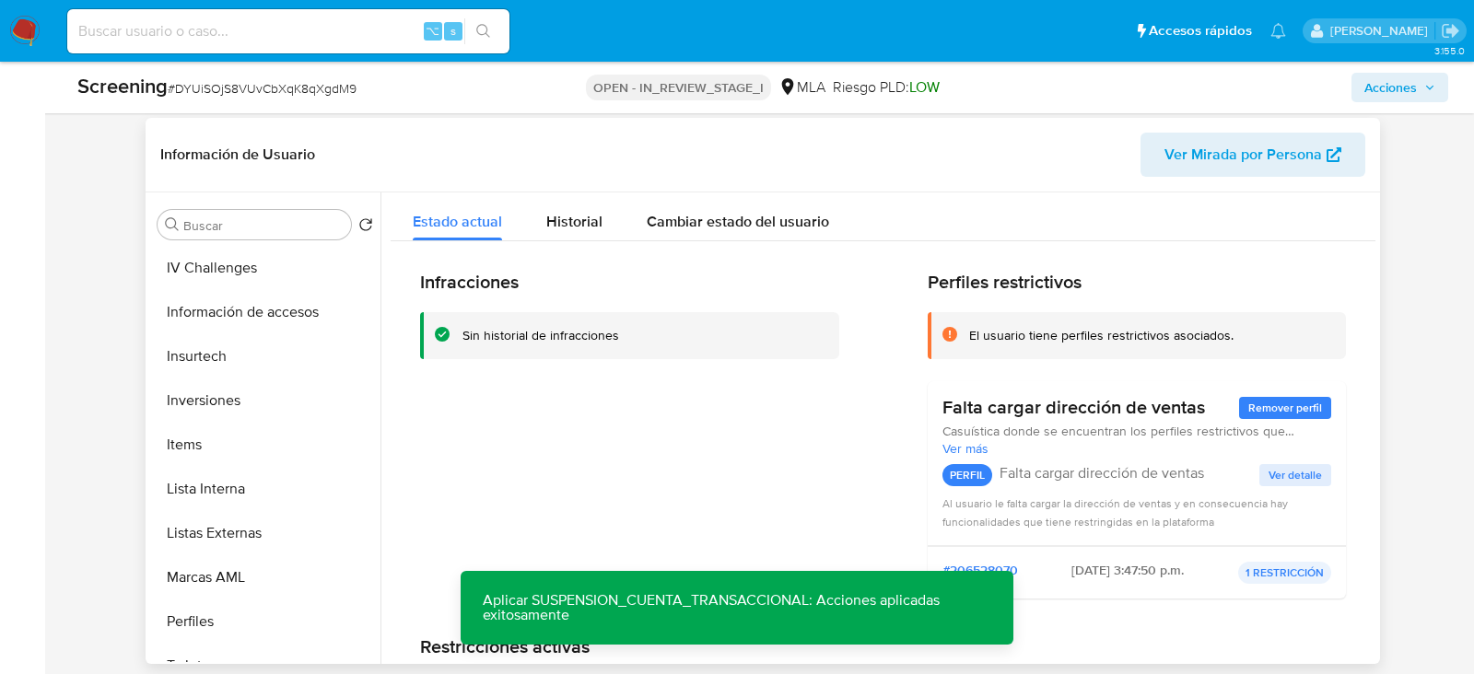
scroll to position [799, 0]
click at [198, 480] on button "Lista Interna" at bounding box center [258, 487] width 216 height 44
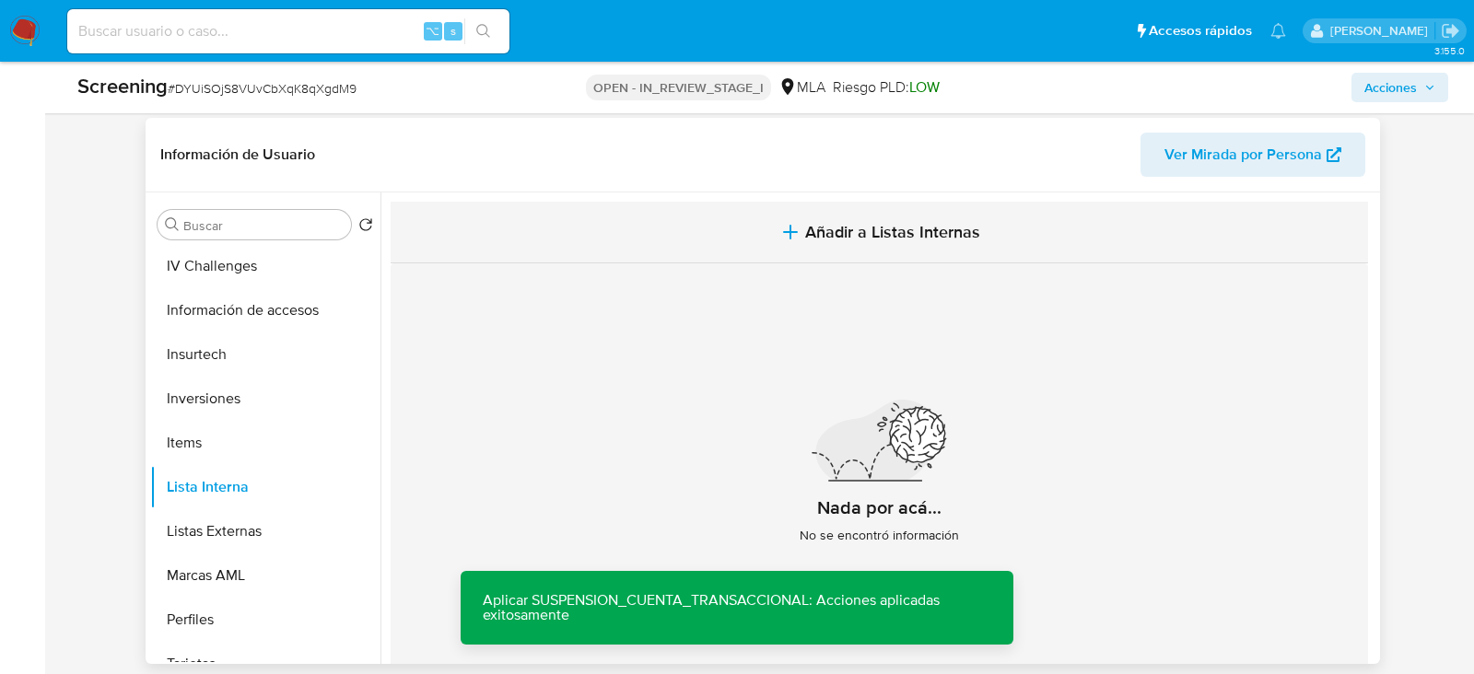
click at [845, 247] on button "Añadir a Listas Internas" at bounding box center [879, 233] width 977 height 62
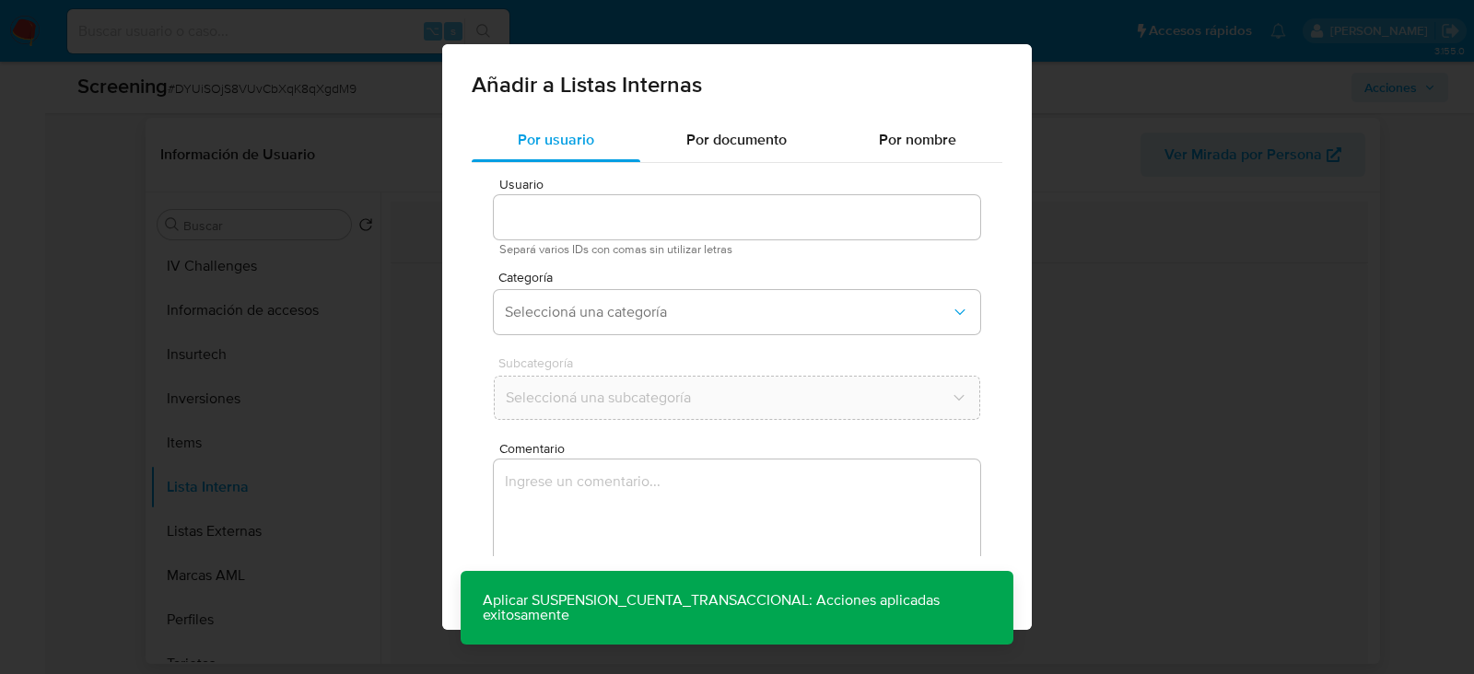
type input "2112226972"
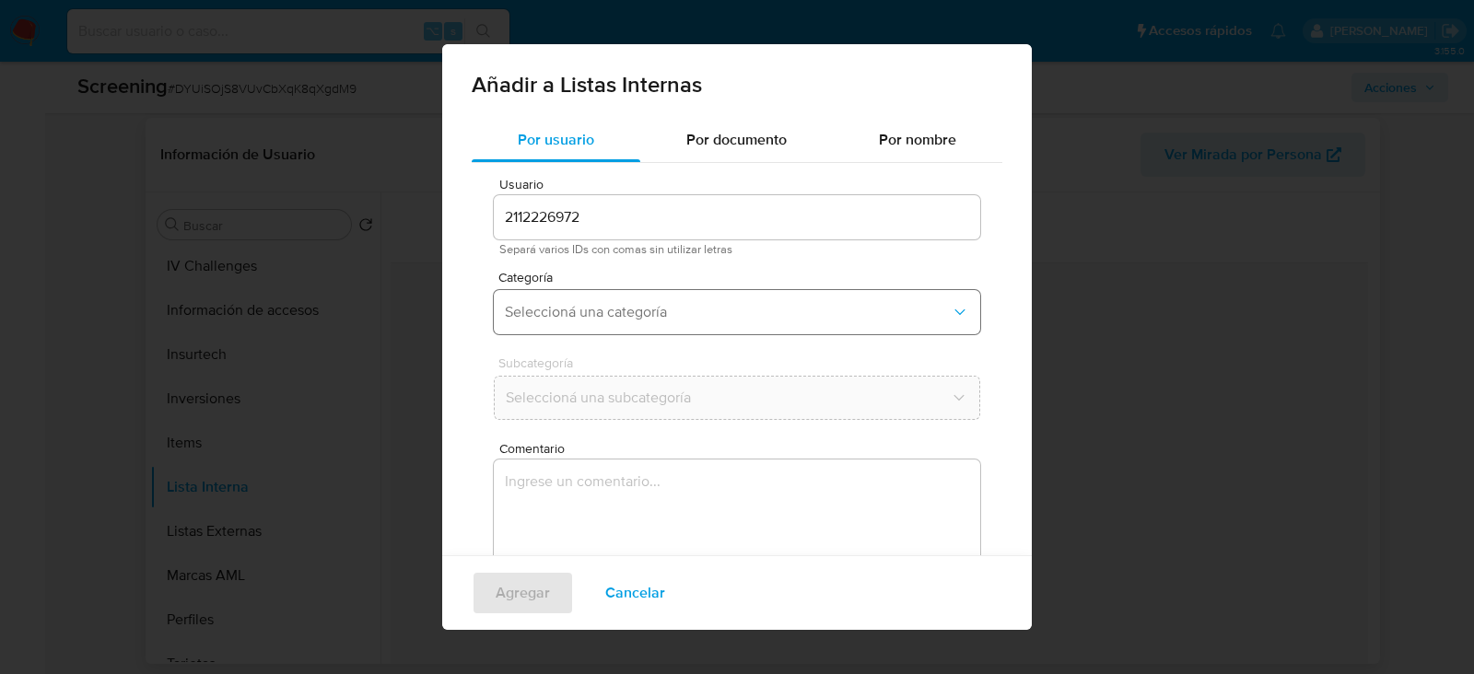
click at [630, 309] on span "Seleccioná una categoría" at bounding box center [728, 312] width 446 height 18
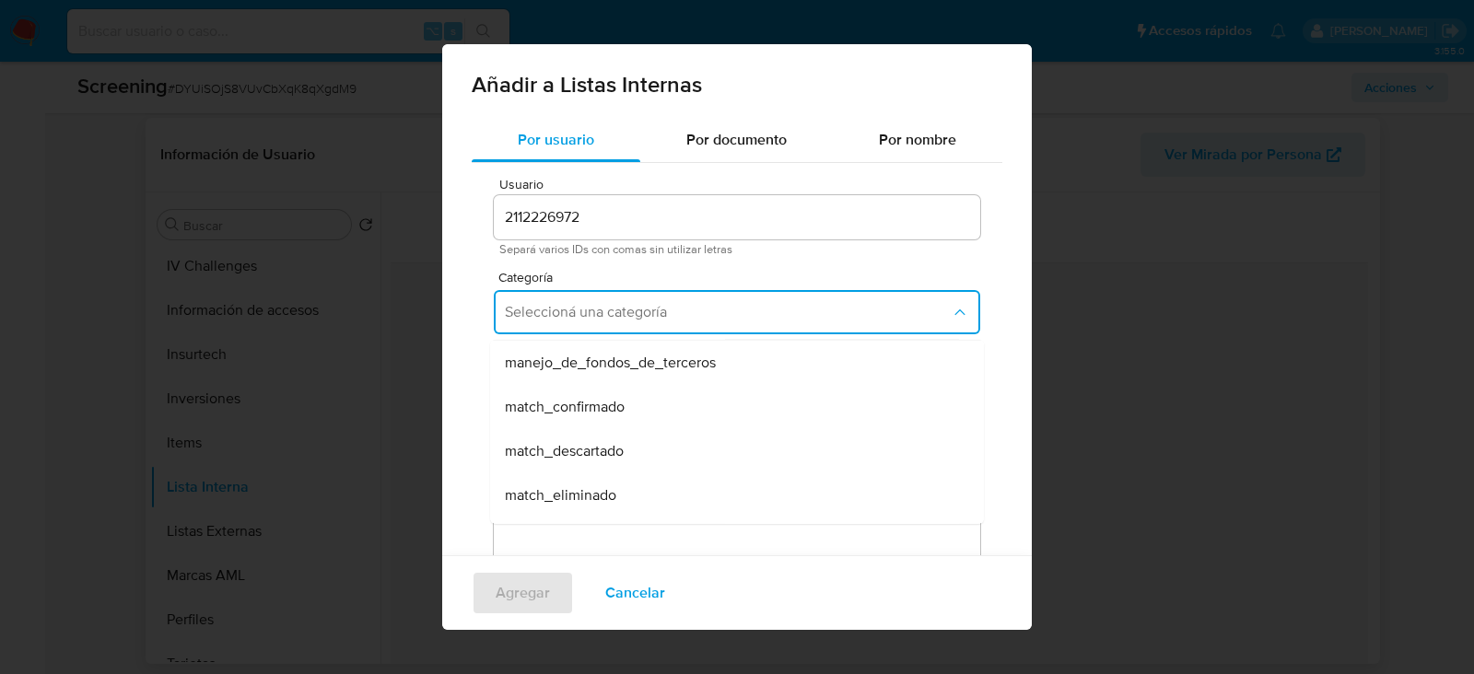
scroll to position [96, 0]
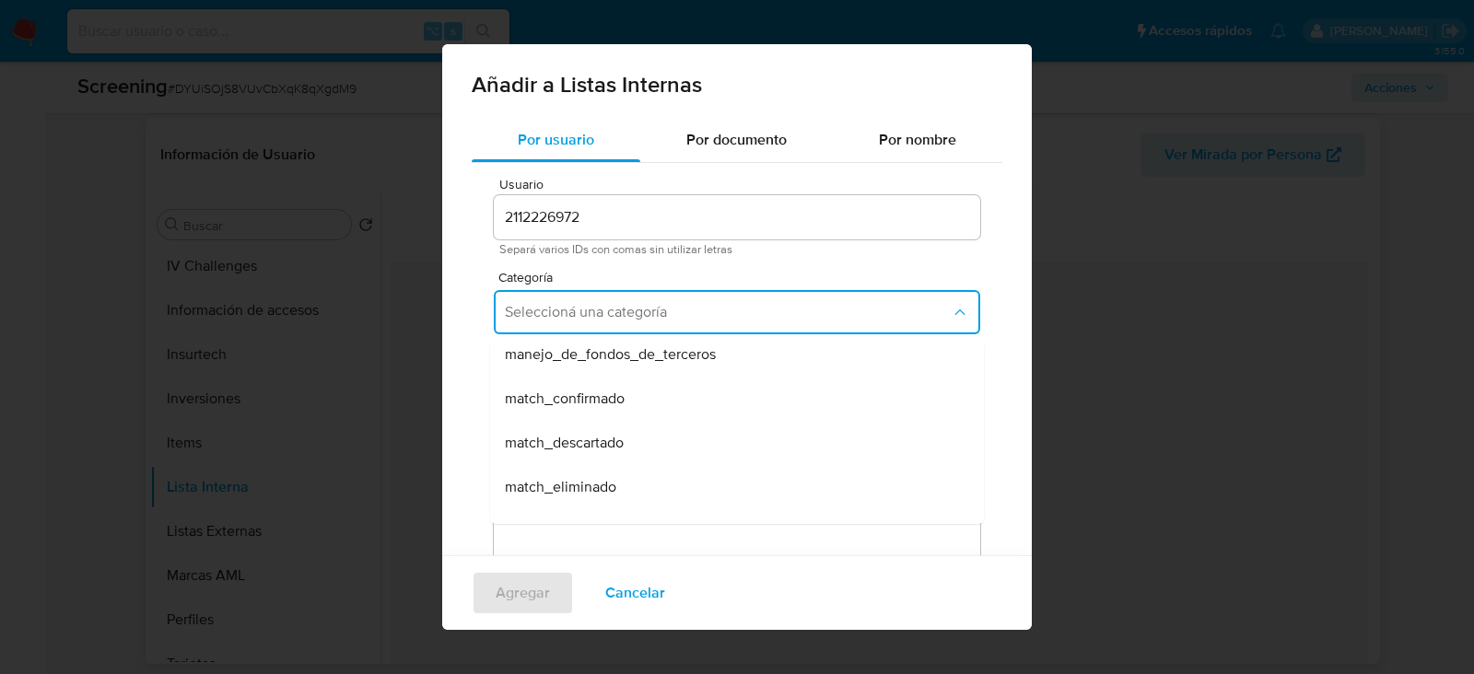
click at [626, 405] on div "match_confirmado" at bounding box center [731, 399] width 453 height 44
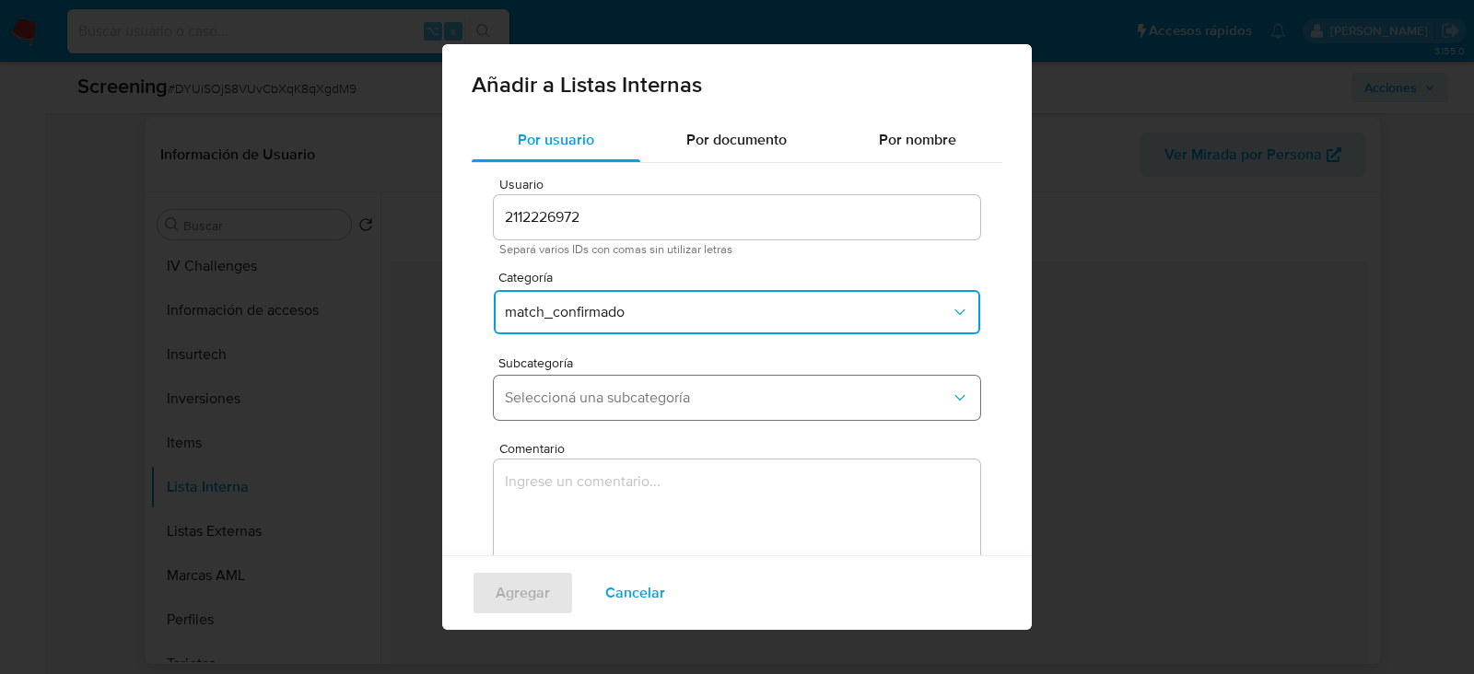
click at [608, 415] on button "Seleccioná una subcategoría" at bounding box center [737, 398] width 486 height 44
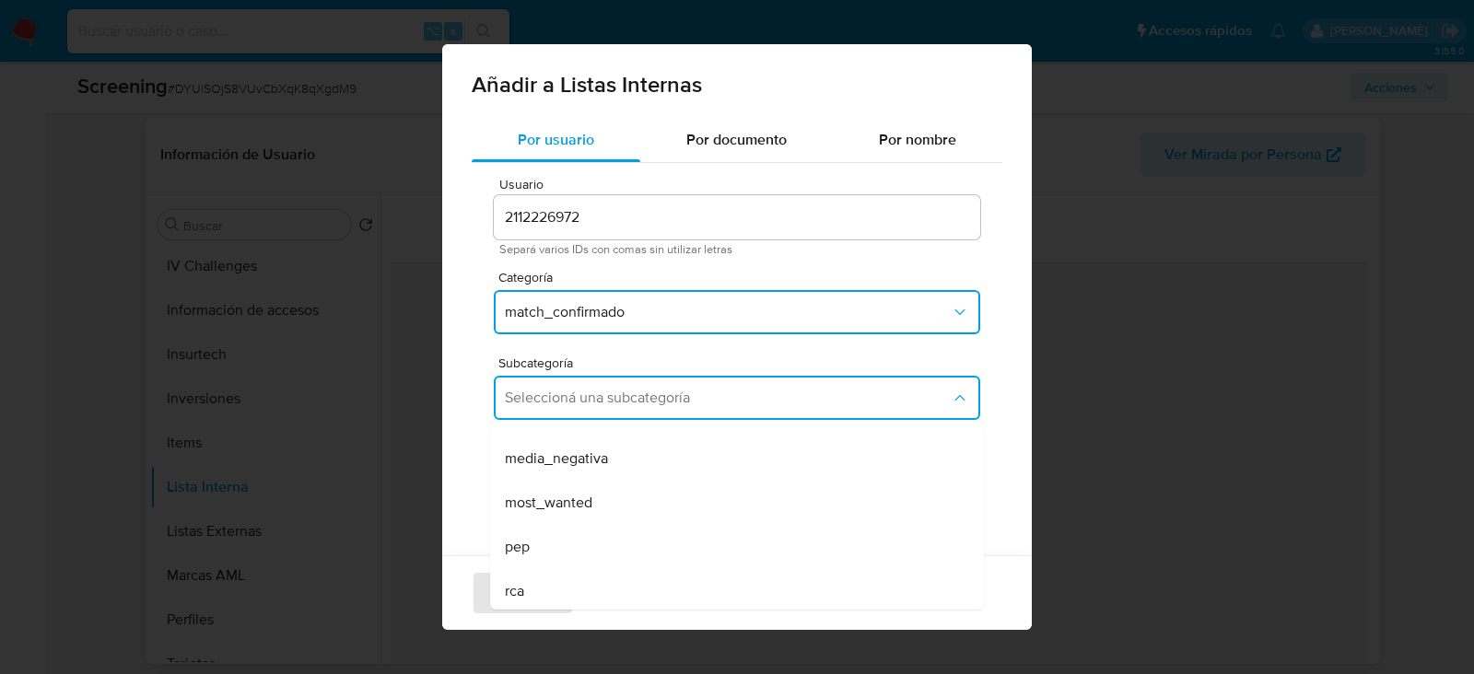
scroll to position [84, 0]
click at [604, 456] on span "media_negativa" at bounding box center [556, 452] width 103 height 18
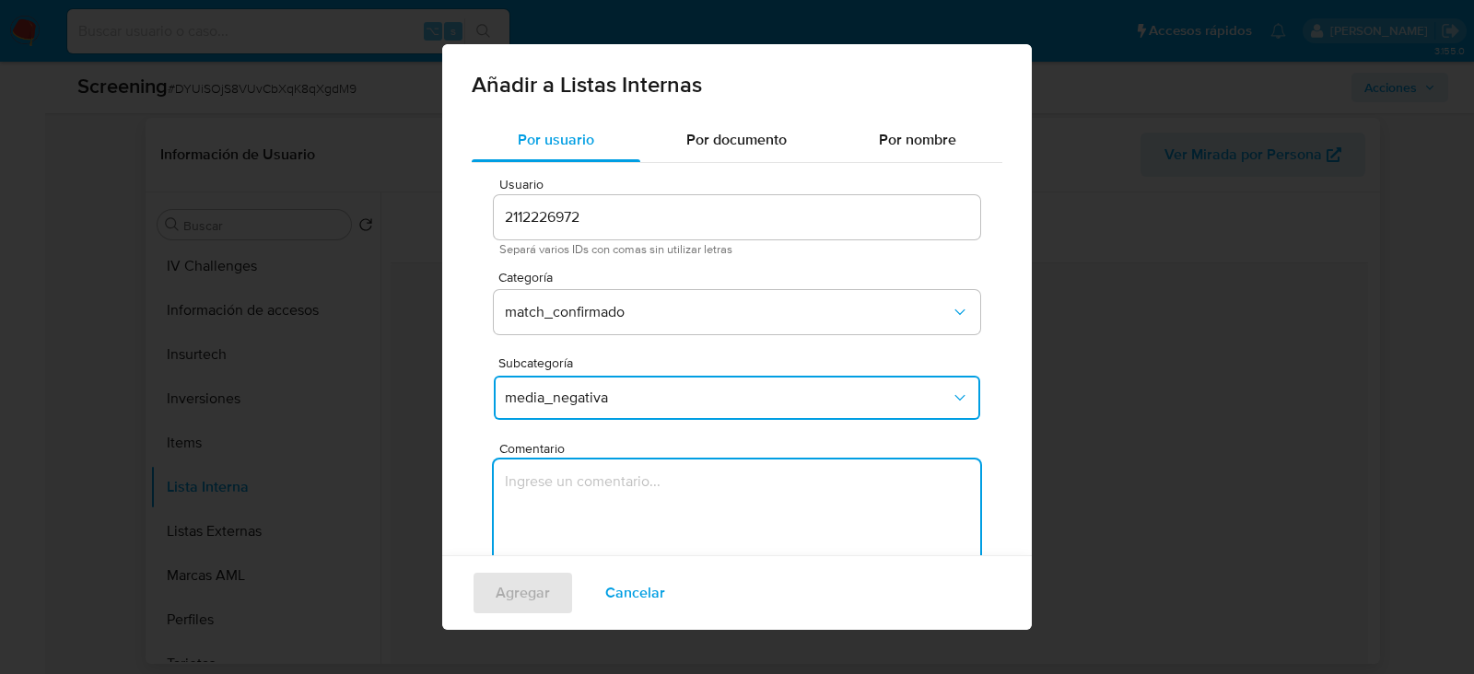
click at [604, 508] on textarea "Comentario" at bounding box center [737, 548] width 486 height 177
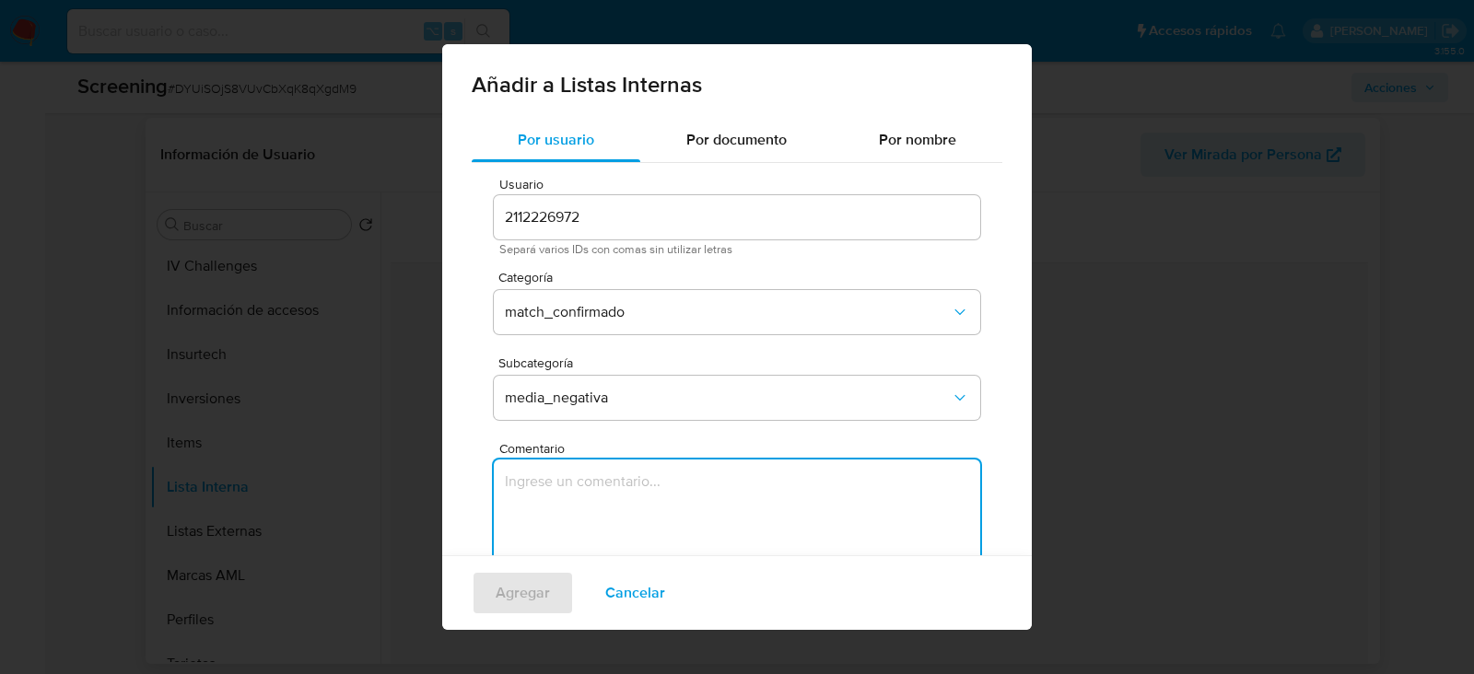
paste textarea "Informacion negativa en noticias periodisticas"
type textarea "Informacion negativa en noticias periodisticas"
click at [541, 577] on span "Agregar" at bounding box center [523, 593] width 54 height 41
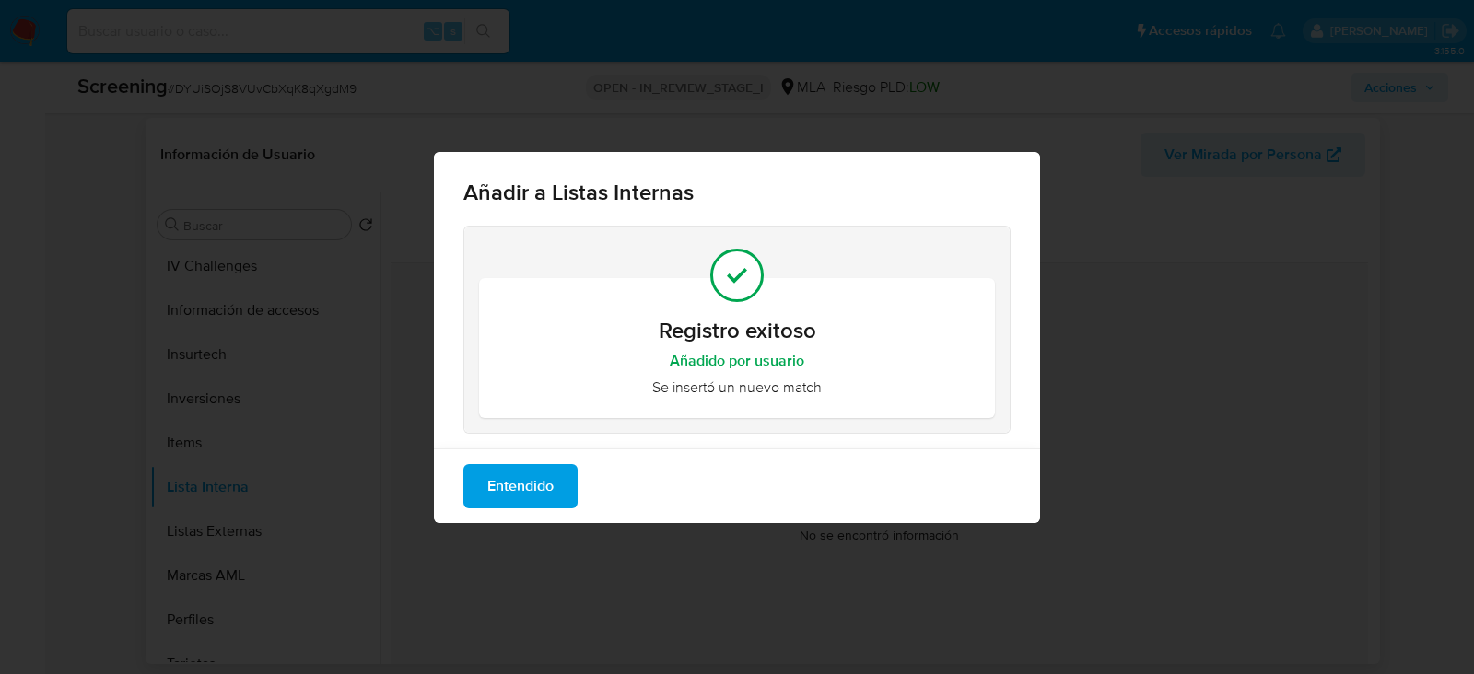
click at [552, 454] on div "Entendido" at bounding box center [737, 486] width 606 height 75
click at [552, 478] on span "Entendido" at bounding box center [520, 486] width 66 height 41
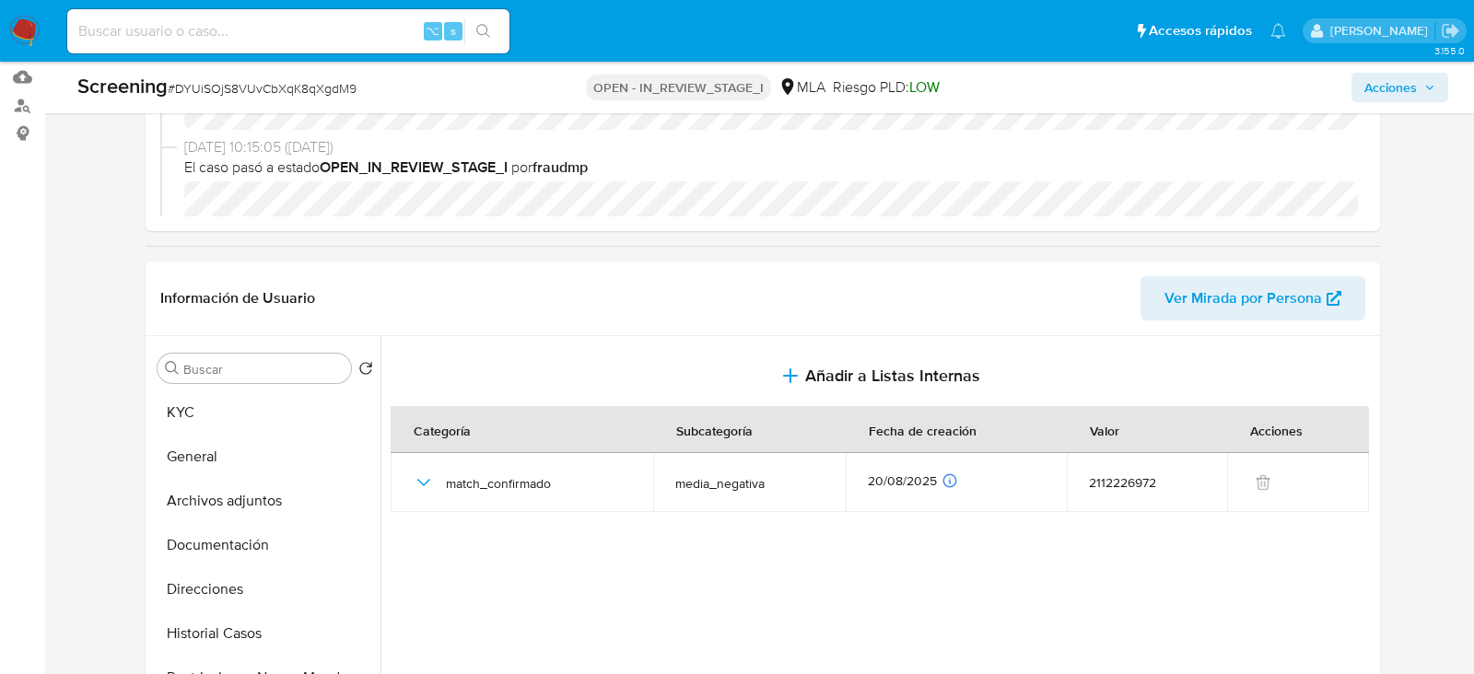
scroll to position [379, 0]
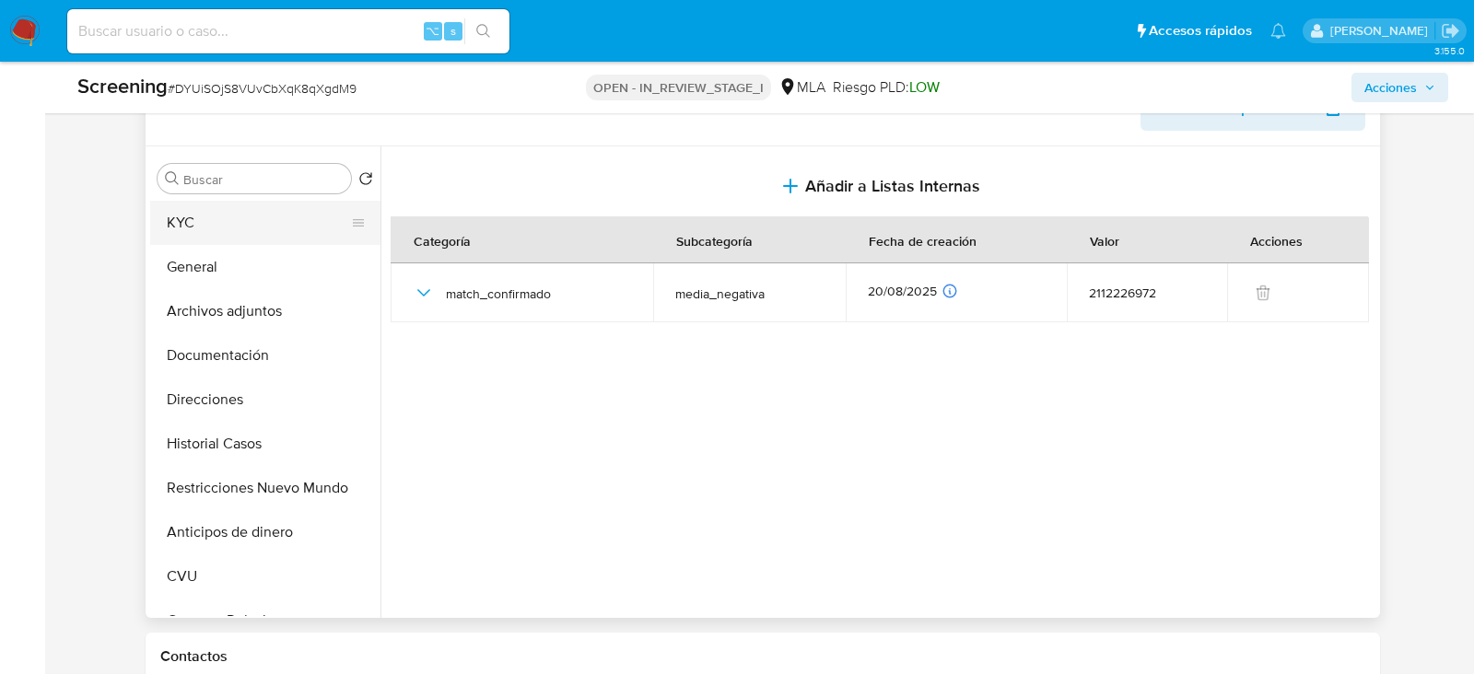
click at [230, 226] on button "KYC" at bounding box center [258, 223] width 216 height 44
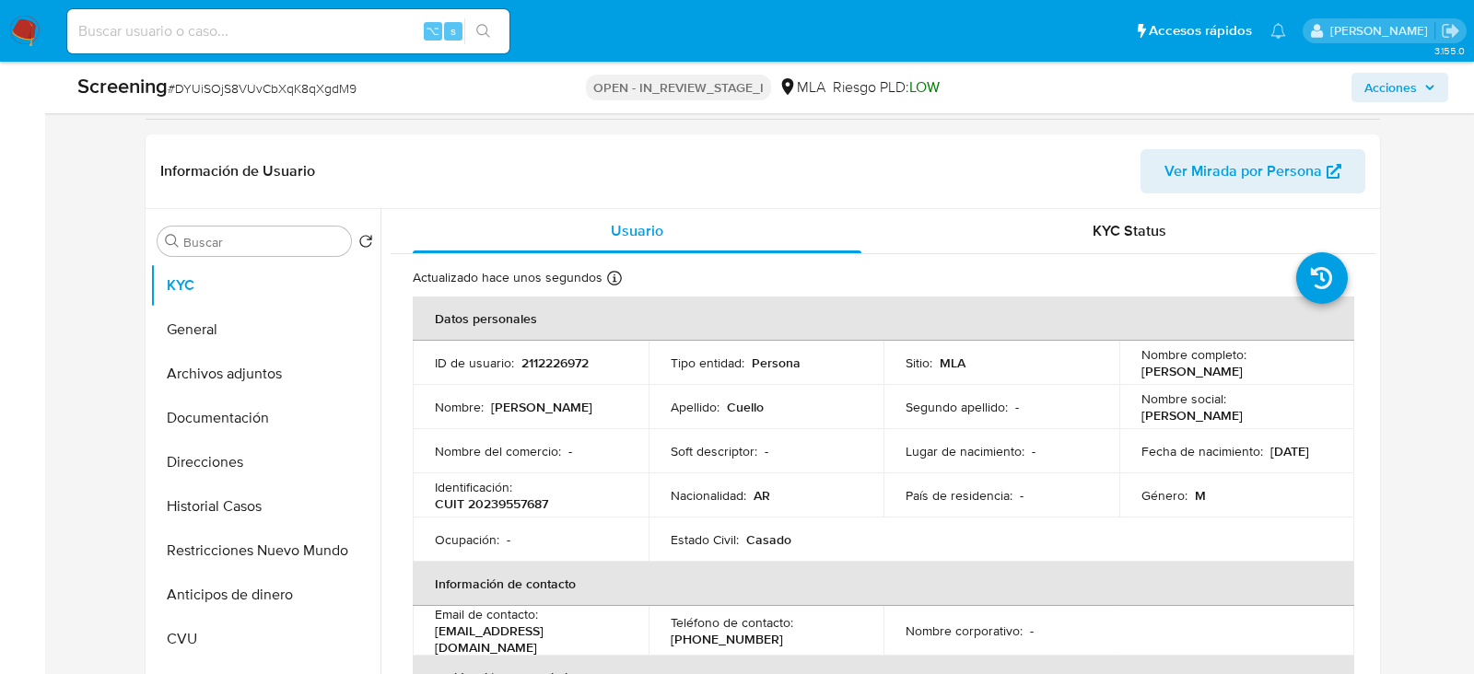
scroll to position [327, 0]
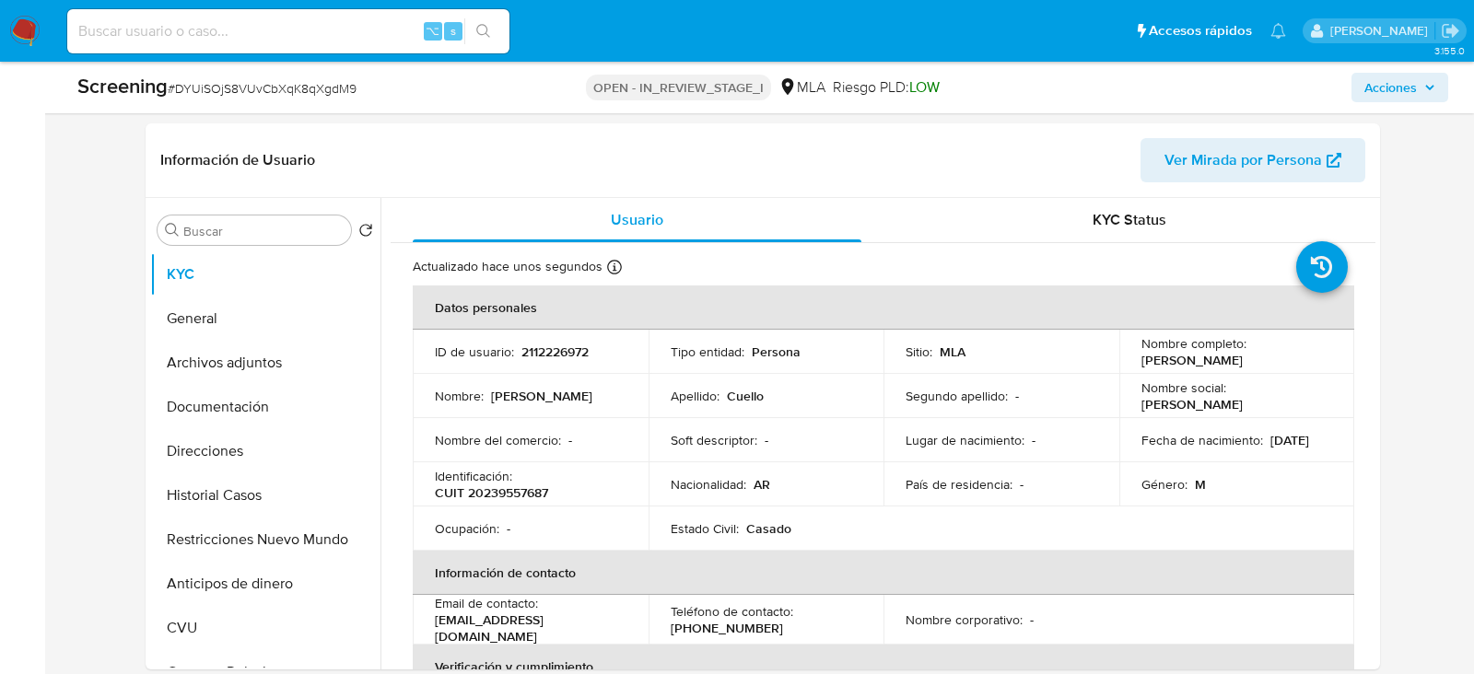
drag, startPoint x: 1140, startPoint y: 362, endPoint x: 1294, endPoint y: 361, distance: 154.8
click at [1295, 361] on div "Nombre completo : [PERSON_NAME]" at bounding box center [1237, 351] width 192 height 33
copy p "[PERSON_NAME]"
